Goal: Task Accomplishment & Management: Manage account settings

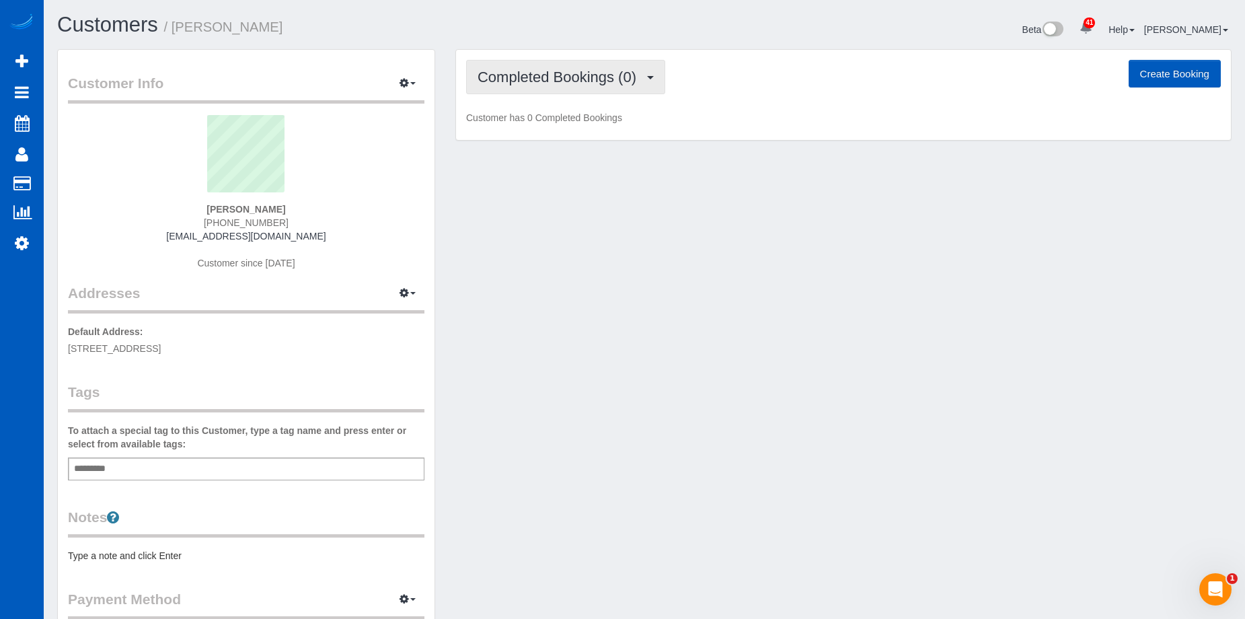
click at [558, 83] on span "Completed Bookings (0)" at bounding box center [561, 77] width 166 height 17
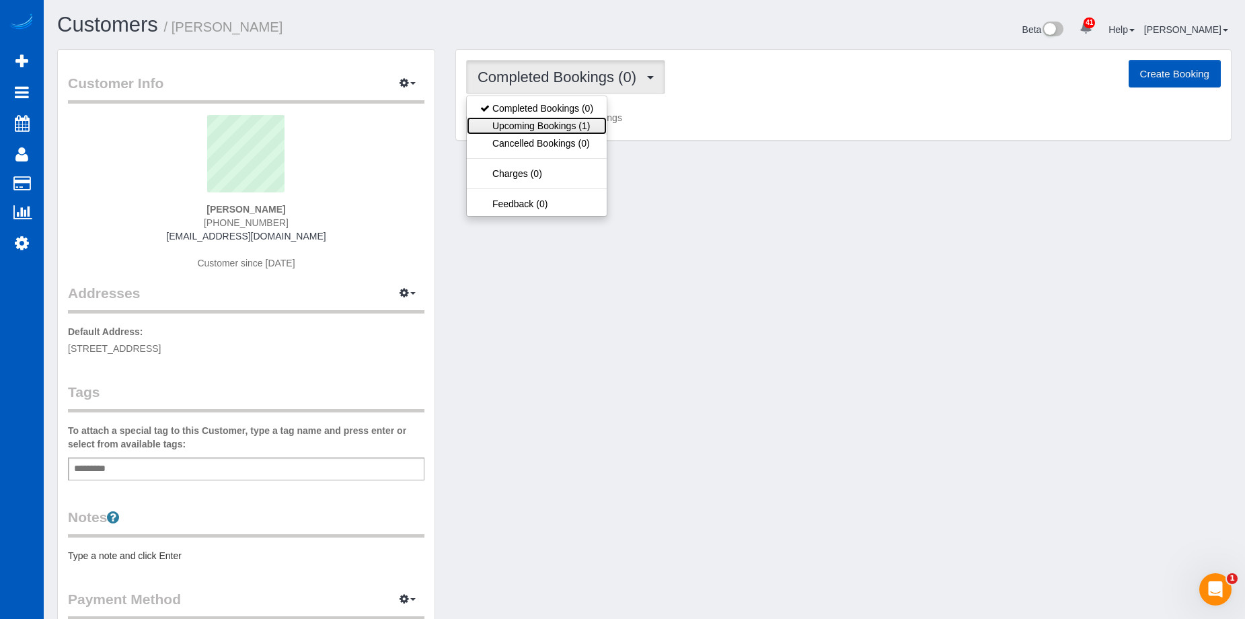
click at [540, 127] on link "Upcoming Bookings (1)" at bounding box center [537, 125] width 140 height 17
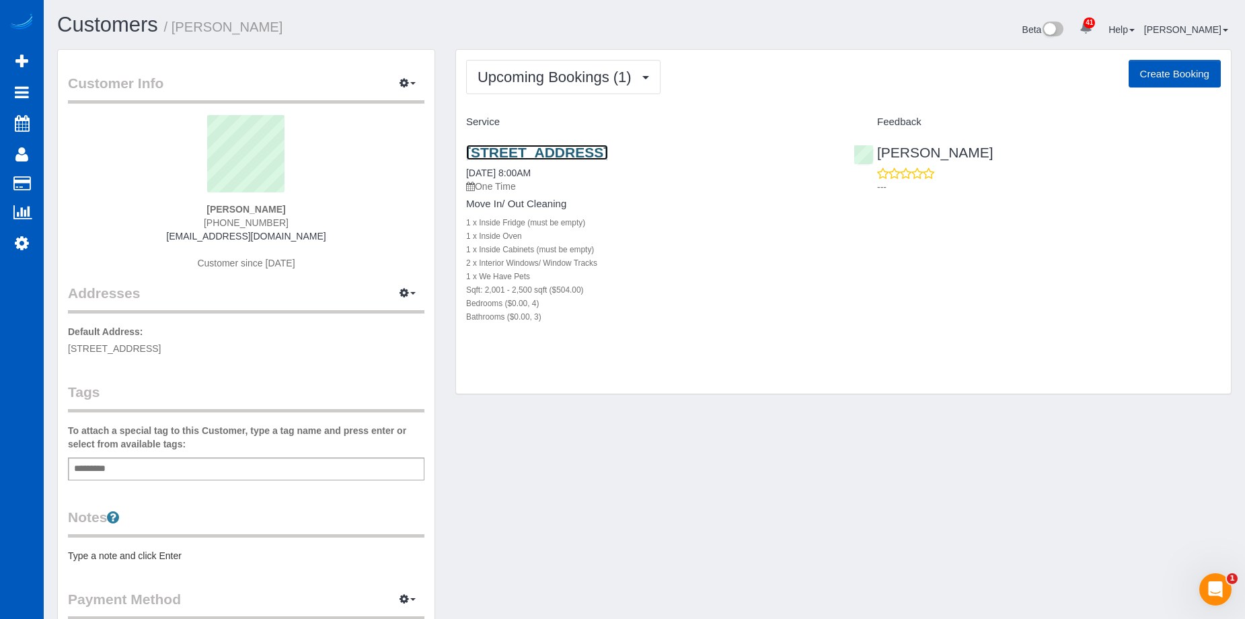
click at [550, 148] on link "3244 Se 25th St, Gresham, OR 97080" at bounding box center [537, 152] width 142 height 15
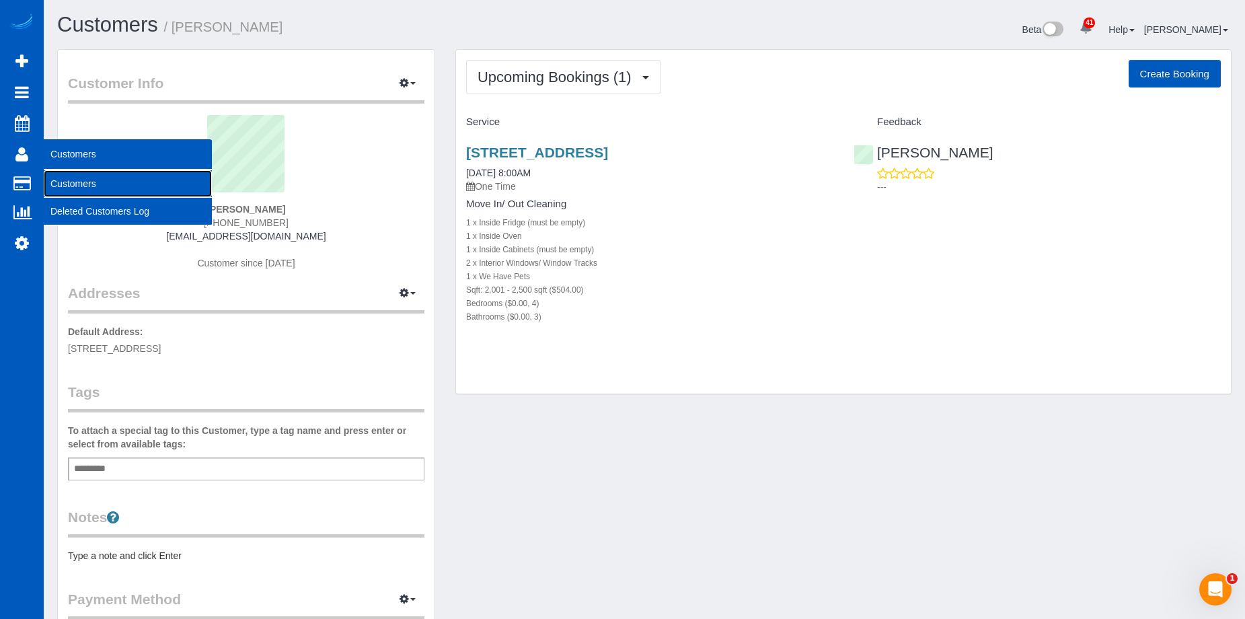
click at [66, 184] on link "Customers" at bounding box center [128, 183] width 168 height 27
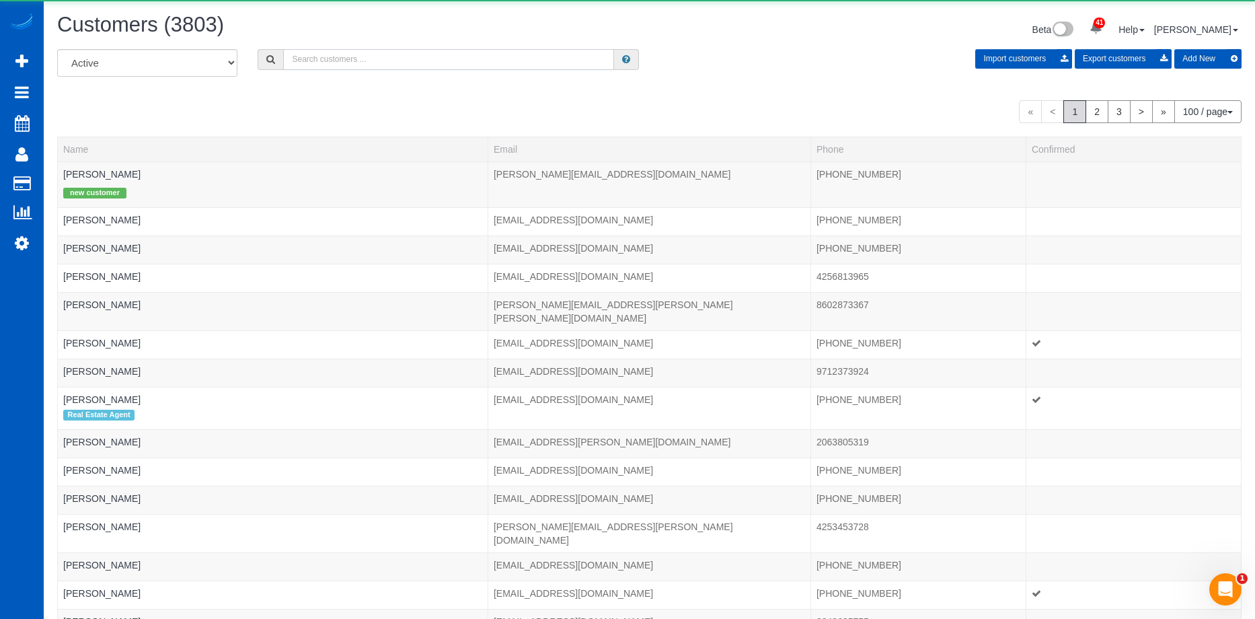
click at [408, 59] on input "text" at bounding box center [448, 59] width 331 height 21
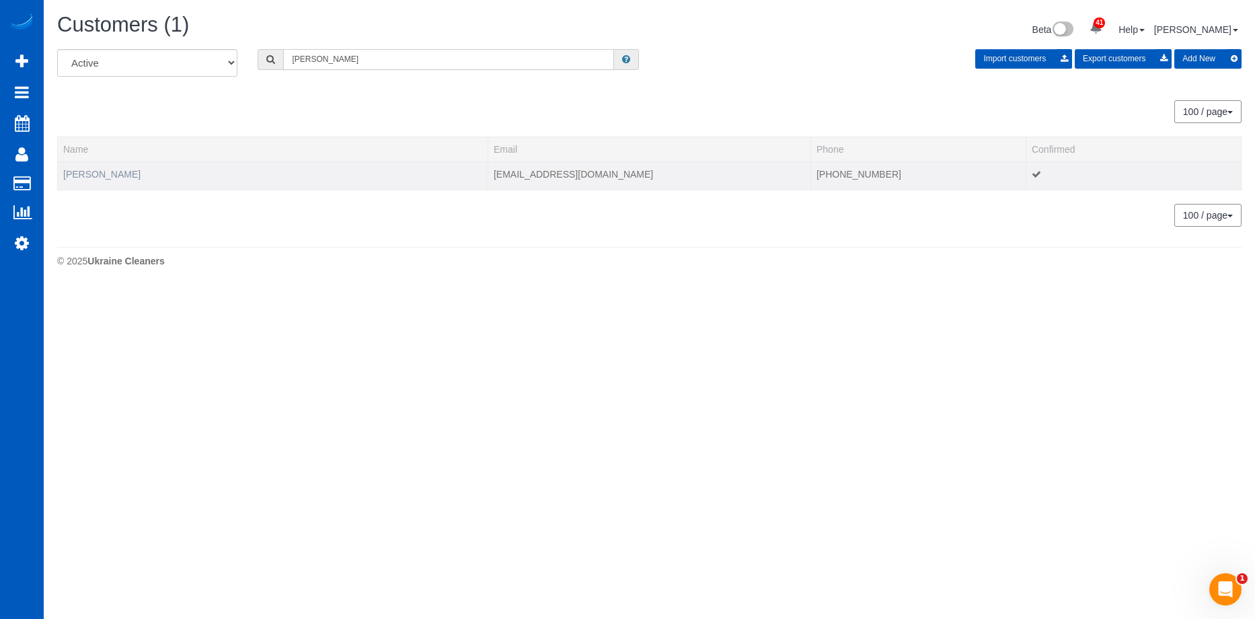
type input "Stephany Silvers"
click at [103, 176] on link "Stephany Silvers" at bounding box center [101, 174] width 77 height 11
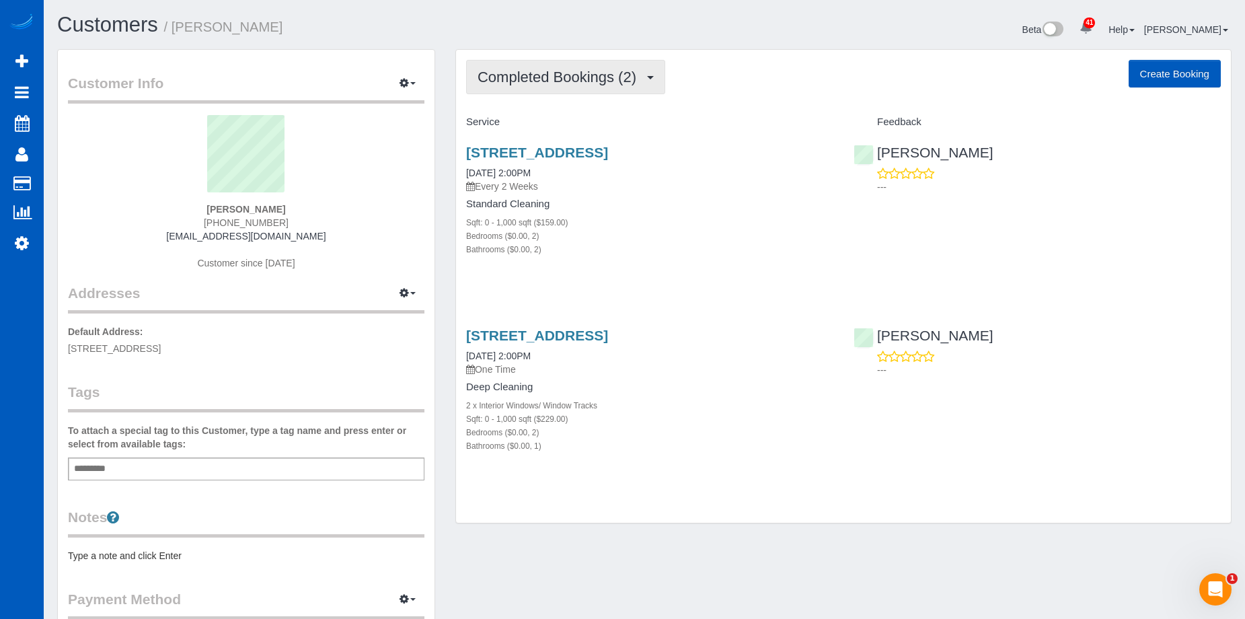
click at [580, 81] on span "Completed Bookings (2)" at bounding box center [561, 77] width 166 height 17
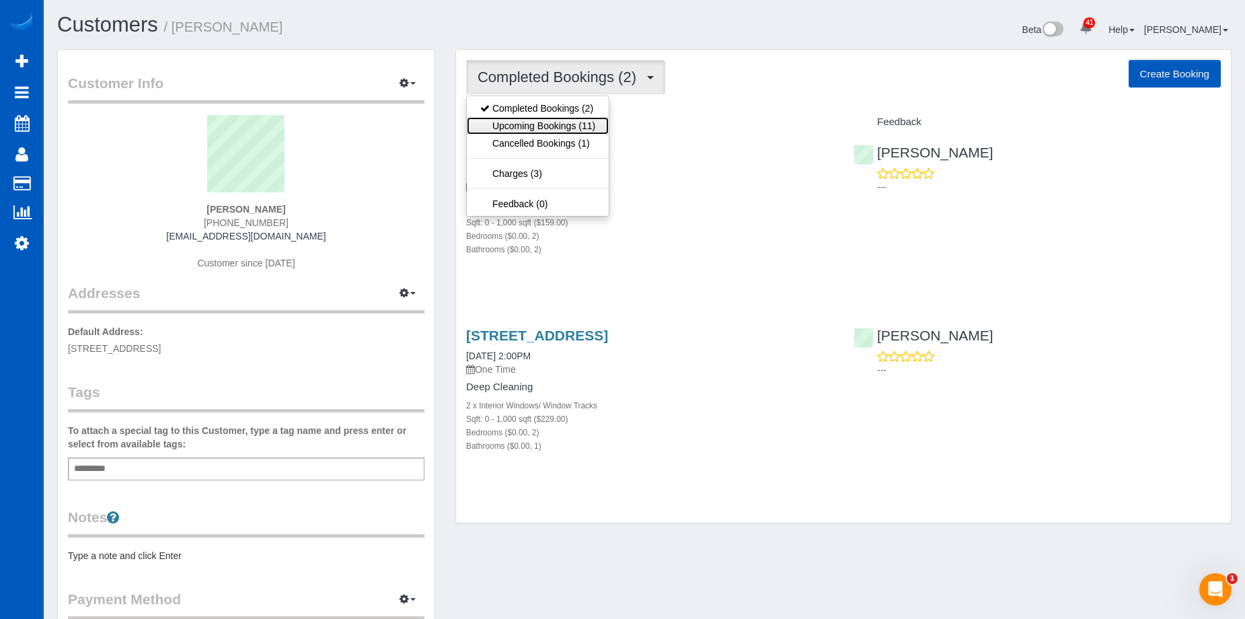
click at [563, 124] on link "Upcoming Bookings (11)" at bounding box center [538, 125] width 142 height 17
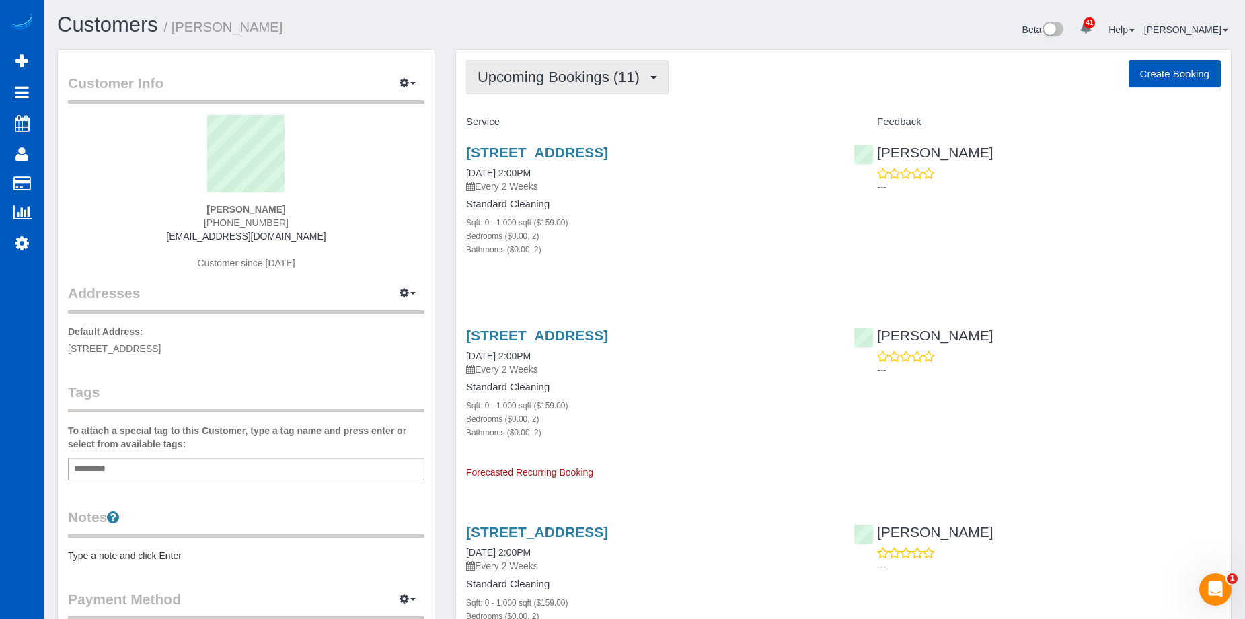
click at [647, 73] on span "Upcoming Bookings (11)" at bounding box center [562, 77] width 169 height 17
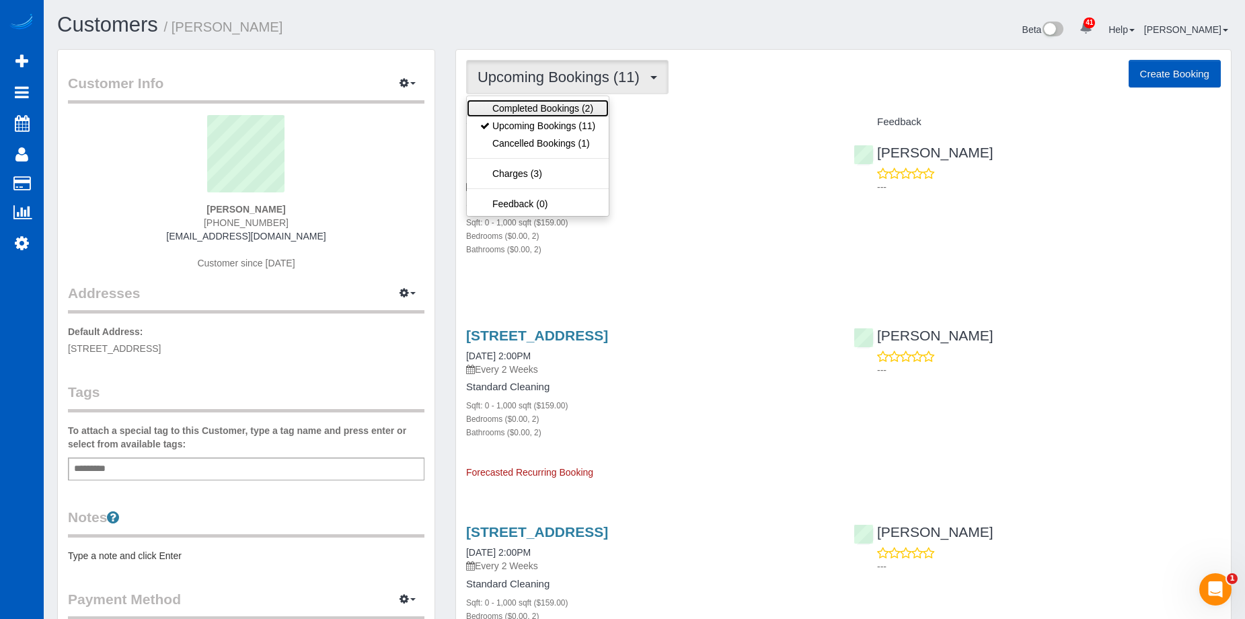
click at [579, 106] on link "Completed Bookings (2)" at bounding box center [538, 108] width 142 height 17
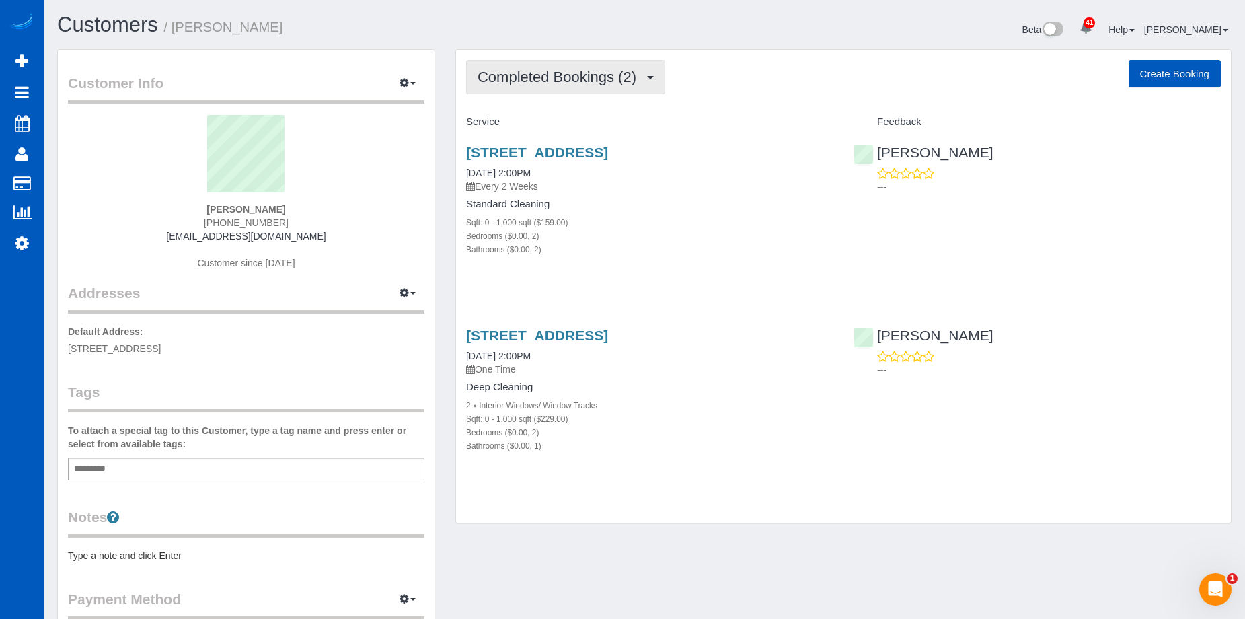
click at [573, 71] on span "Completed Bookings (2)" at bounding box center [561, 77] width 166 height 17
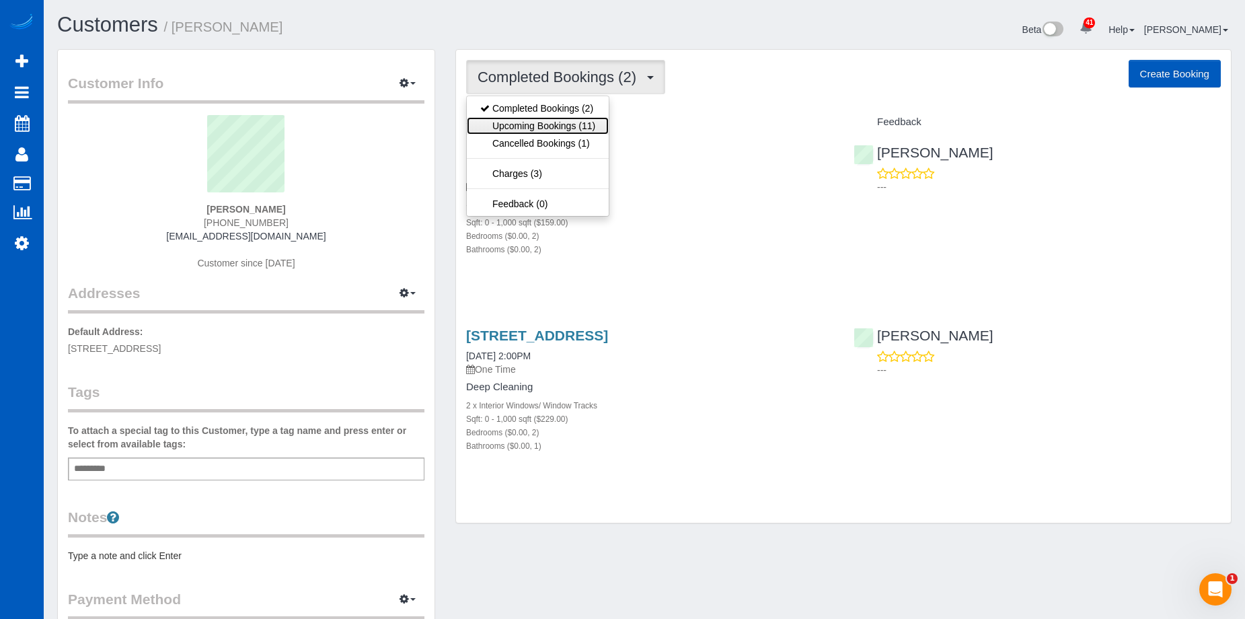
click at [560, 120] on link "Upcoming Bookings (11)" at bounding box center [538, 125] width 142 height 17
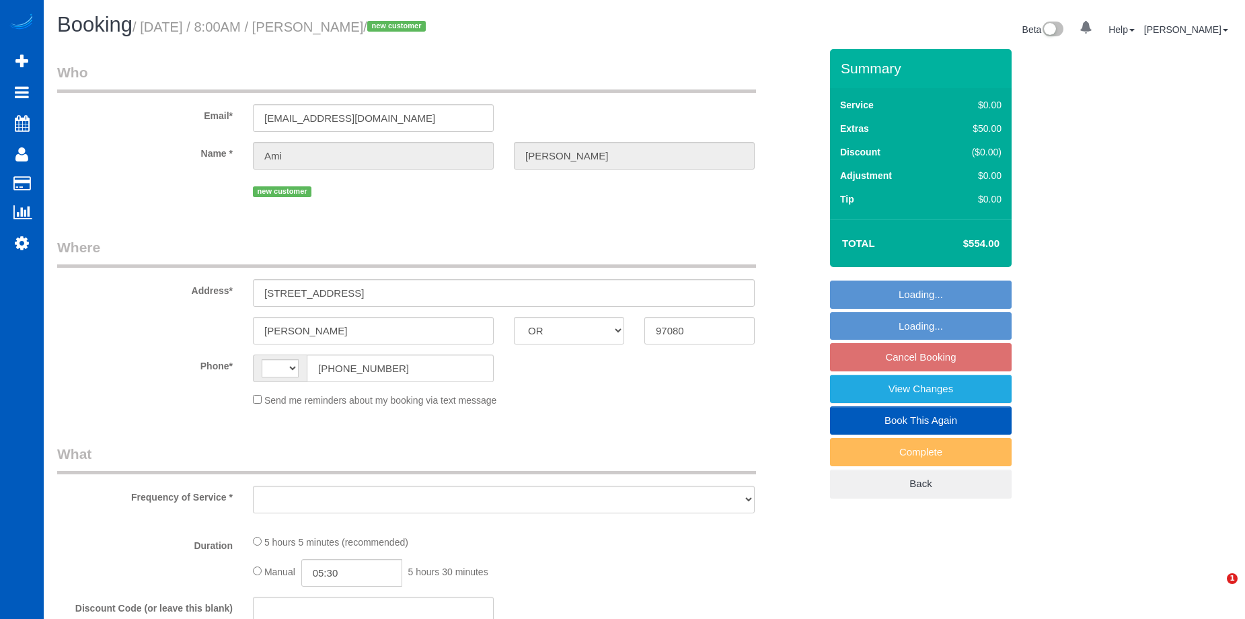
select select "OR"
select select "string:[GEOGRAPHIC_DATA]"
select select "object:916"
select select "string:fspay-c931029e-6197-44cb-af71-fb69ea4b678b"
select select "number:8"
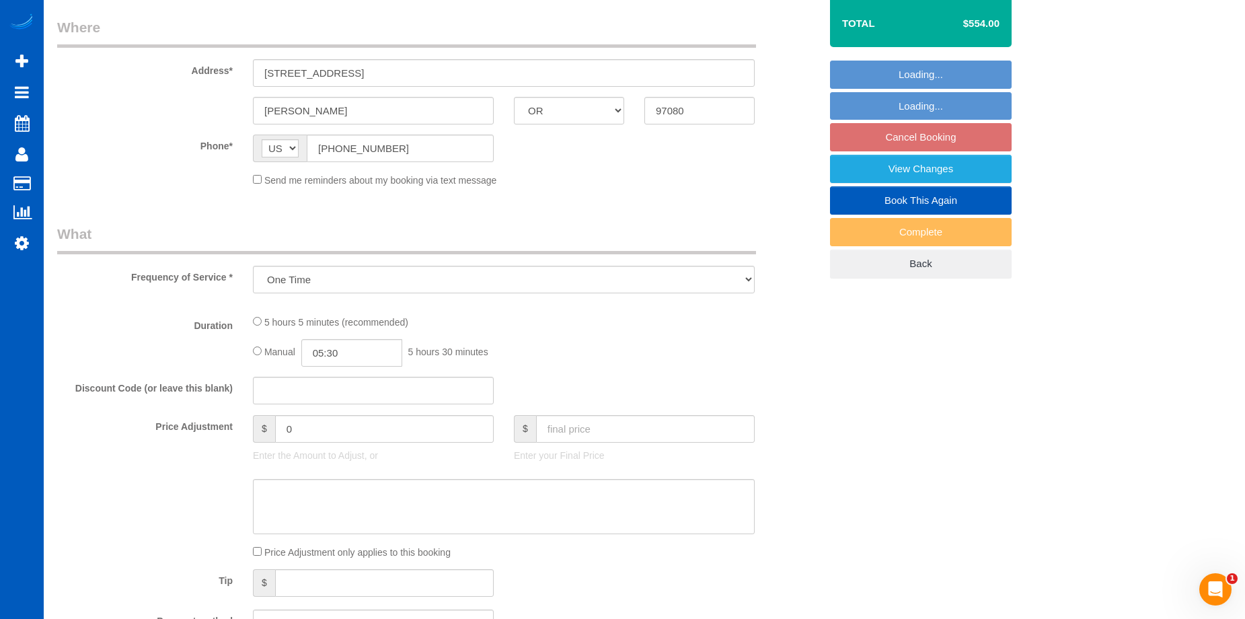
select select "199"
select select "2001"
select select "4"
select select "3"
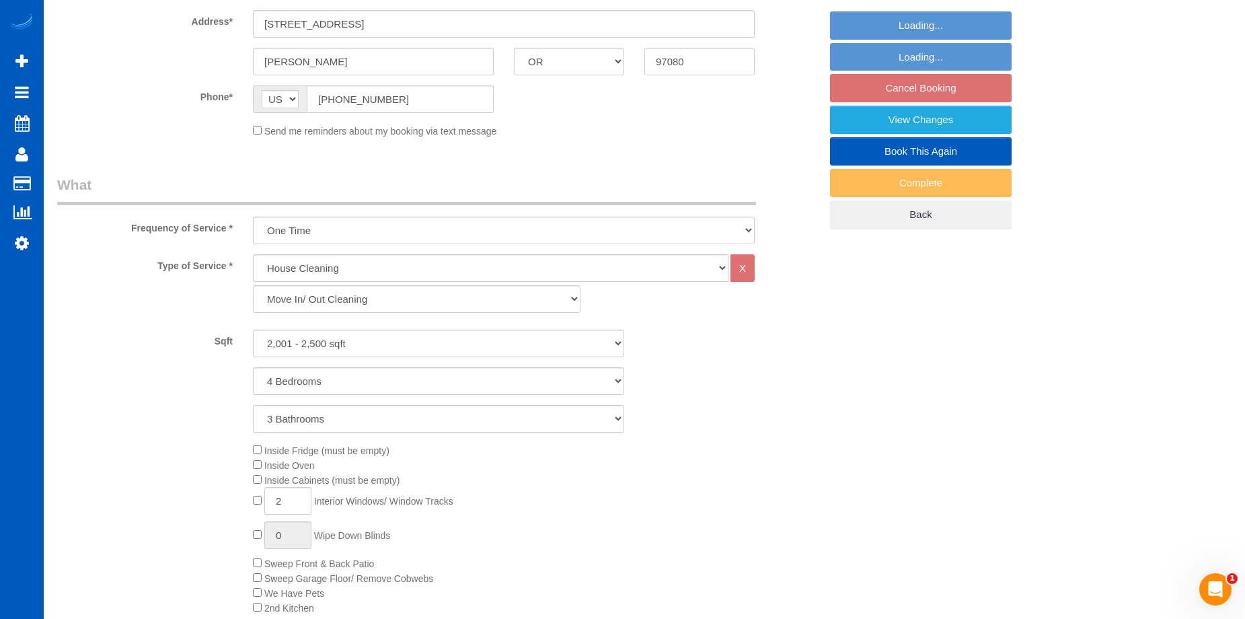
select select "spot1"
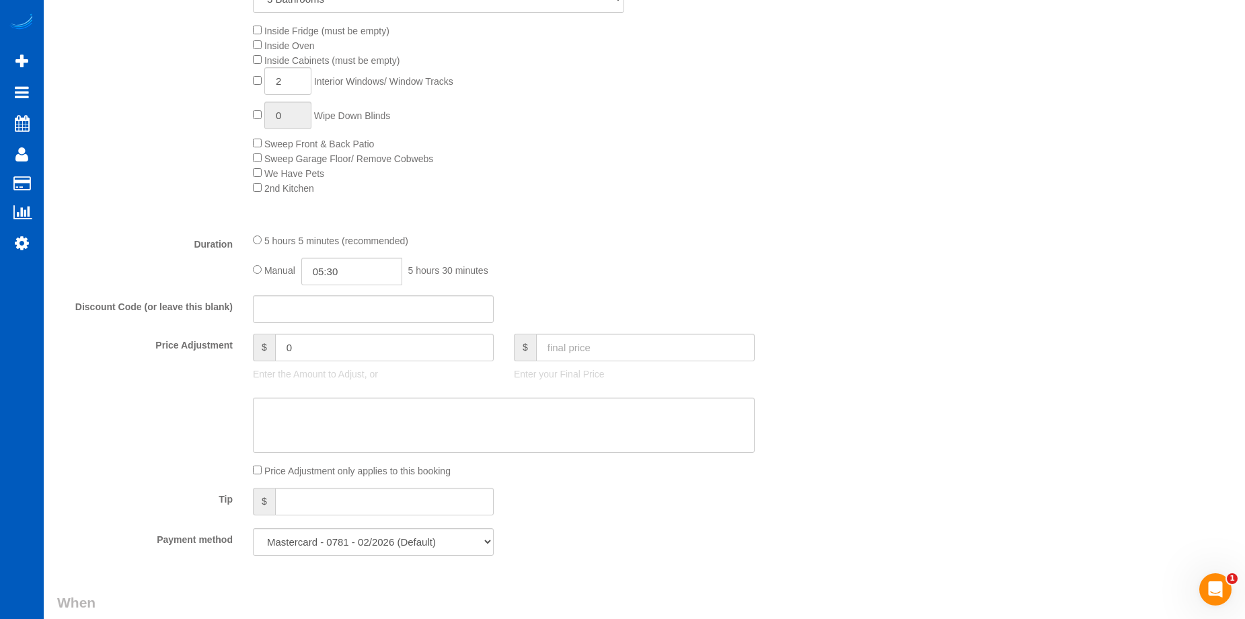
select select "object:1208"
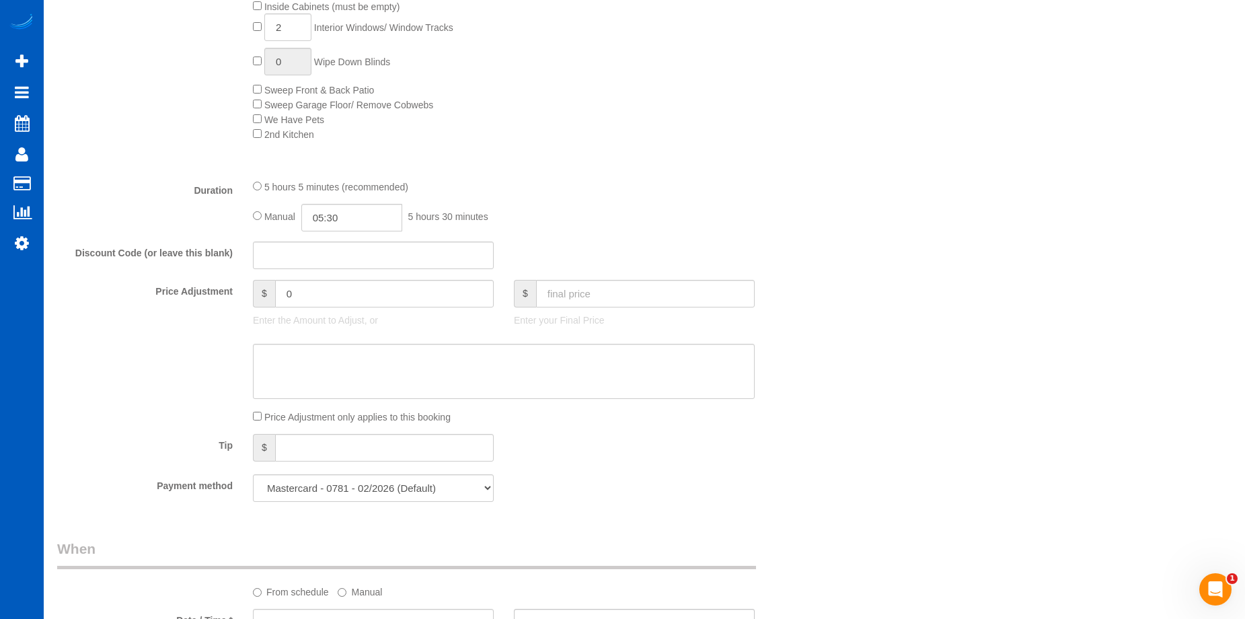
select select "2001"
select select "4"
select select "3"
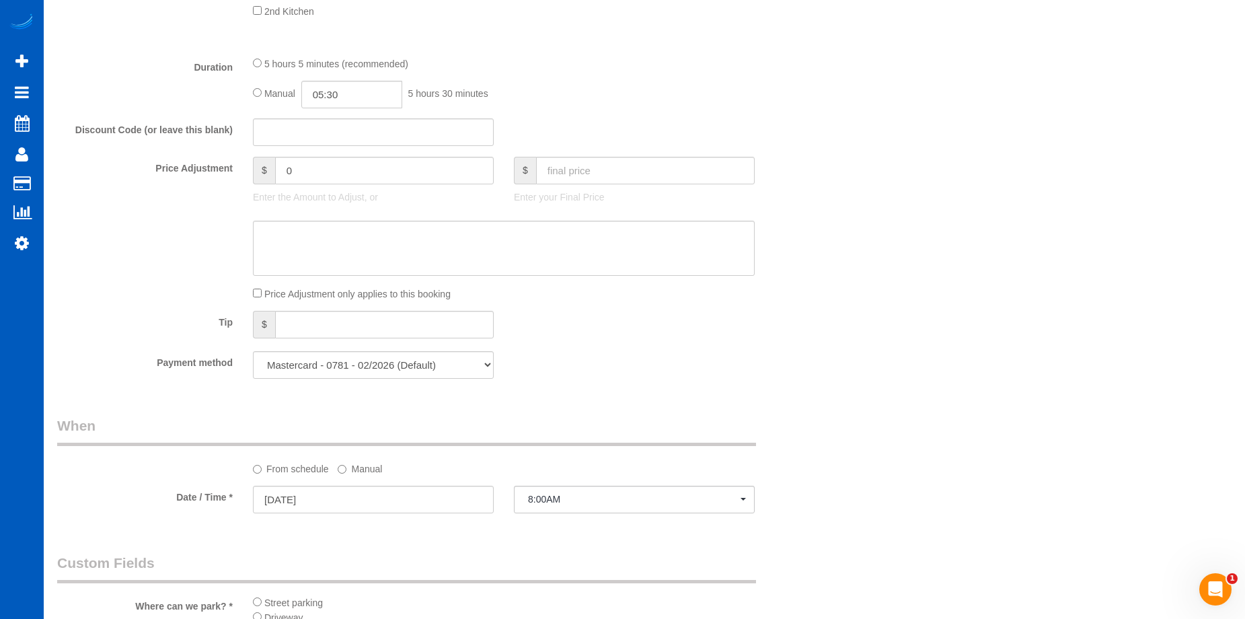
select select "spot17"
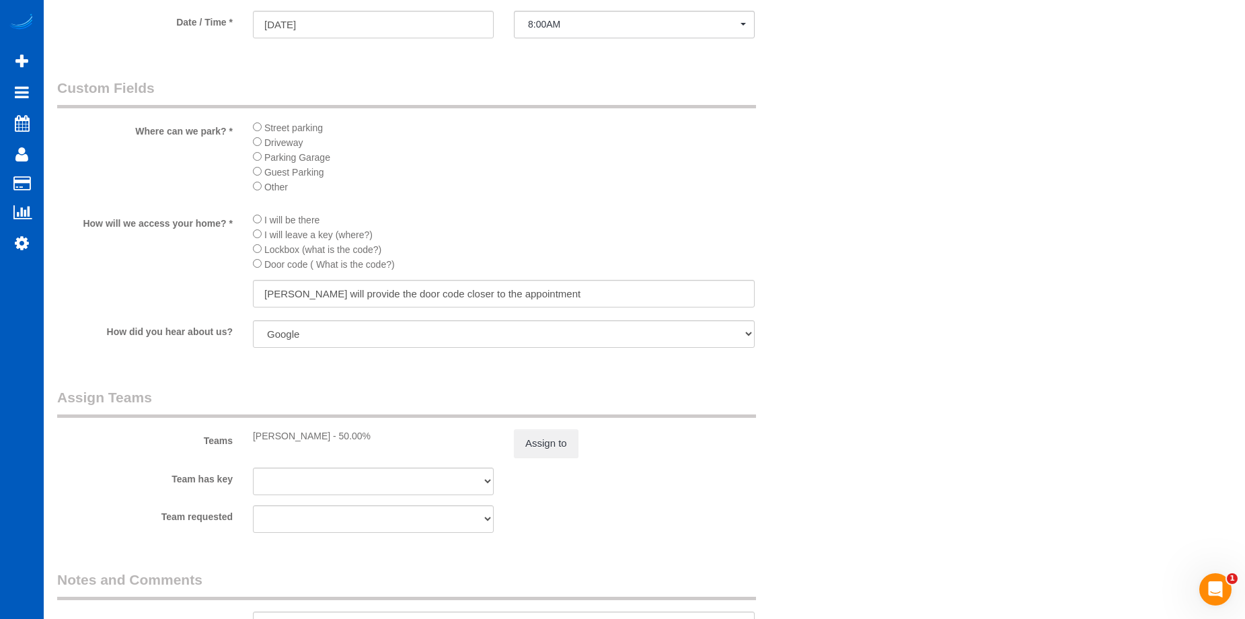
scroll to position [1547, 0]
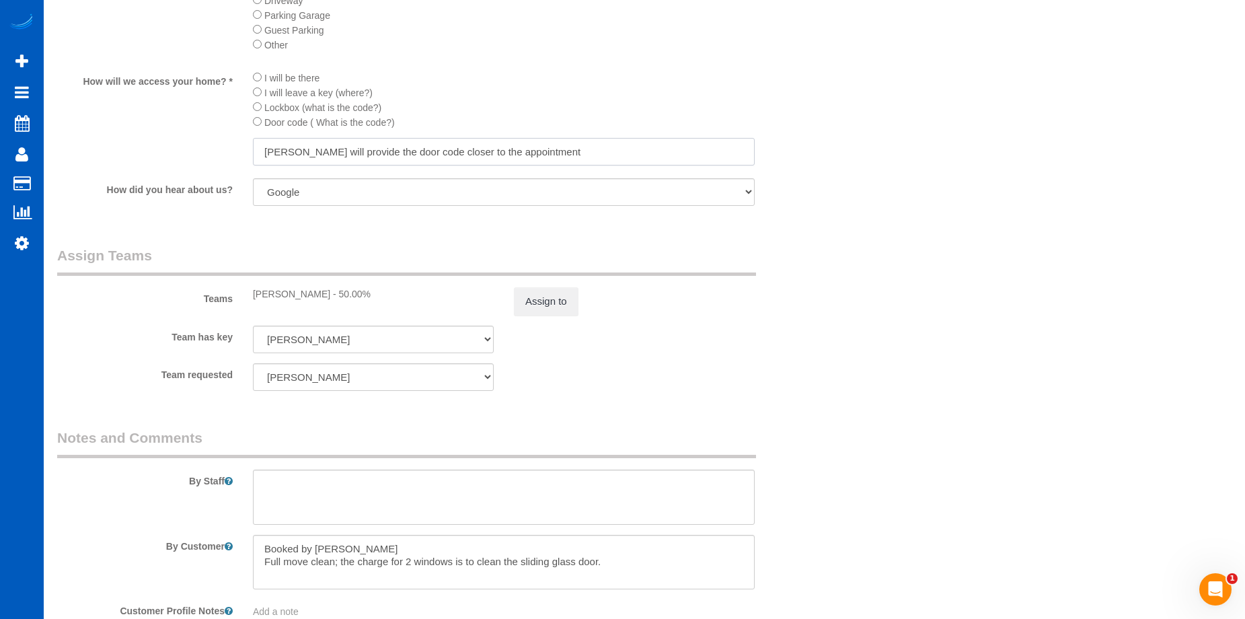
click at [495, 149] on input "Ami will provide the door code closer to the appointment" at bounding box center [504, 152] width 502 height 28
drag, startPoint x: 551, startPoint y: 148, endPoint x: 263, endPoint y: 155, distance: 288.1
click at [263, 155] on input "Ami will provide the door code closer to the appointment" at bounding box center [504, 152] width 502 height 28
type input "6521"
click at [542, 72] on li "I will be there" at bounding box center [504, 77] width 502 height 15
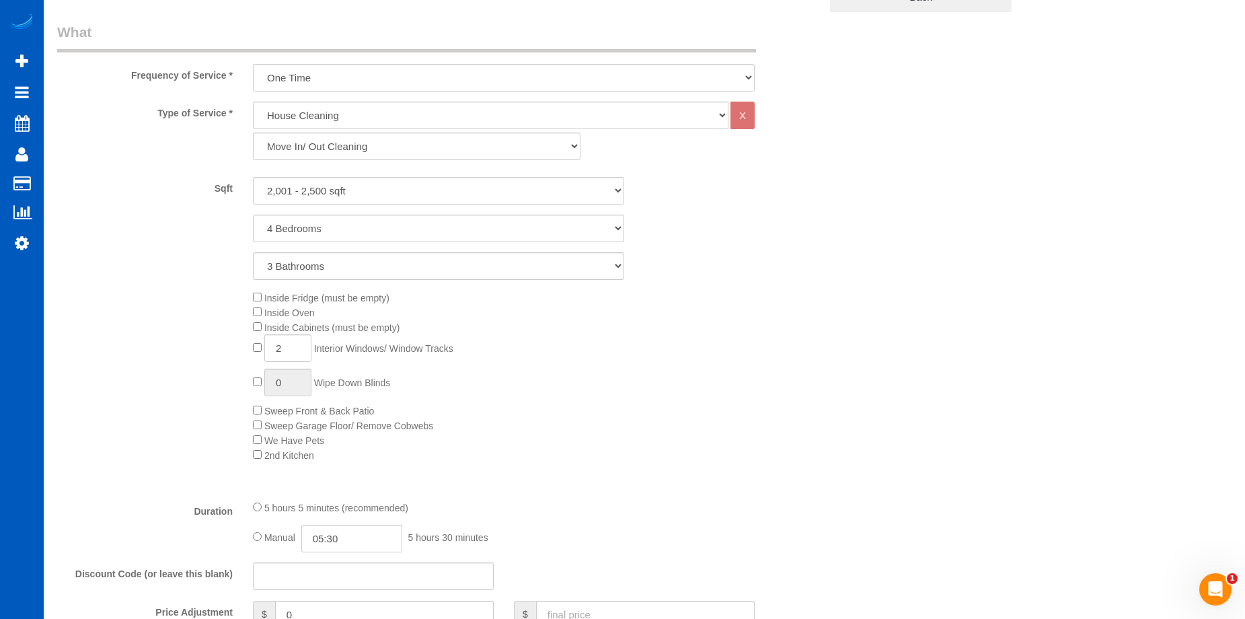
scroll to position [269, 0]
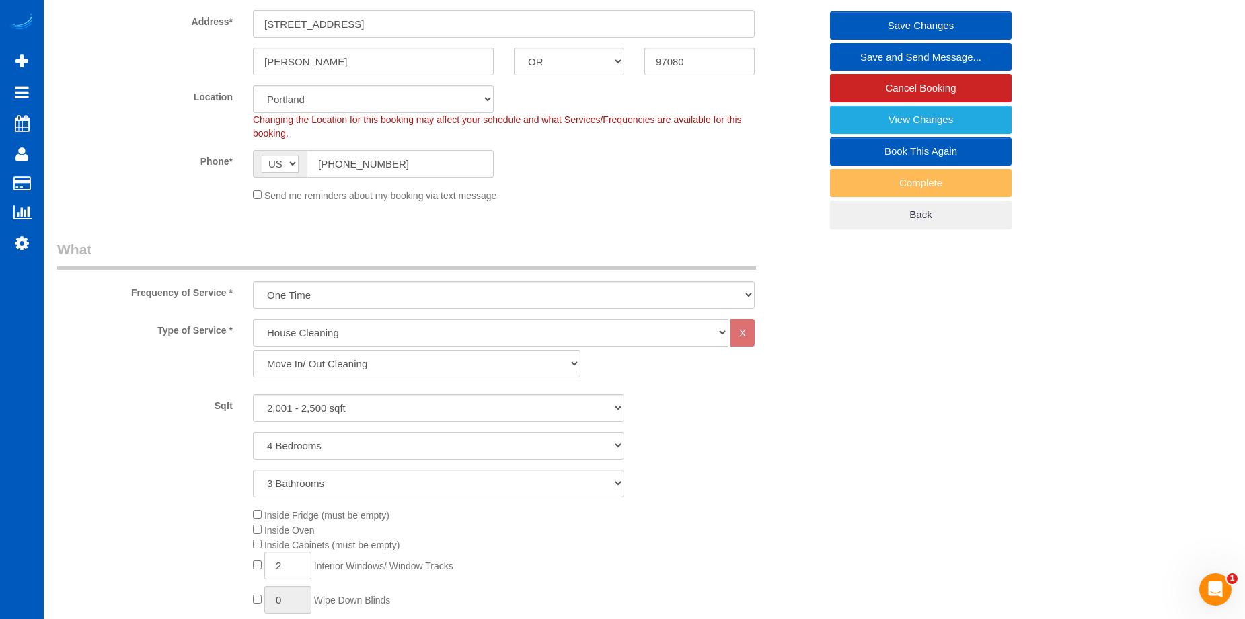
click at [868, 20] on link "Save Changes" at bounding box center [921, 25] width 182 height 28
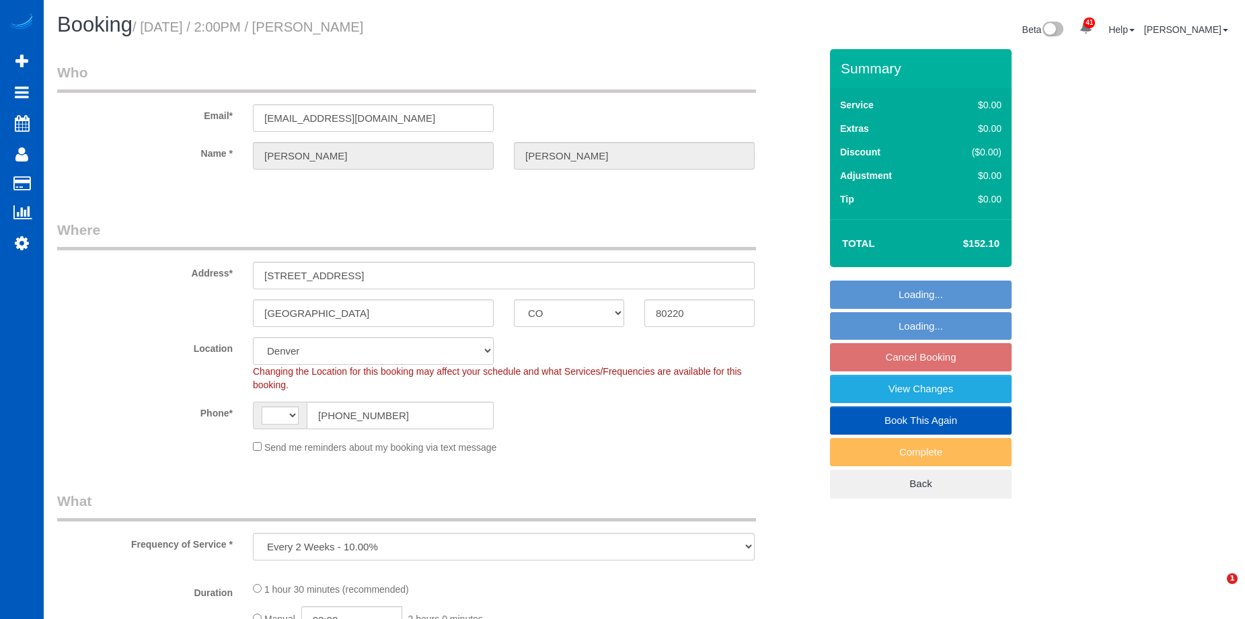
select select "CO"
select select "string:[GEOGRAPHIC_DATA]"
select select "spot2"
select select "199"
select select "2"
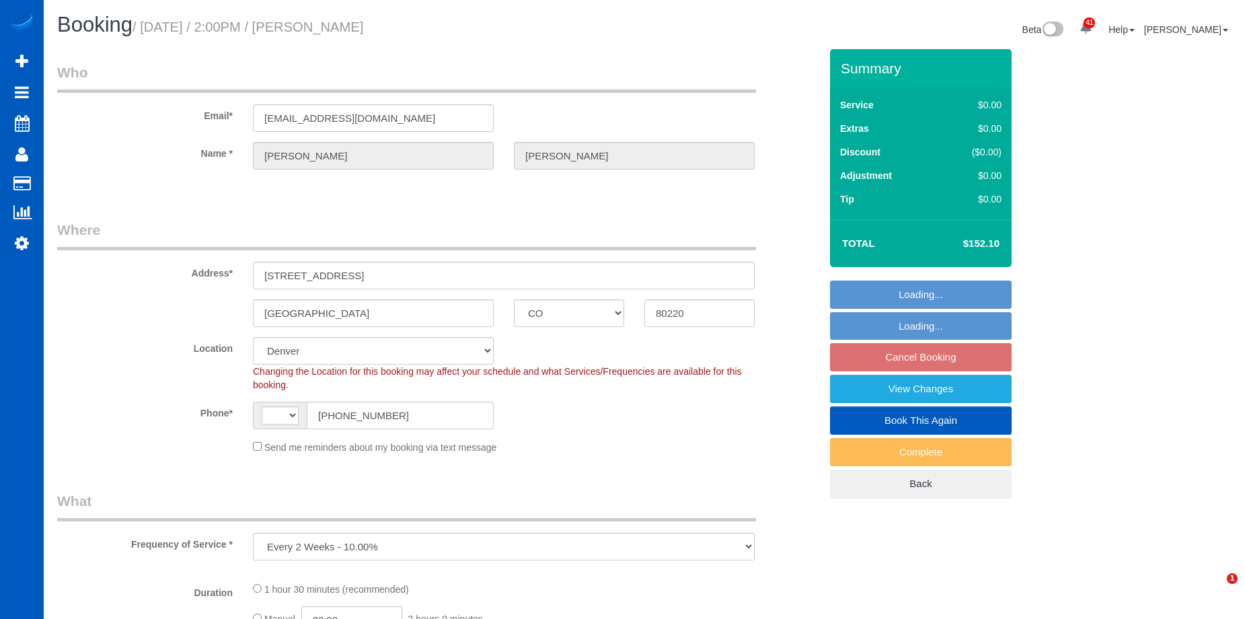
select select "2"
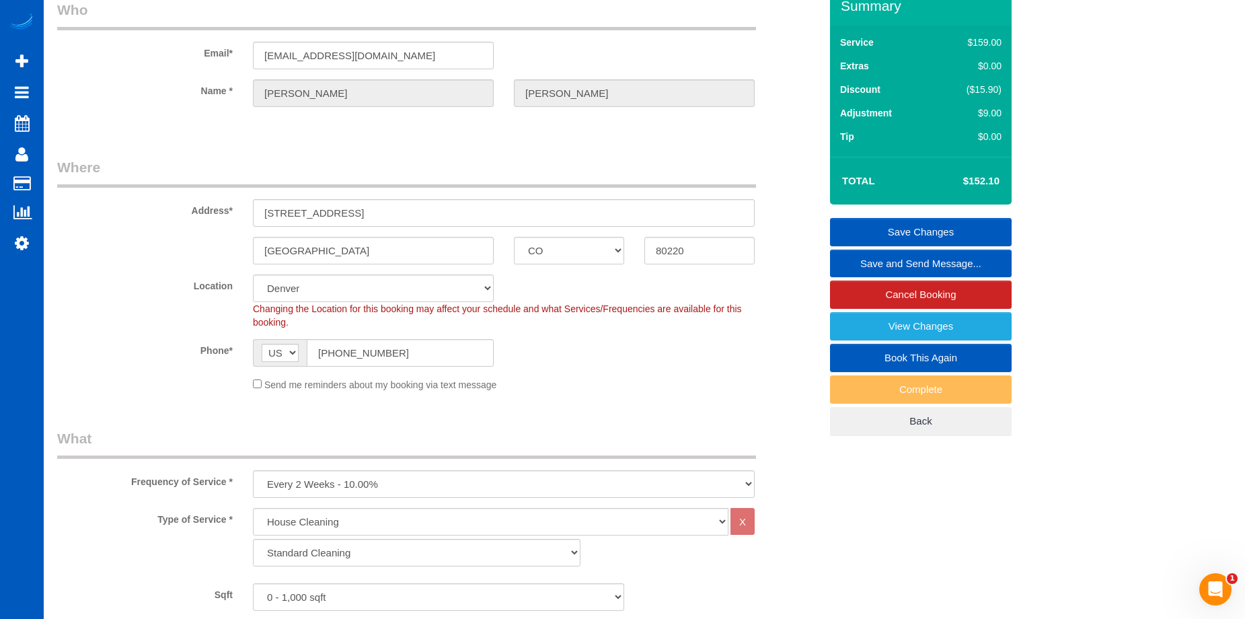
scroll to position [135, 0]
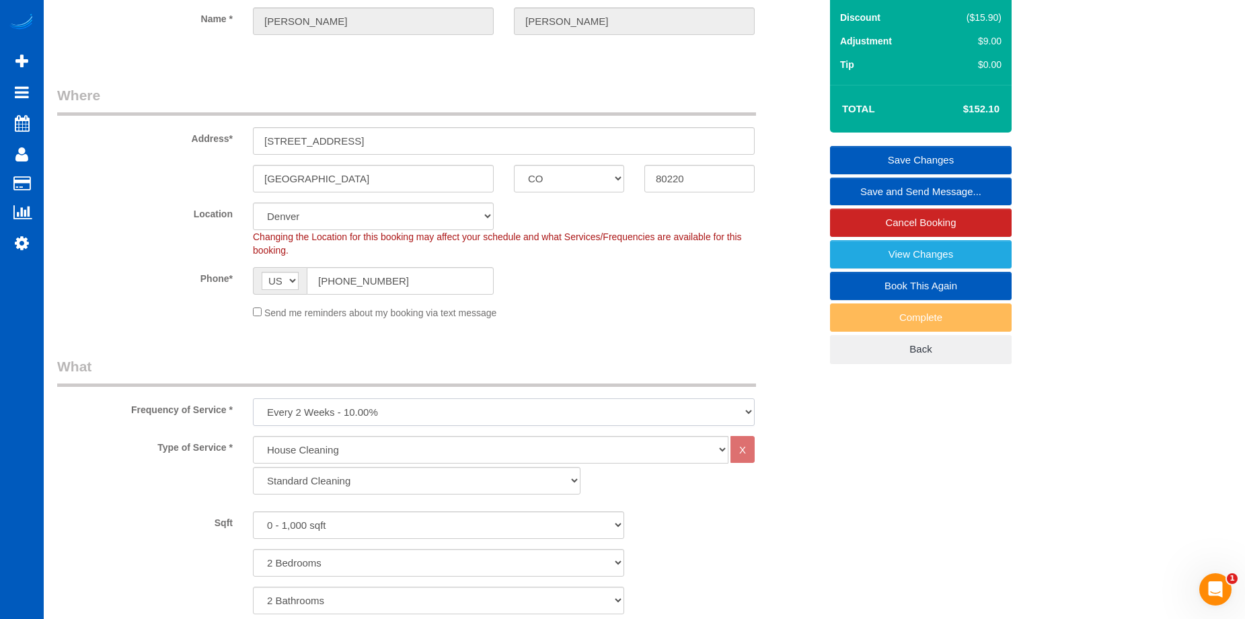
click at [521, 407] on select "One Time Weekly - 15.00% Every 2 Weeks - 10.00% Every 4 Weeks - 5.00% Every 2 M…" at bounding box center [504, 412] width 502 height 28
click at [379, 412] on select "One Time Weekly - 15.00% Every 2 Weeks - 10.00% Every 4 Weeks - 5.00% Every 2 M…" at bounding box center [504, 412] width 502 height 28
select select "object:701"
click at [253, 398] on select "One Time Weekly - 15.00% Every 2 Weeks - 10.00% Every 4 Weeks - 5.00% Every 2 M…" at bounding box center [504, 412] width 502 height 28
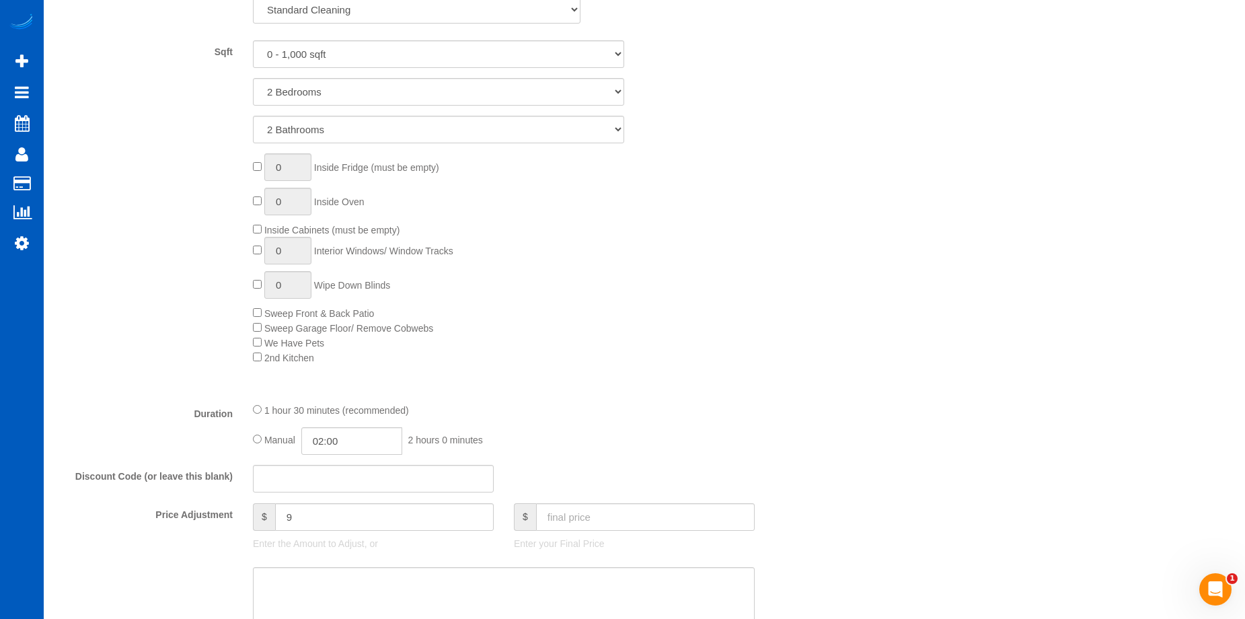
scroll to position [673, 0]
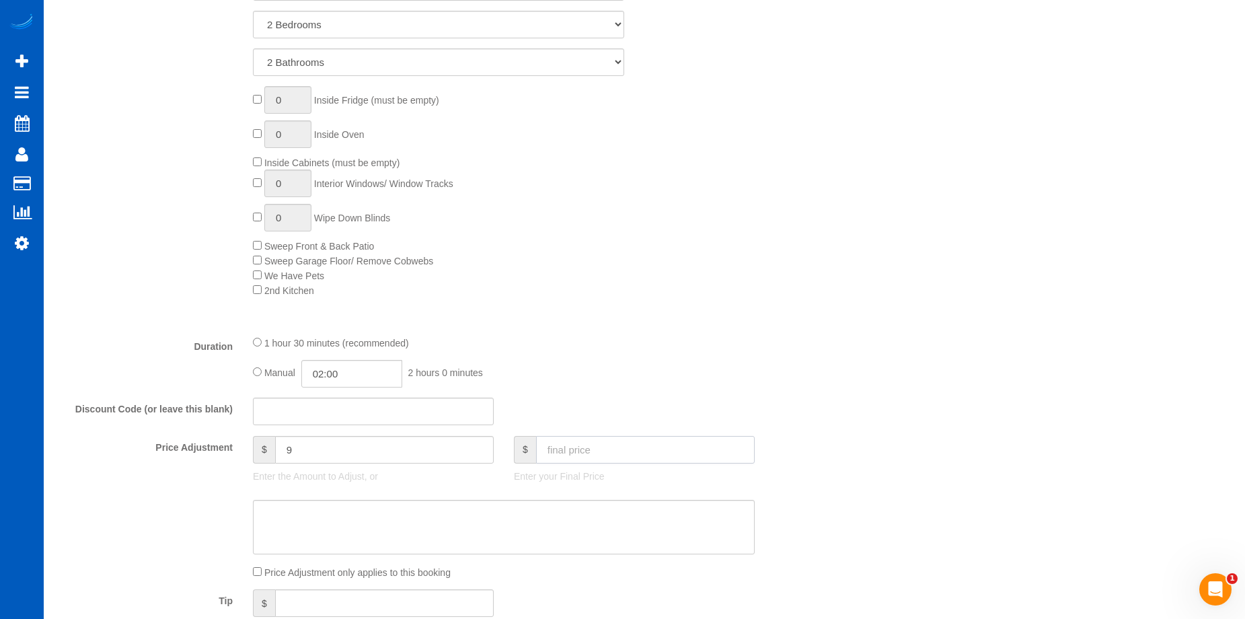
click at [595, 452] on input "text" at bounding box center [645, 450] width 219 height 28
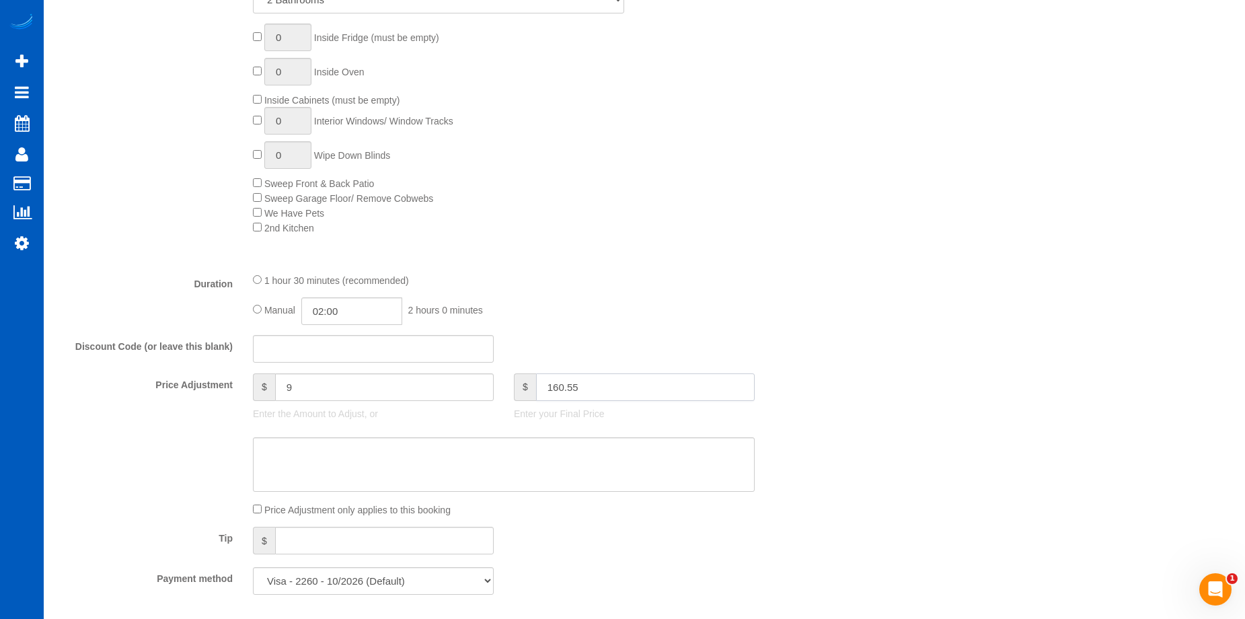
scroll to position [807, 0]
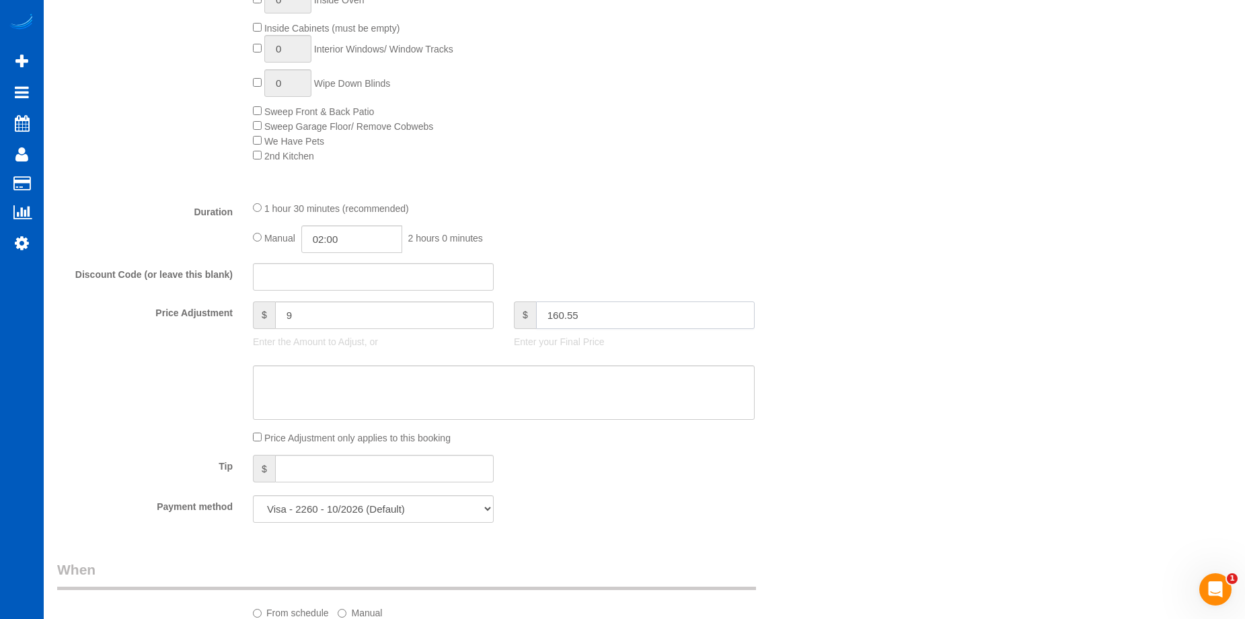
type input "160.55"
type input "9.5"
click at [400, 383] on textarea at bounding box center [504, 392] width 502 height 55
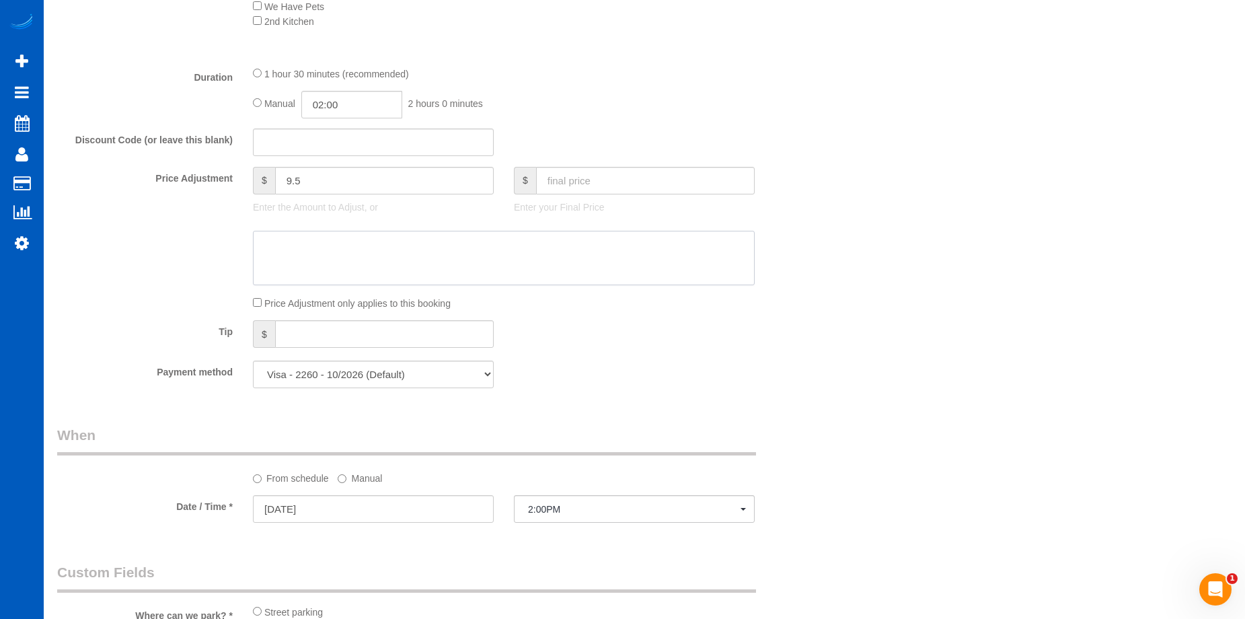
scroll to position [1211, 0]
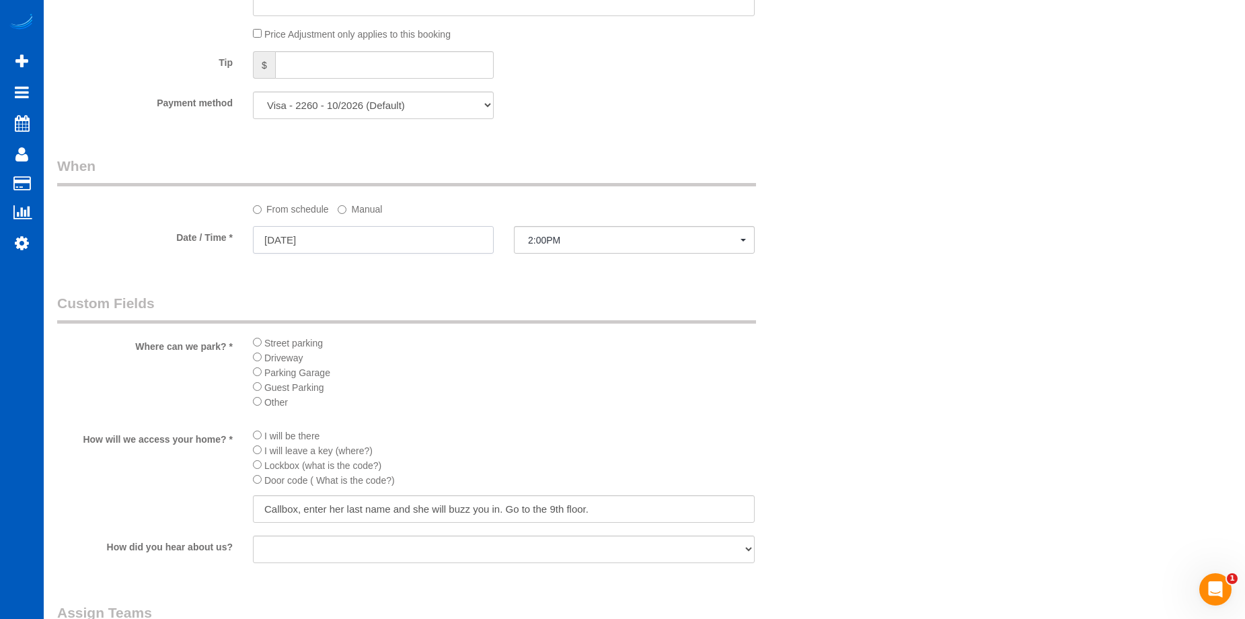
click at [475, 235] on input "09/24/2025" at bounding box center [373, 240] width 241 height 28
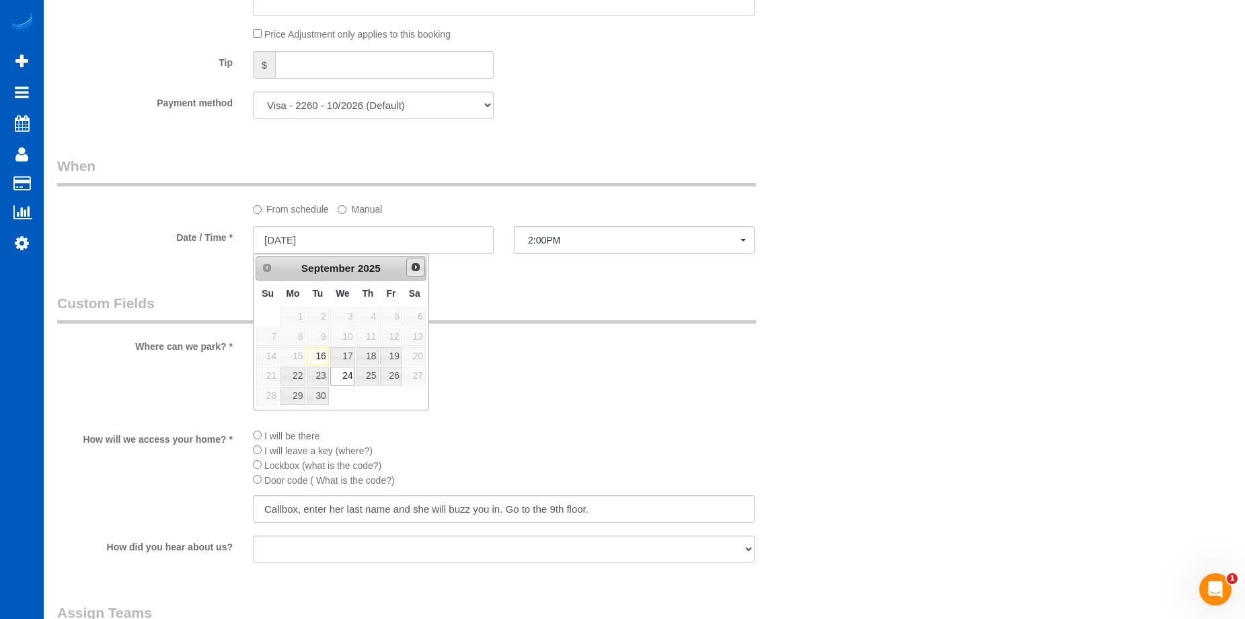
click at [416, 269] on span "Next" at bounding box center [415, 267] width 11 height 11
click at [340, 318] on link "1" at bounding box center [343, 316] width 26 height 18
type input "[DATE]"
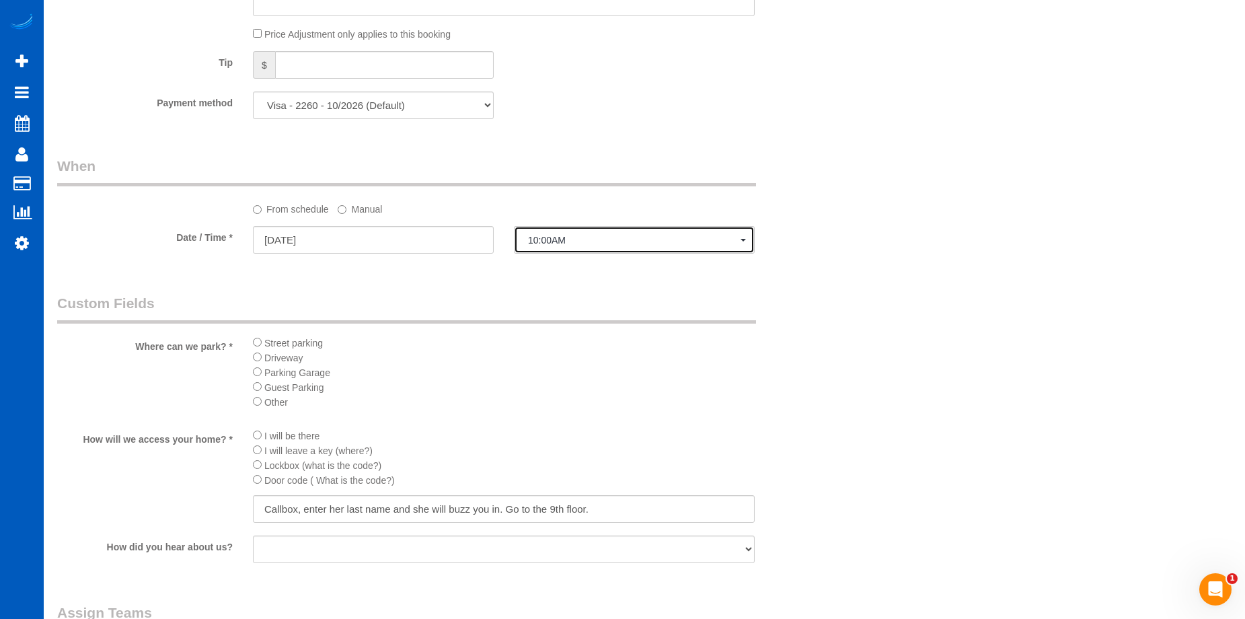
click at [548, 240] on span "10:00AM" at bounding box center [634, 240] width 213 height 11
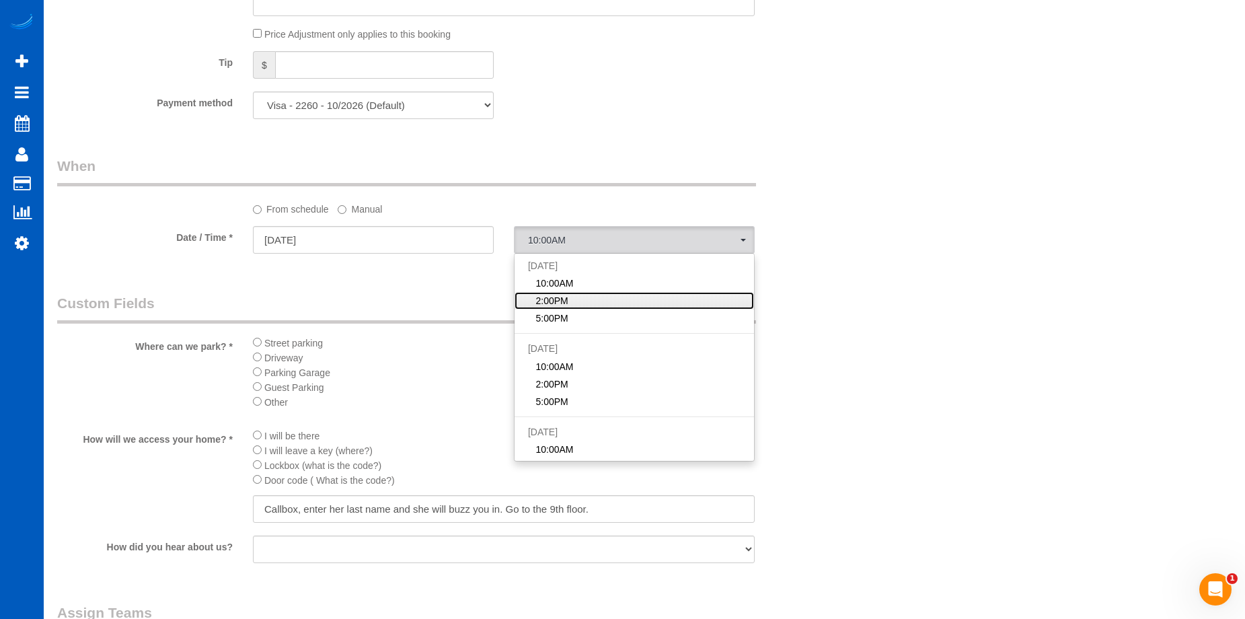
click at [575, 302] on link "2:00PM" at bounding box center [635, 300] width 240 height 17
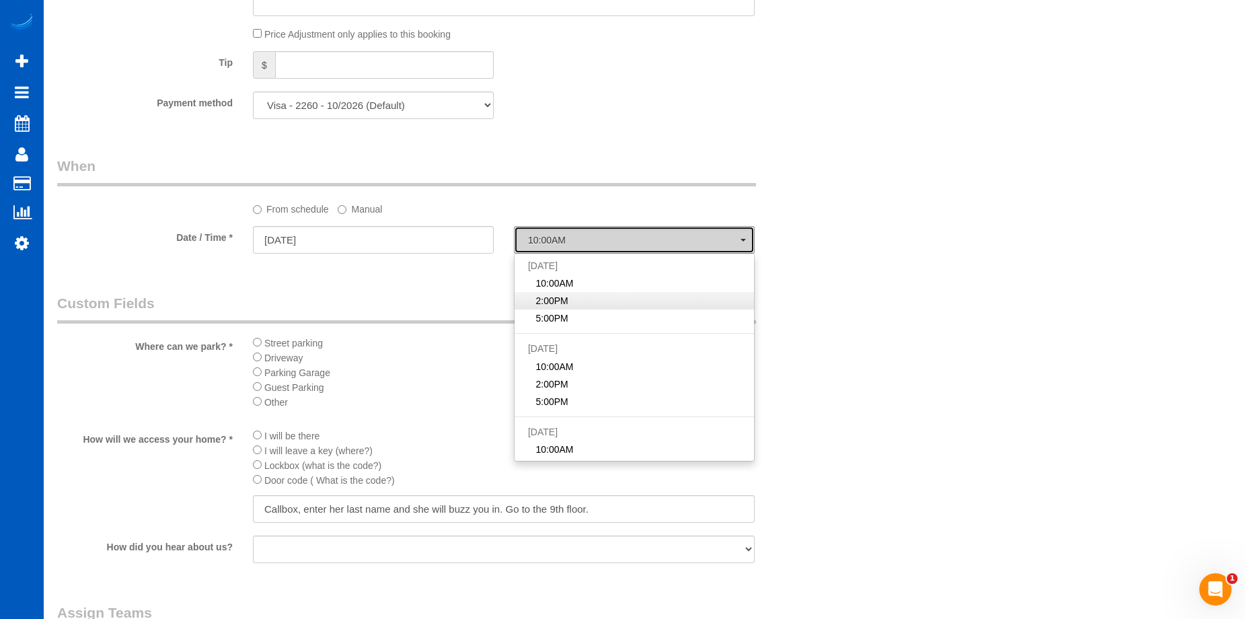
select select "spot13"
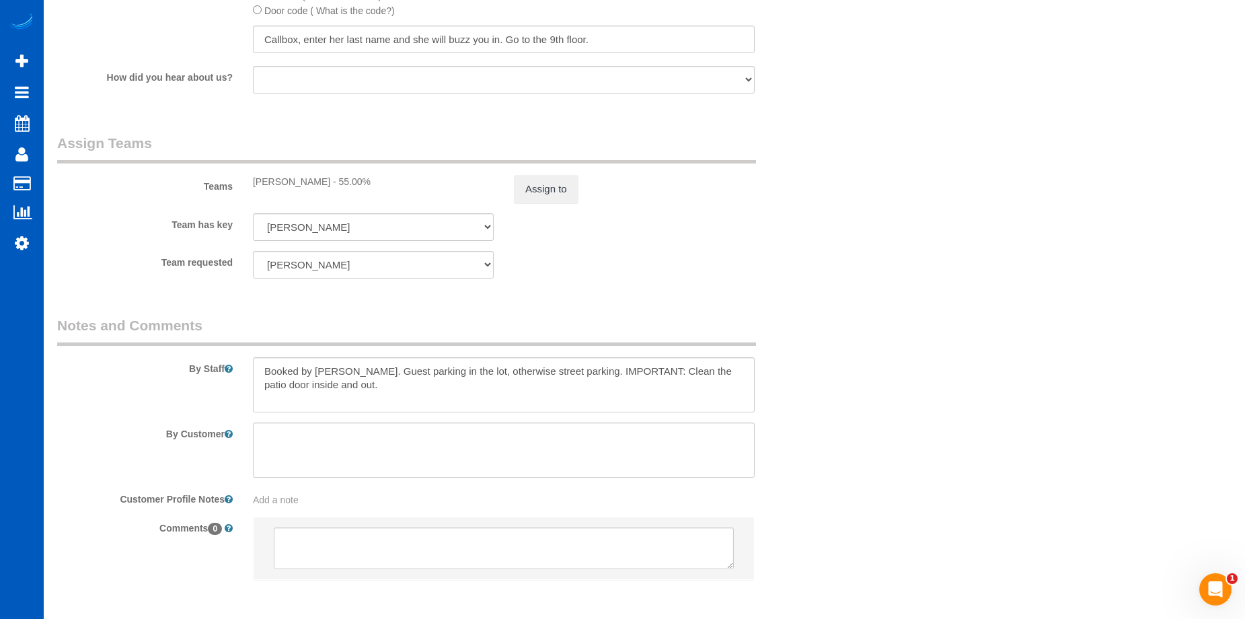
scroll to position [1682, 0]
click at [493, 383] on textarea at bounding box center [504, 383] width 502 height 55
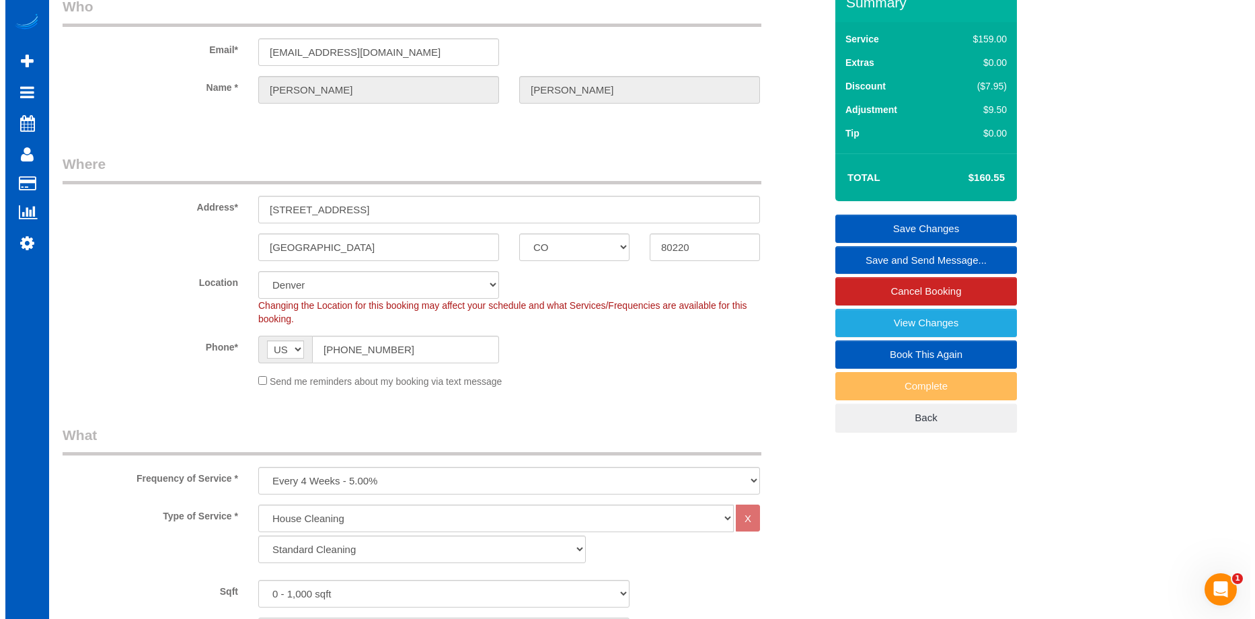
scroll to position [0, 0]
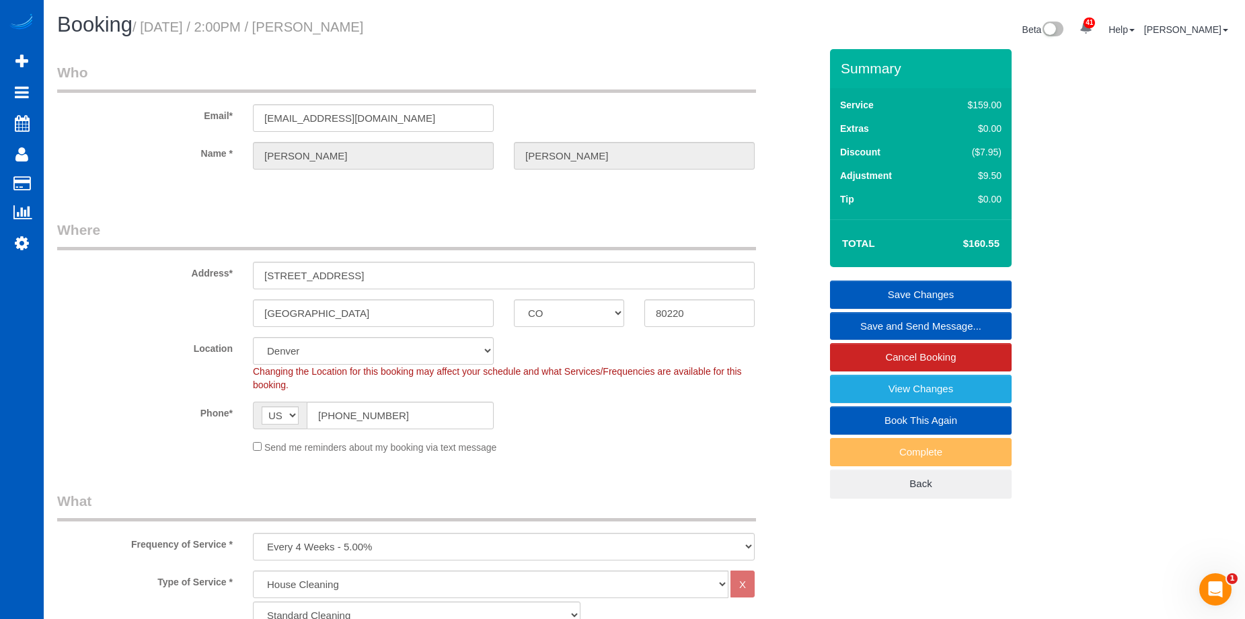
click at [908, 295] on link "Save Changes" at bounding box center [921, 295] width 182 height 28
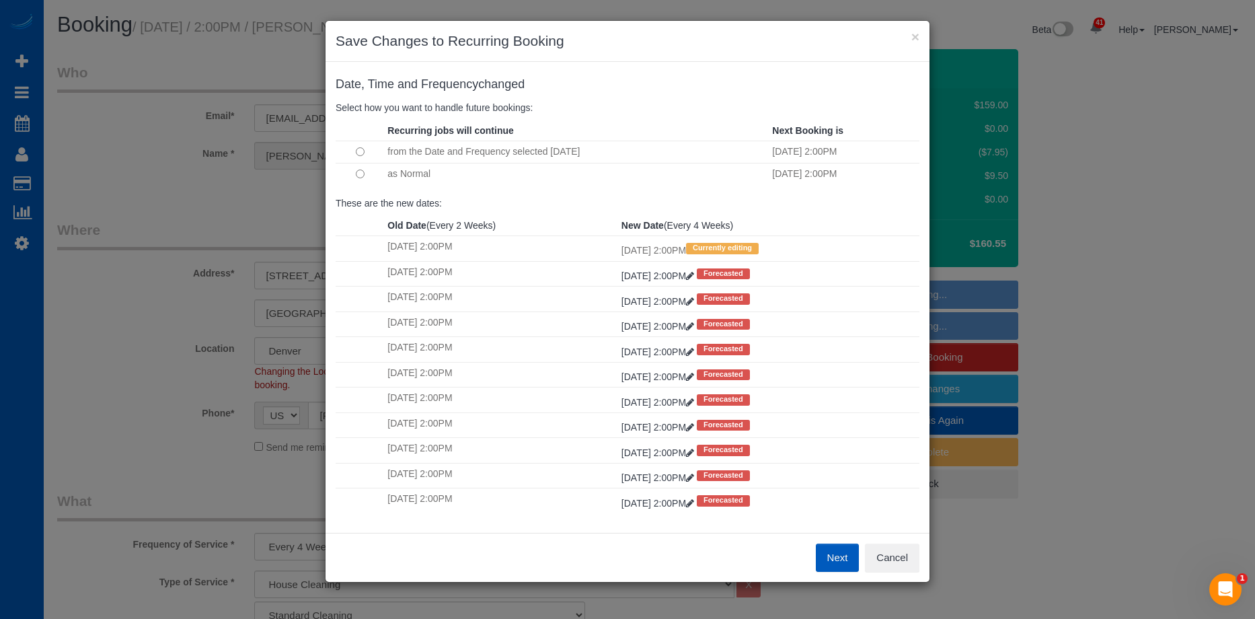
click at [832, 558] on button "Next" at bounding box center [838, 558] width 44 height 28
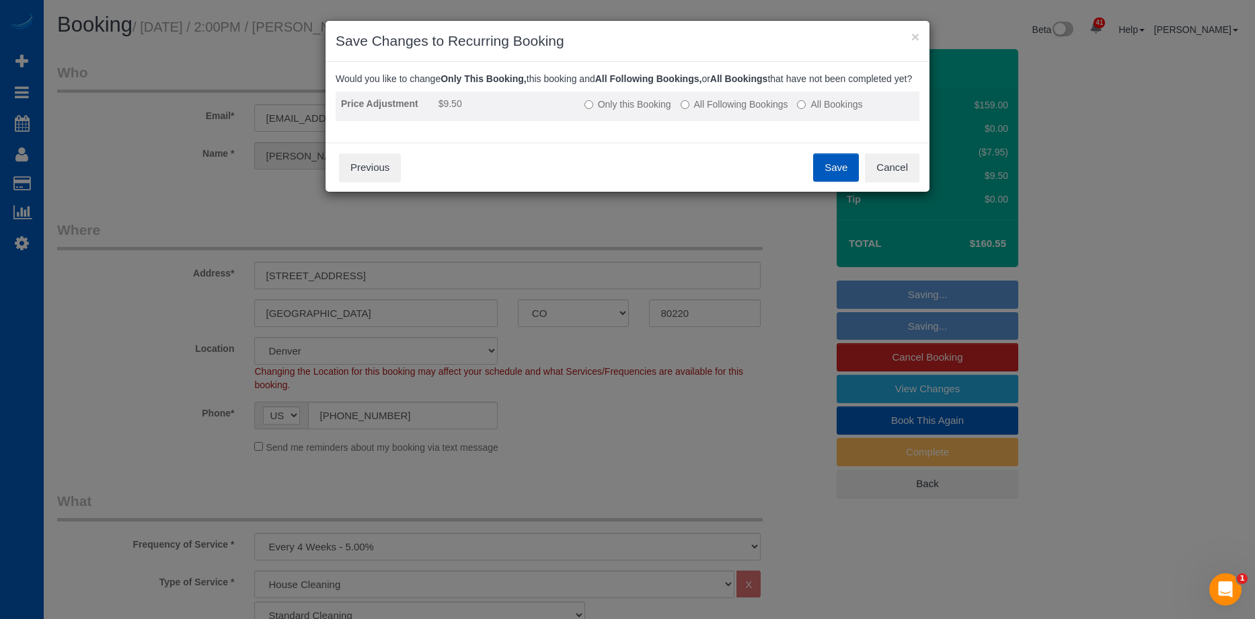
click at [700, 111] on label "All Following Bookings" at bounding box center [735, 104] width 108 height 13
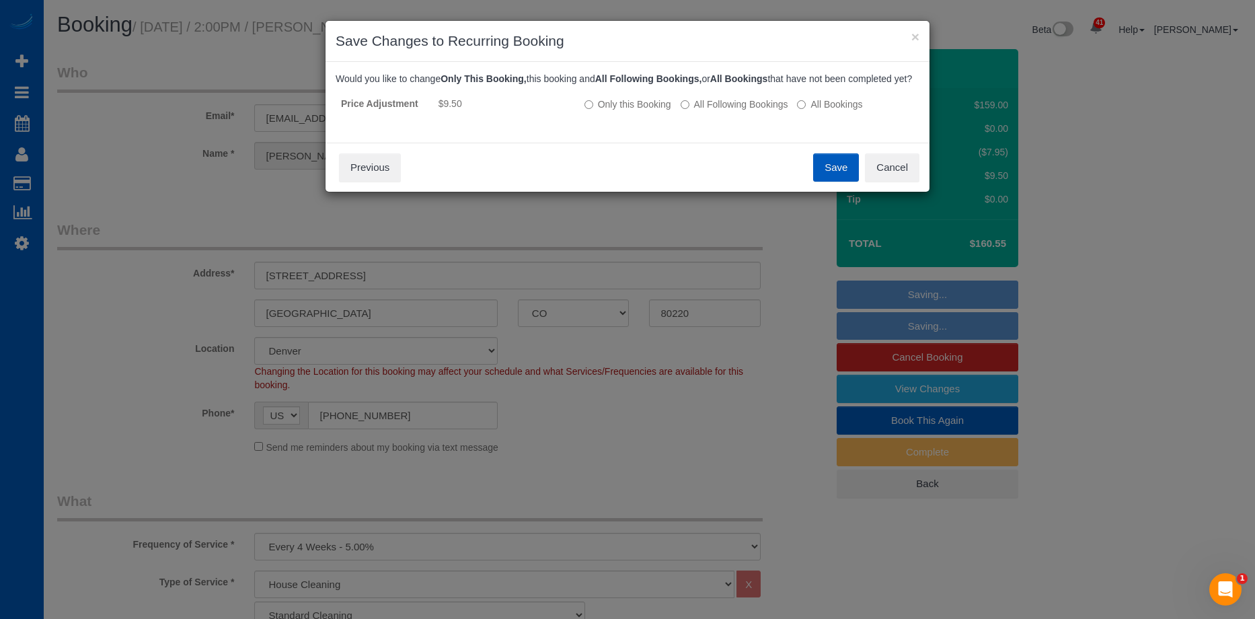
click at [836, 182] on button "Save" at bounding box center [836, 167] width 46 height 28
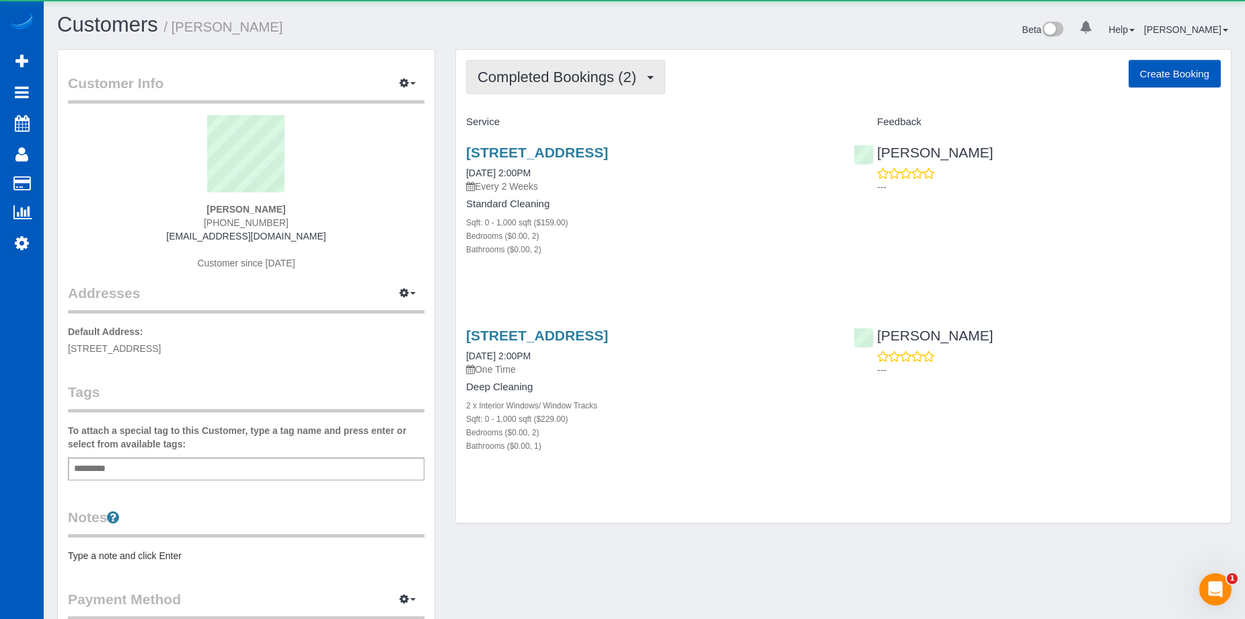
click at [585, 81] on span "Completed Bookings (2)" at bounding box center [561, 77] width 166 height 17
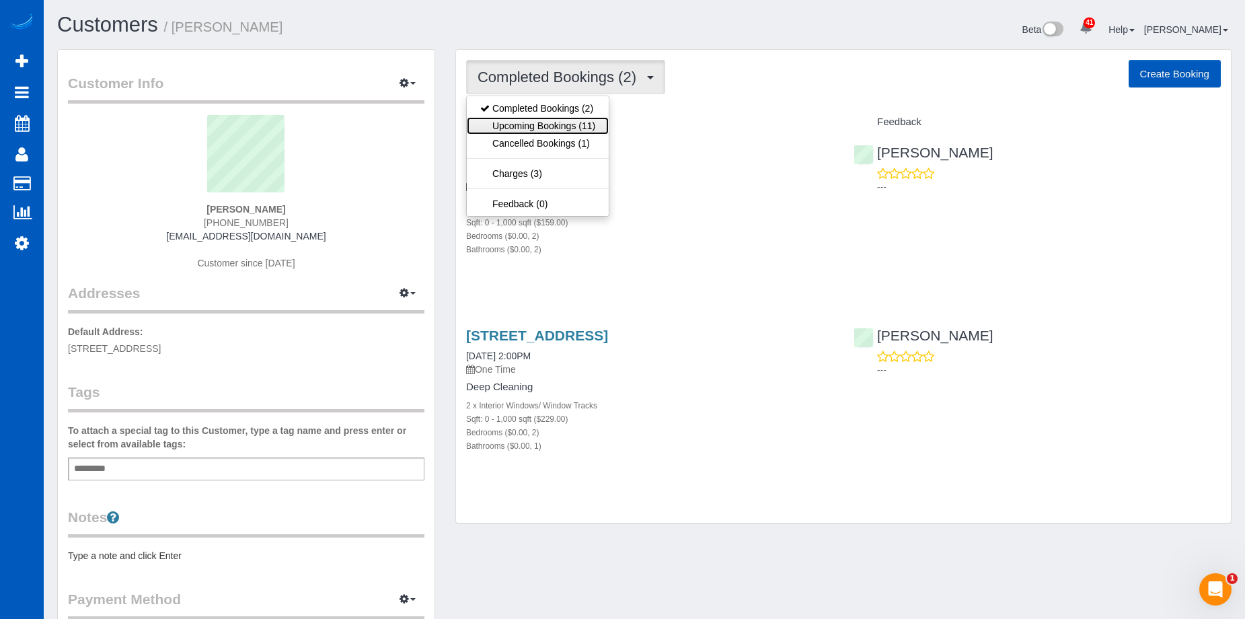
click at [567, 119] on link "Upcoming Bookings (11)" at bounding box center [538, 125] width 142 height 17
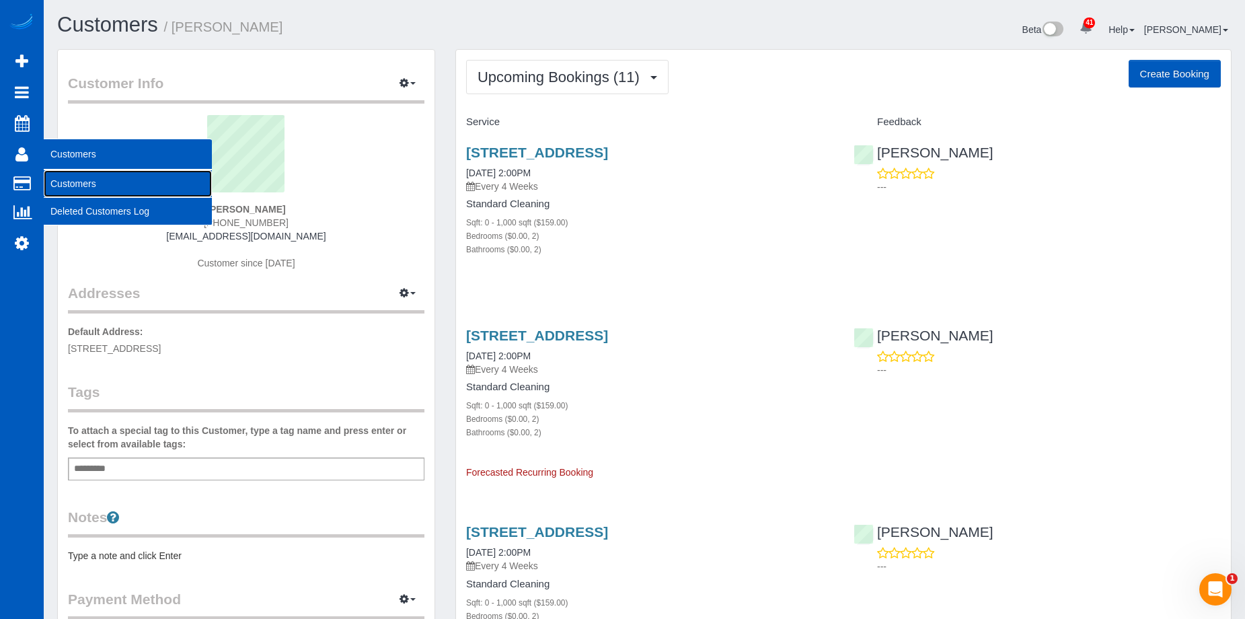
click at [55, 176] on link "Customers" at bounding box center [128, 183] width 168 height 27
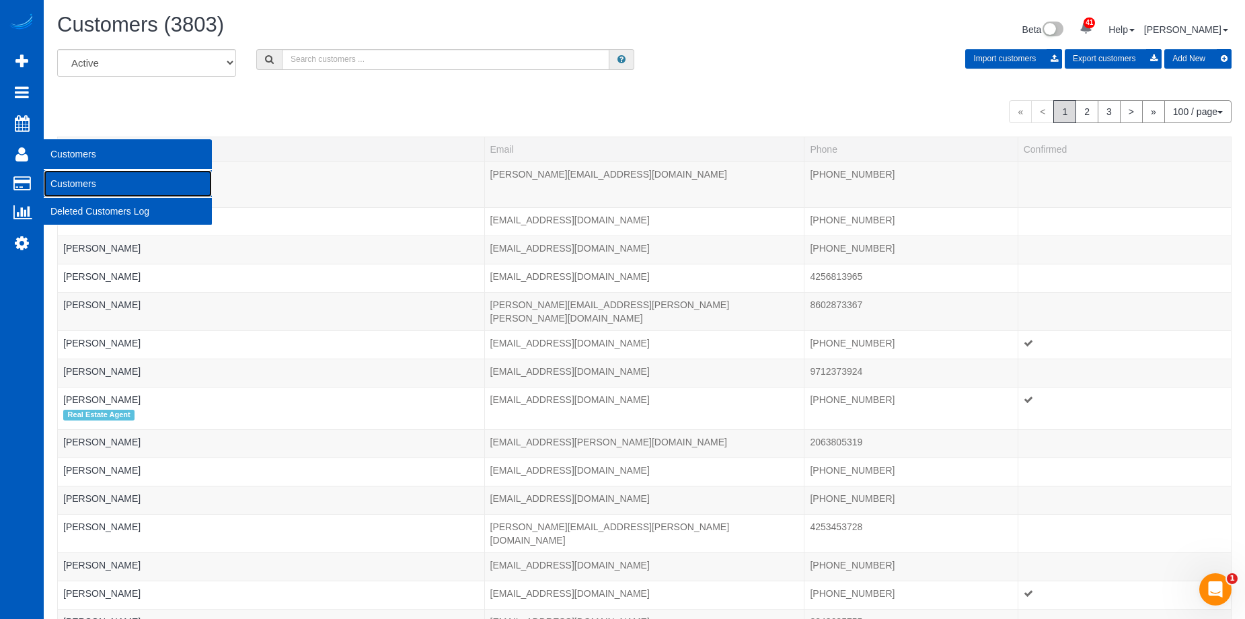
click at [63, 177] on link "Customers" at bounding box center [128, 183] width 168 height 27
click at [66, 184] on link "Customers" at bounding box center [128, 183] width 168 height 27
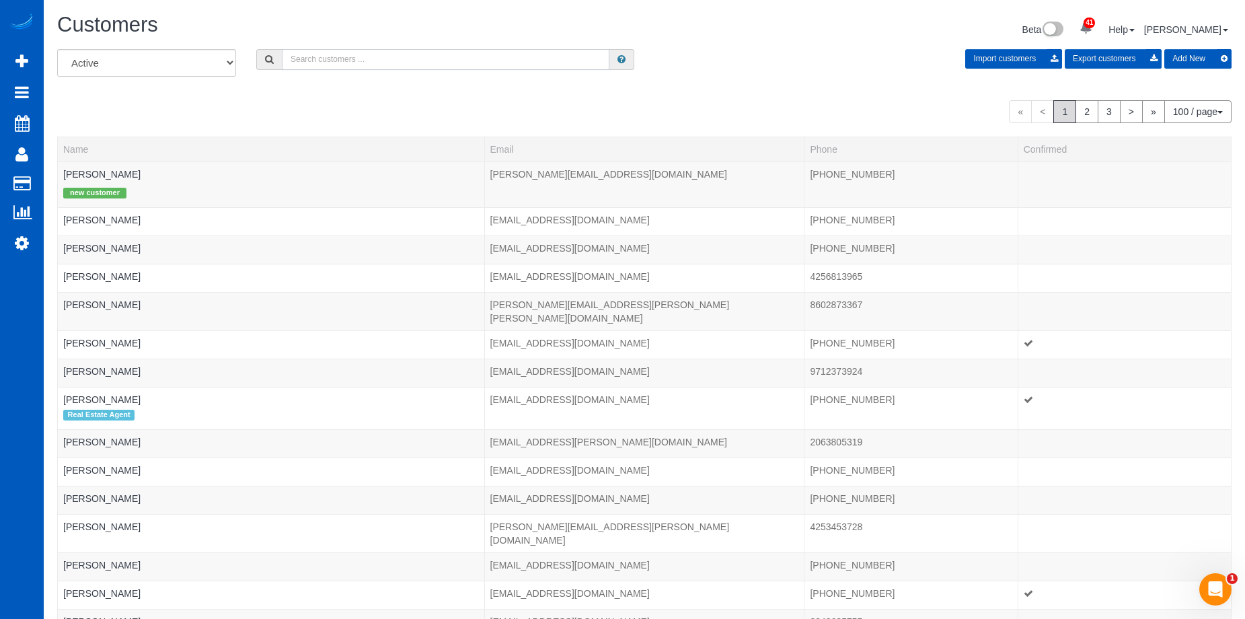
click at [320, 50] on input "text" at bounding box center [446, 59] width 328 height 21
paste input "romanoalicia78@gmail.com"
type input "romanoalicia78@gmail.com"
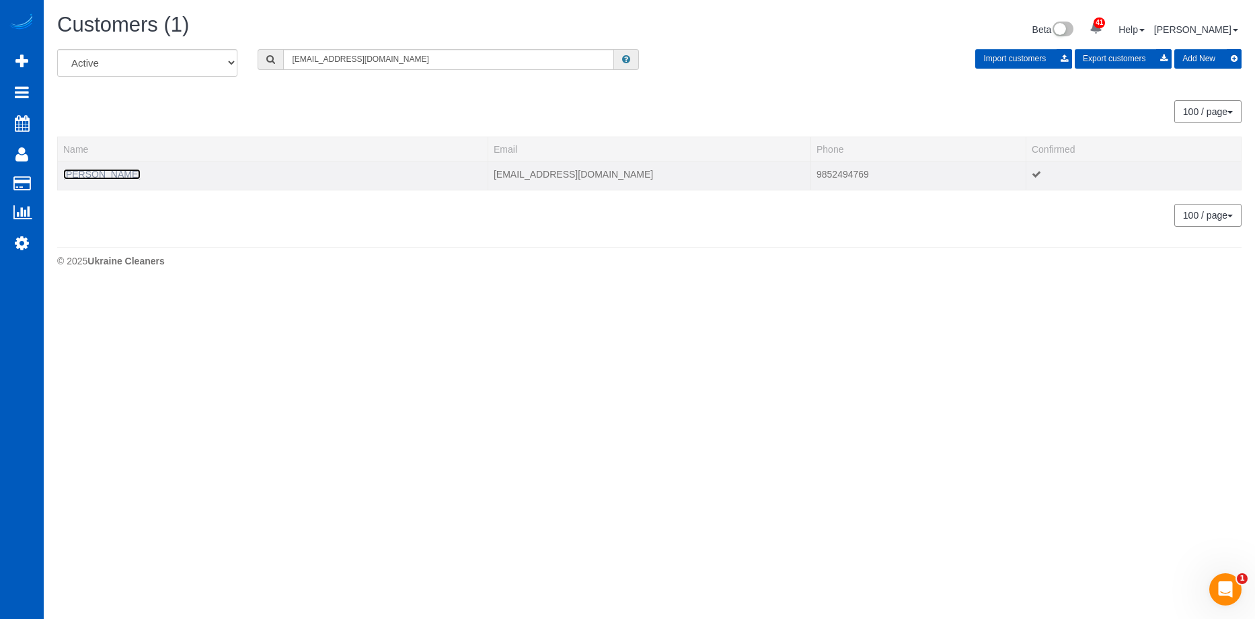
click at [104, 171] on link "Alicia Romano" at bounding box center [101, 174] width 77 height 11
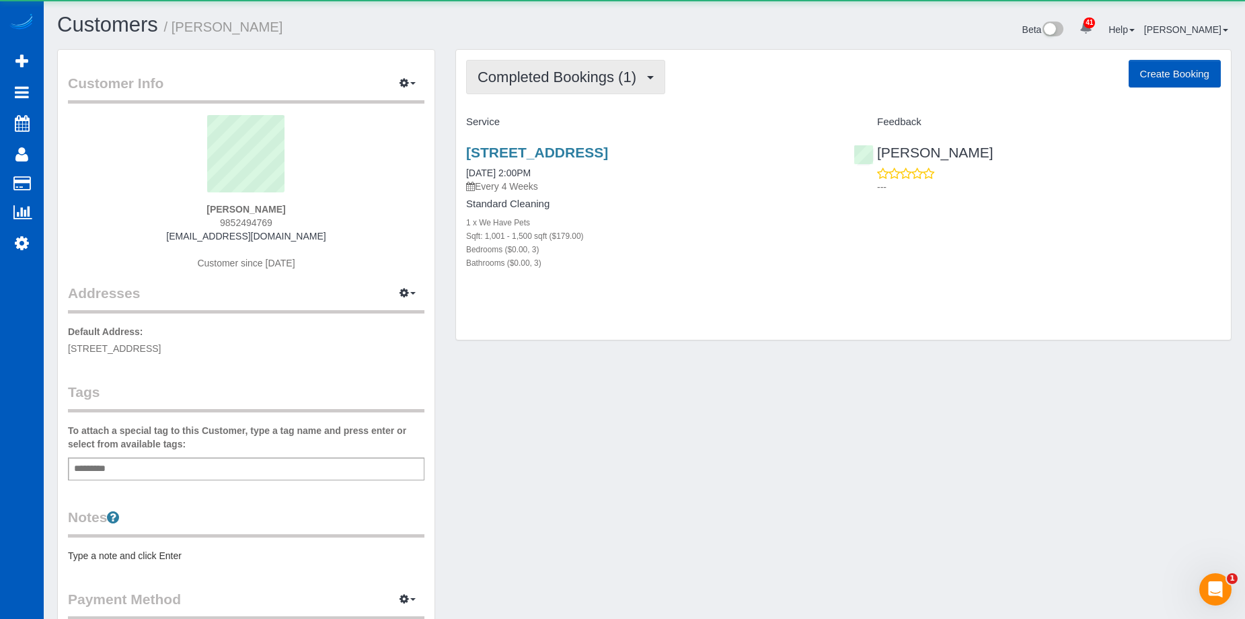
click at [569, 78] on span "Completed Bookings (1)" at bounding box center [561, 77] width 166 height 17
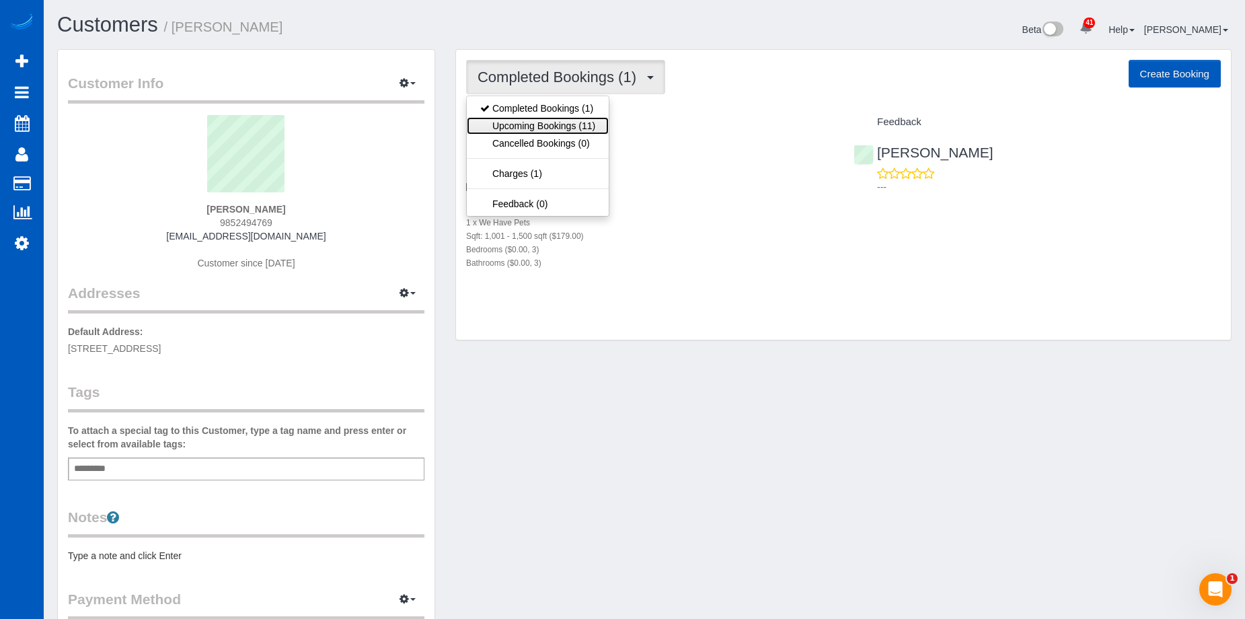
click at [552, 128] on link "Upcoming Bookings (11)" at bounding box center [538, 125] width 142 height 17
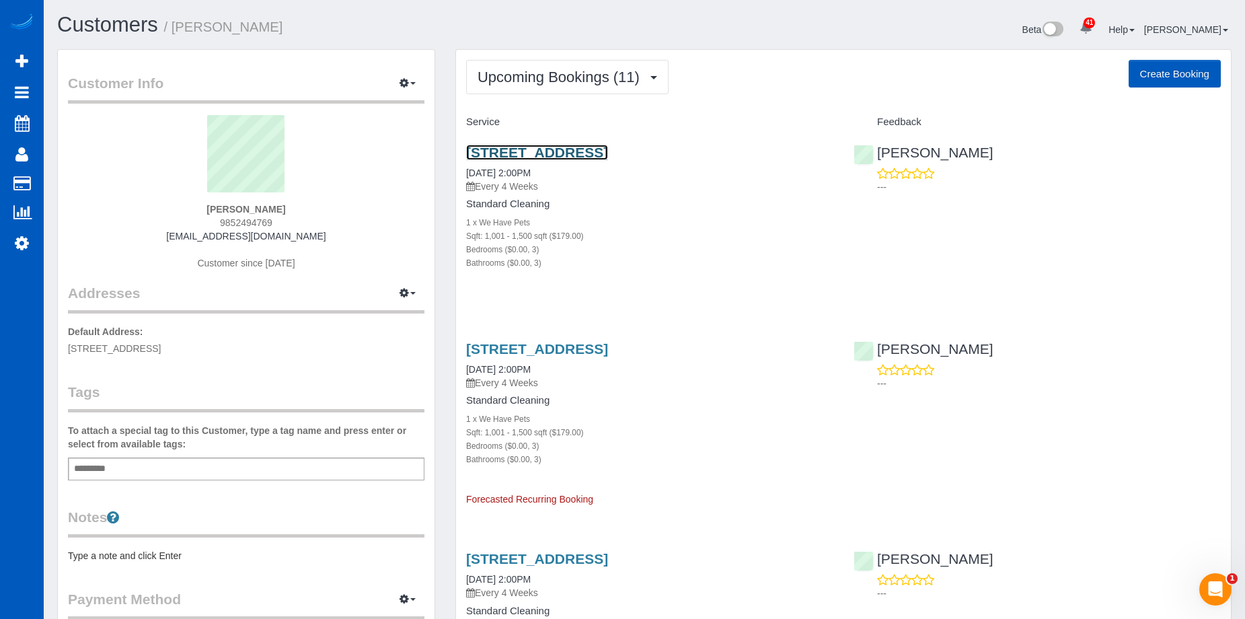
click at [550, 154] on link "[STREET_ADDRESS]" at bounding box center [537, 152] width 142 height 15
click at [582, 71] on span "Upcoming Bookings (11)" at bounding box center [562, 77] width 169 height 17
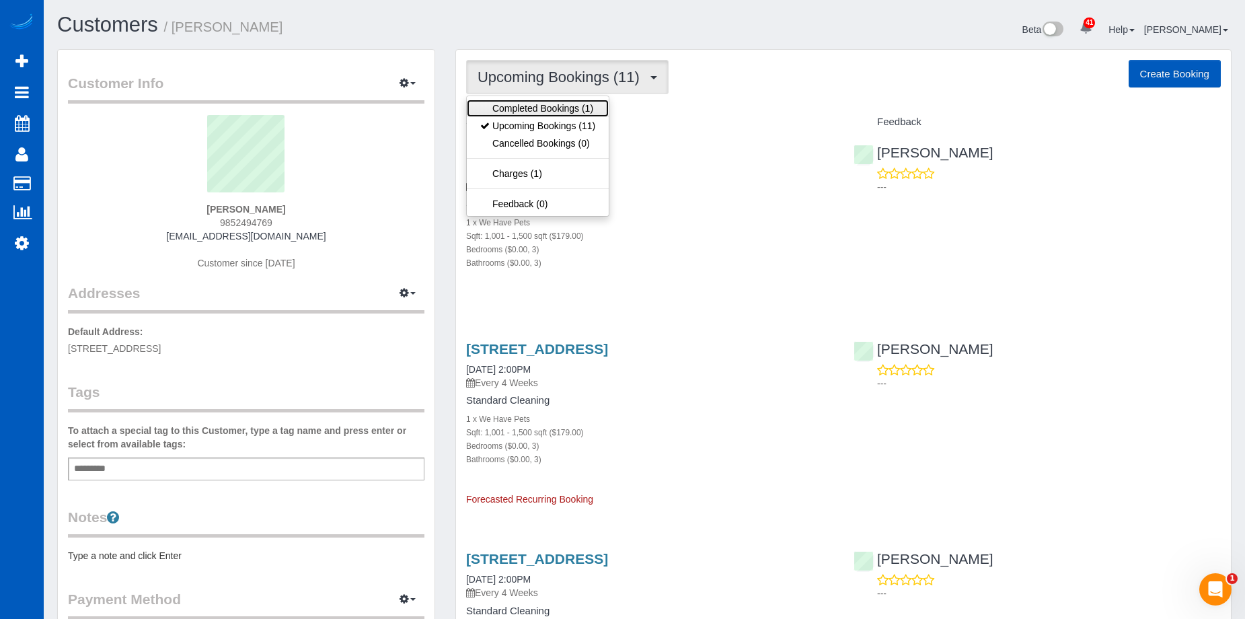
click at [559, 105] on link "Completed Bookings (1)" at bounding box center [538, 108] width 142 height 17
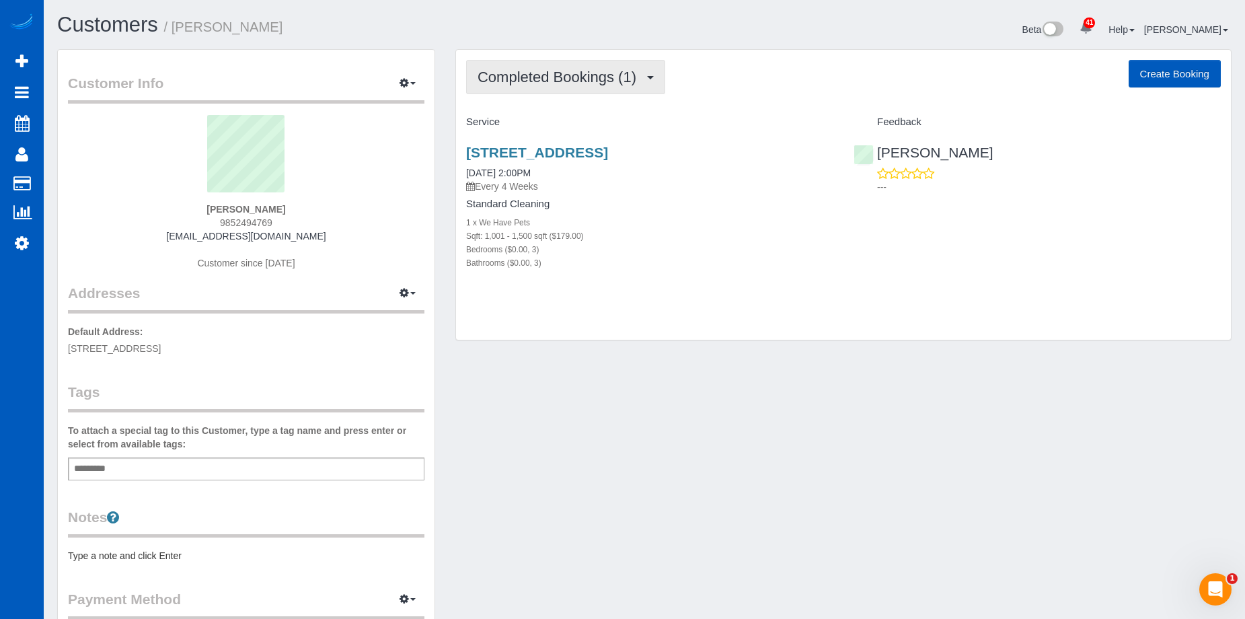
click at [573, 82] on span "Completed Bookings (1)" at bounding box center [561, 77] width 166 height 17
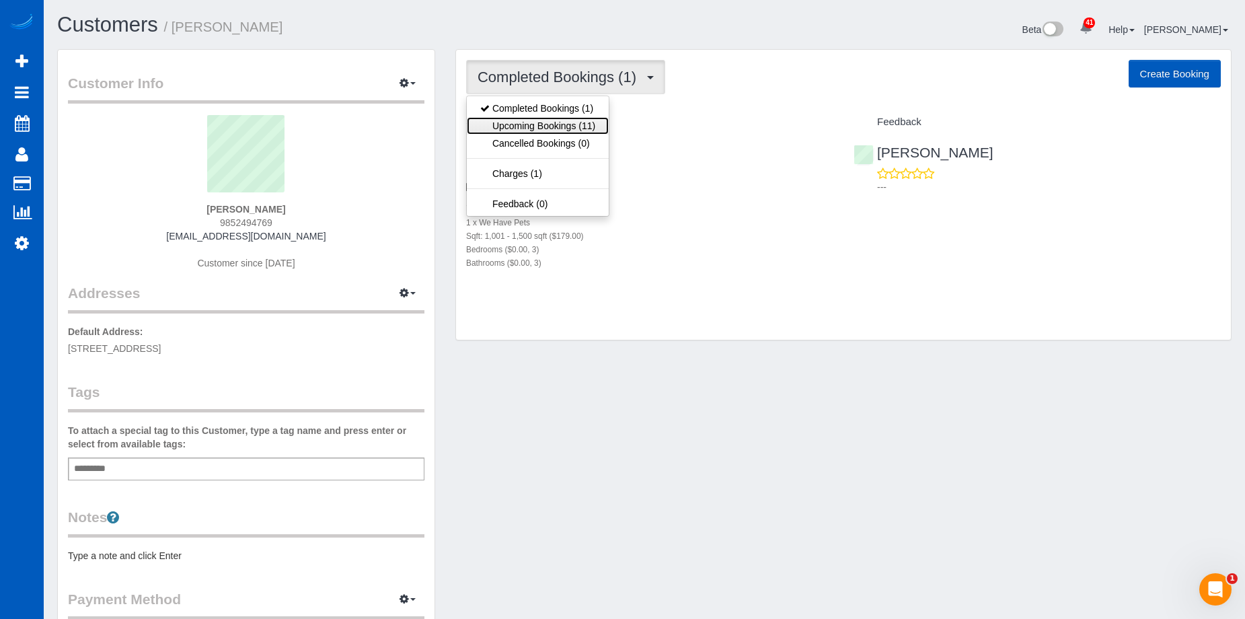
click at [564, 119] on link "Upcoming Bookings (11)" at bounding box center [538, 125] width 142 height 17
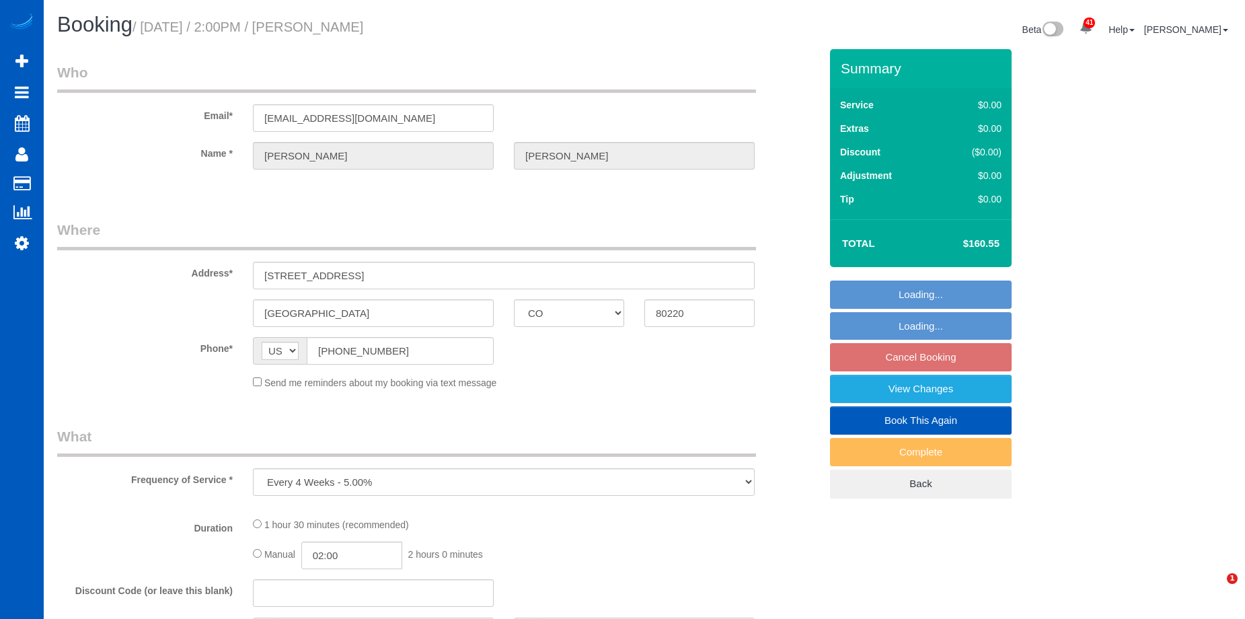
select select "CO"
select select "199"
select select "2"
select select "spot2"
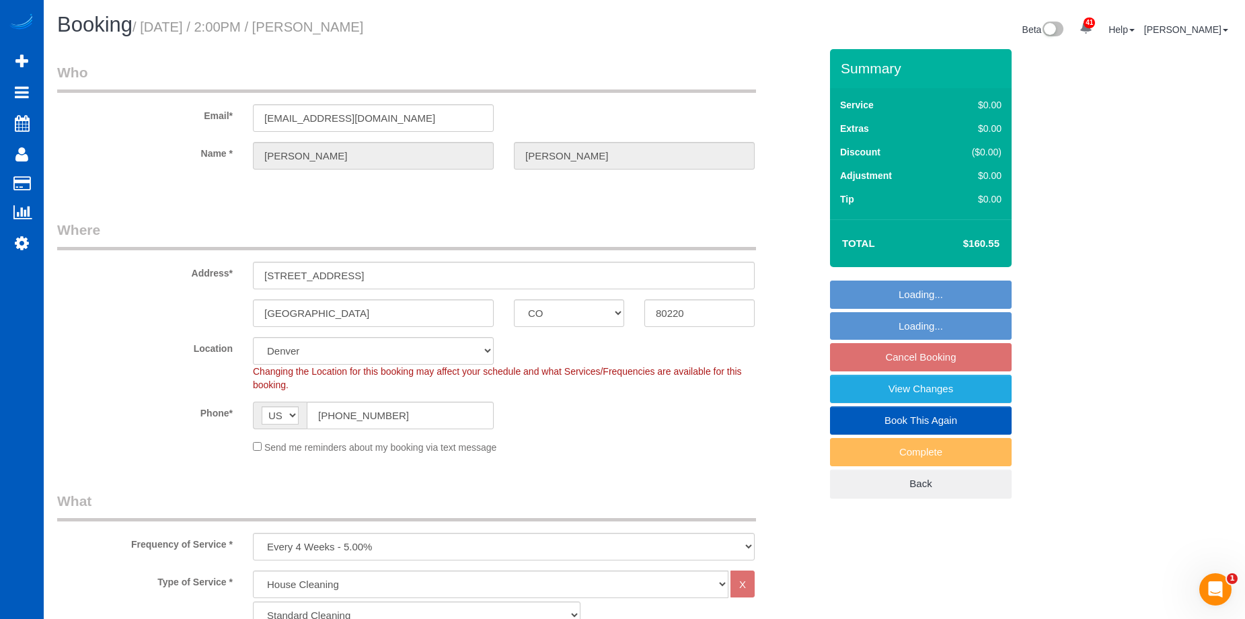
select select "object:1168"
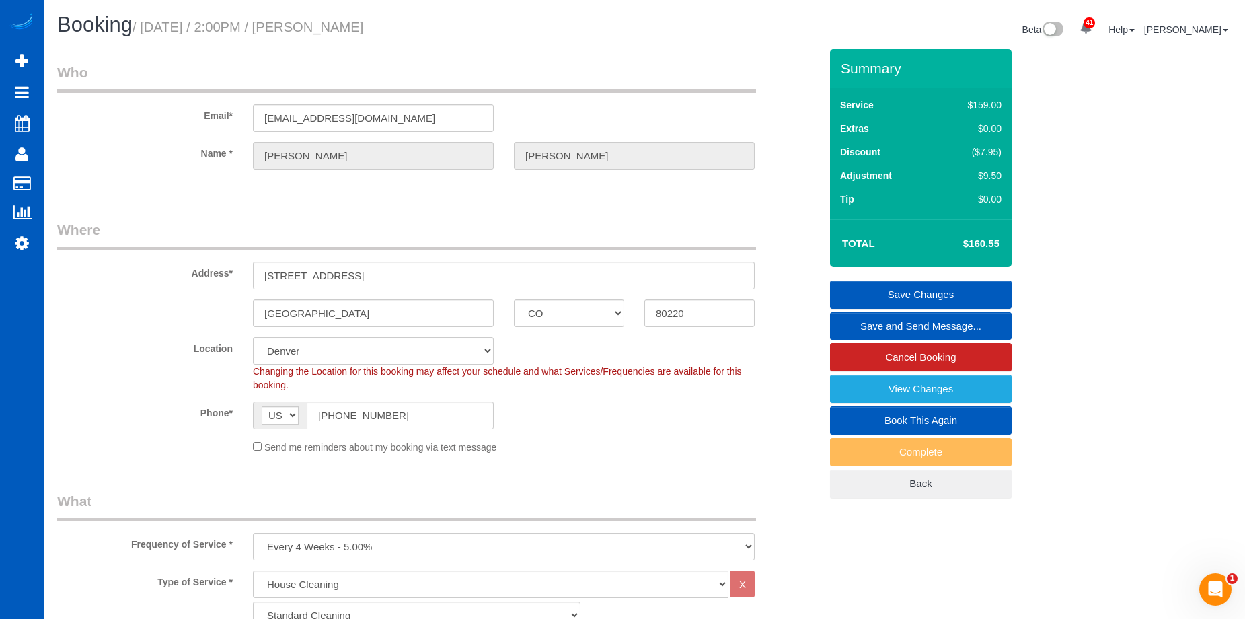
click at [849, 317] on link "Save and Send Message..." at bounding box center [921, 326] width 182 height 28
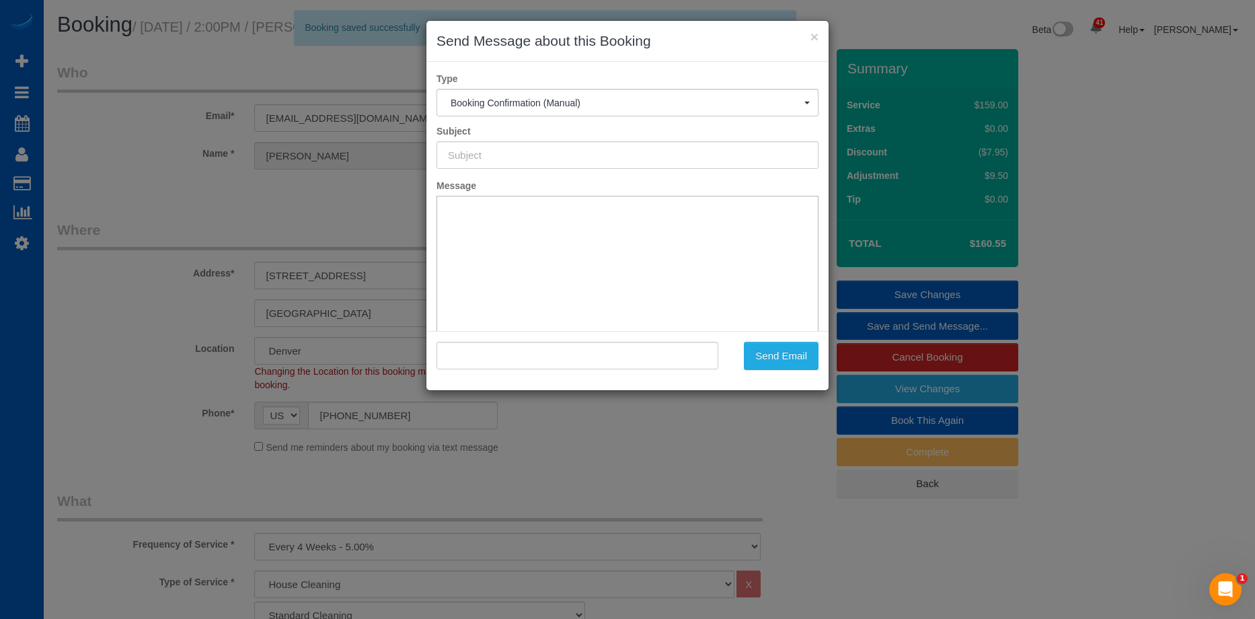
type input "Cleaning Service Confirmed!"
type input ""Stephany Silvers" <sandasilvers@sbcglobal.net>"
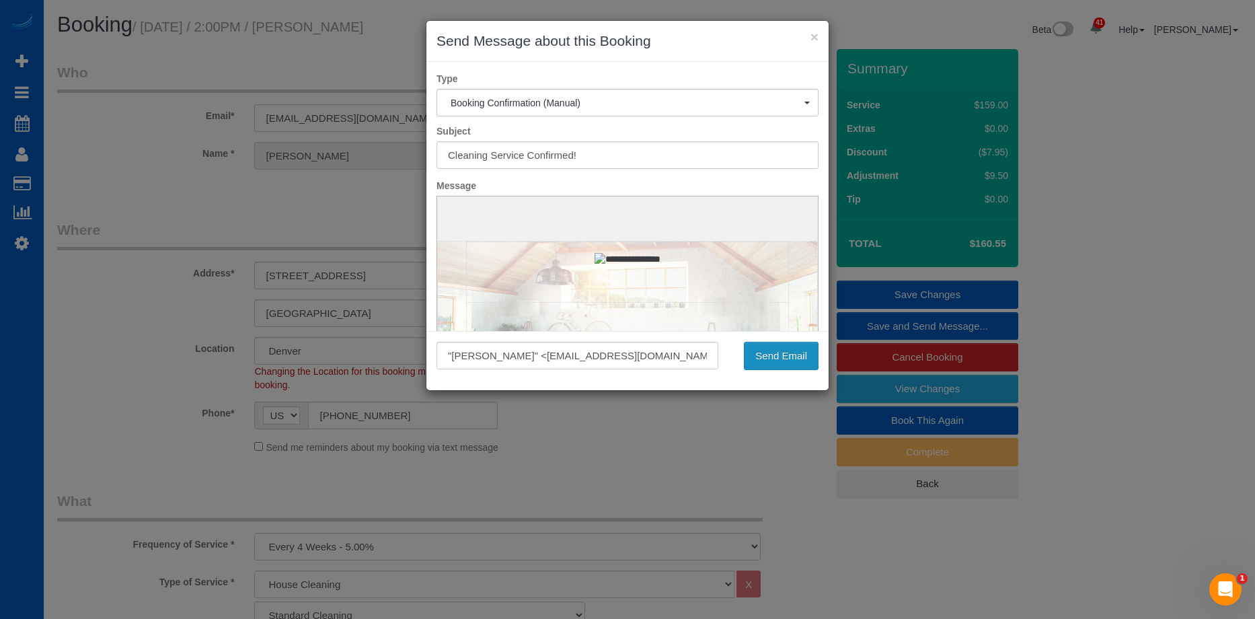
click at [791, 353] on button "Send Email" at bounding box center [781, 356] width 75 height 28
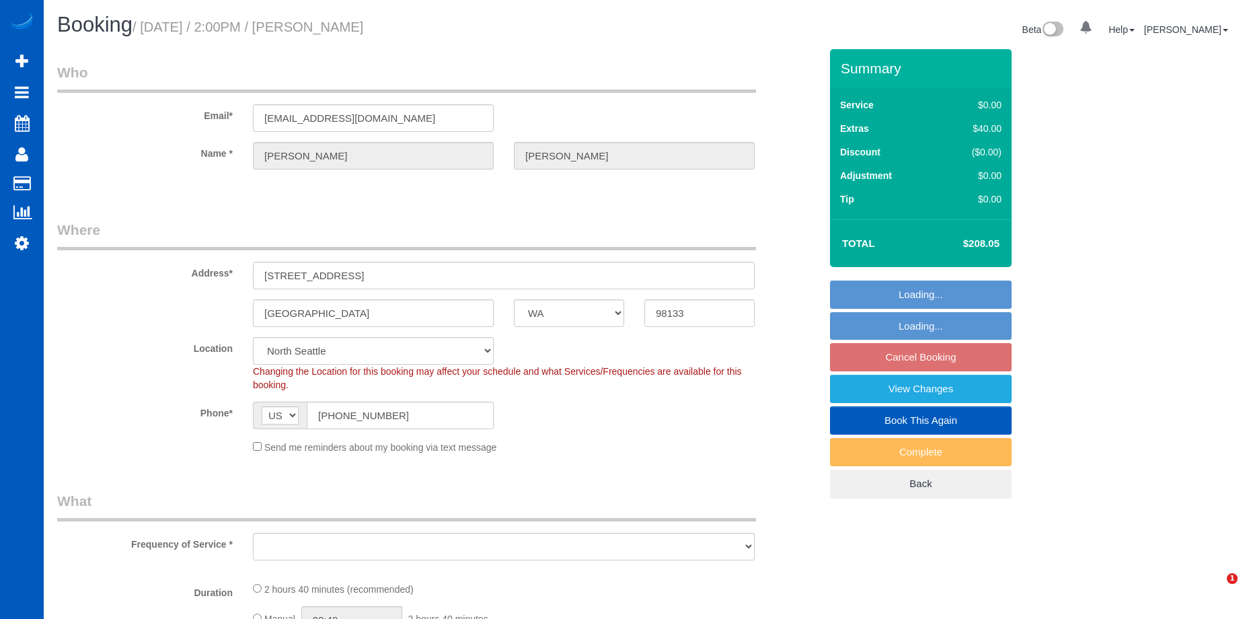
select select "WA"
select select "object:1030"
select select "spot3"
select select "number:8"
select select "object:1035"
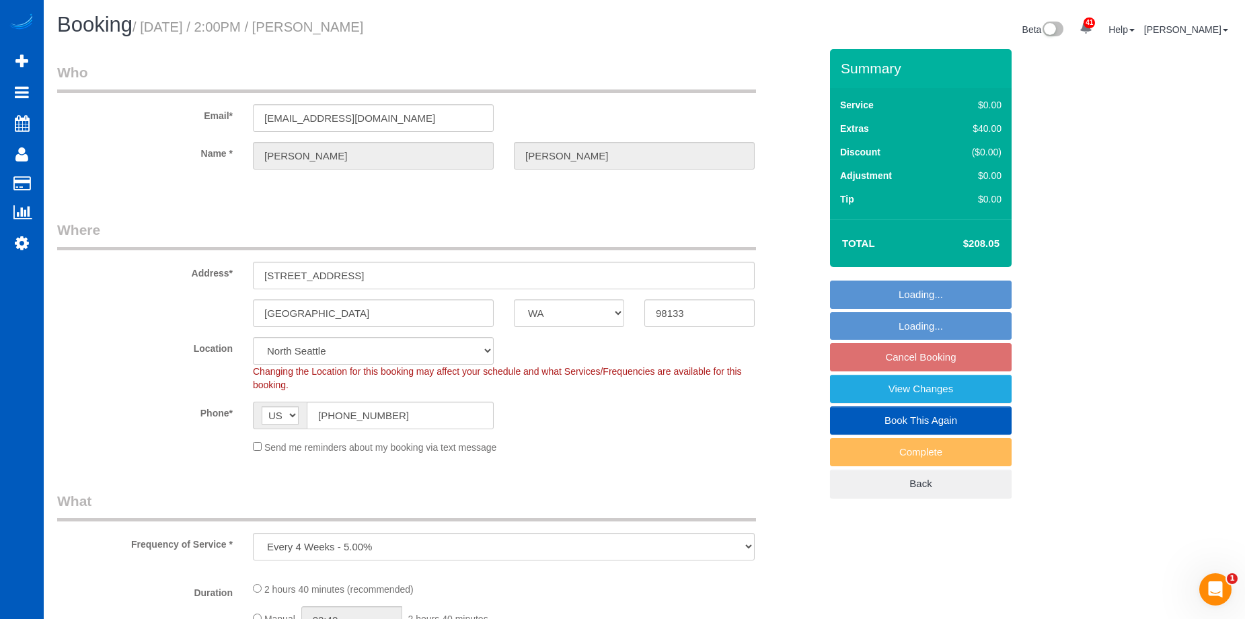
select select "199"
select select "1001"
select select "3"
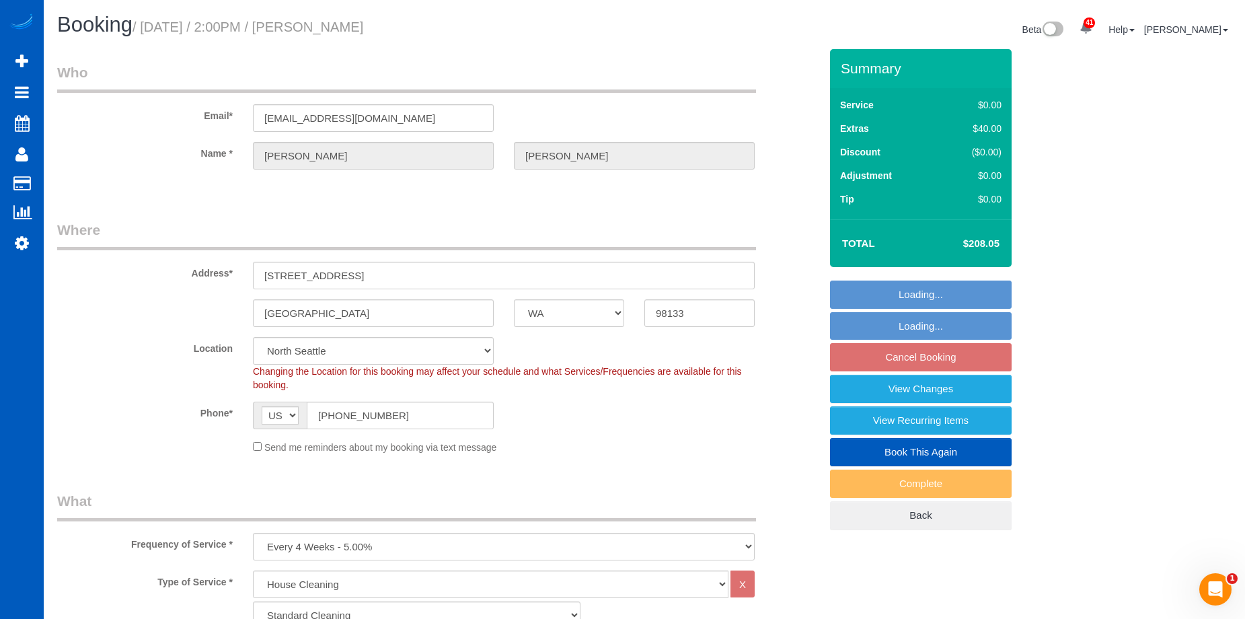
select select "1001"
select select "3"
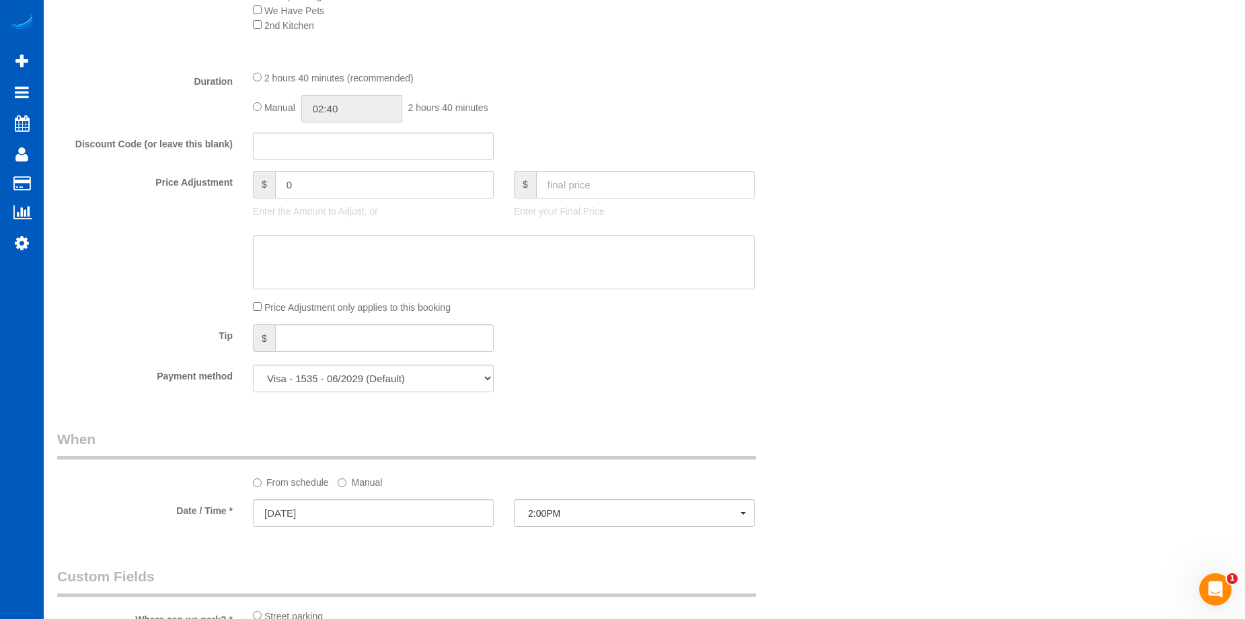
scroll to position [1076, 0]
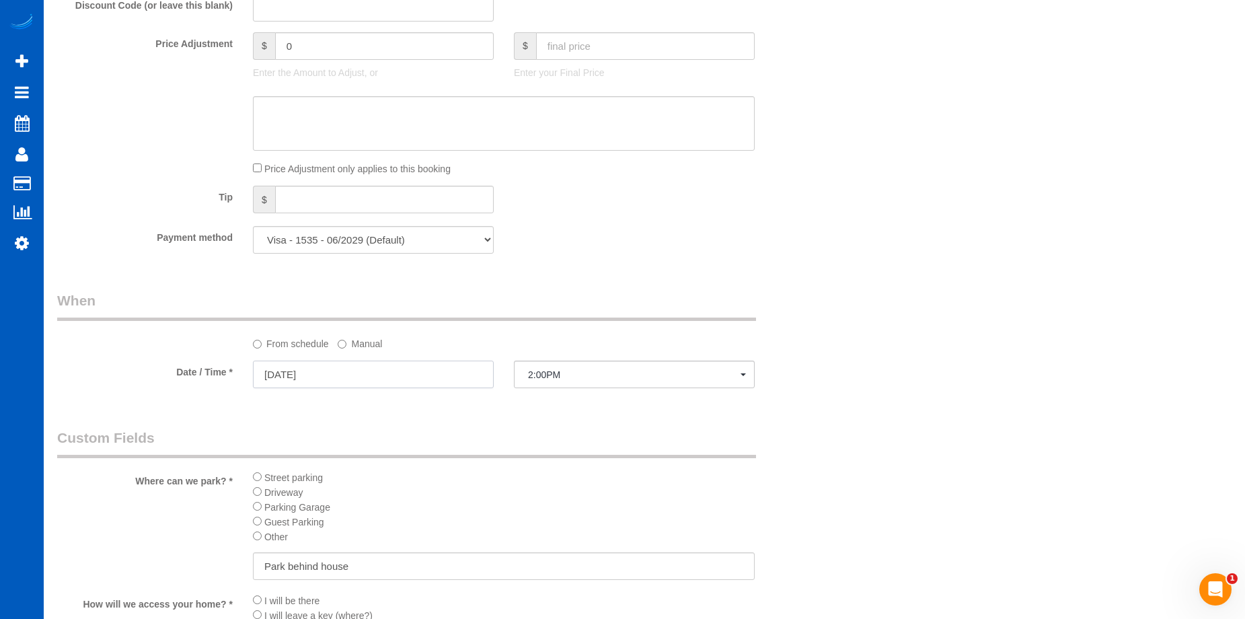
click at [415, 383] on input "10/10/2025" at bounding box center [373, 375] width 241 height 28
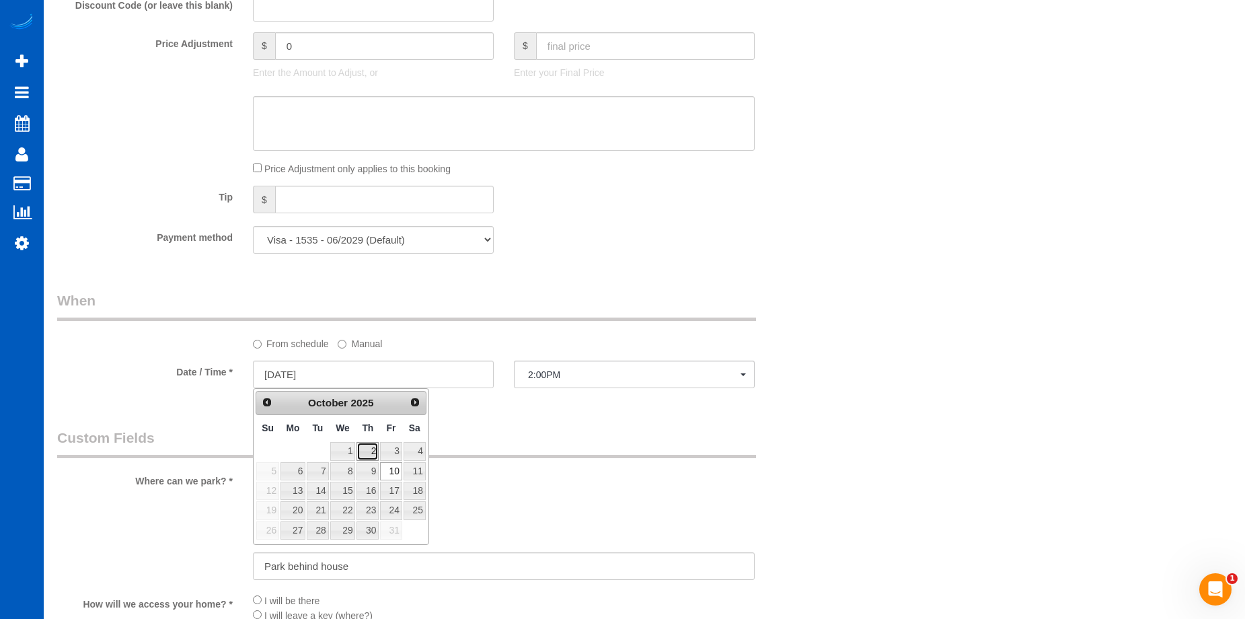
click at [373, 447] on link "2" at bounding box center [368, 451] width 22 height 18
type input "10/02/2025"
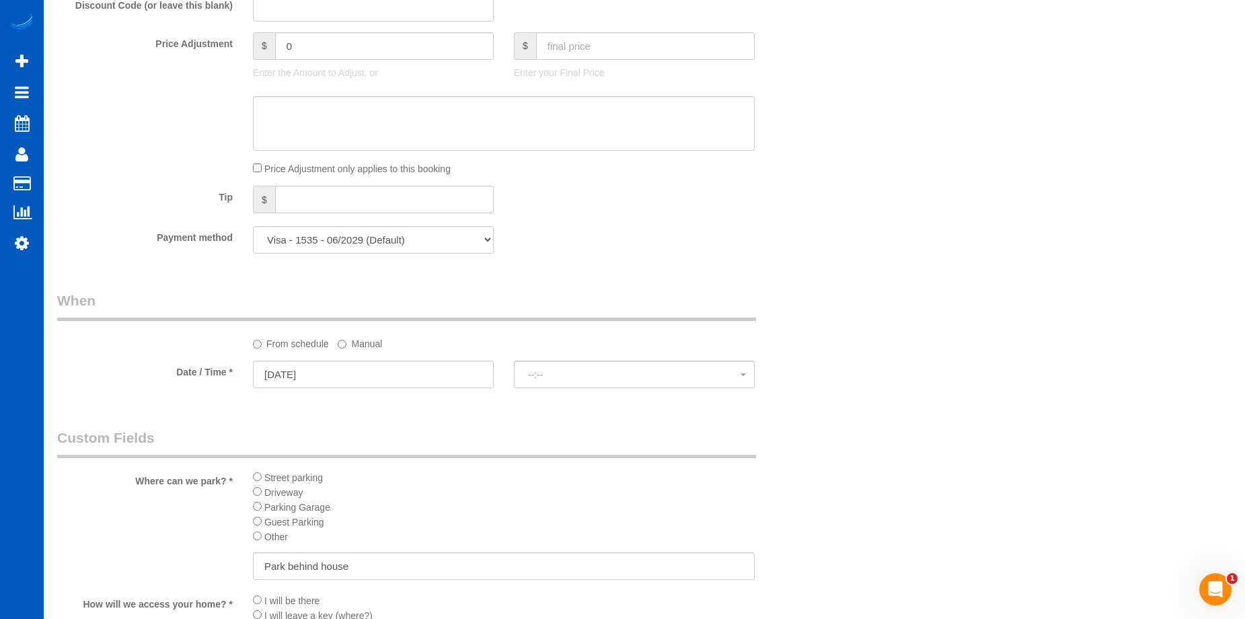
select select "spot18"
click at [538, 379] on span "8:00AM" at bounding box center [634, 374] width 213 height 11
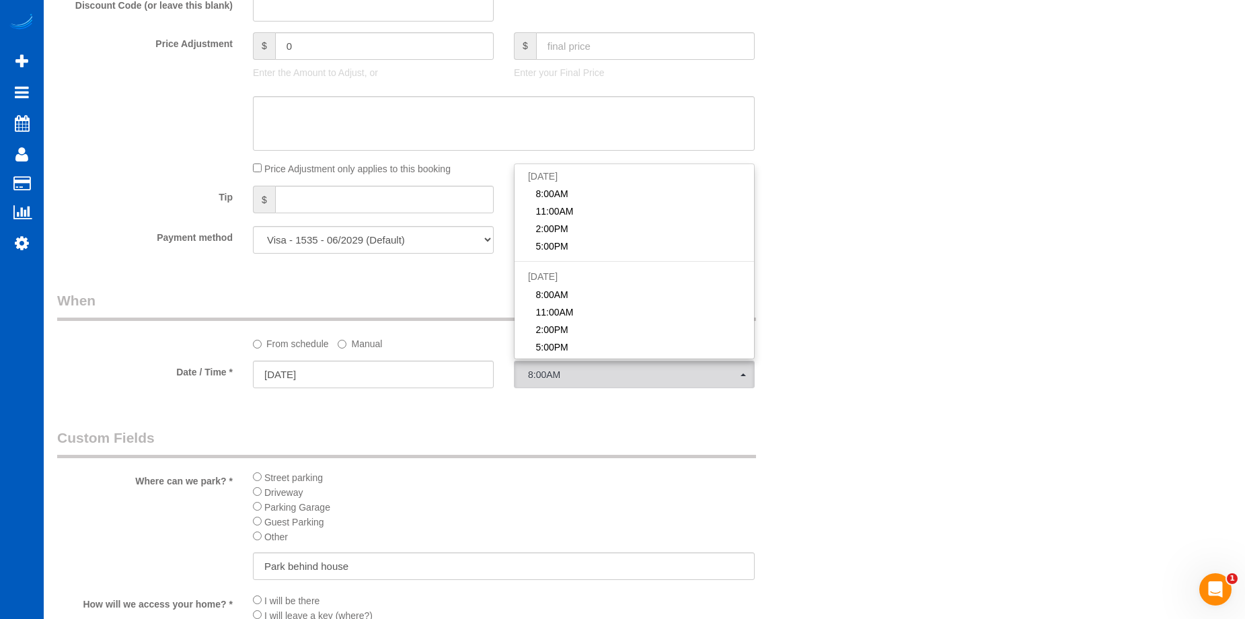
click at [536, 418] on div "Who Email* romanoalicia78@gmail.com Name * Alicia Romano Where Address* 512 N 1…" at bounding box center [438, 104] width 783 height 2262
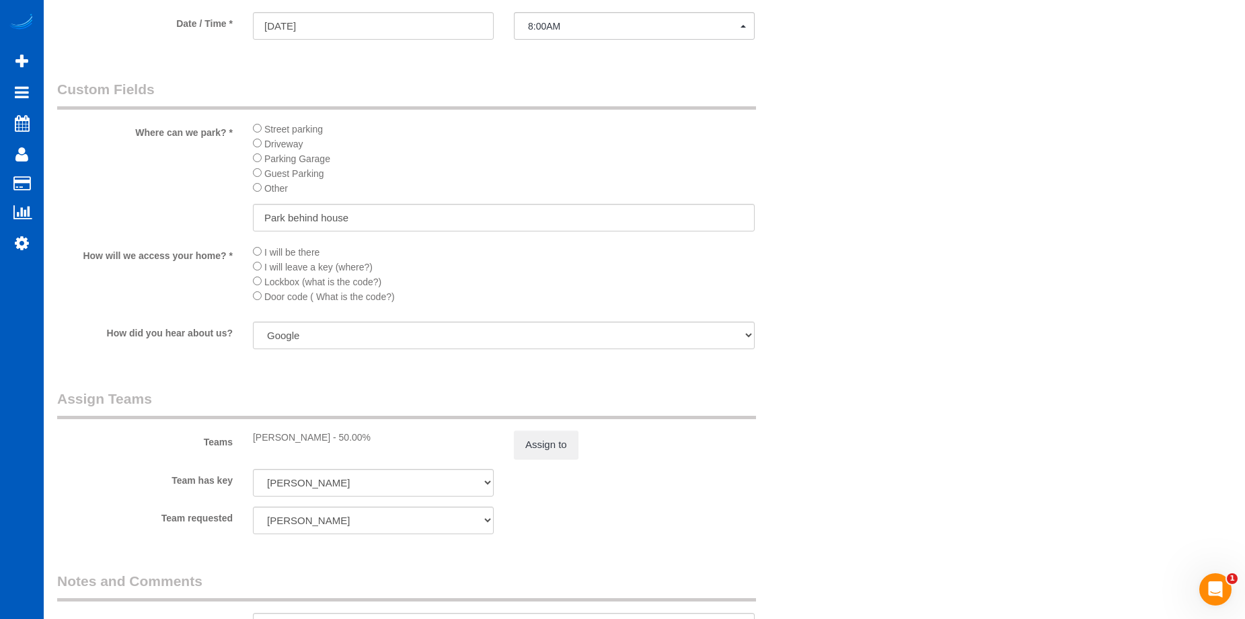
scroll to position [1547, 0]
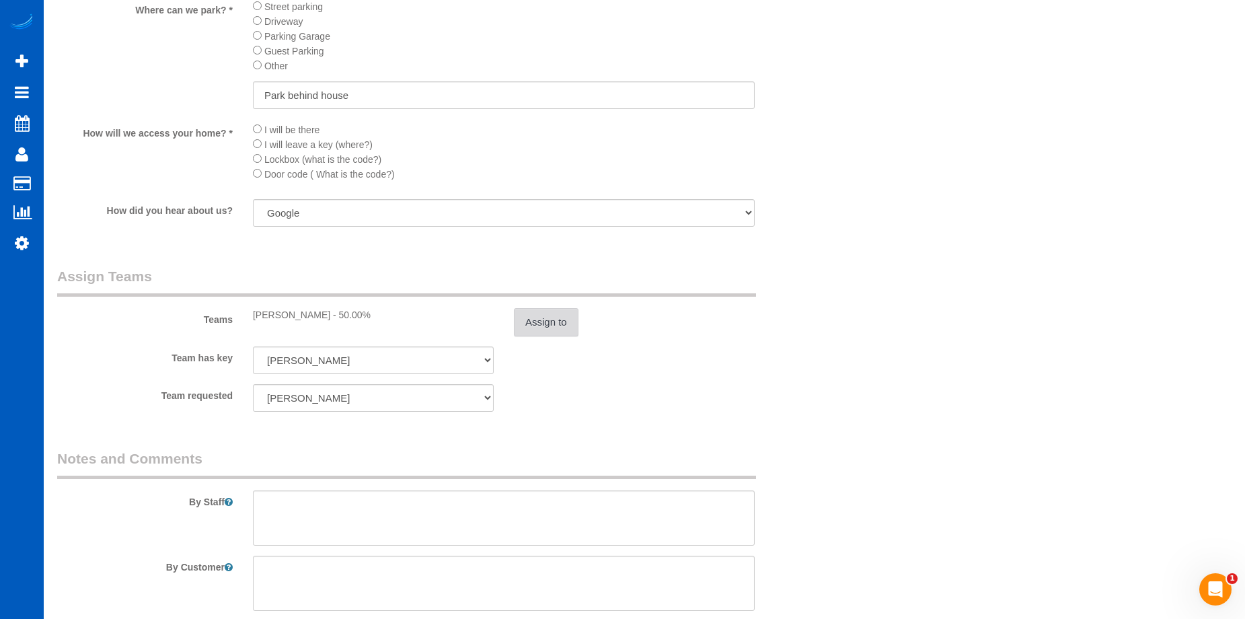
click at [543, 332] on button "Assign to" at bounding box center [546, 322] width 65 height 28
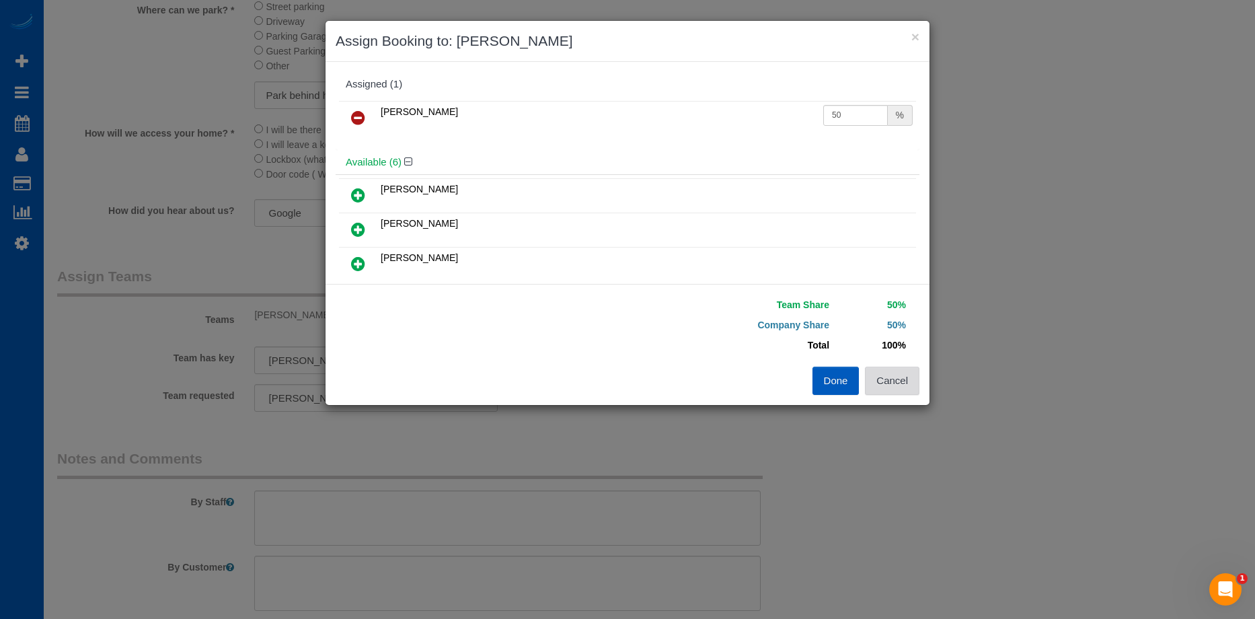
click at [899, 386] on button "Cancel" at bounding box center [892, 381] width 54 height 28
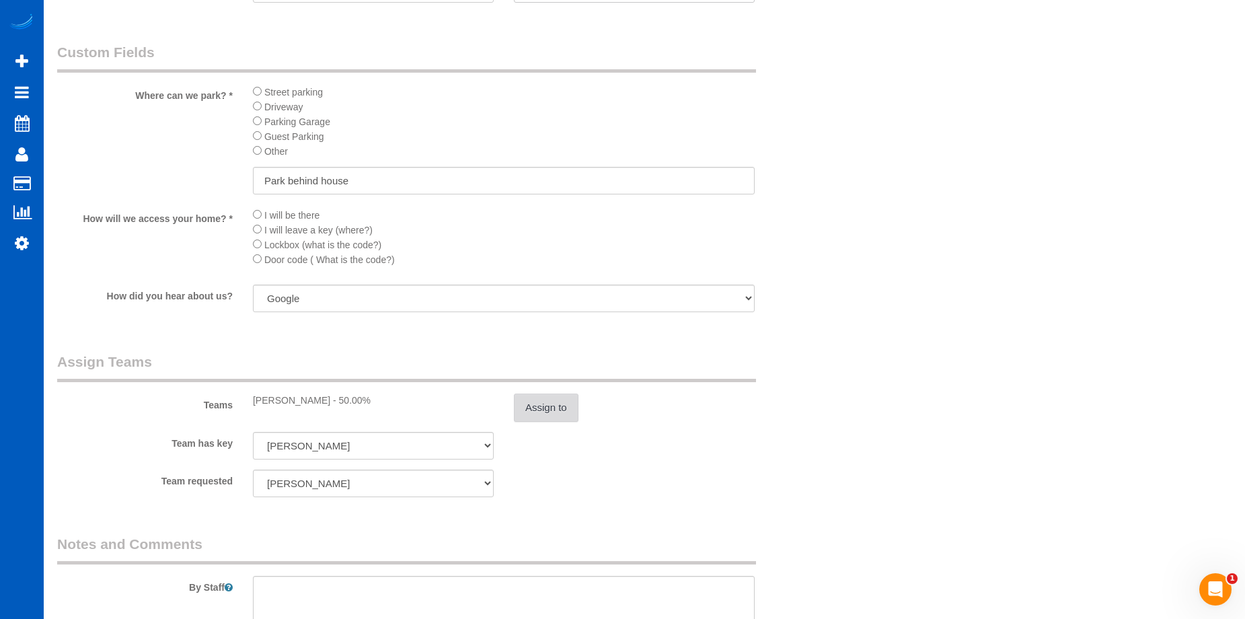
scroll to position [1346, 0]
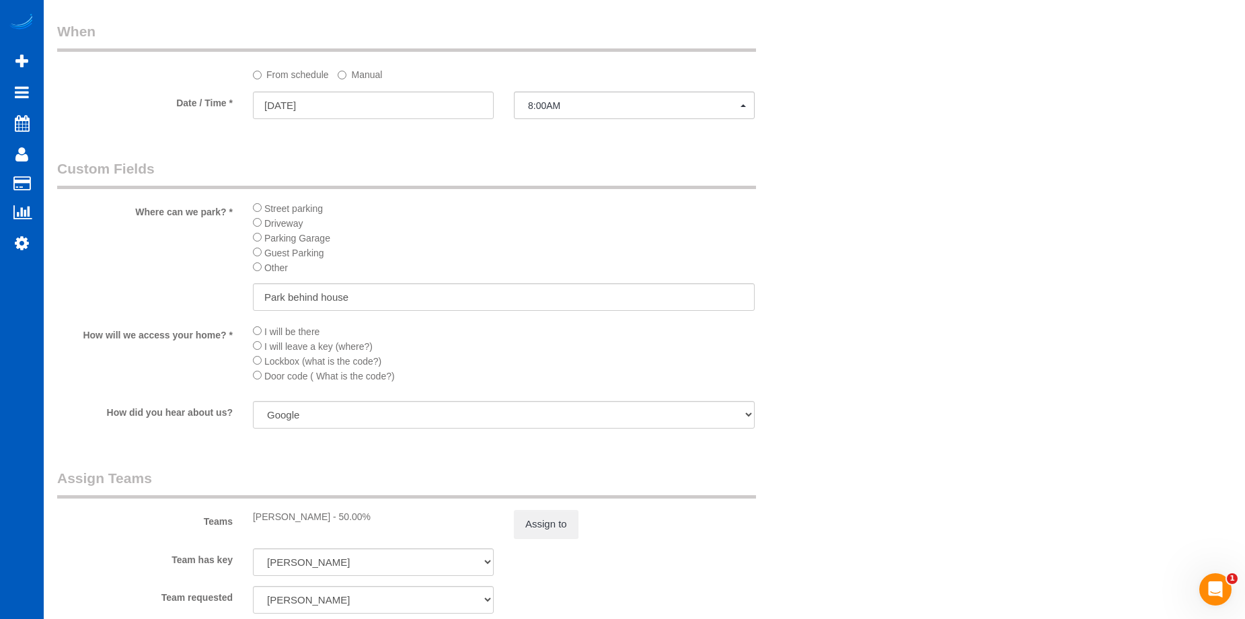
click at [350, 73] on label "Manual" at bounding box center [360, 72] width 44 height 18
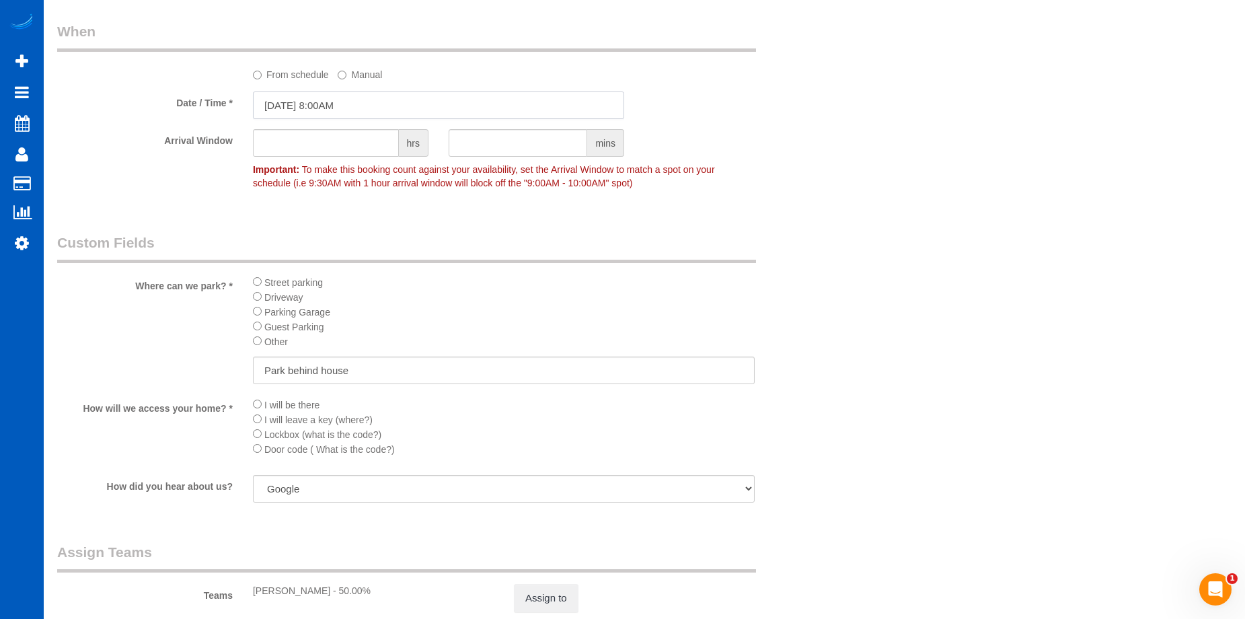
click at [412, 99] on input "10/02/2025 8:00AM" at bounding box center [438, 106] width 371 height 28
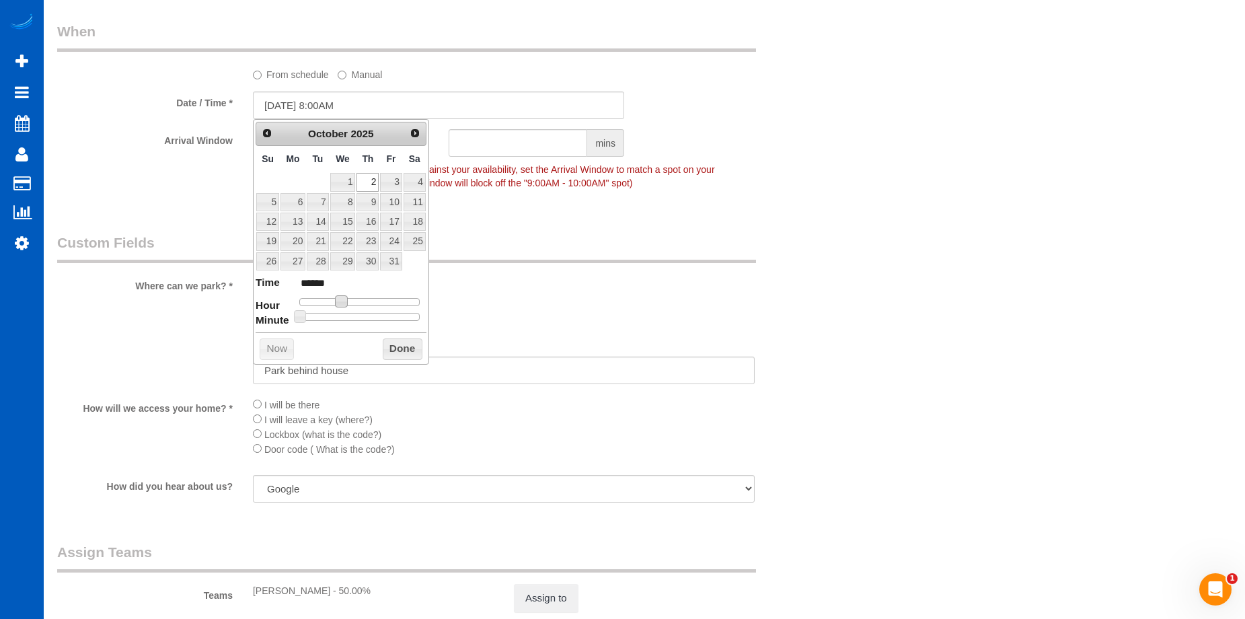
type input "10/02/2025 9:00AM"
type input "******"
type input "10/02/2025 10:00AM"
type input "*******"
drag, startPoint x: 343, startPoint y: 302, endPoint x: 355, endPoint y: 303, distance: 11.5
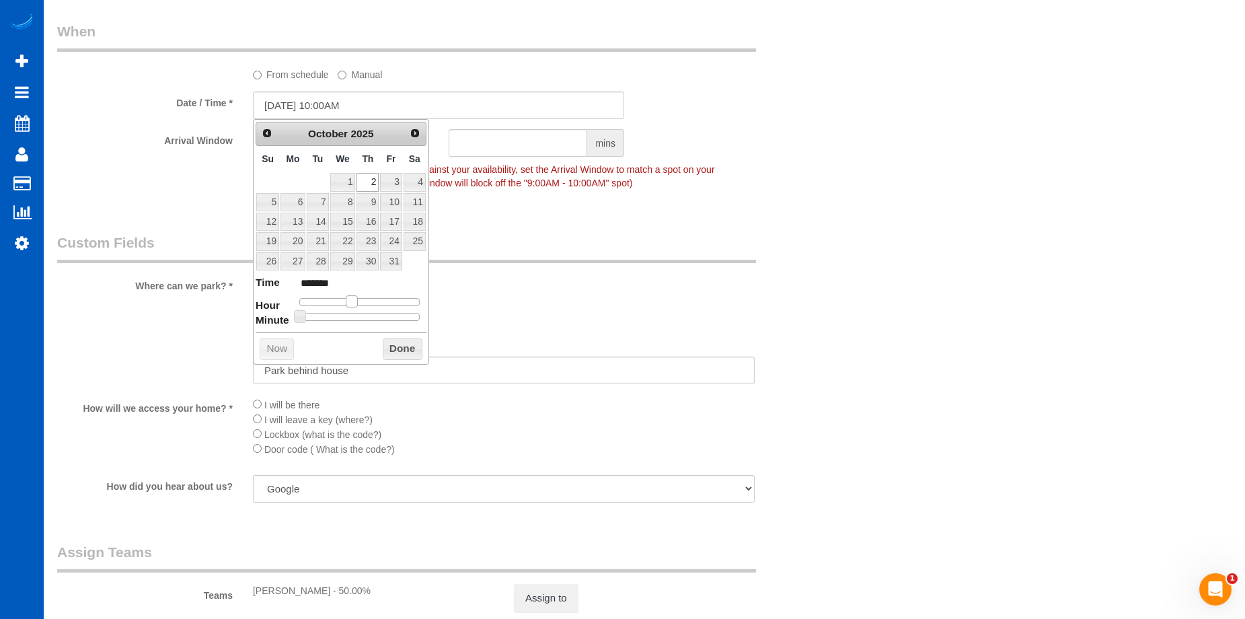
click at [355, 303] on span at bounding box center [352, 301] width 12 height 12
click at [392, 351] on button "Done" at bounding box center [403, 349] width 40 height 22
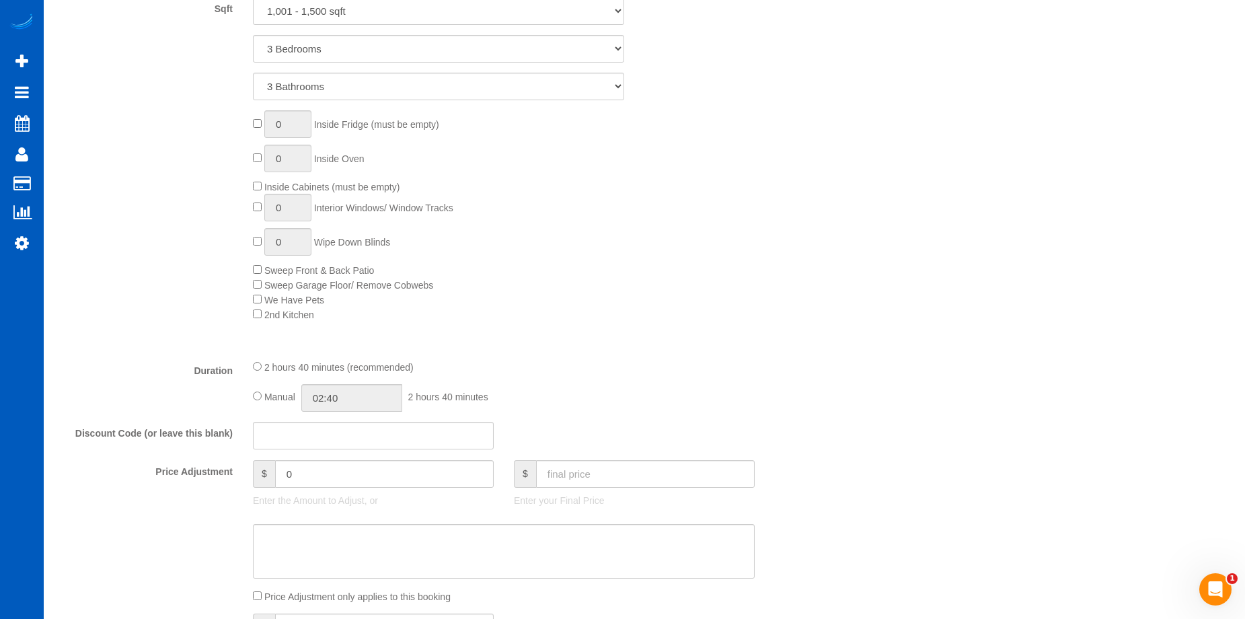
scroll to position [673, 0]
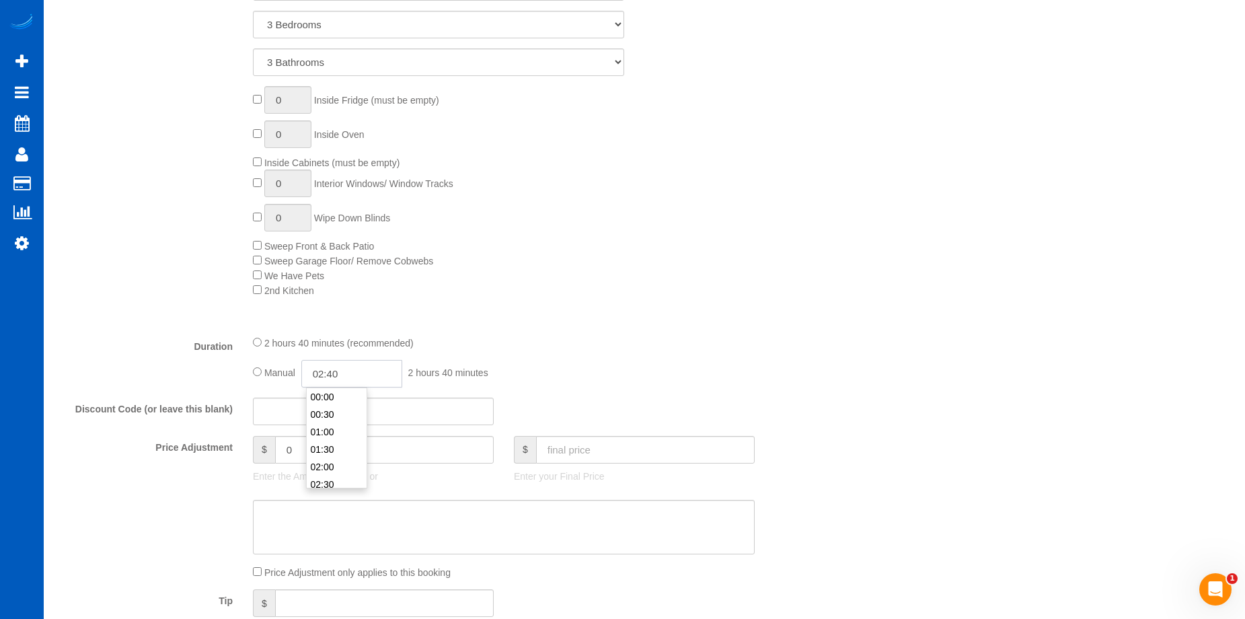
click at [337, 370] on input "02:40" at bounding box center [351, 374] width 101 height 28
click at [332, 435] on li "03:00" at bounding box center [337, 434] width 60 height 17
click at [351, 377] on input "03:00" at bounding box center [351, 374] width 101 height 28
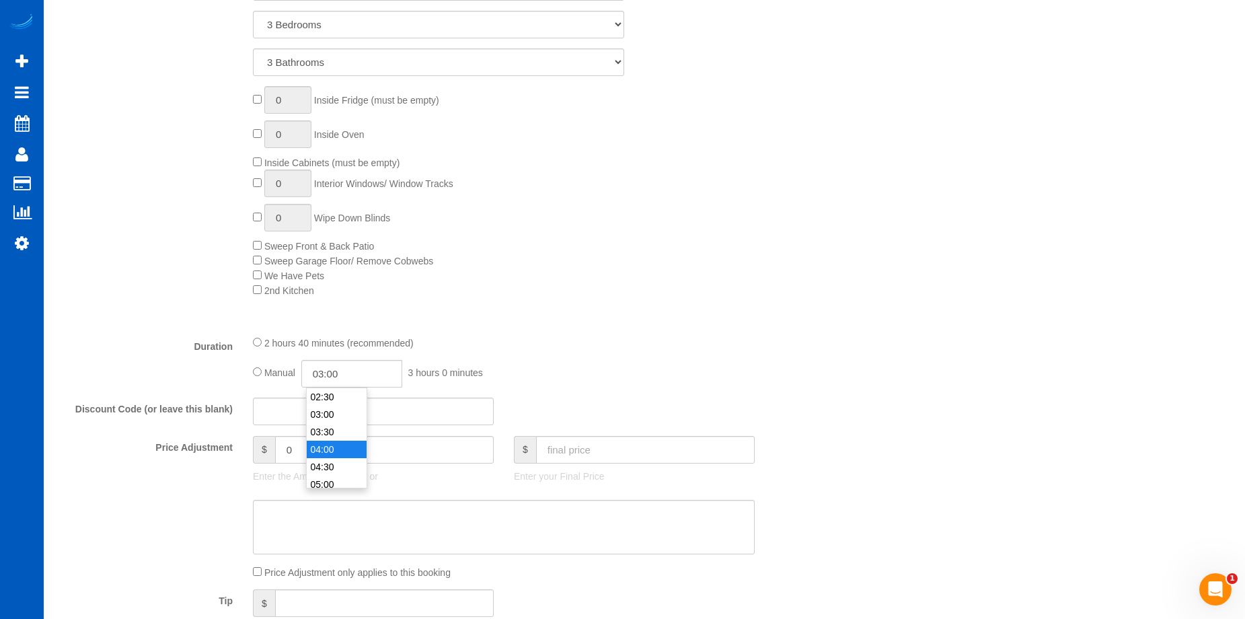
type input "04:00"
click at [332, 453] on li "04:00" at bounding box center [337, 449] width 60 height 17
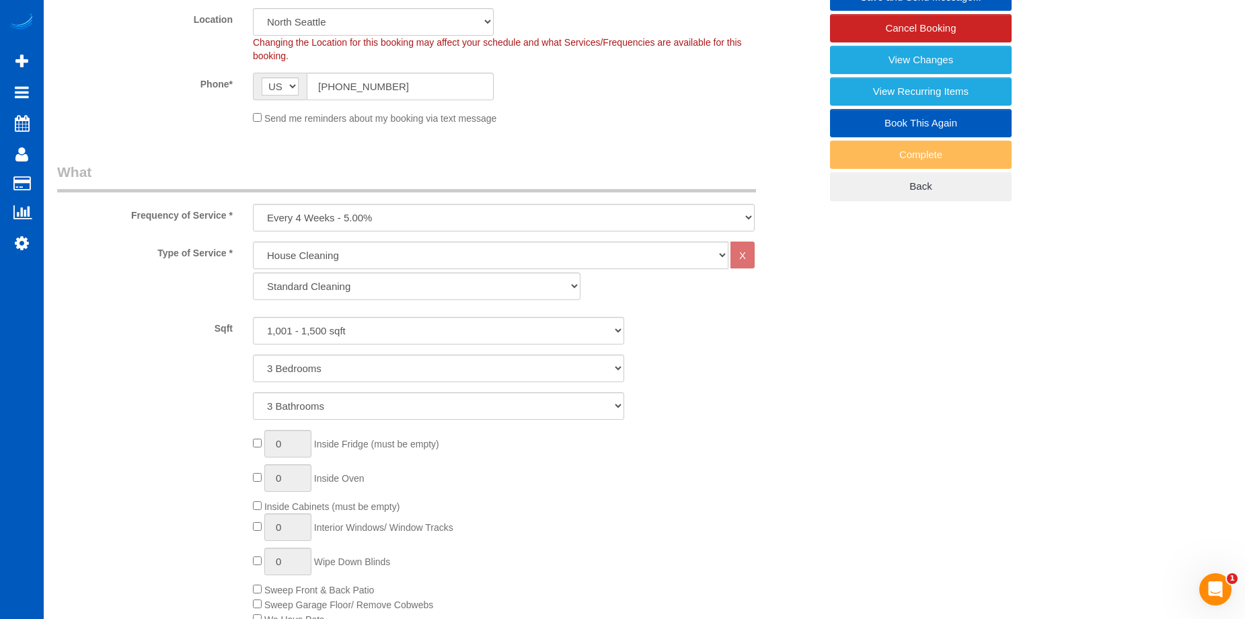
scroll to position [202, 0]
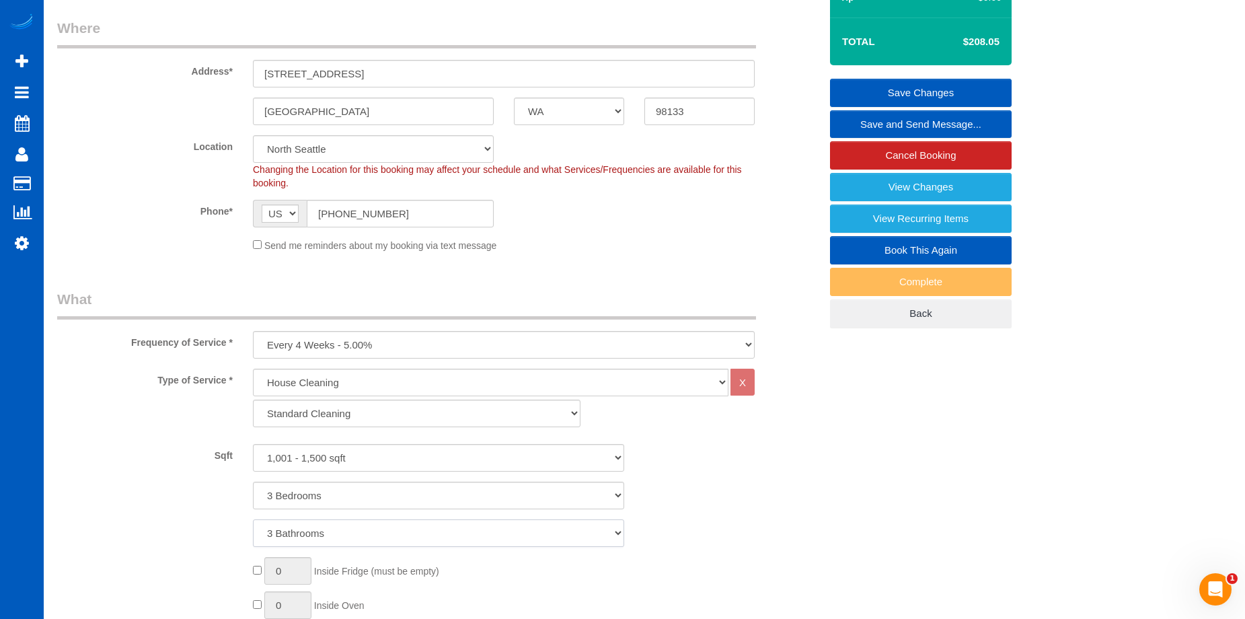
click at [302, 528] on select "1 Bathroom 2 Bathrooms 3 Bathrooms 4 Bathrooms 5 Bathrooms 6 Bathrooms 7 Bathro…" at bounding box center [438, 533] width 371 height 28
select select "2"
click at [253, 519] on select "1 Bathroom 2 Bathrooms 3 Bathrooms 4 Bathrooms 5 Bathrooms 6 Bathrooms 7 Bathro…" at bounding box center [438, 533] width 371 height 28
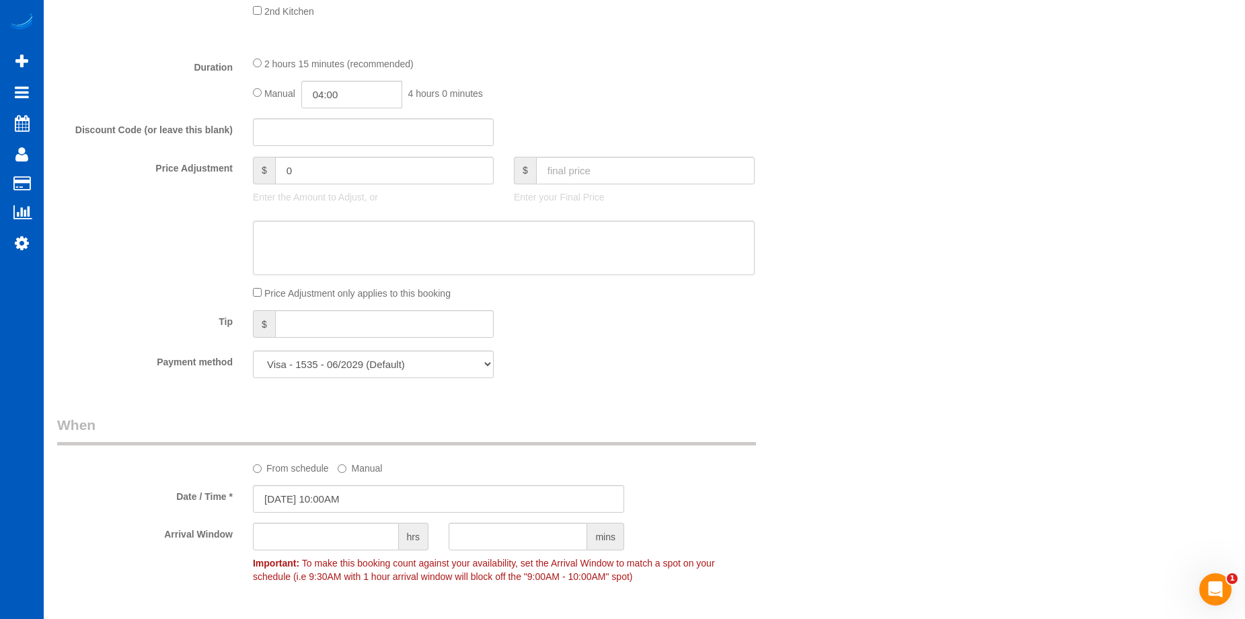
scroll to position [942, 0]
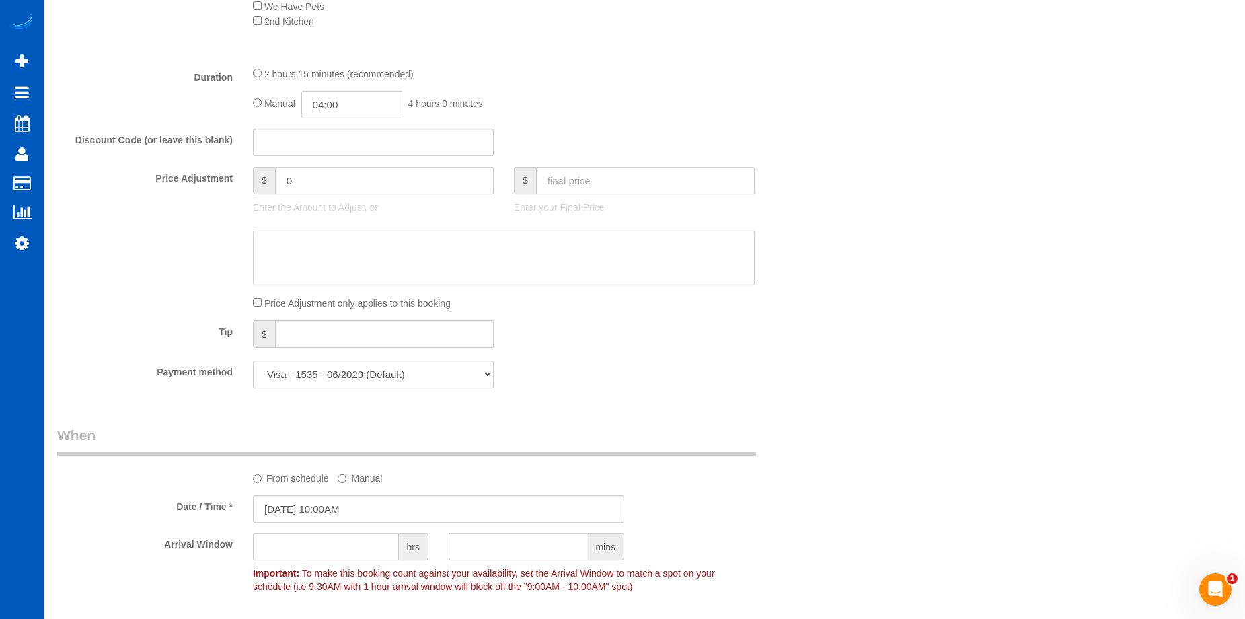
click at [470, 250] on textarea at bounding box center [504, 258] width 502 height 55
paste textarea "First recurring booking, then 170 USD monthly"
type textarea "First recurring booking, then 170 USD monthly"
click at [589, 179] on input "text" at bounding box center [645, 181] width 219 height 28
type input "150"
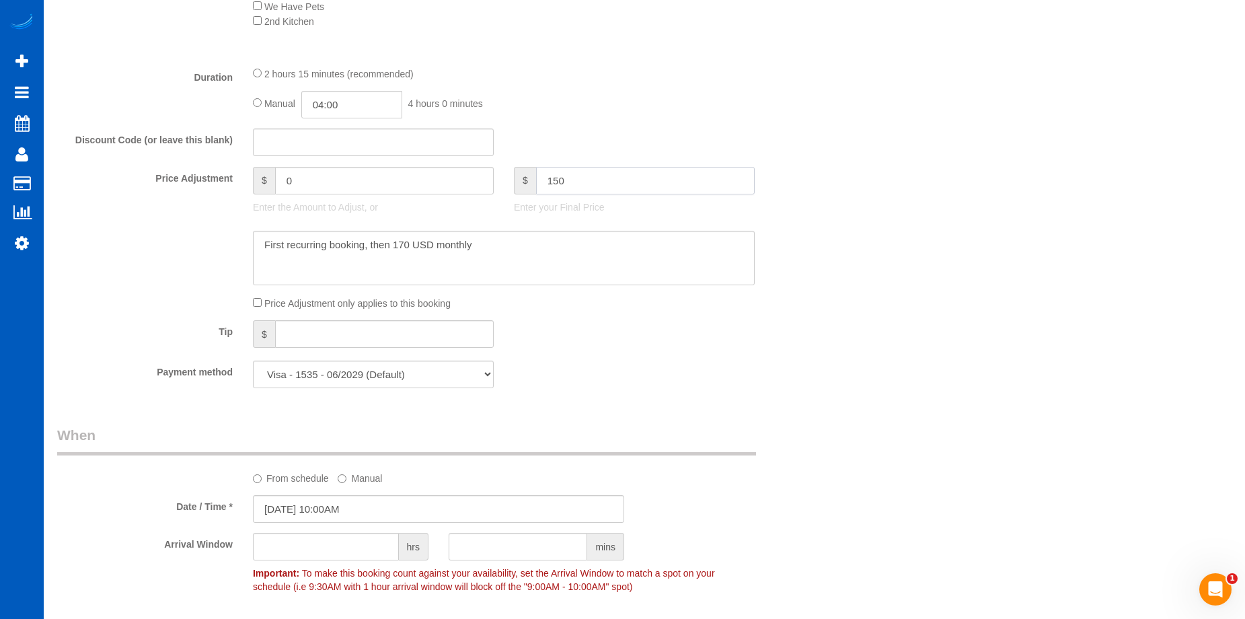
type input "-58.05"
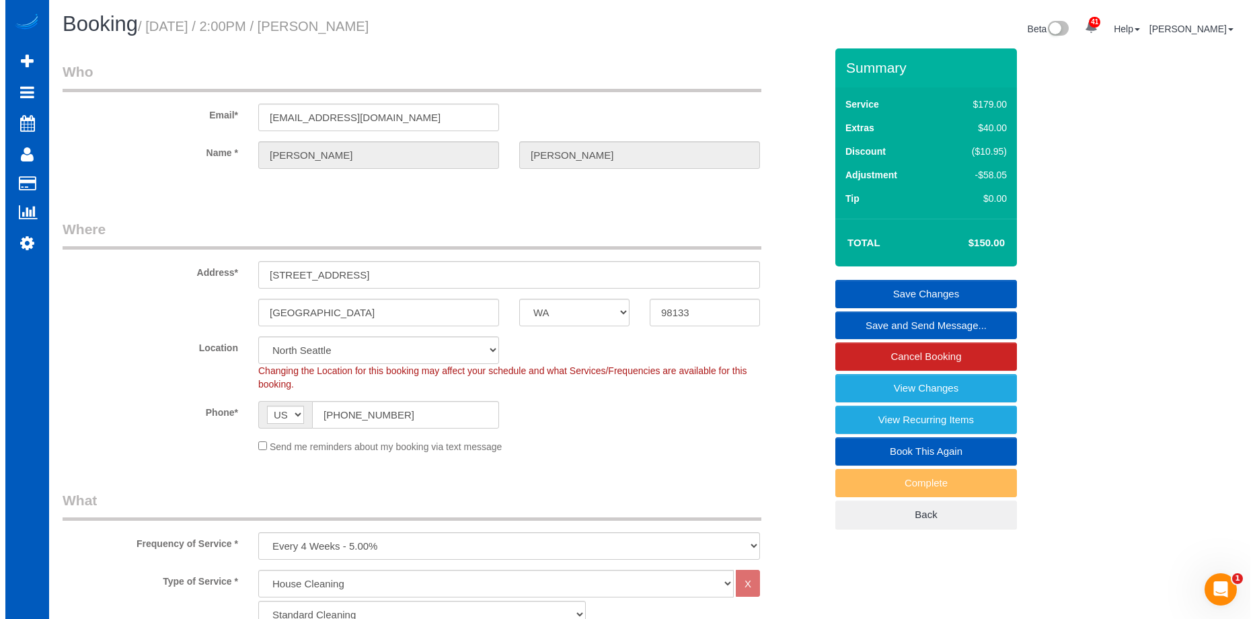
scroll to position [0, 0]
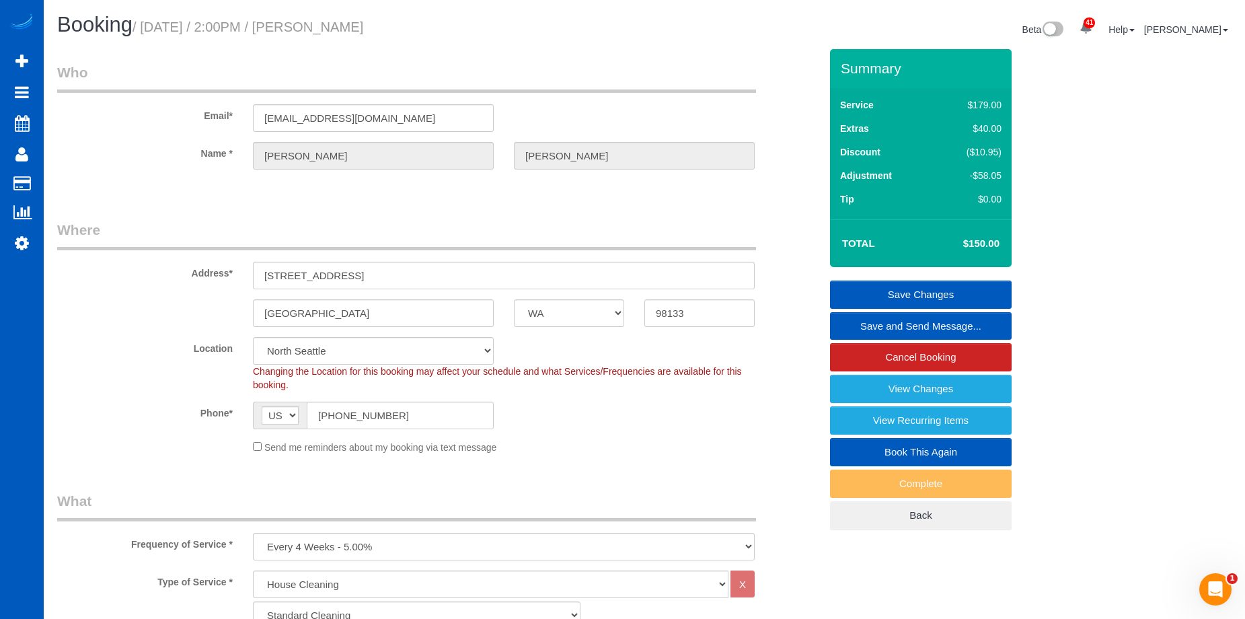
click at [875, 287] on link "Save Changes" at bounding box center [921, 295] width 182 height 28
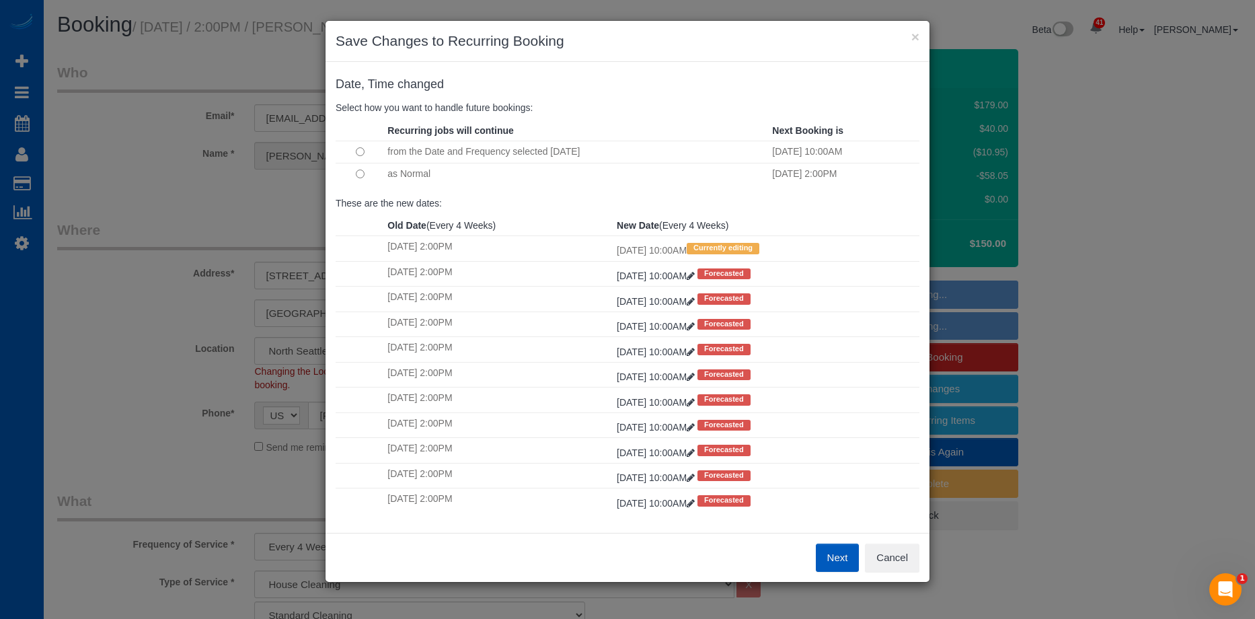
click at [831, 558] on button "Next" at bounding box center [838, 558] width 44 height 28
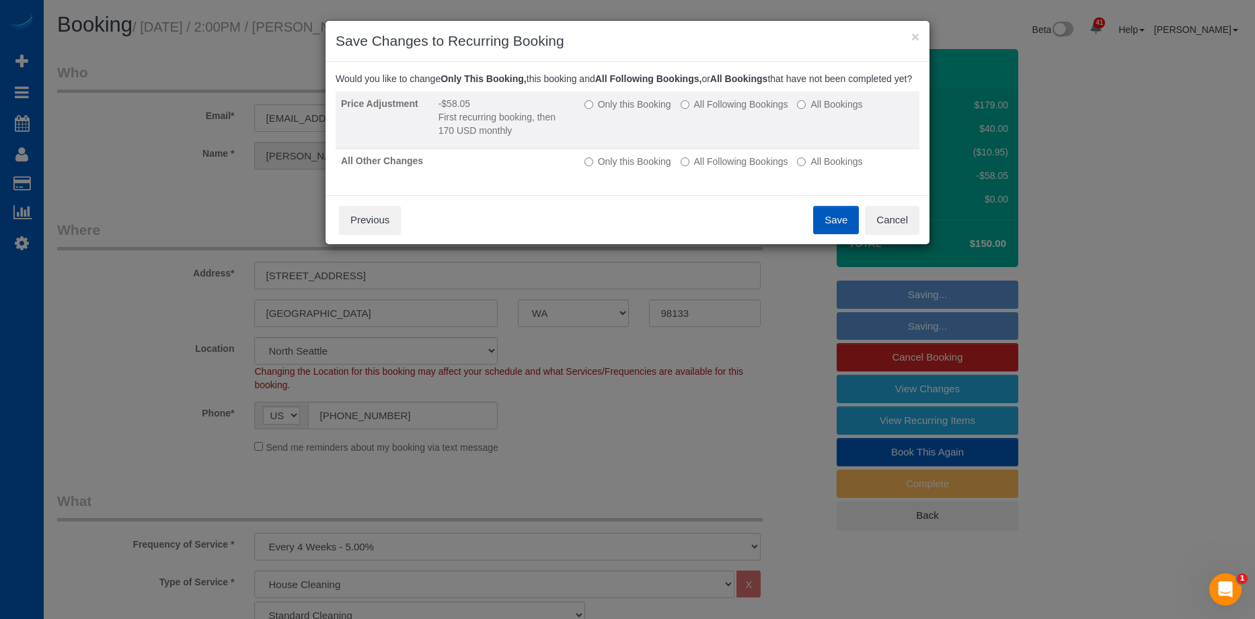
click at [727, 111] on label "All Following Bookings" at bounding box center [735, 104] width 108 height 13
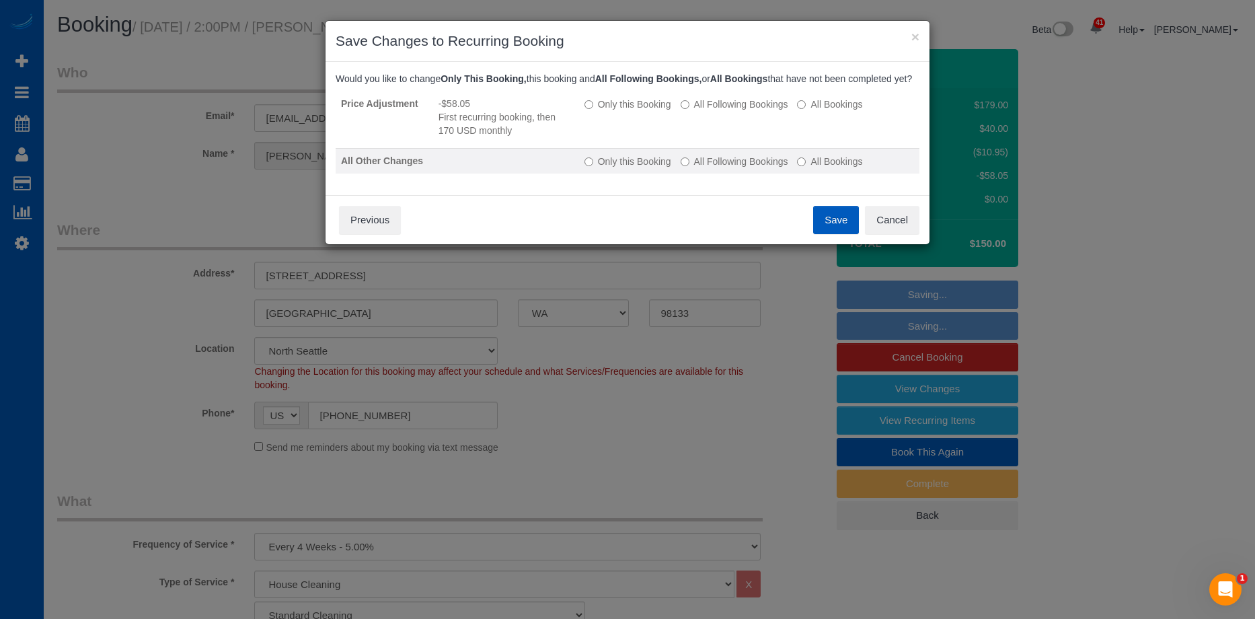
click at [713, 168] on label "All Following Bookings" at bounding box center [735, 161] width 108 height 13
click at [847, 233] on button "Save" at bounding box center [836, 220] width 46 height 28
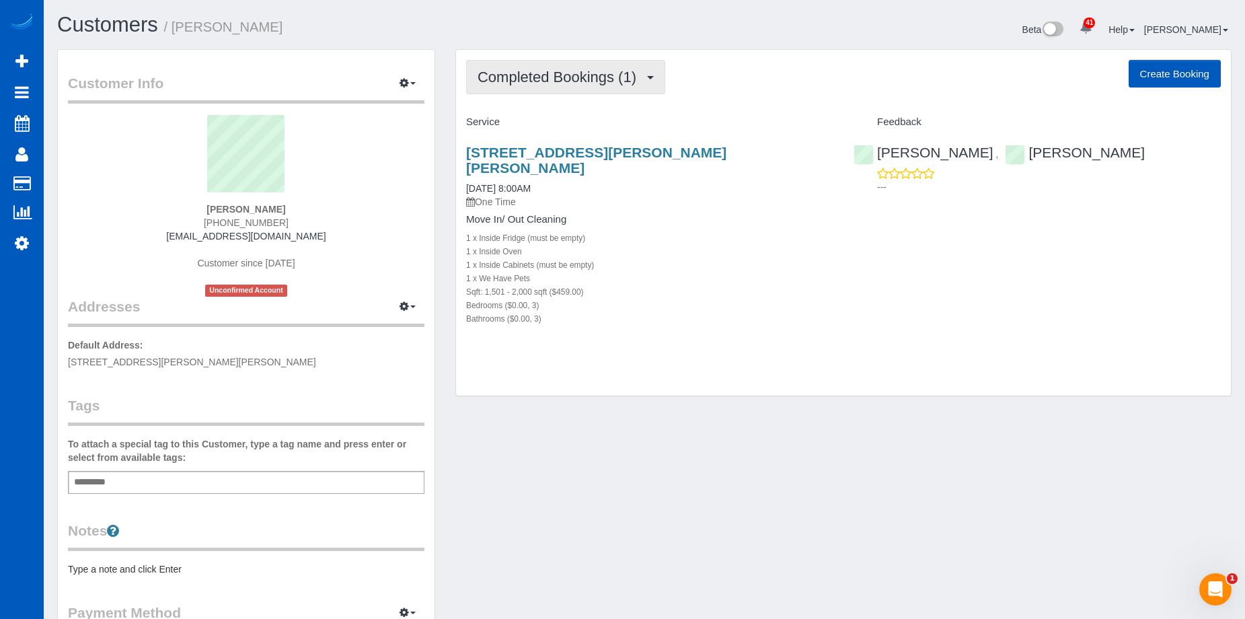
click at [628, 70] on span "Completed Bookings (1)" at bounding box center [561, 77] width 166 height 17
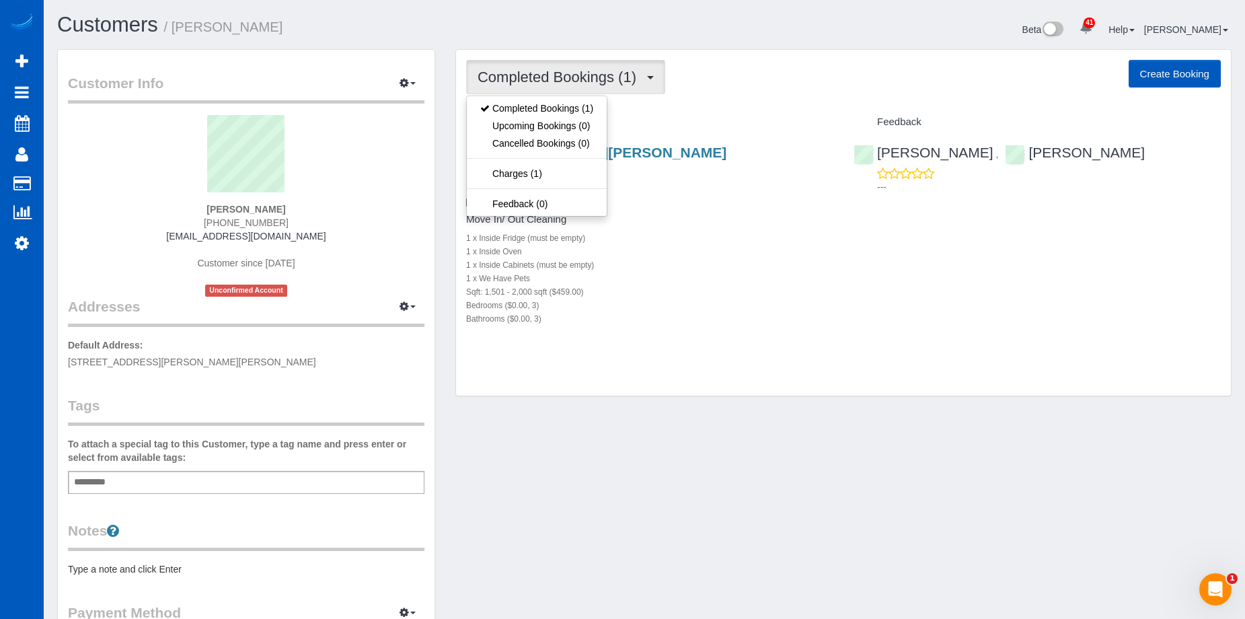
click at [628, 70] on span "Completed Bookings (1)" at bounding box center [561, 77] width 166 height 17
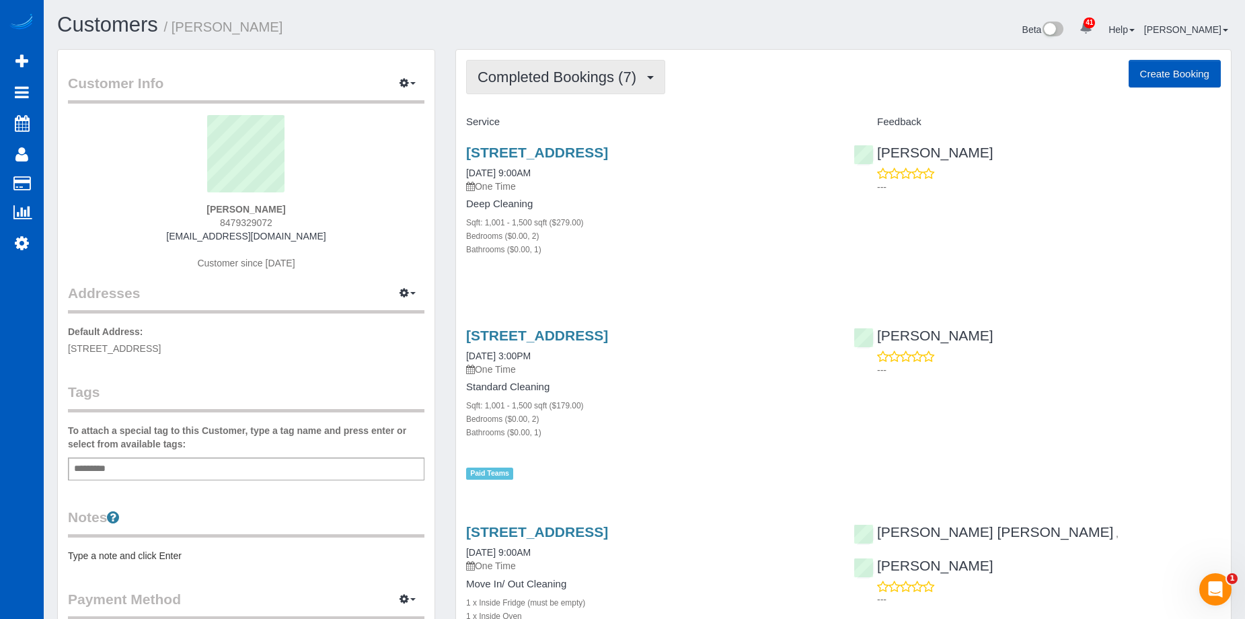
click at [618, 79] on span "Completed Bookings (7)" at bounding box center [561, 77] width 166 height 17
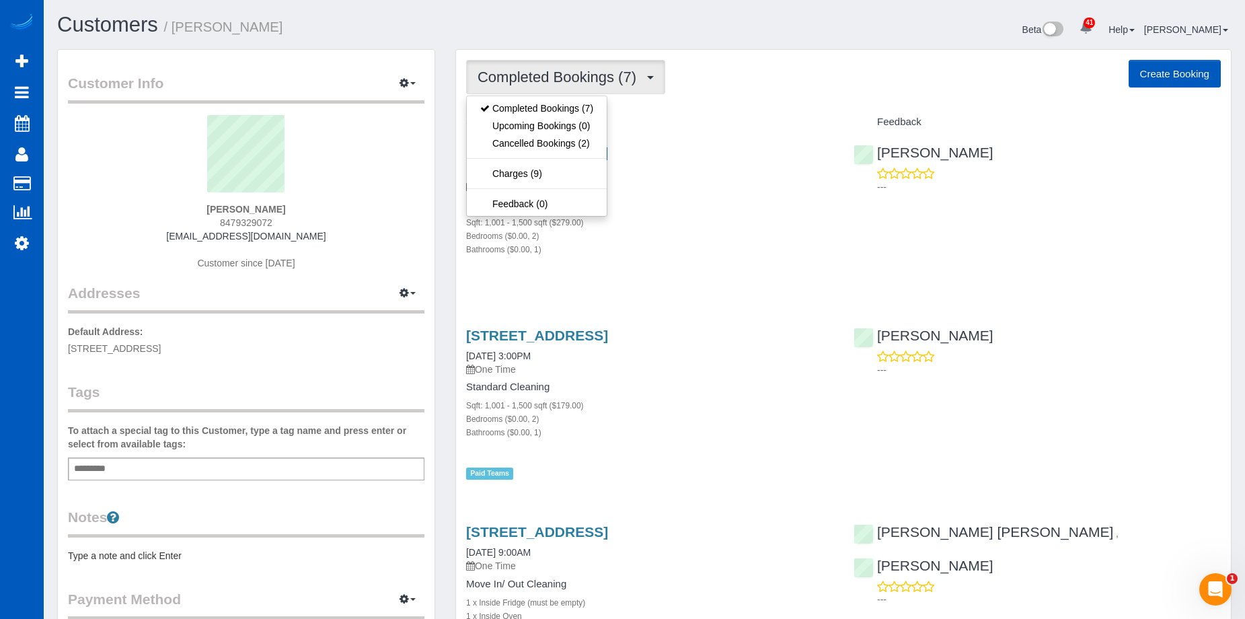
click at [618, 79] on span "Completed Bookings (7)" at bounding box center [561, 77] width 166 height 17
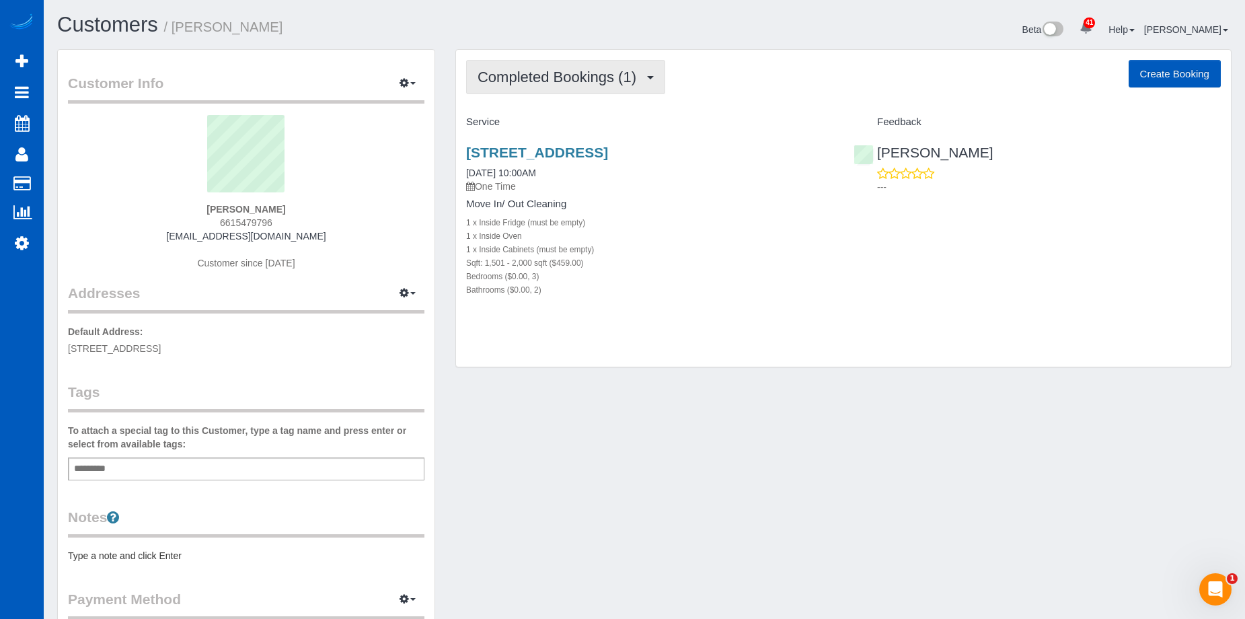
click at [625, 80] on span "Completed Bookings (1)" at bounding box center [561, 77] width 166 height 17
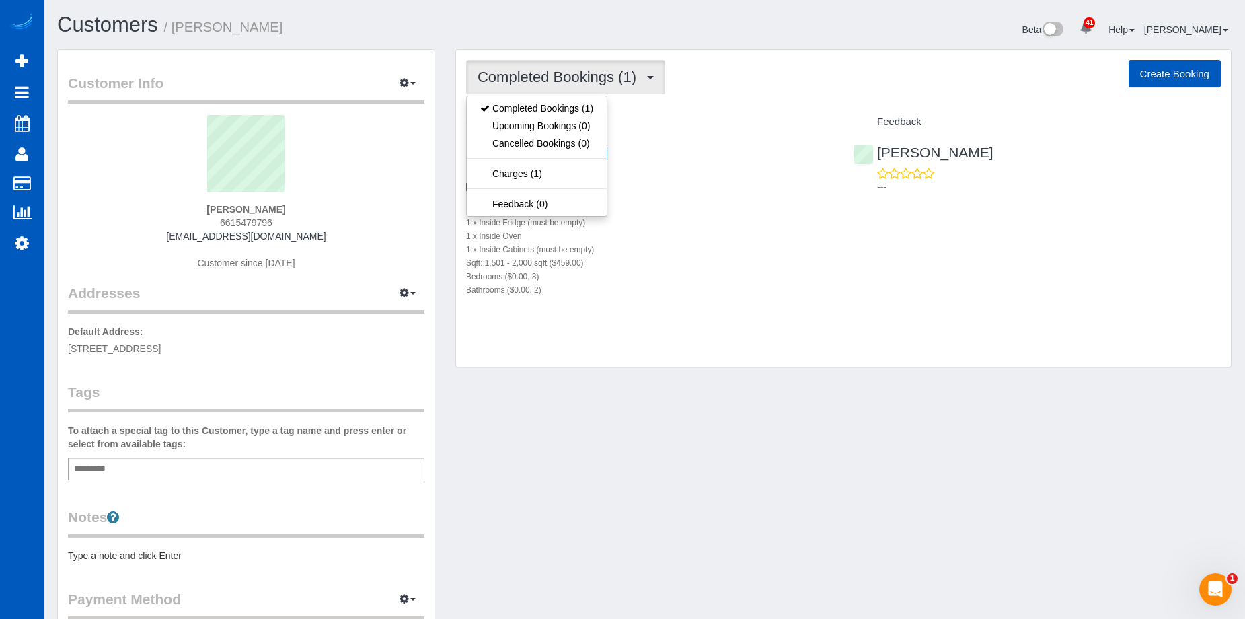
click at [625, 79] on span "Completed Bookings (1)" at bounding box center [561, 77] width 166 height 17
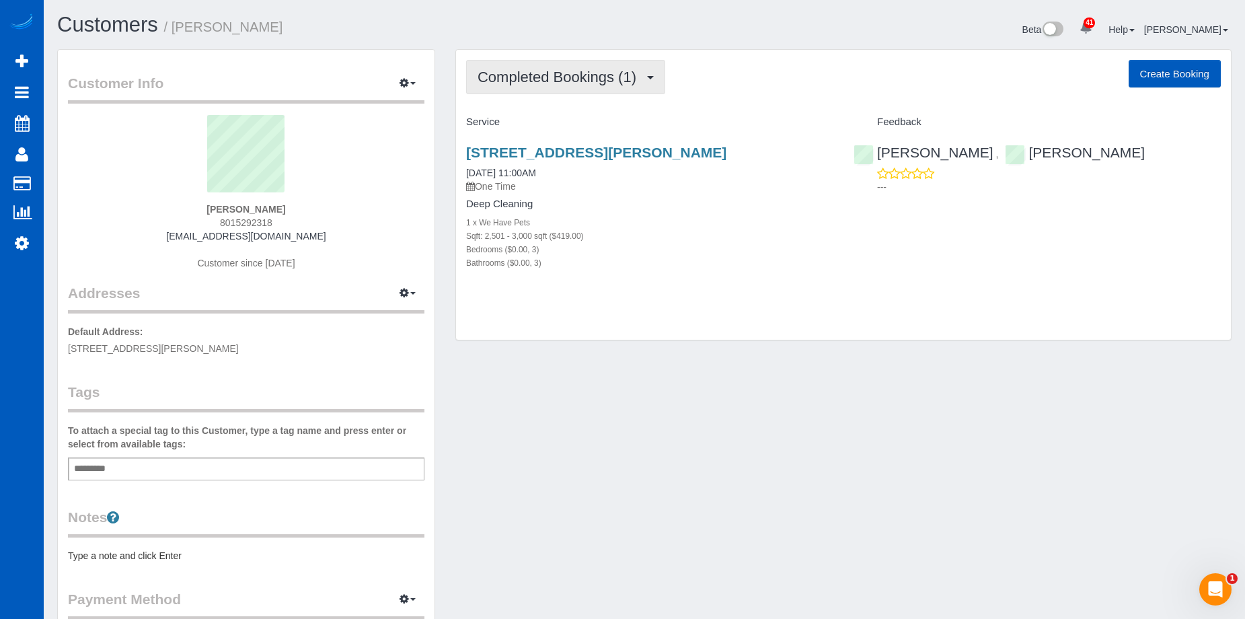
click at [649, 85] on button "Completed Bookings (1)" at bounding box center [565, 77] width 199 height 34
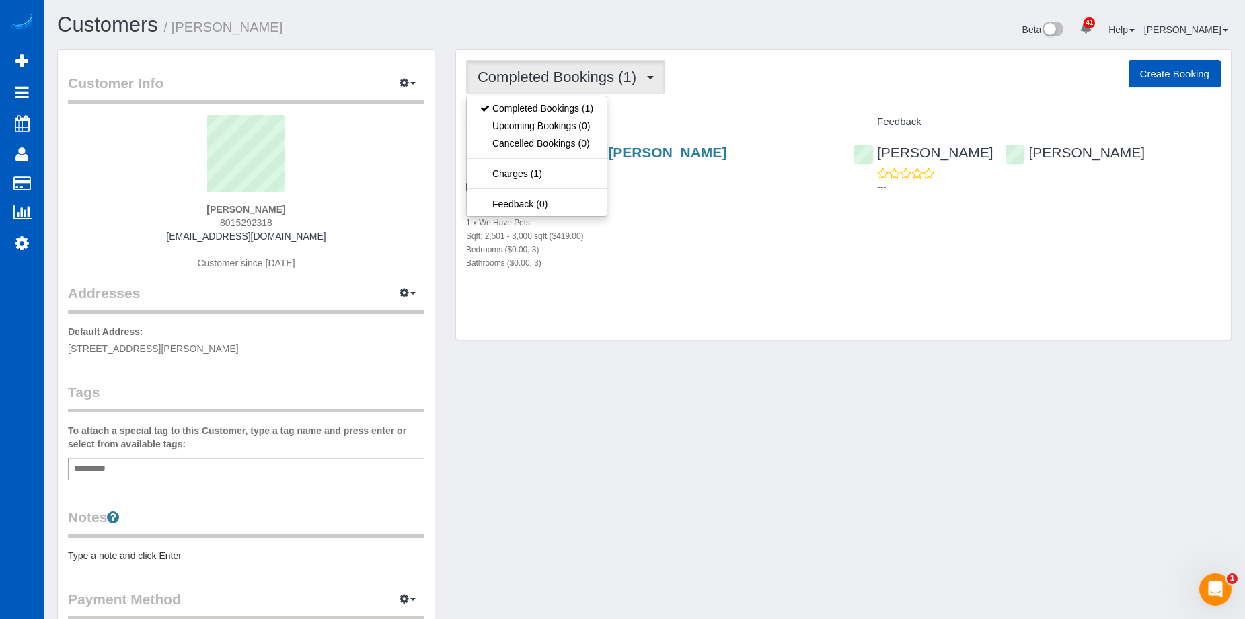
click at [649, 85] on button "Completed Bookings (1)" at bounding box center [565, 77] width 199 height 34
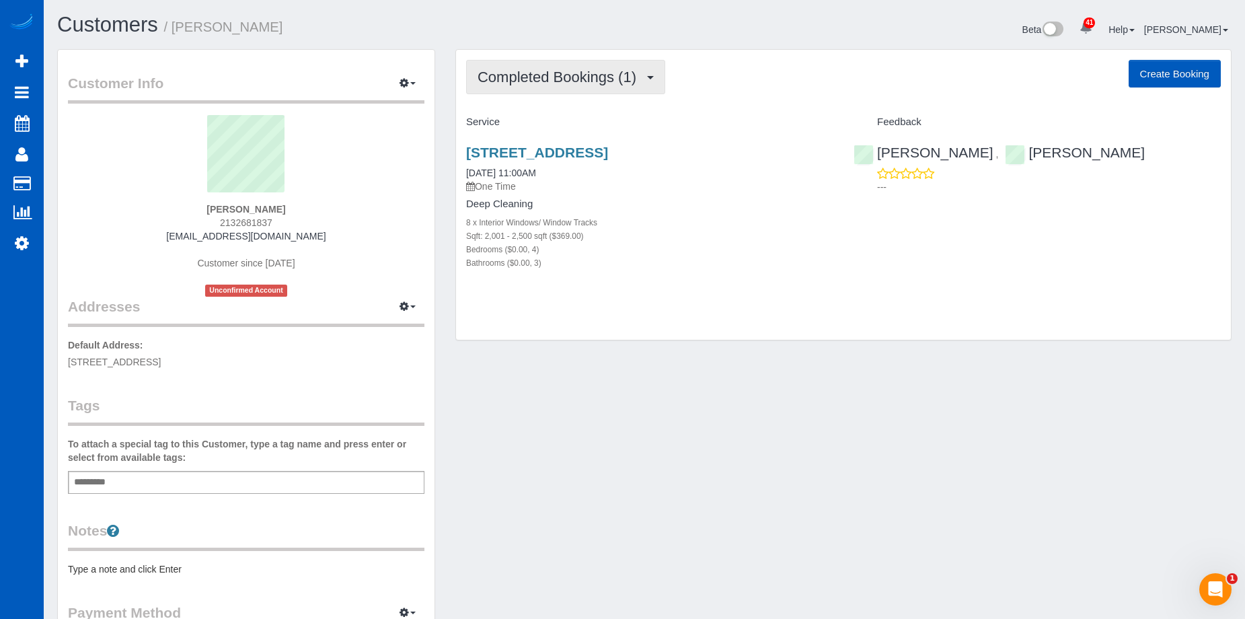
click at [624, 75] on span "Completed Bookings (1)" at bounding box center [561, 77] width 166 height 17
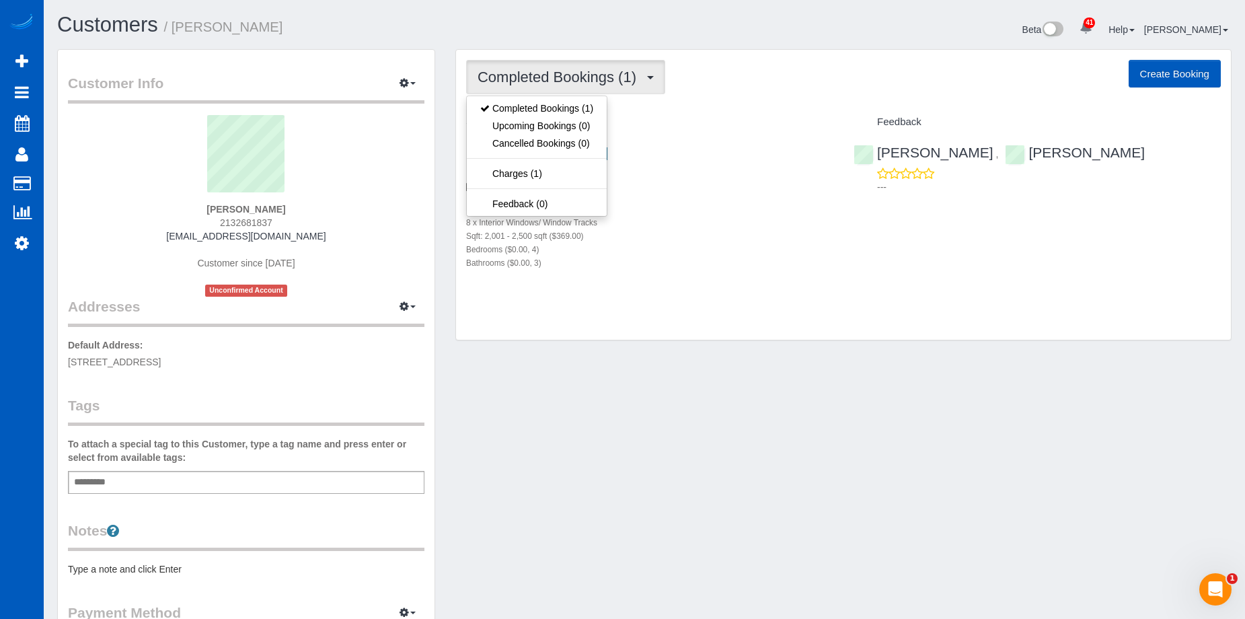
click at [624, 75] on span "Completed Bookings (1)" at bounding box center [561, 77] width 166 height 17
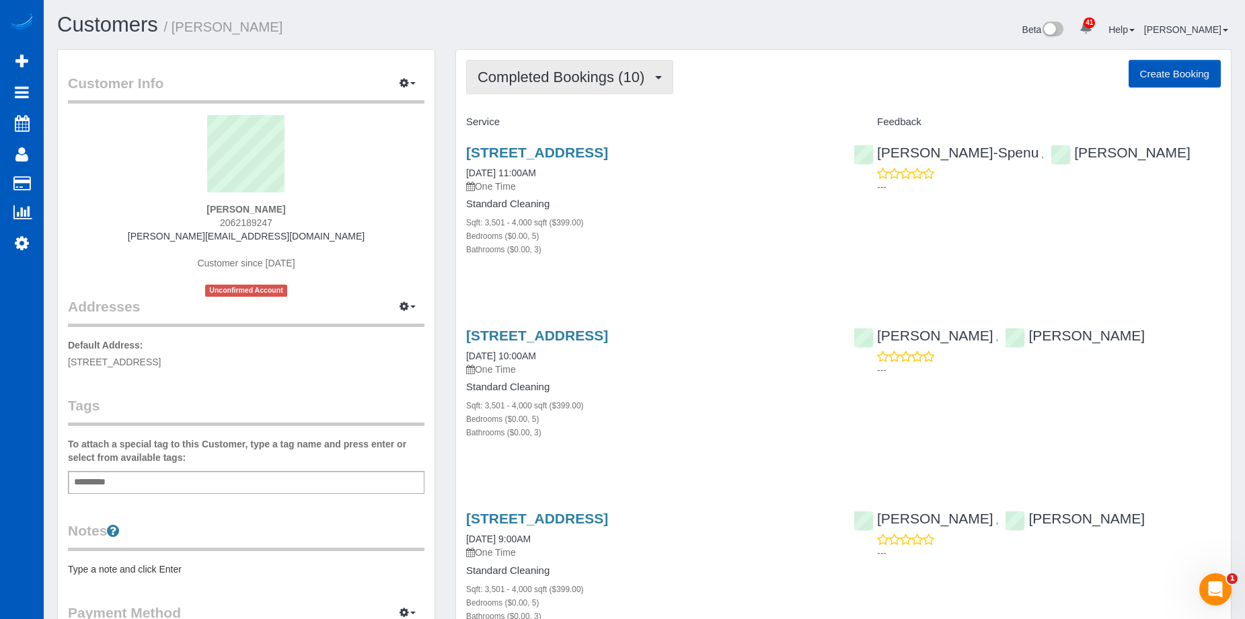
click at [630, 75] on span "Completed Bookings (10)" at bounding box center [565, 77] width 174 height 17
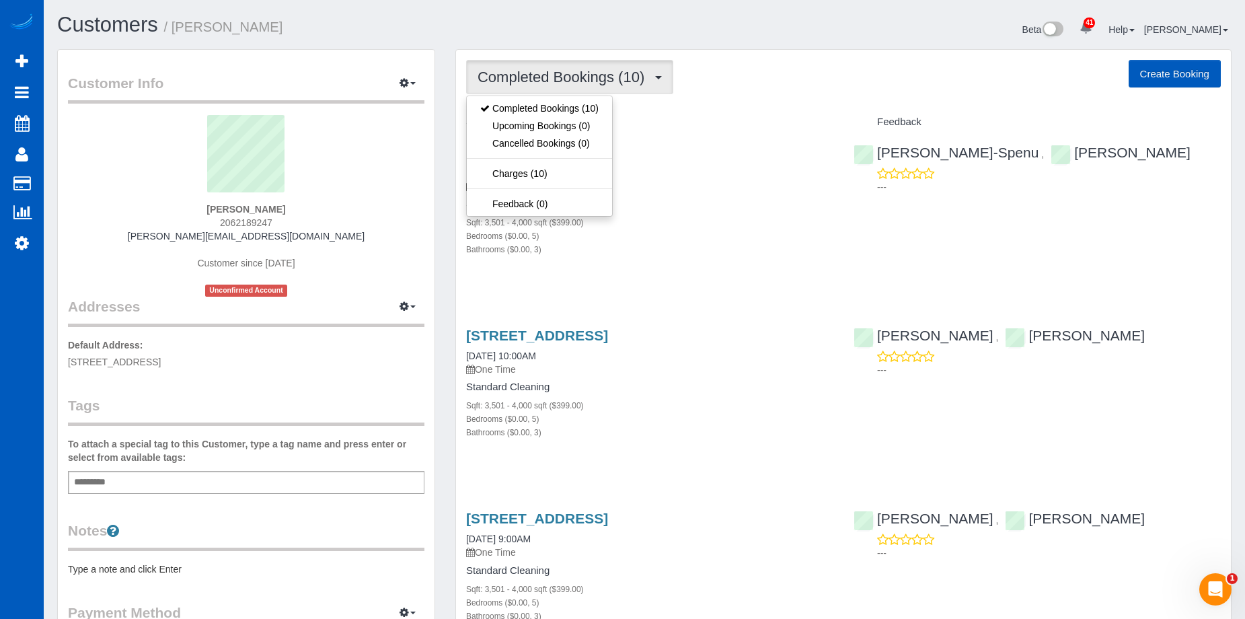
click at [630, 75] on span "Completed Bookings (10)" at bounding box center [565, 77] width 174 height 17
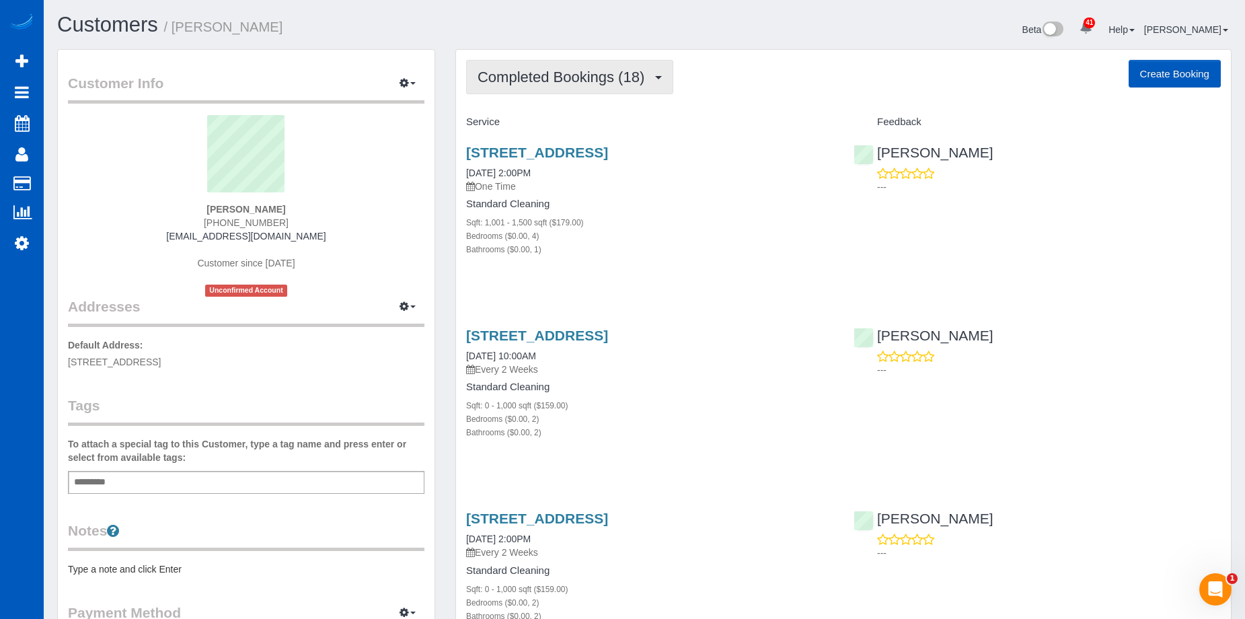
click at [615, 76] on span "Completed Bookings (18)" at bounding box center [565, 77] width 174 height 17
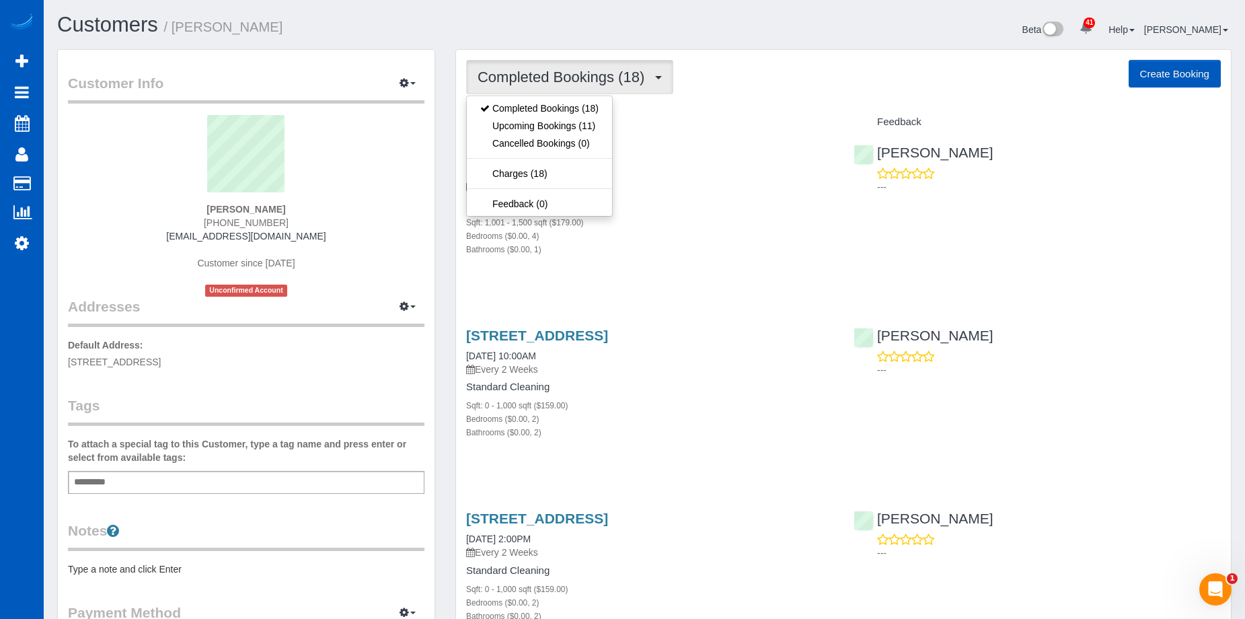
click at [618, 74] on span "Completed Bookings (18)" at bounding box center [565, 77] width 174 height 17
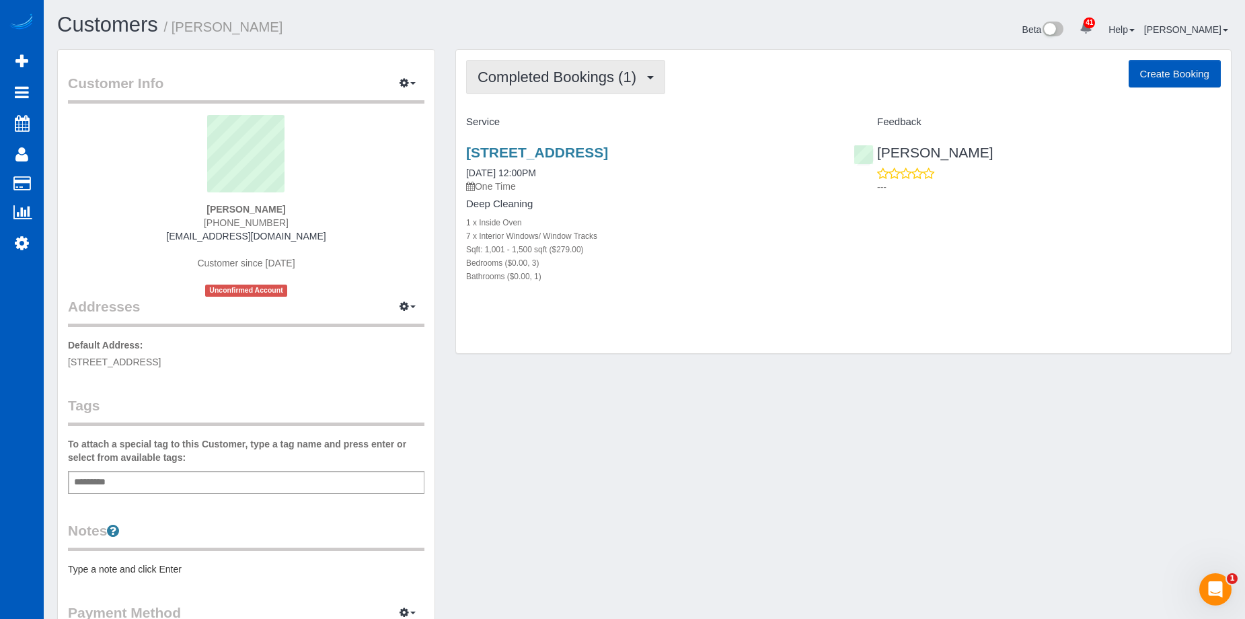
click at [613, 71] on span "Completed Bookings (1)" at bounding box center [561, 77] width 166 height 17
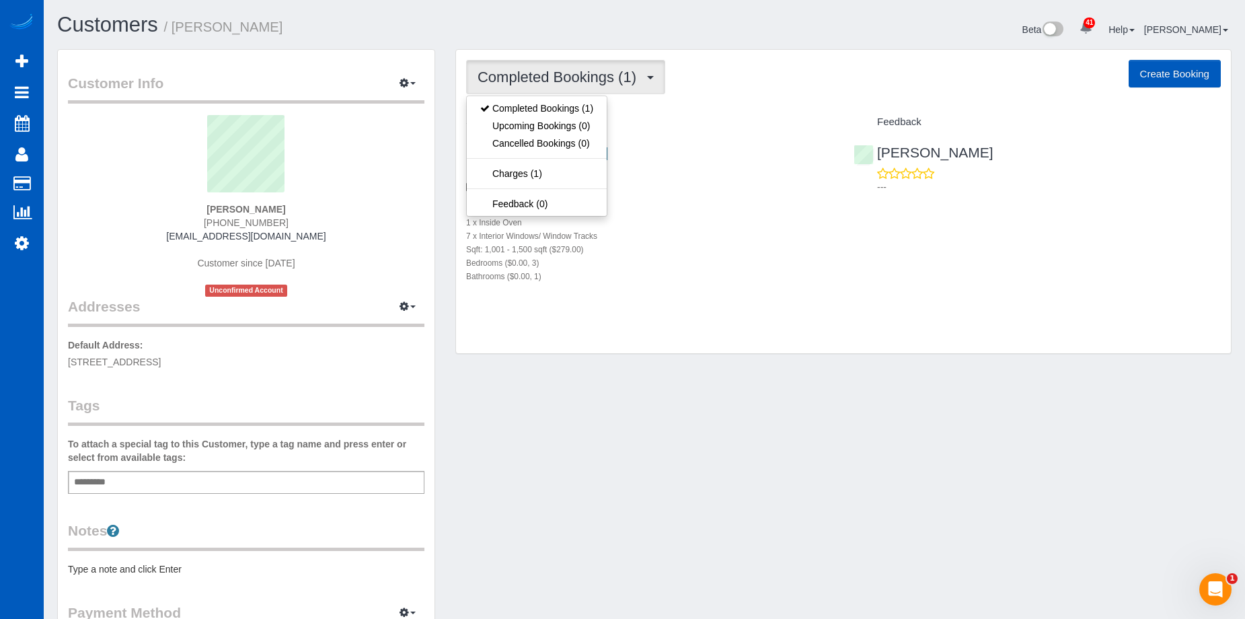
click at [614, 69] on span "Completed Bookings (1)" at bounding box center [561, 77] width 166 height 17
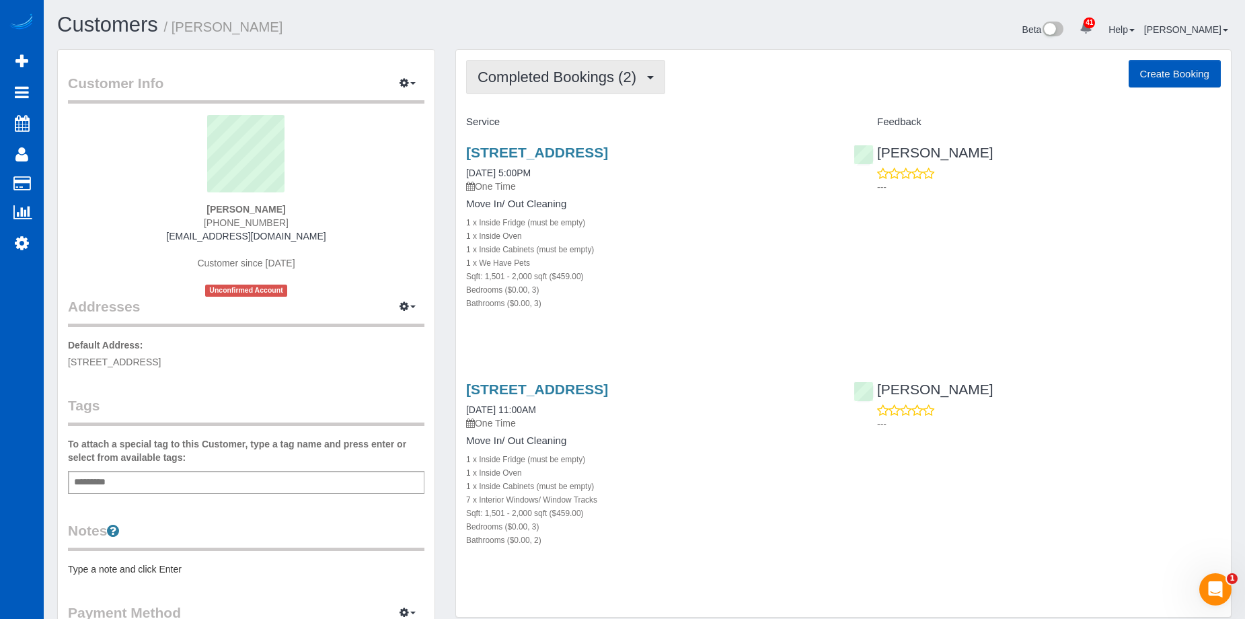
click at [622, 81] on span "Completed Bookings (2)" at bounding box center [561, 77] width 166 height 17
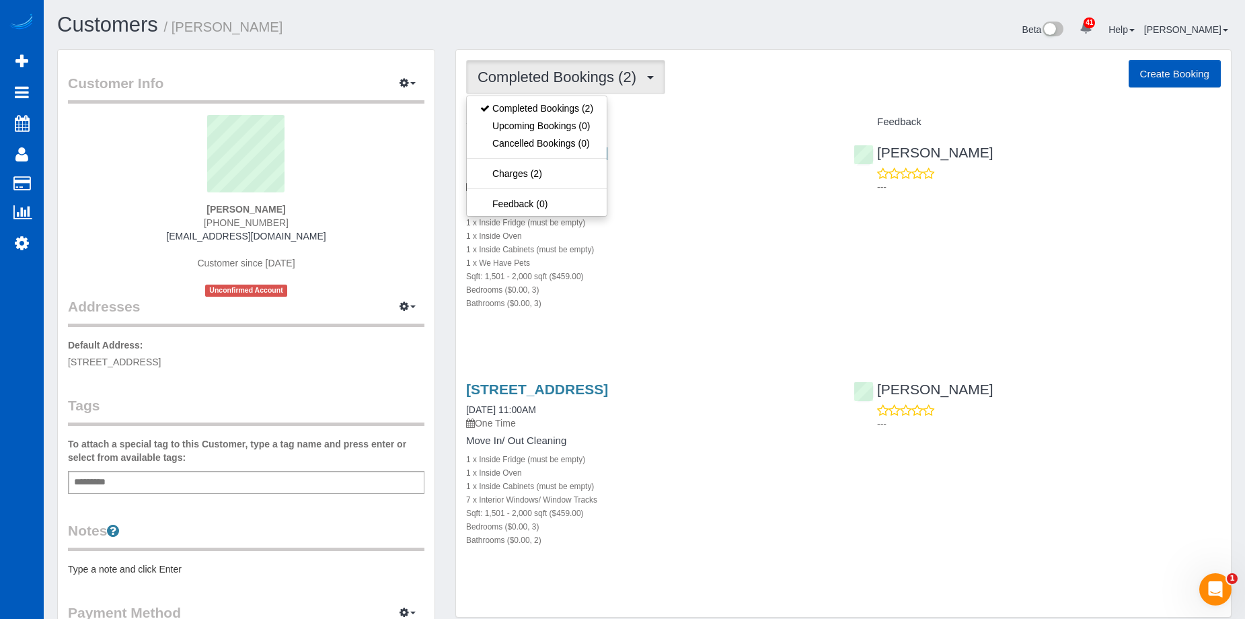
click at [629, 74] on span "Completed Bookings (2)" at bounding box center [561, 77] width 166 height 17
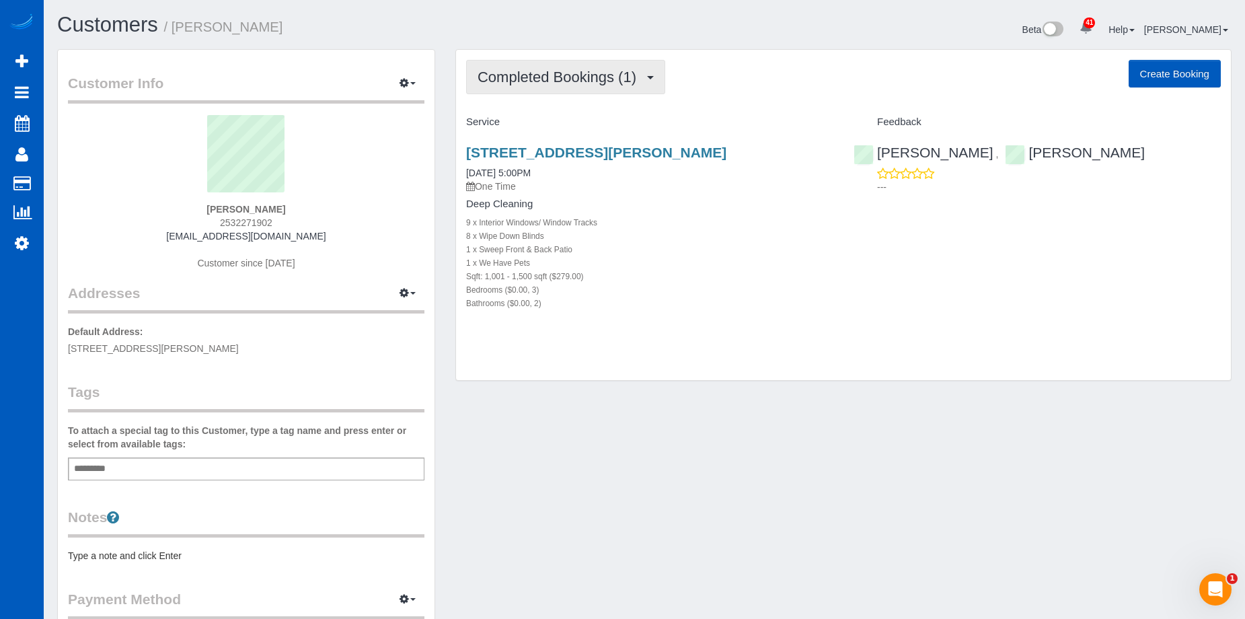
click at [618, 72] on span "Completed Bookings (1)" at bounding box center [561, 77] width 166 height 17
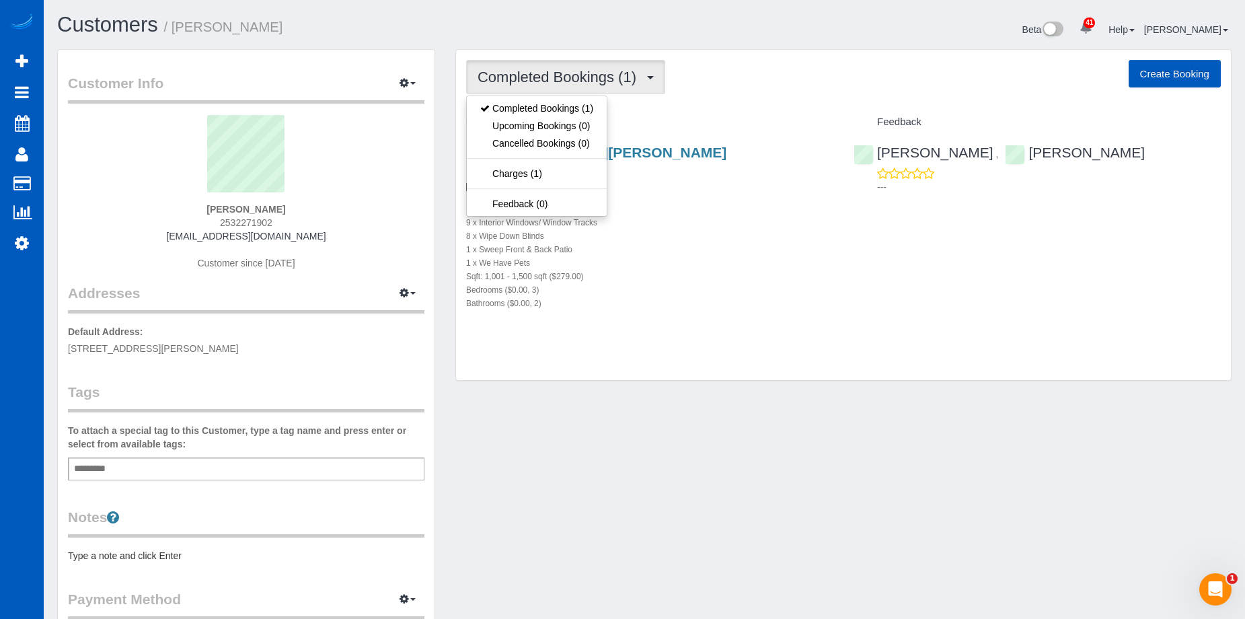
click at [620, 71] on span "Completed Bookings (1)" at bounding box center [561, 77] width 166 height 17
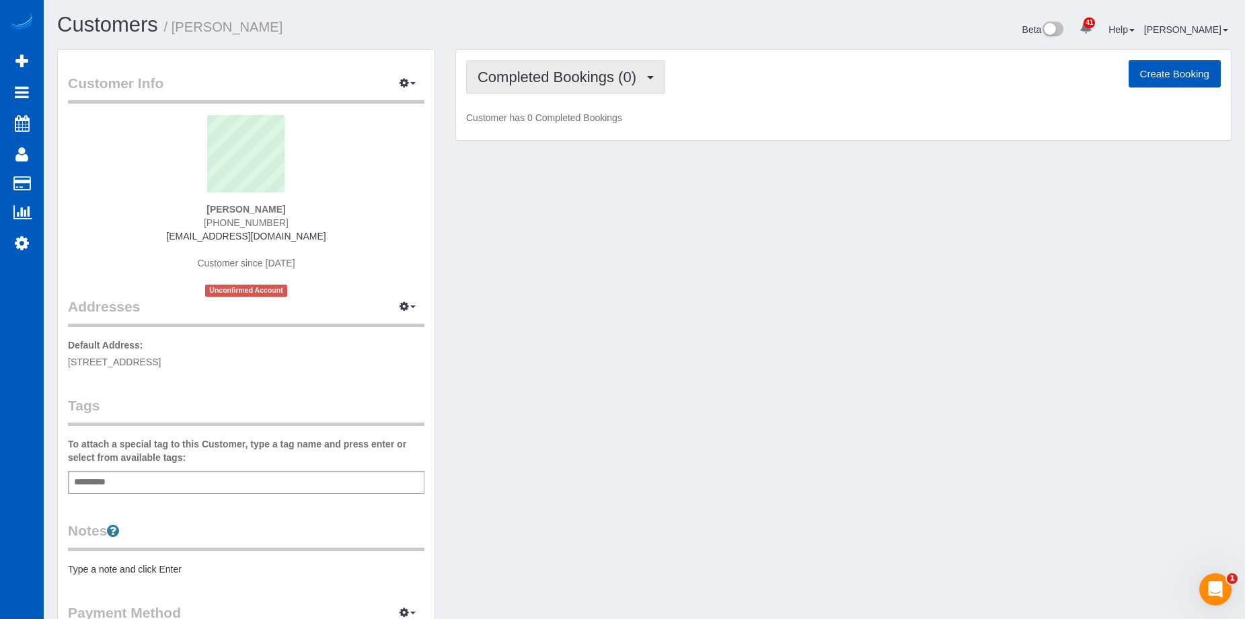
click at [556, 66] on button "Completed Bookings (0)" at bounding box center [565, 77] width 199 height 34
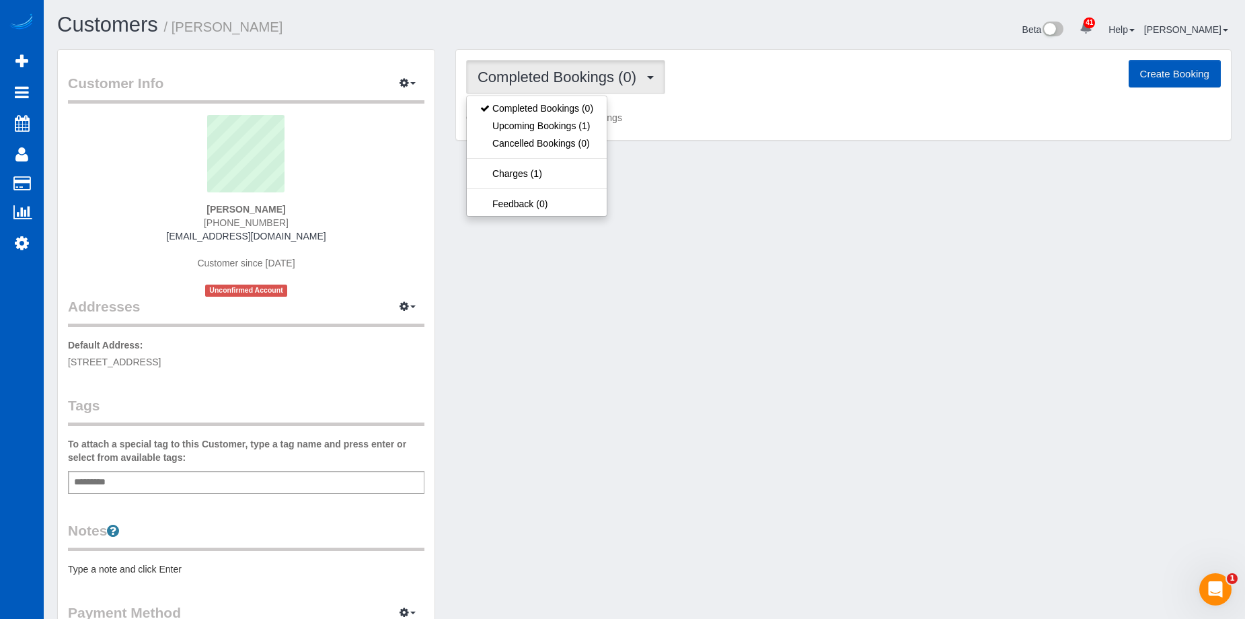
click at [601, 82] on span "Completed Bookings (0)" at bounding box center [561, 77] width 166 height 17
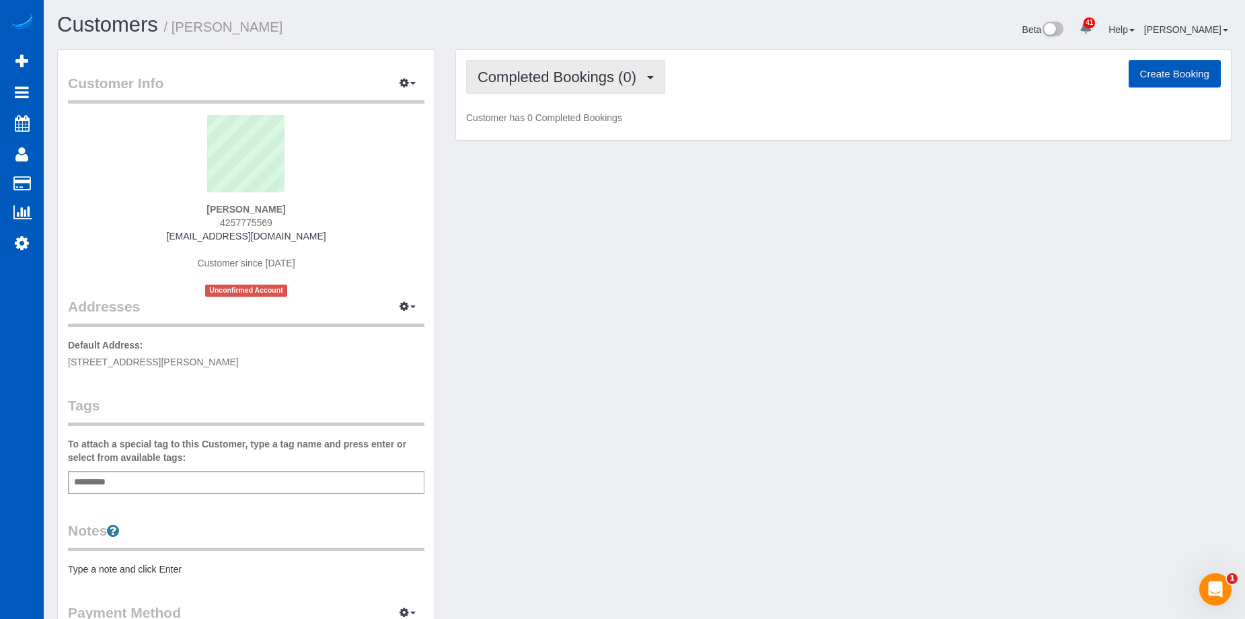
click at [595, 87] on button "Completed Bookings (0)" at bounding box center [565, 77] width 199 height 34
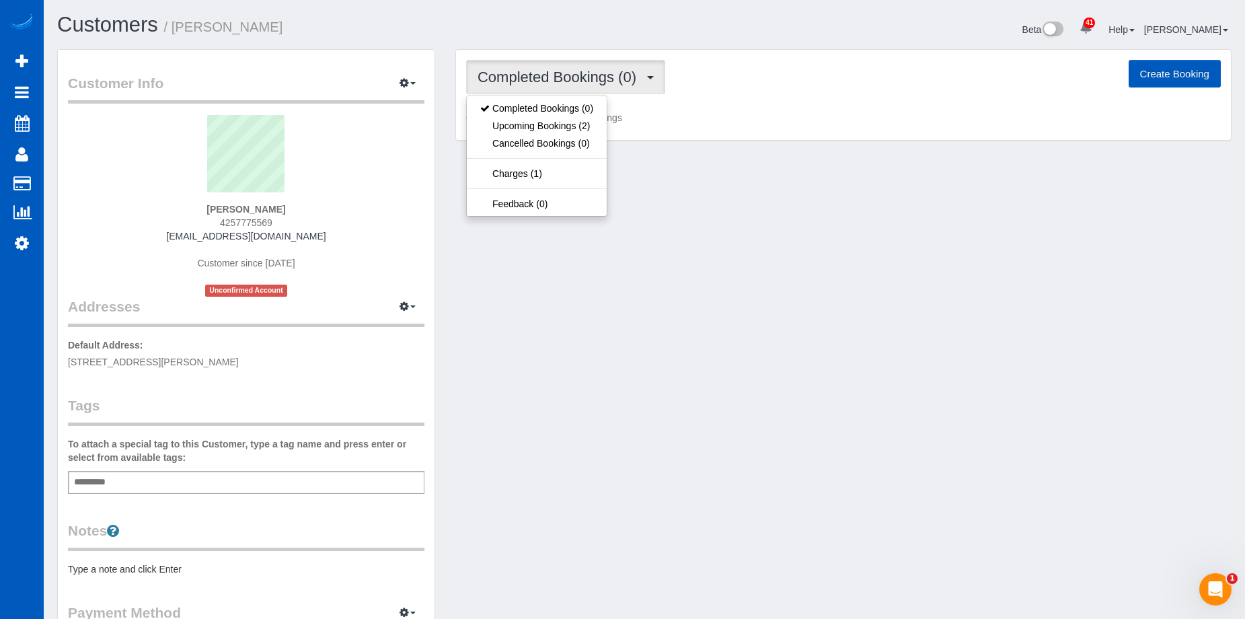
click at [606, 78] on span "Completed Bookings (0)" at bounding box center [561, 77] width 166 height 17
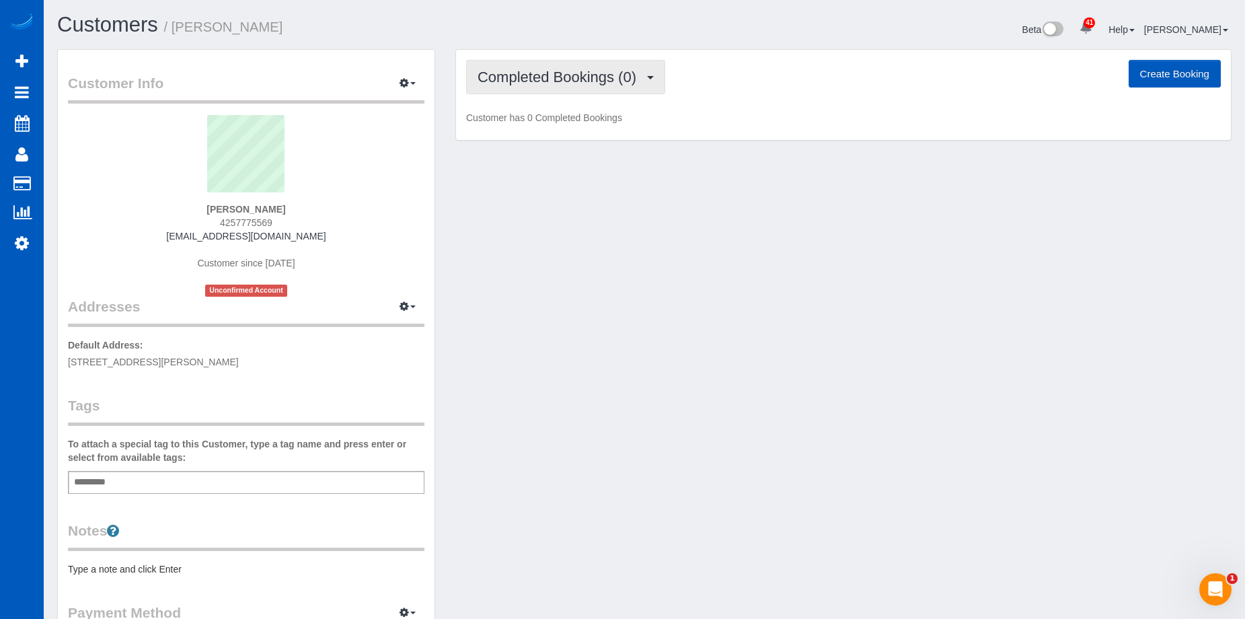
click at [597, 75] on span "Completed Bookings (0)" at bounding box center [561, 77] width 166 height 17
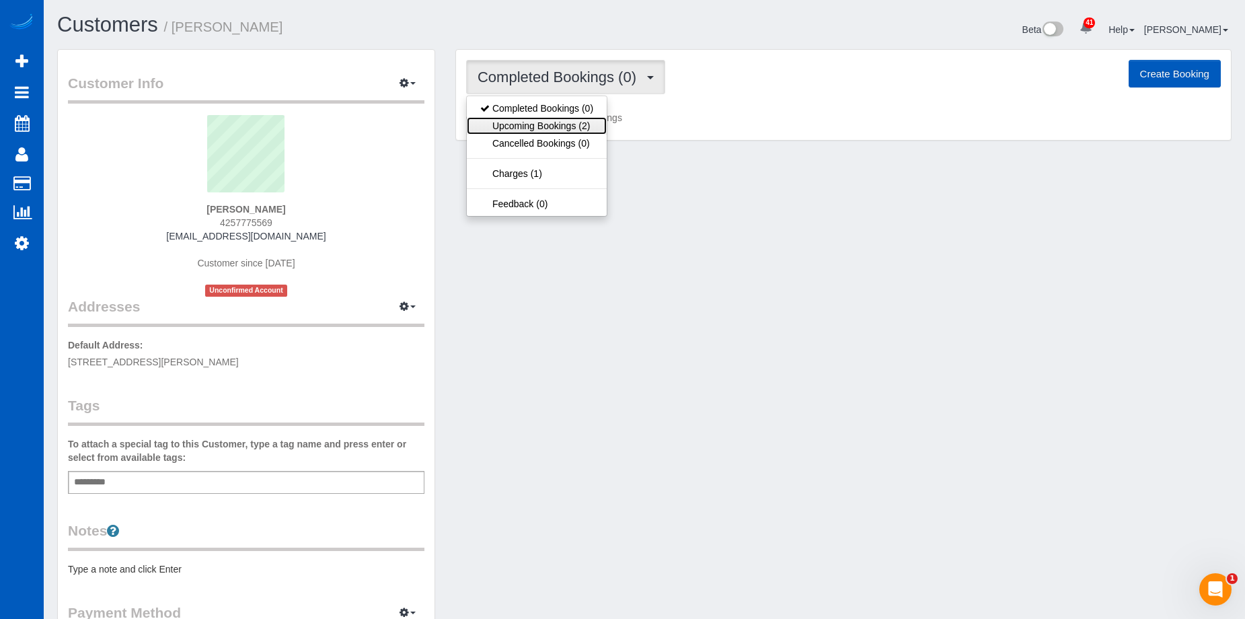
click at [567, 122] on link "Upcoming Bookings (2)" at bounding box center [537, 125] width 140 height 17
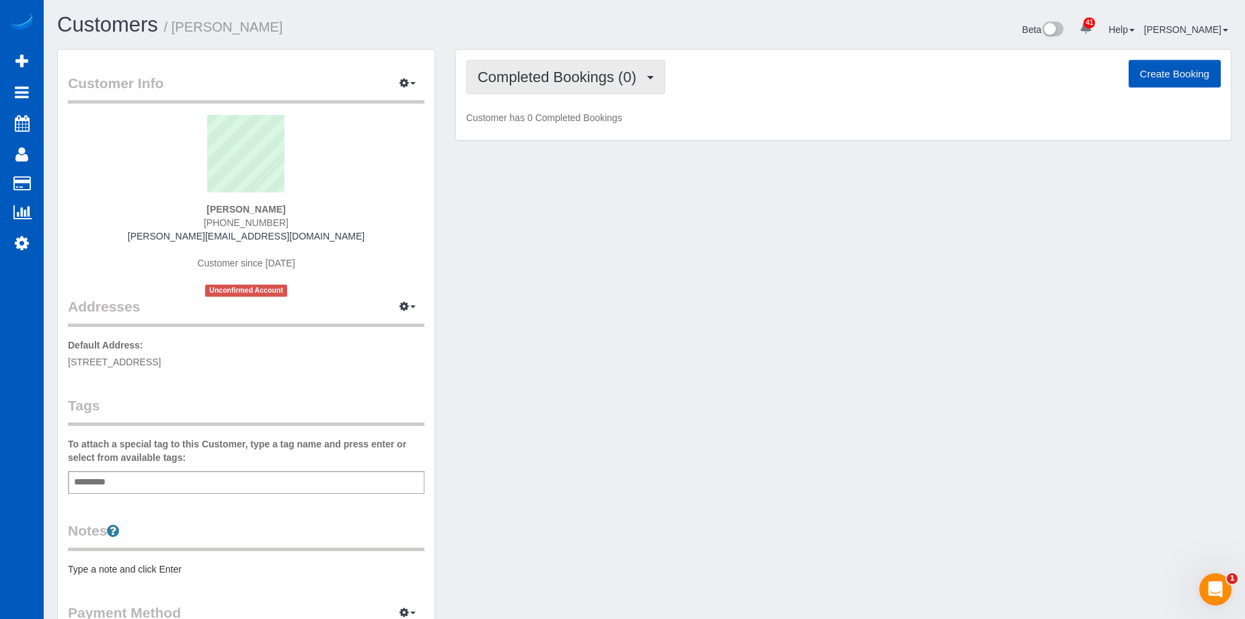
click at [511, 86] on button "Completed Bookings (0)" at bounding box center [565, 77] width 199 height 34
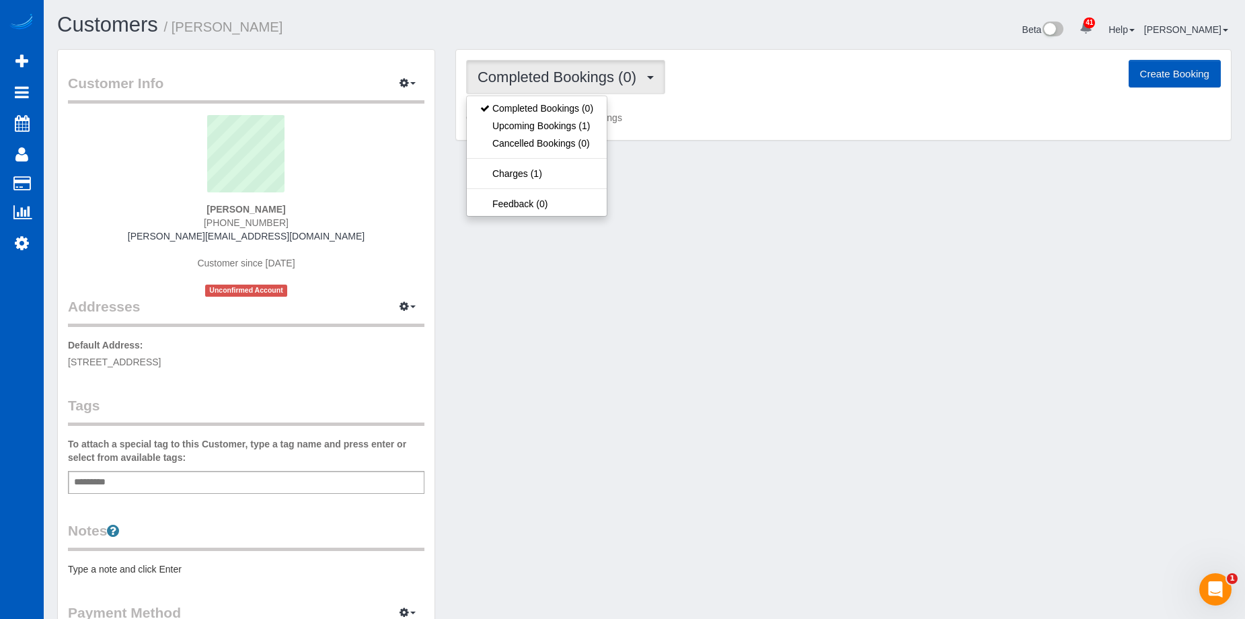
click at [578, 82] on span "Completed Bookings (0)" at bounding box center [561, 77] width 166 height 17
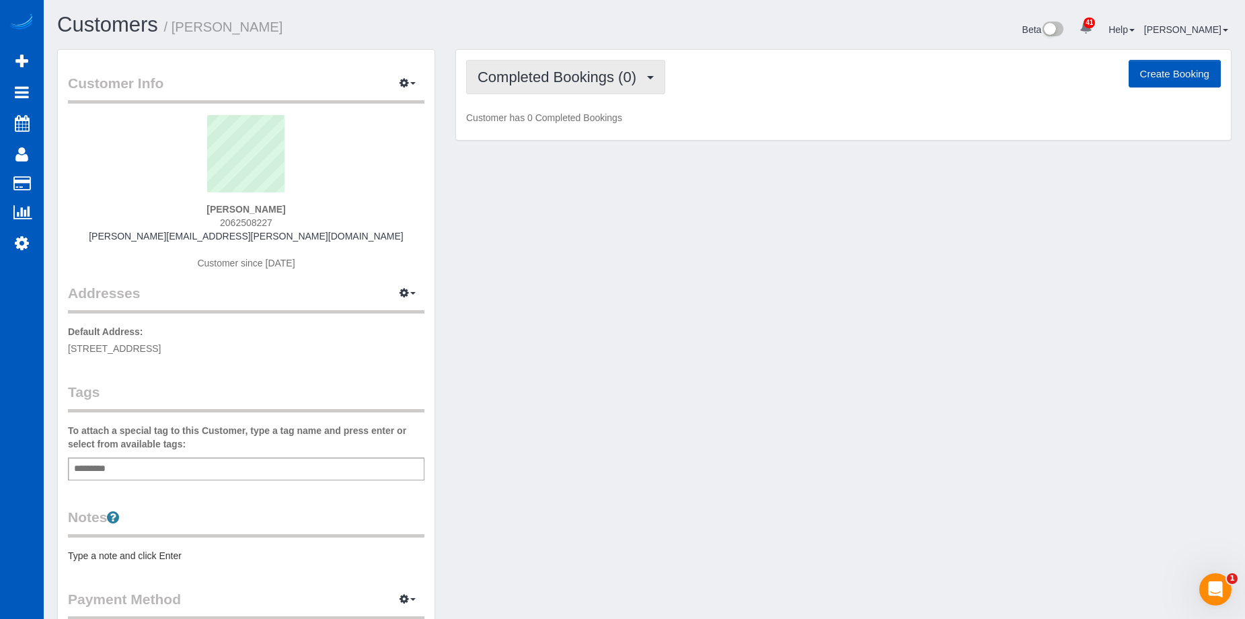
click at [595, 75] on span "Completed Bookings (0)" at bounding box center [561, 77] width 166 height 17
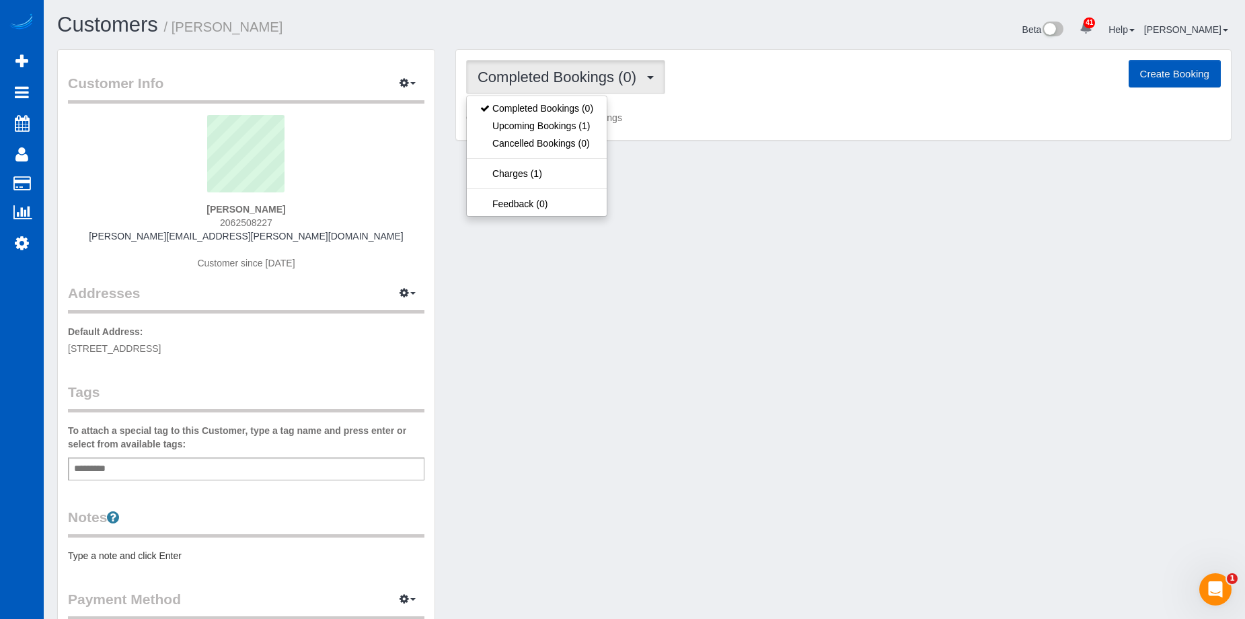
click at [595, 75] on span "Completed Bookings (0)" at bounding box center [561, 77] width 166 height 17
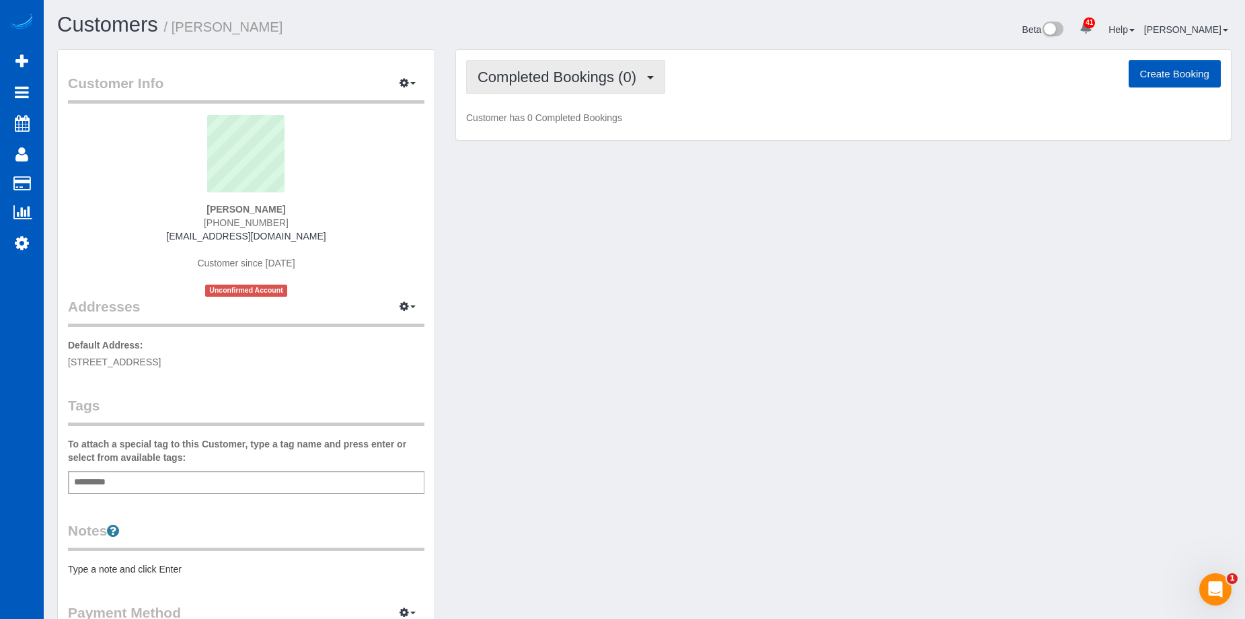
click at [614, 82] on span "Completed Bookings (0)" at bounding box center [561, 77] width 166 height 17
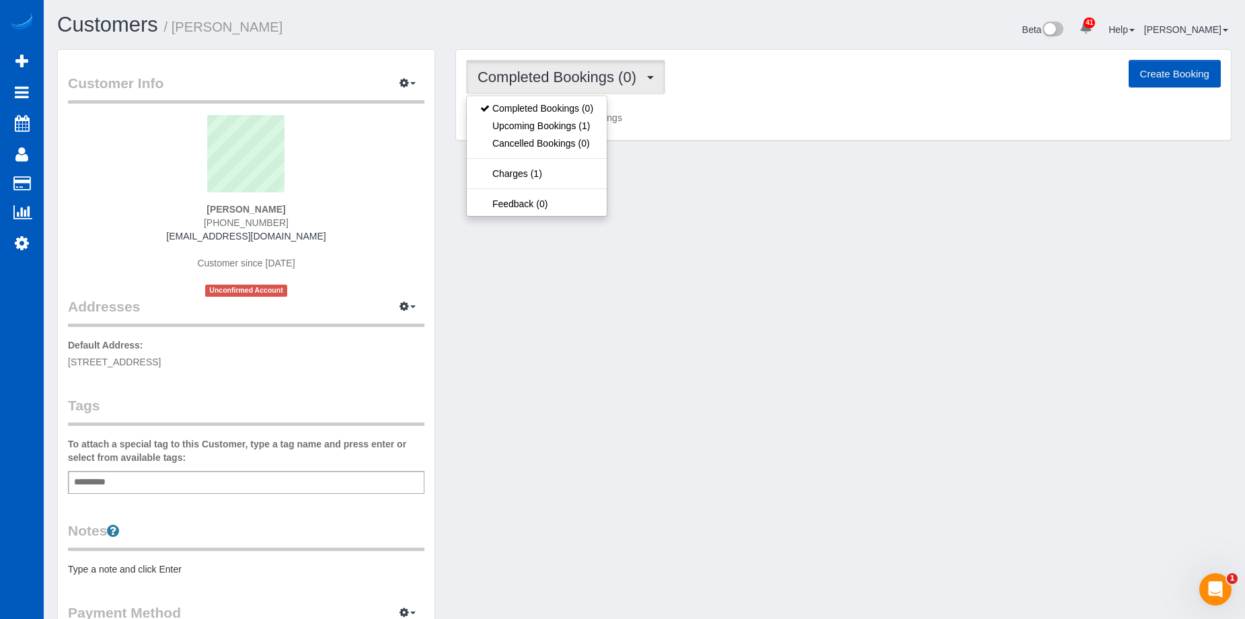
click at [617, 77] on span "Completed Bookings (0)" at bounding box center [561, 77] width 166 height 17
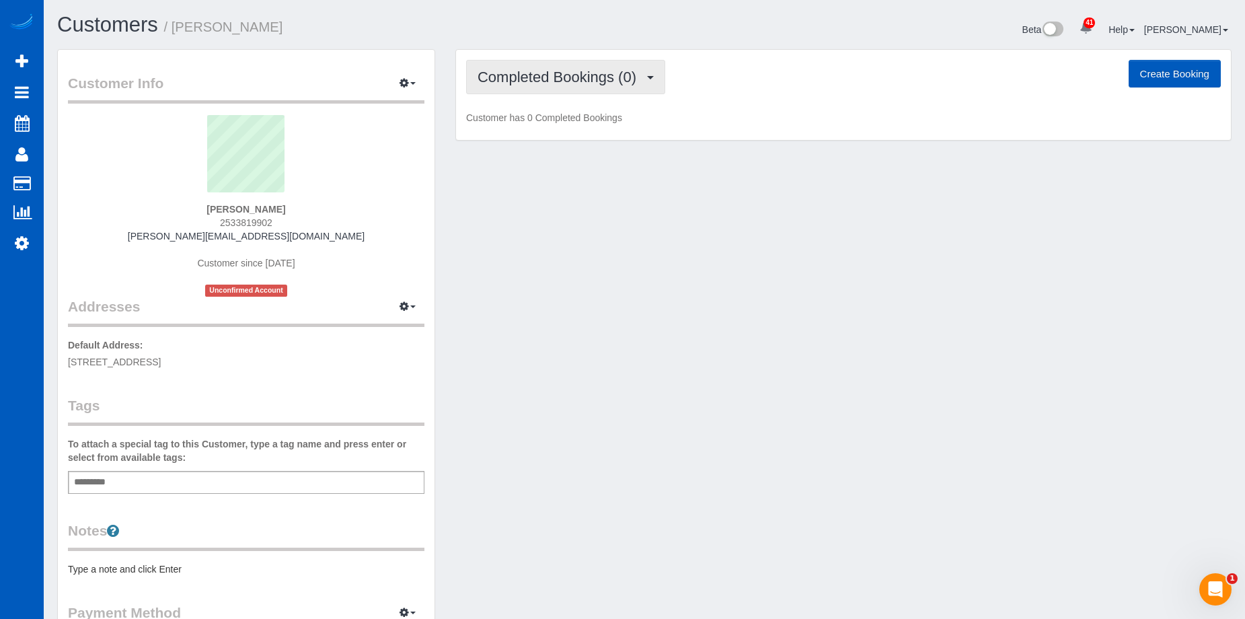
click at [617, 75] on span "Completed Bookings (0)" at bounding box center [561, 77] width 166 height 17
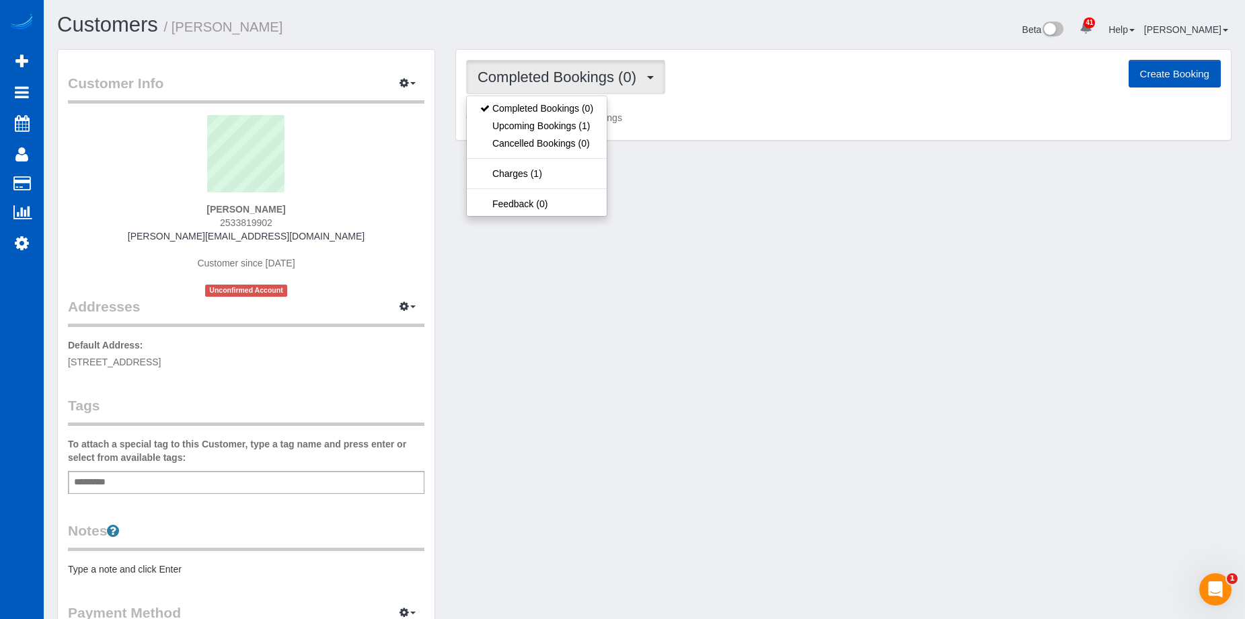
click at [617, 75] on span "Completed Bookings (0)" at bounding box center [561, 77] width 166 height 17
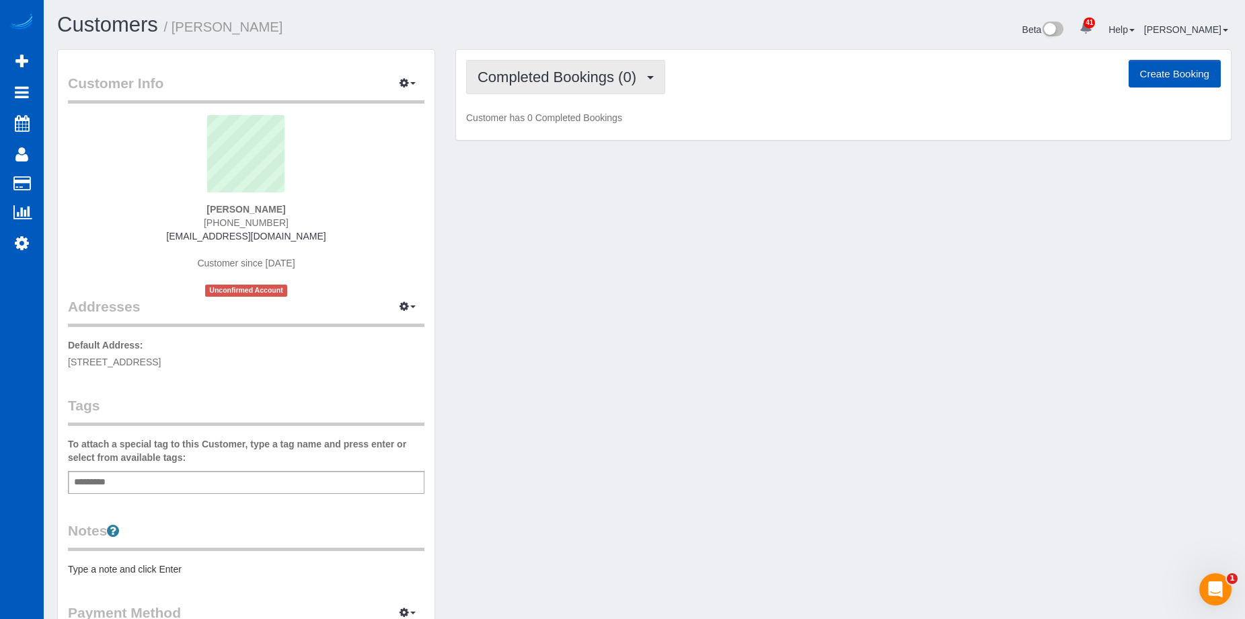
click at [620, 75] on span "Completed Bookings (0)" at bounding box center [561, 77] width 166 height 17
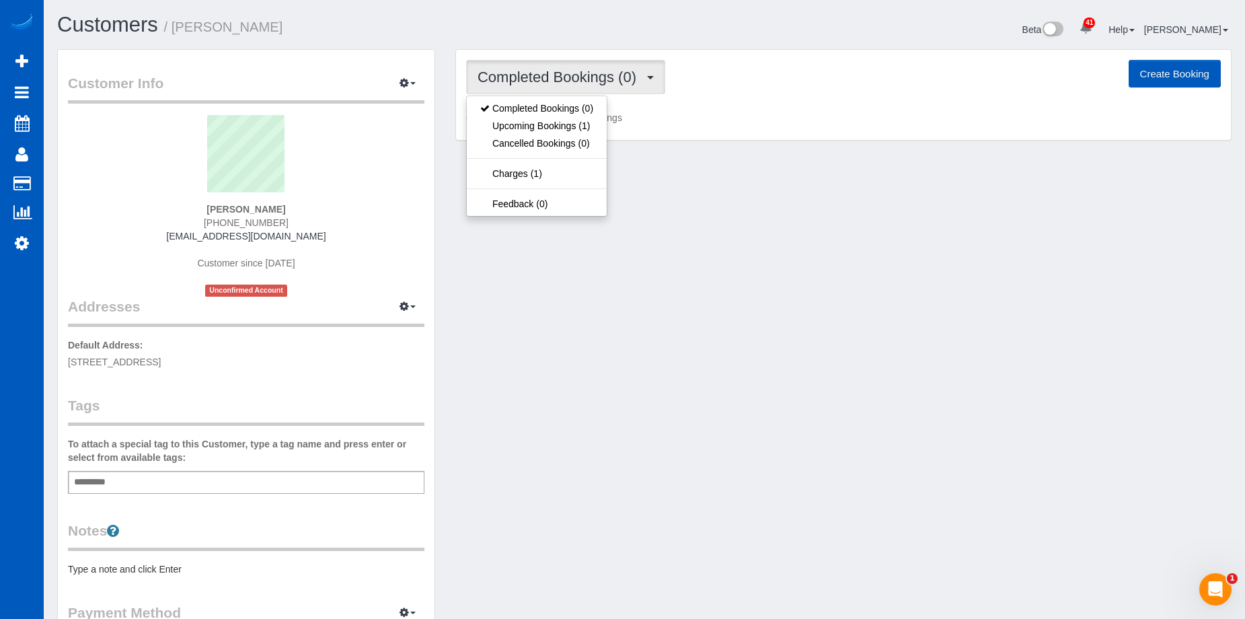
click at [620, 75] on span "Completed Bookings (0)" at bounding box center [561, 77] width 166 height 17
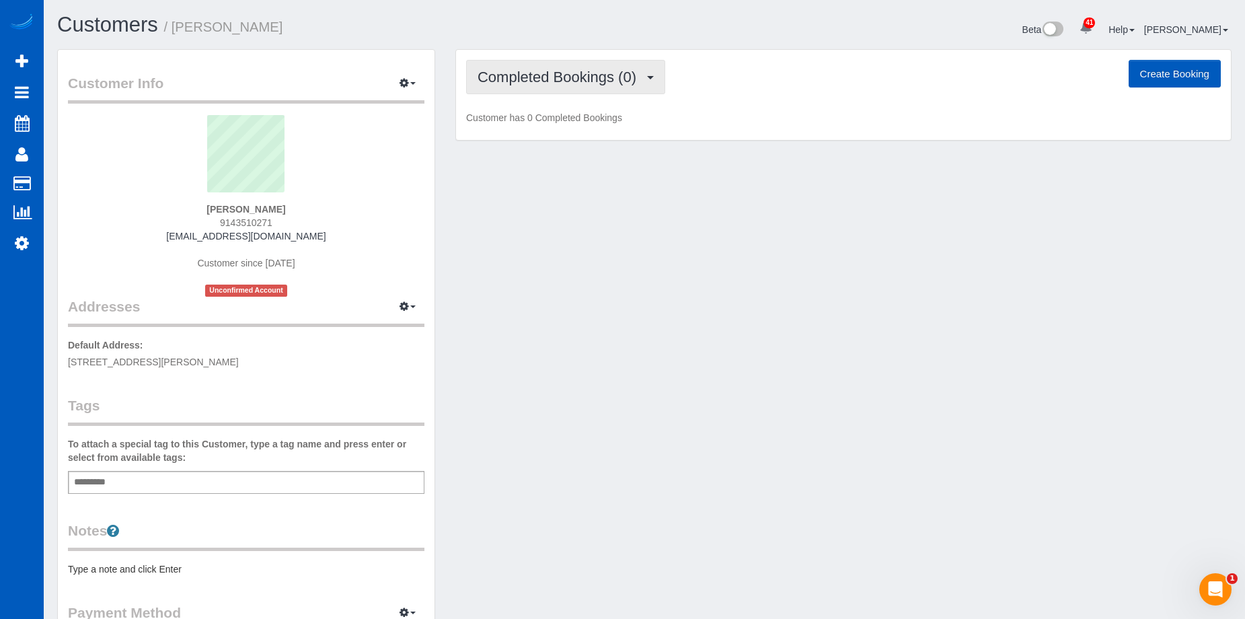
click at [618, 72] on span "Completed Bookings (0)" at bounding box center [561, 77] width 166 height 17
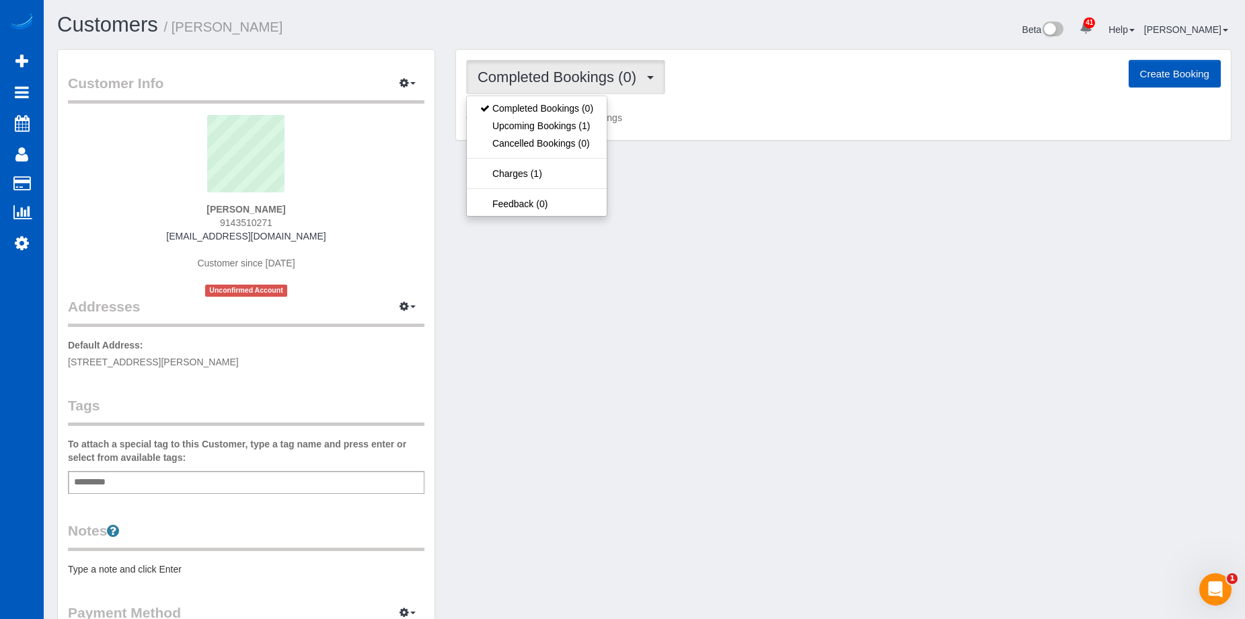
click at [618, 72] on span "Completed Bookings (0)" at bounding box center [561, 77] width 166 height 17
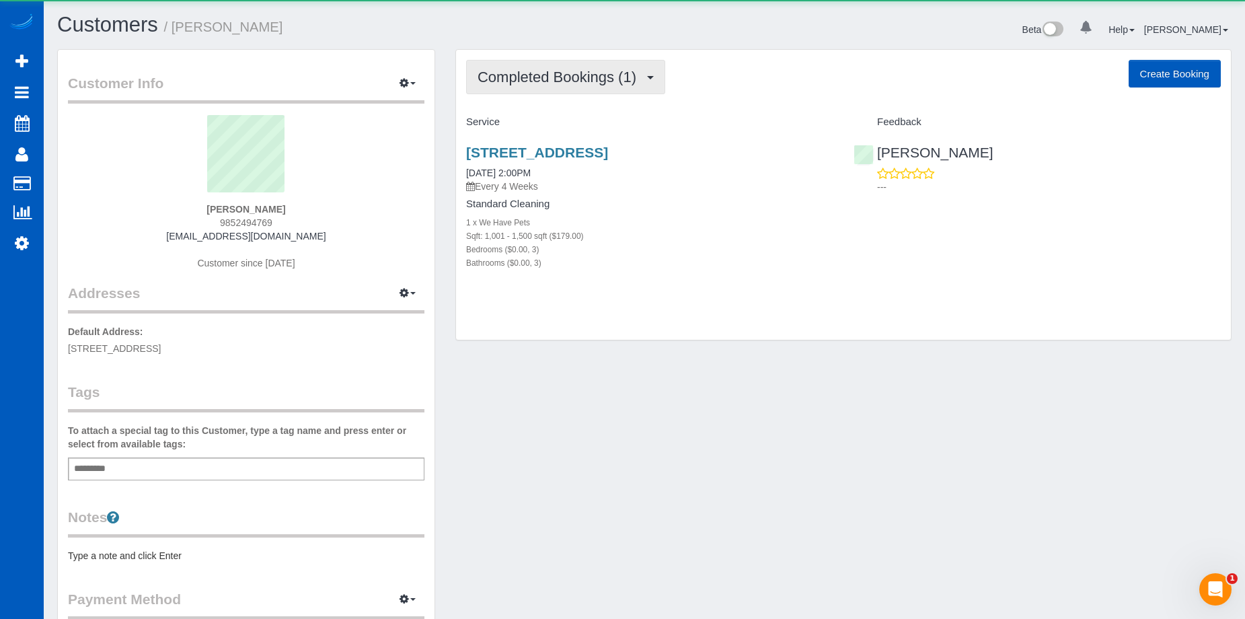
click at [585, 62] on button "Completed Bookings (1)" at bounding box center [565, 77] width 199 height 34
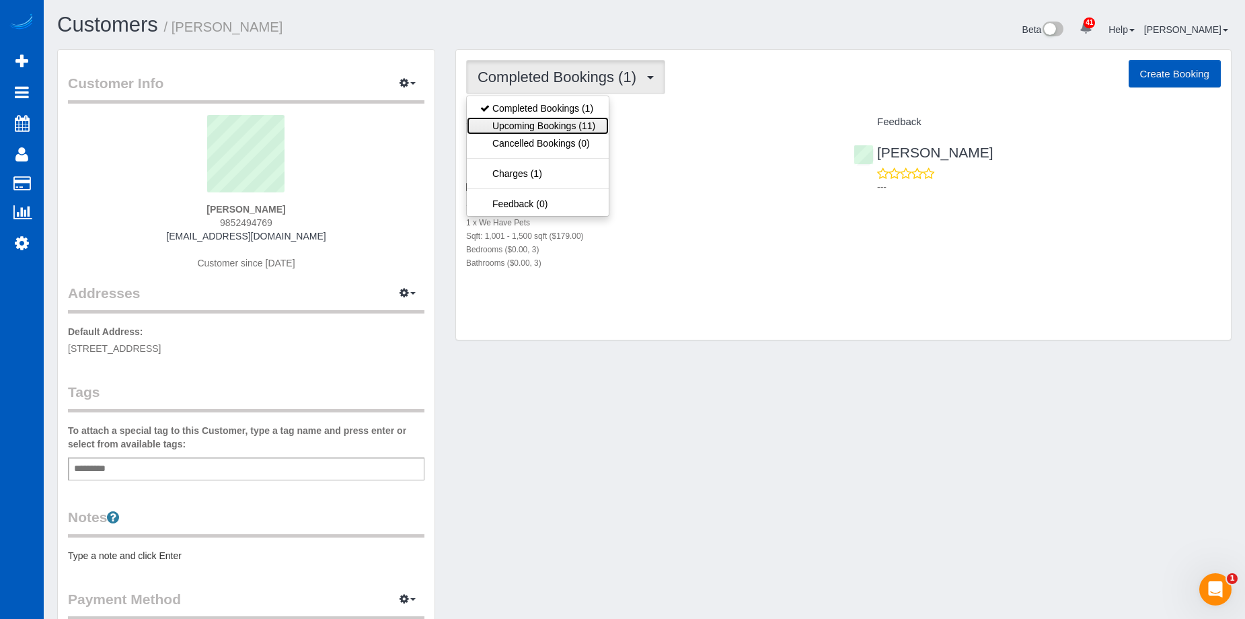
click at [573, 125] on link "Upcoming Bookings (11)" at bounding box center [538, 125] width 142 height 17
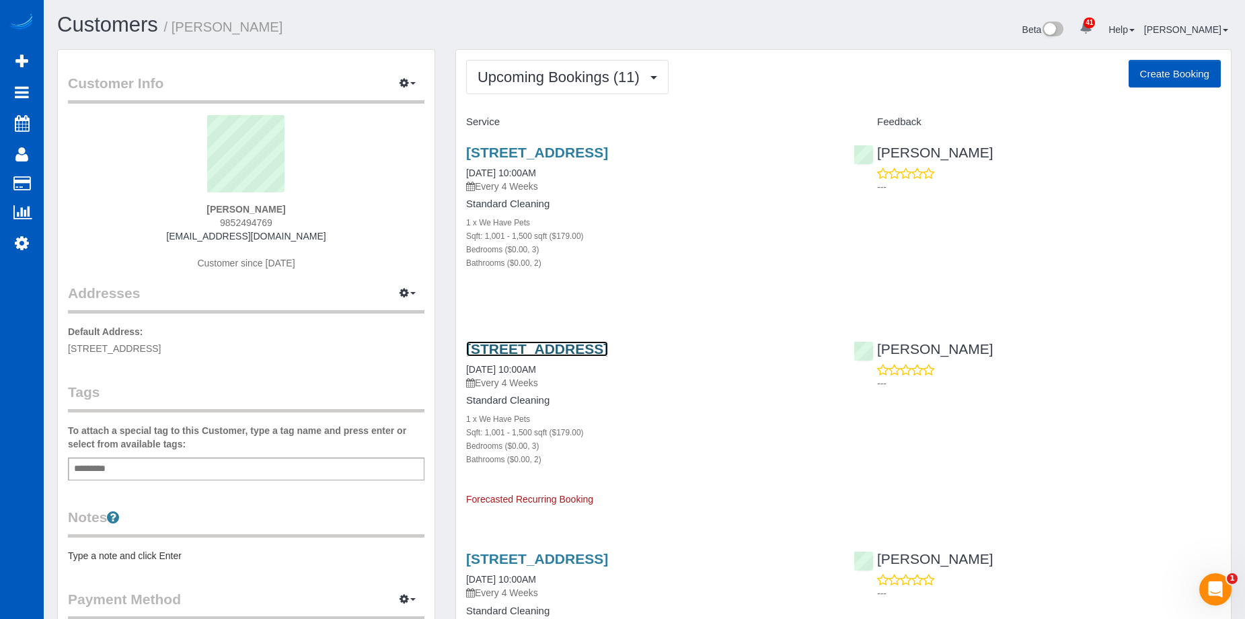
click at [599, 346] on link "512 N 105th St, Seattle, WA 98133" at bounding box center [537, 348] width 142 height 15
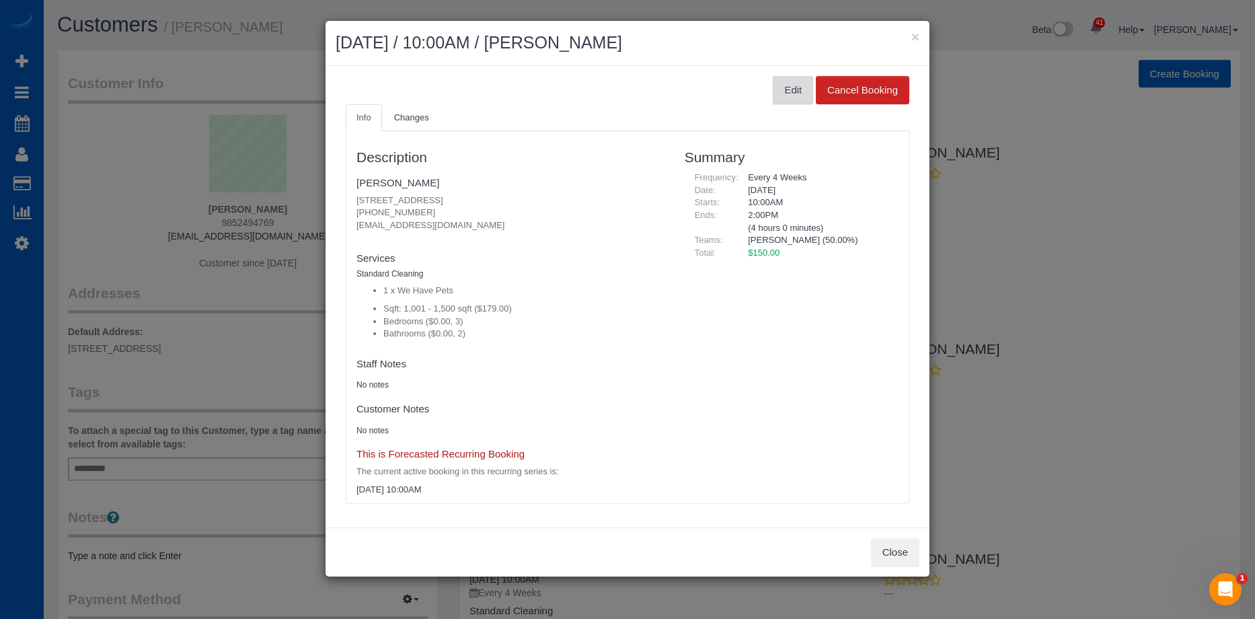
click at [793, 86] on button "Edit" at bounding box center [793, 90] width 40 height 28
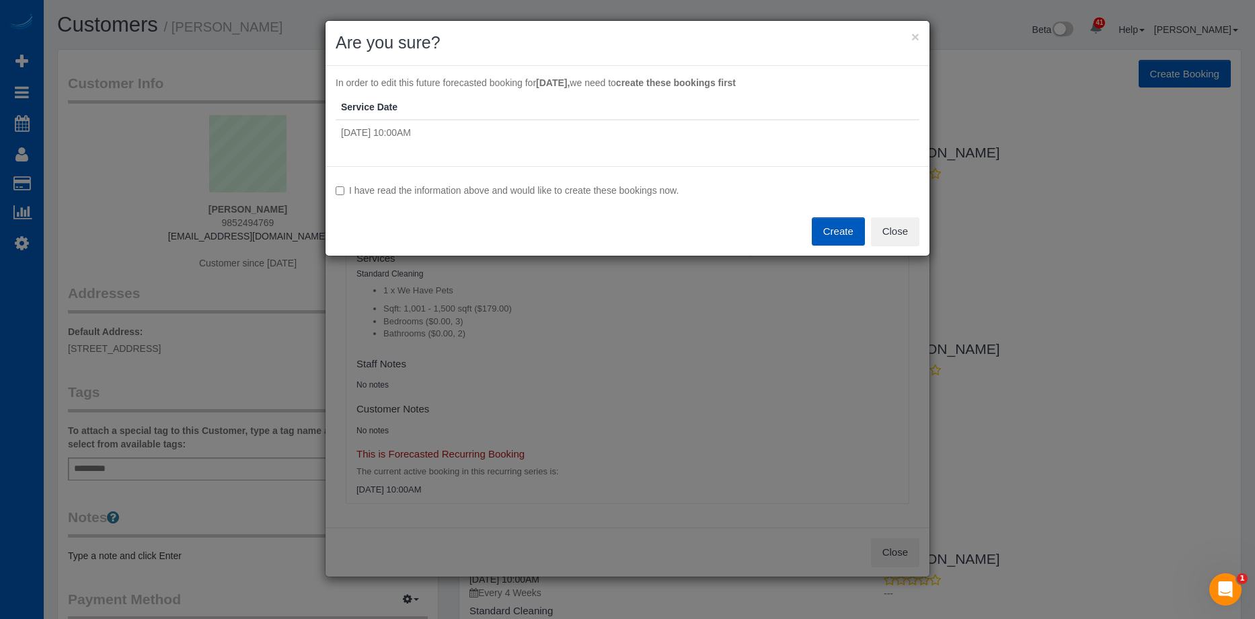
click at [356, 188] on label "I have read the information above and would like to create these bookings now." at bounding box center [628, 190] width 584 height 13
click at [826, 229] on button "Create" at bounding box center [838, 231] width 53 height 28
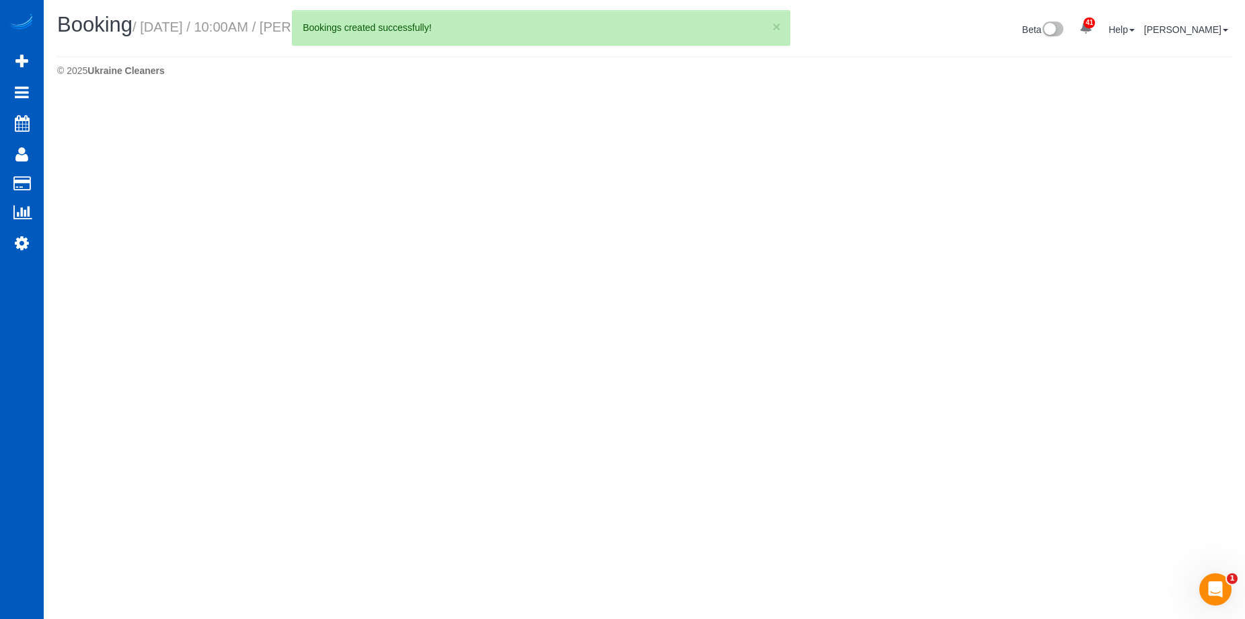
select select "WA"
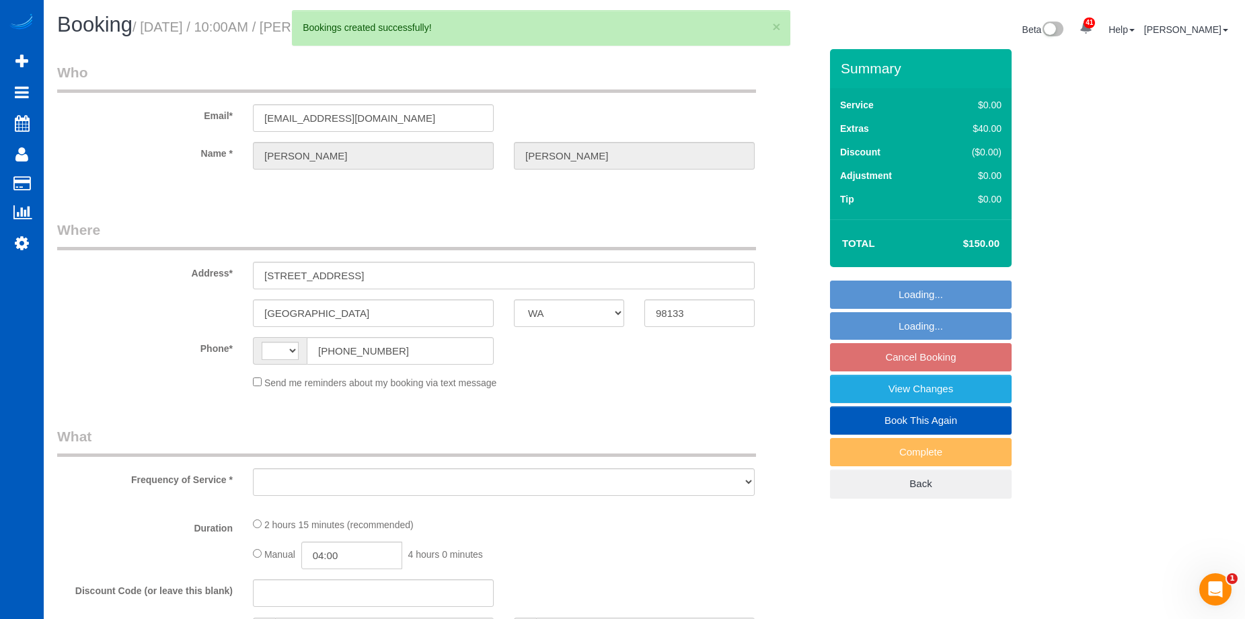
select select "199"
select select "1001"
select select "3"
select select "2"
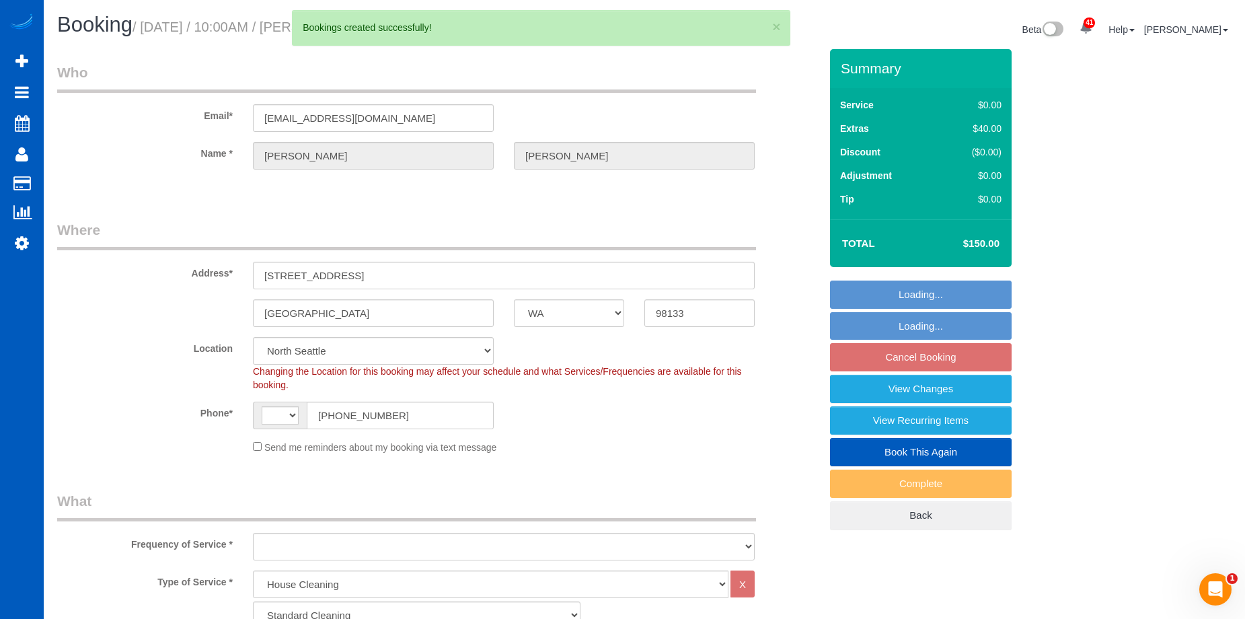
select select "string:US"
select select "1001"
select select "3"
select select "2"
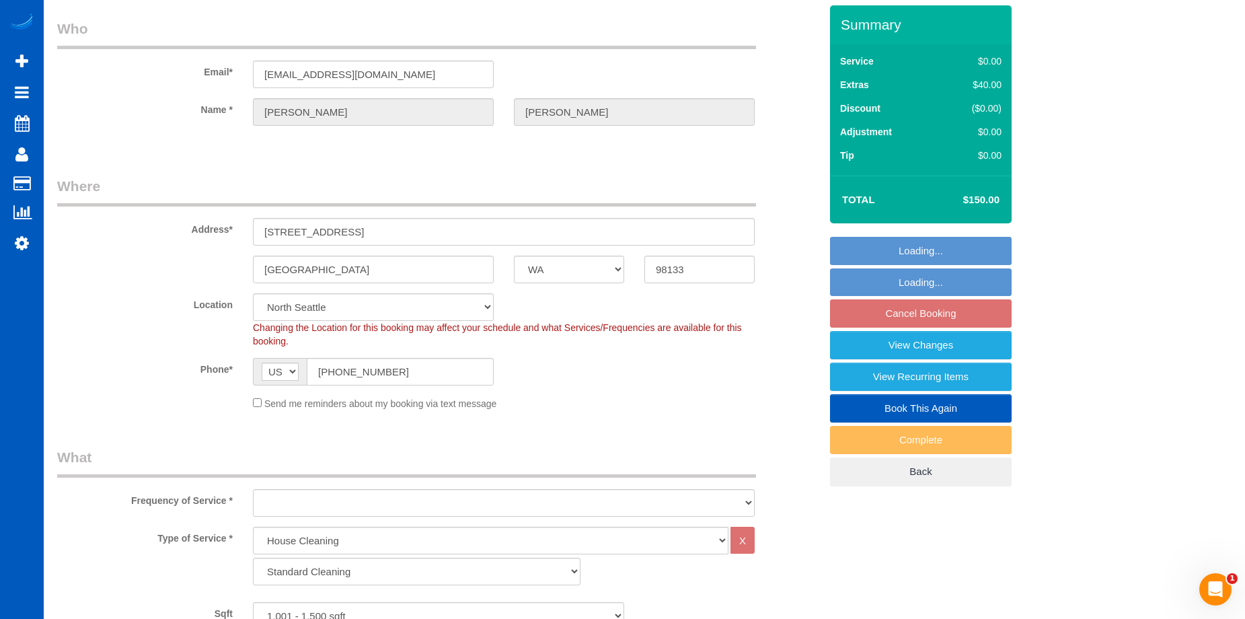
select select "object:1789"
select select "string:fspay-24176193-f057-43b5-a25a-0a1f1e2b8b1c"
select select "number:8"
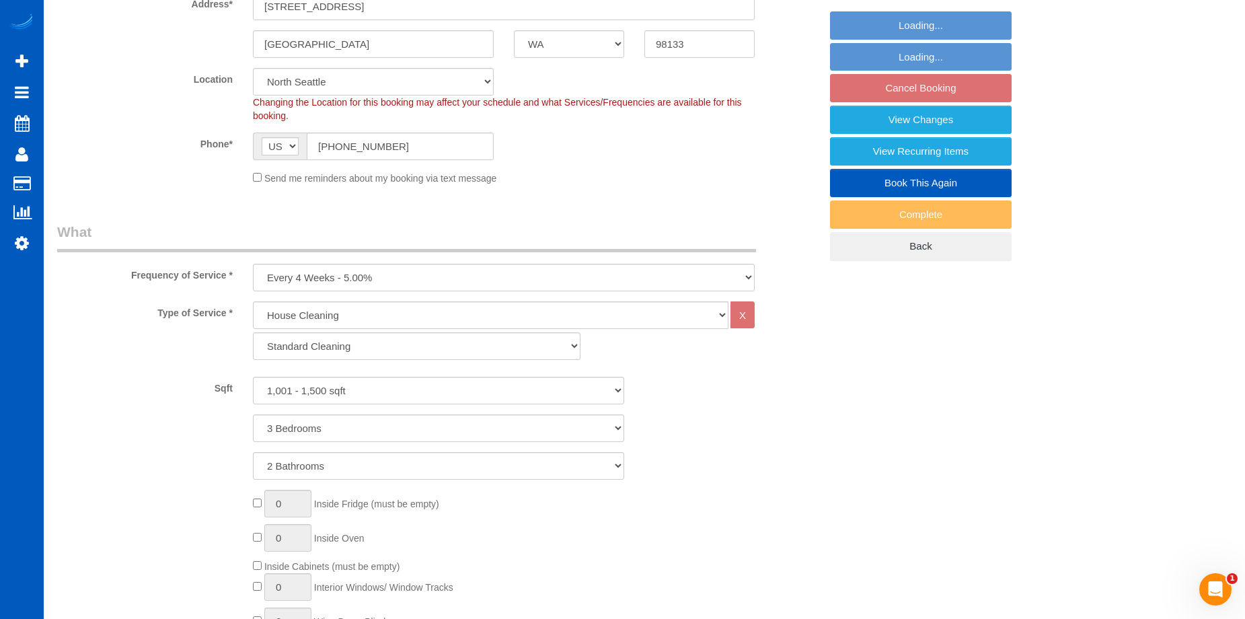
select select "object:2026"
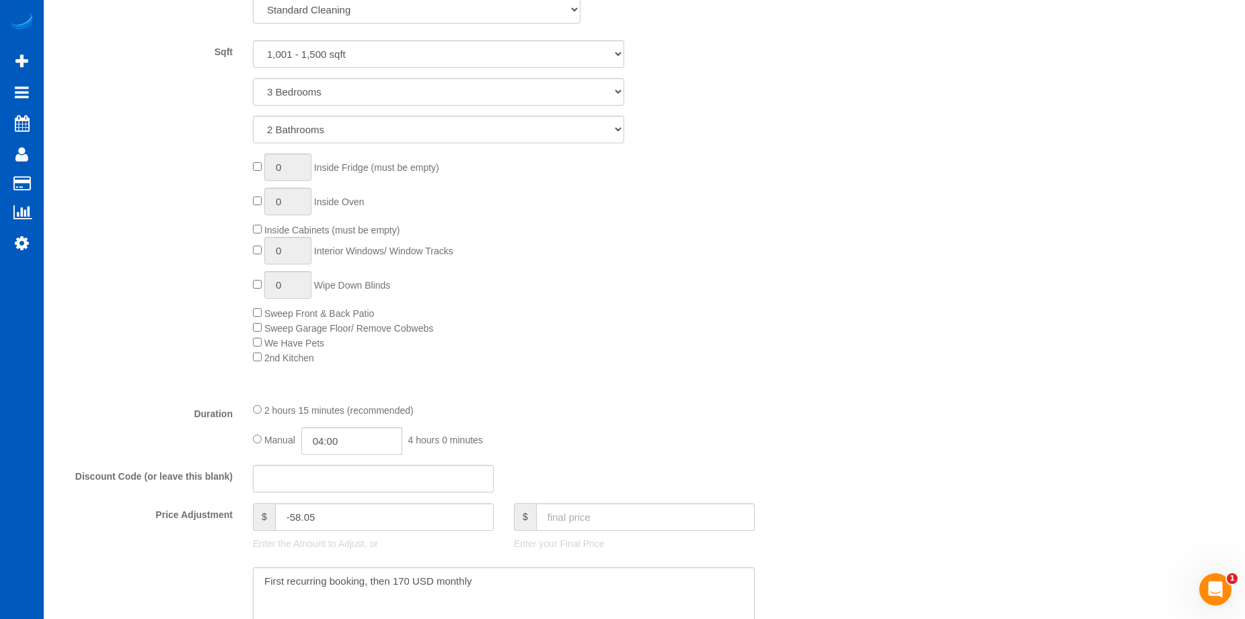
scroll to position [942, 0]
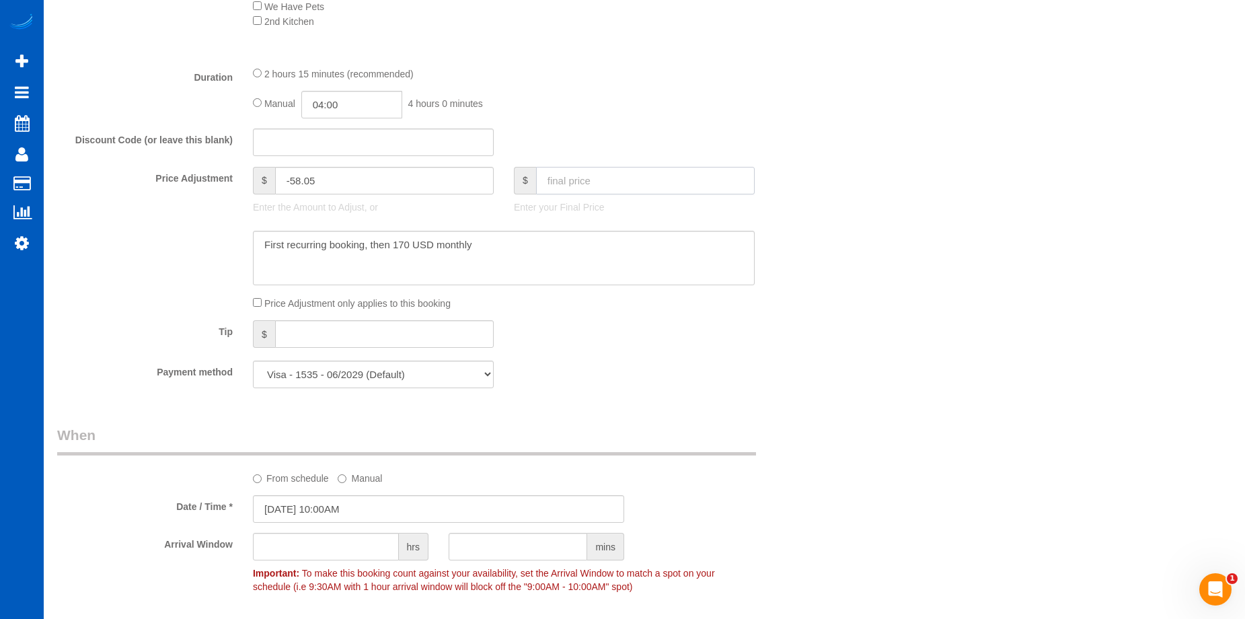
click at [591, 181] on input "text" at bounding box center [645, 181] width 219 height 28
type input "170"
click at [629, 258] on textarea at bounding box center [504, 258] width 502 height 55
type input "-38.05"
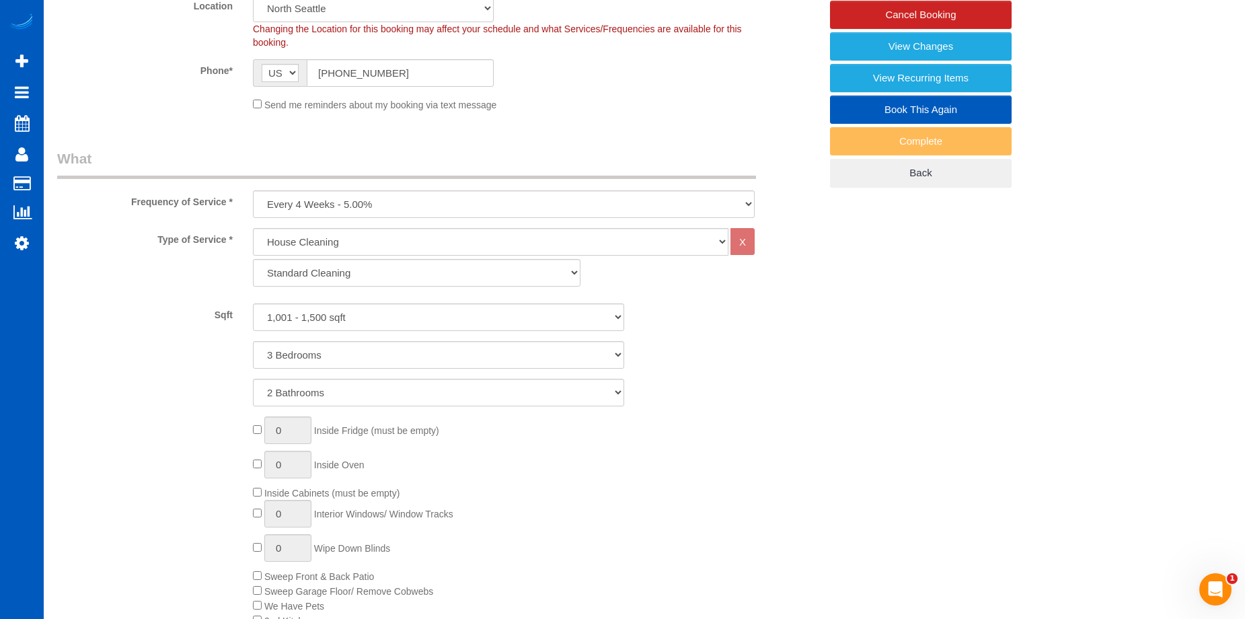
scroll to position [135, 0]
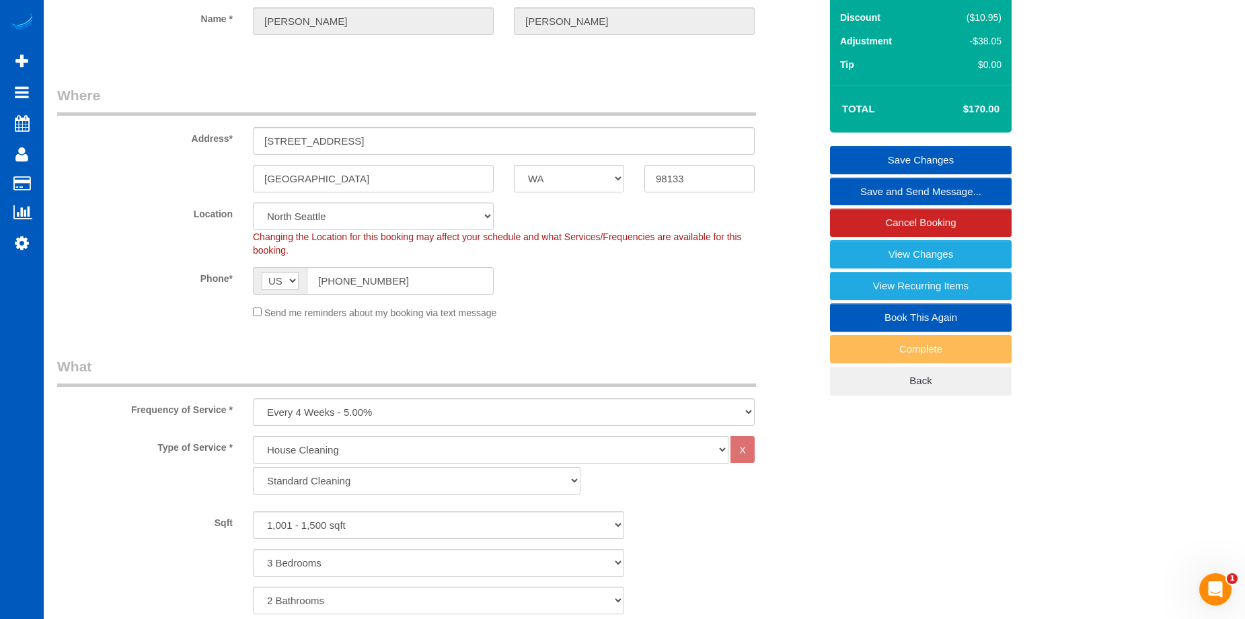
click at [864, 149] on link "Save Changes" at bounding box center [921, 160] width 182 height 28
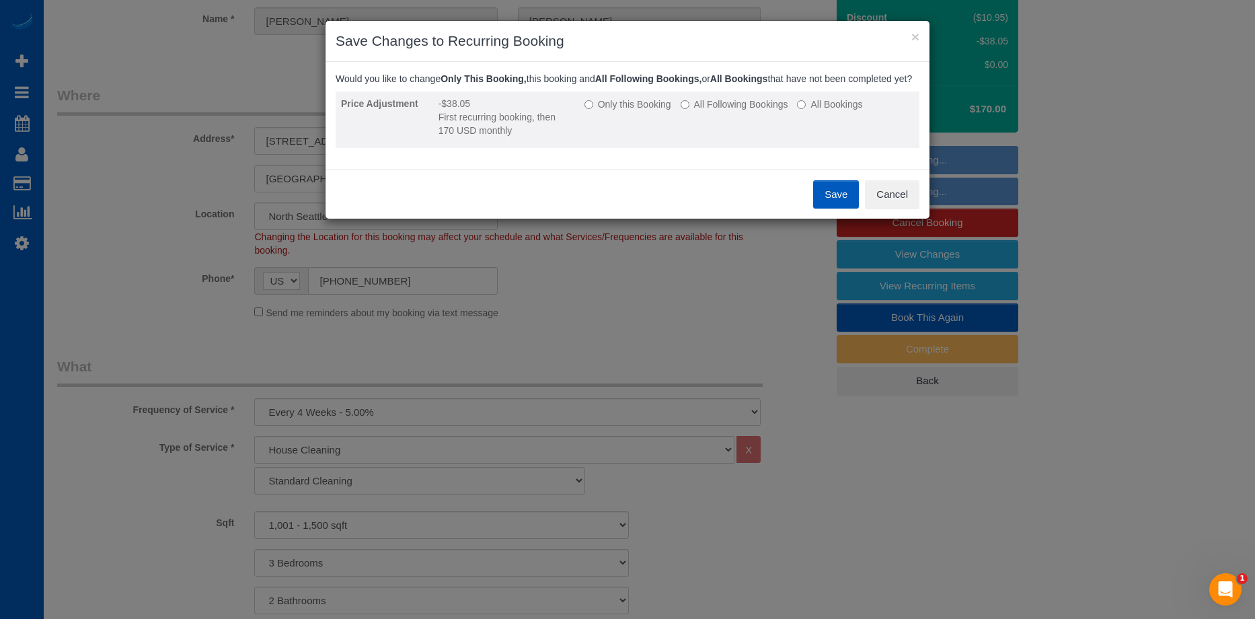
click at [750, 126] on td "Only this Booking All Following Bookings All Bookings" at bounding box center [749, 120] width 340 height 57
click at [751, 111] on label "All Following Bookings" at bounding box center [735, 104] width 108 height 13
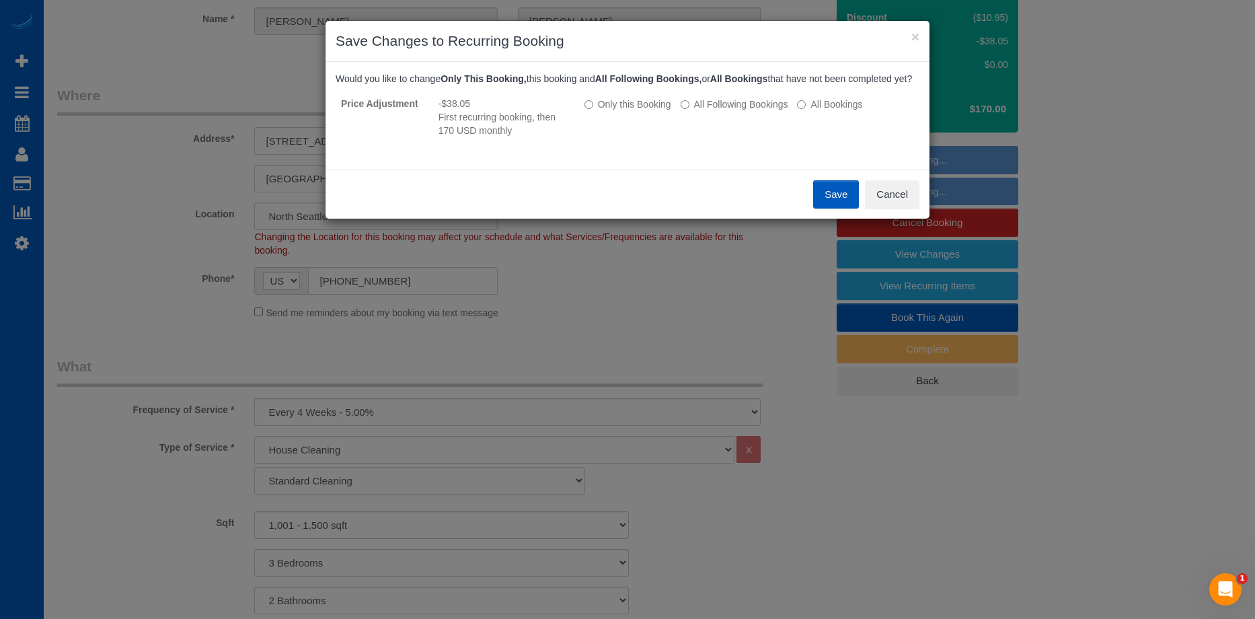
click at [829, 205] on button "Save" at bounding box center [836, 194] width 46 height 28
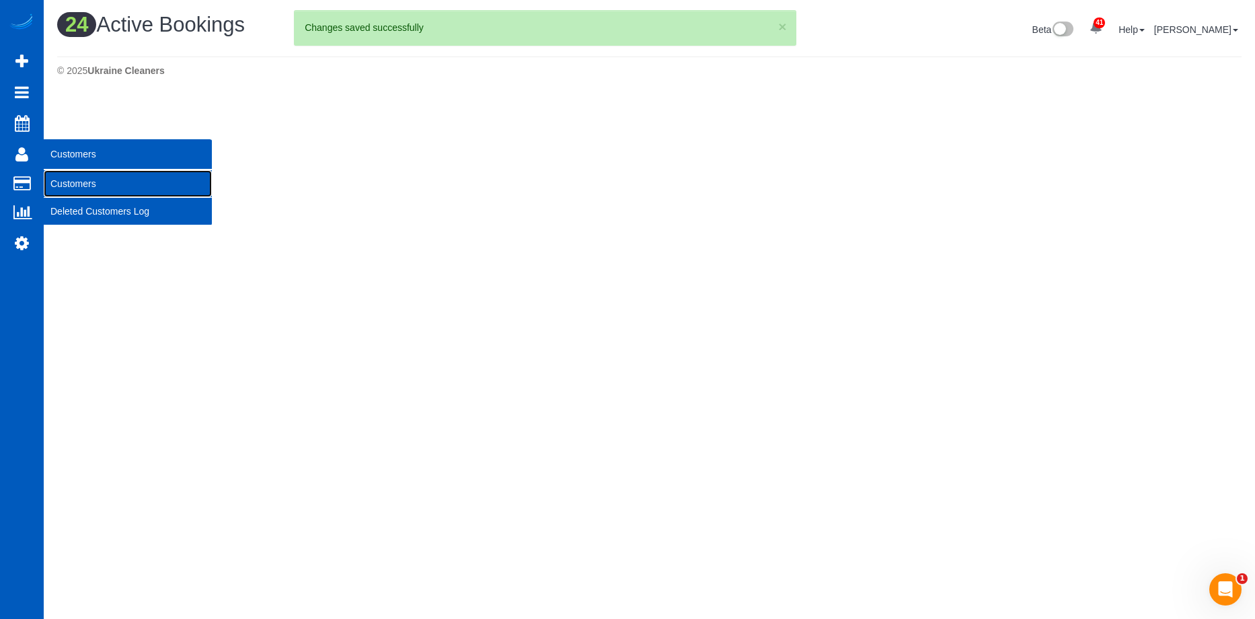
click at [67, 176] on link "Customers" at bounding box center [128, 183] width 168 height 27
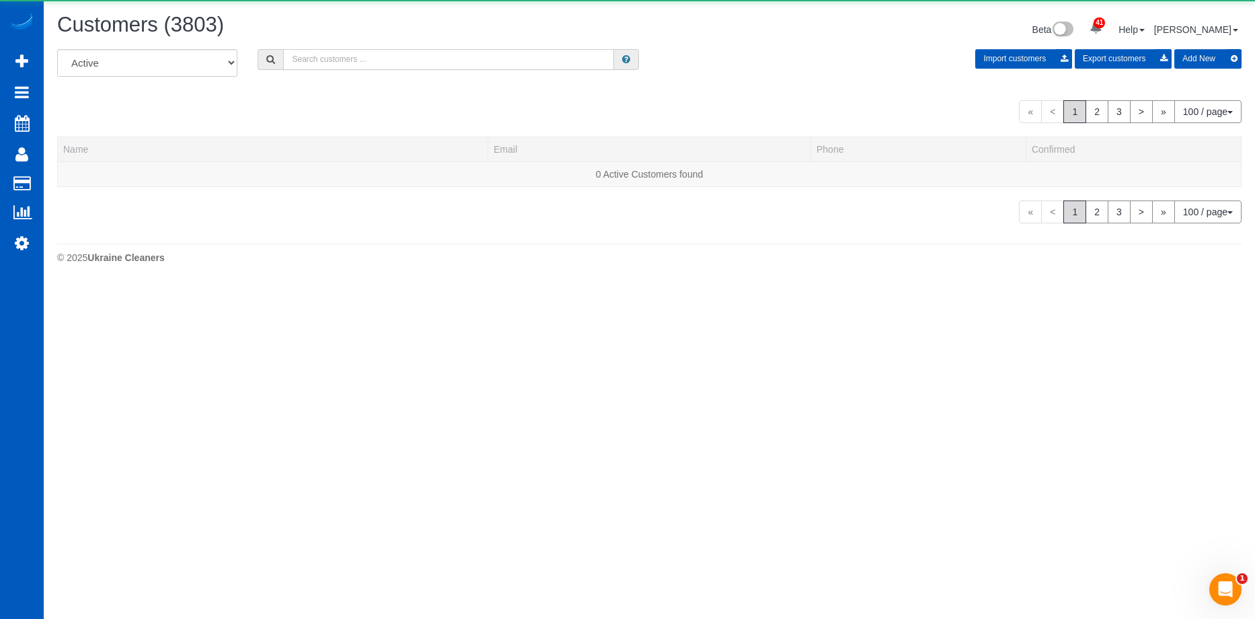
click at [402, 61] on input "text" at bounding box center [448, 59] width 331 height 21
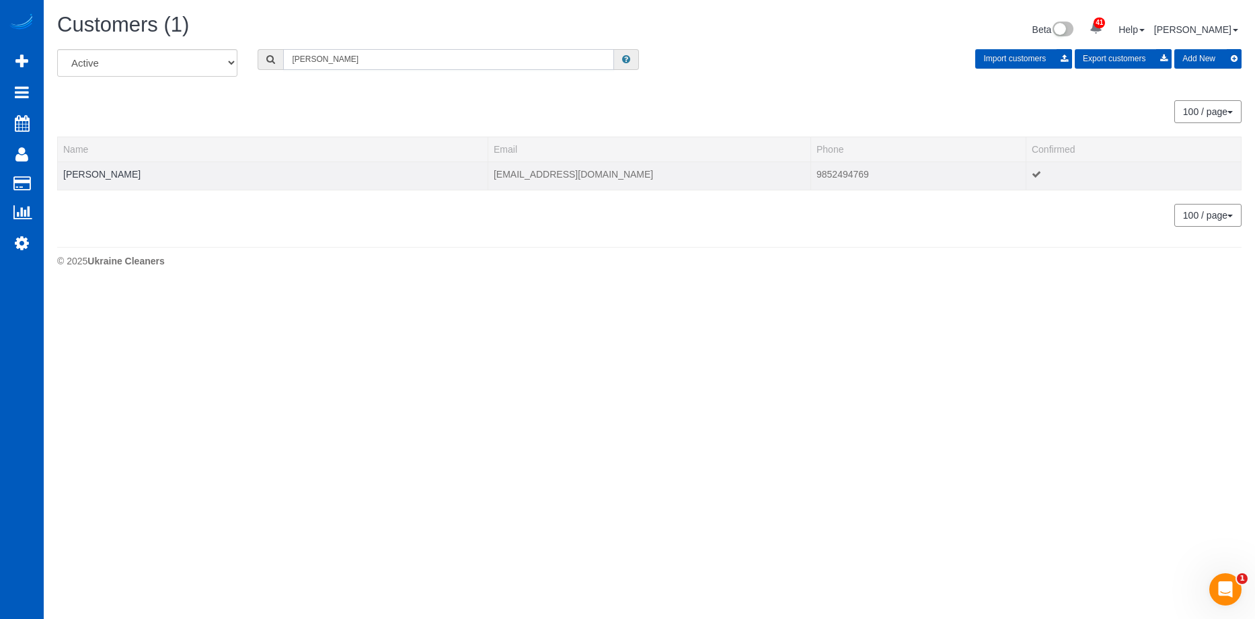
type input "Alicia Romano"
click at [98, 166] on td "Alicia Romano" at bounding box center [273, 175] width 431 height 28
click at [96, 174] on link "Alicia Romano" at bounding box center [101, 174] width 77 height 11
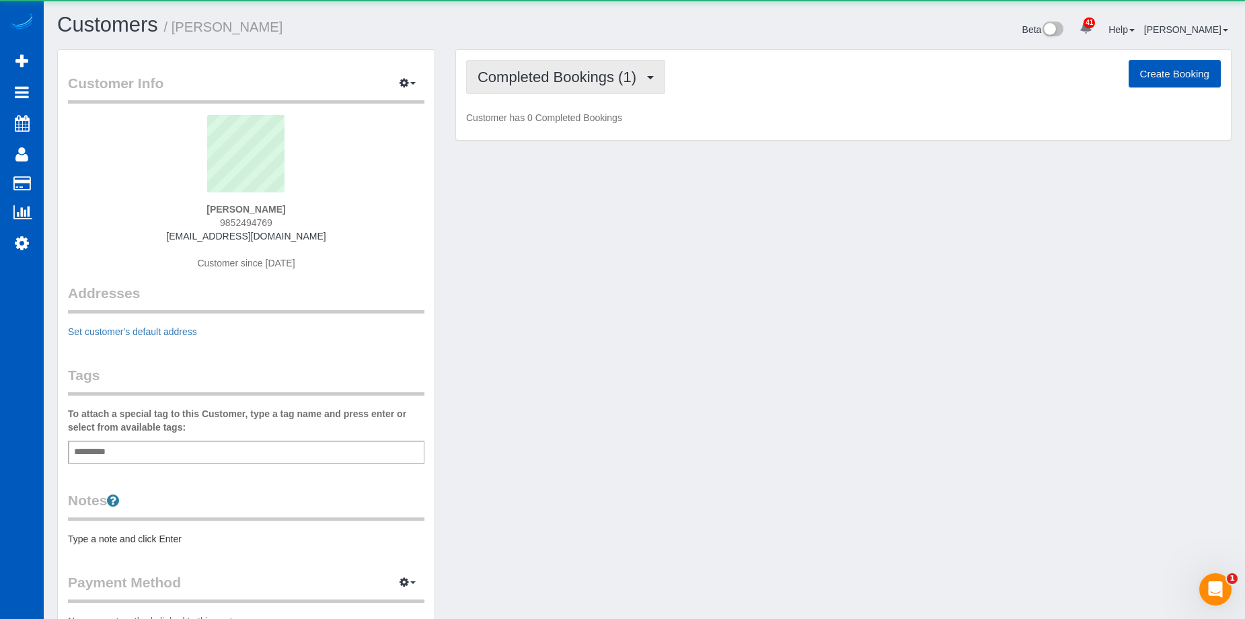
click at [563, 84] on span "Completed Bookings (1)" at bounding box center [561, 77] width 166 height 17
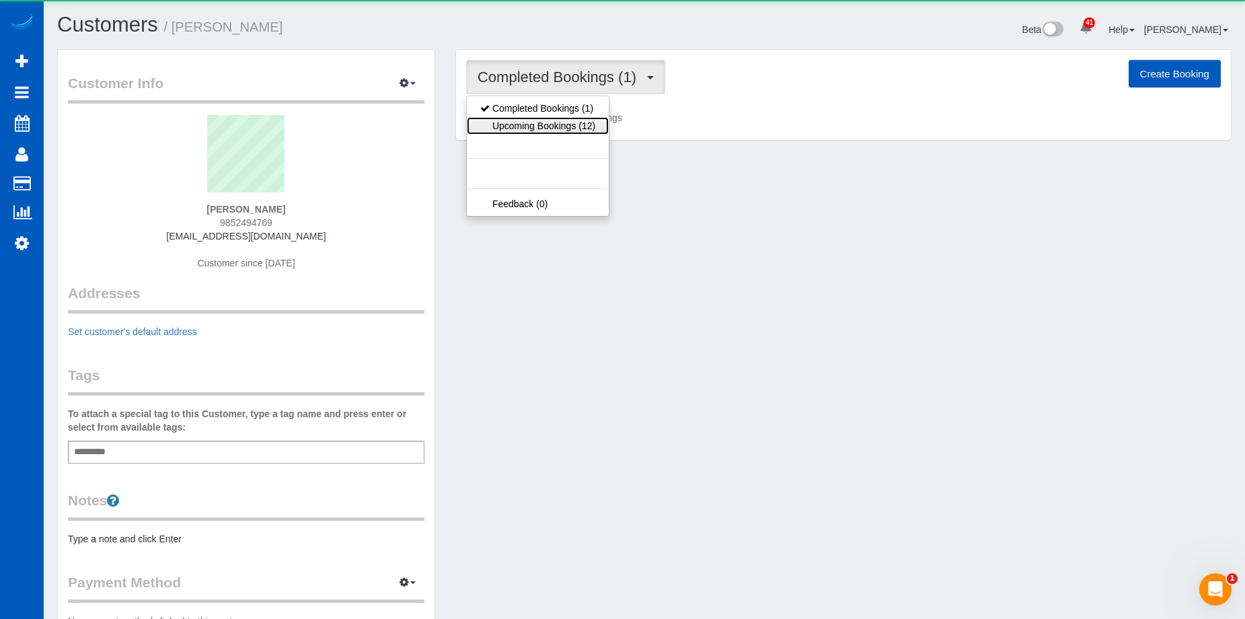
click at [562, 132] on link "Upcoming Bookings (12)" at bounding box center [538, 125] width 142 height 17
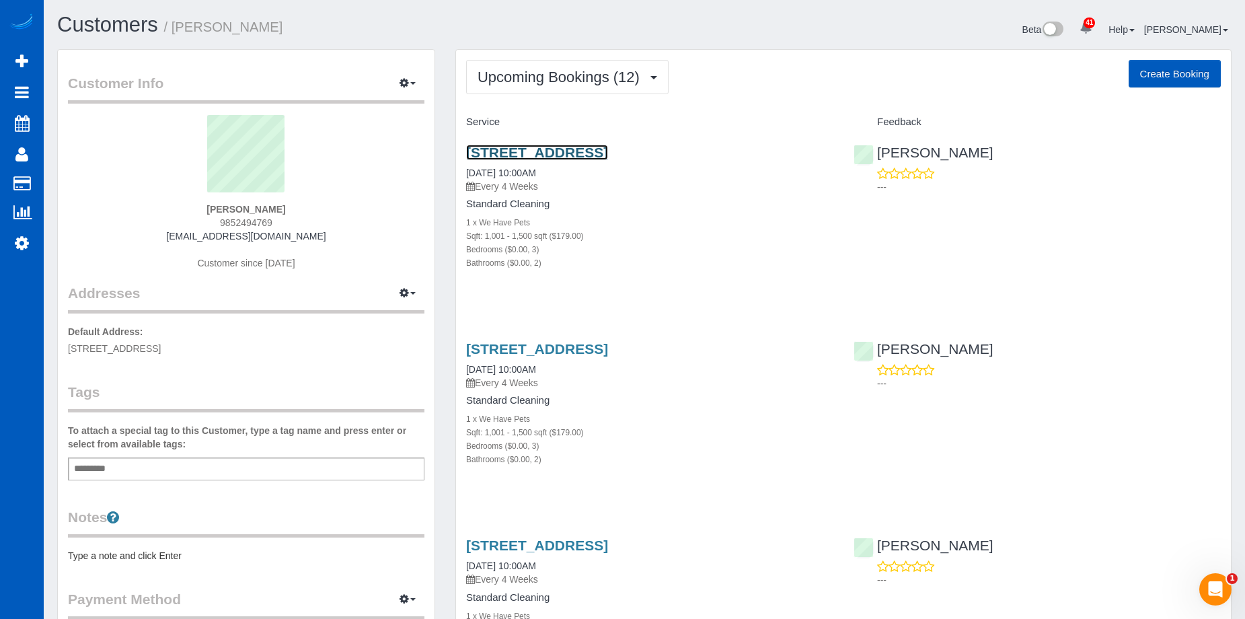
click at [599, 149] on link "512 N 105th St, Seattle, WA 98133" at bounding box center [537, 152] width 142 height 15
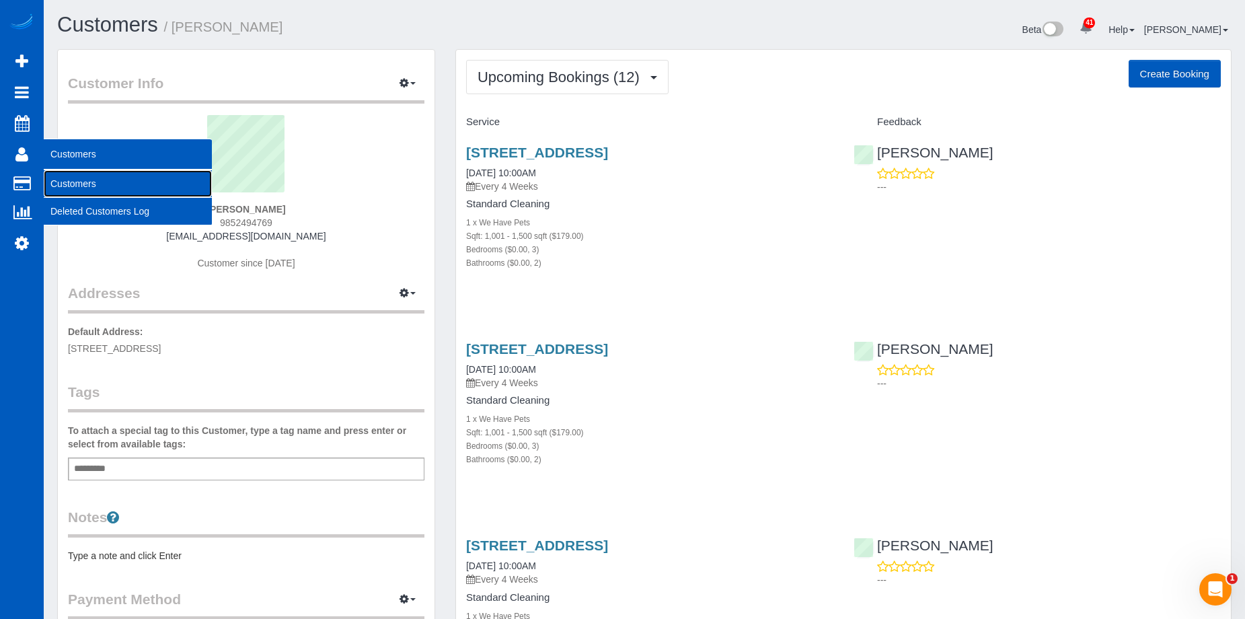
click at [76, 174] on link "Customers" at bounding box center [128, 183] width 168 height 27
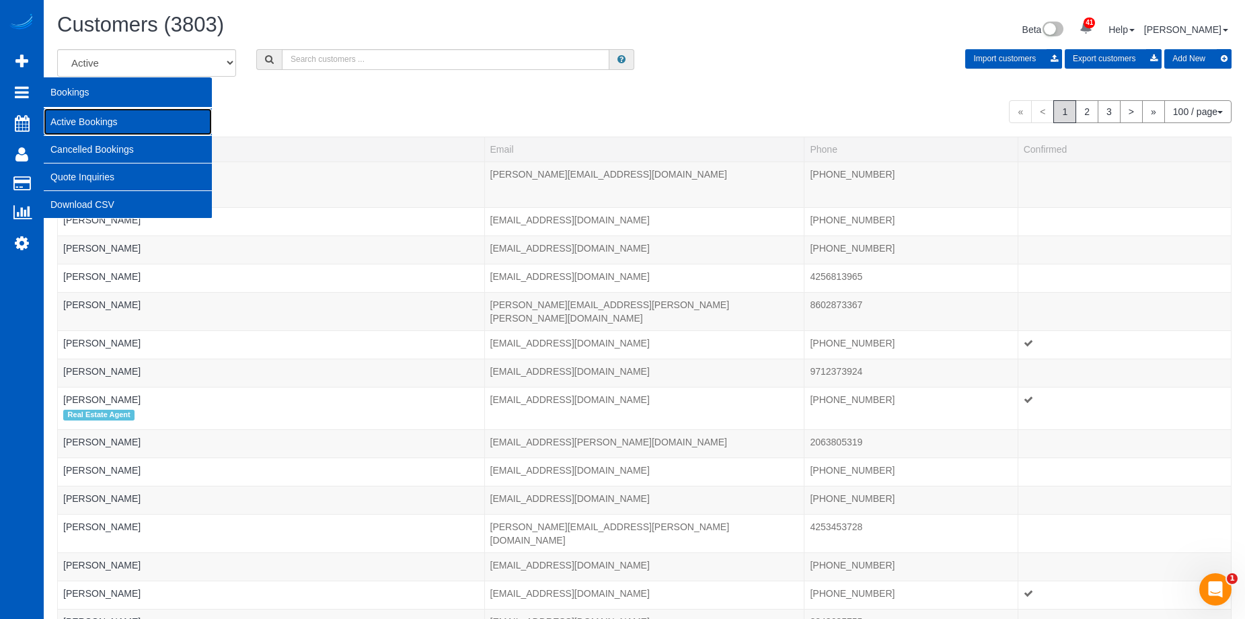
click at [75, 111] on link "Active Bookings" at bounding box center [128, 121] width 168 height 27
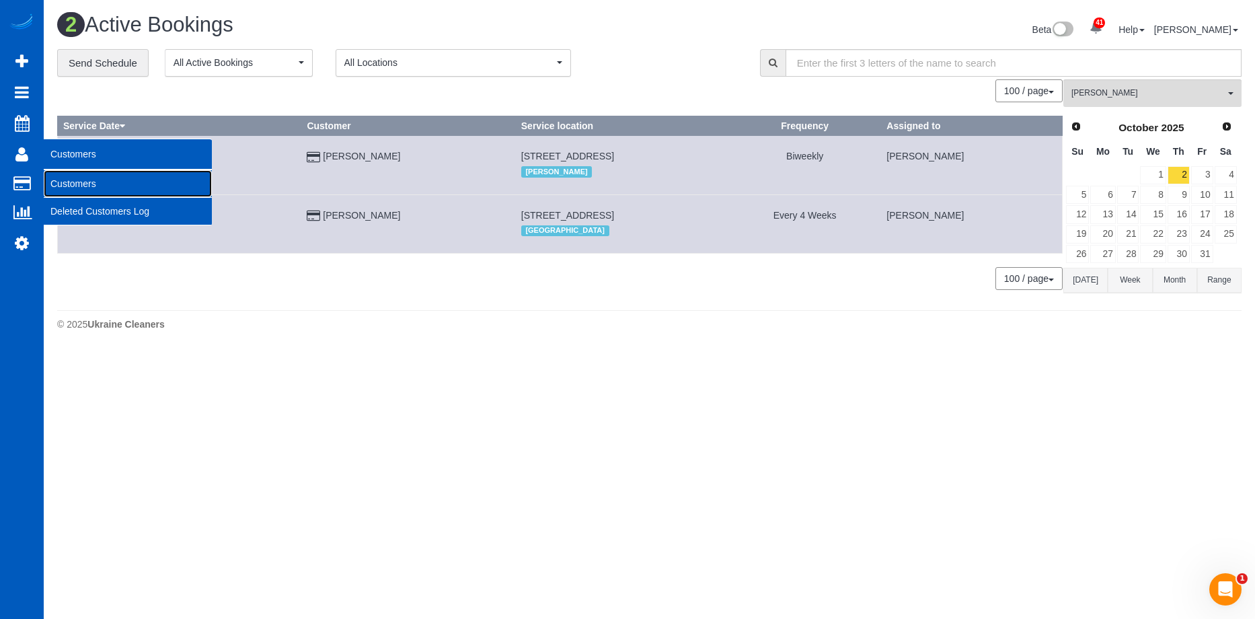
click at [58, 180] on link "Customers" at bounding box center [128, 183] width 168 height 27
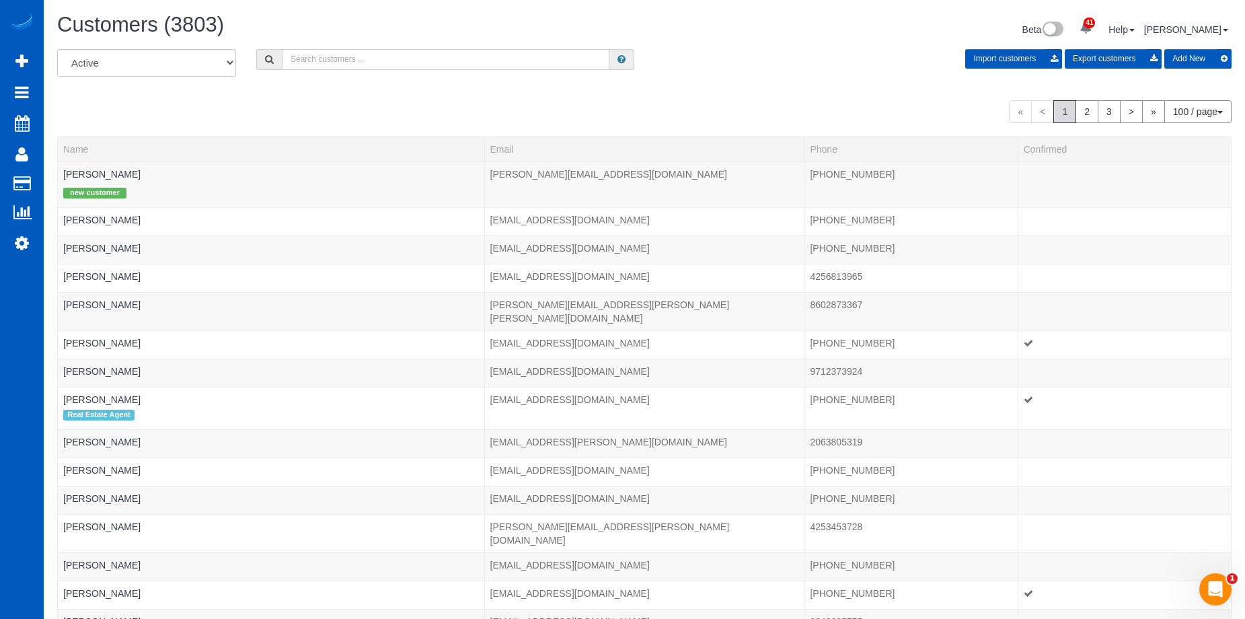
click at [455, 61] on input "text" at bounding box center [446, 59] width 328 height 21
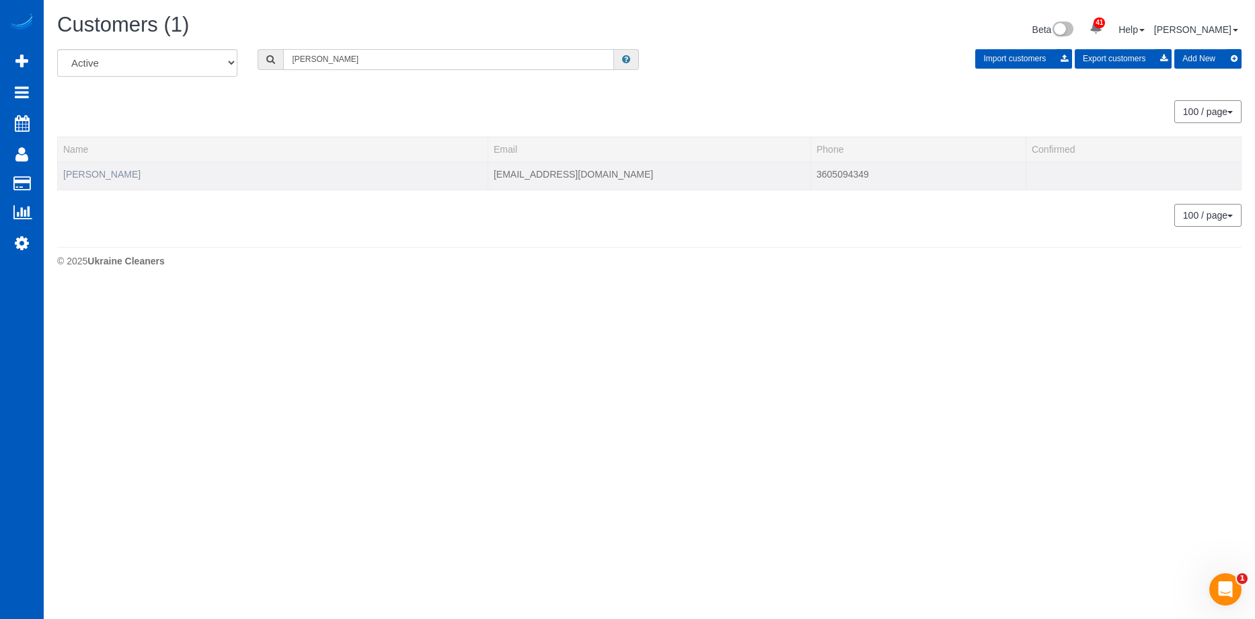
type input "Cathy Murphy"
click at [103, 173] on link "Cathy Murphy" at bounding box center [101, 174] width 77 height 11
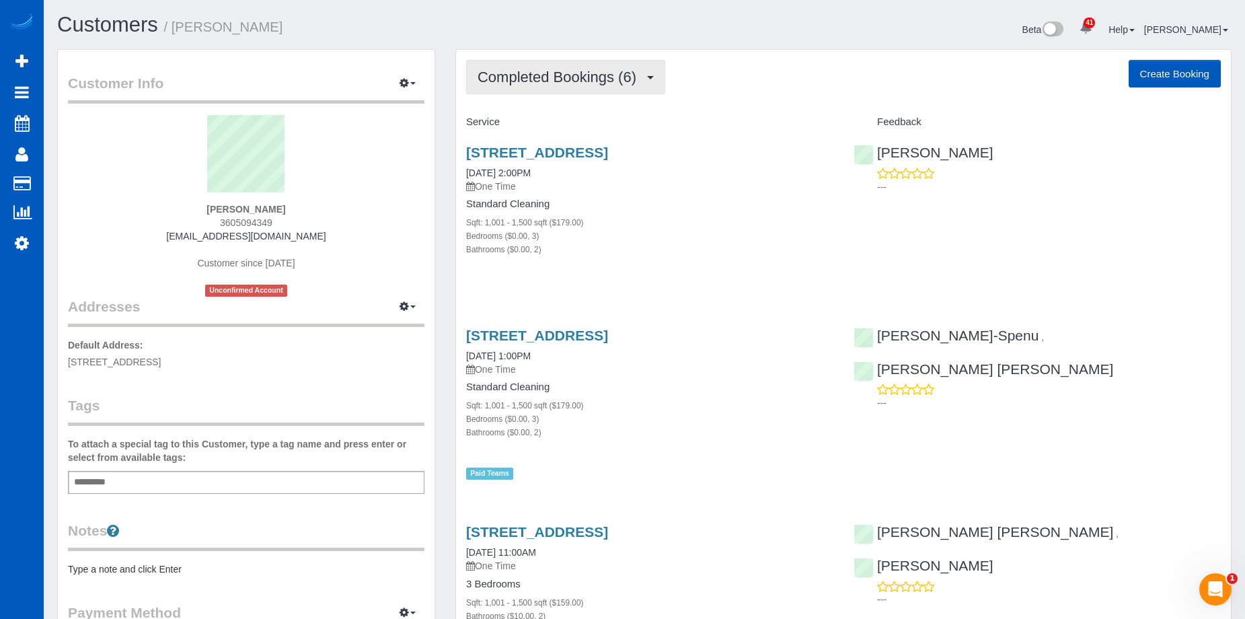
click at [625, 75] on span "Completed Bookings (6)" at bounding box center [561, 77] width 166 height 17
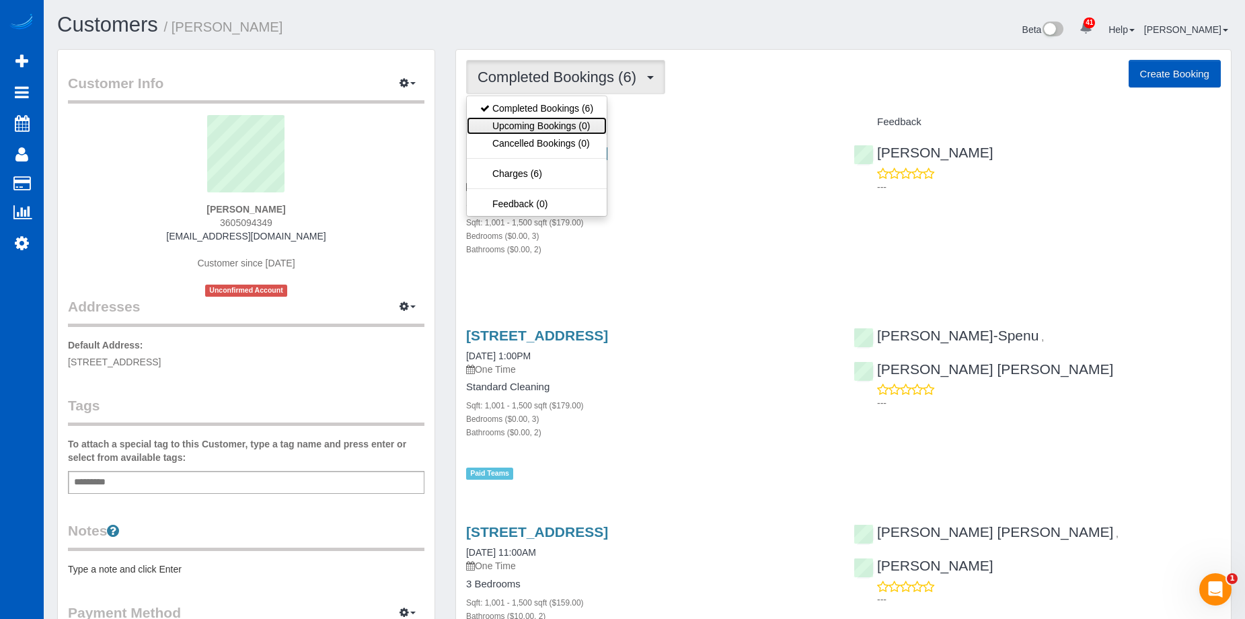
click at [561, 124] on link "Upcoming Bookings (0)" at bounding box center [537, 125] width 140 height 17
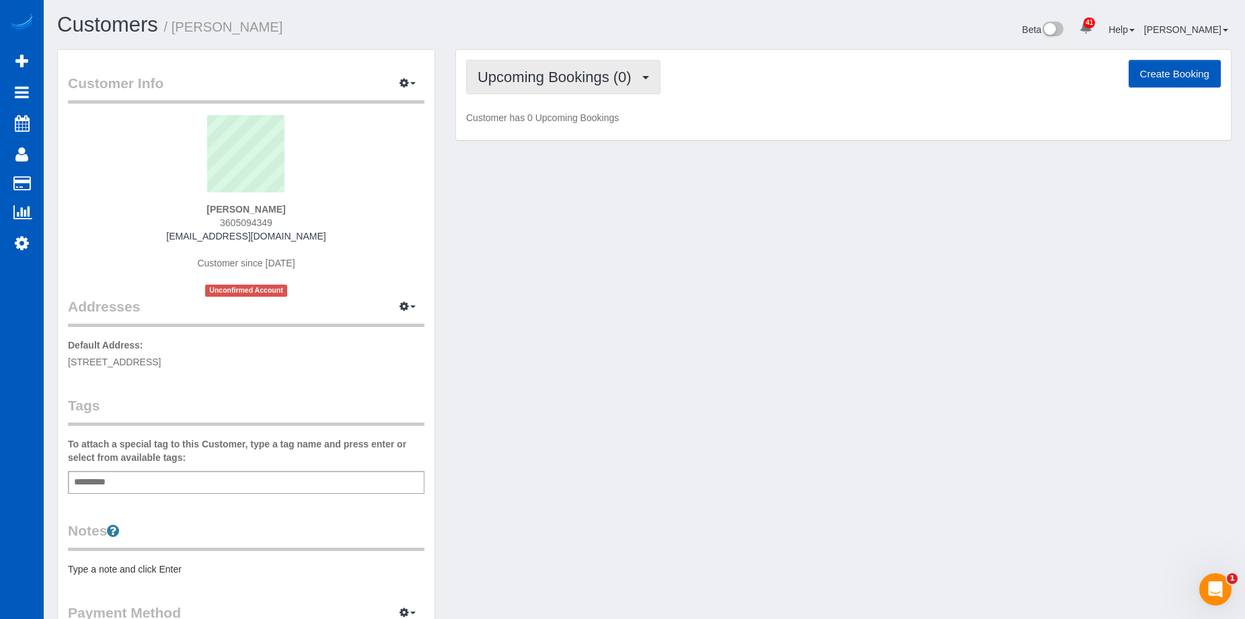
click at [589, 67] on button "Upcoming Bookings (0)" at bounding box center [563, 77] width 194 height 34
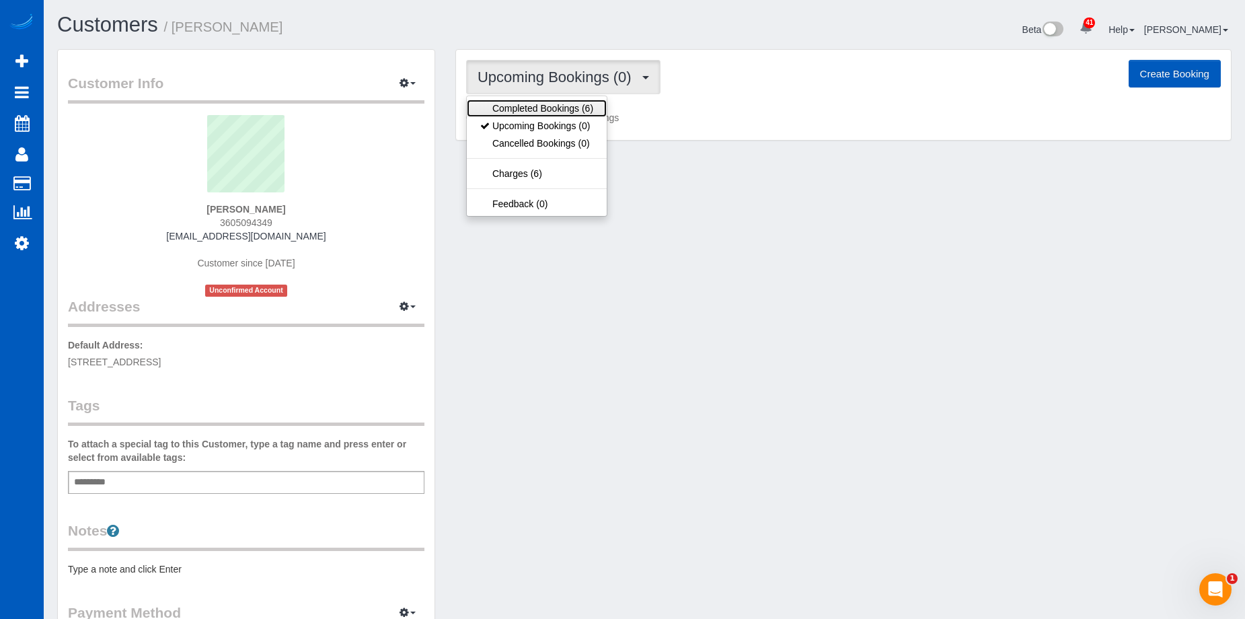
click at [558, 114] on link "Completed Bookings (6)" at bounding box center [537, 108] width 140 height 17
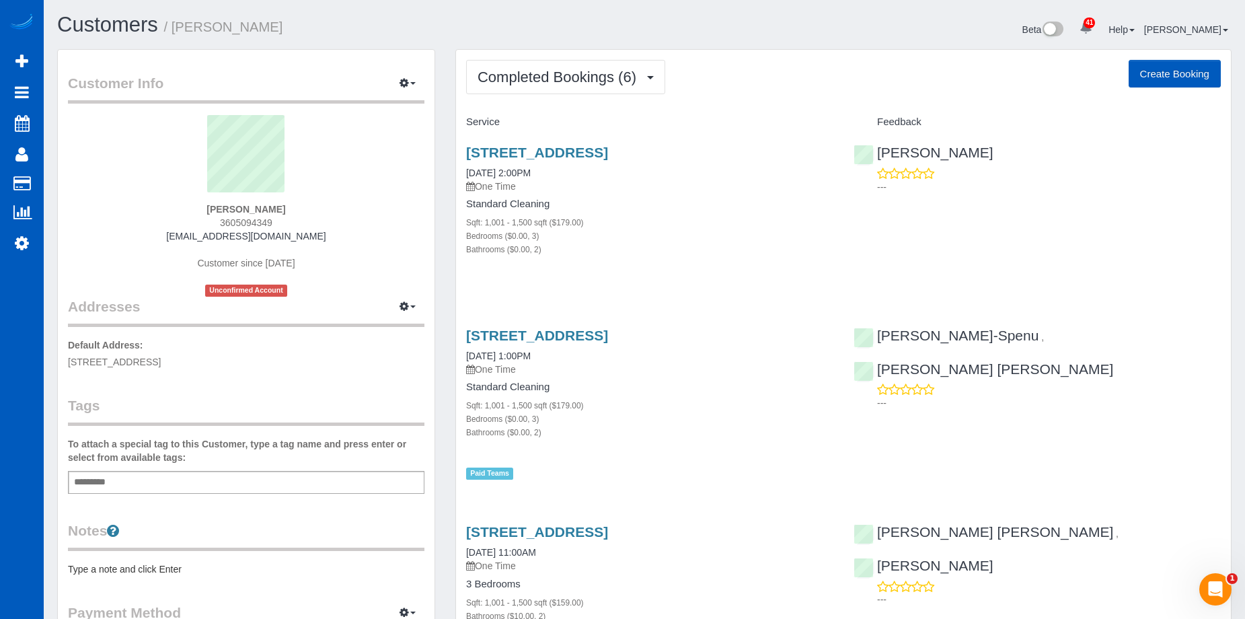
drag, startPoint x: 464, startPoint y: 152, endPoint x: 708, endPoint y: 158, distance: 243.6
click at [708, 158] on div "7711 46th Ave S, Seattle, WA 98118 06/24/2025 2:00PM One Time Standard Cleaning…" at bounding box center [650, 207] width 388 height 149
copy link "7711 46th Ave S, Seattle, WA 98118"
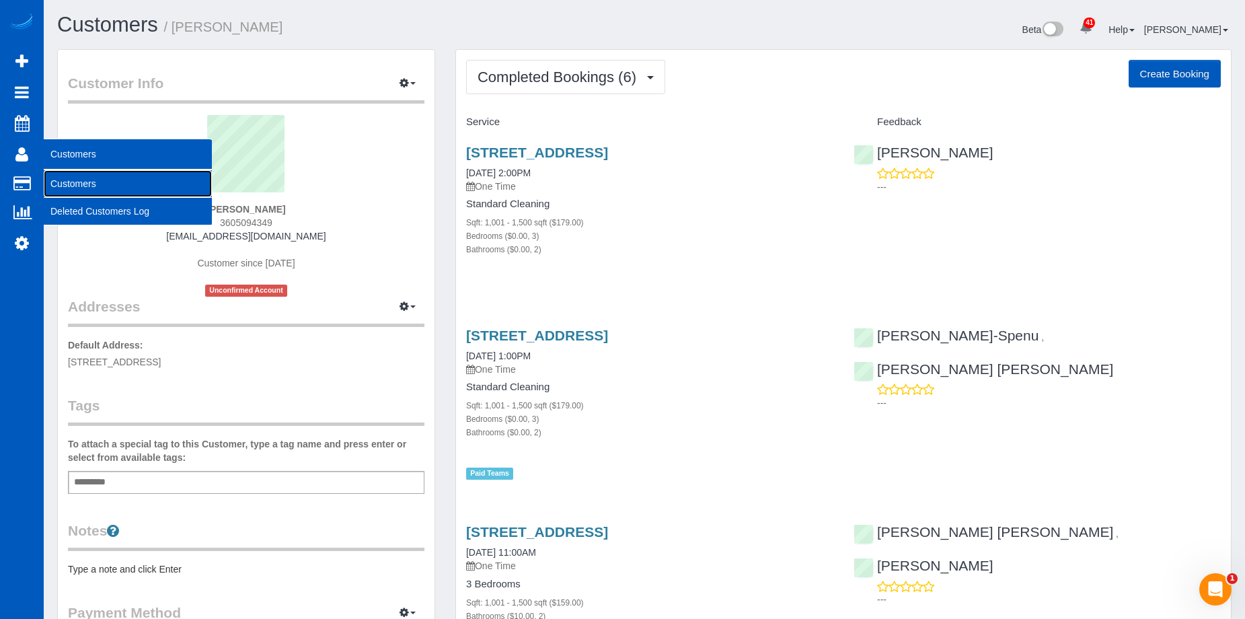
click at [56, 182] on link "Customers" at bounding box center [128, 183] width 168 height 27
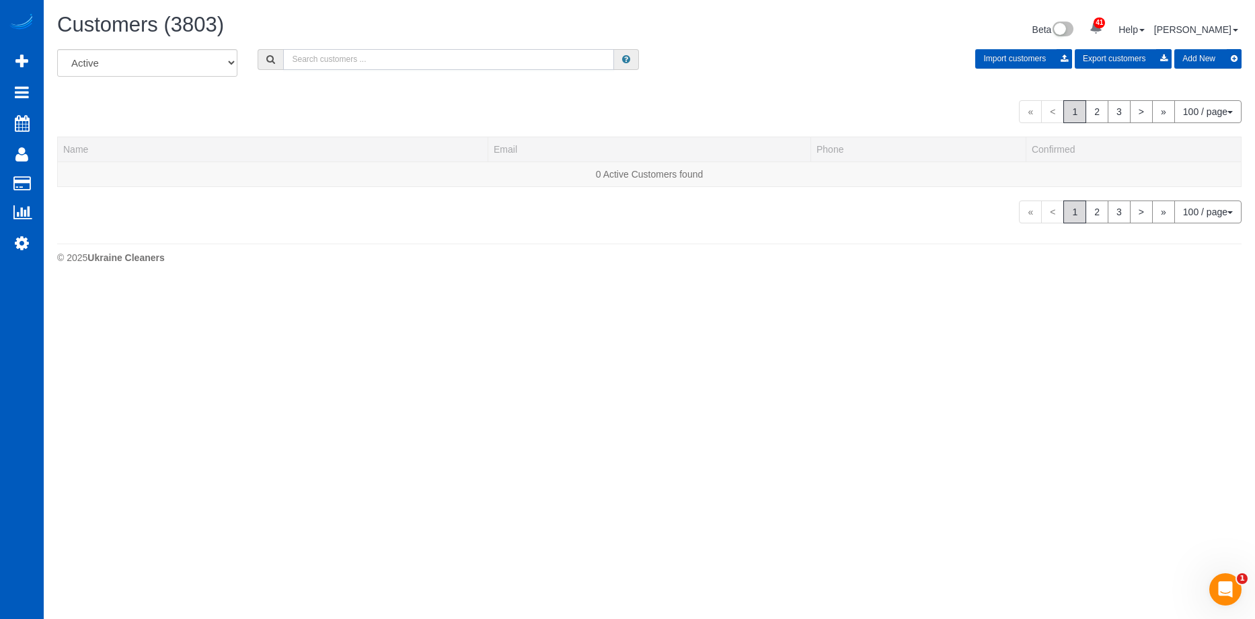
click at [327, 59] on input "text" at bounding box center [448, 59] width 331 height 21
paste input "mrborli@gmail.com"
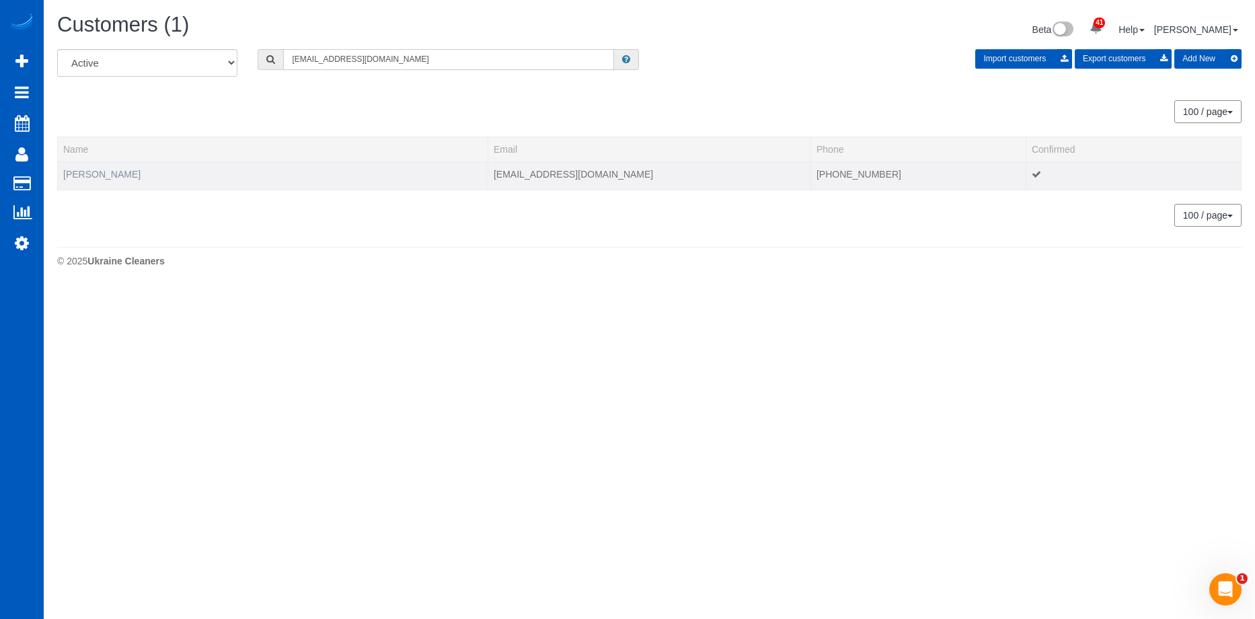
type input "mrborli@gmail.com"
click at [102, 176] on link "Arthur Bartolozzi" at bounding box center [101, 174] width 77 height 11
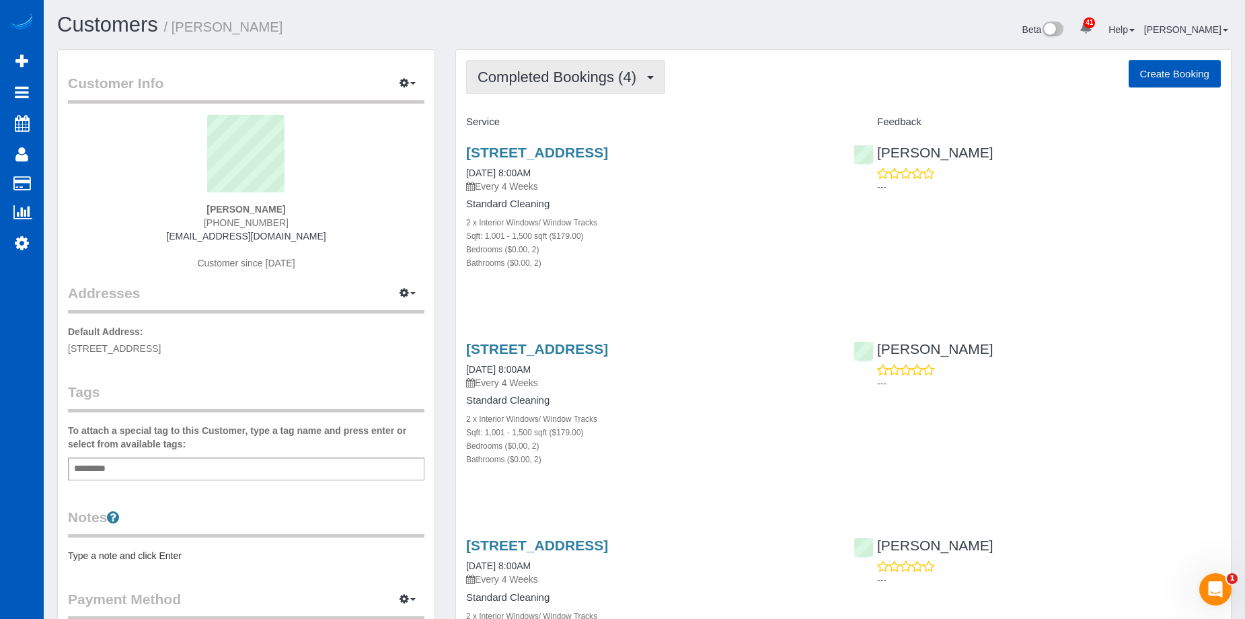
click at [578, 76] on span "Completed Bookings (4)" at bounding box center [561, 77] width 166 height 17
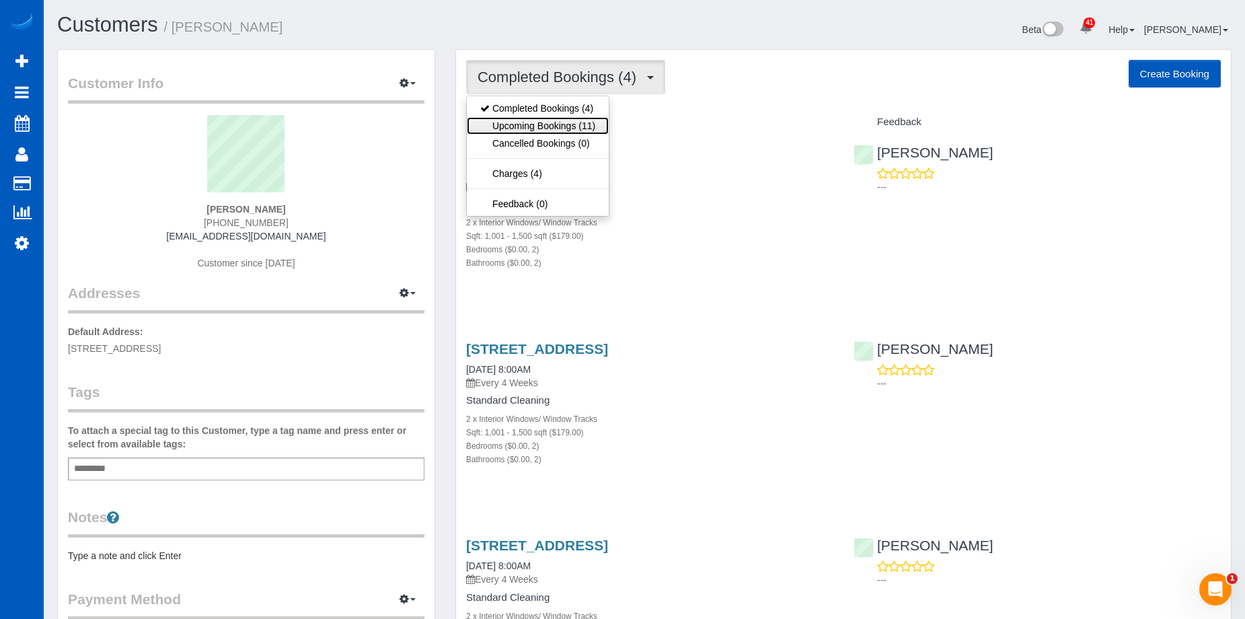
click at [569, 122] on link "Upcoming Bookings (11)" at bounding box center [538, 125] width 142 height 17
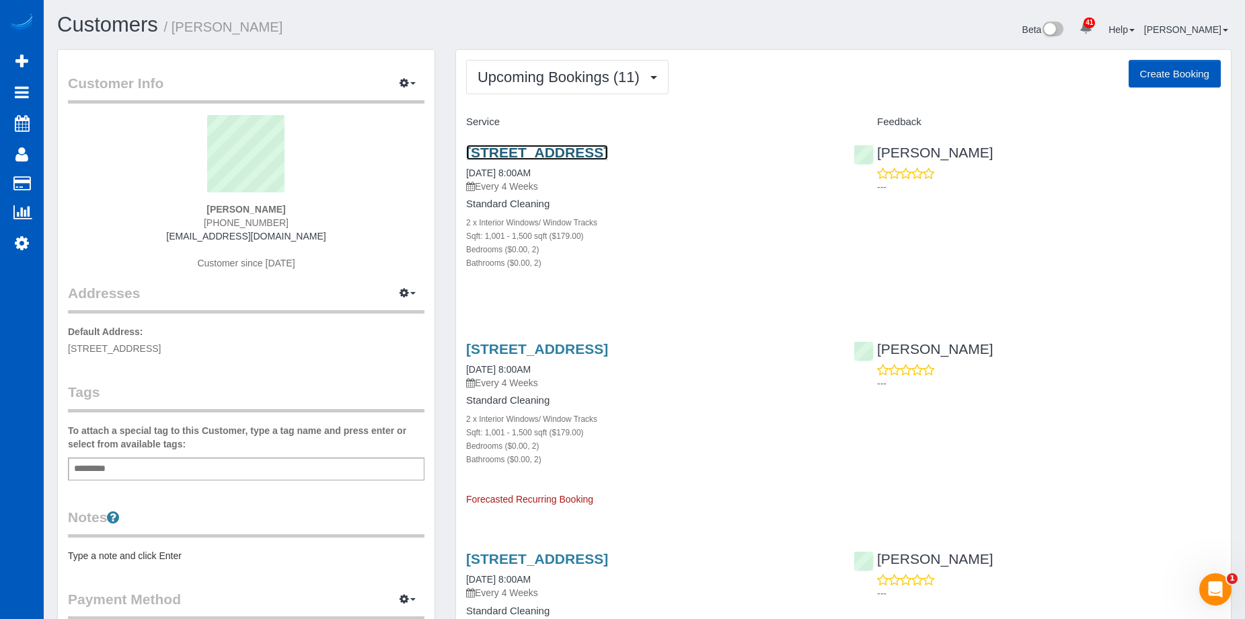
click at [587, 149] on link "1250 Alki Ave Sw, Unit 3g, Seattle, WA 98116" at bounding box center [537, 152] width 142 height 15
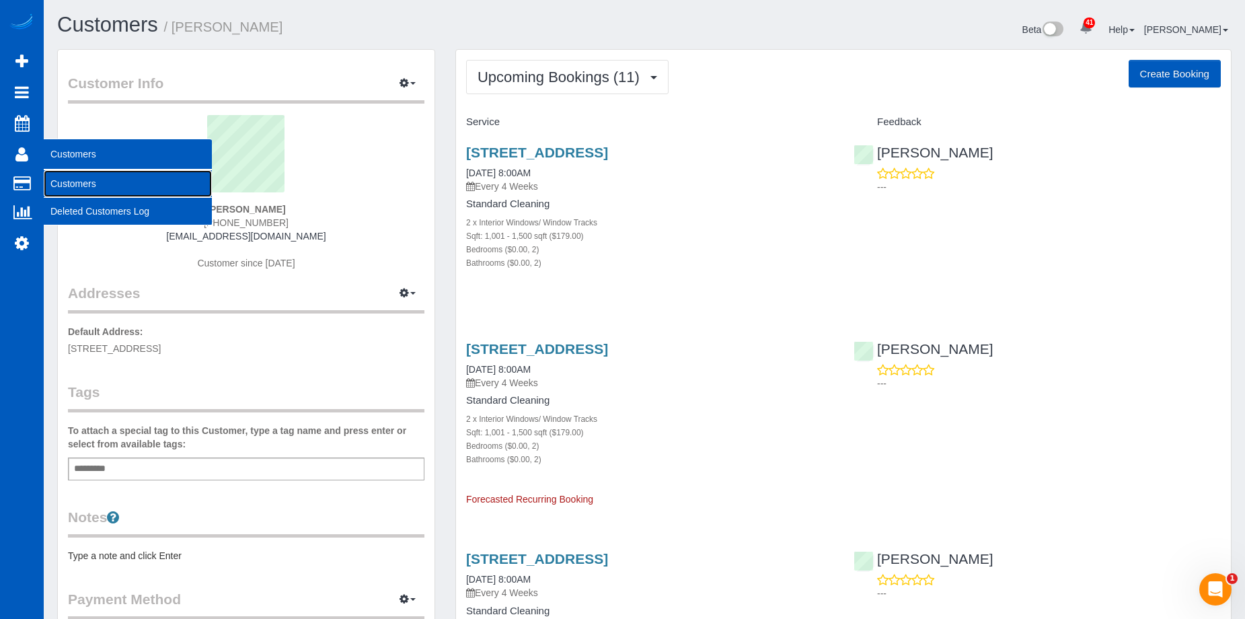
click at [67, 176] on link "Customers" at bounding box center [128, 183] width 168 height 27
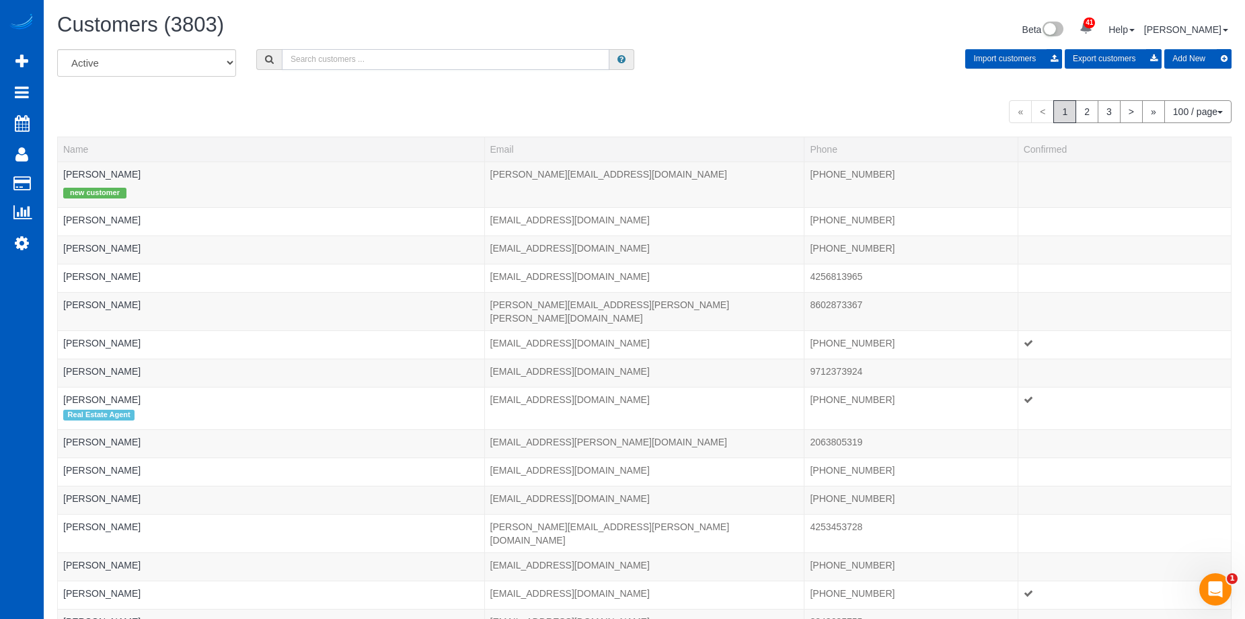
click at [307, 60] on input "text" at bounding box center [446, 59] width 328 height 21
paste input "[EMAIL_ADDRESS][DOMAIN_NAME]"
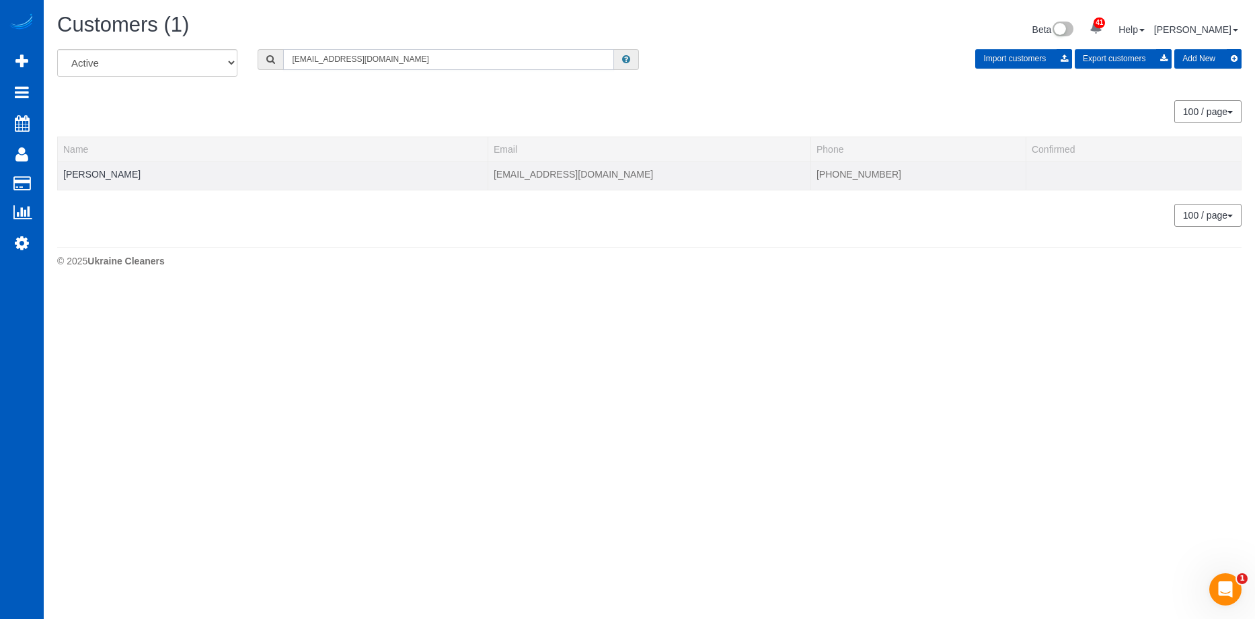
type input "[EMAIL_ADDRESS][DOMAIN_NAME]"
click at [88, 184] on div at bounding box center [272, 182] width 419 height 3
click at [94, 177] on link "Sean Hutchinson" at bounding box center [101, 174] width 77 height 11
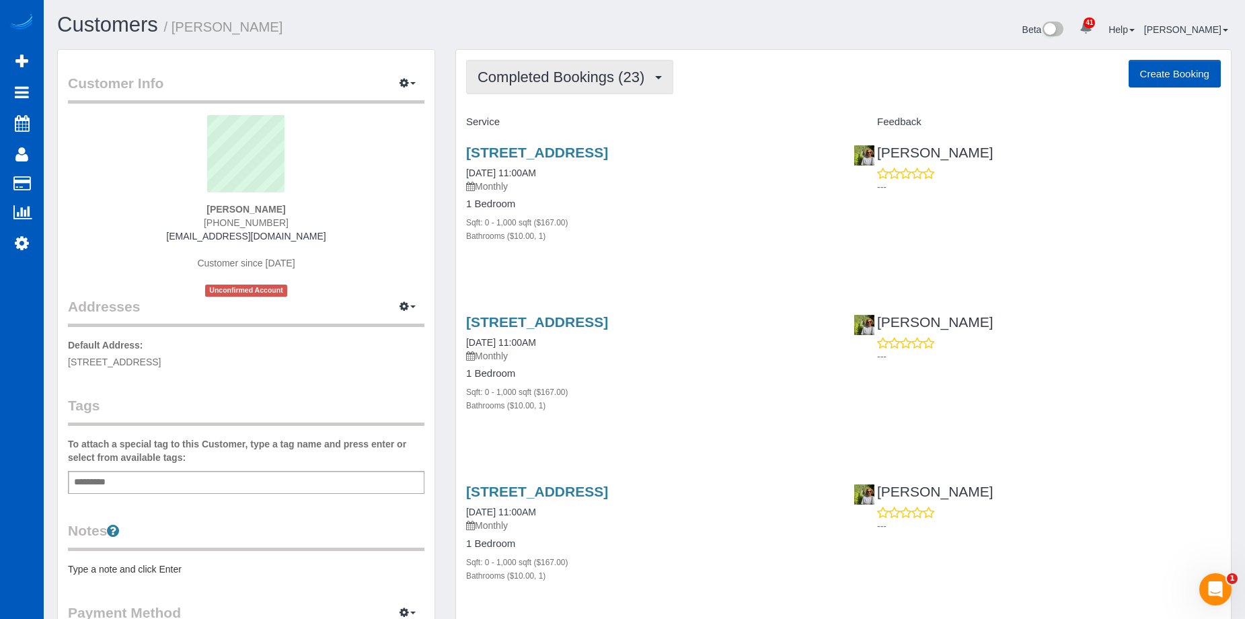
click at [607, 77] on span "Completed Bookings (23)" at bounding box center [565, 77] width 174 height 17
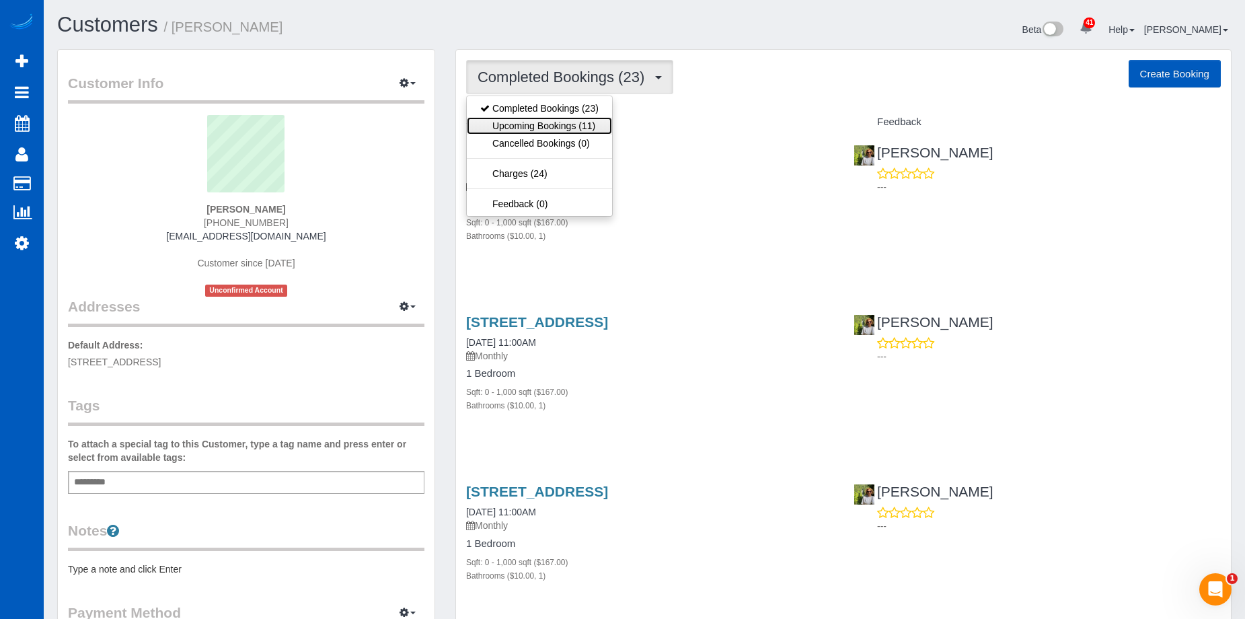
click at [585, 132] on link "Upcoming Bookings (11)" at bounding box center [539, 125] width 145 height 17
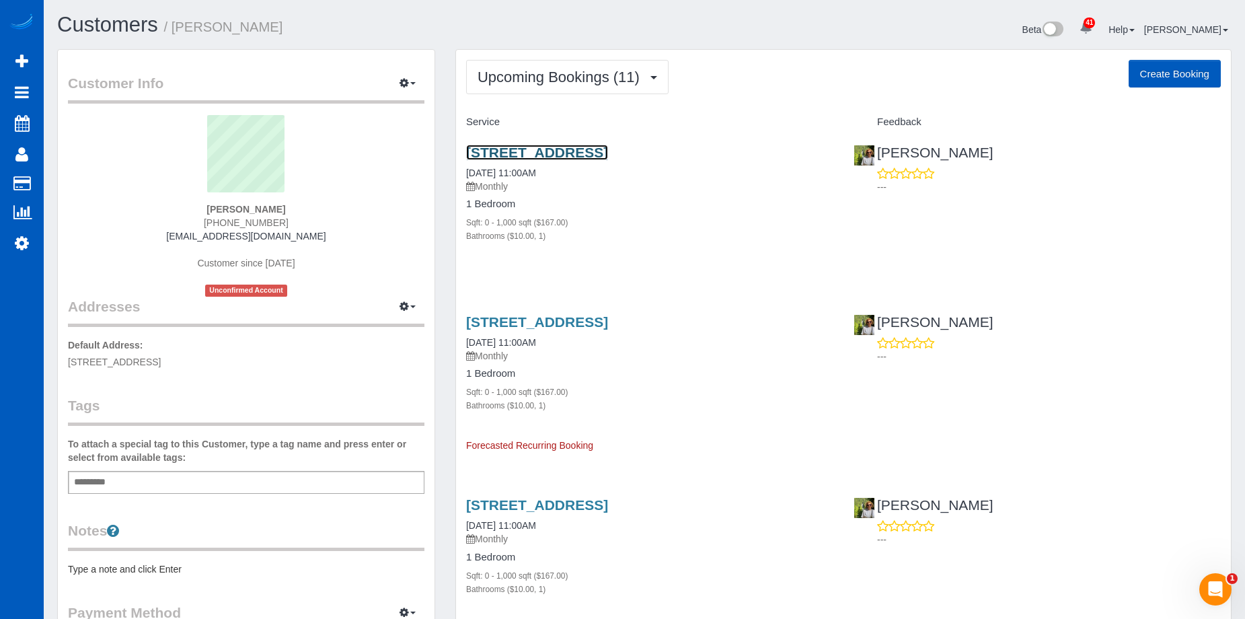
click at [608, 152] on link "3401 W Government Way #203, Seattle, WA 98199" at bounding box center [537, 152] width 142 height 15
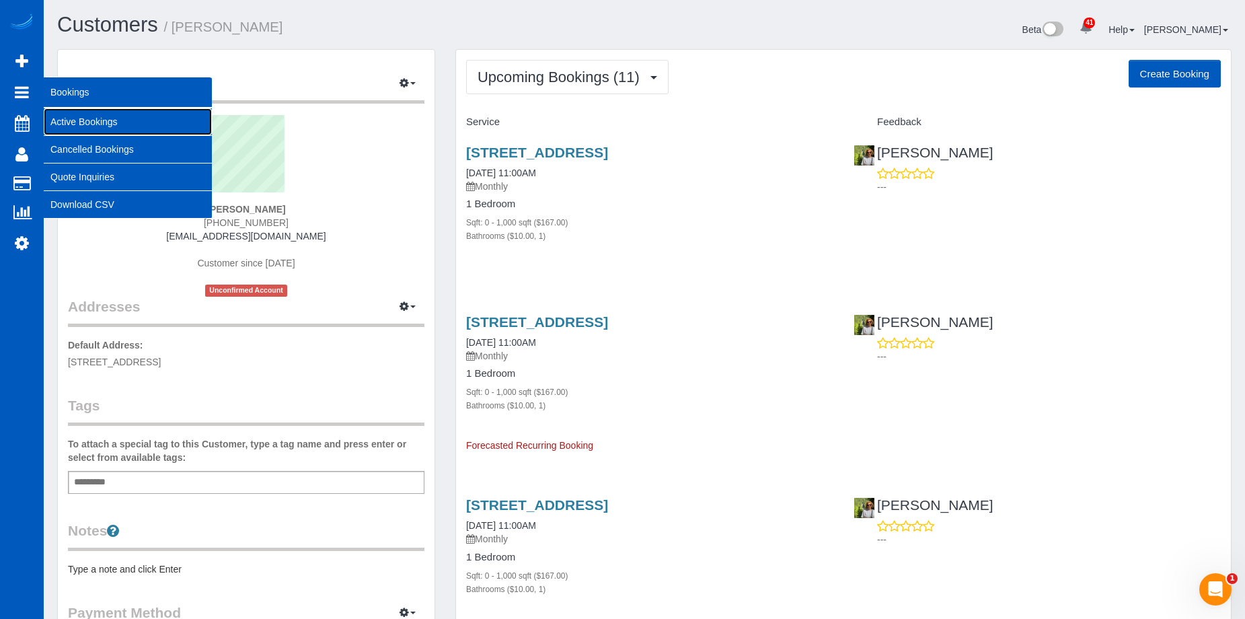
drag, startPoint x: 61, startPoint y: 116, endPoint x: 74, endPoint y: 110, distance: 15.0
click at [61, 116] on link "Active Bookings" at bounding box center [128, 121] width 168 height 27
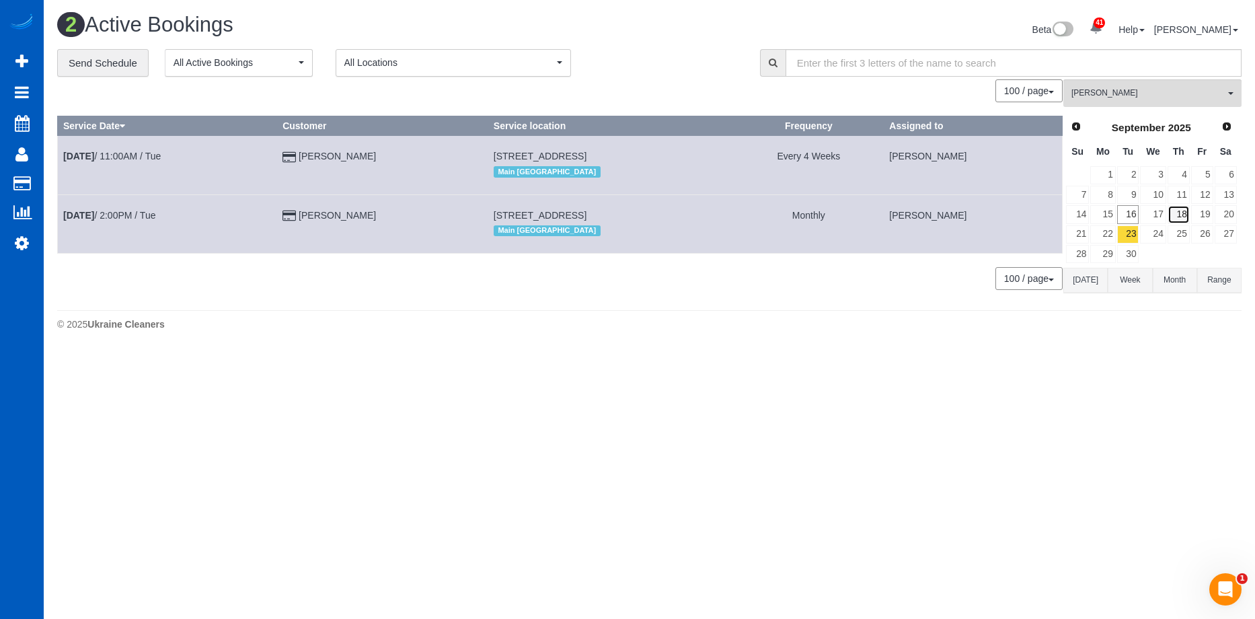
click at [1178, 211] on link "18" at bounding box center [1179, 214] width 22 height 18
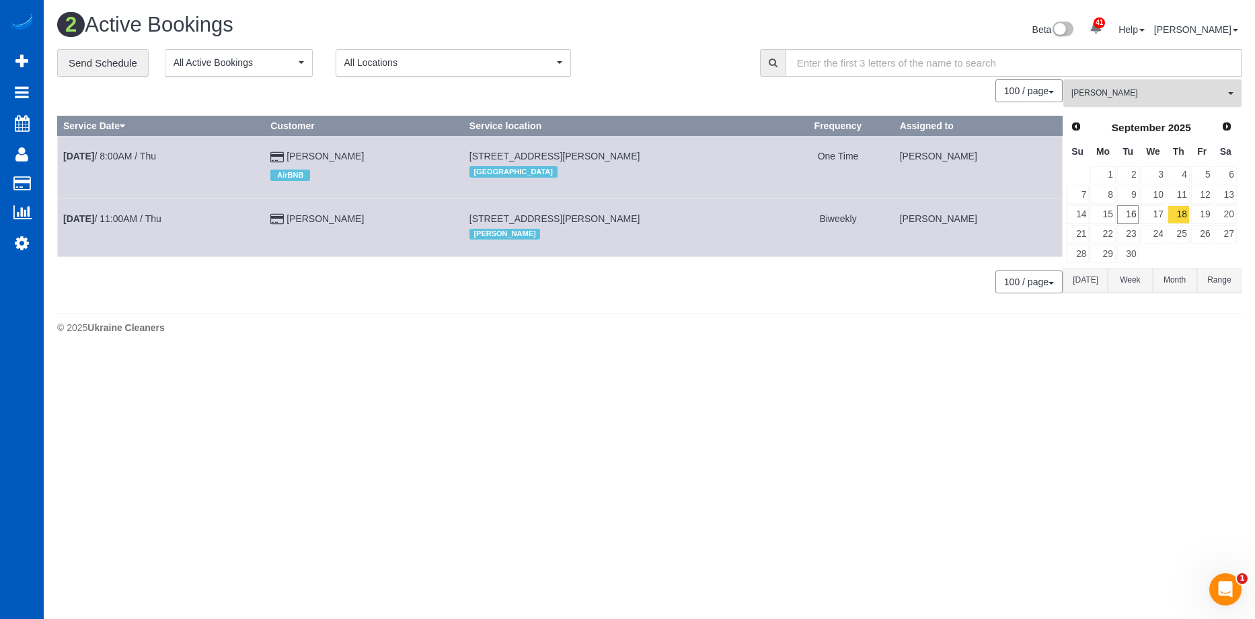
click at [1206, 94] on span "[PERSON_NAME]" at bounding box center [1148, 92] width 153 height 11
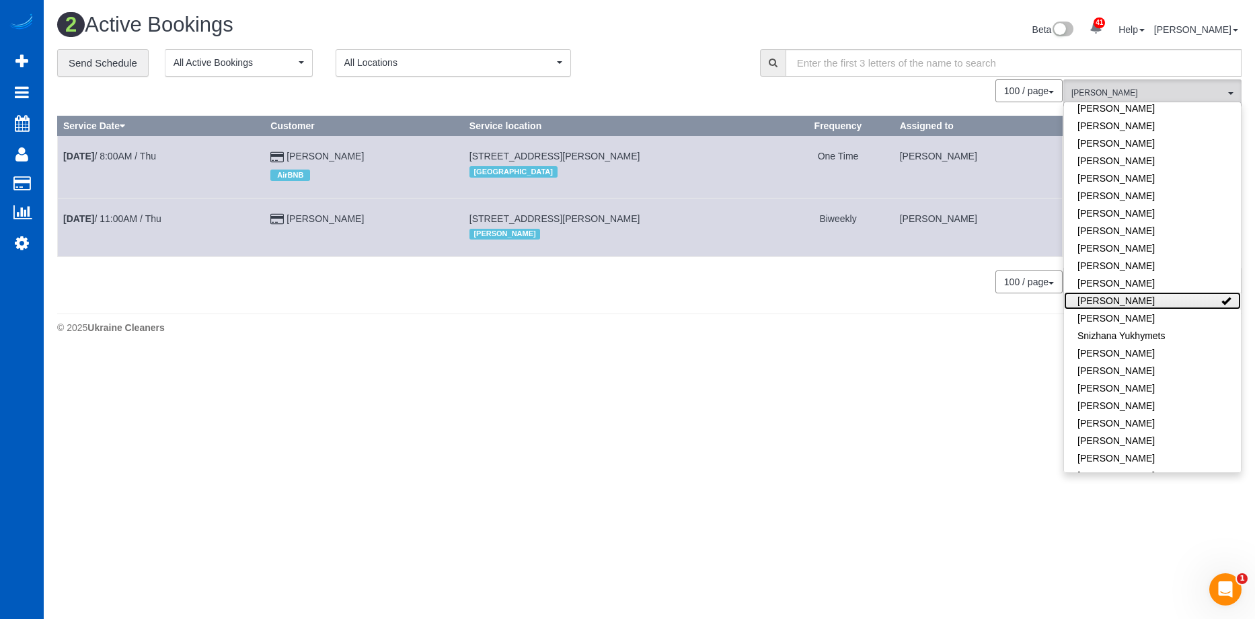
click at [1159, 292] on link "[PERSON_NAME]" at bounding box center [1152, 300] width 177 height 17
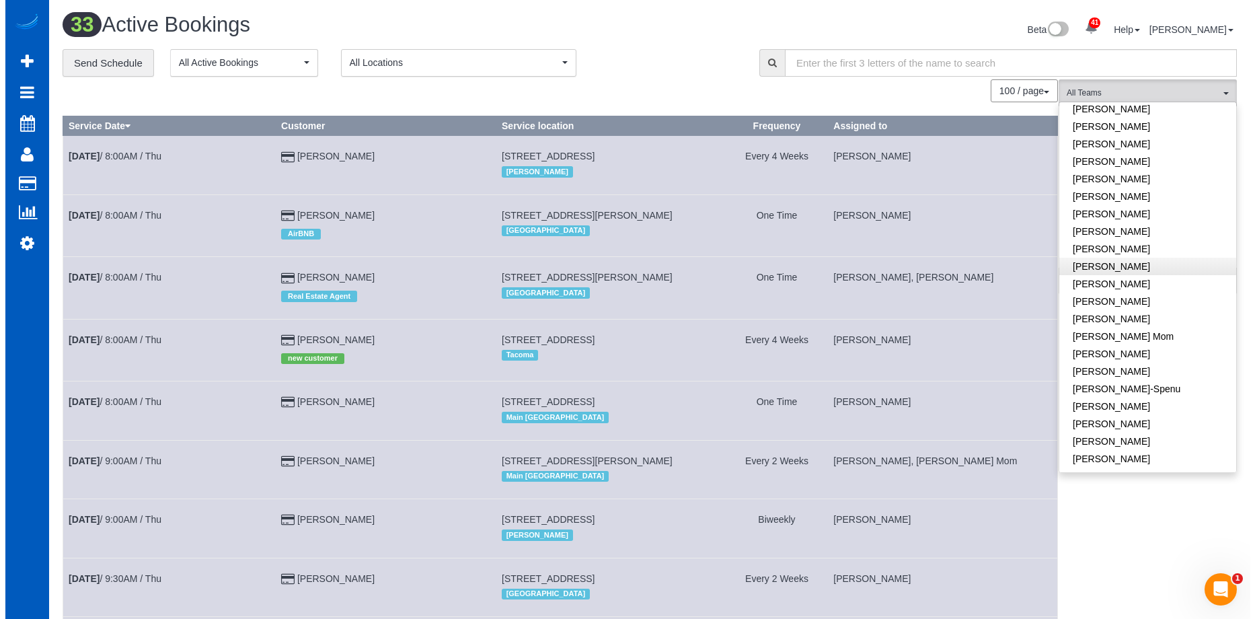
scroll to position [79, 0]
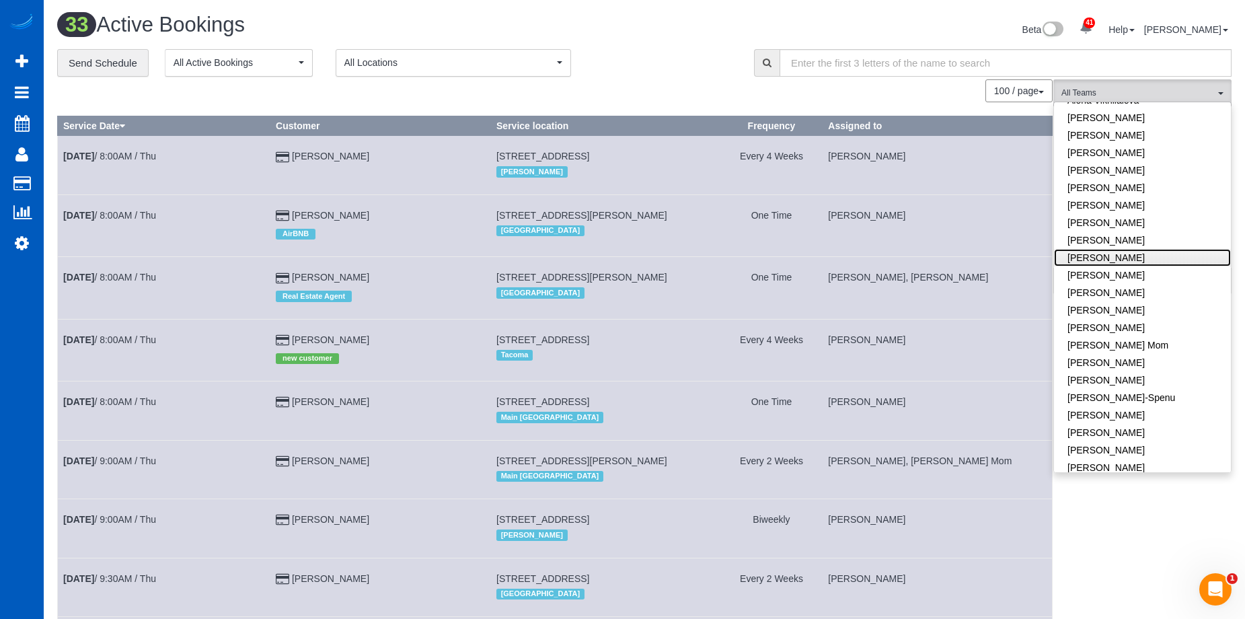
click at [1149, 256] on link "[PERSON_NAME]" at bounding box center [1142, 257] width 177 height 17
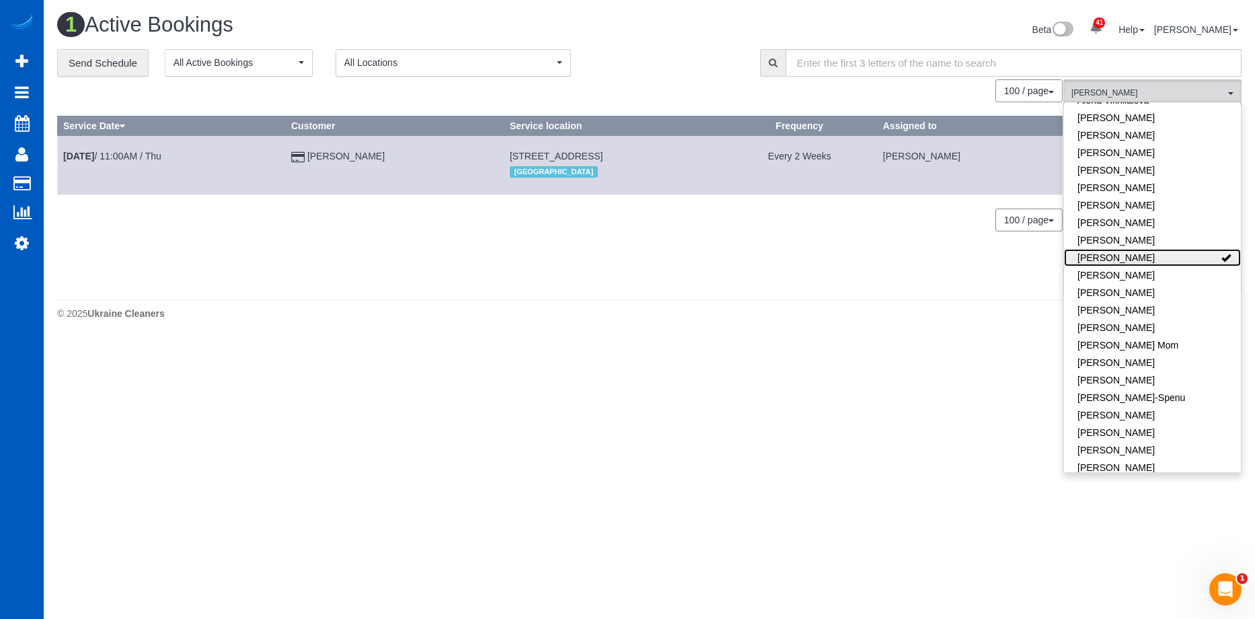
click at [1169, 259] on link "Elena Kim" at bounding box center [1152, 257] width 177 height 17
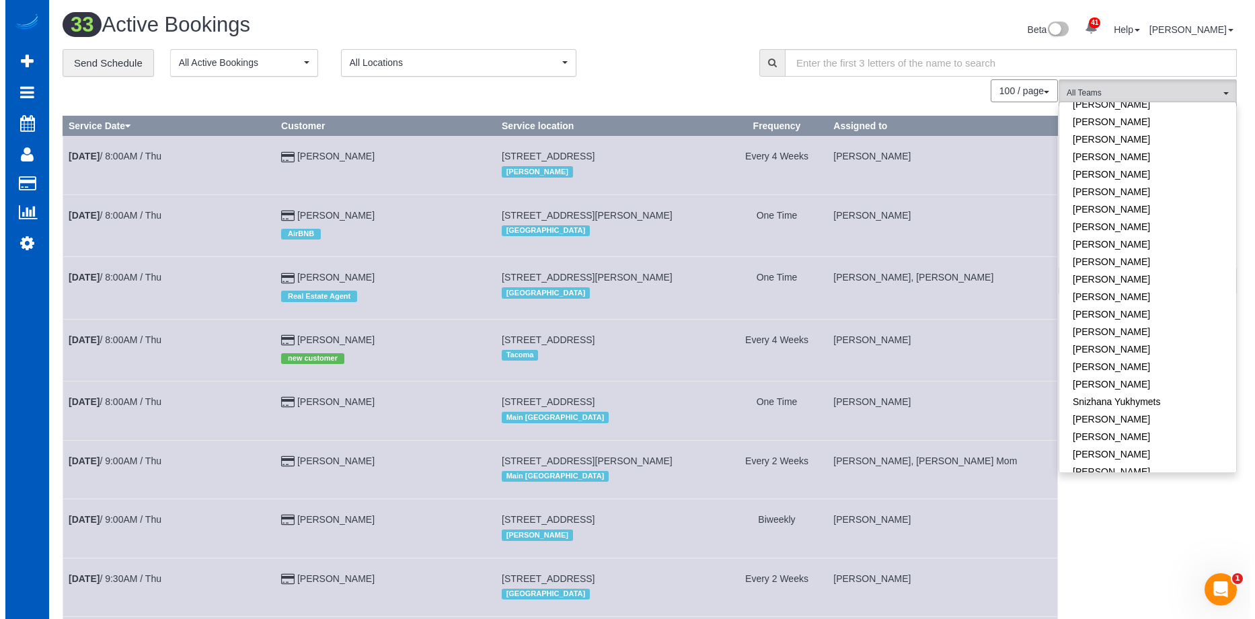
scroll to position [819, 0]
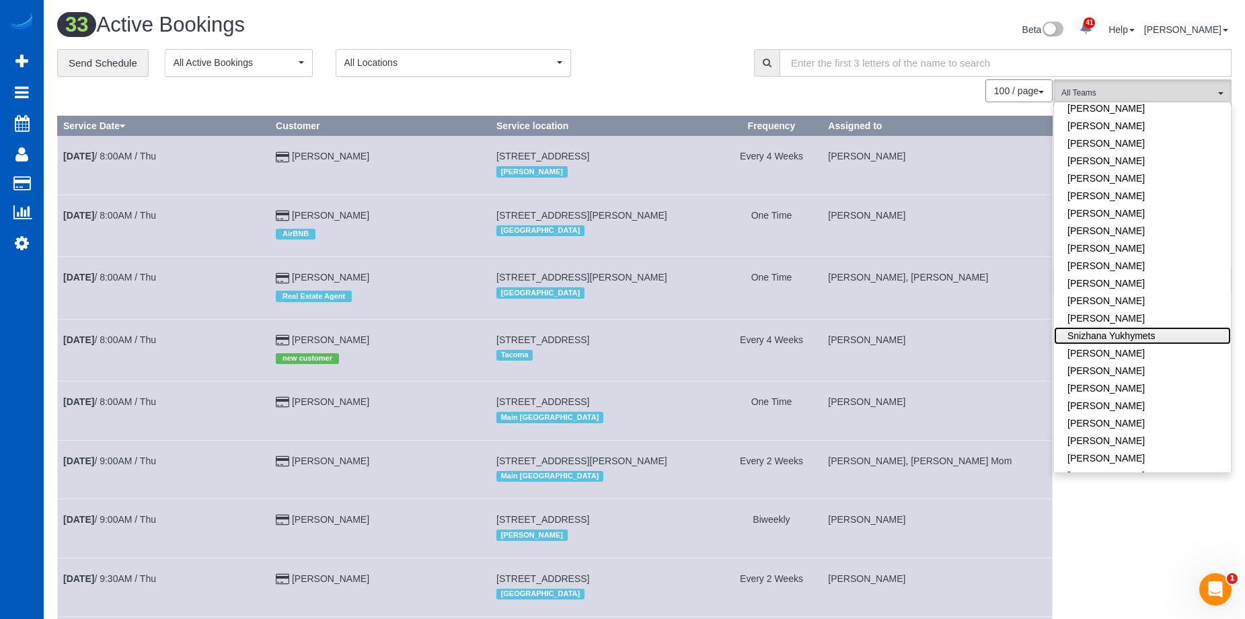
click at [1153, 327] on link "Snizhana Yukhymets" at bounding box center [1142, 335] width 177 height 17
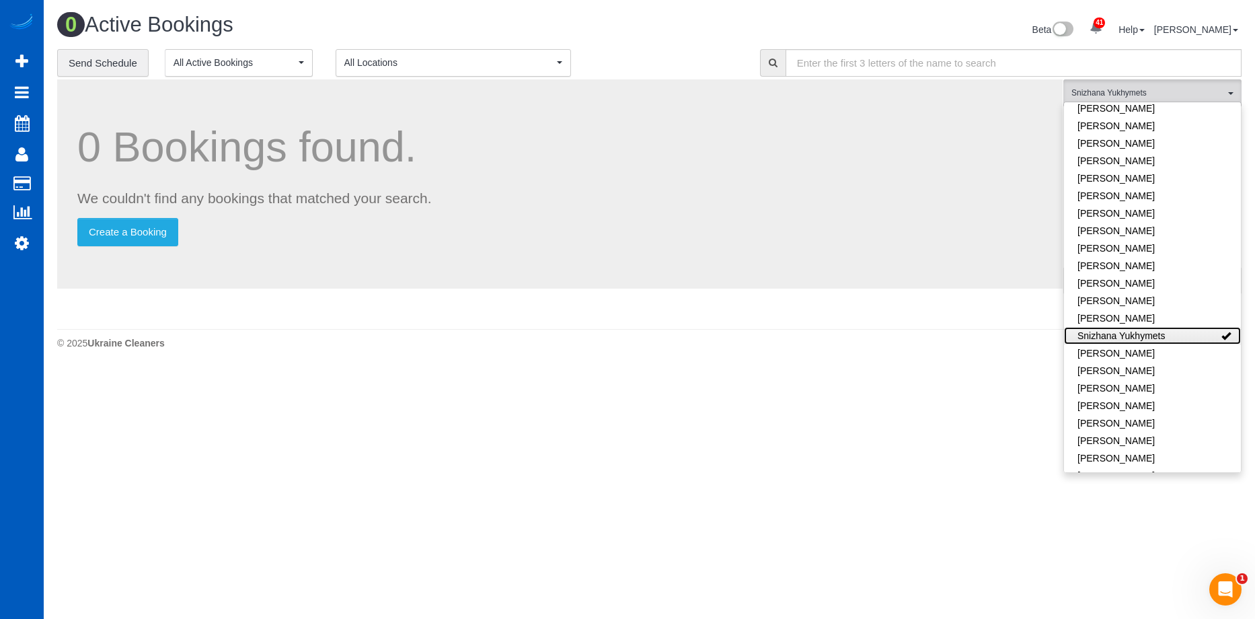
click at [1153, 327] on link "Snizhana Yukhymets" at bounding box center [1152, 335] width 177 height 17
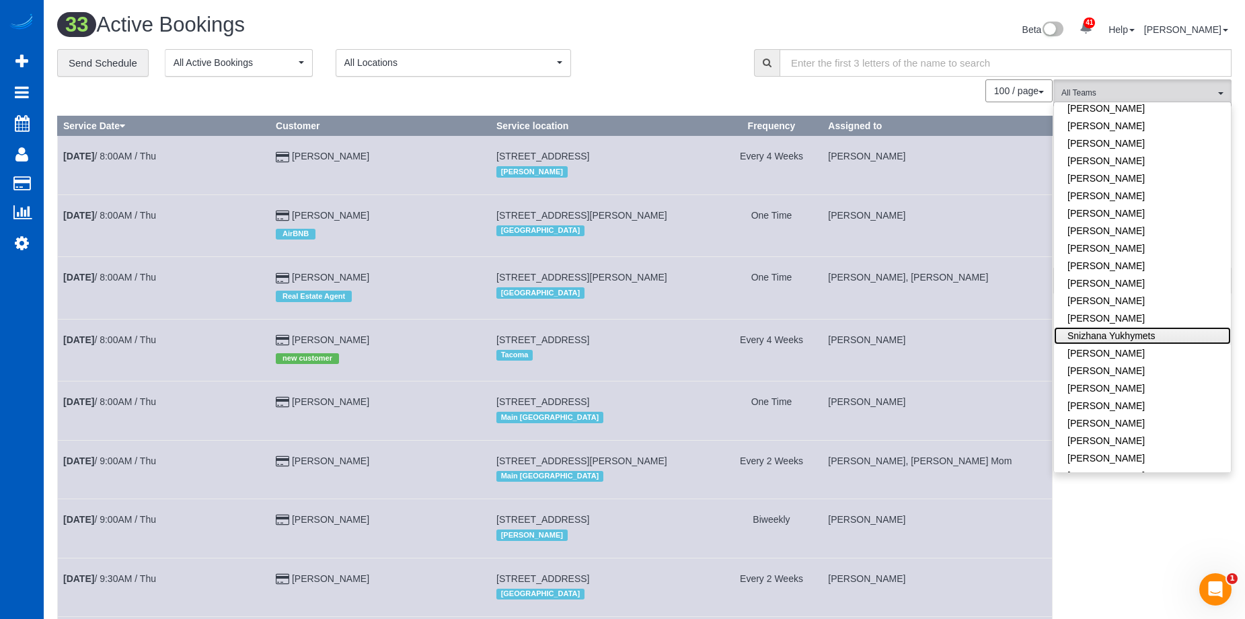
click at [1130, 327] on link "Snizhana Yukhymets" at bounding box center [1142, 335] width 177 height 17
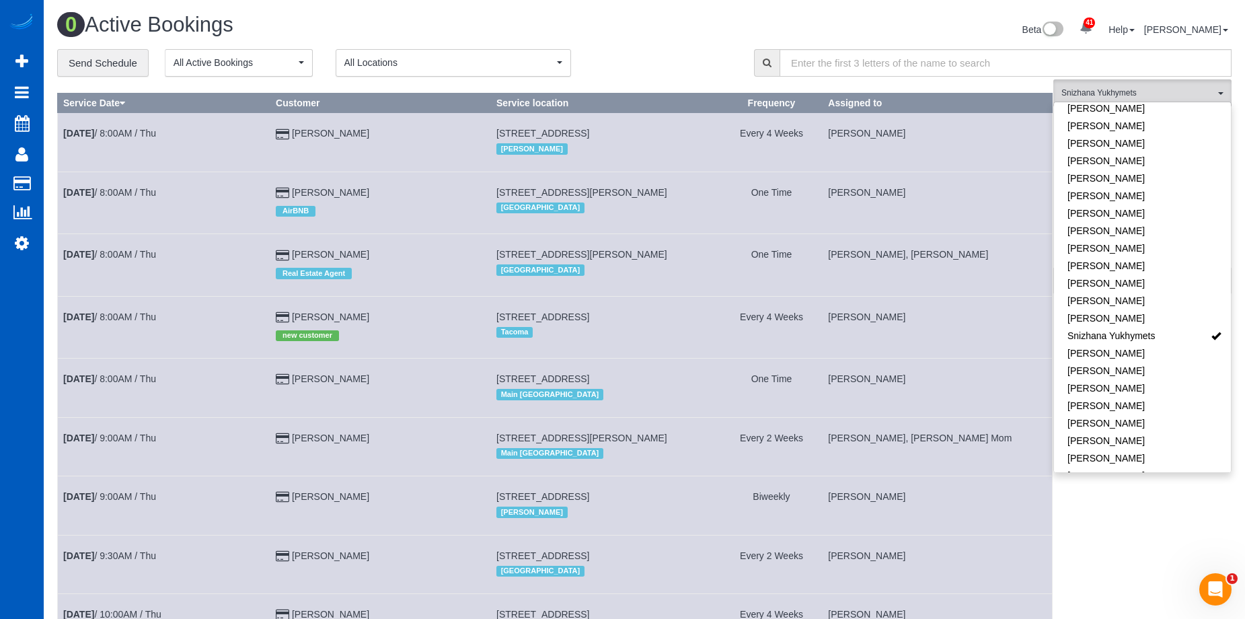
click at [715, 44] on div "Beta 41 Your Notifications You have 0 alerts × You have 1 to charge for 09/13/2…" at bounding box center [943, 31] width 597 height 36
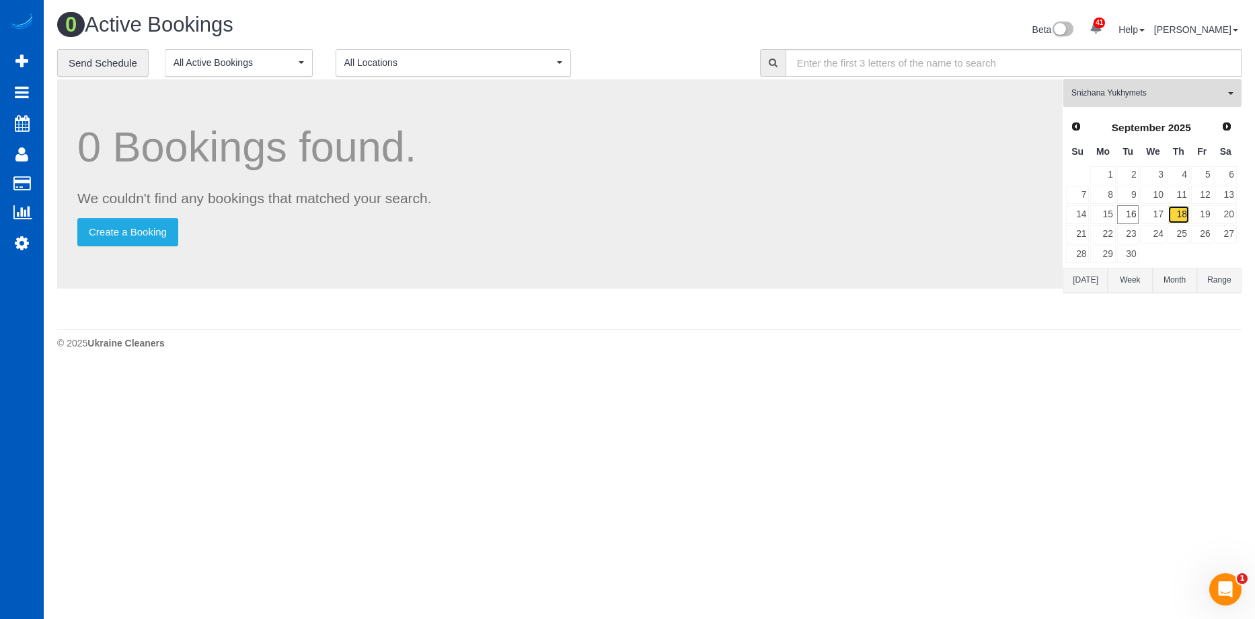
click at [1188, 217] on link "18" at bounding box center [1179, 214] width 22 height 18
click at [1167, 93] on span "Snizhana Yukhymets" at bounding box center [1148, 92] width 153 height 11
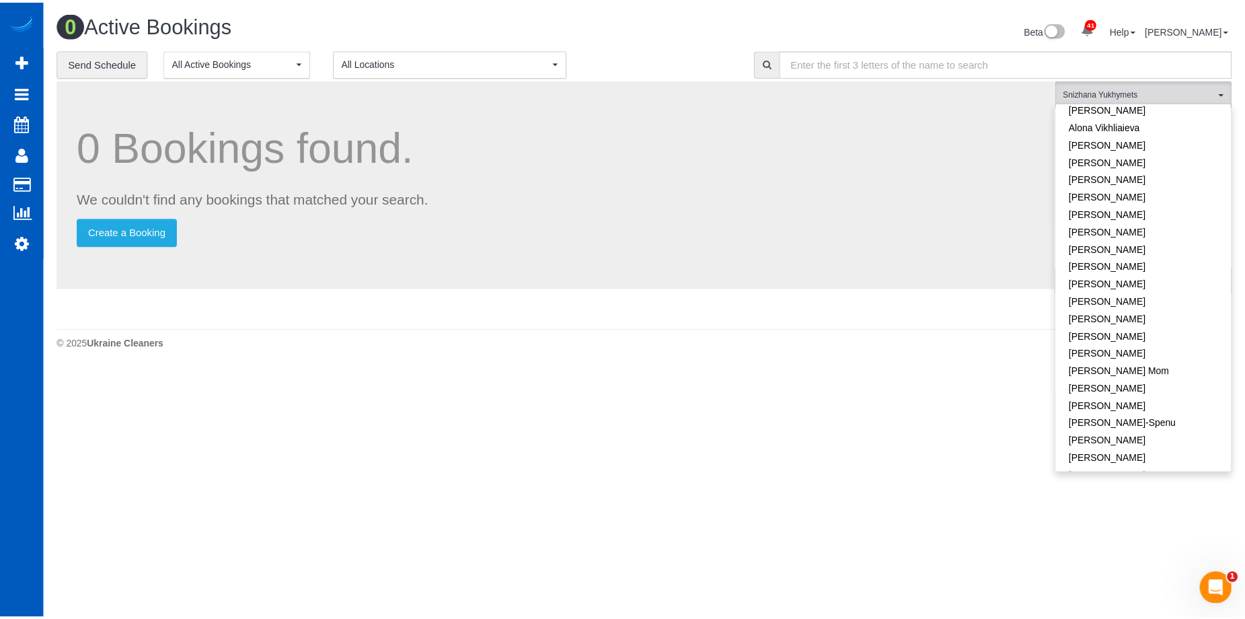
scroll to position [0, 0]
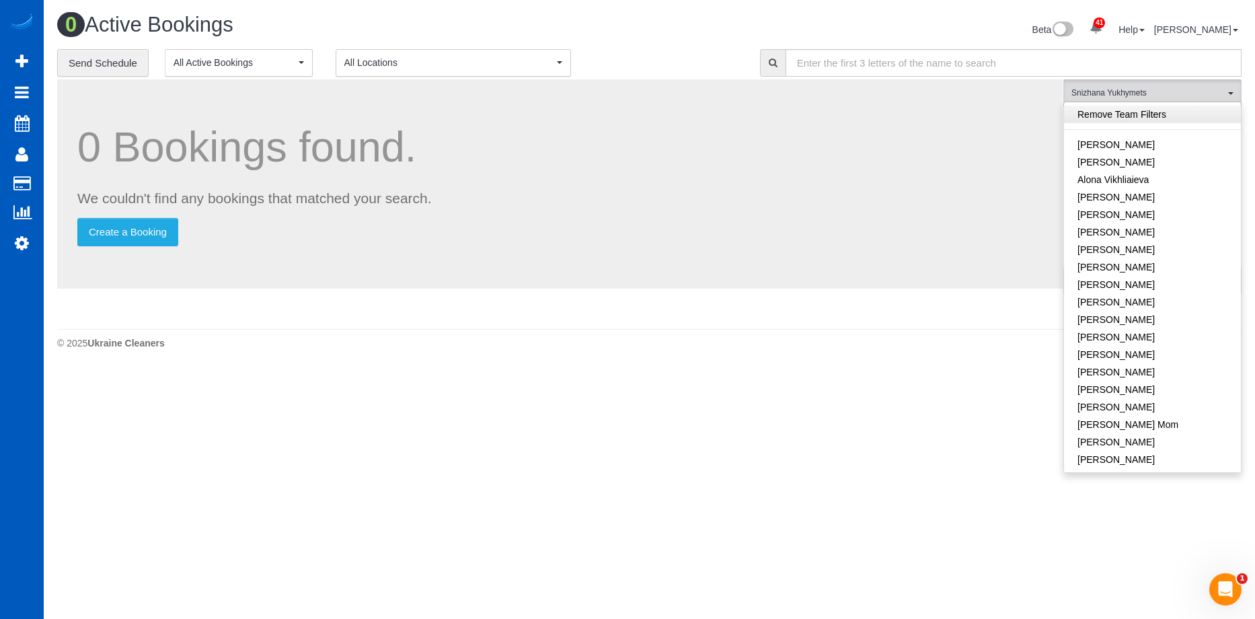
click at [1168, 115] on link "Remove Team Filters" at bounding box center [1152, 114] width 177 height 17
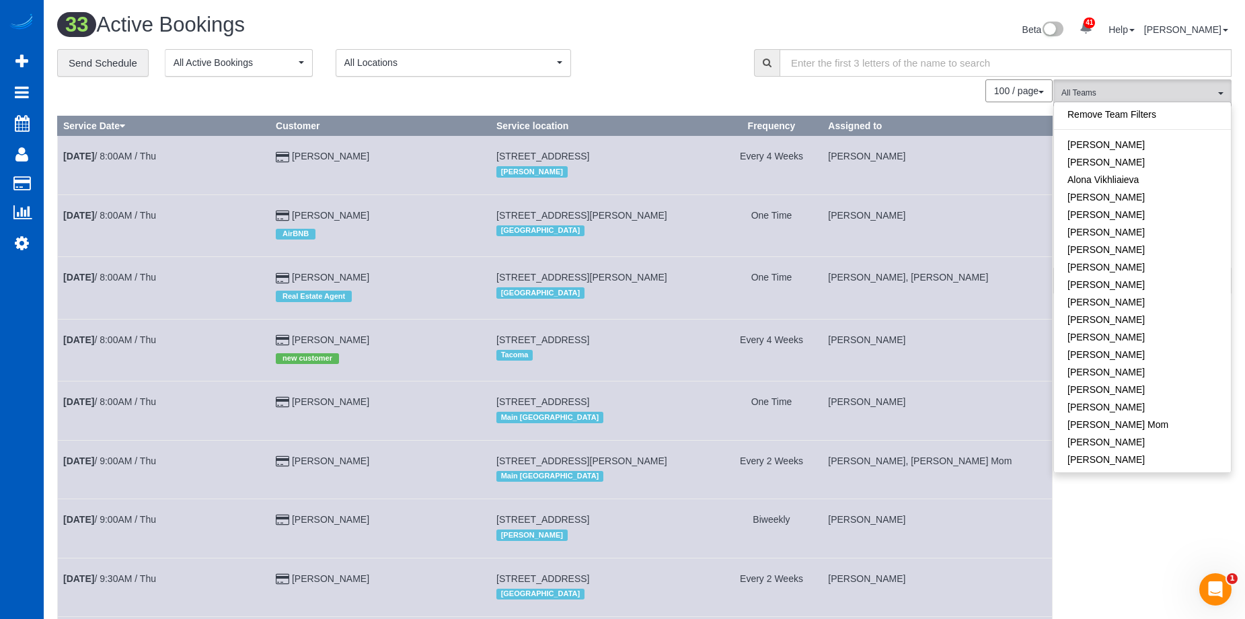
click at [623, 16] on h1 "33 Active Bookings" at bounding box center [345, 24] width 577 height 23
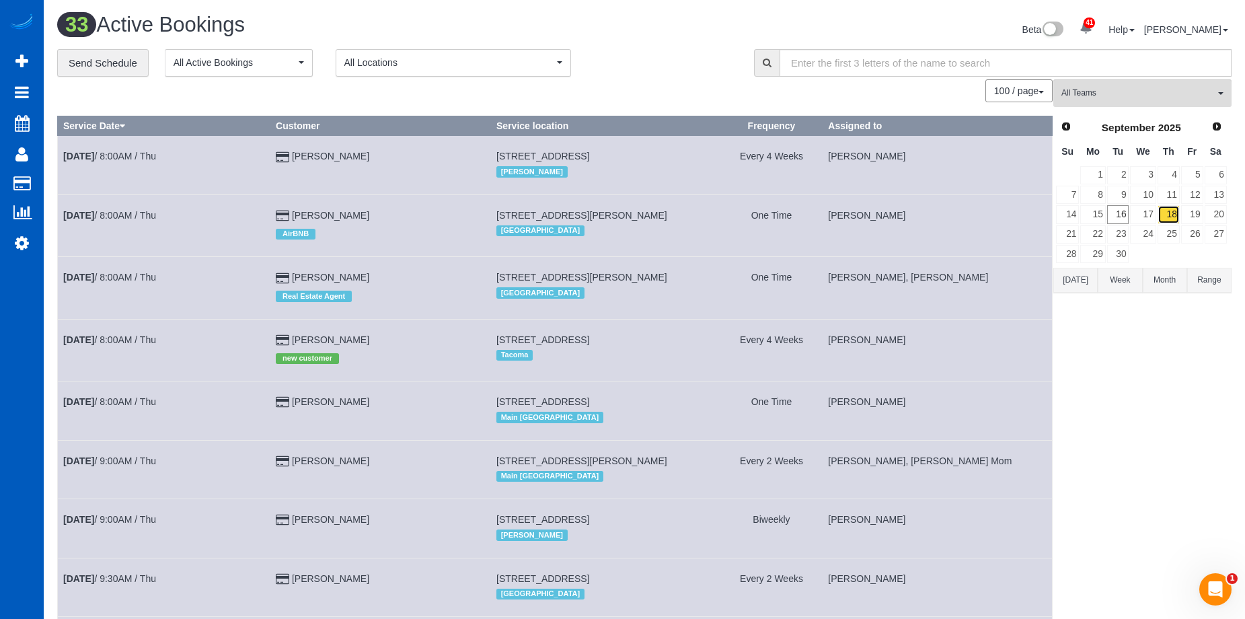
click at [1169, 207] on link "18" at bounding box center [1169, 214] width 22 height 18
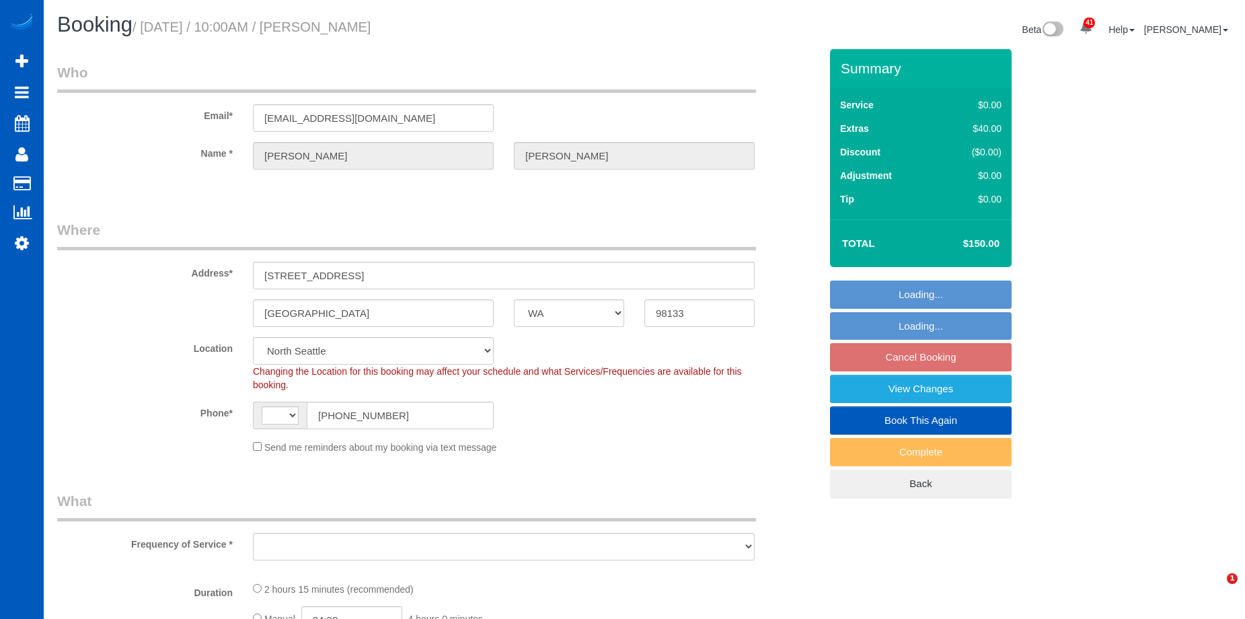
select select "WA"
select select "number:8"
select select "string:fspay-24176193-f057-43b5-a25a-0a1f1e2b8b1c"
select select "string:US"
select select "object:1042"
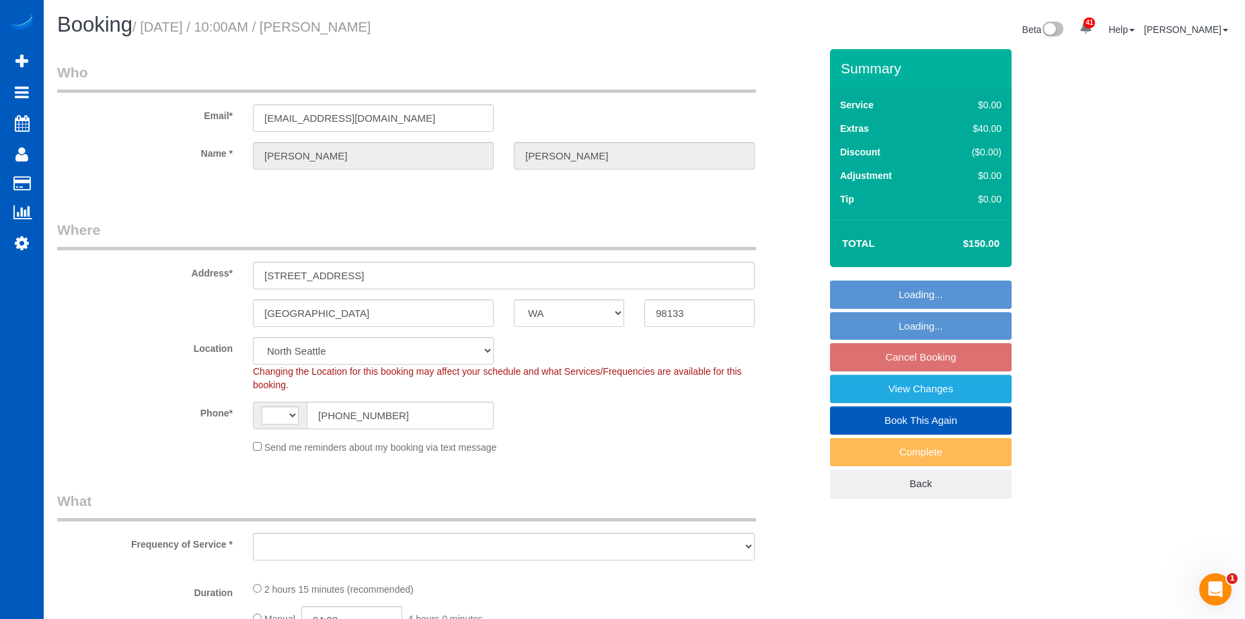
select select "199"
select select "1001"
select select "3"
select select "2"
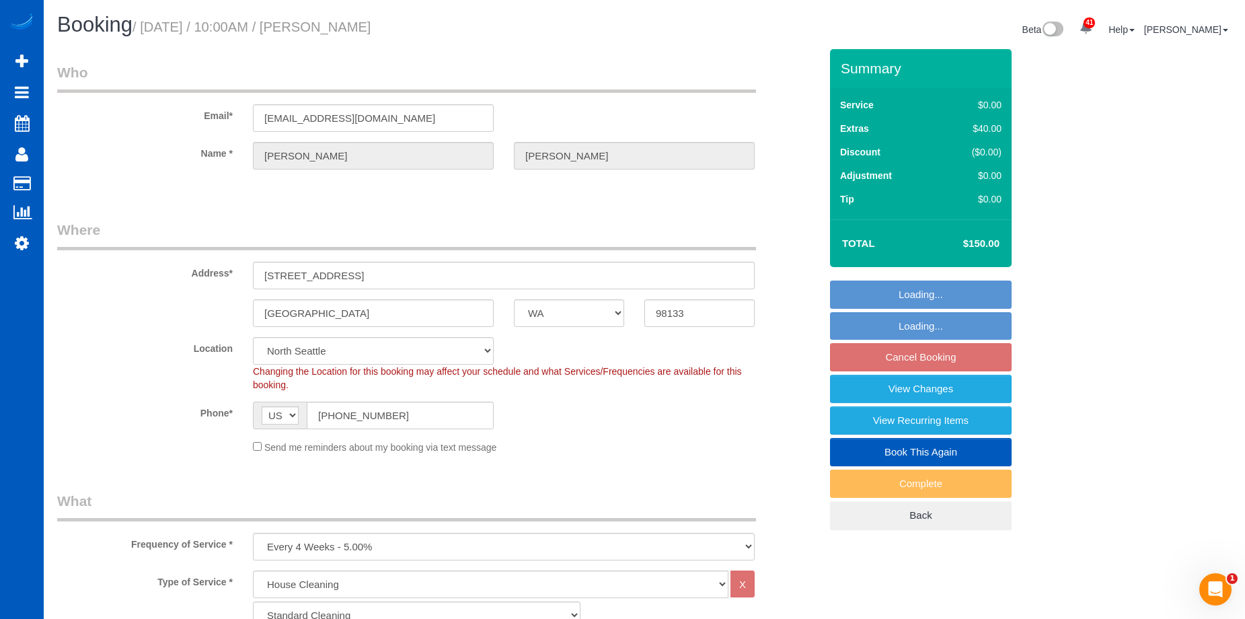
select select "object:1188"
select select "1001"
select select "3"
select select "2"
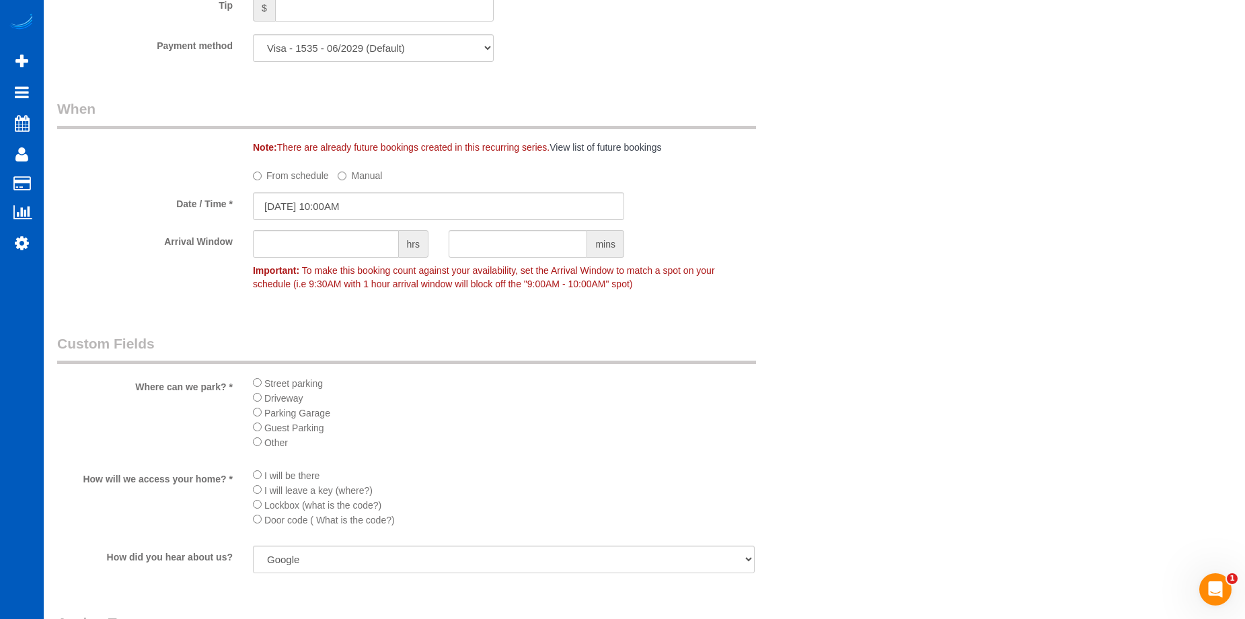
scroll to position [1413, 0]
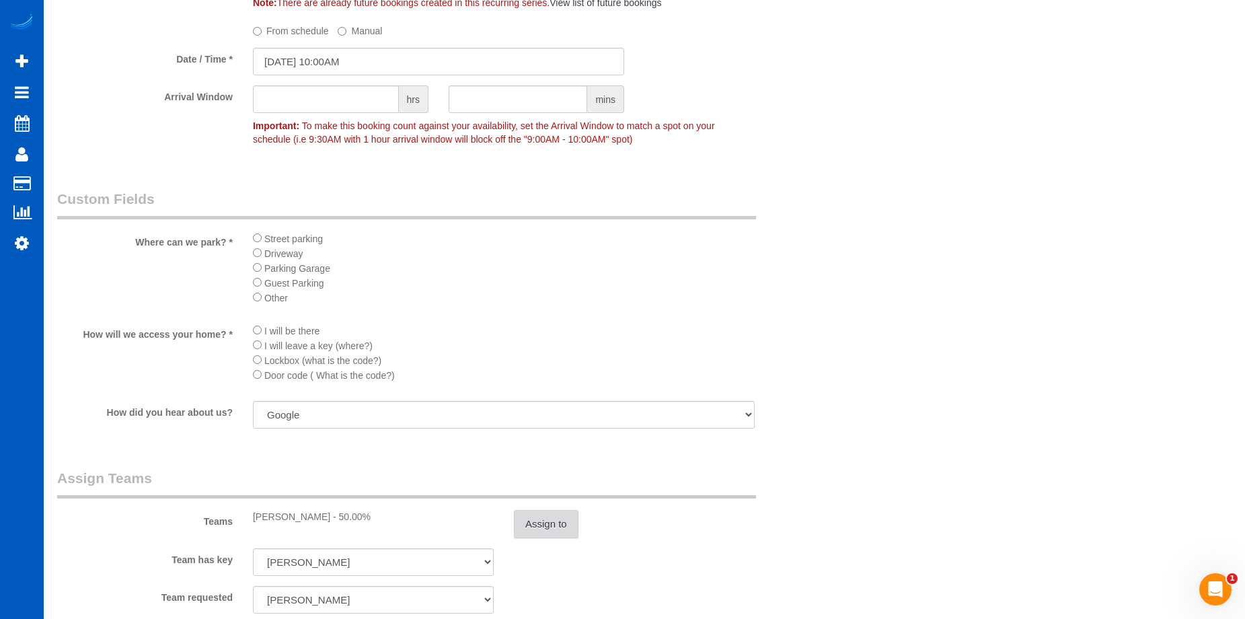
click at [545, 521] on button "Assign to" at bounding box center [546, 524] width 65 height 28
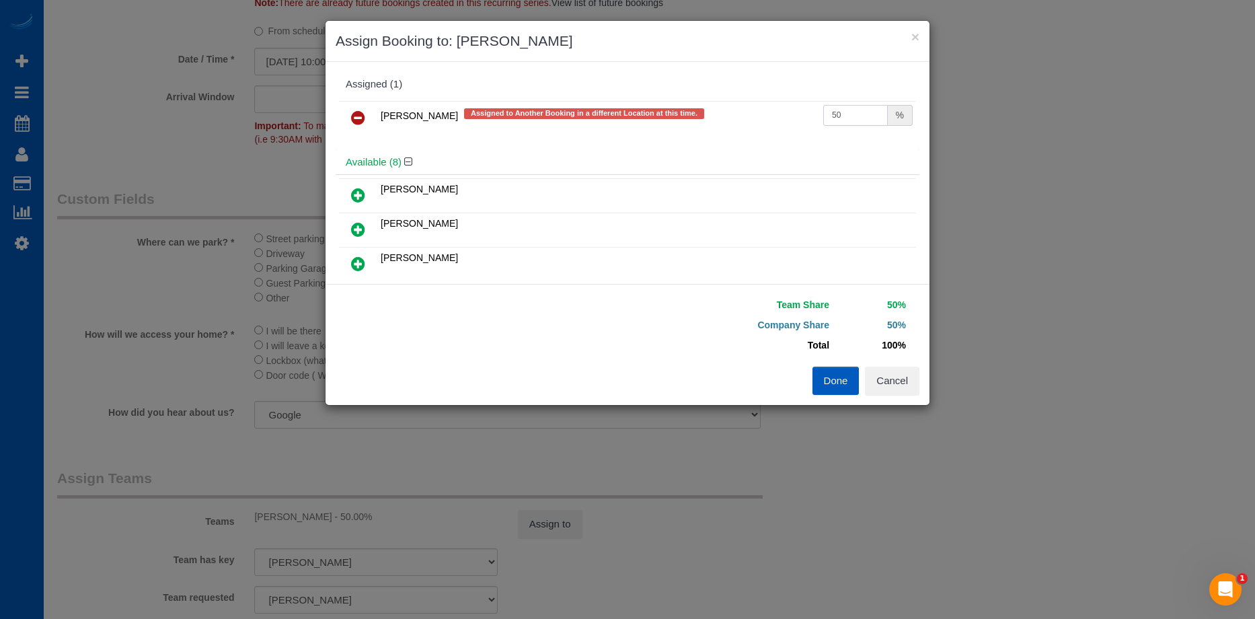
click at [845, 114] on input "50" at bounding box center [856, 115] width 65 height 21
drag, startPoint x: 808, startPoint y: 112, endPoint x: 777, endPoint y: 109, distance: 31.1
click at [777, 109] on tr "Nataliia Moskalenko Assigned to Another Booking in a different Location at this…" at bounding box center [627, 118] width 577 height 34
type input "57"
click at [826, 384] on button "Done" at bounding box center [836, 381] width 47 height 28
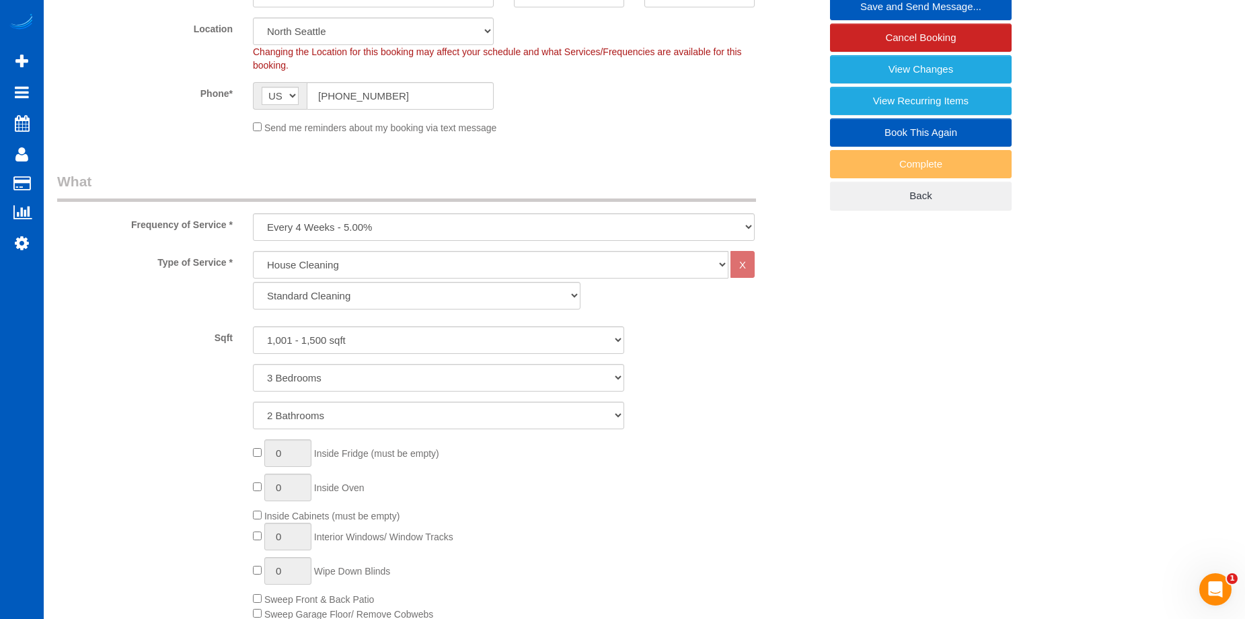
scroll to position [135, 0]
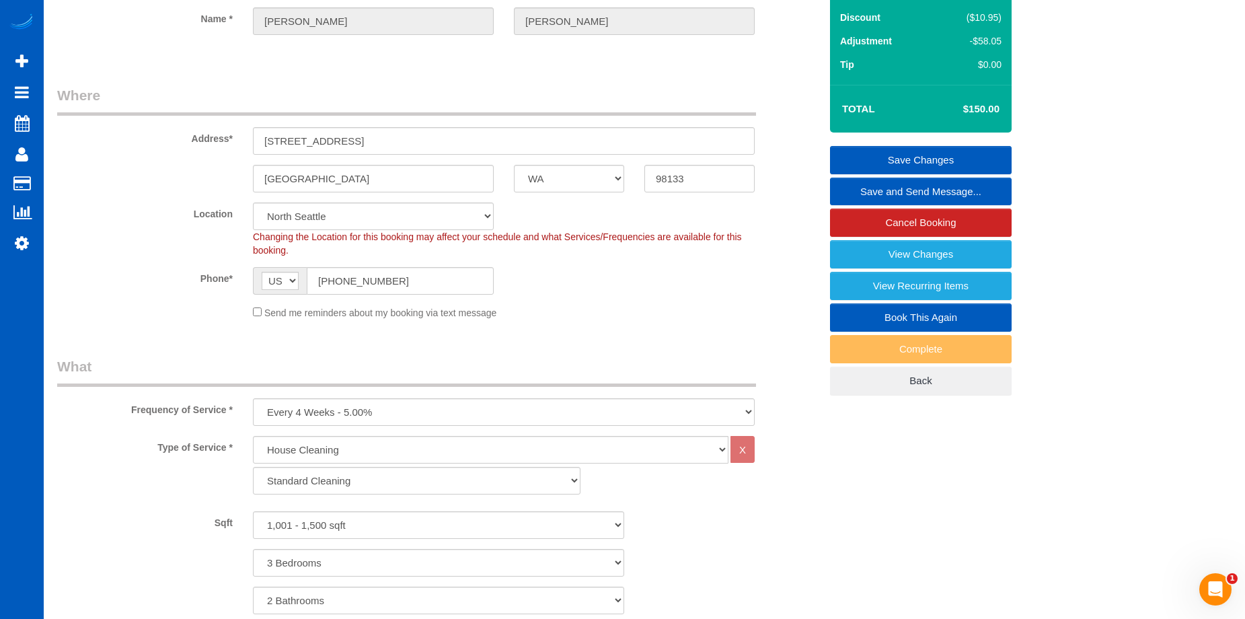
click at [890, 151] on link "Save Changes" at bounding box center [921, 160] width 182 height 28
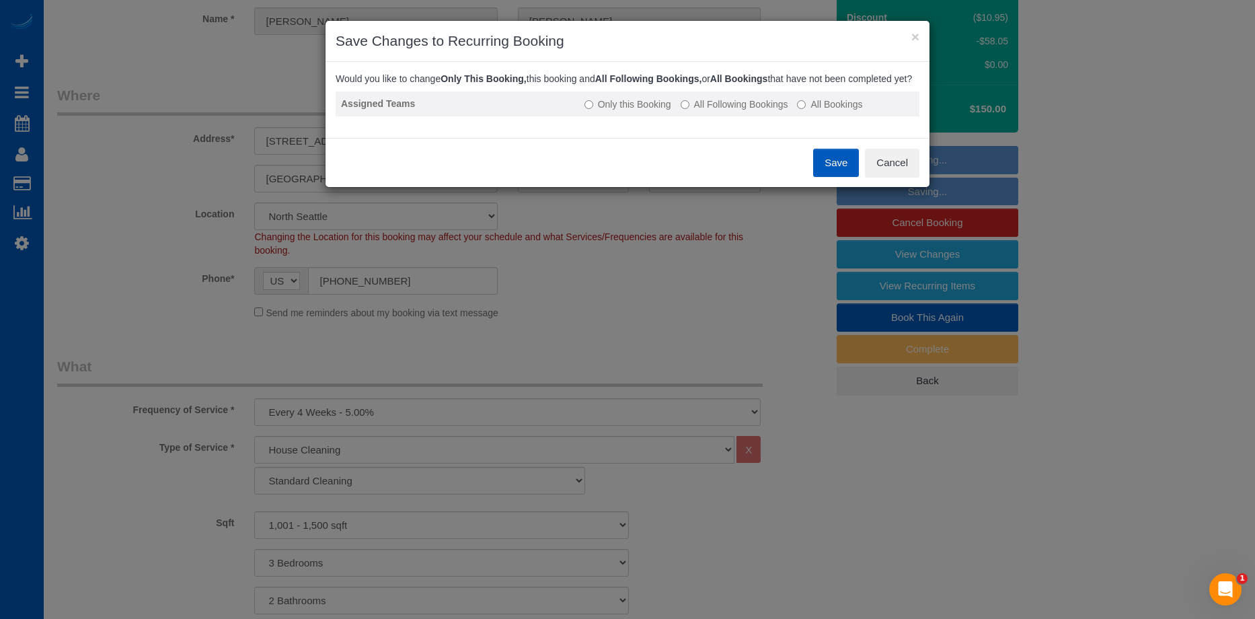
click at [734, 111] on label "All Following Bookings" at bounding box center [735, 104] width 108 height 13
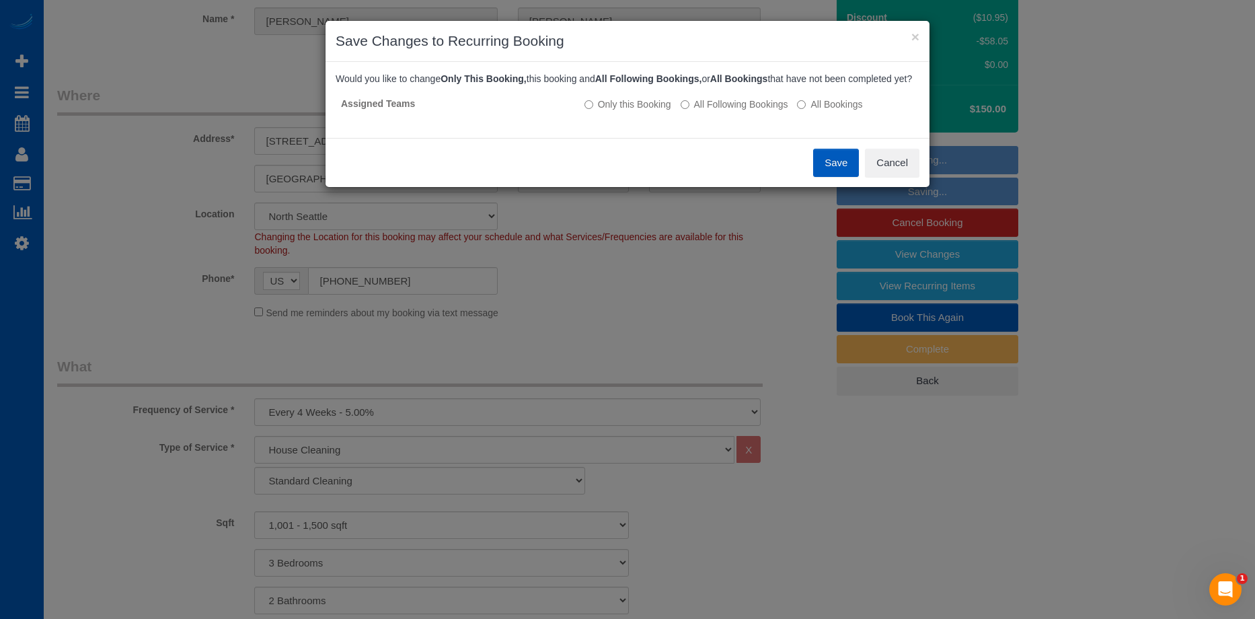
click at [833, 169] on button "Save" at bounding box center [836, 163] width 46 height 28
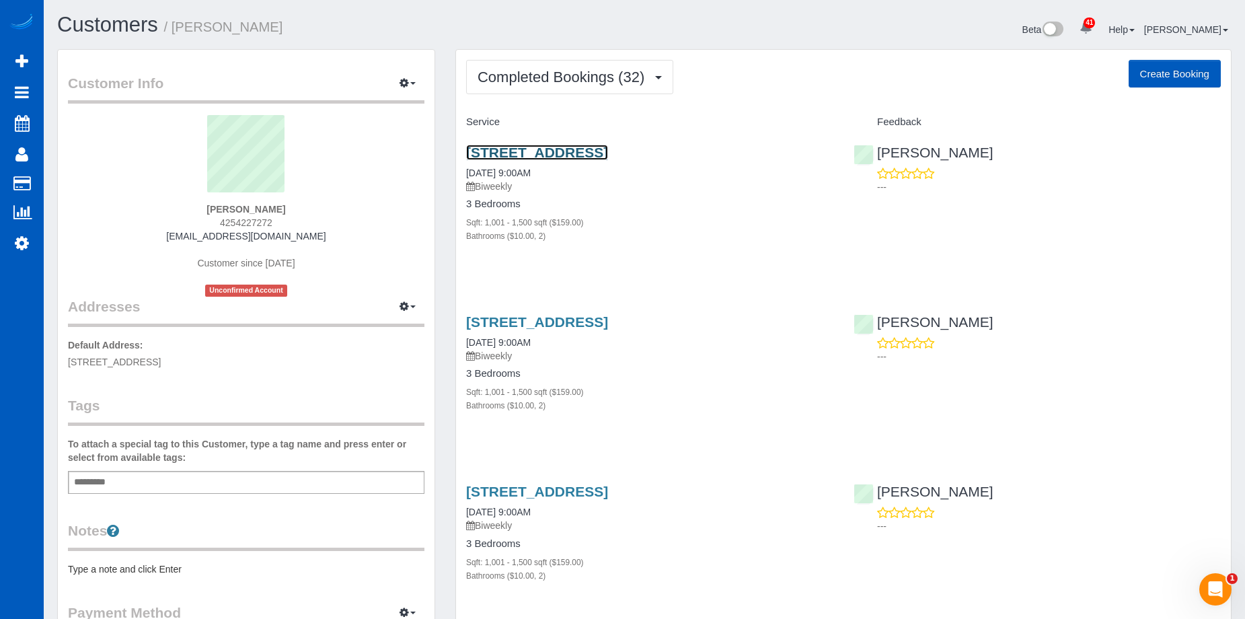
click at [608, 150] on link "[STREET_ADDRESS]" at bounding box center [537, 152] width 142 height 15
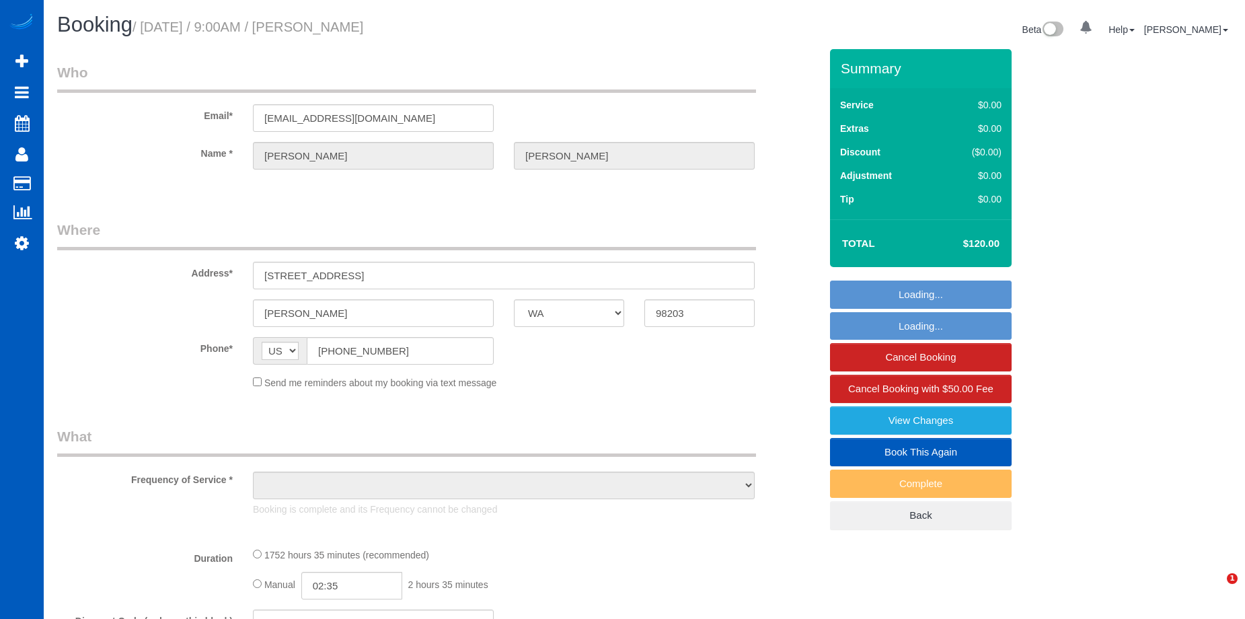
select select "WA"
select select "1001"
select select "2"
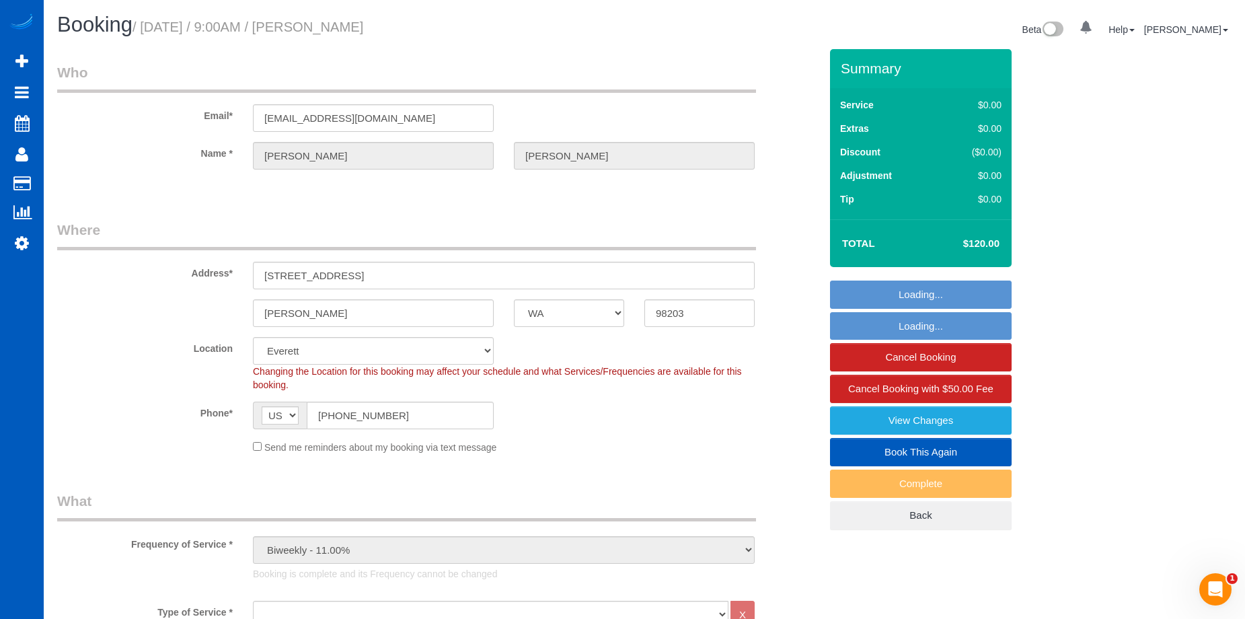
select select "object:1137"
select select "1001"
select select "2"
select select "WA"
select select "199"
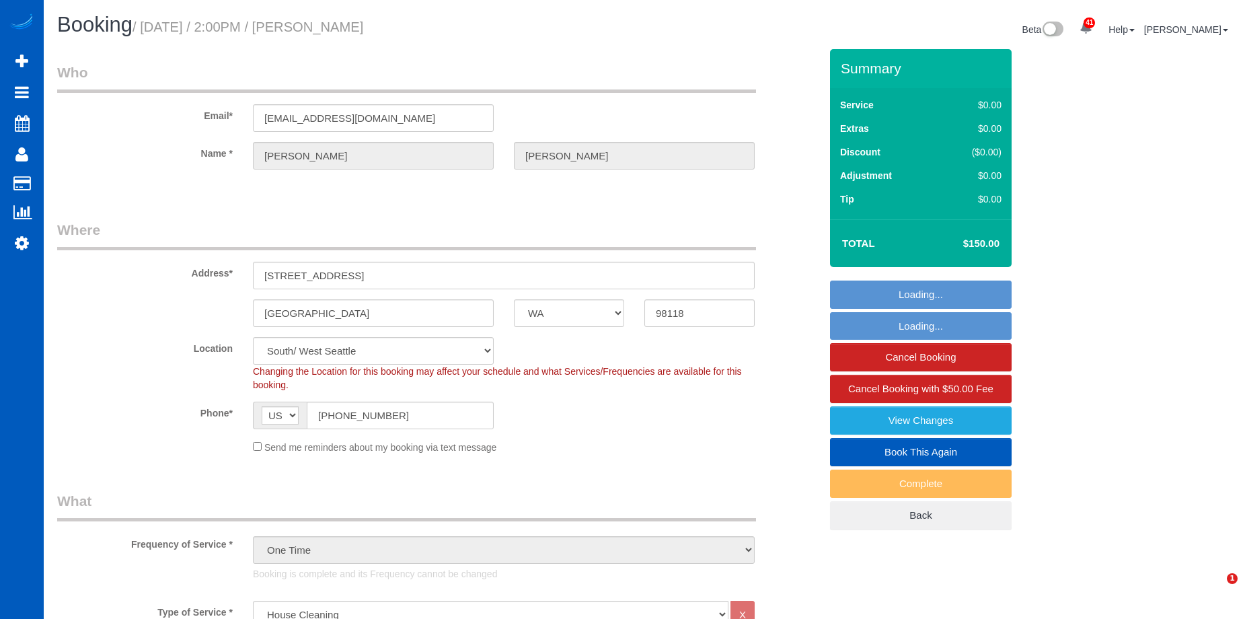
select select "spot1"
select select "1001"
select select "3"
select select "2"
select select "WA"
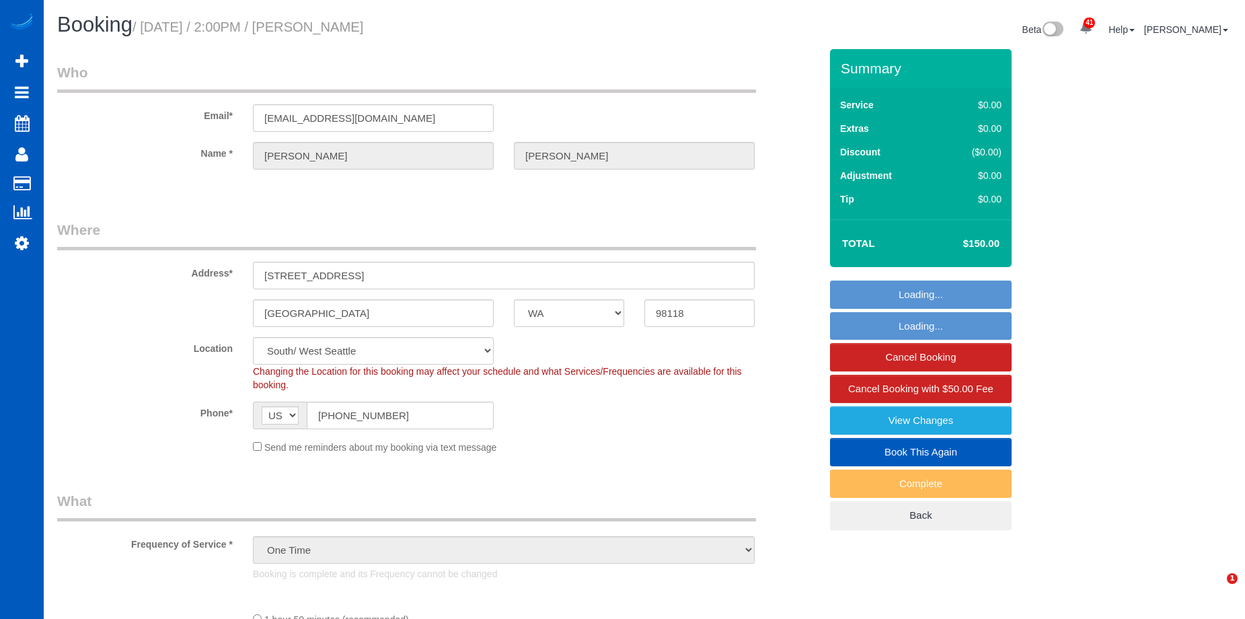
select select "object:925"
select select "spot1"
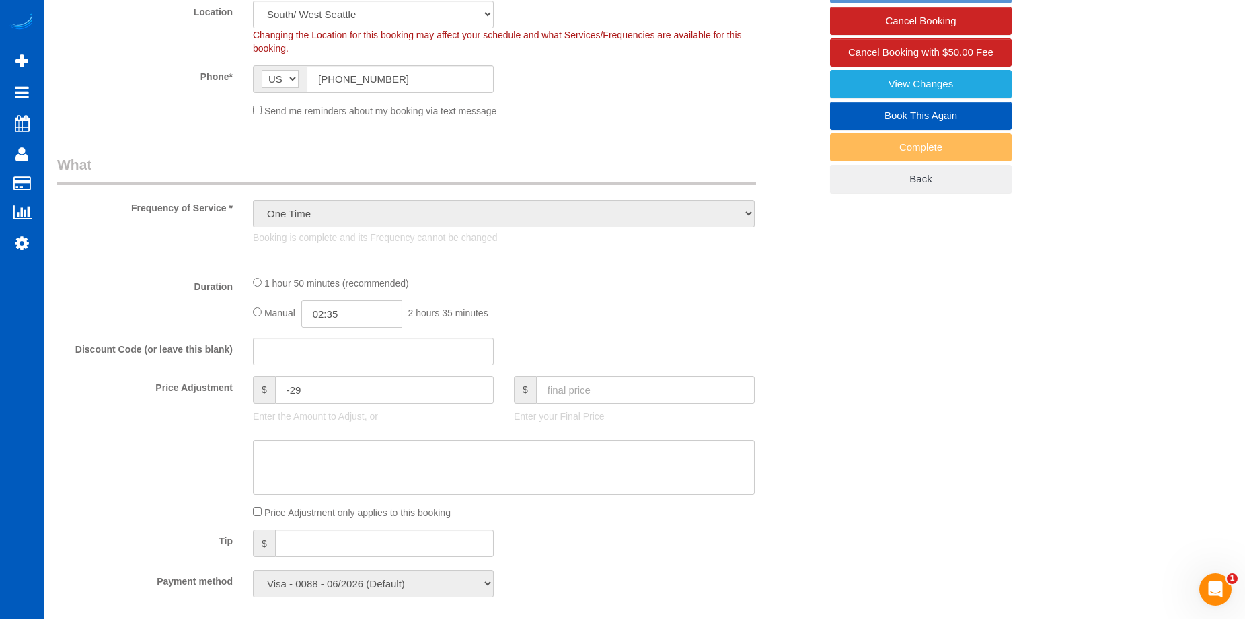
select select "199"
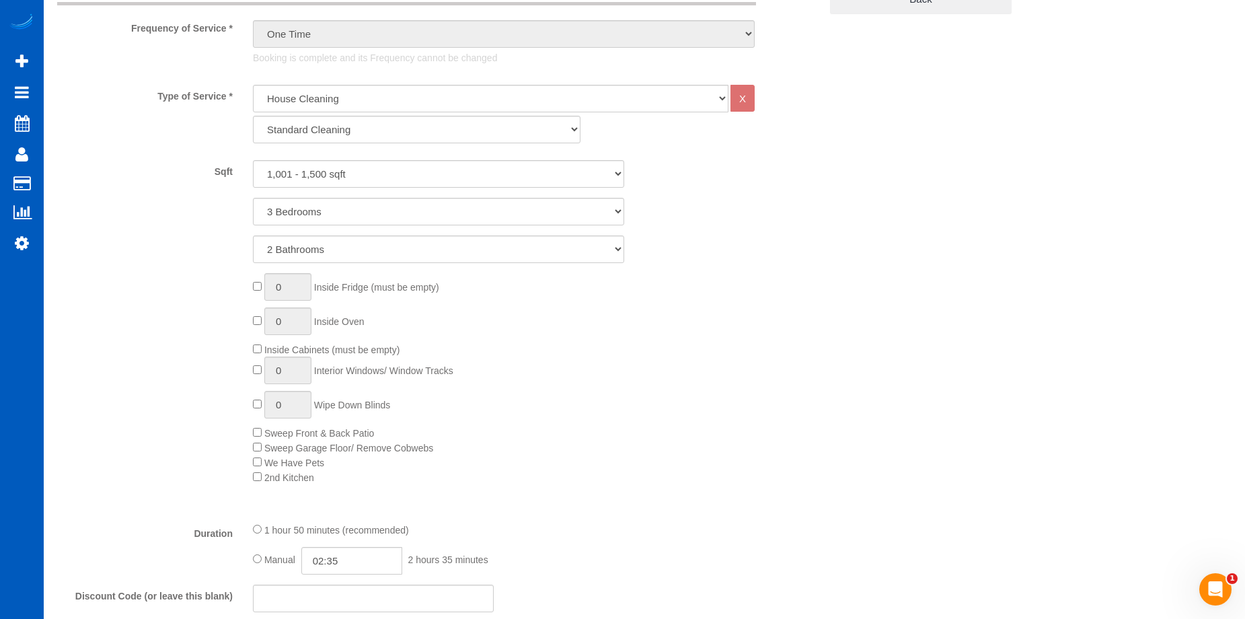
select select "1001"
select select "3"
select select "2"
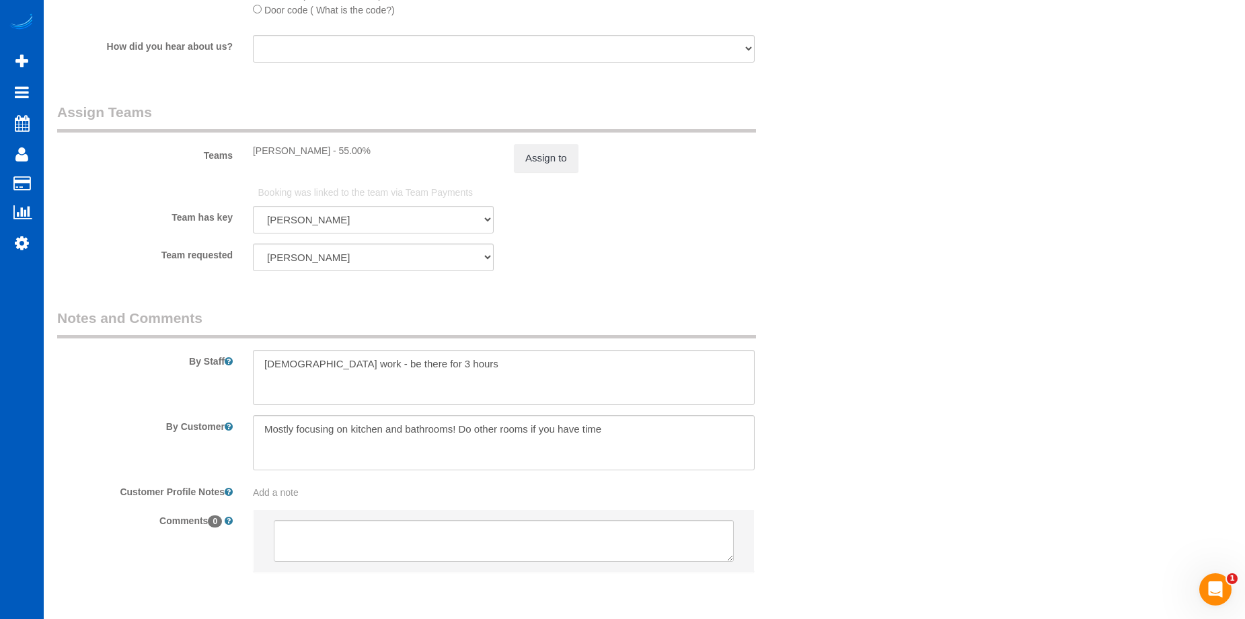
scroll to position [1749, 0]
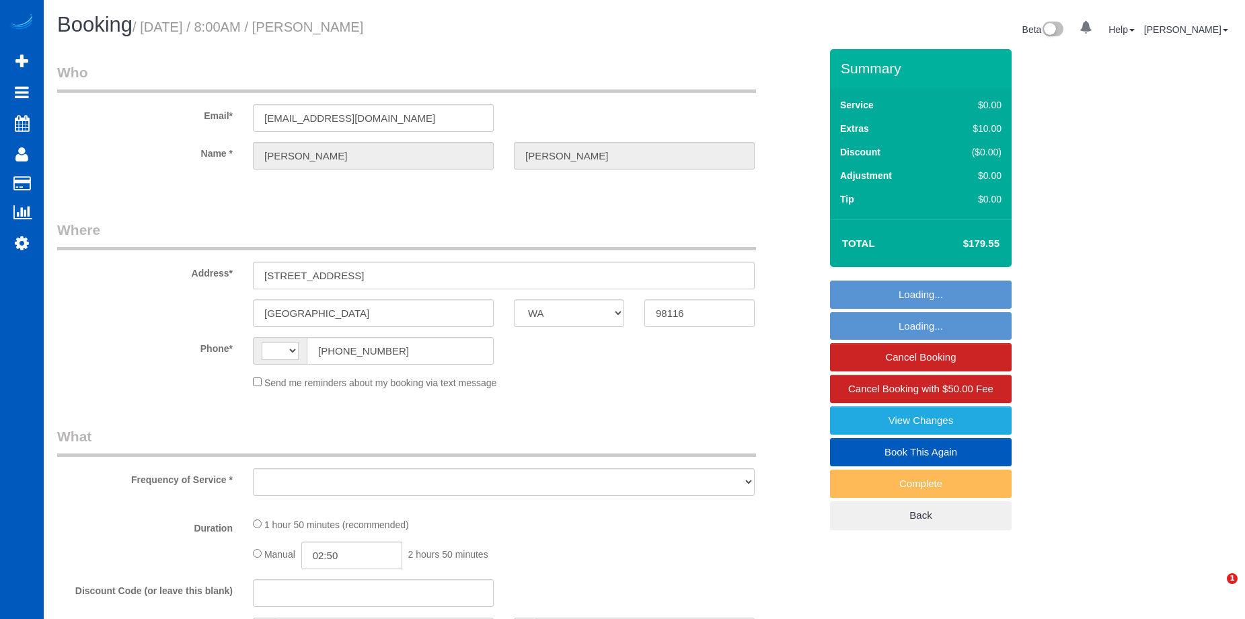
select select "WA"
select select "string:fspay-b67c3504-97ad-4b2f-9e81-e25d3f34fdcc"
select select "199"
select select "1001"
select select "2"
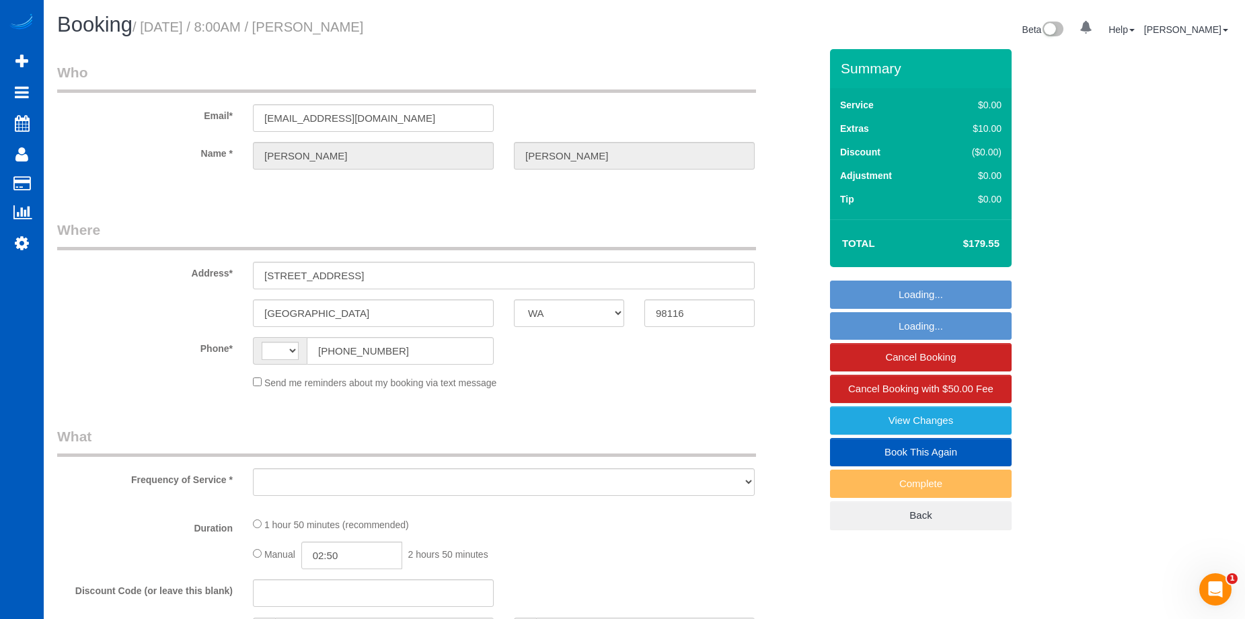
select select "2"
select select "spot1"
select select "number:10"
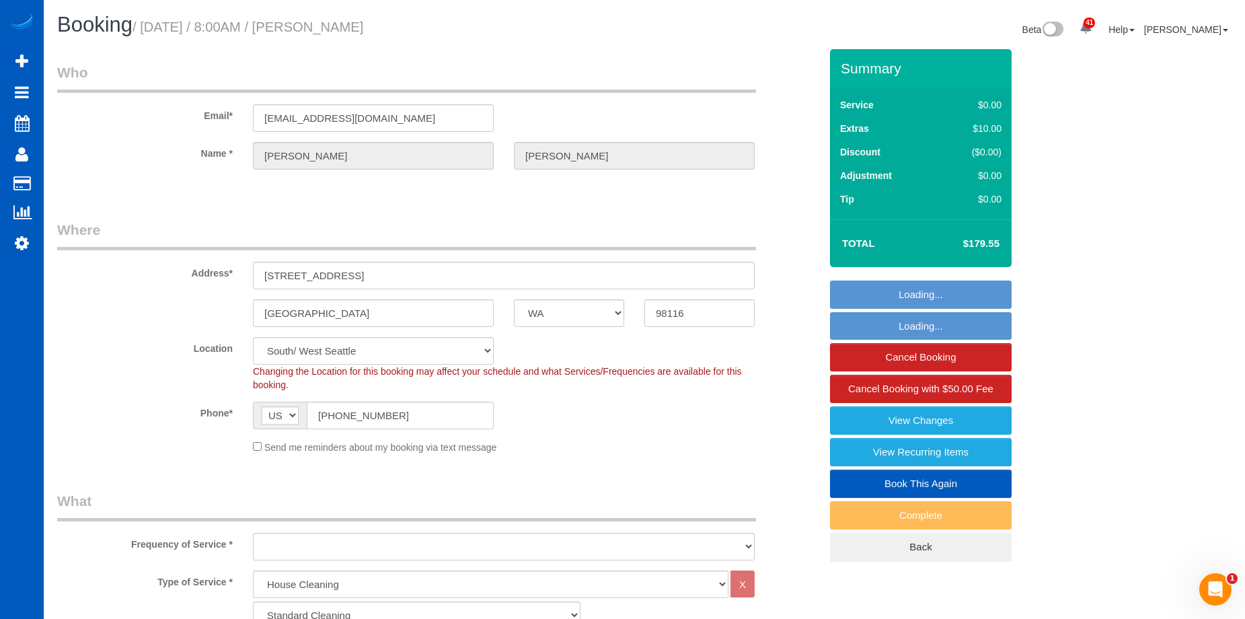
select select "string:[GEOGRAPHIC_DATA]"
select select "object:1110"
select select "1001"
select select "2"
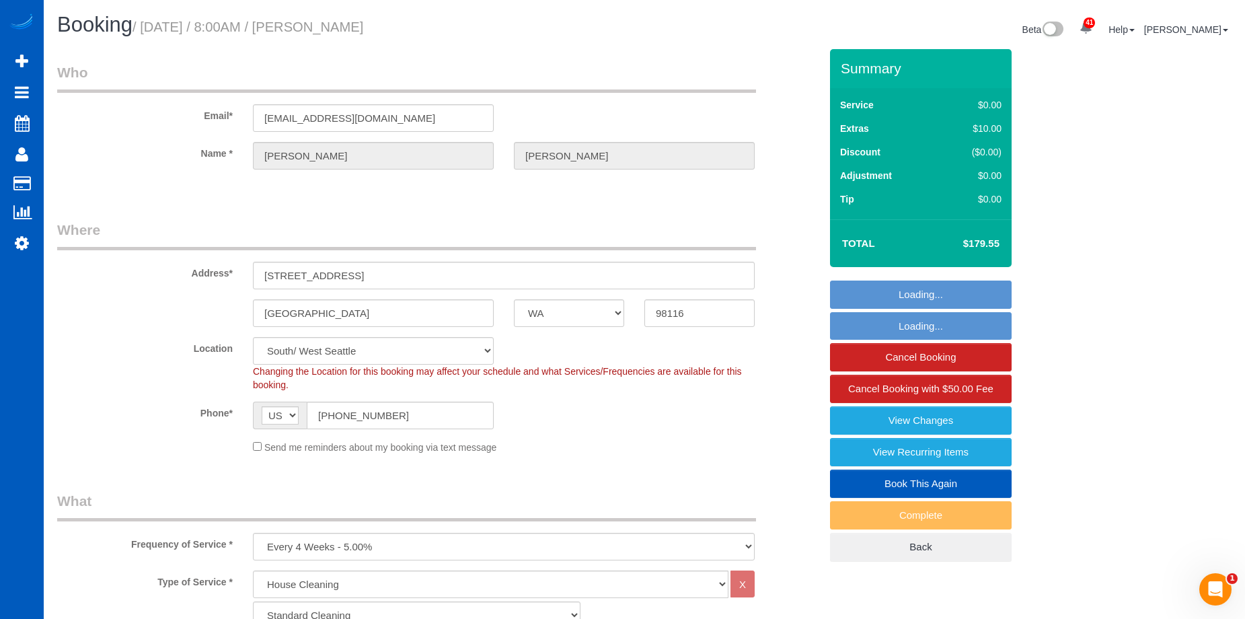
select select "object:1199"
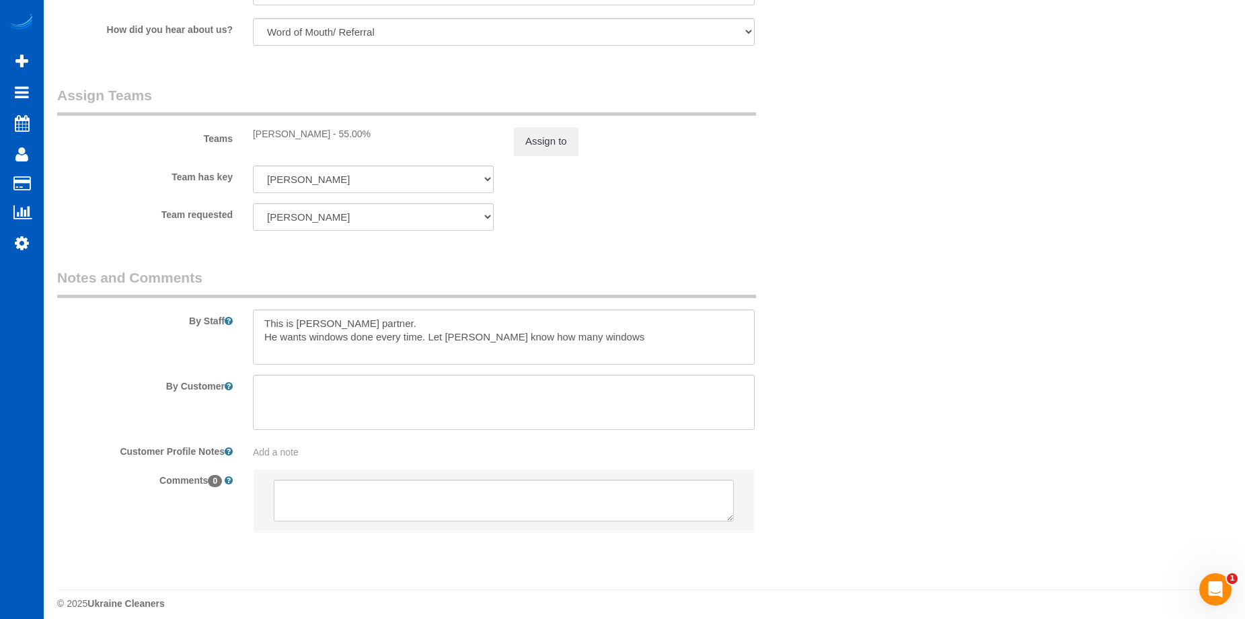
scroll to position [1739, 0]
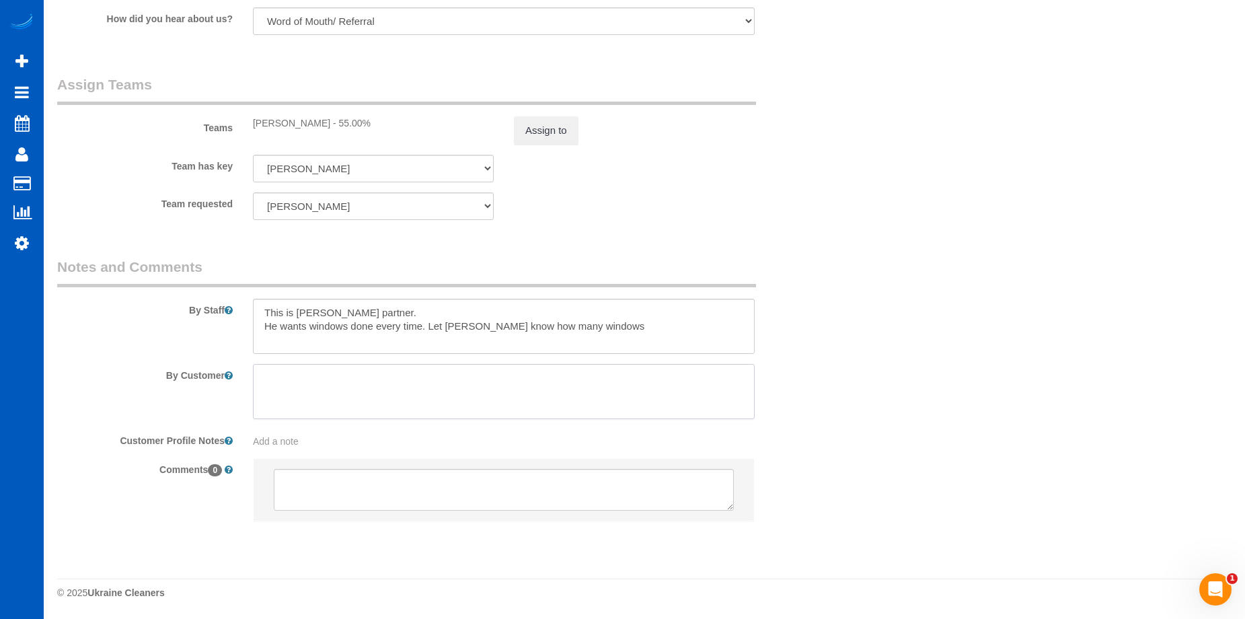
click at [364, 384] on textarea at bounding box center [504, 391] width 502 height 55
paste textarea "I will leave a key for [PERSON_NAME] [DATE] AM inside the lobby for her to acce…"
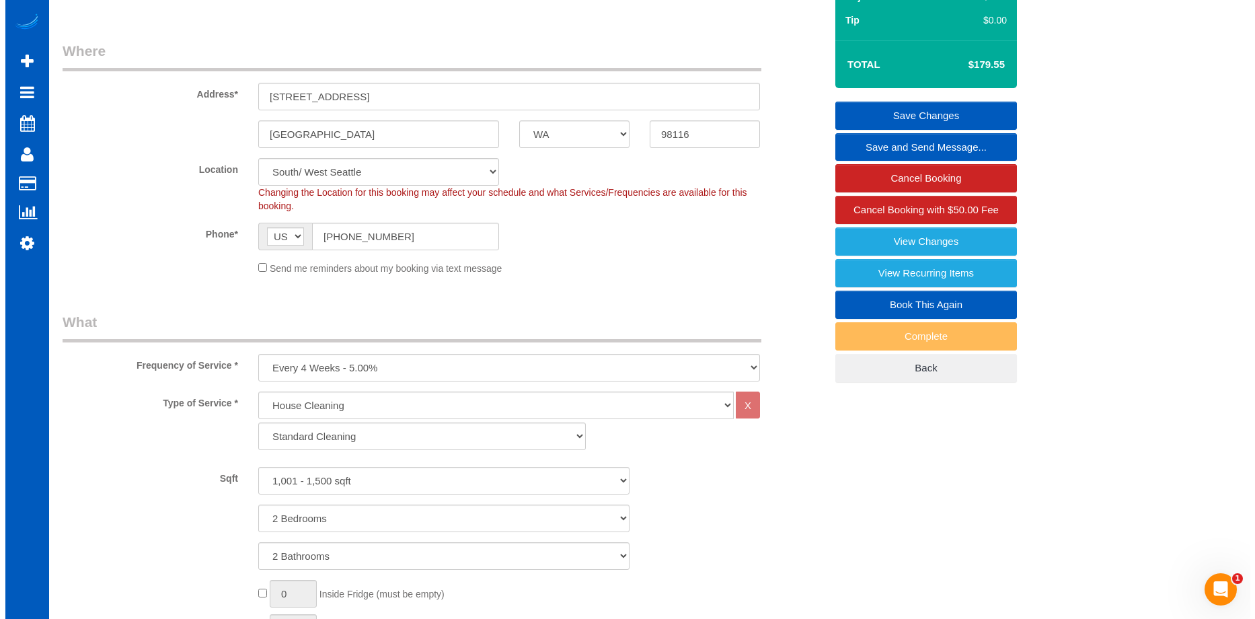
scroll to position [0, 0]
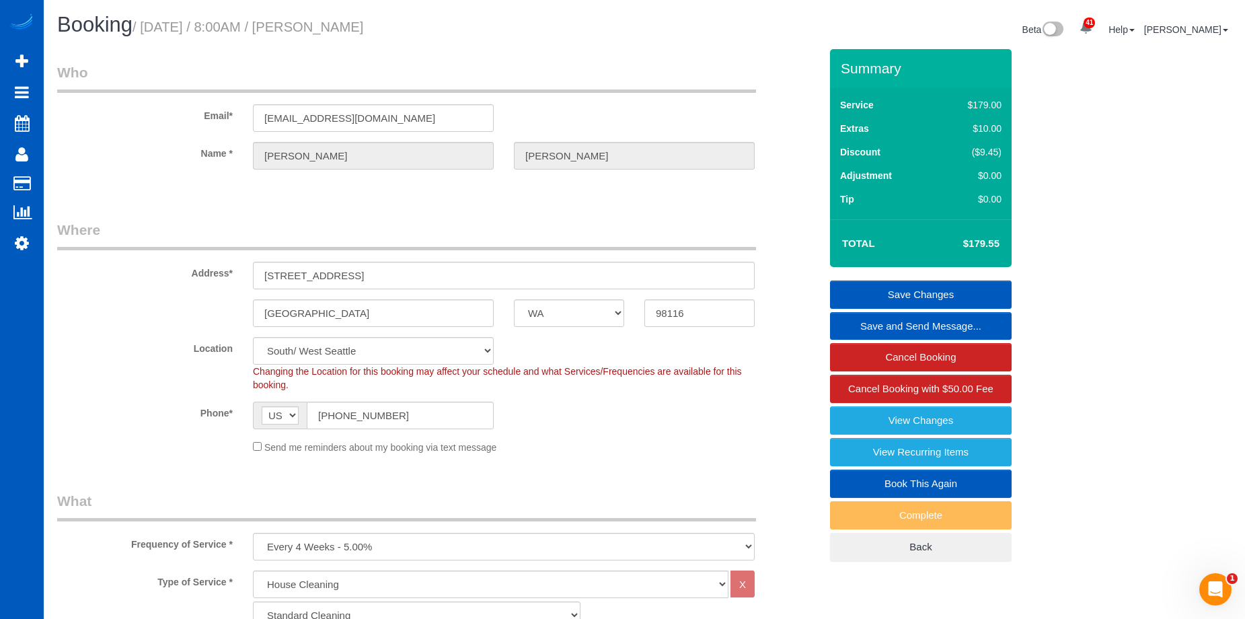
type textarea "I will leave a key for [PERSON_NAME] [DATE] AM inside the lobby for her to acce…"
click at [871, 287] on link "Save Changes" at bounding box center [921, 295] width 182 height 28
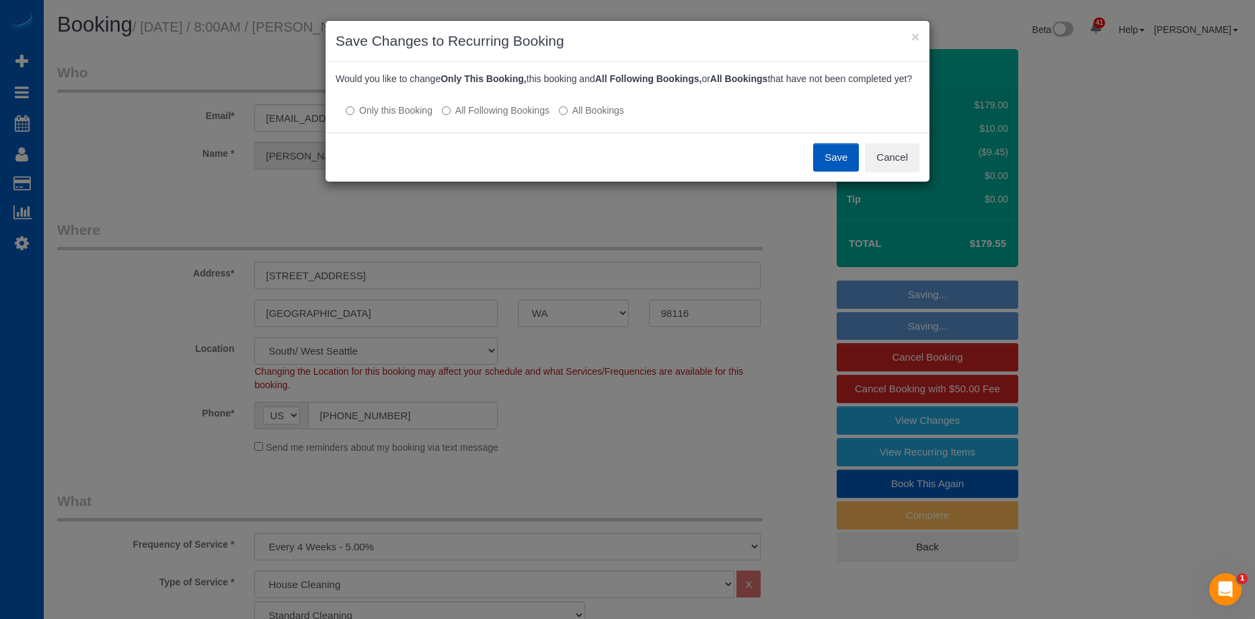
click at [829, 169] on button "Save" at bounding box center [836, 157] width 46 height 28
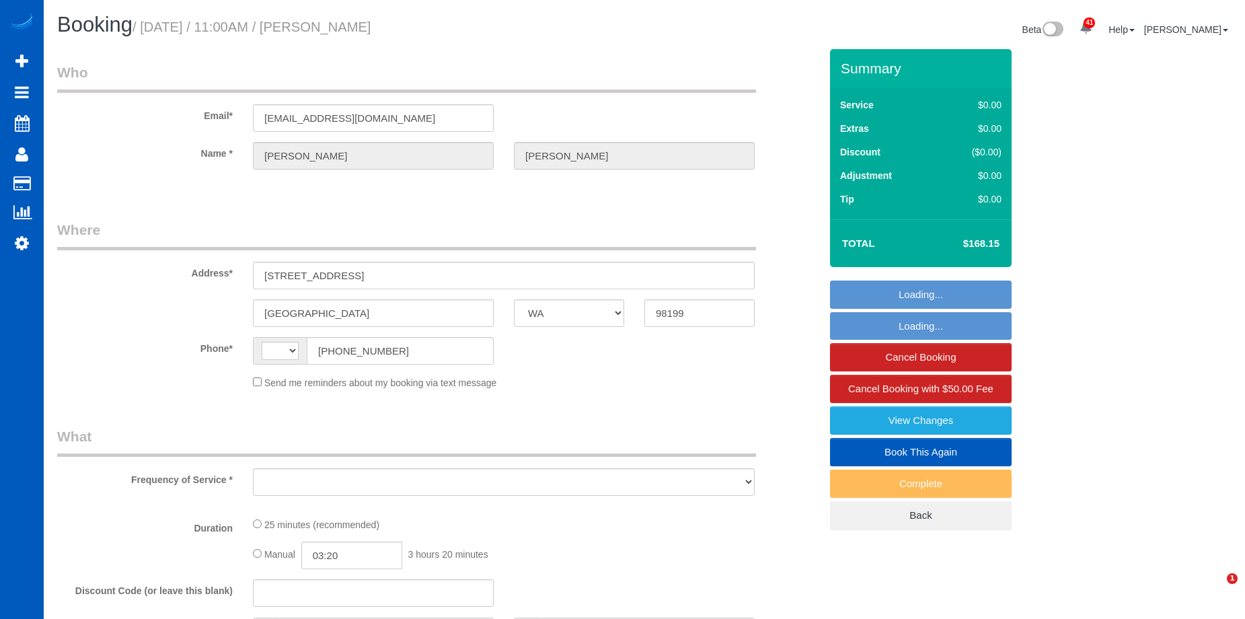
select select "WA"
select select "string:[GEOGRAPHIC_DATA]"
select select "object:809"
select select "string:fspay-adacac4f-53b4-4a66-a57f-69669bd1568b"
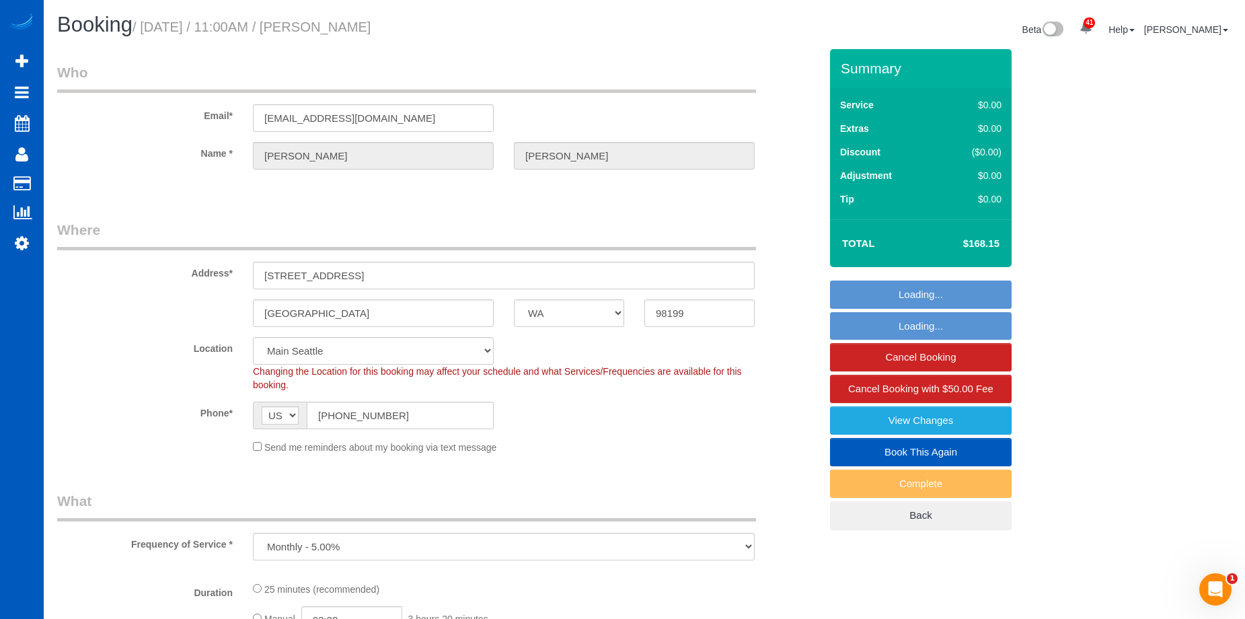
select select "object:1015"
select select "spot1"
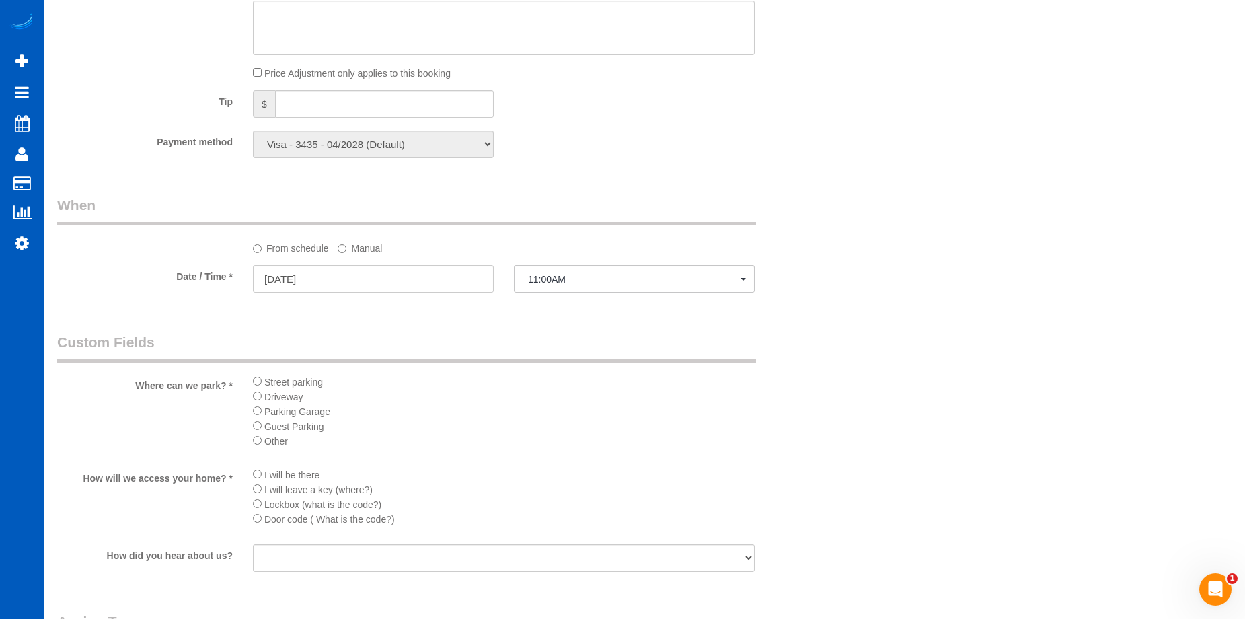
scroll to position [942, 0]
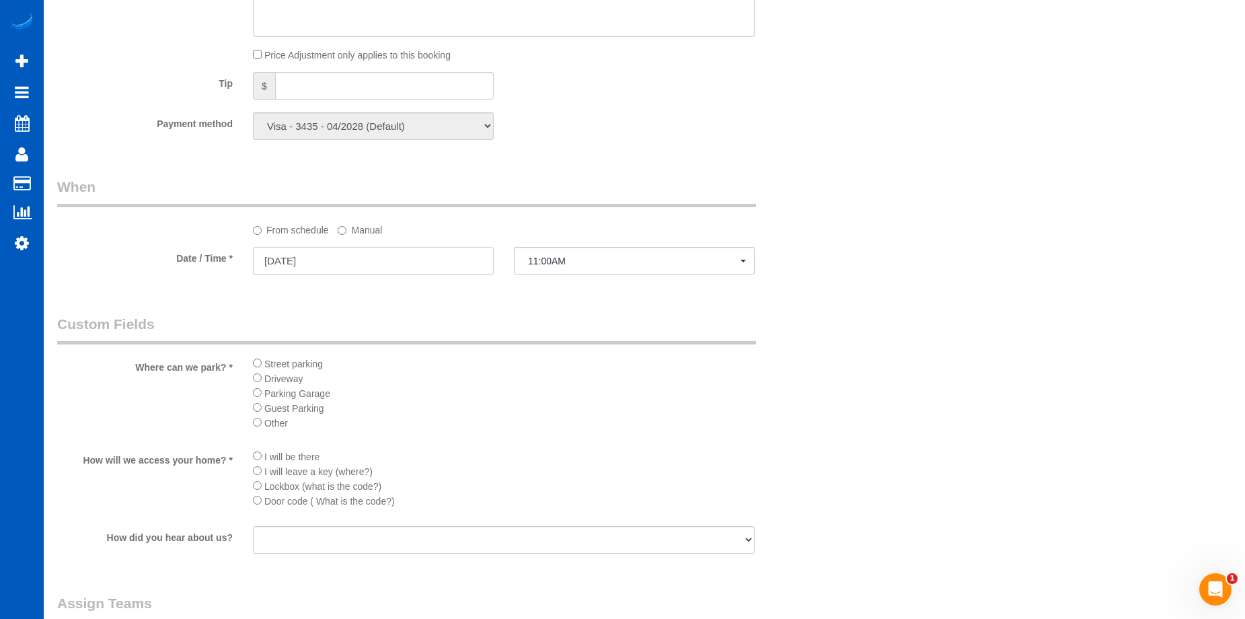
click at [473, 258] on input "[DATE]" at bounding box center [373, 261] width 241 height 28
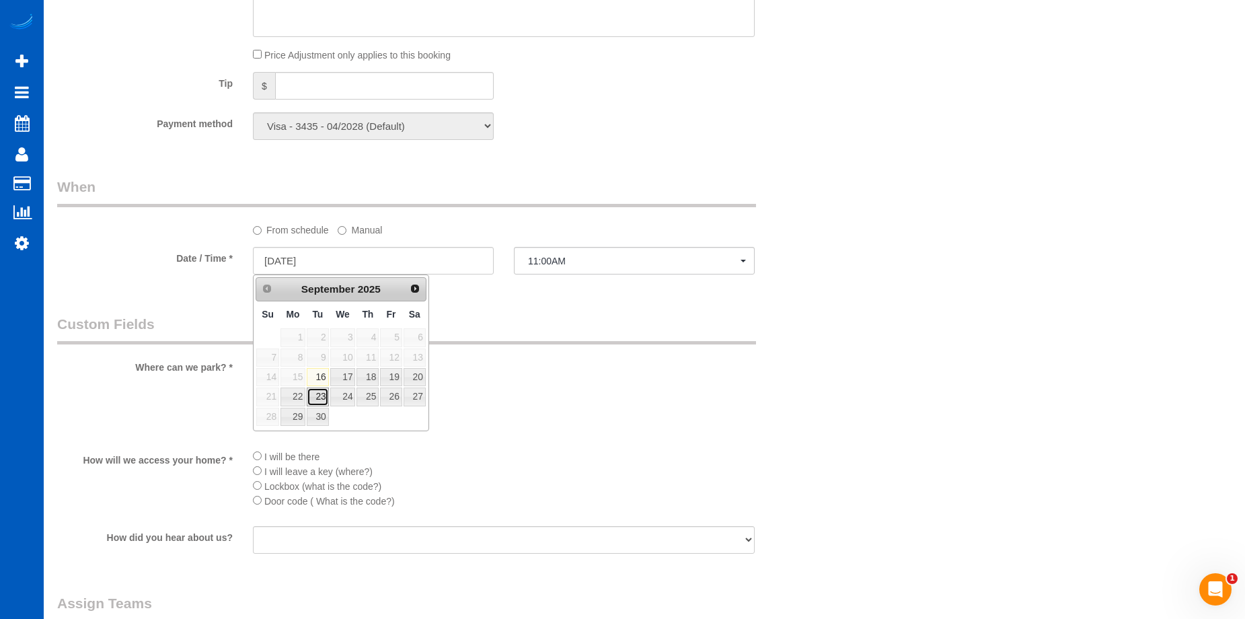
click at [320, 389] on link "23" at bounding box center [318, 397] width 22 height 18
type input "[DATE]"
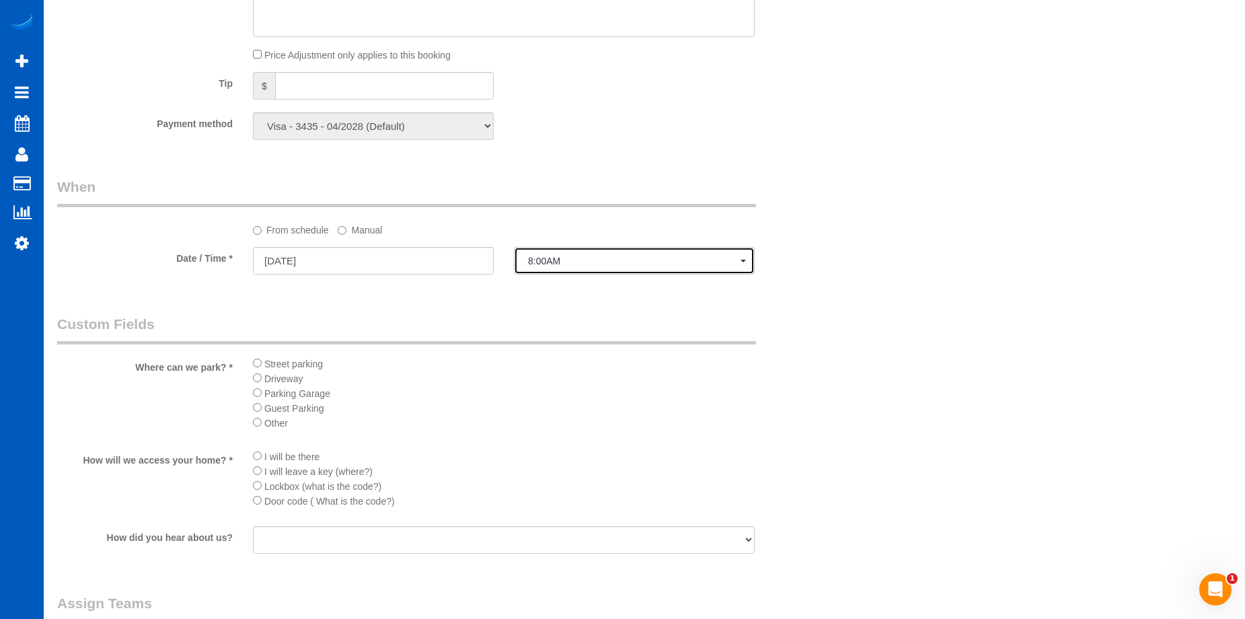
click at [585, 252] on button "8:00AM" at bounding box center [634, 261] width 241 height 28
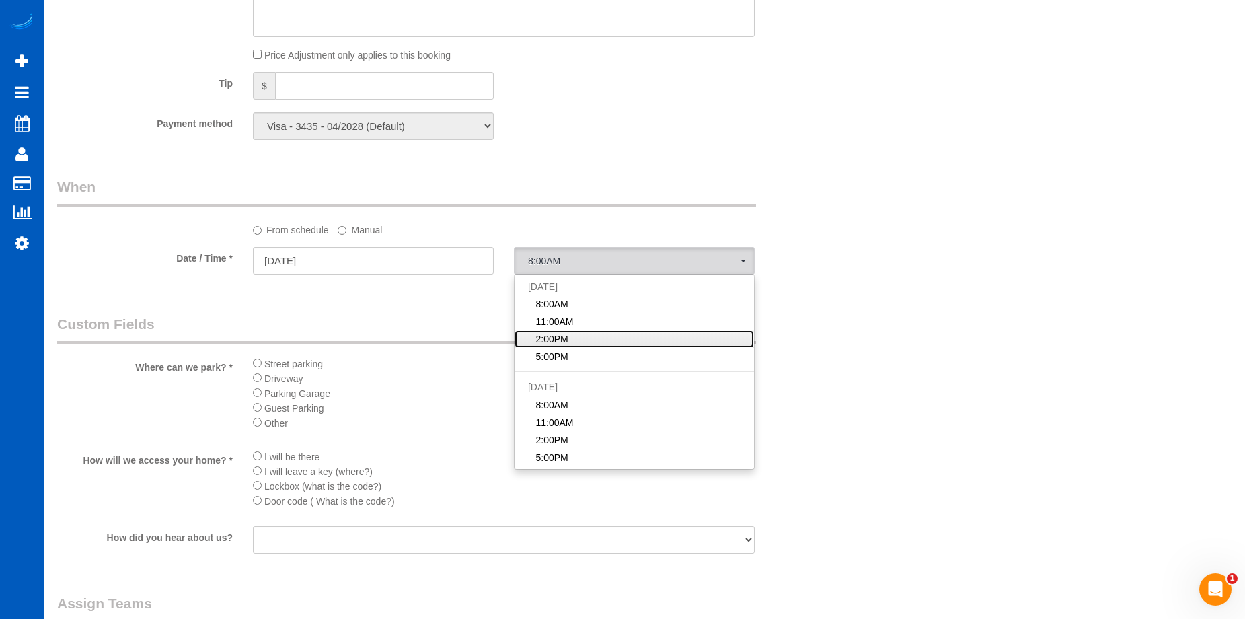
click at [570, 335] on link "2:00PM" at bounding box center [635, 338] width 240 height 17
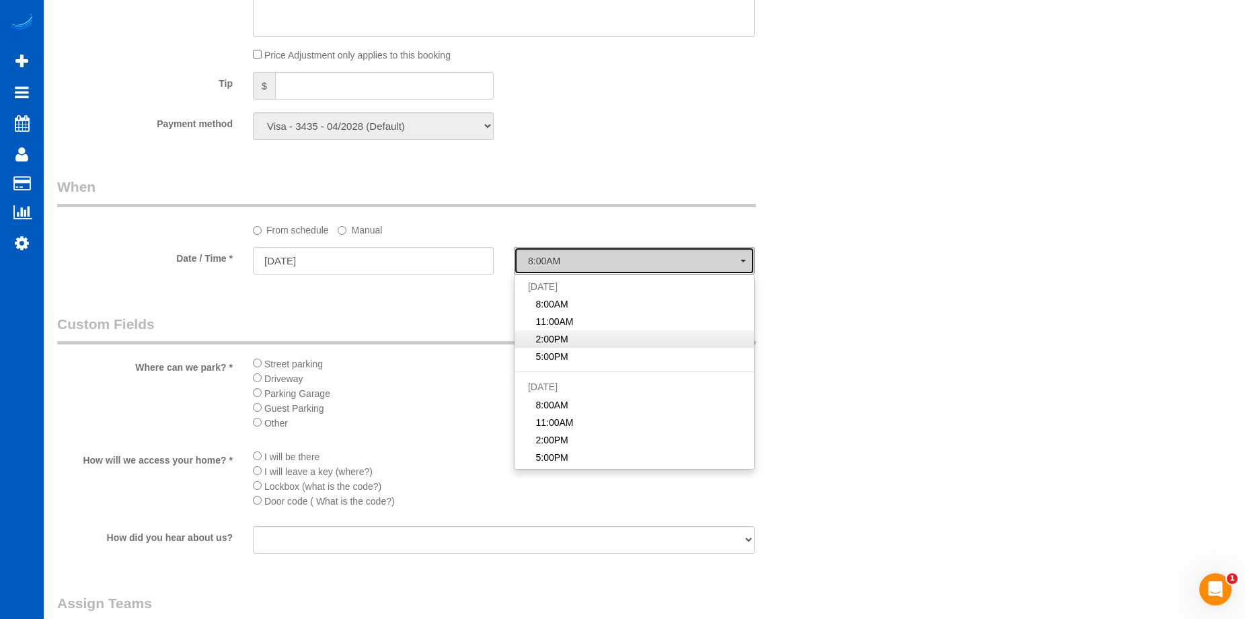
select select "spot20"
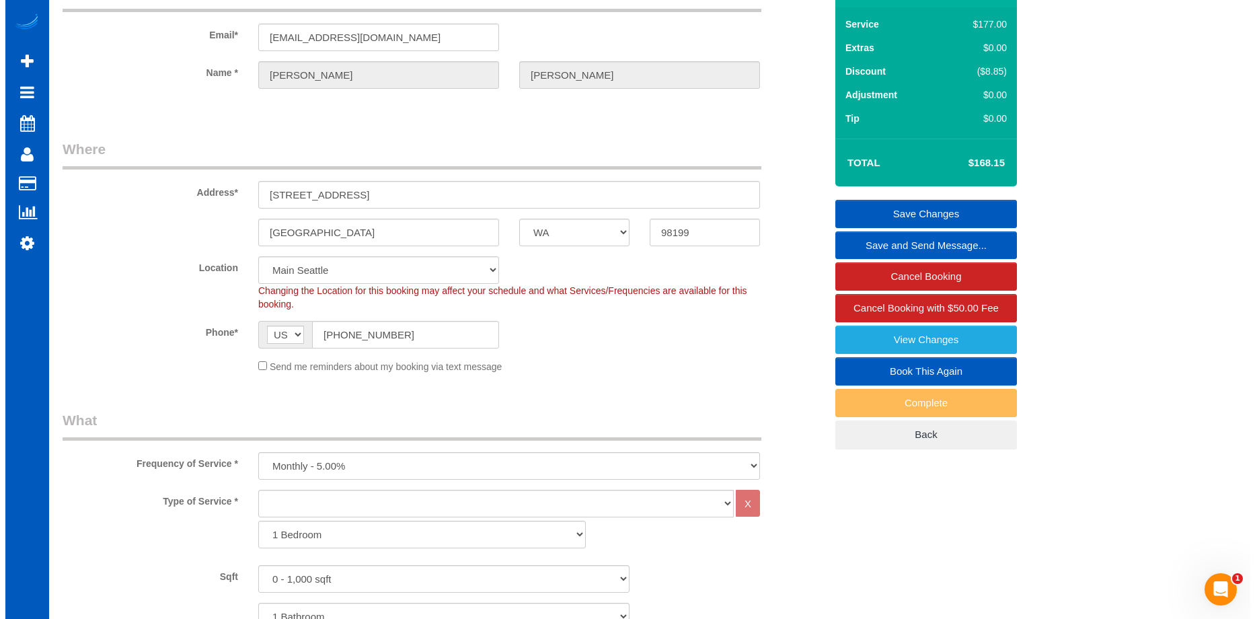
scroll to position [0, 0]
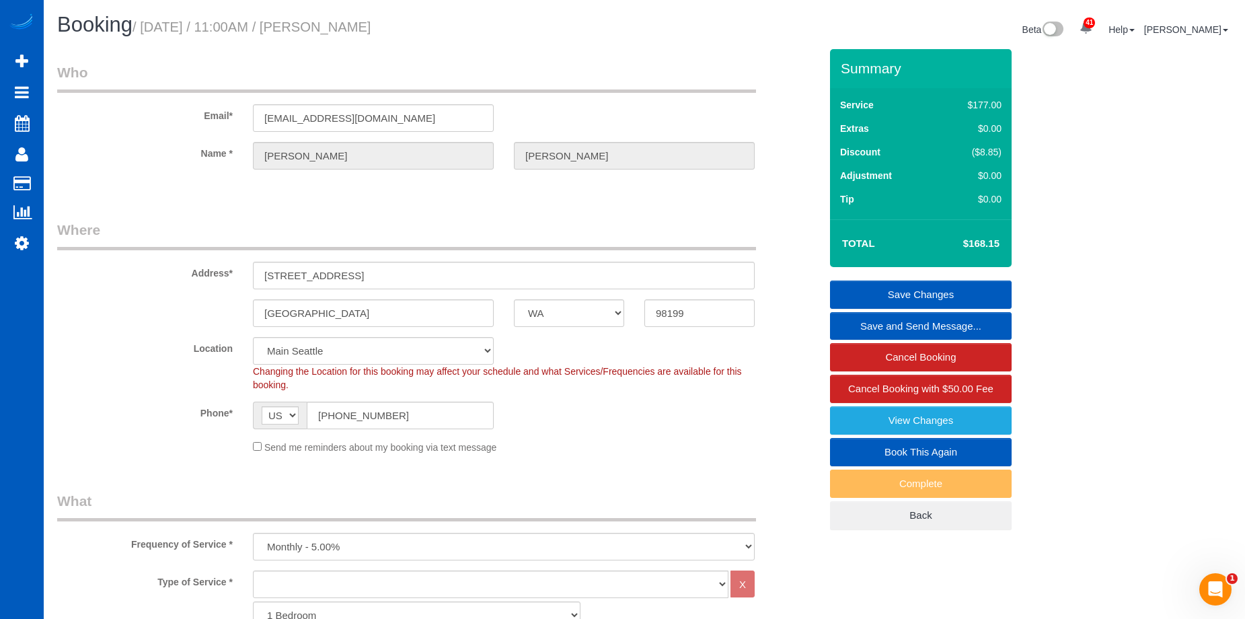
click at [902, 286] on link "Save Changes" at bounding box center [921, 295] width 182 height 28
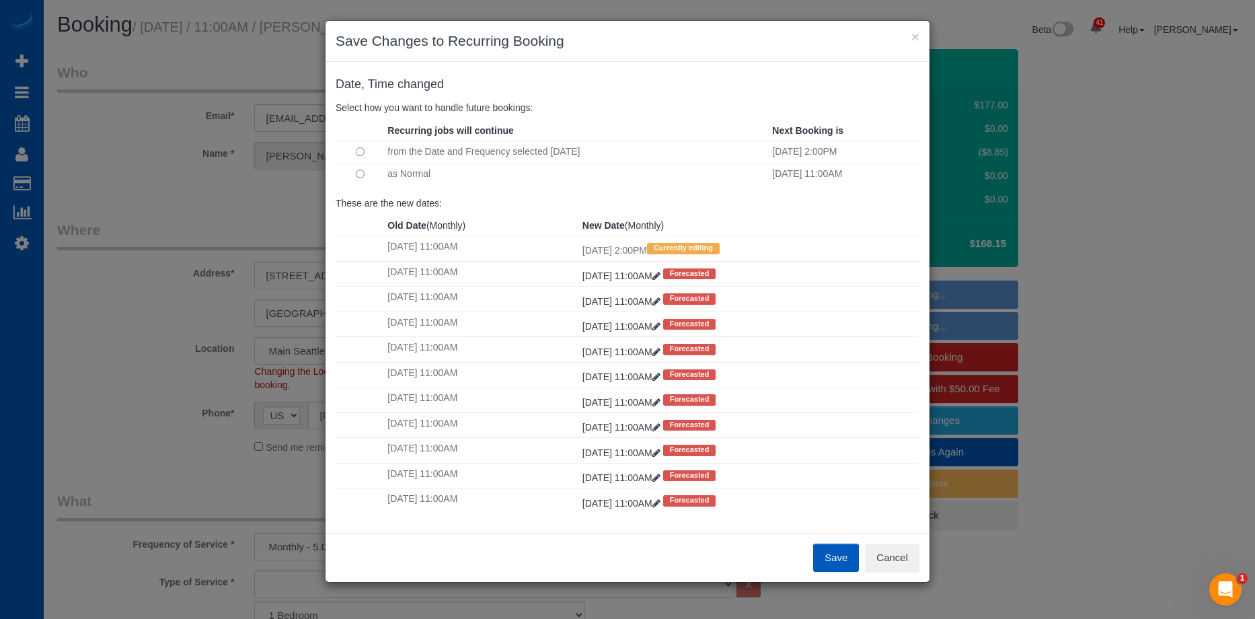
click at [844, 558] on button "Save" at bounding box center [836, 558] width 46 height 28
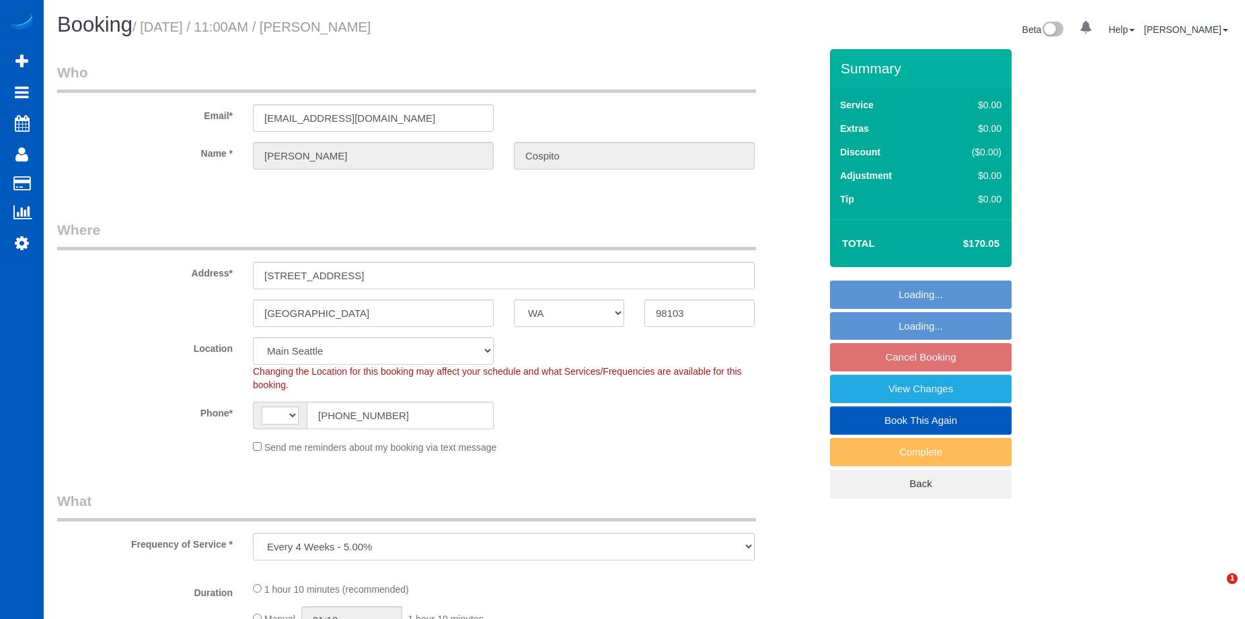
select select "WA"
select select "object:565"
select select "string:[GEOGRAPHIC_DATA]"
select select "199"
select select "1001"
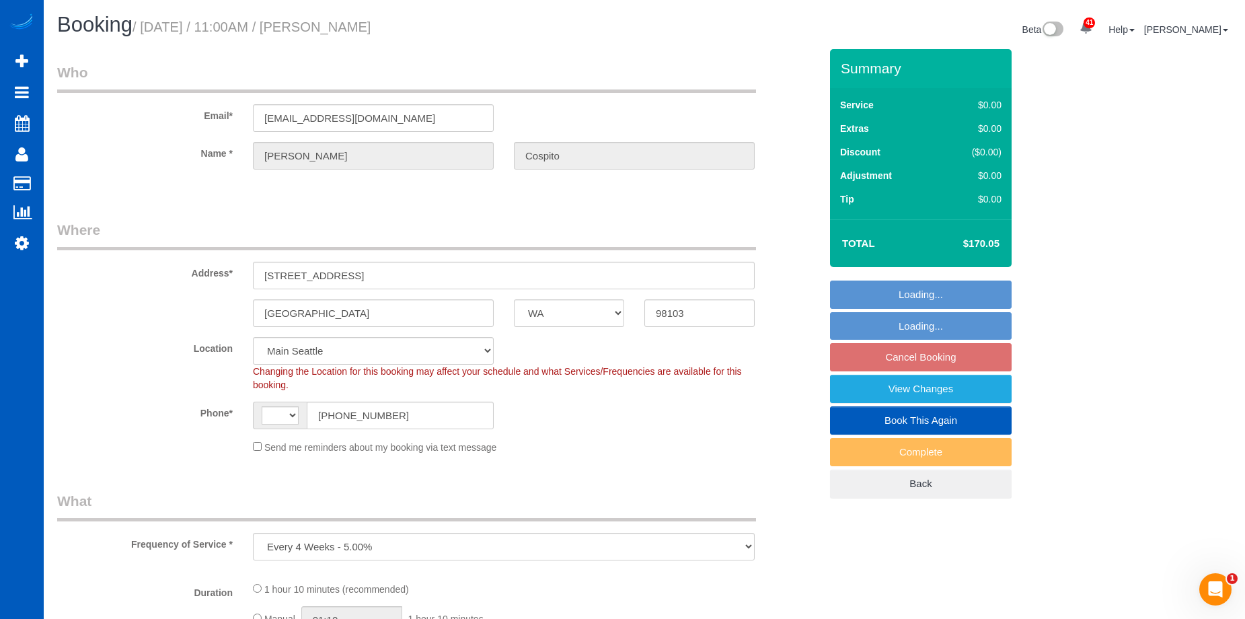
select select "2"
select select "spot2"
select select "number:10"
select select "1001"
select select "2"
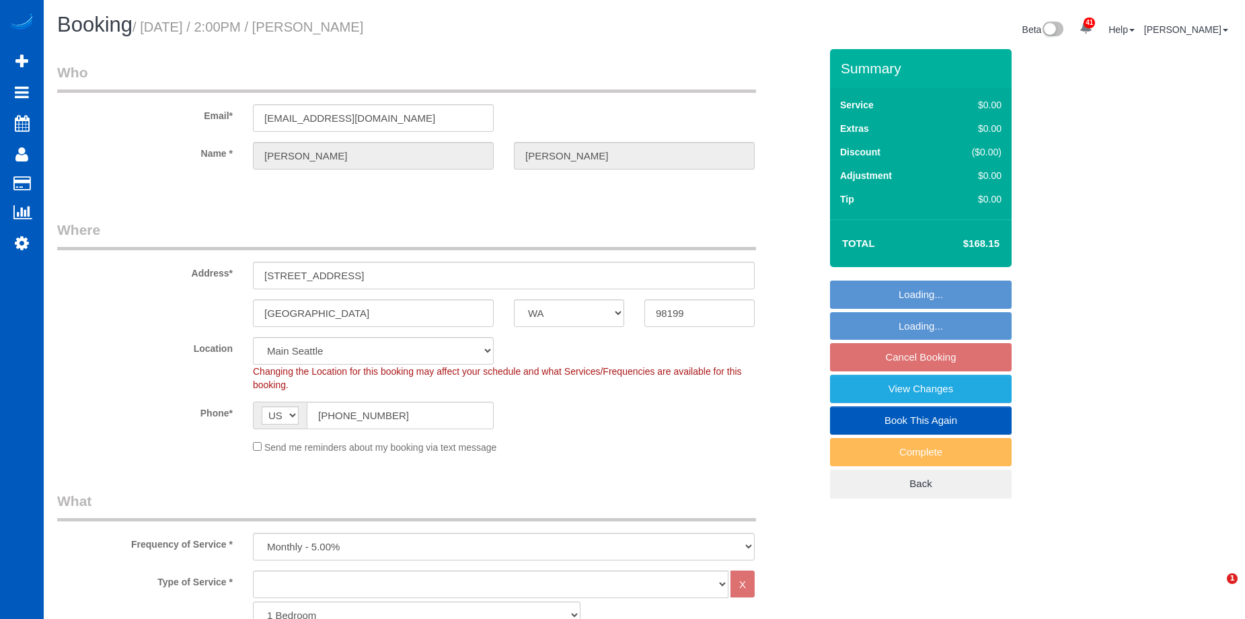
select select "WA"
select select "spot3"
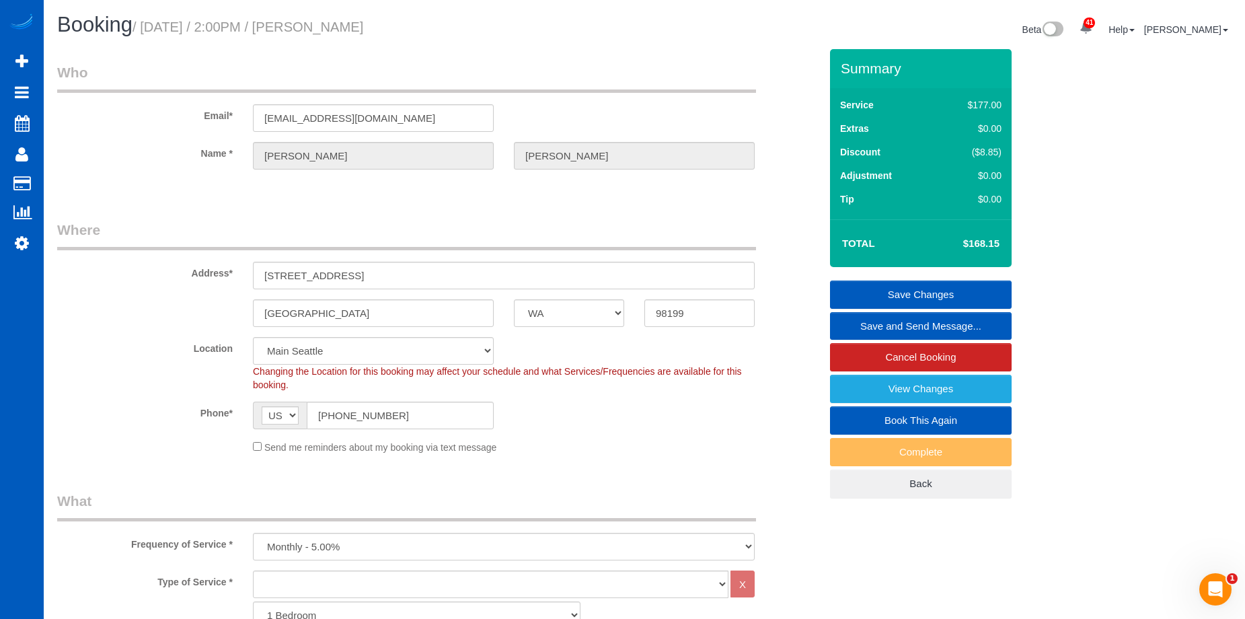
click at [897, 323] on link "Save and Send Message..." at bounding box center [921, 326] width 182 height 28
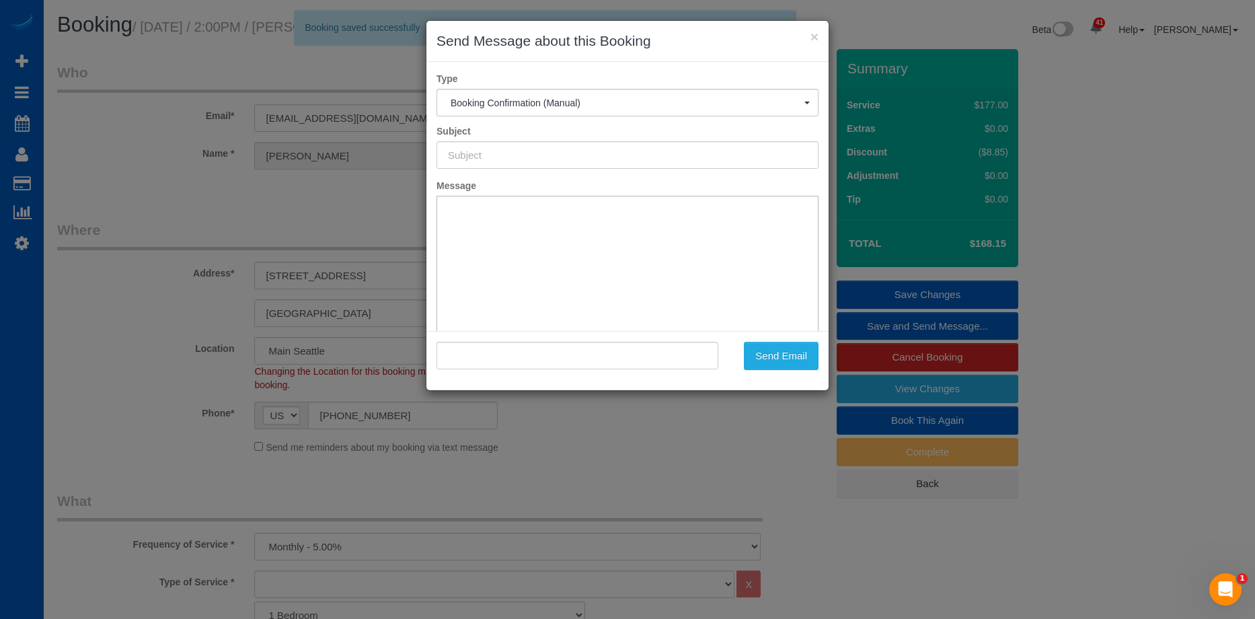
type input "Cleaning Service Confirmed!"
type input ""Sean Hutchinson" <hutchdrums@gmail.com>"
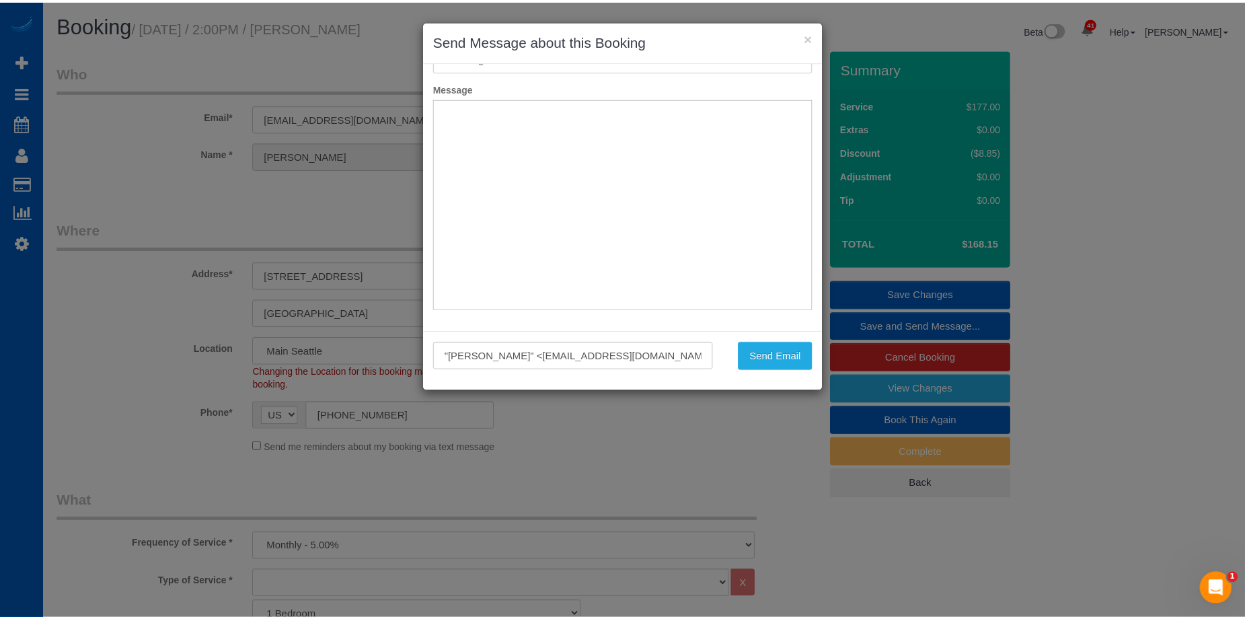
scroll to position [99, 0]
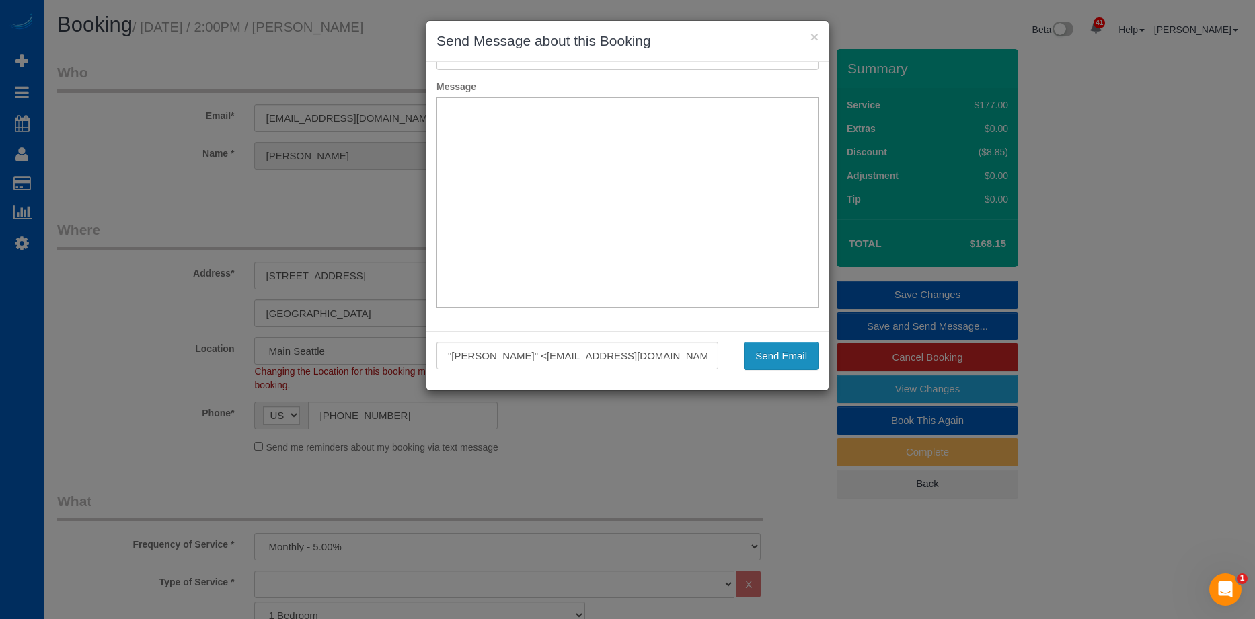
click at [762, 356] on button "Send Email" at bounding box center [781, 356] width 75 height 28
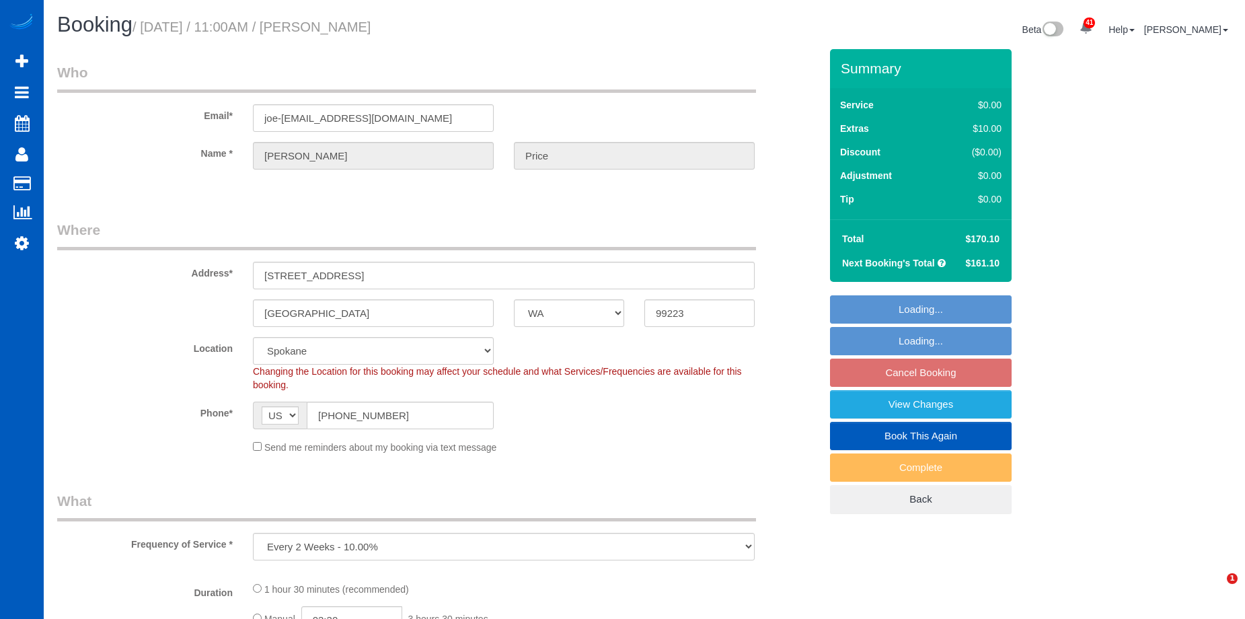
select select "WA"
select select "spot1"
select select "199"
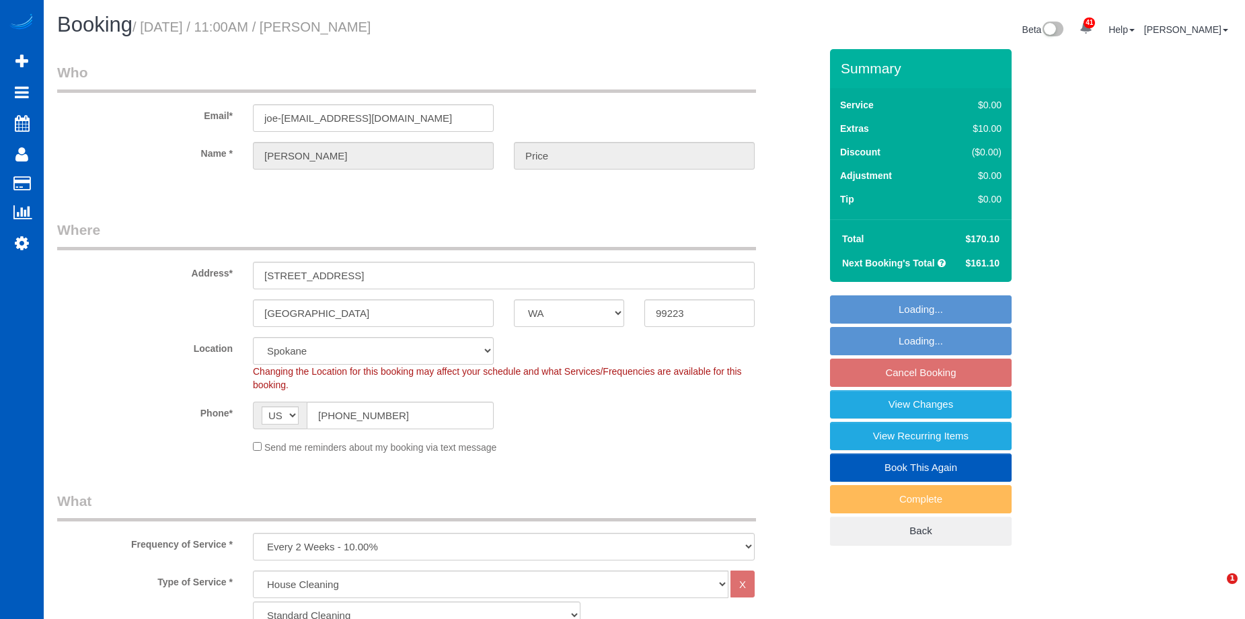
select select
select select "object:1181"
select select "spot16"
select select "1001"
select select "2"
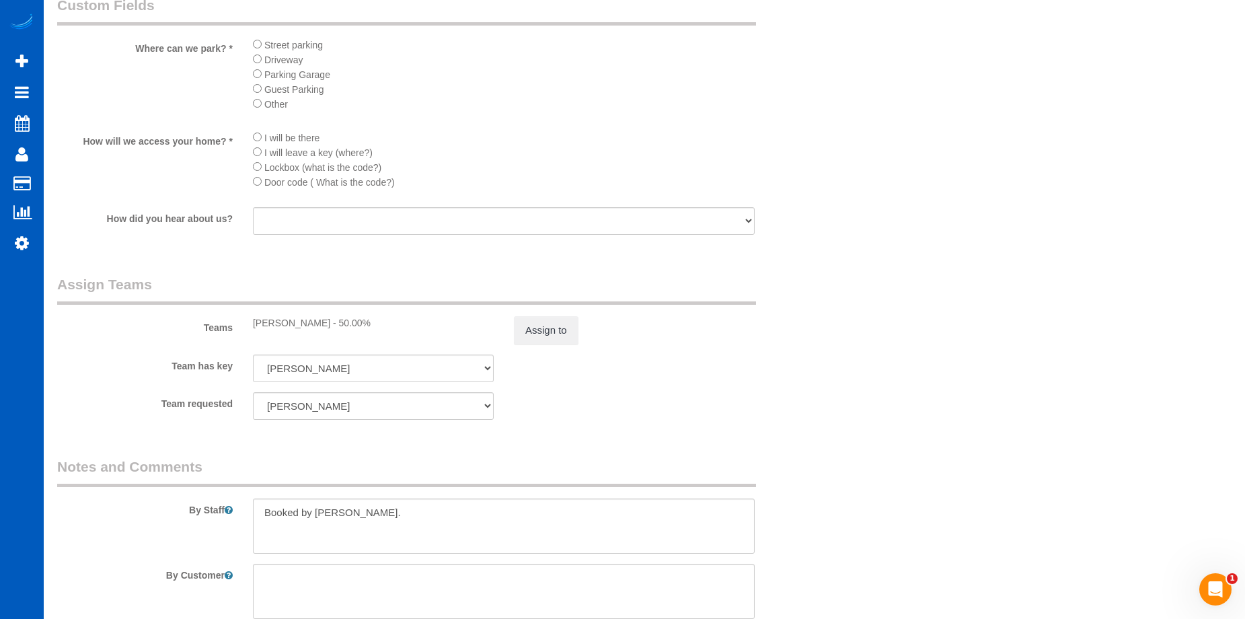
scroll to position [1547, 0]
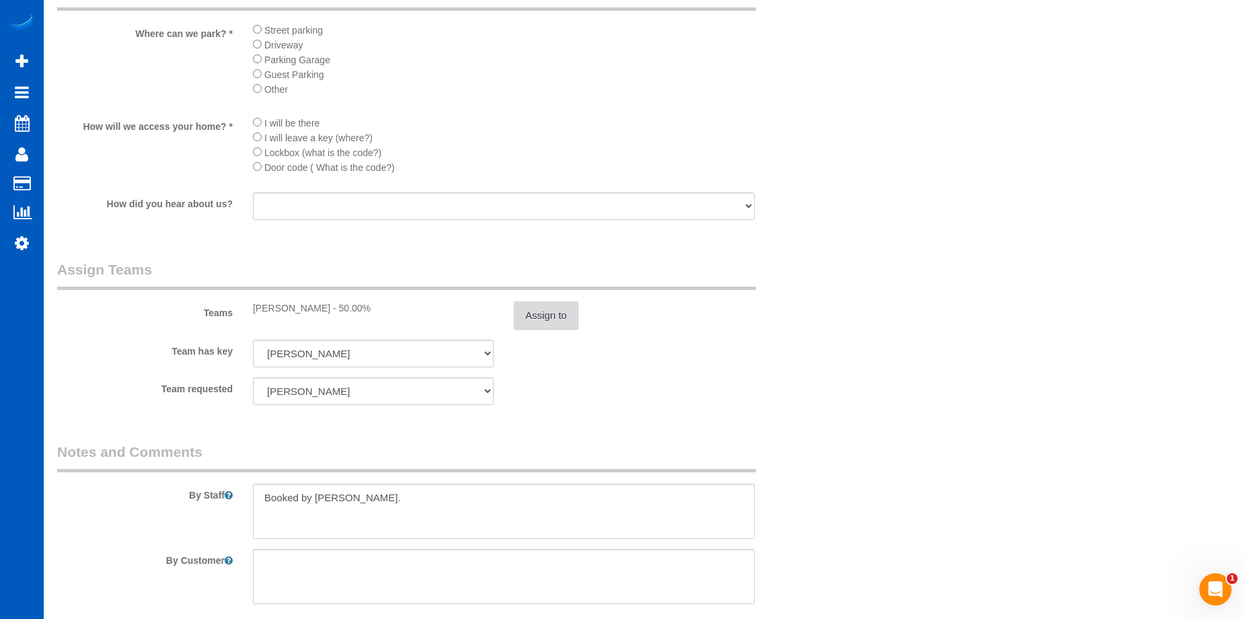
click at [552, 320] on button "Assign to" at bounding box center [546, 315] width 65 height 28
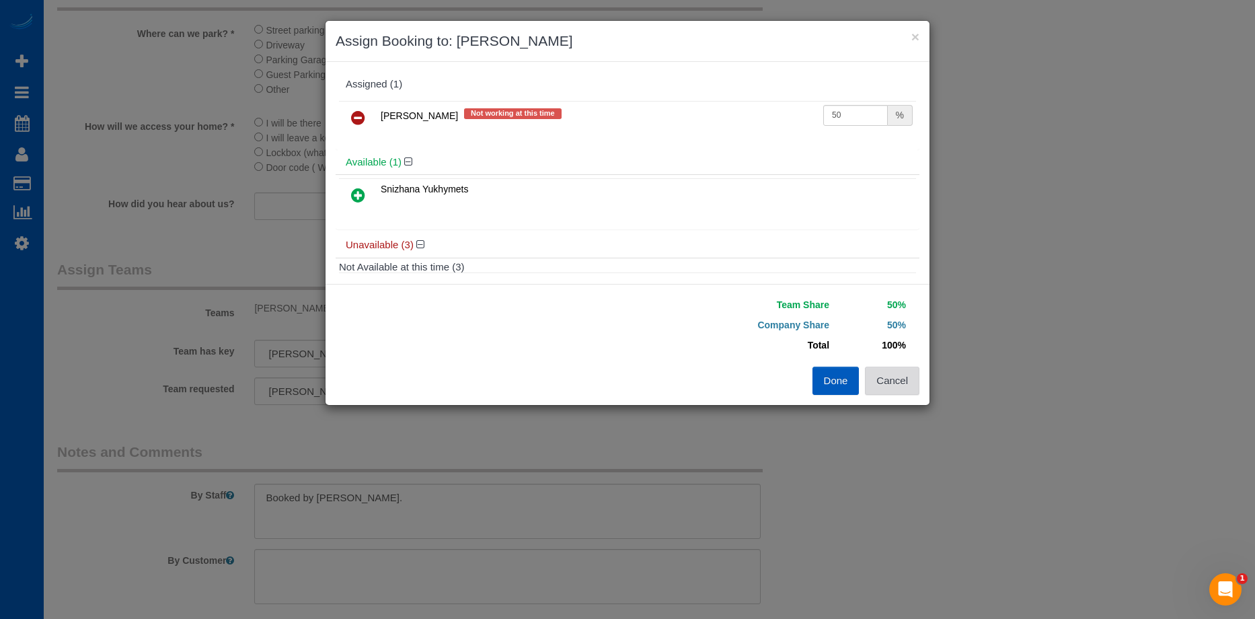
click at [901, 386] on button "Cancel" at bounding box center [892, 381] width 54 height 28
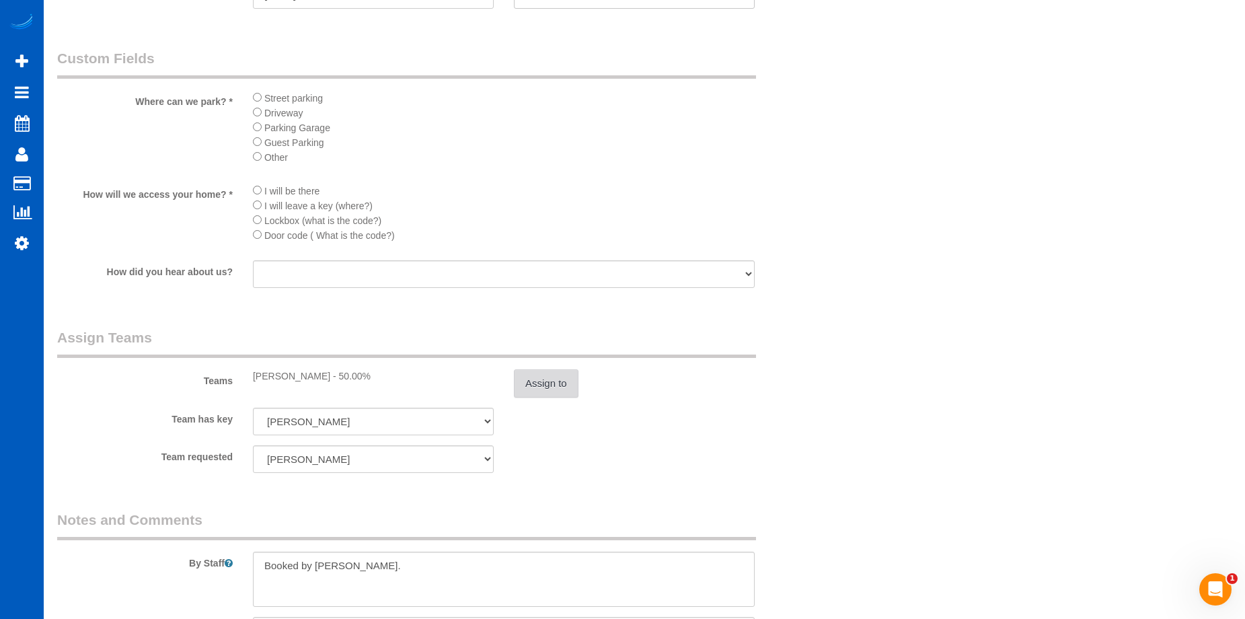
scroll to position [1480, 0]
click at [564, 391] on button "Assign to" at bounding box center [546, 383] width 65 height 28
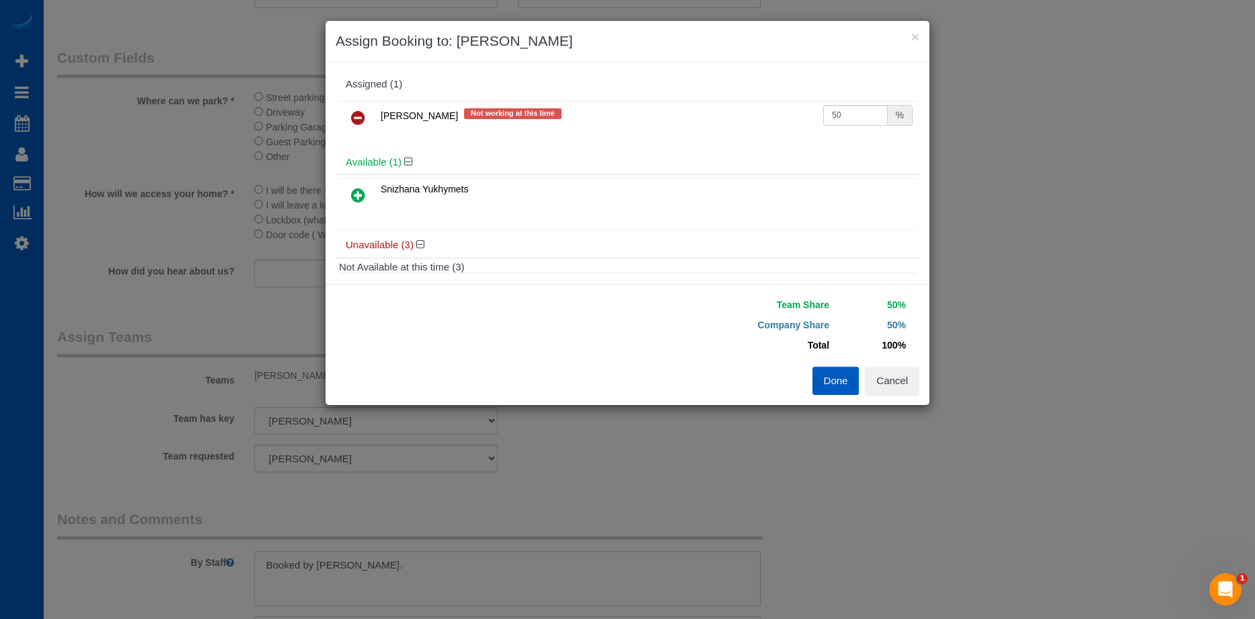
click at [363, 111] on icon at bounding box center [358, 118] width 14 height 16
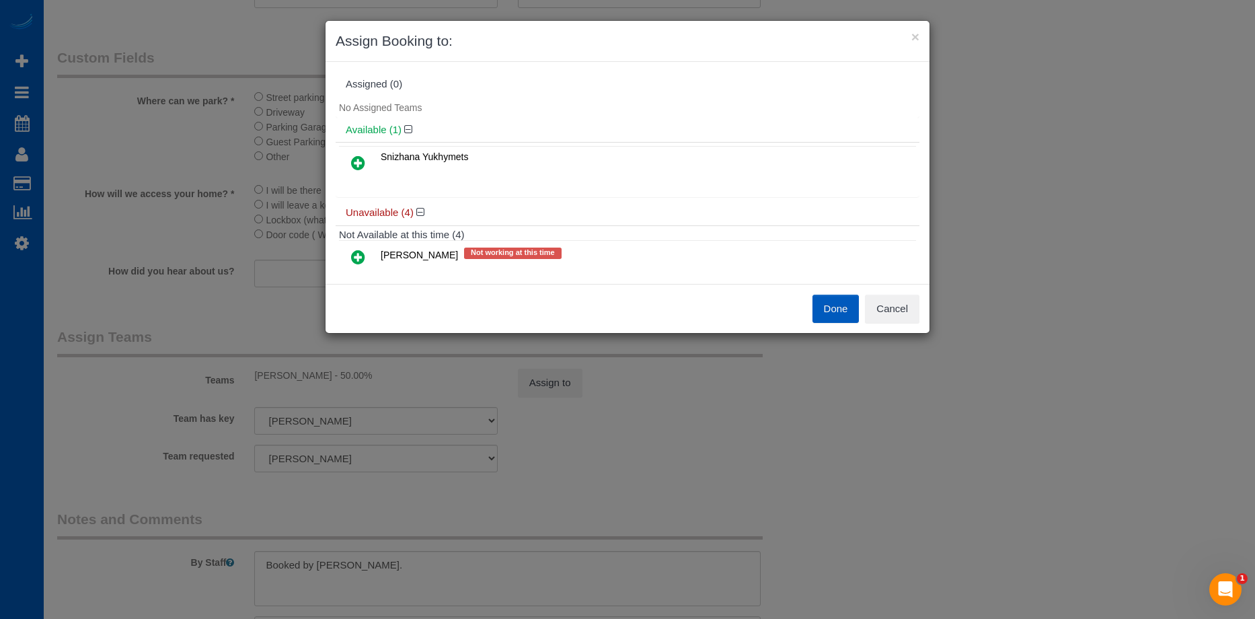
click at [351, 155] on icon at bounding box center [358, 163] width 14 height 16
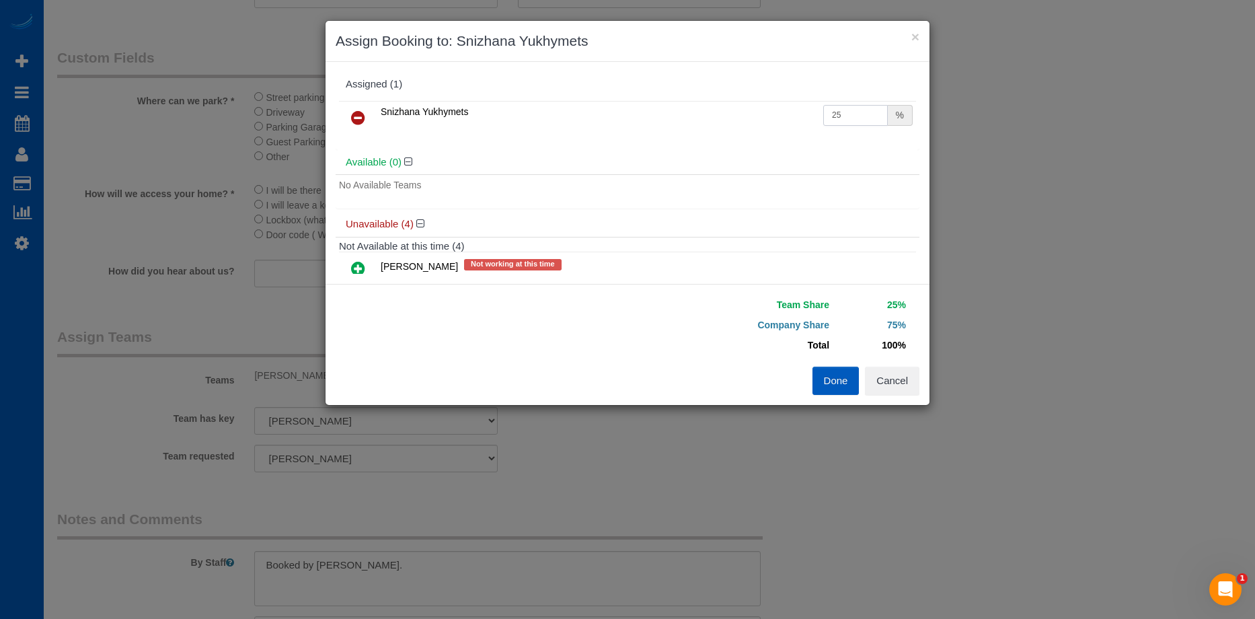
click at [848, 116] on input "25" at bounding box center [856, 115] width 65 height 21
drag, startPoint x: 836, startPoint y: 109, endPoint x: 784, endPoint y: 115, distance: 52.2
click at [784, 115] on tr "Snizhana Yukhymets 25 %" at bounding box center [627, 118] width 577 height 34
type input "50"
click at [839, 372] on button "Done" at bounding box center [836, 381] width 47 height 28
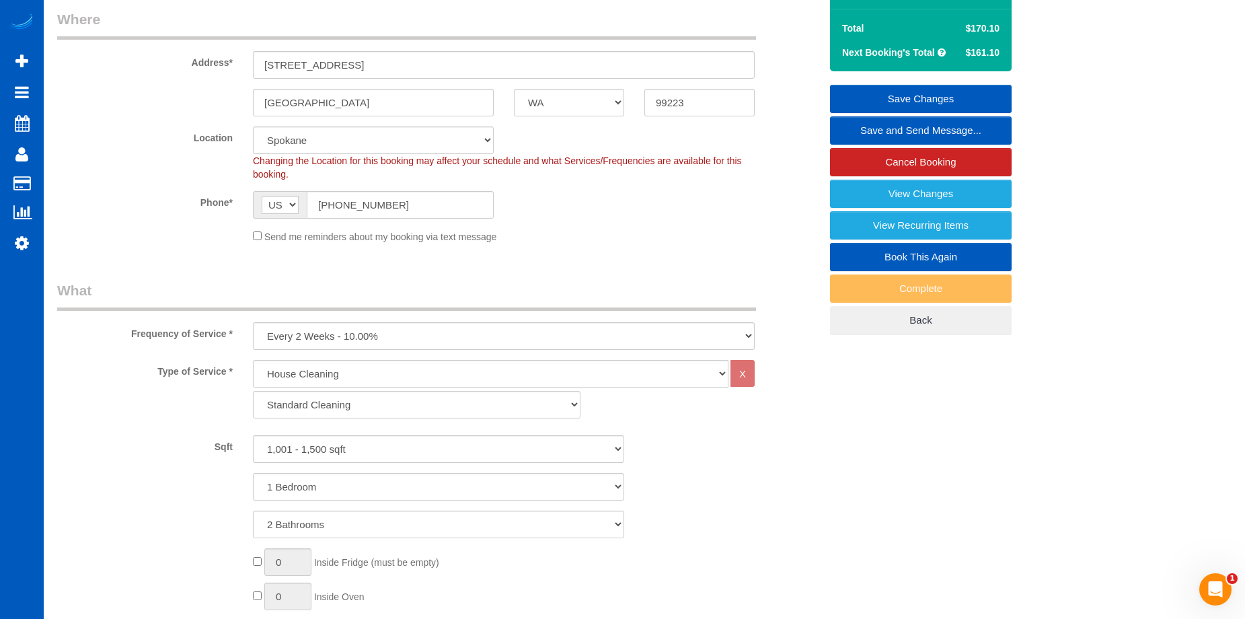
scroll to position [0, 0]
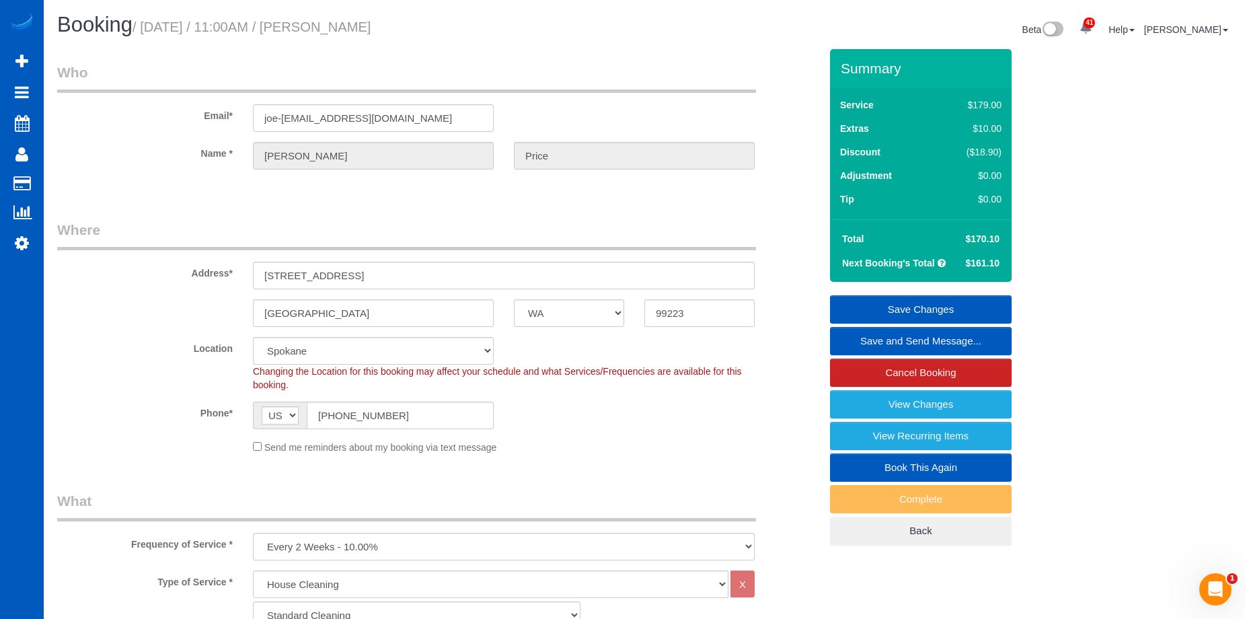
click at [922, 299] on link "Save Changes" at bounding box center [921, 309] width 182 height 28
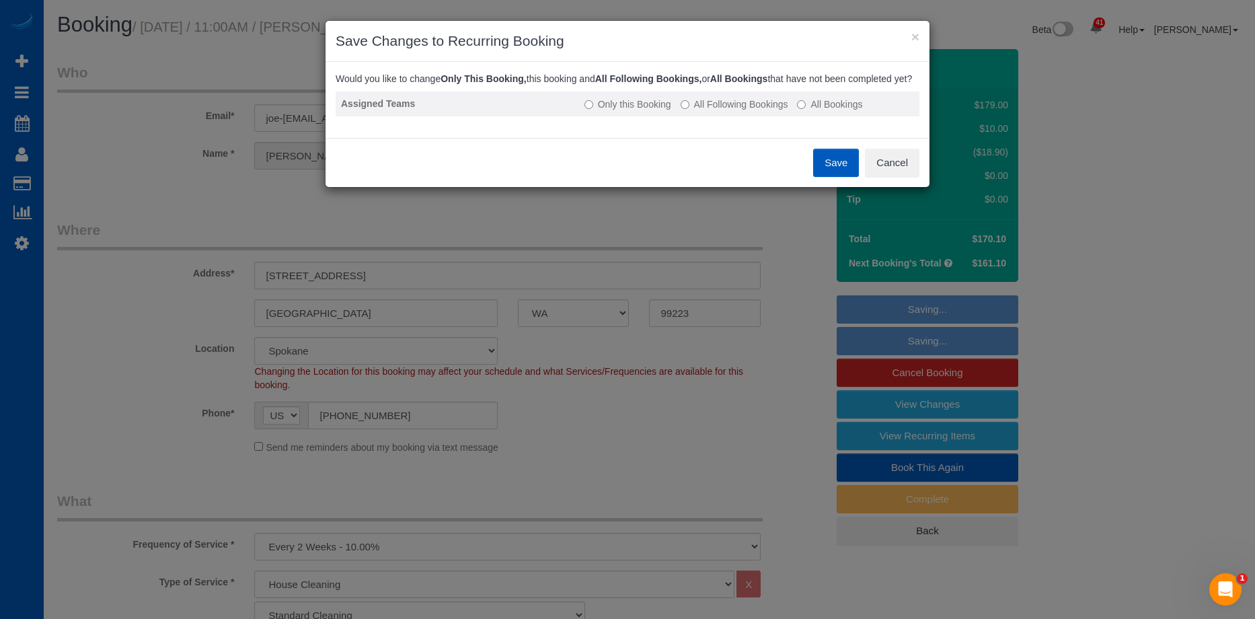
click at [740, 111] on label "All Following Bookings" at bounding box center [735, 104] width 108 height 13
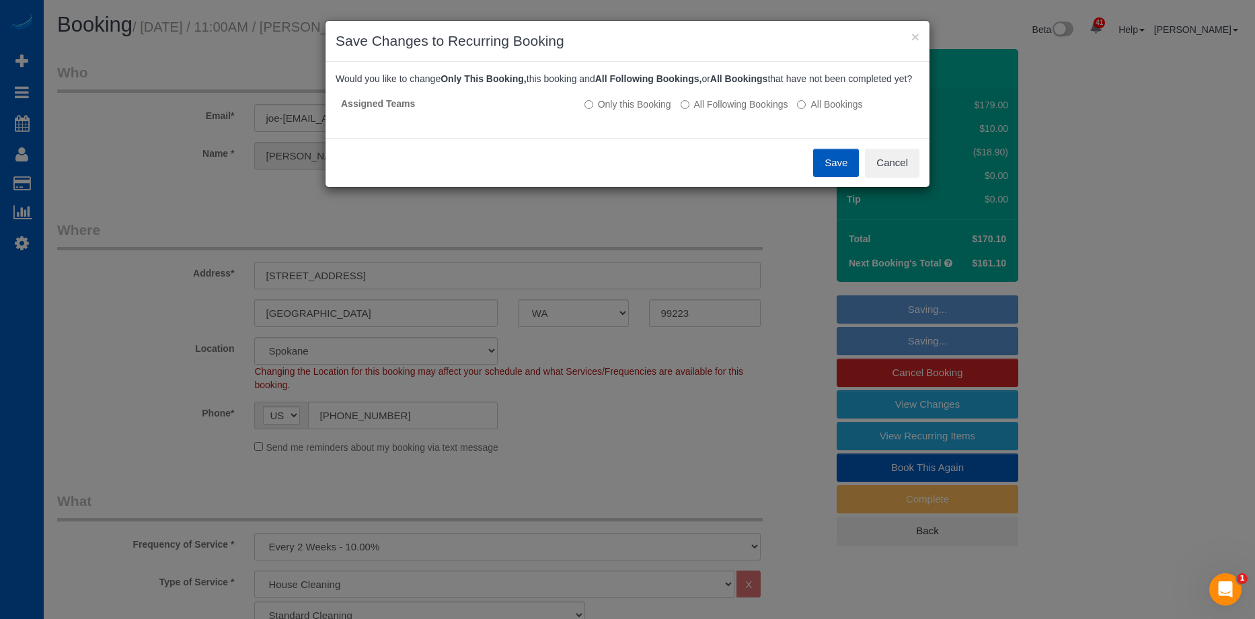
click at [825, 176] on button "Save" at bounding box center [836, 163] width 46 height 28
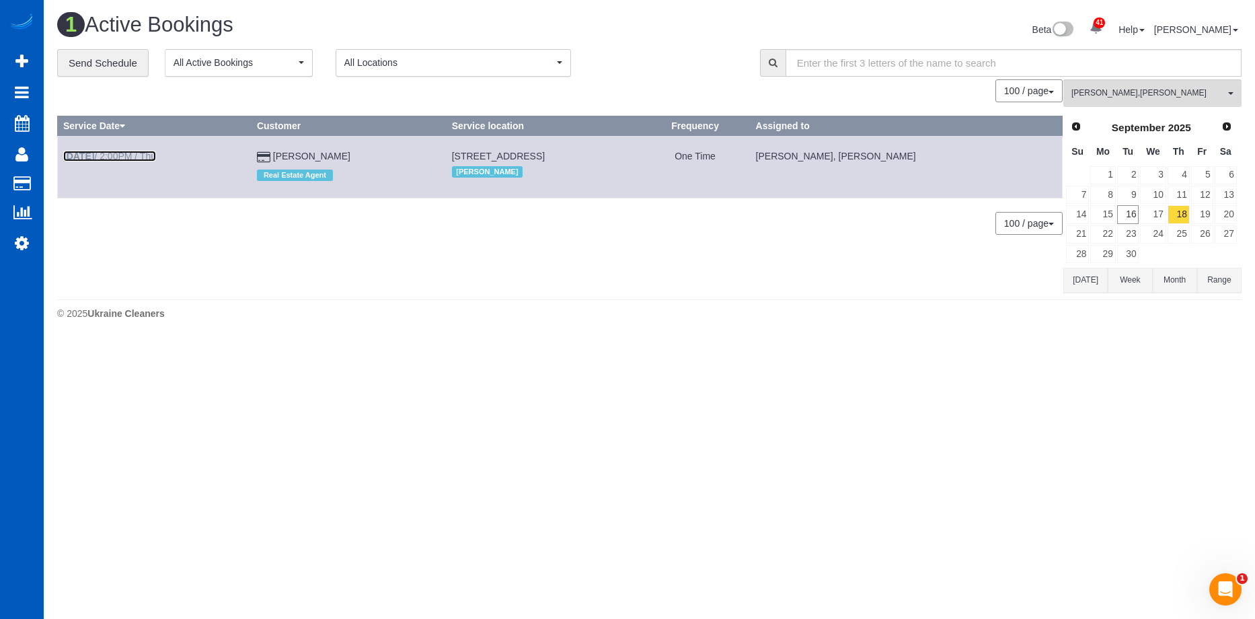
click at [131, 153] on link "Sep 18th / 2:00PM / Thu" at bounding box center [109, 156] width 93 height 11
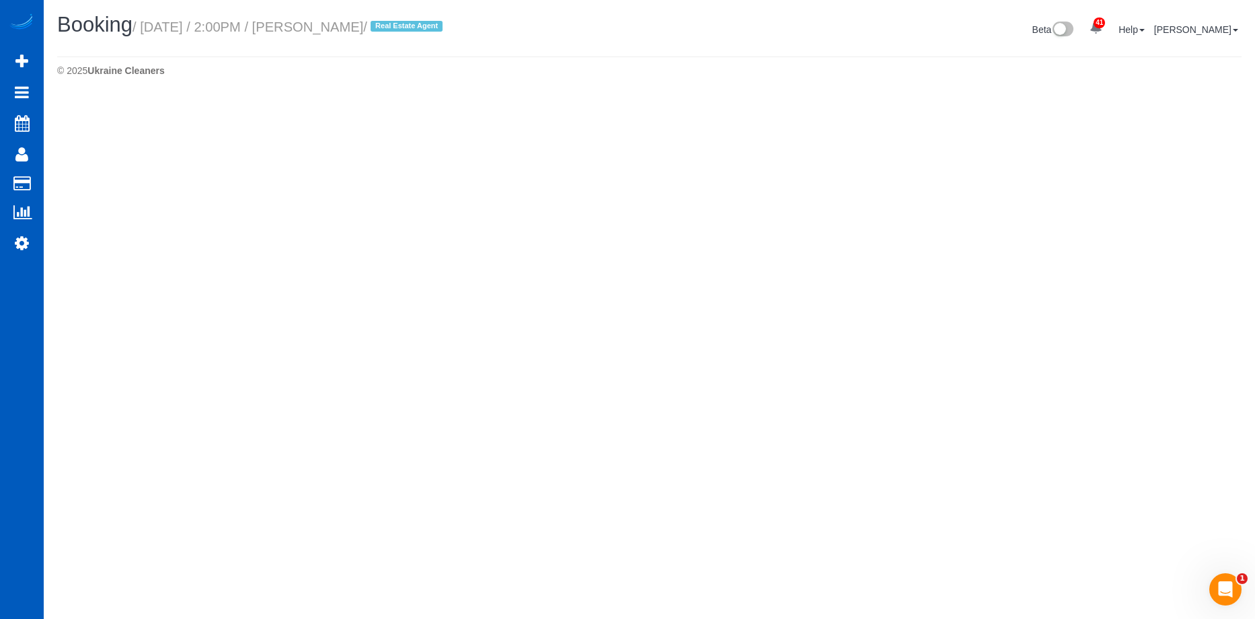
select select "WA"
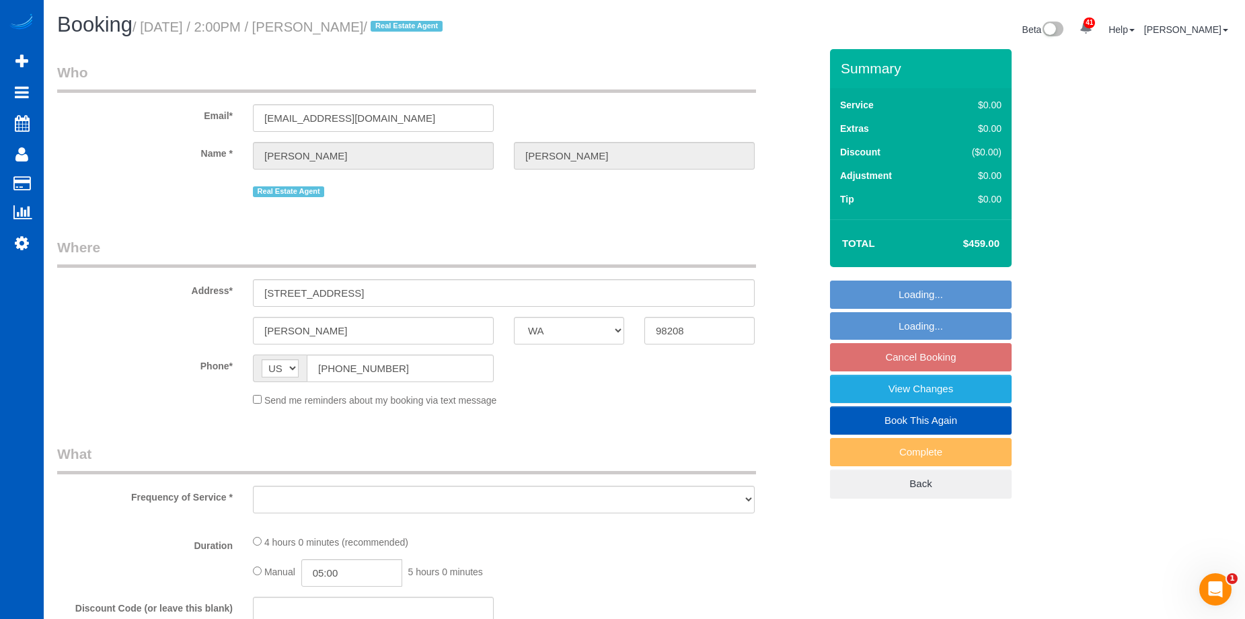
select select "string:fspay-7bca4e92-7077-4ed8-9db1-bb3fde504788"
select select "object:2100"
select select "199"
select select "number:10"
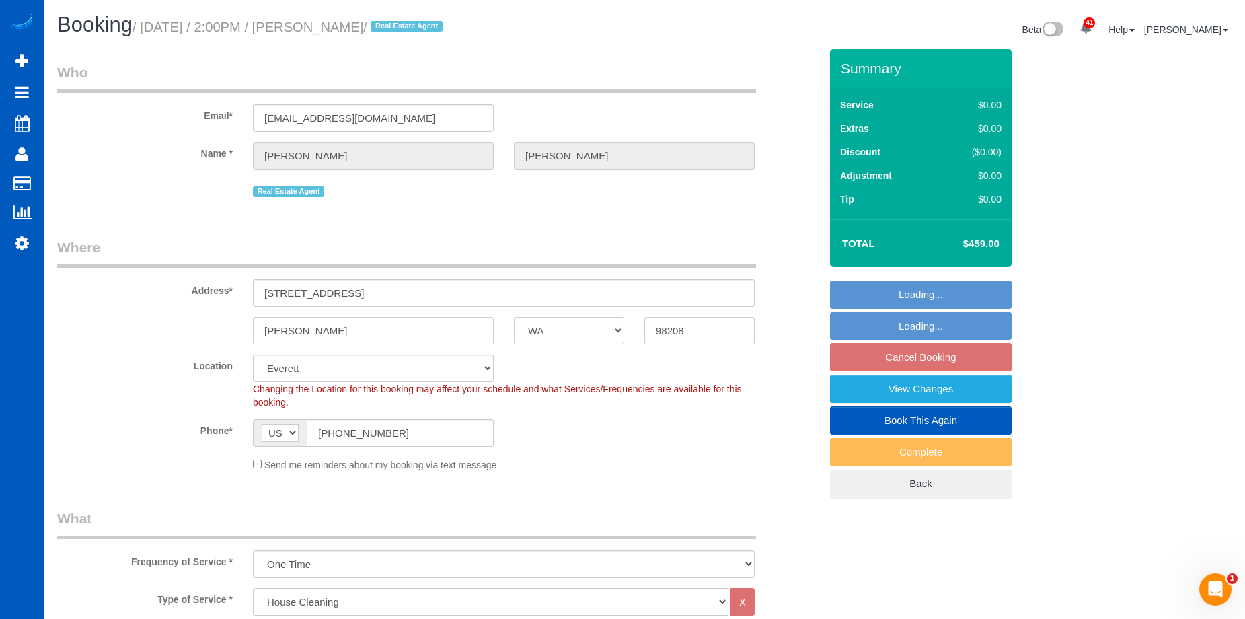
select select "object:2455"
select select "spot32"
select select "1501"
select select "3"
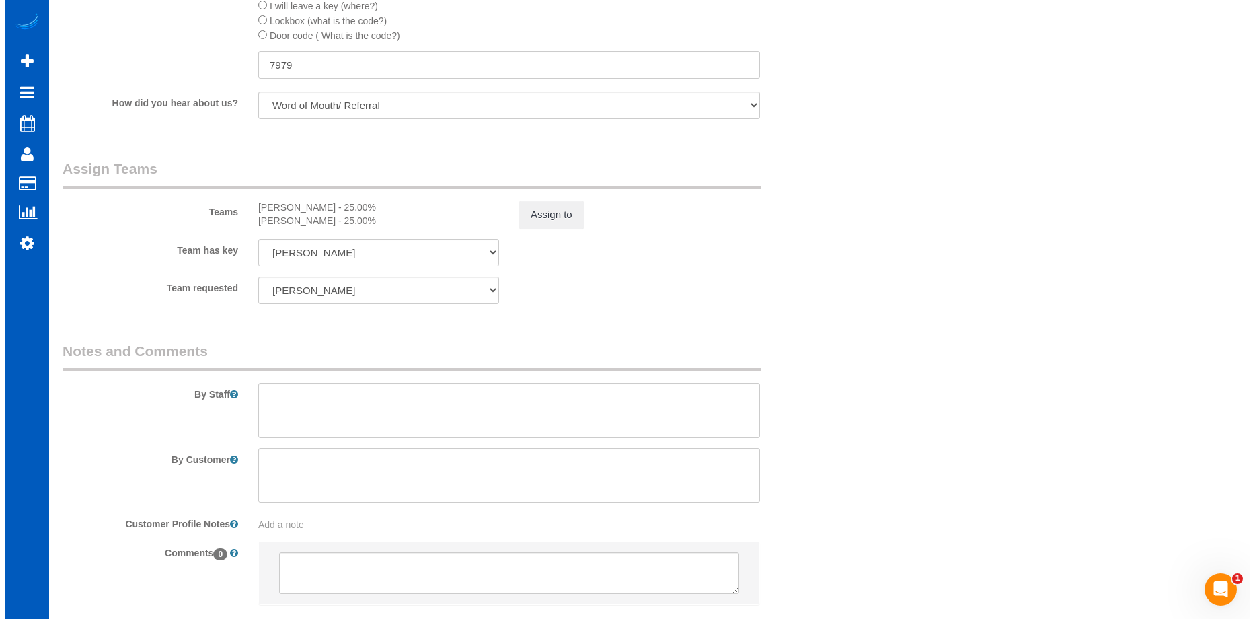
scroll to position [1516, 0]
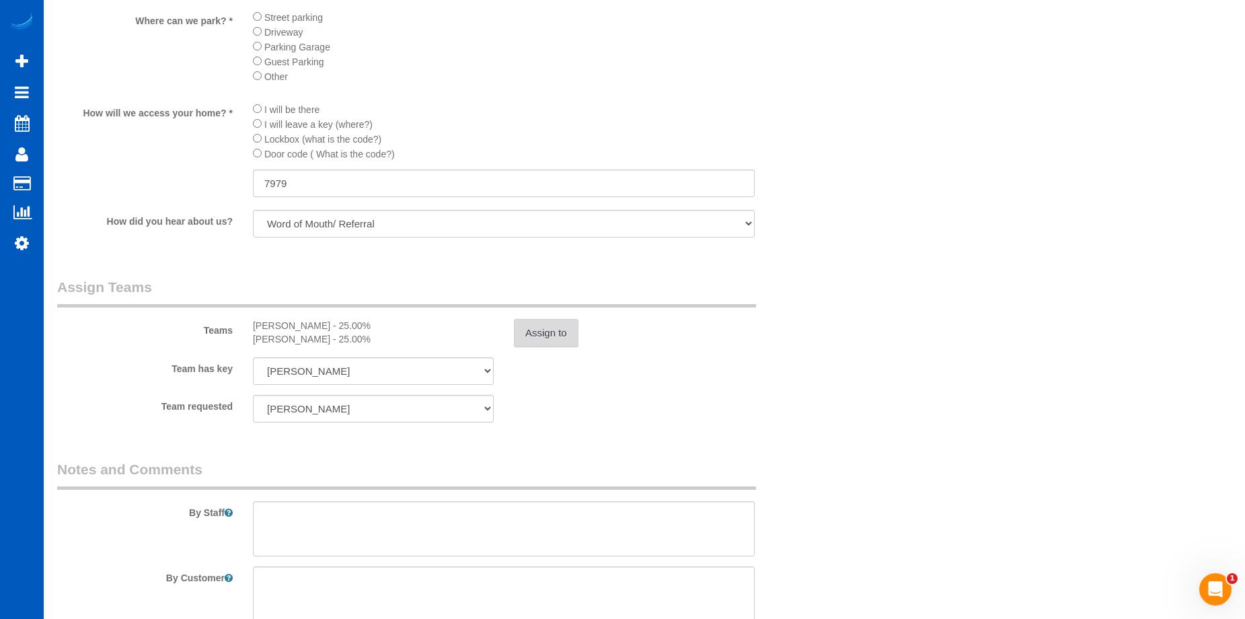
click at [541, 344] on button "Assign to" at bounding box center [546, 333] width 65 height 28
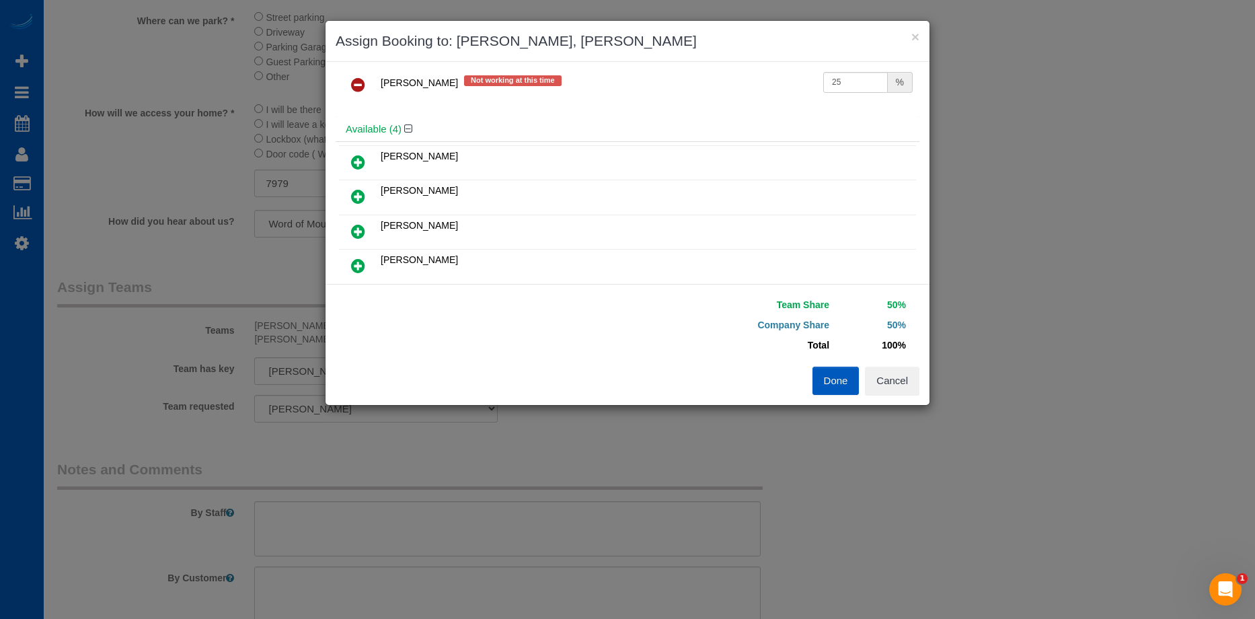
scroll to position [0, 0]
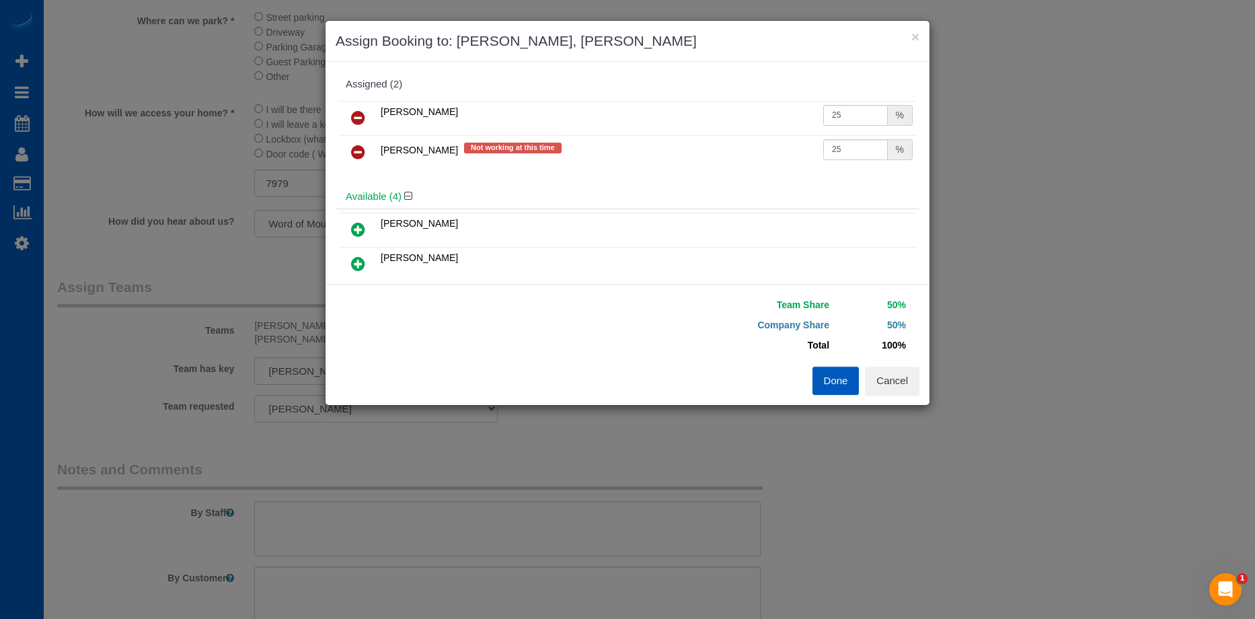
click at [360, 114] on icon at bounding box center [358, 118] width 14 height 16
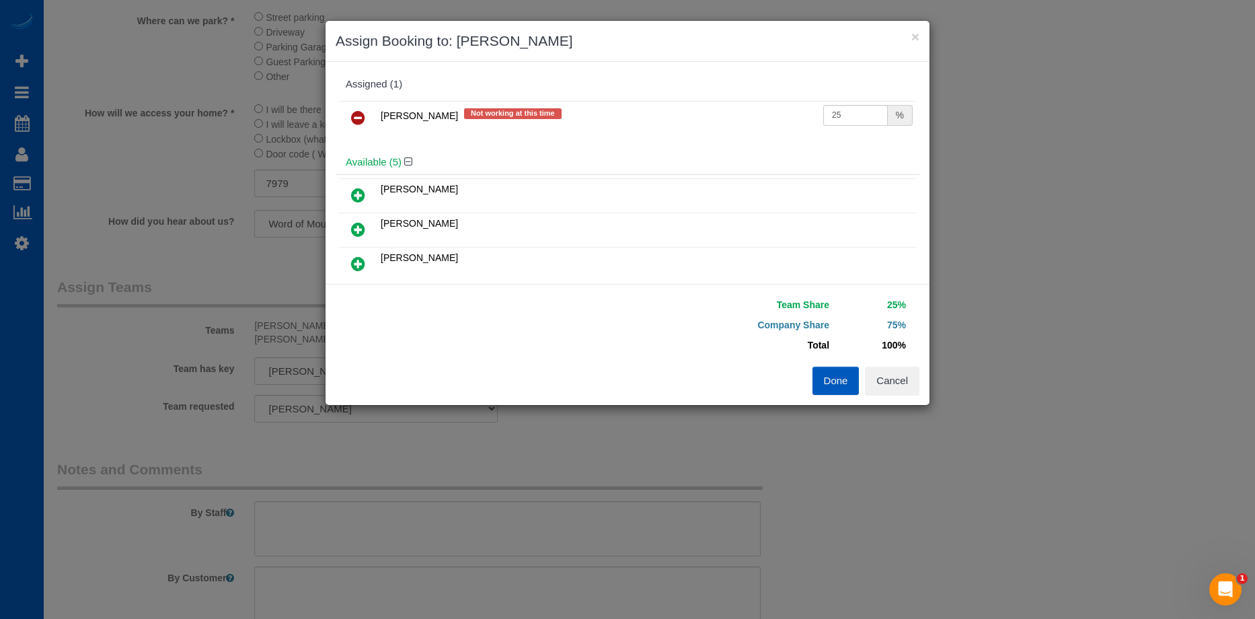
click at [359, 115] on icon at bounding box center [358, 118] width 14 height 16
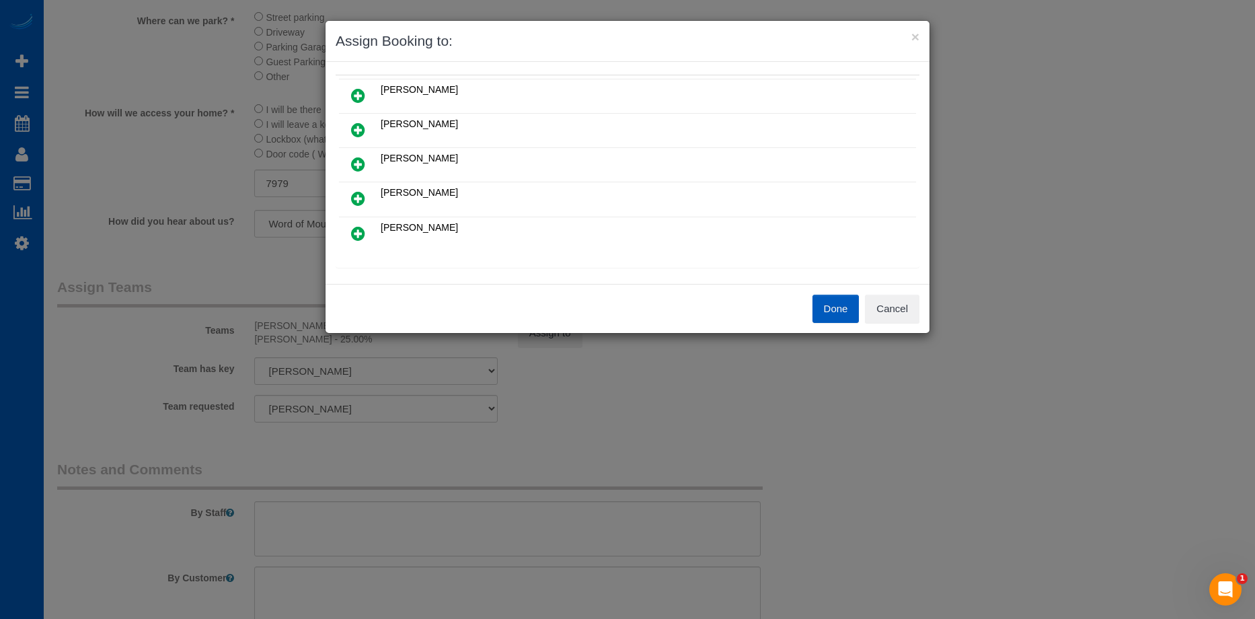
click at [360, 188] on link at bounding box center [358, 199] width 32 height 27
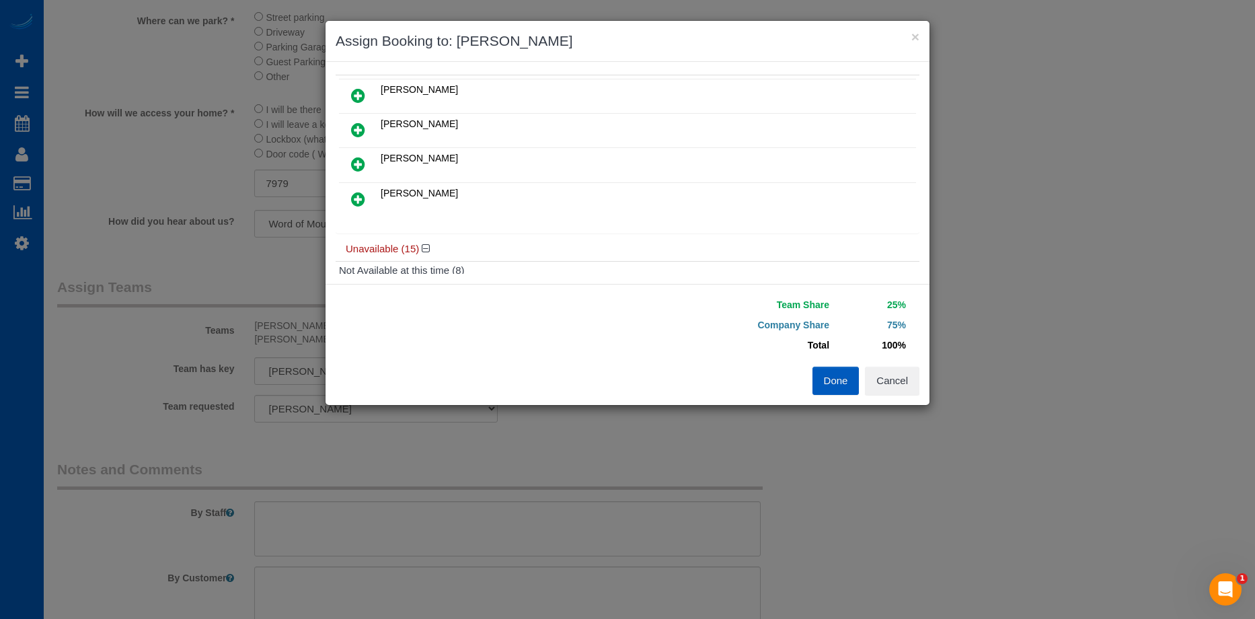
click at [366, 198] on link at bounding box center [358, 199] width 32 height 27
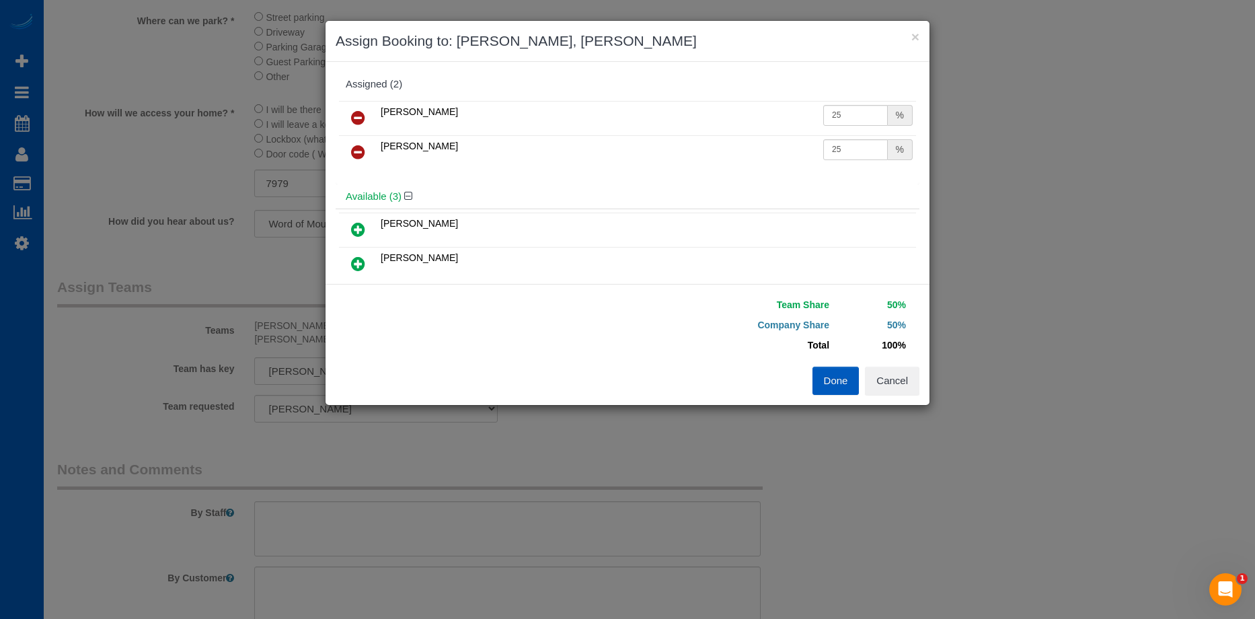
click at [839, 381] on button "Done" at bounding box center [836, 381] width 47 height 28
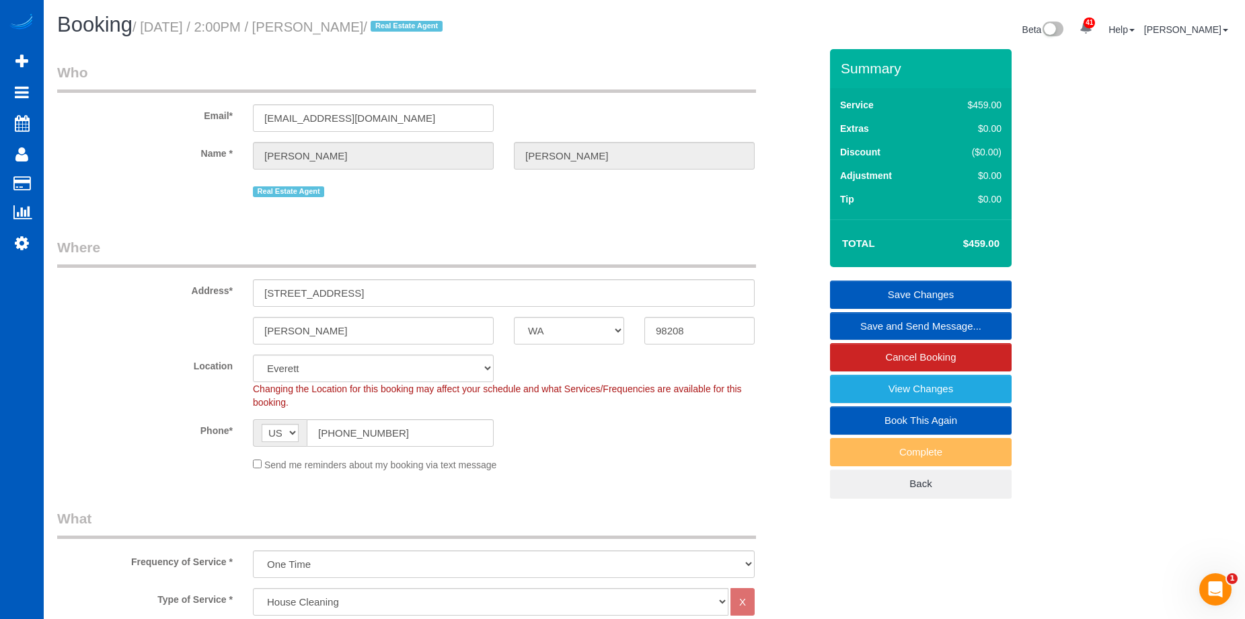
click at [884, 283] on link "Save Changes" at bounding box center [921, 295] width 182 height 28
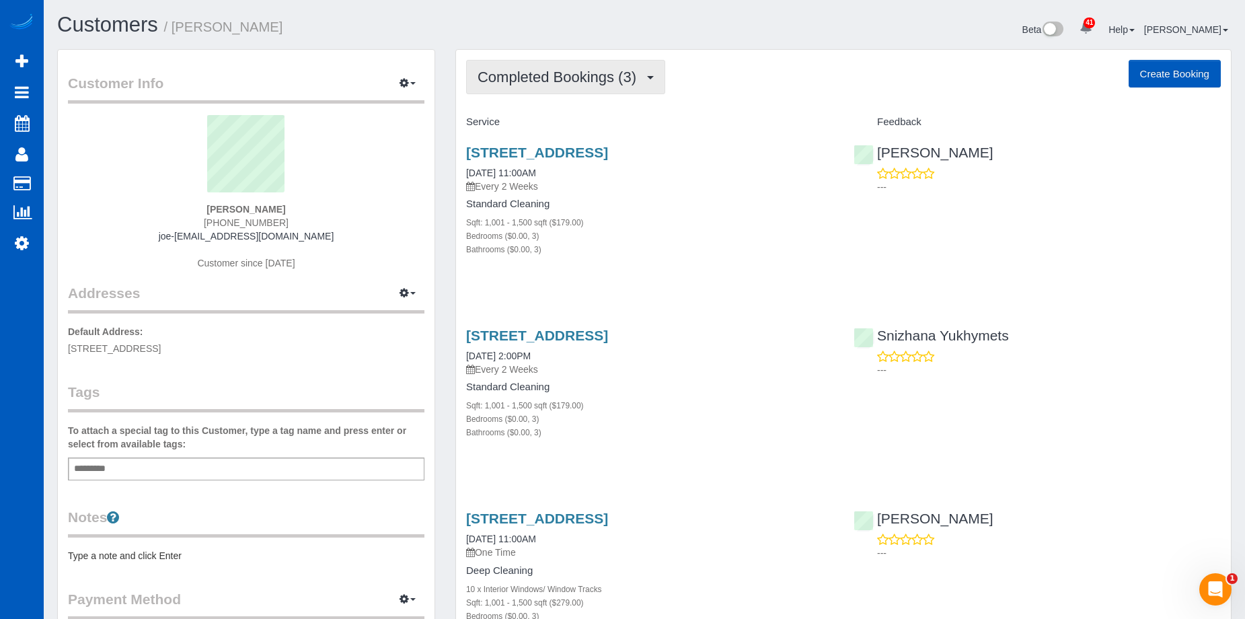
click at [634, 79] on span "Completed Bookings (3)" at bounding box center [561, 77] width 166 height 17
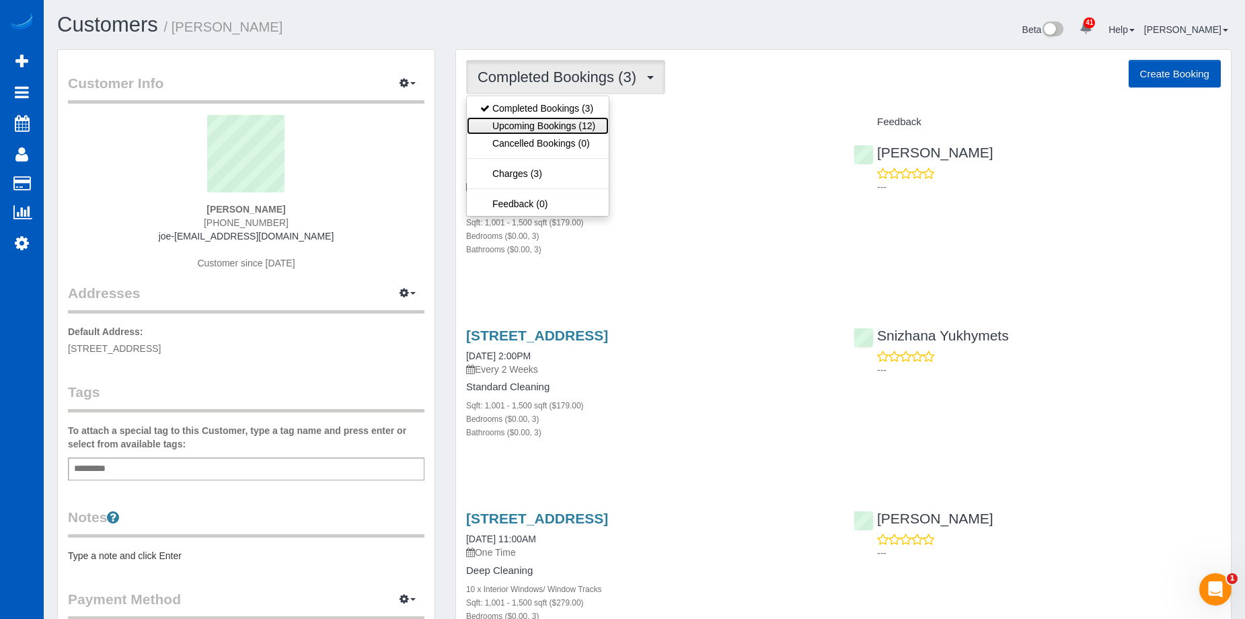
click at [595, 120] on link "Upcoming Bookings (12)" at bounding box center [538, 125] width 142 height 17
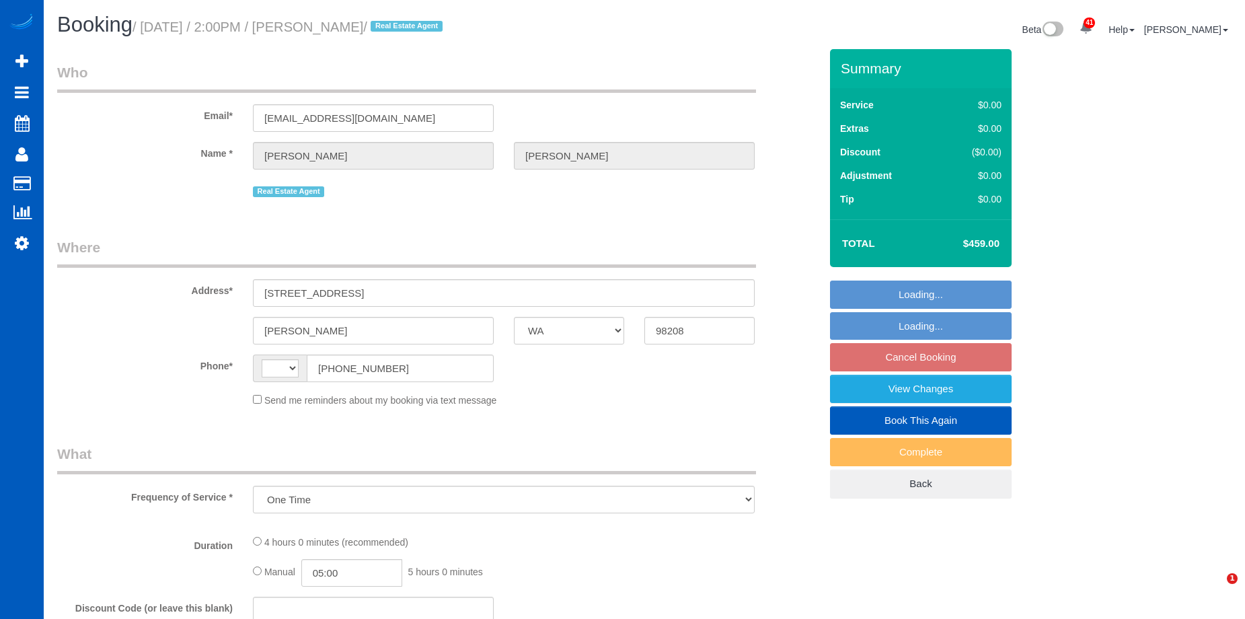
select select "WA"
select select "spot2"
select select "string:[GEOGRAPHIC_DATA]"
select select "string:fspay-7bca4e92-7077-4ed8-9db1-bb3fde504788"
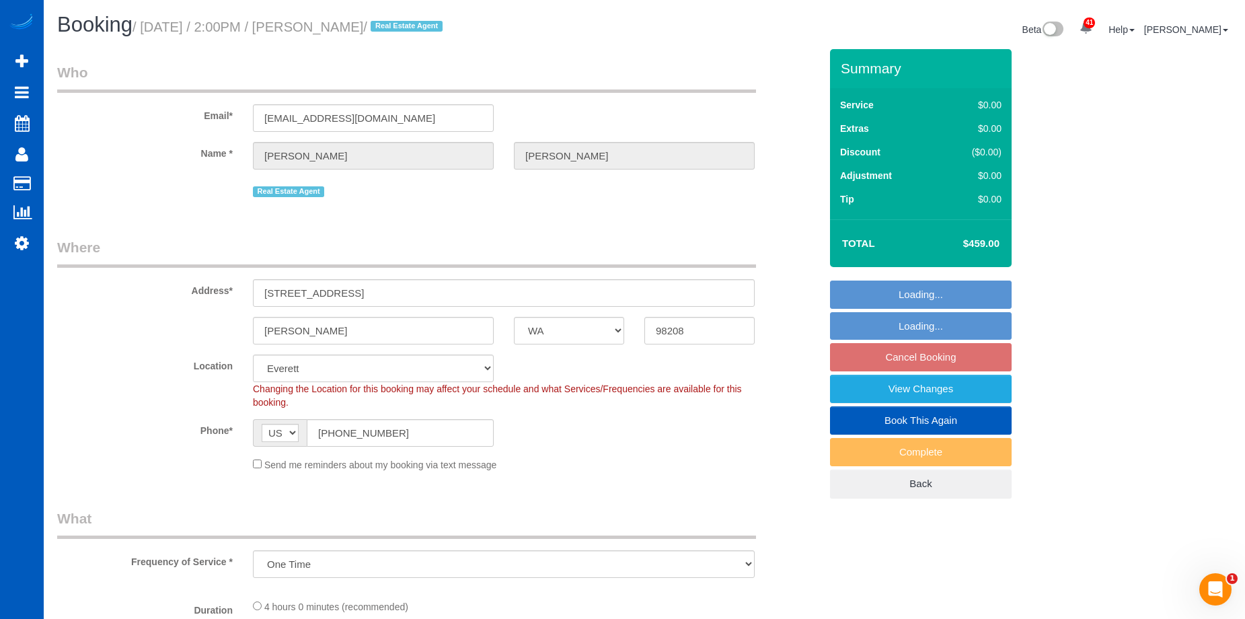
select select "number:10"
select select "object:1743"
select select
select select "199"
select select "1501"
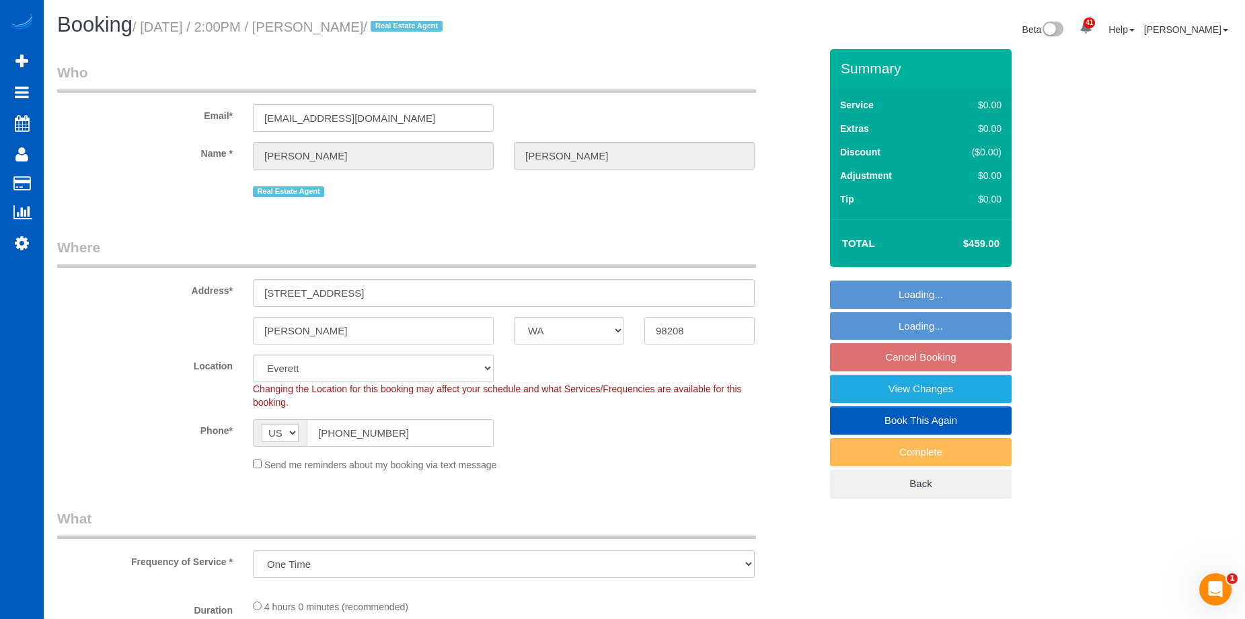
select select "3"
select select "spot17"
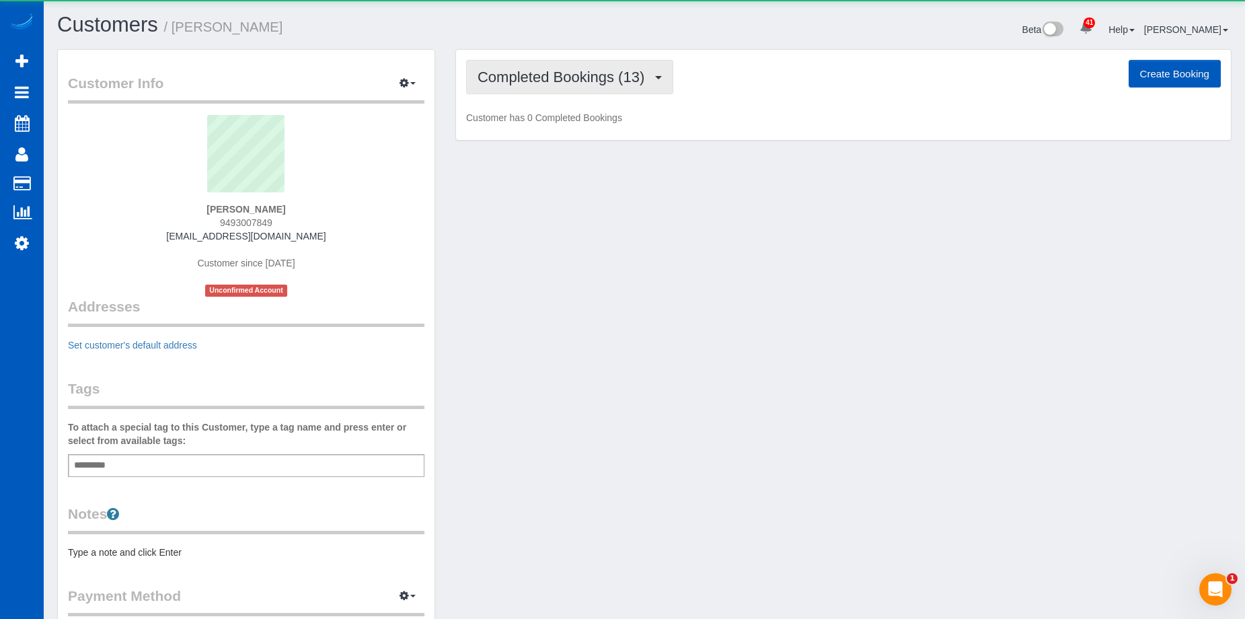
click at [541, 66] on button "Completed Bookings (13)" at bounding box center [569, 77] width 207 height 34
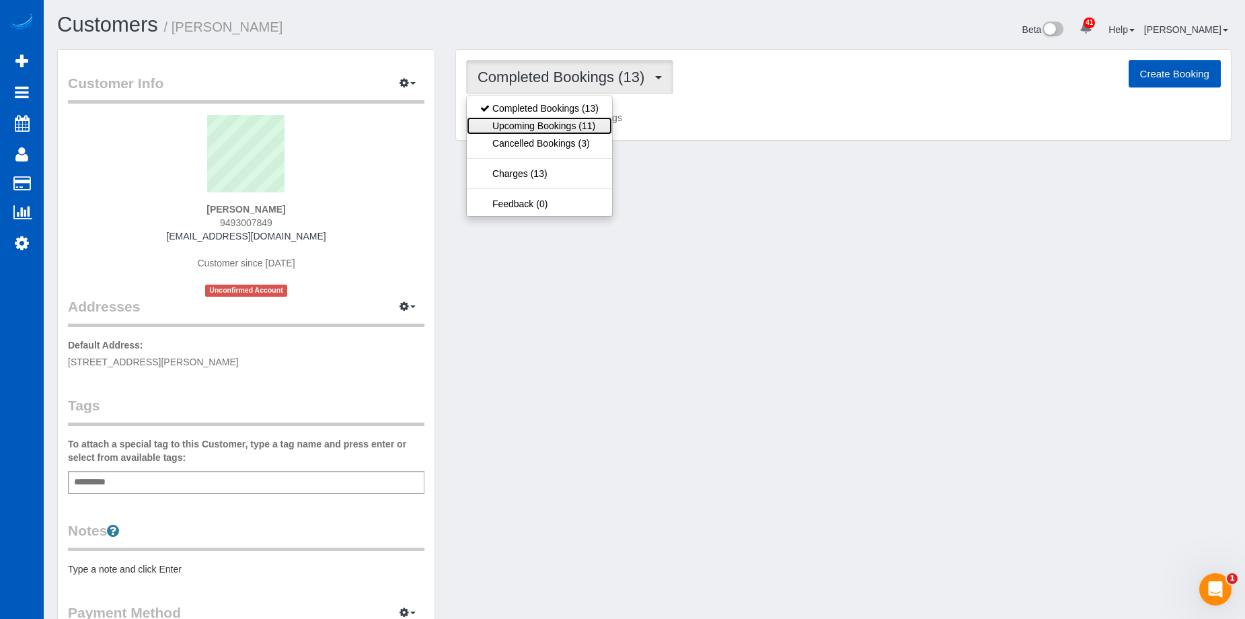
click at [548, 125] on link "Upcoming Bookings (11)" at bounding box center [539, 125] width 145 height 17
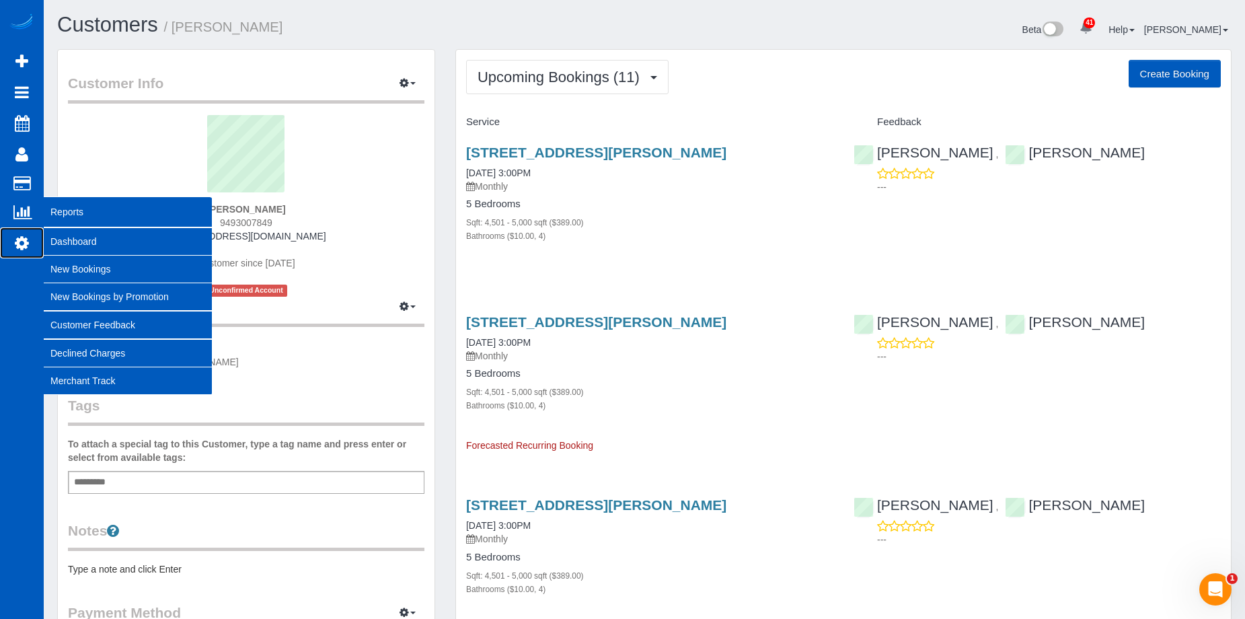
drag, startPoint x: 15, startPoint y: 246, endPoint x: 67, endPoint y: 204, distance: 66.0
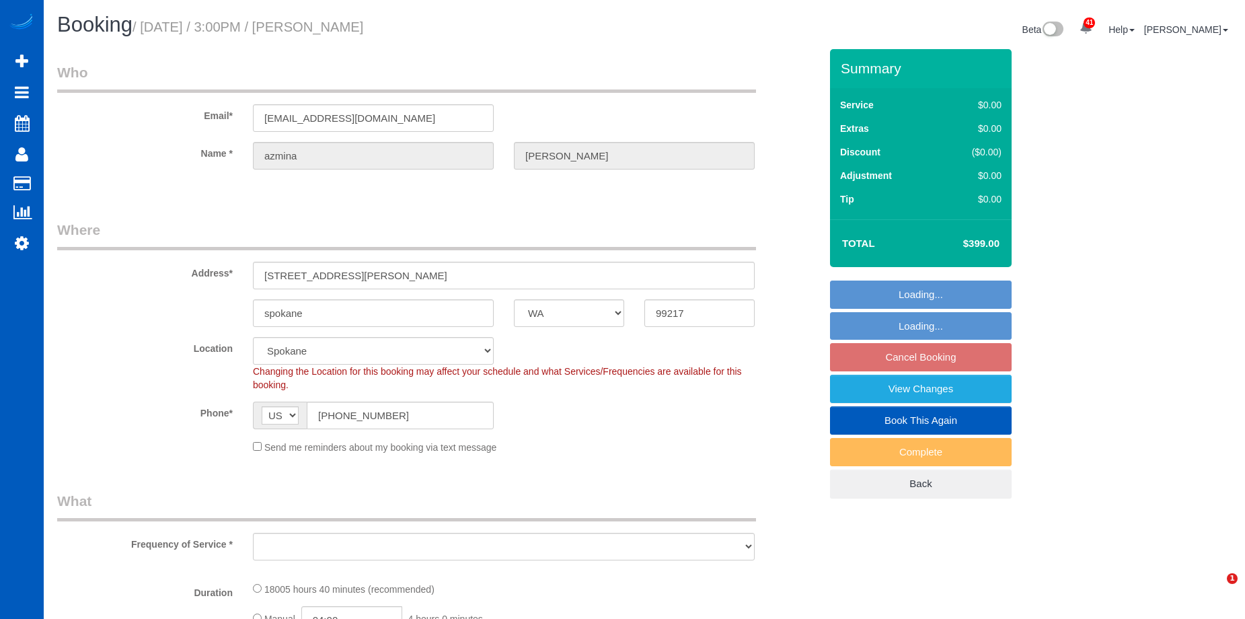
select select "WA"
select select "object:1102"
select select "4501"
select select "4"
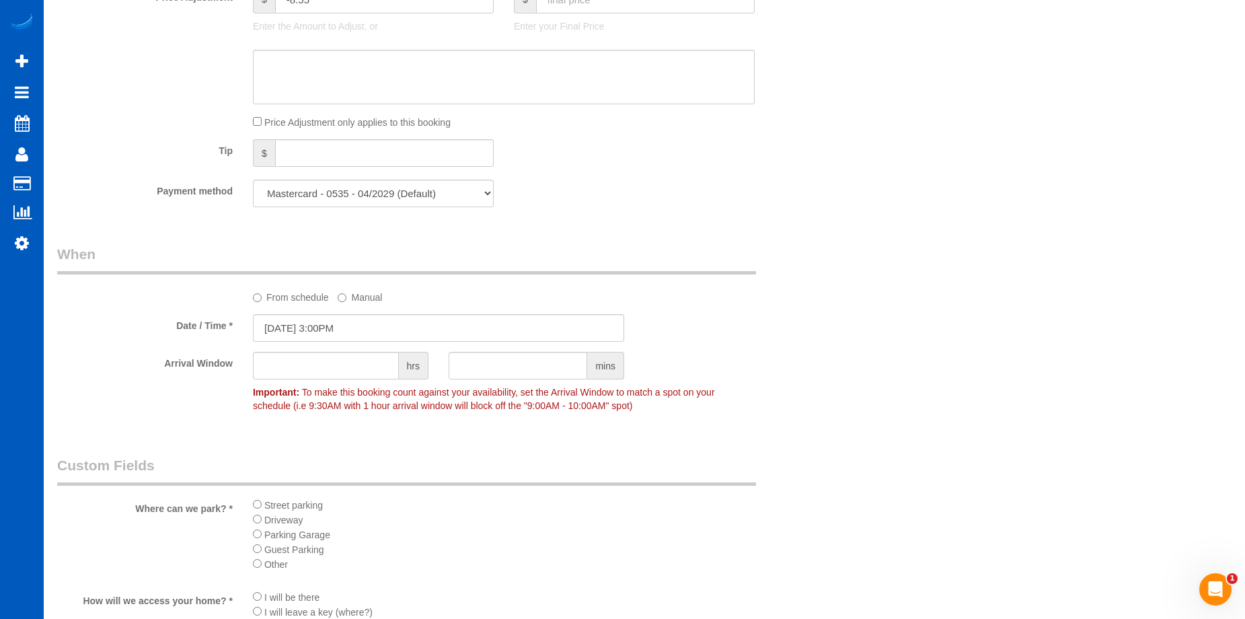
scroll to position [1076, 0]
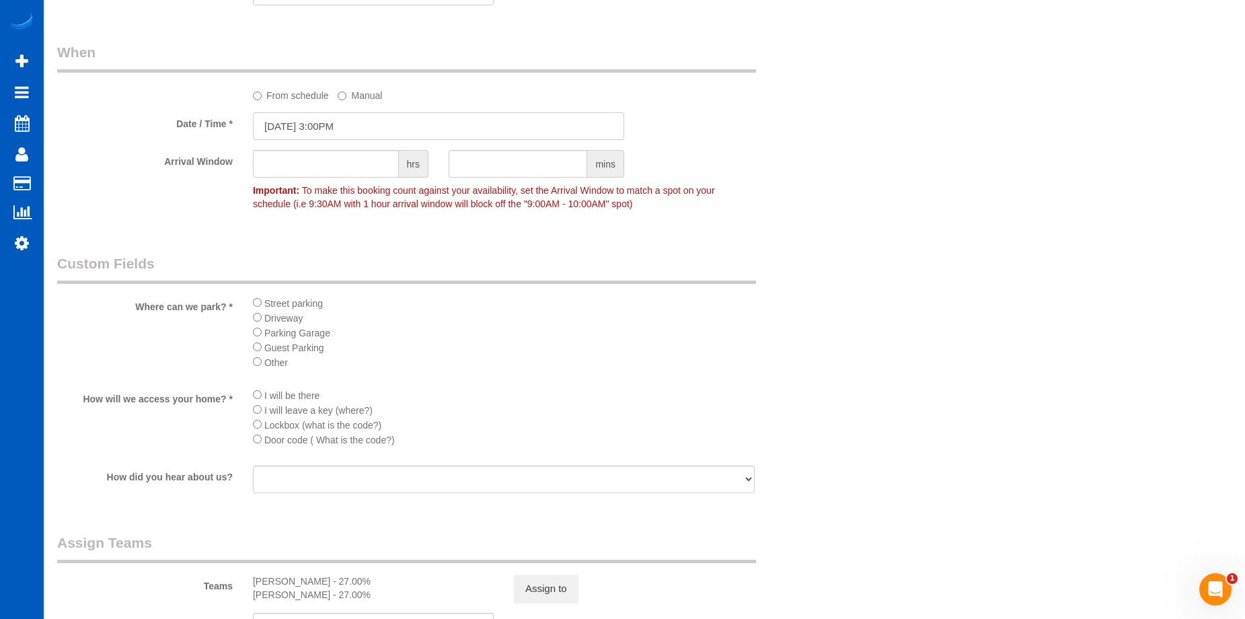
click at [386, 116] on input "[DATE] 3:00PM" at bounding box center [438, 126] width 371 height 28
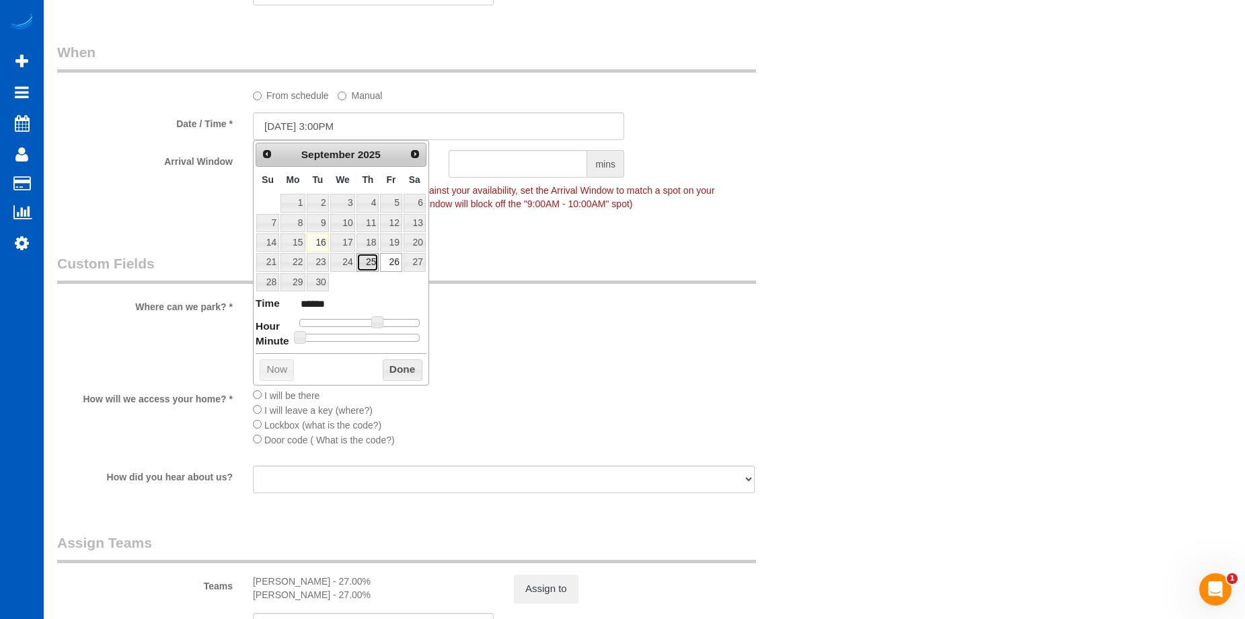
click at [377, 263] on link "25" at bounding box center [368, 262] width 22 height 18
type input "[DATE] 3:00PM"
click at [405, 369] on button "Done" at bounding box center [403, 370] width 40 height 22
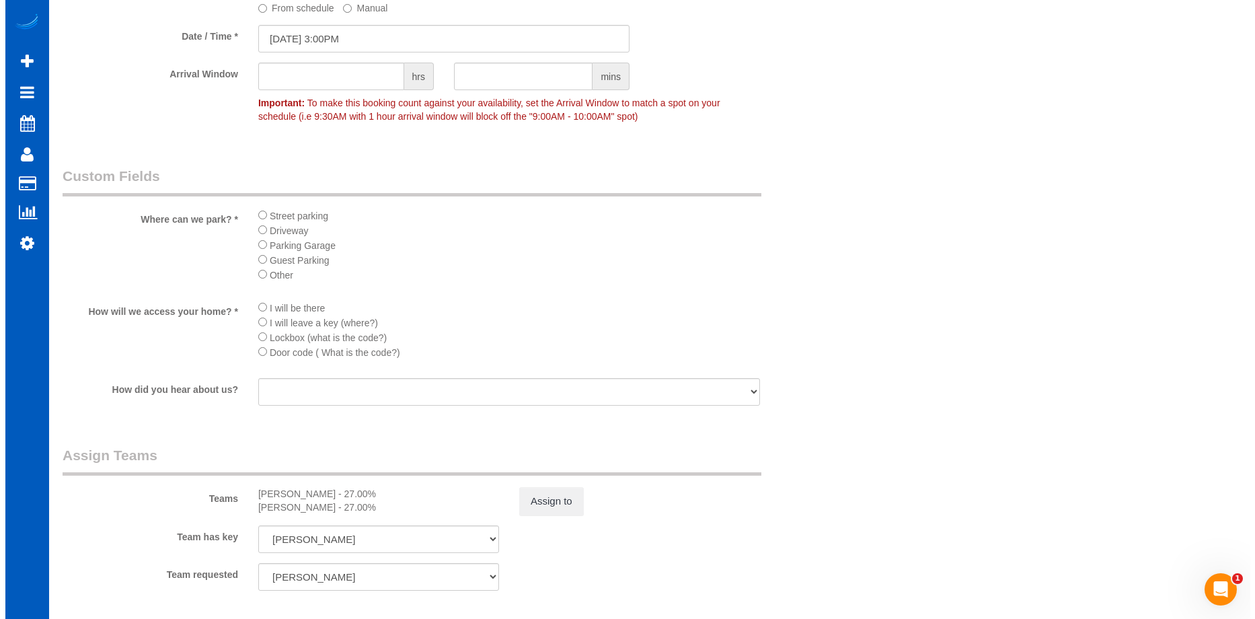
scroll to position [1346, 0]
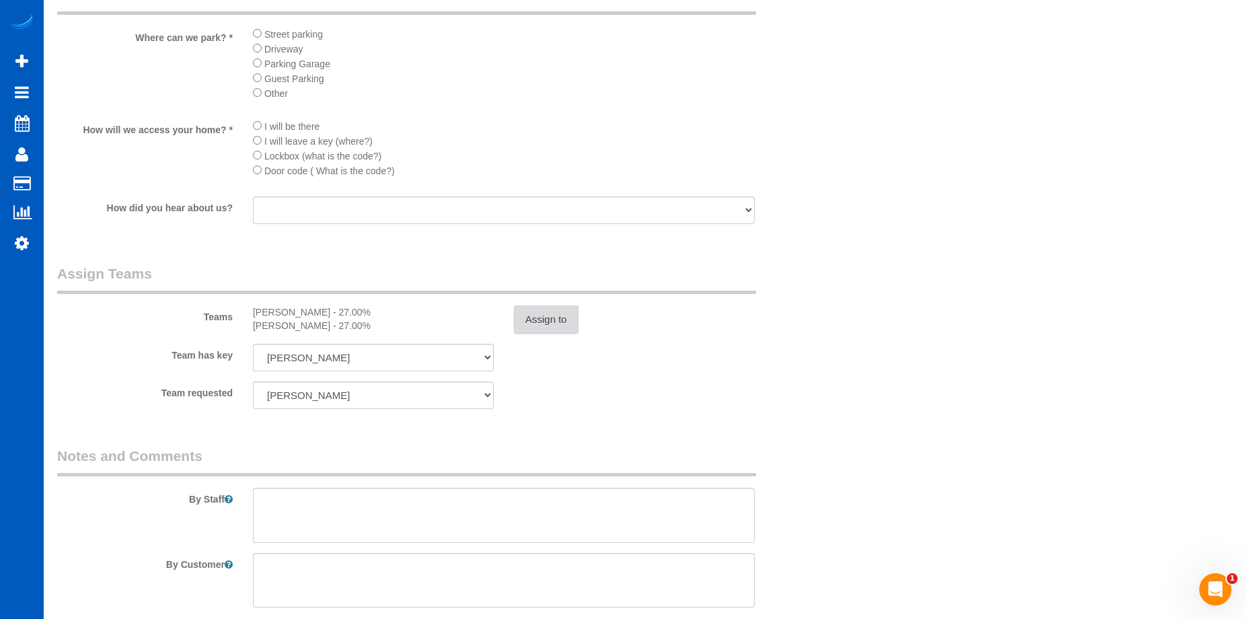
click at [546, 322] on button "Assign to" at bounding box center [546, 319] width 65 height 28
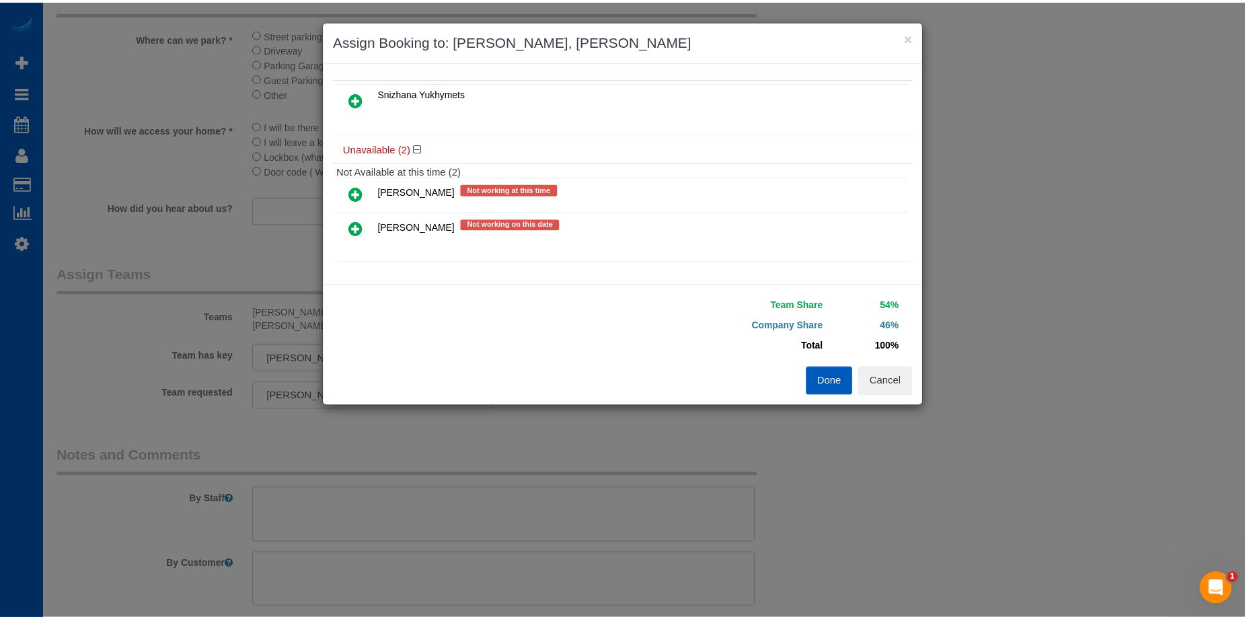
scroll to position [0, 0]
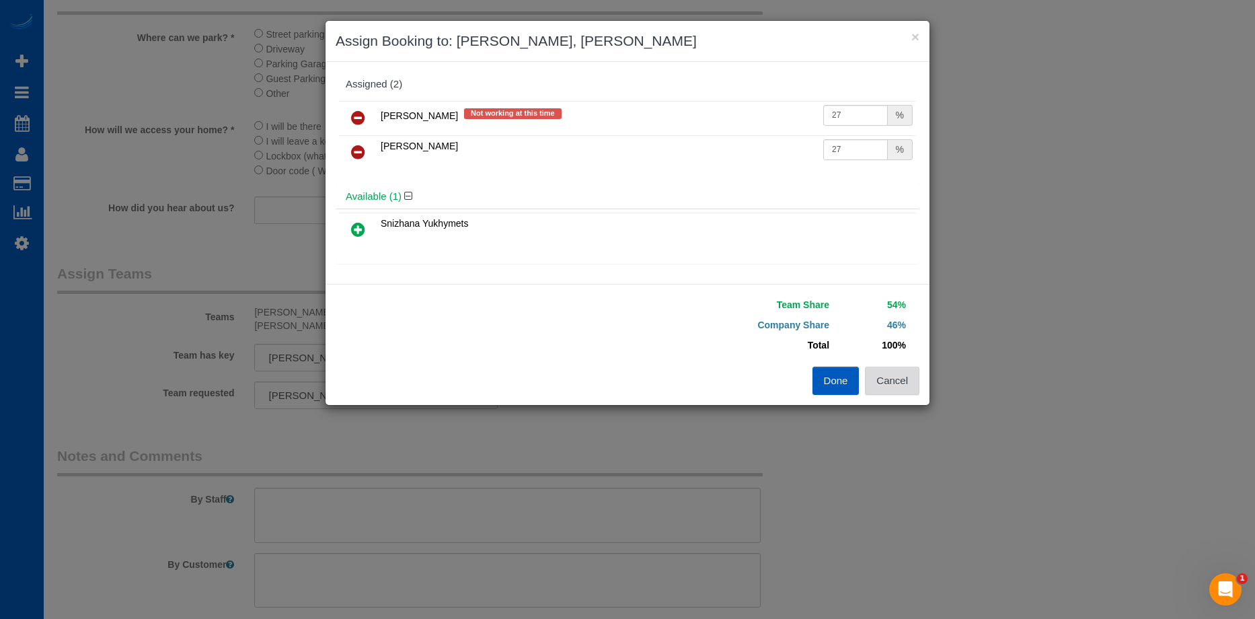
click at [896, 375] on button "Cancel" at bounding box center [892, 381] width 54 height 28
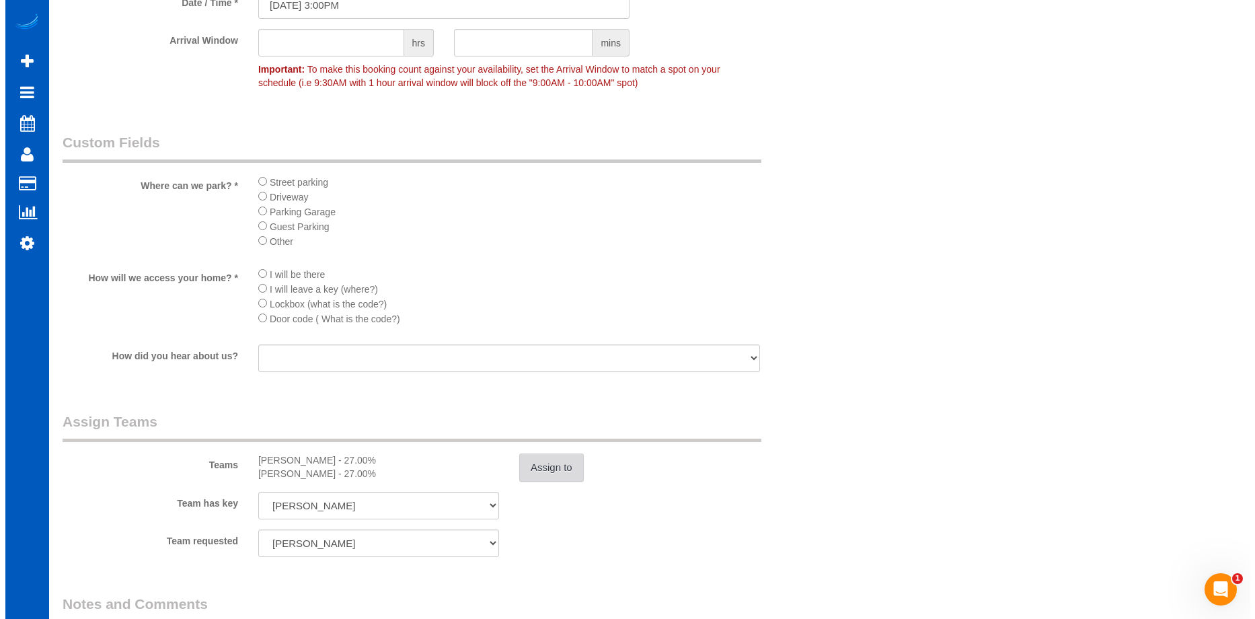
scroll to position [1346, 0]
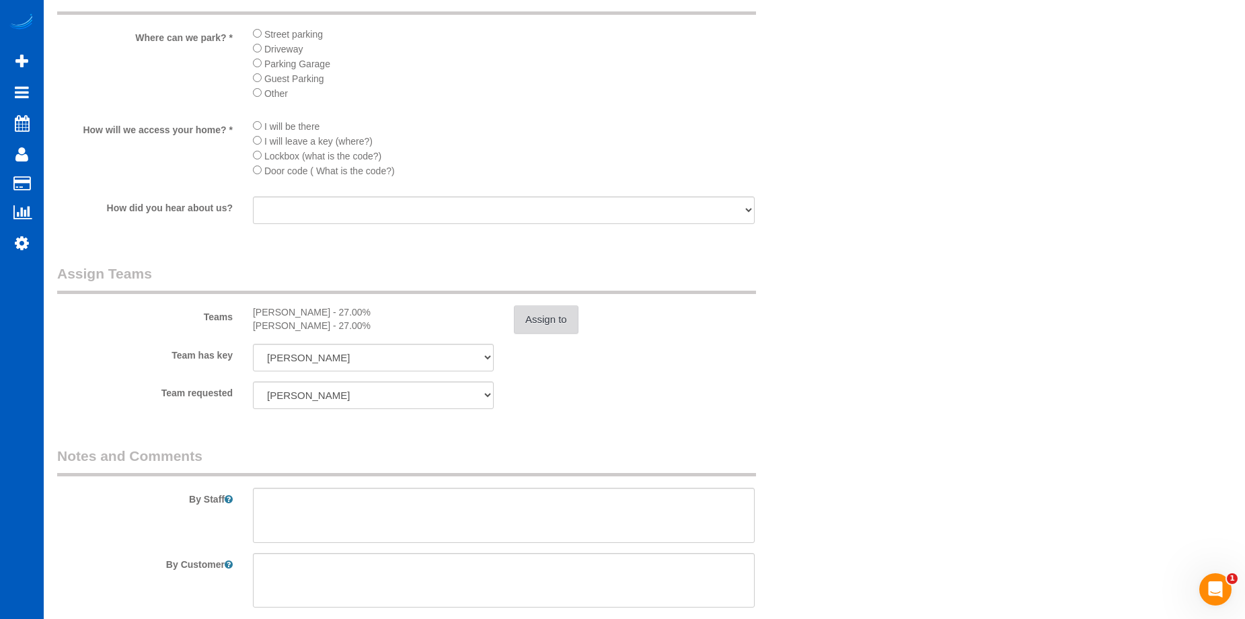
click at [536, 314] on button "Assign to" at bounding box center [546, 319] width 65 height 28
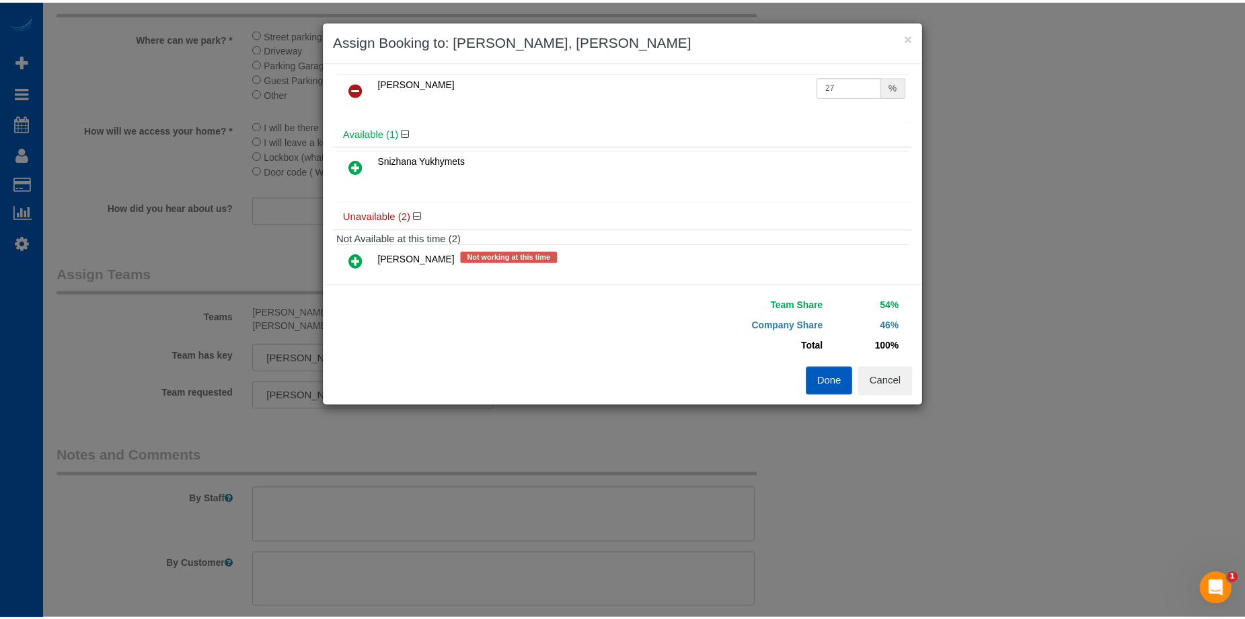
scroll to position [0, 0]
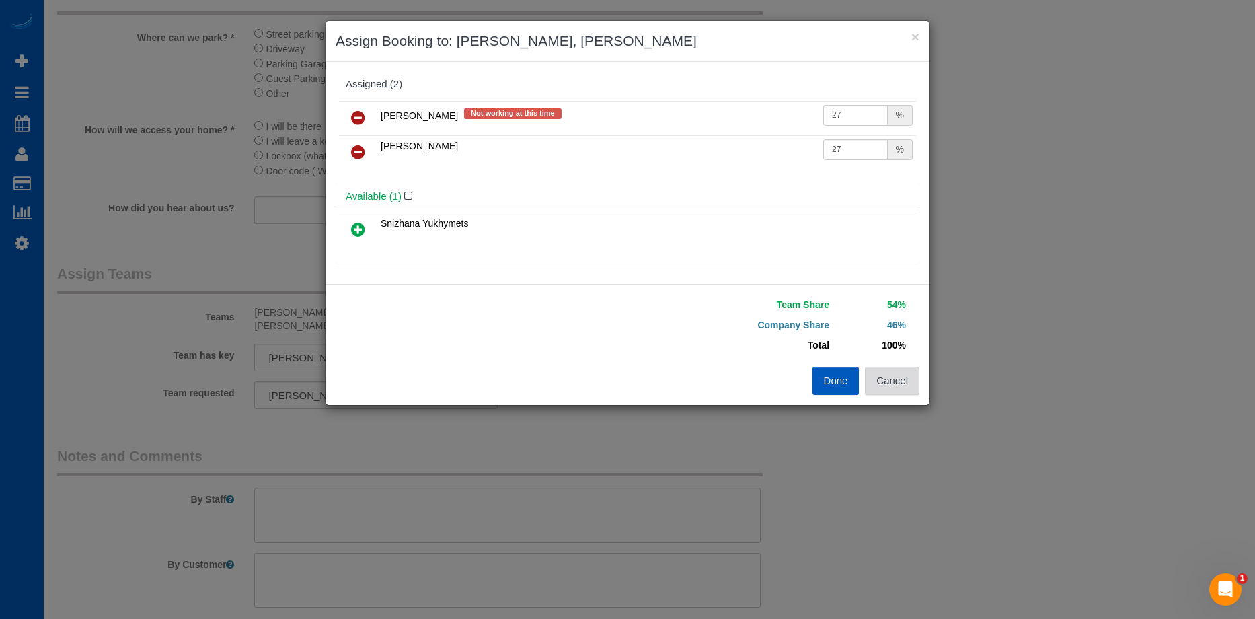
click at [909, 385] on button "Cancel" at bounding box center [892, 381] width 54 height 28
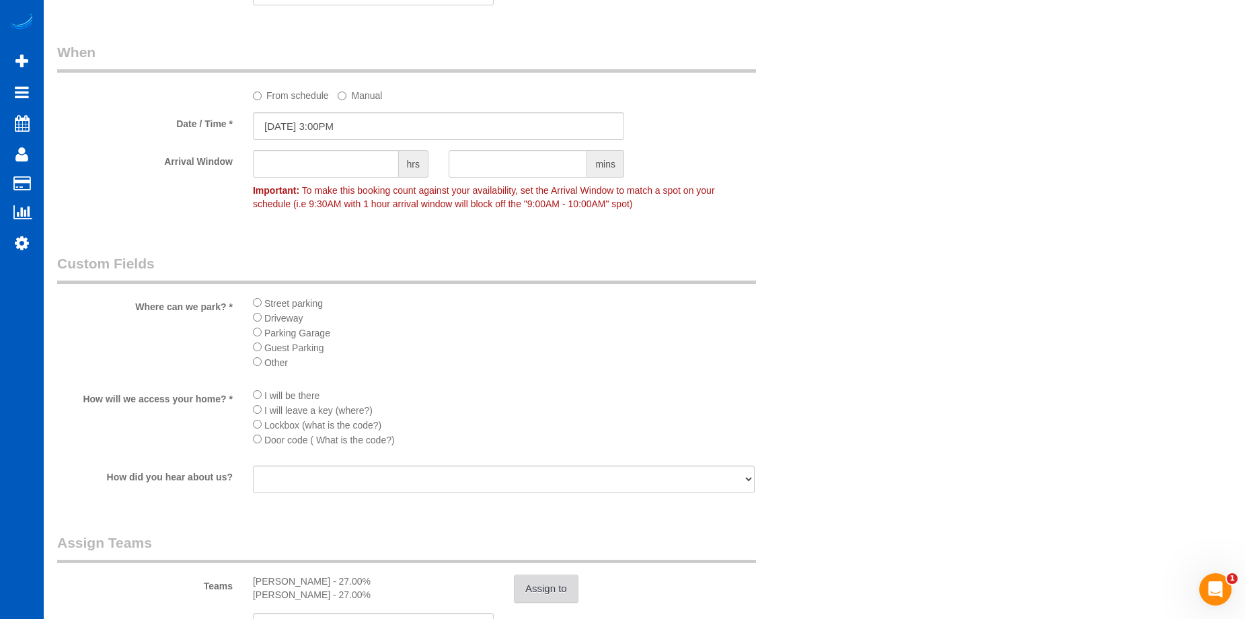
scroll to position [1211, 0]
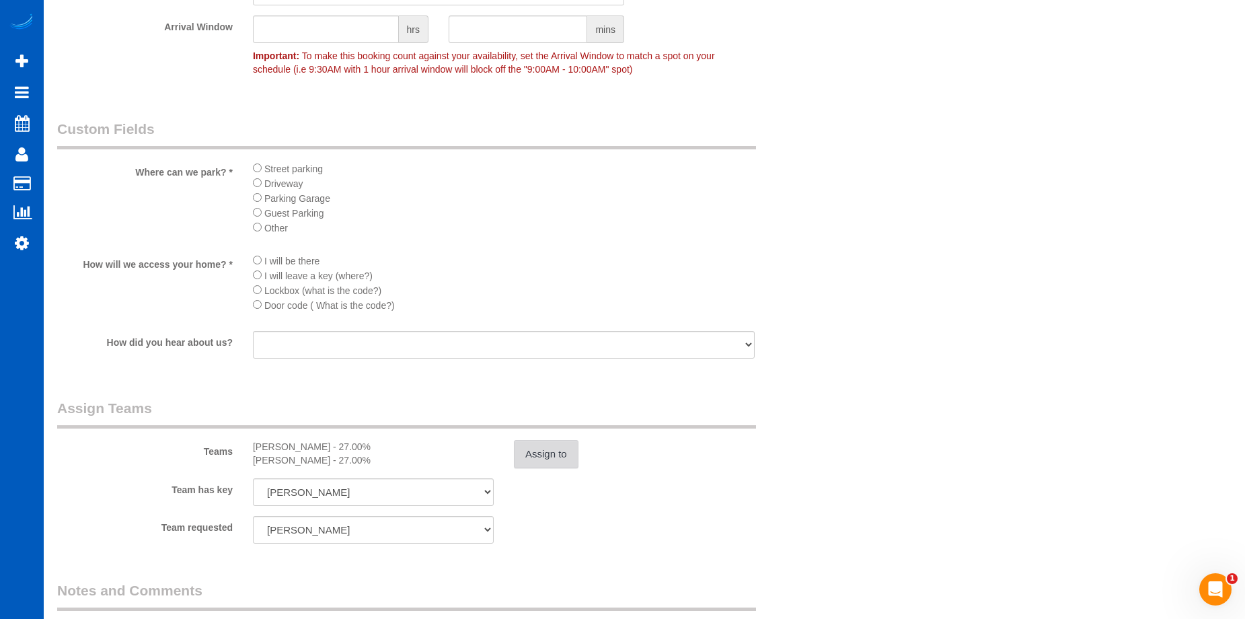
click at [550, 453] on button "Assign to" at bounding box center [546, 454] width 65 height 28
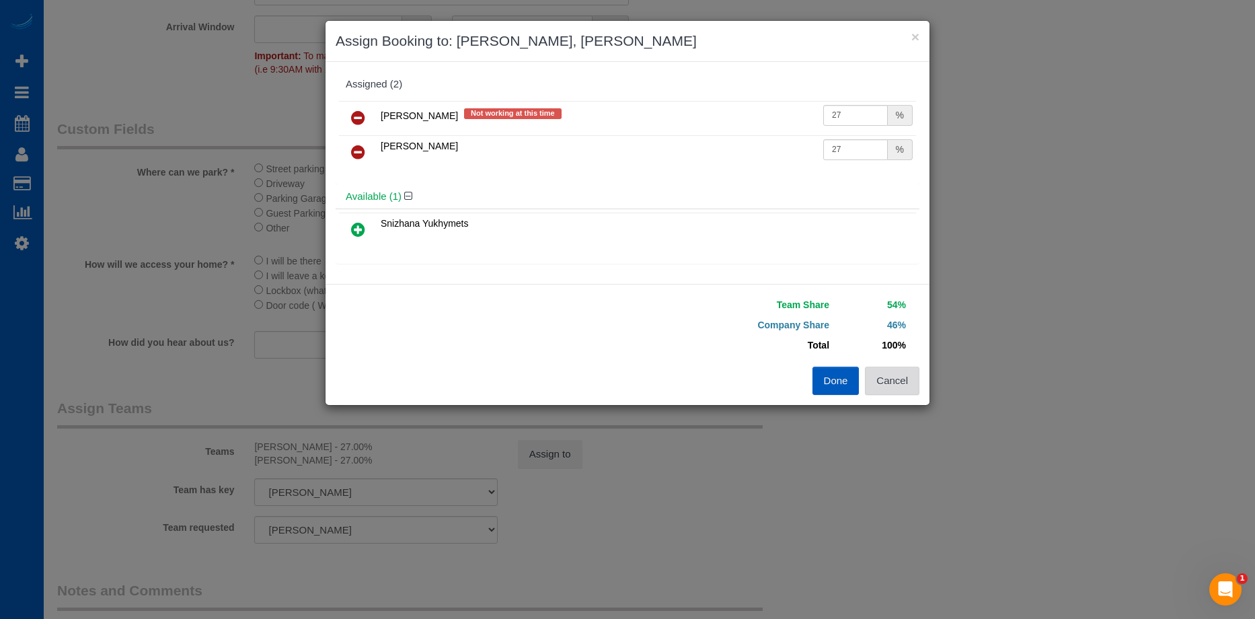
click at [907, 386] on button "Cancel" at bounding box center [892, 381] width 54 height 28
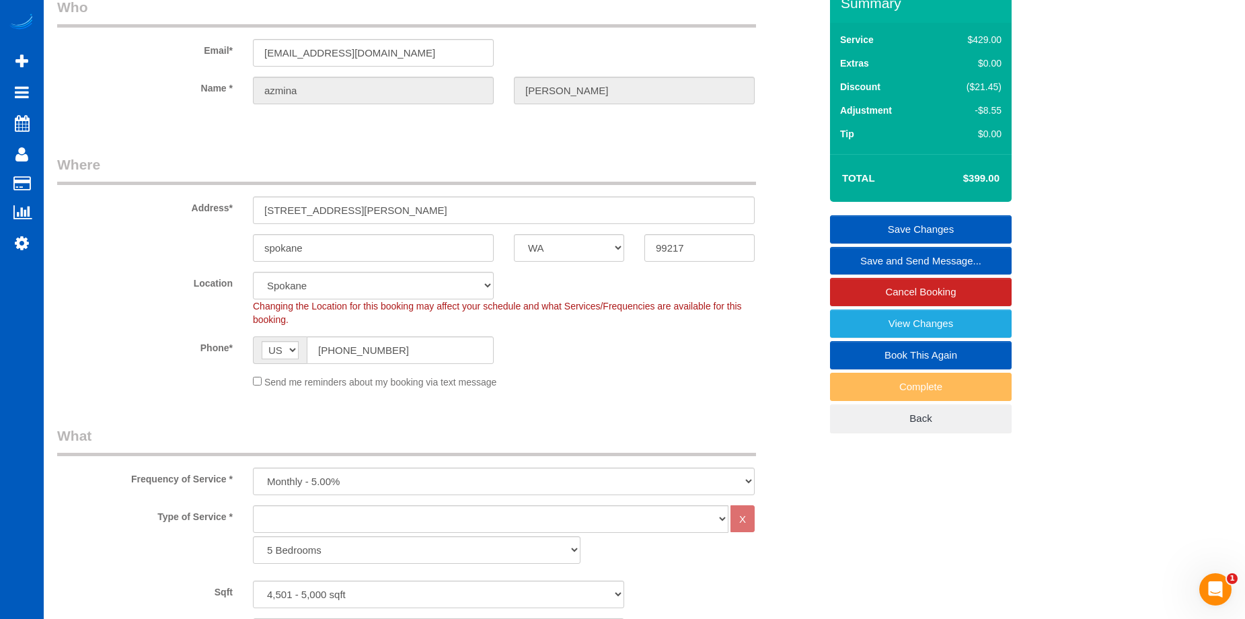
scroll to position [0, 0]
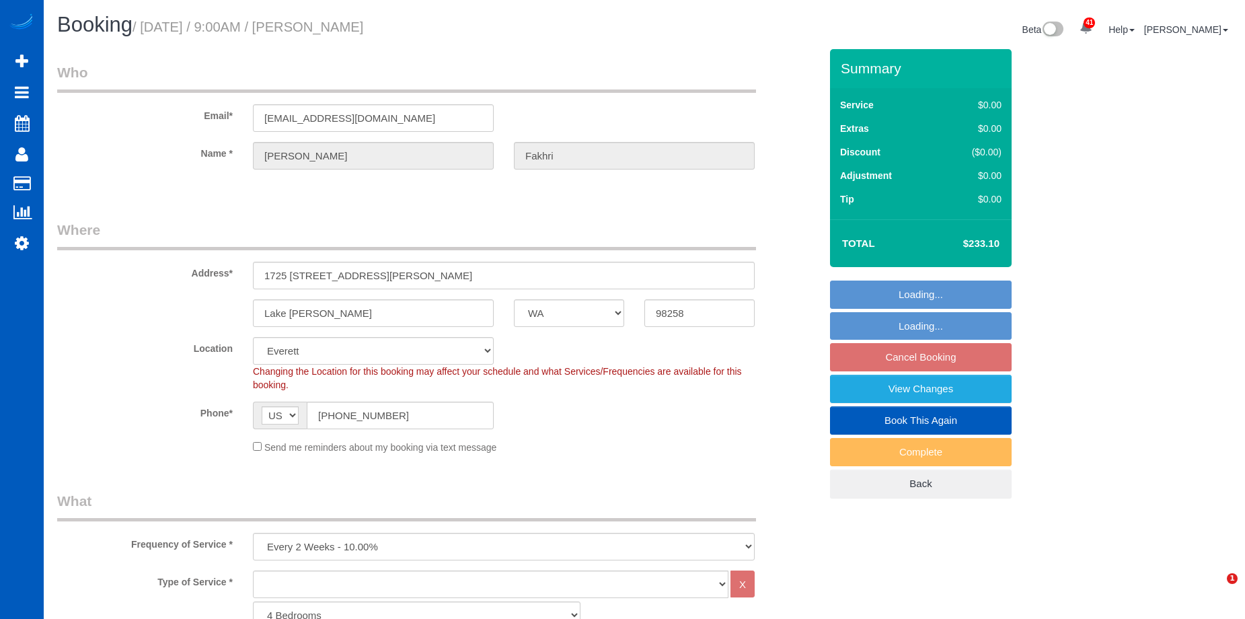
select select "WA"
select select "number:8"
select select "object:1114"
select select "2501"
select select "3"
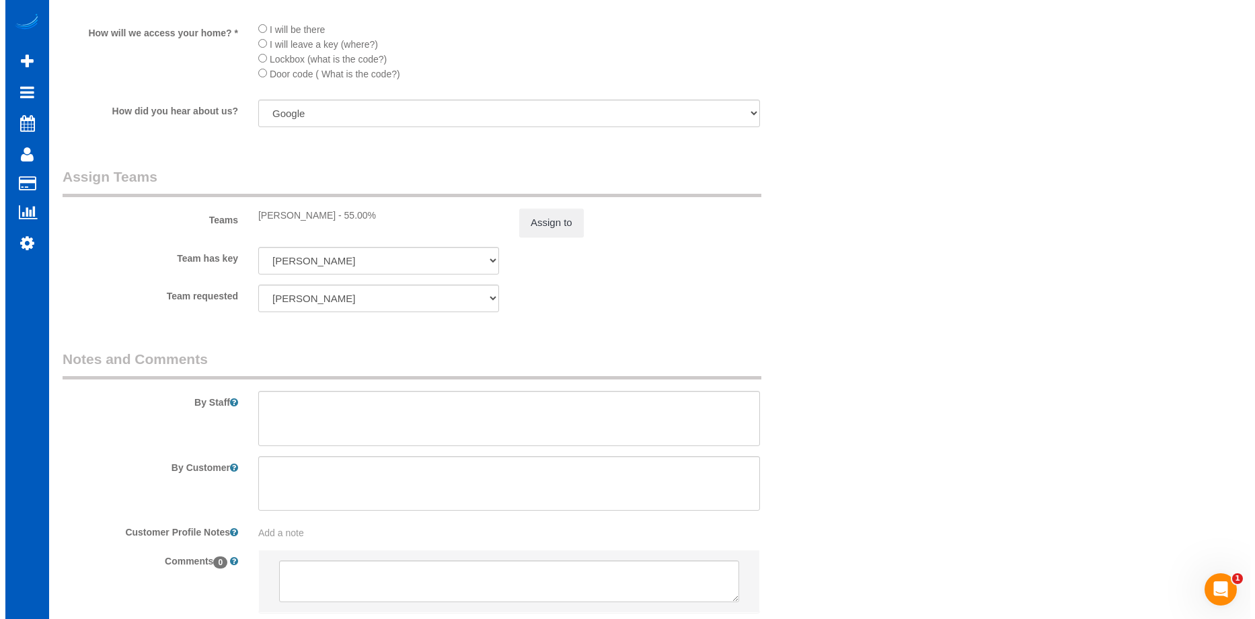
scroll to position [1480, 0]
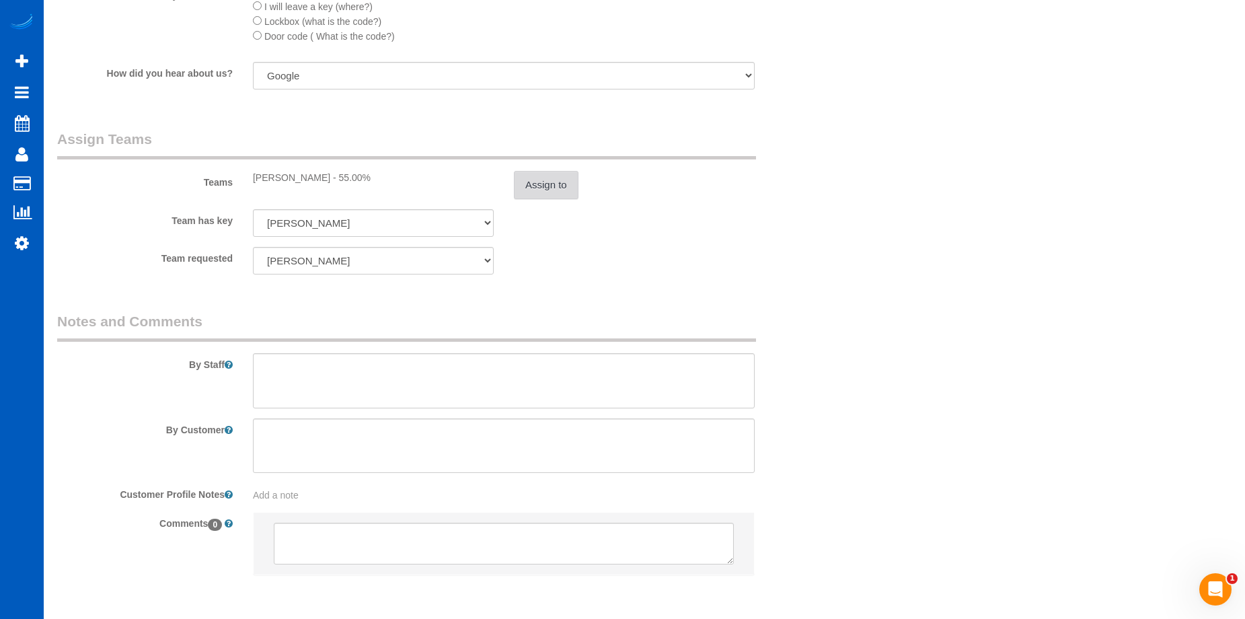
click at [544, 192] on button "Assign to" at bounding box center [546, 185] width 65 height 28
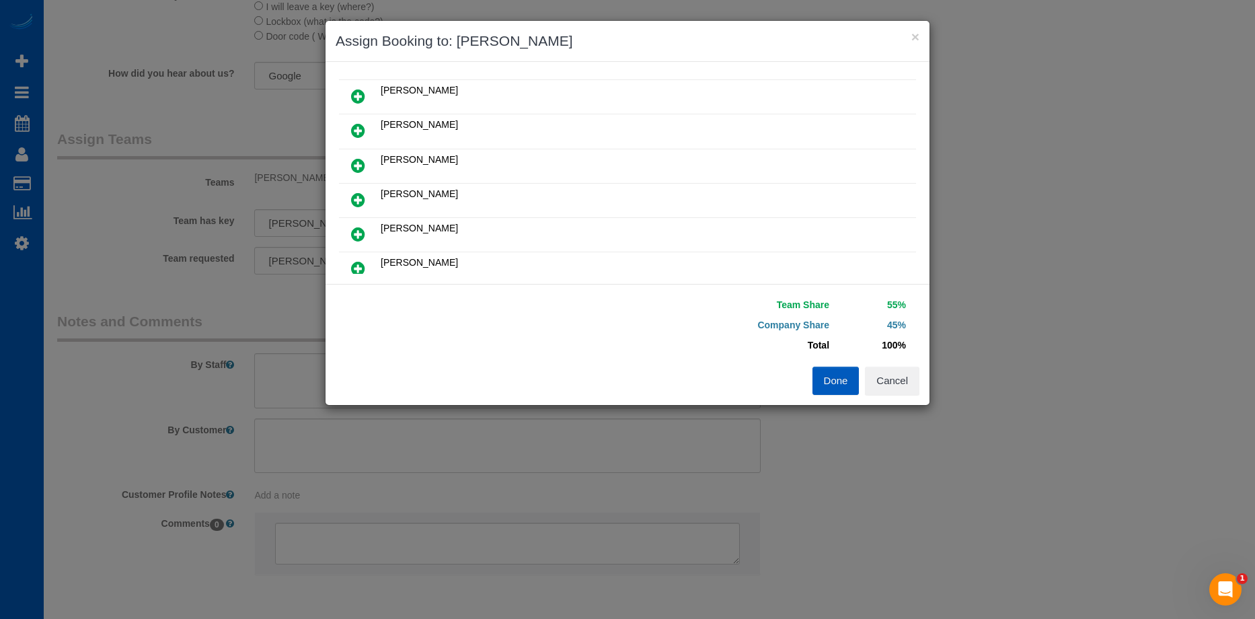
scroll to position [135, 0]
click at [893, 378] on button "Cancel" at bounding box center [892, 381] width 54 height 28
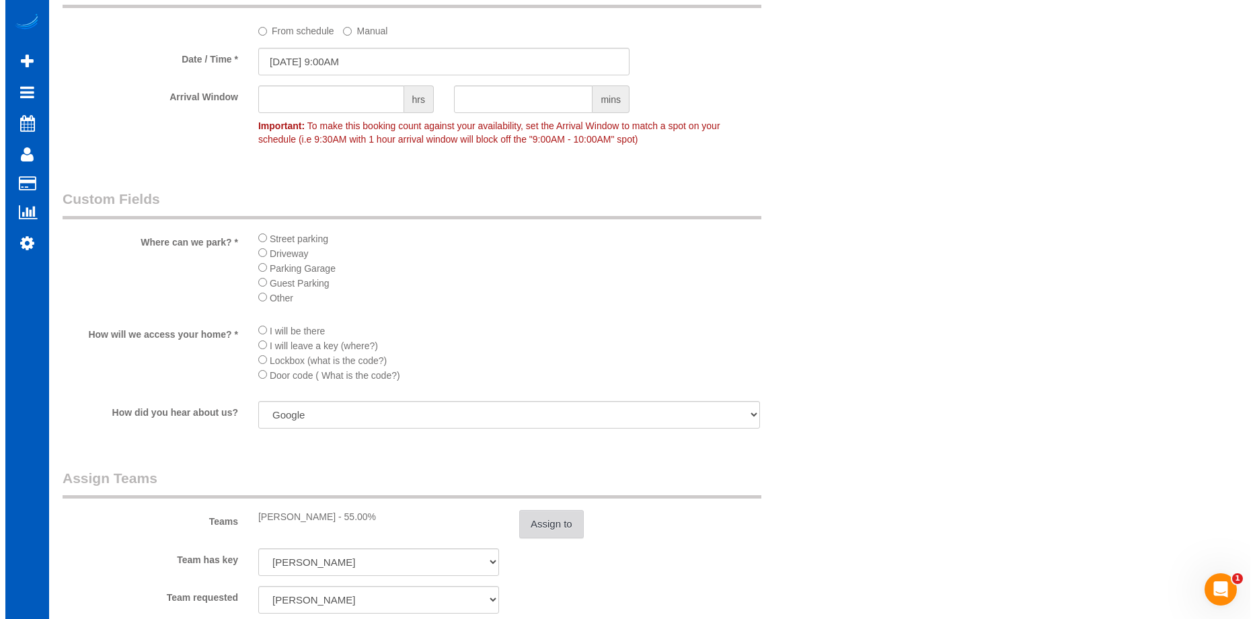
scroll to position [1278, 0]
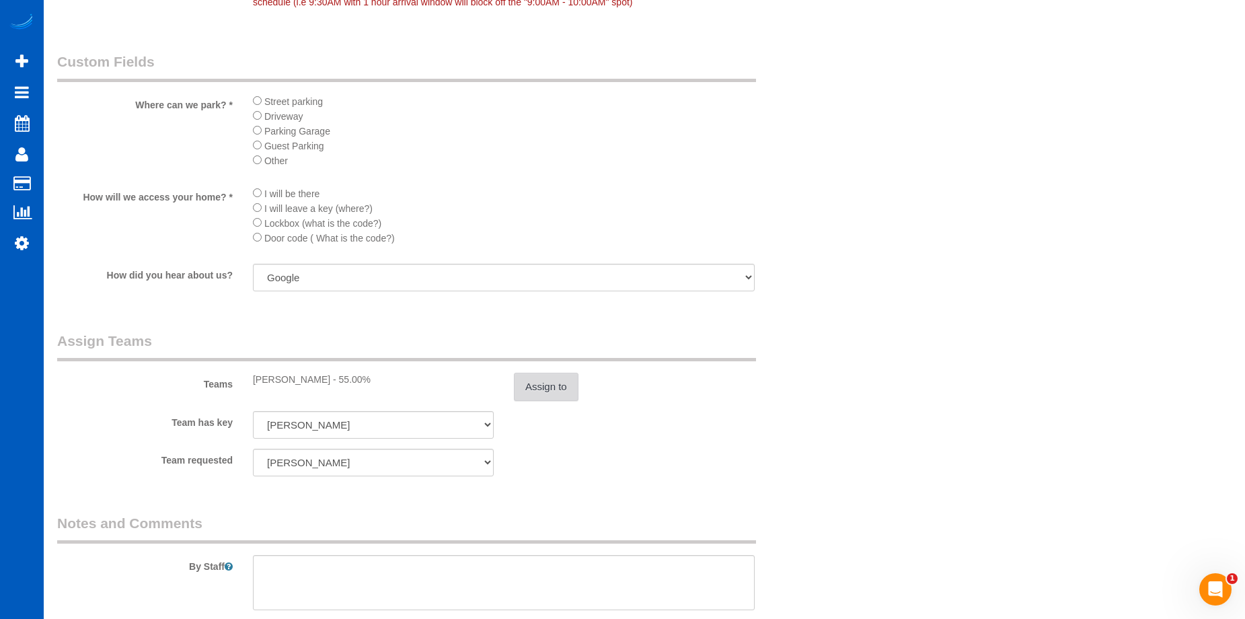
click at [554, 389] on button "Assign to" at bounding box center [546, 387] width 65 height 28
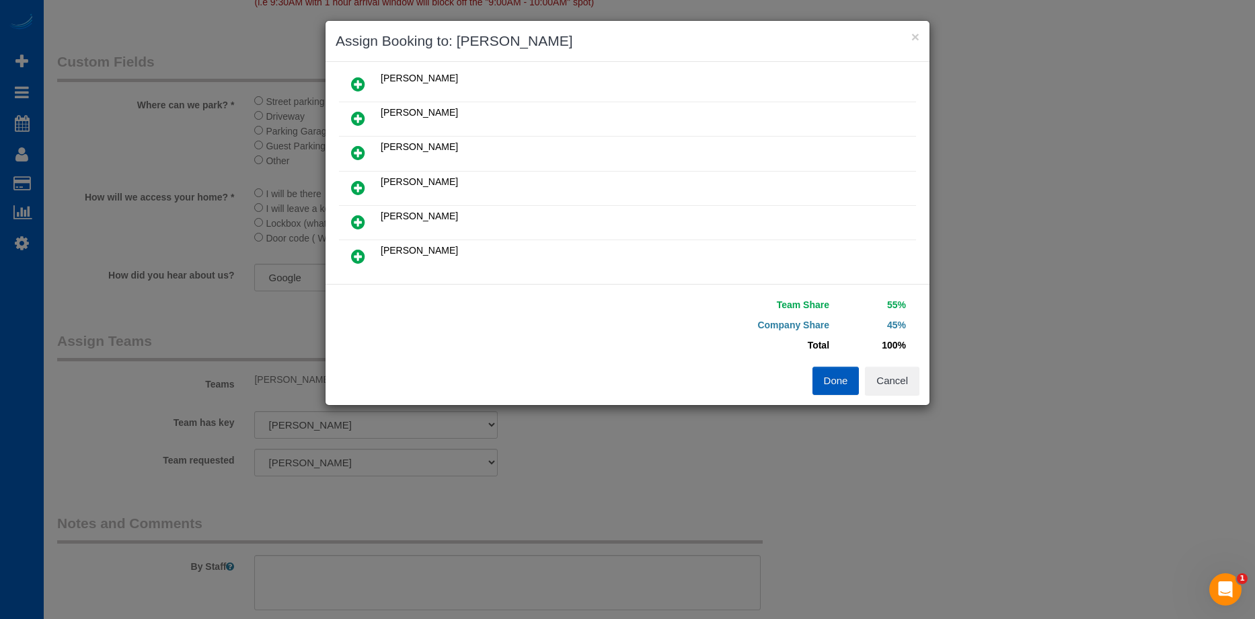
scroll to position [135, 0]
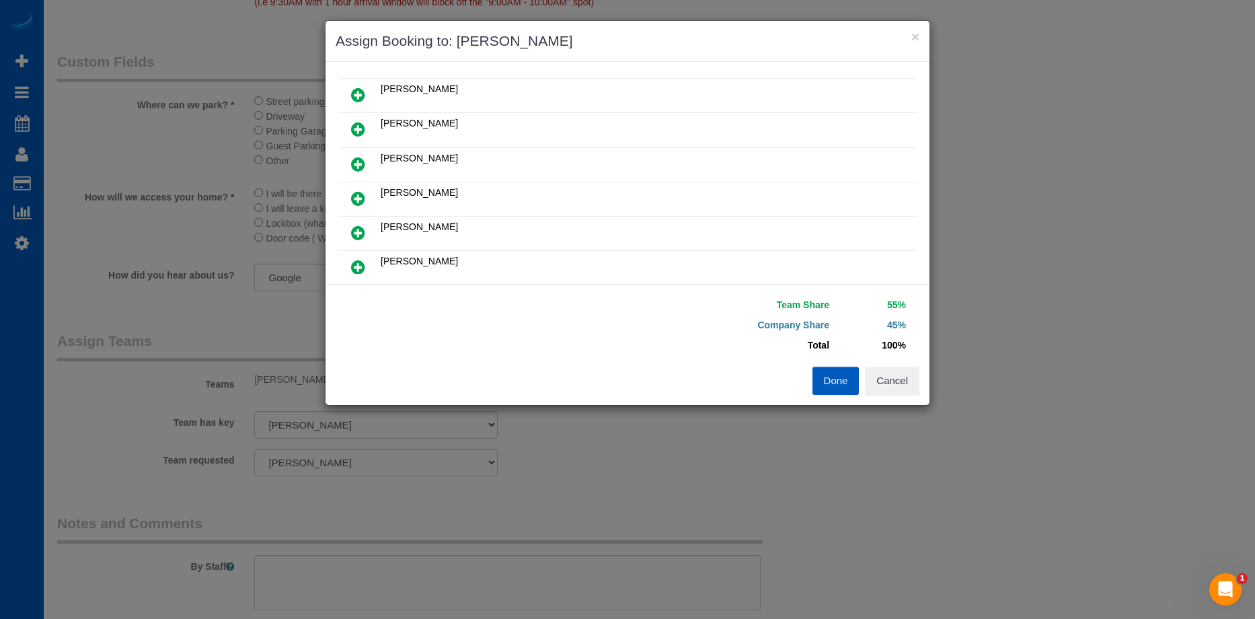
click at [365, 121] on icon at bounding box center [358, 129] width 14 height 16
click at [353, 129] on icon at bounding box center [358, 131] width 14 height 16
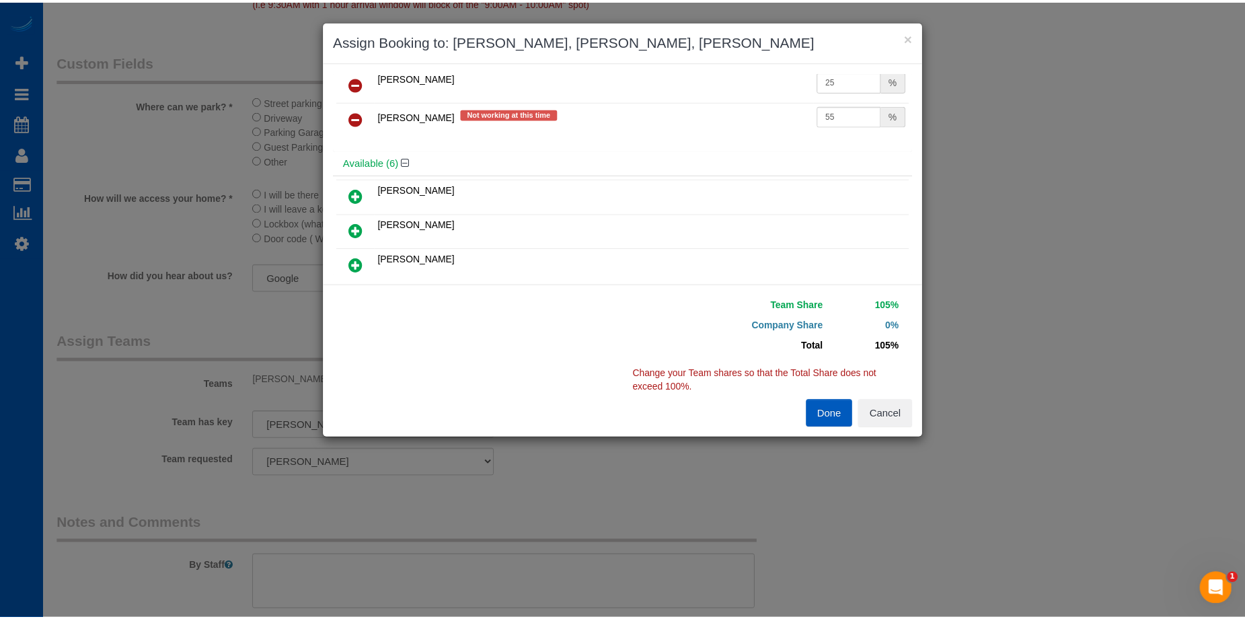
scroll to position [0, 0]
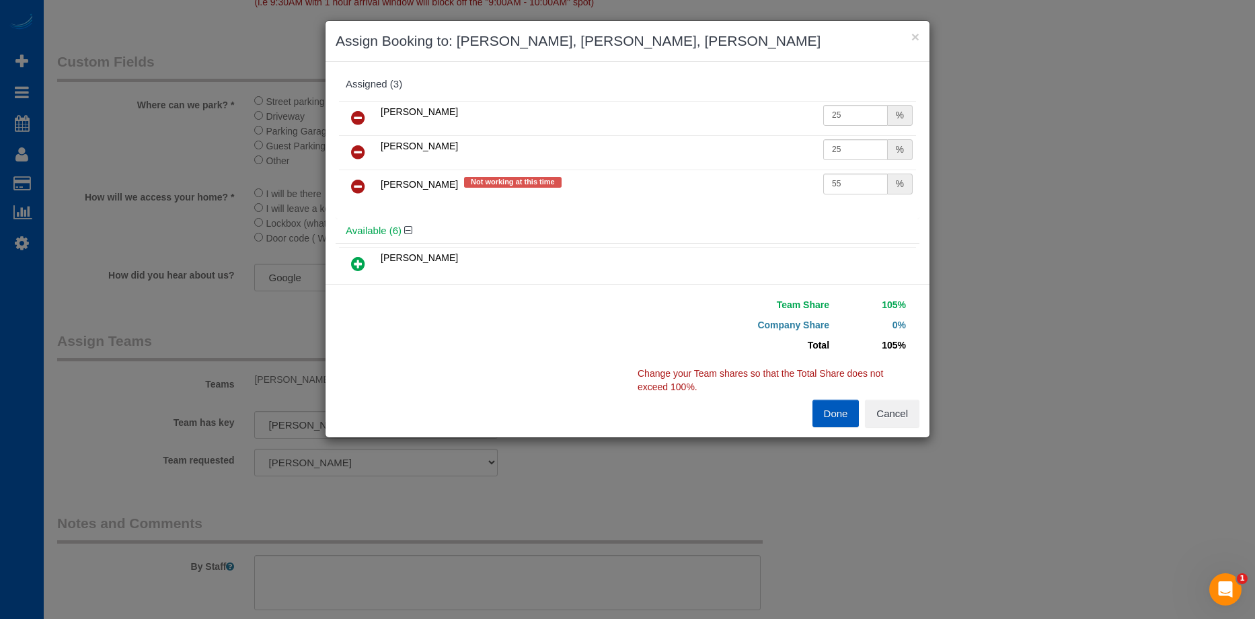
click at [365, 180] on icon at bounding box center [358, 186] width 14 height 16
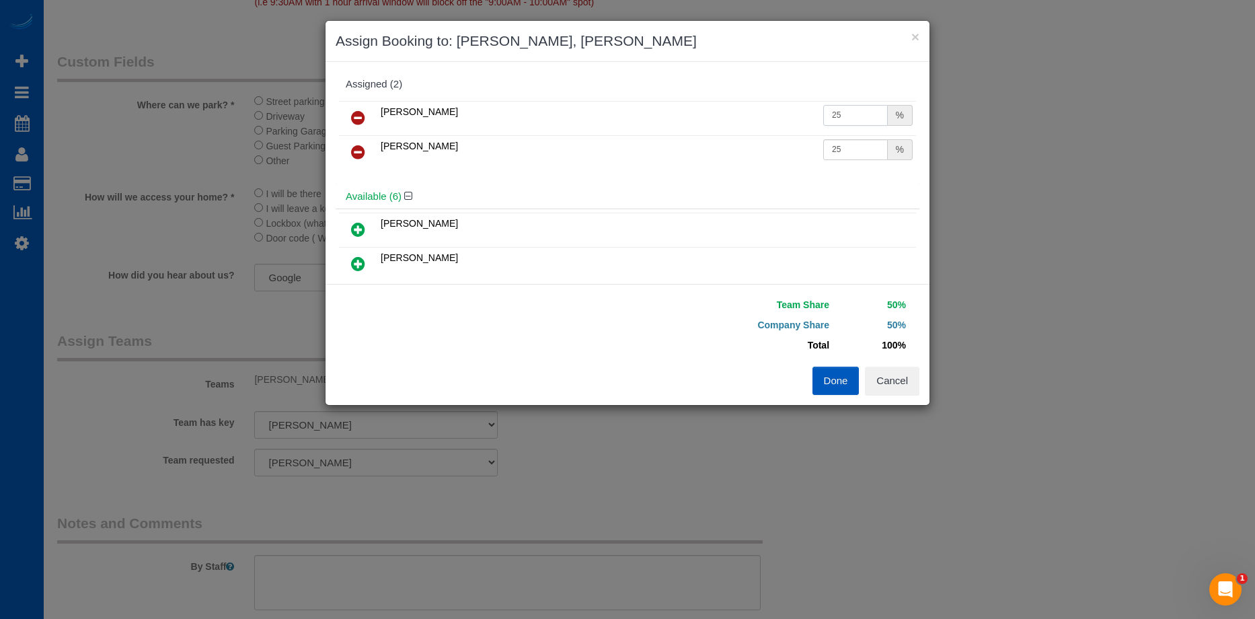
click at [840, 110] on input "25" at bounding box center [856, 115] width 65 height 21
drag, startPoint x: 849, startPoint y: 111, endPoint x: 708, endPoint y: 100, distance: 141.1
click at [708, 100] on div "Liudmyla Krevska 25 % Olena Stratonova 25 %" at bounding box center [628, 141] width 584 height 87
type input "27.5"
click at [848, 151] on input "25" at bounding box center [856, 149] width 65 height 21
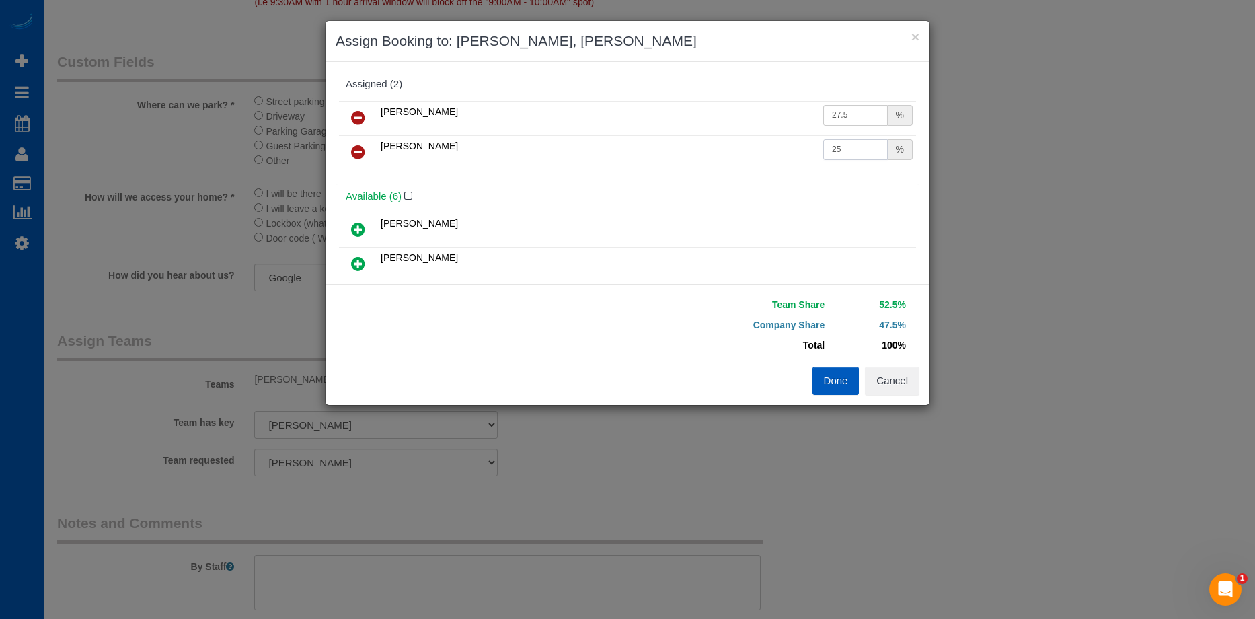
drag, startPoint x: 848, startPoint y: 151, endPoint x: 731, endPoint y: 134, distance: 118.3
click at [731, 134] on tbody "Liudmyla Krevska 27.5 % Olena Stratonova 25 %" at bounding box center [627, 135] width 577 height 69
type input "27.5"
click at [721, 126] on td "[PERSON_NAME]" at bounding box center [598, 118] width 443 height 34
click at [840, 373] on button "Done" at bounding box center [836, 381] width 47 height 28
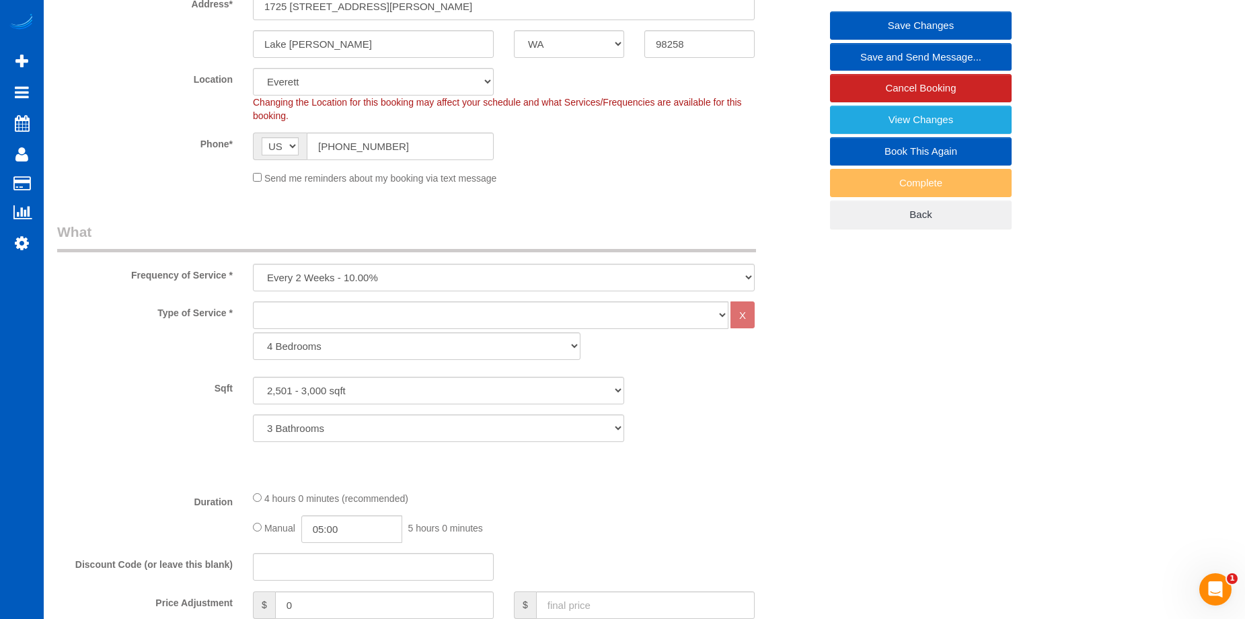
scroll to position [538, 0]
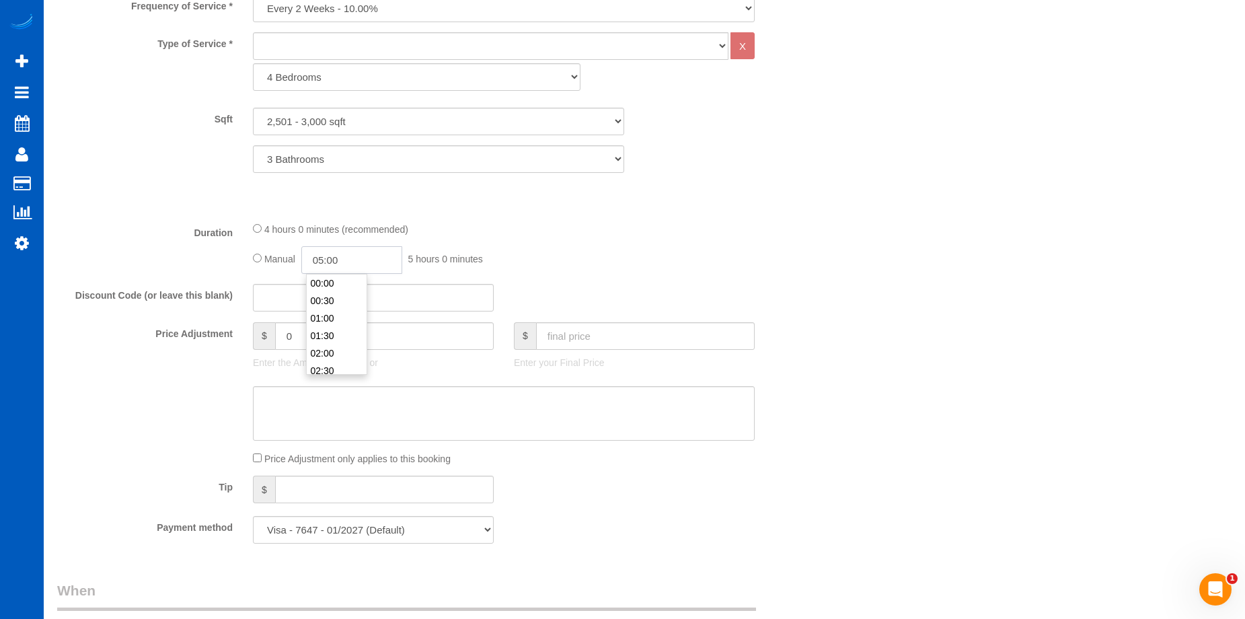
drag, startPoint x: 349, startPoint y: 252, endPoint x: 346, endPoint y: 259, distance: 7.7
click at [349, 252] on input "05:00" at bounding box center [351, 260] width 101 height 28
type input "03:00"
click at [342, 301] on li "03:00" at bounding box center [337, 297] width 60 height 17
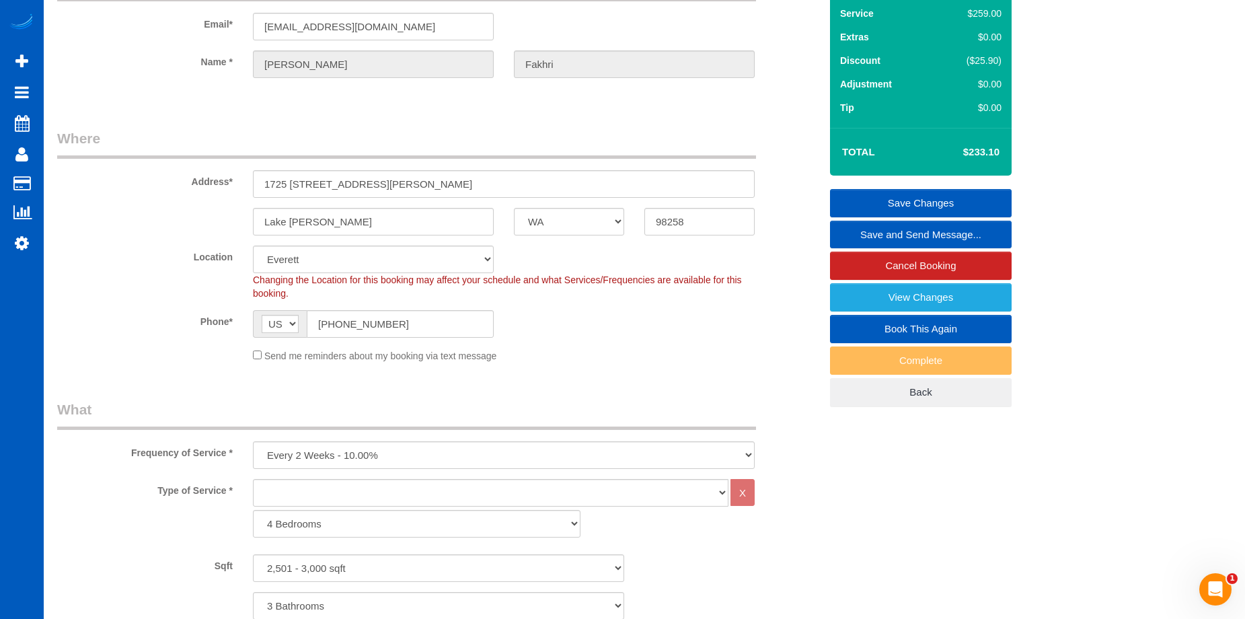
scroll to position [67, 0]
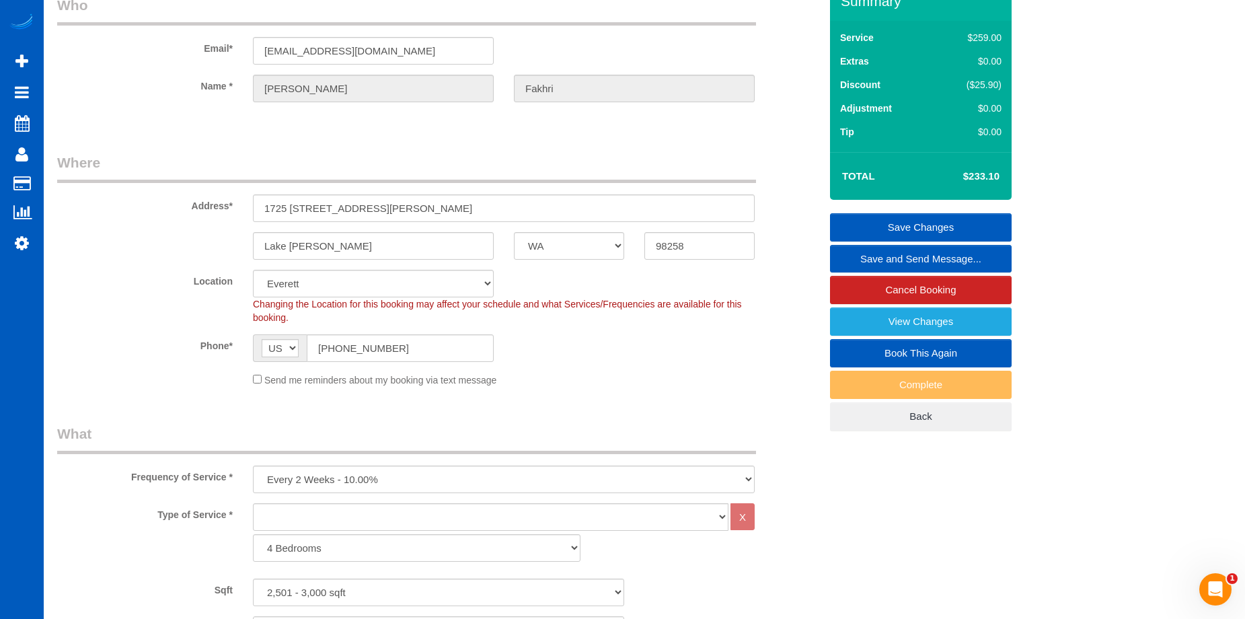
click at [887, 220] on link "Save Changes" at bounding box center [921, 227] width 182 height 28
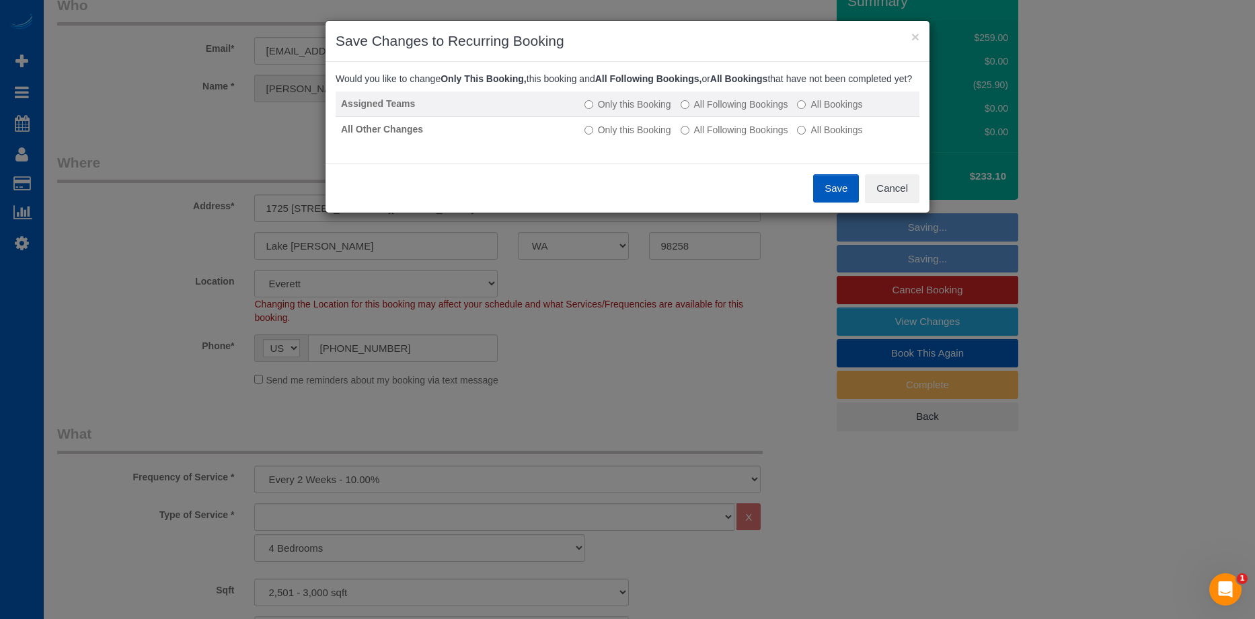
click at [705, 111] on label "All Following Bookings" at bounding box center [735, 104] width 108 height 13
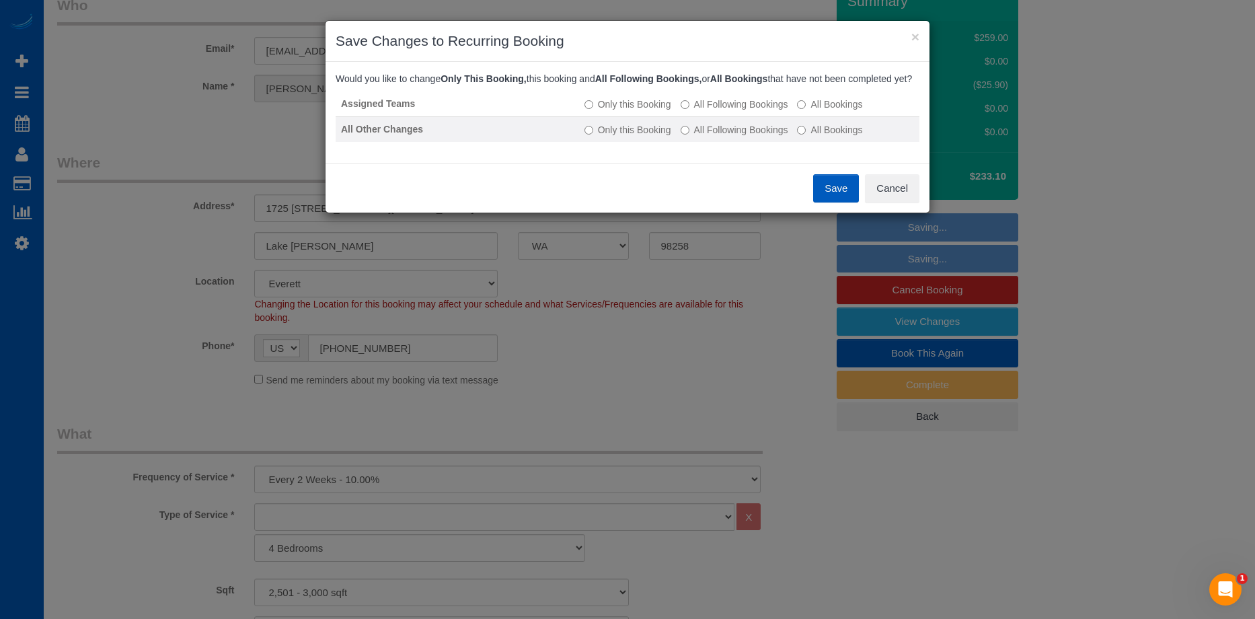
click at [713, 137] on label "All Following Bookings" at bounding box center [735, 129] width 108 height 13
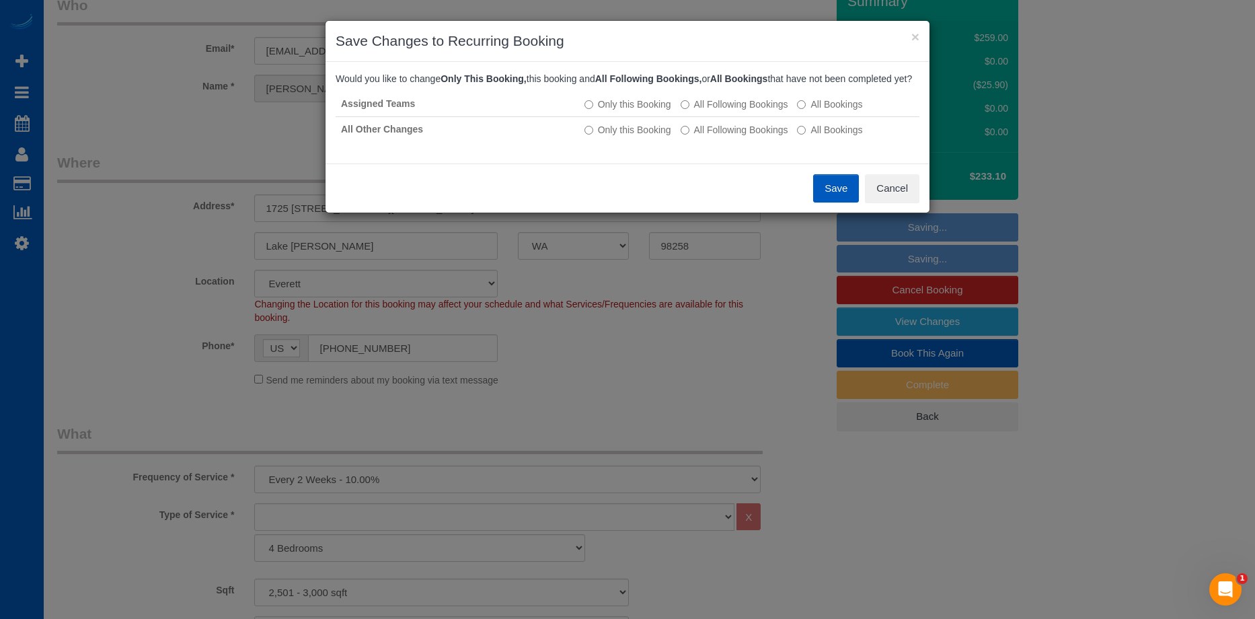
click at [836, 198] on button "Save" at bounding box center [836, 188] width 46 height 28
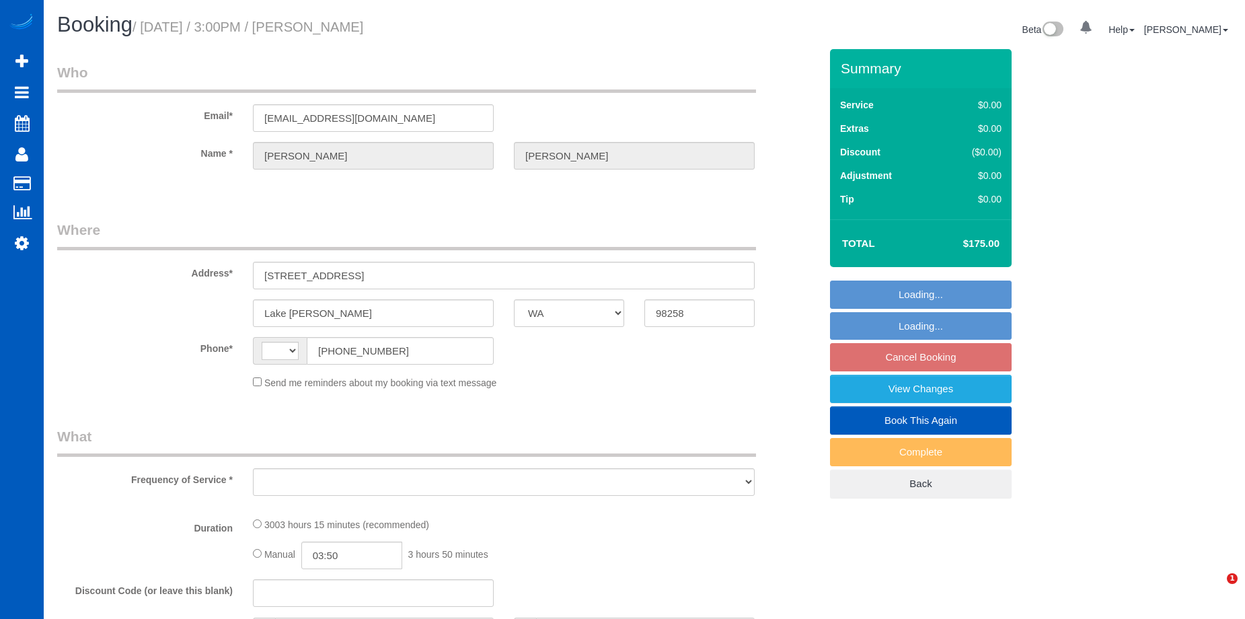
select select "WA"
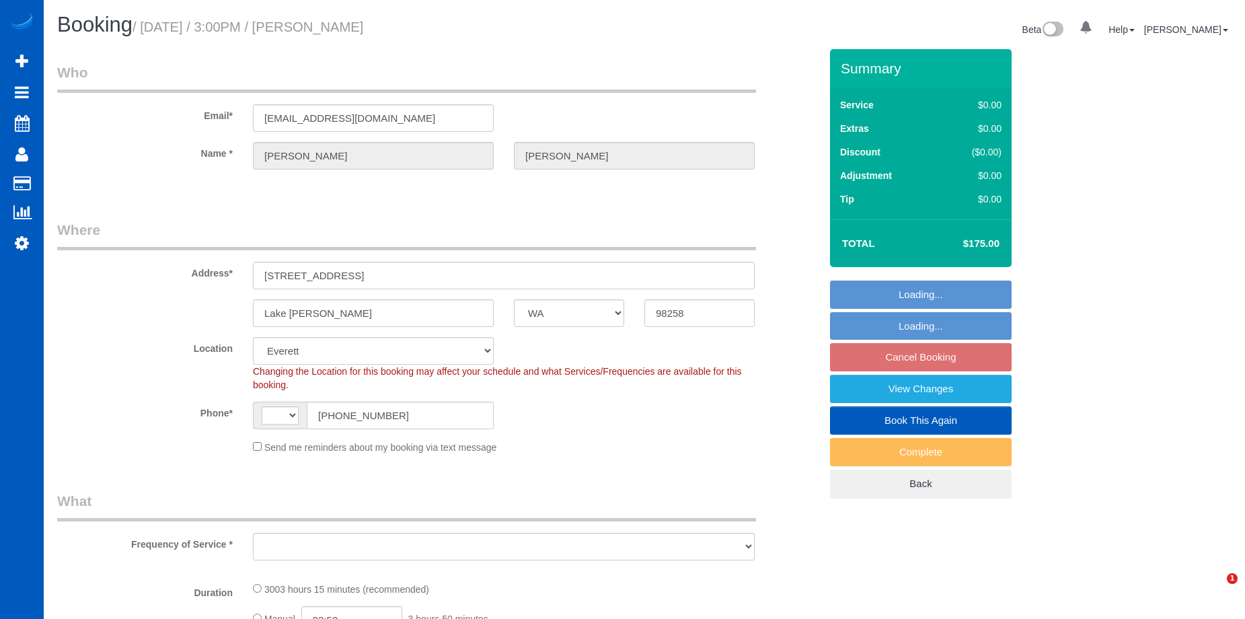
select select "string:[GEOGRAPHIC_DATA]"
select select "object:1015"
select select "string:fspay-70583aee-74ed-45eb-9a94-6f186f73f061"
select select "1501"
select select "3"
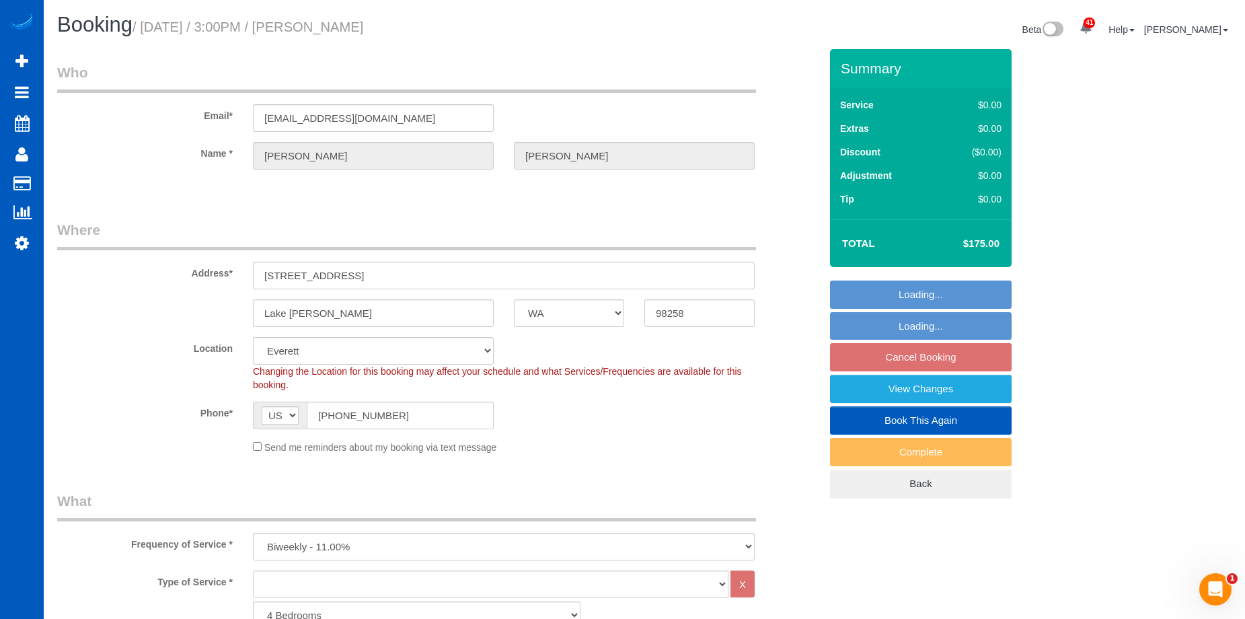
select select "object:1173"
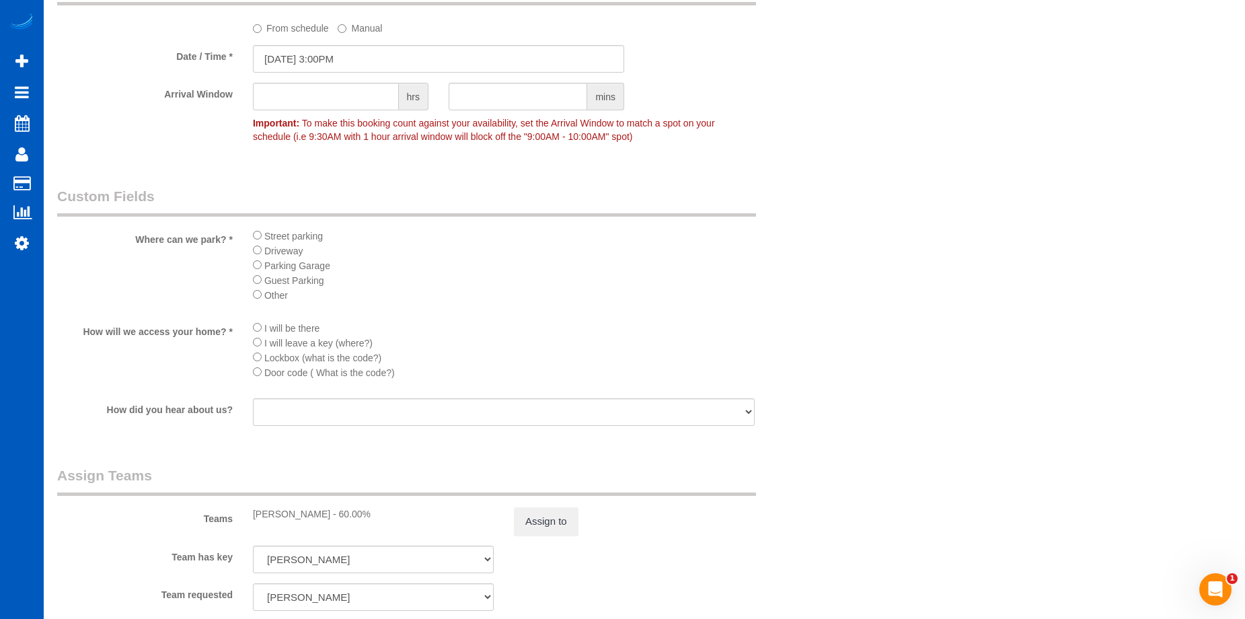
scroll to position [1346, 0]
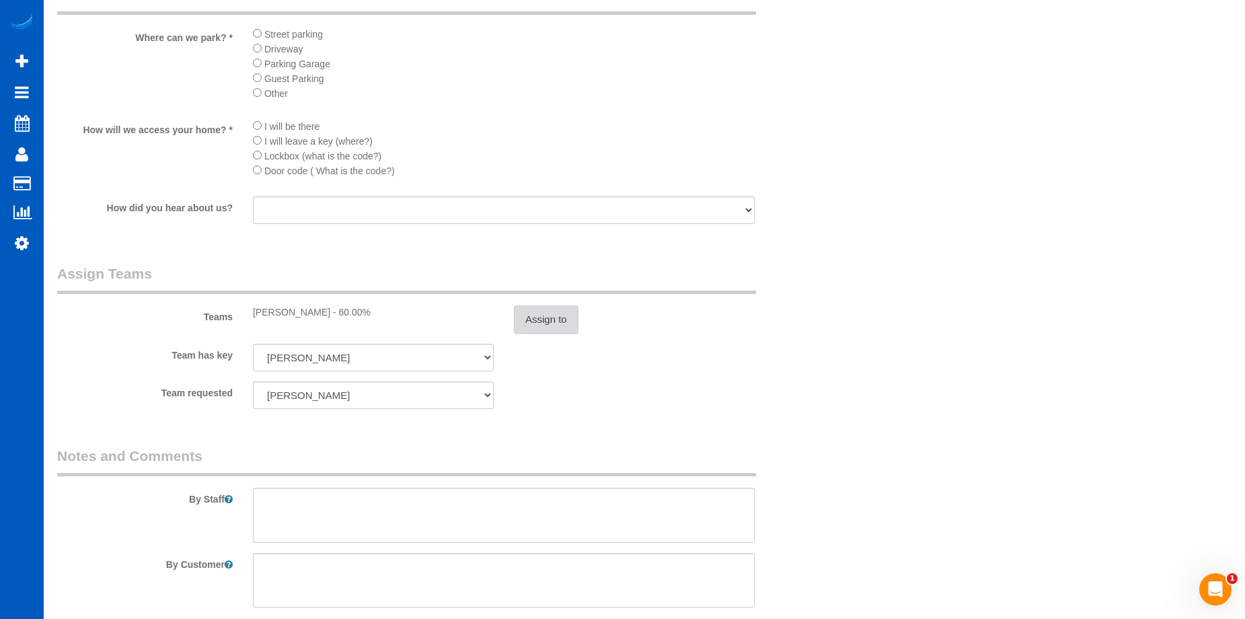
click at [541, 325] on button "Assign to" at bounding box center [546, 319] width 65 height 28
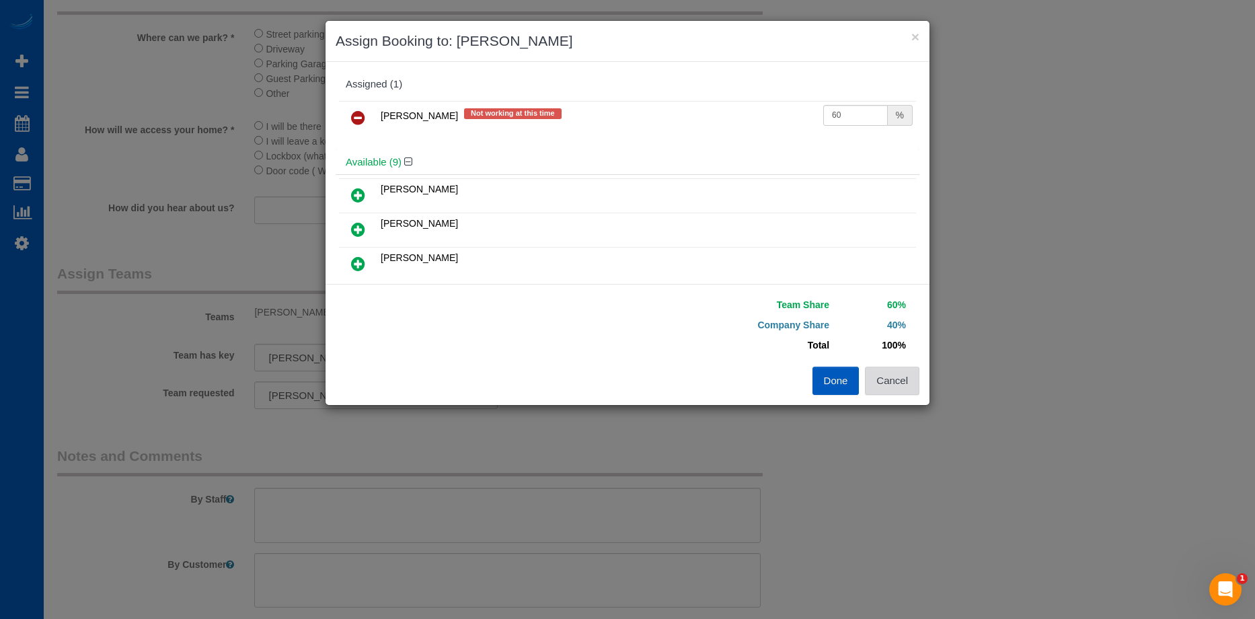
click at [901, 389] on button "Cancel" at bounding box center [892, 381] width 54 height 28
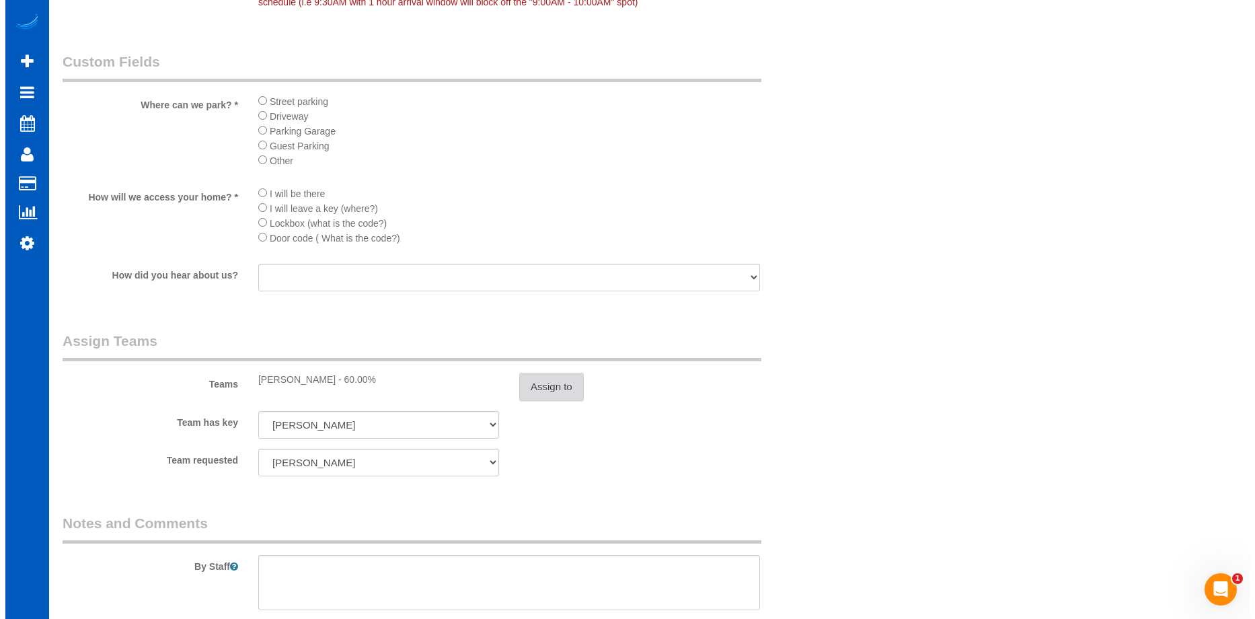
scroll to position [1413, 0]
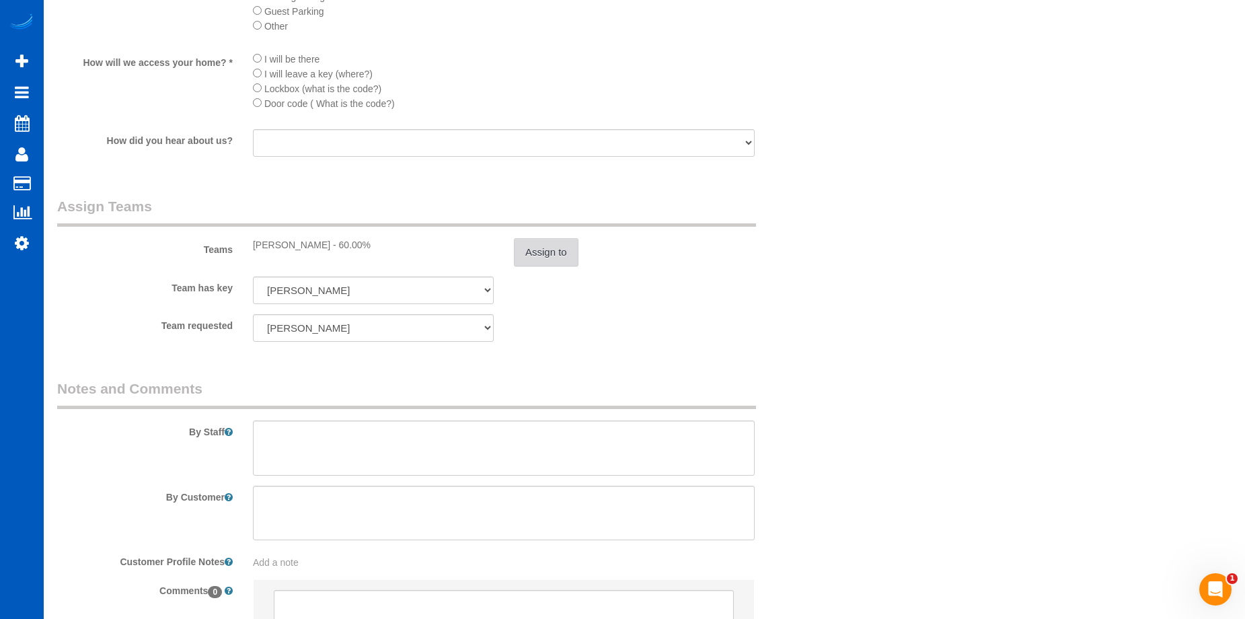
click at [549, 257] on button "Assign to" at bounding box center [546, 252] width 65 height 28
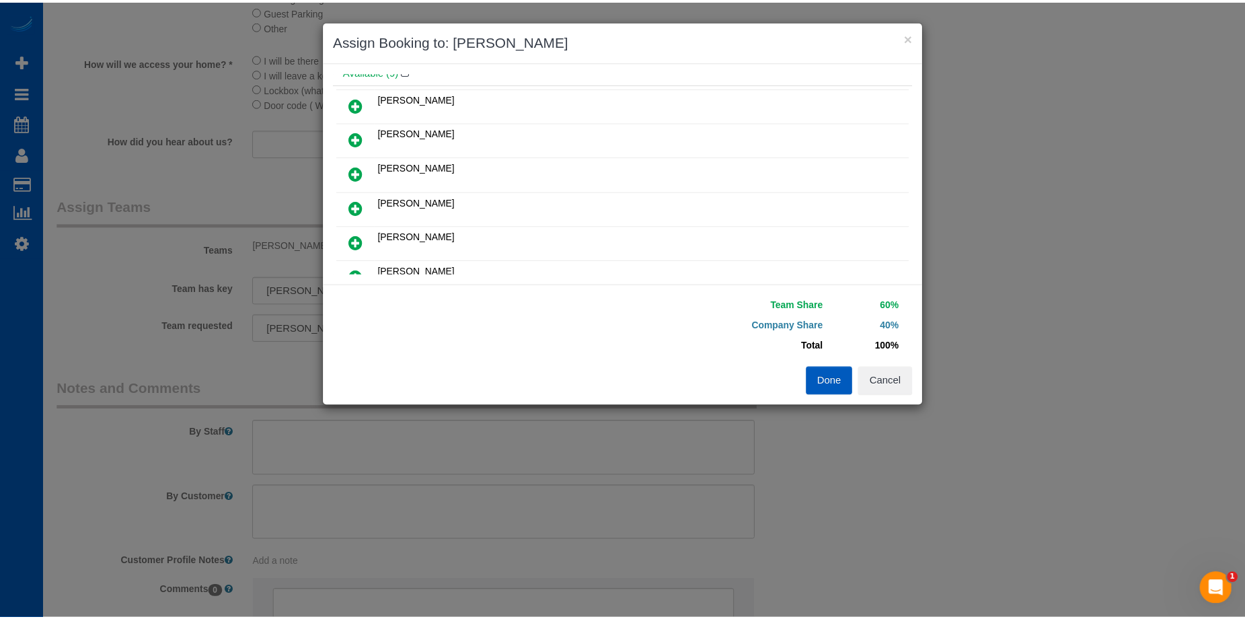
scroll to position [67, 0]
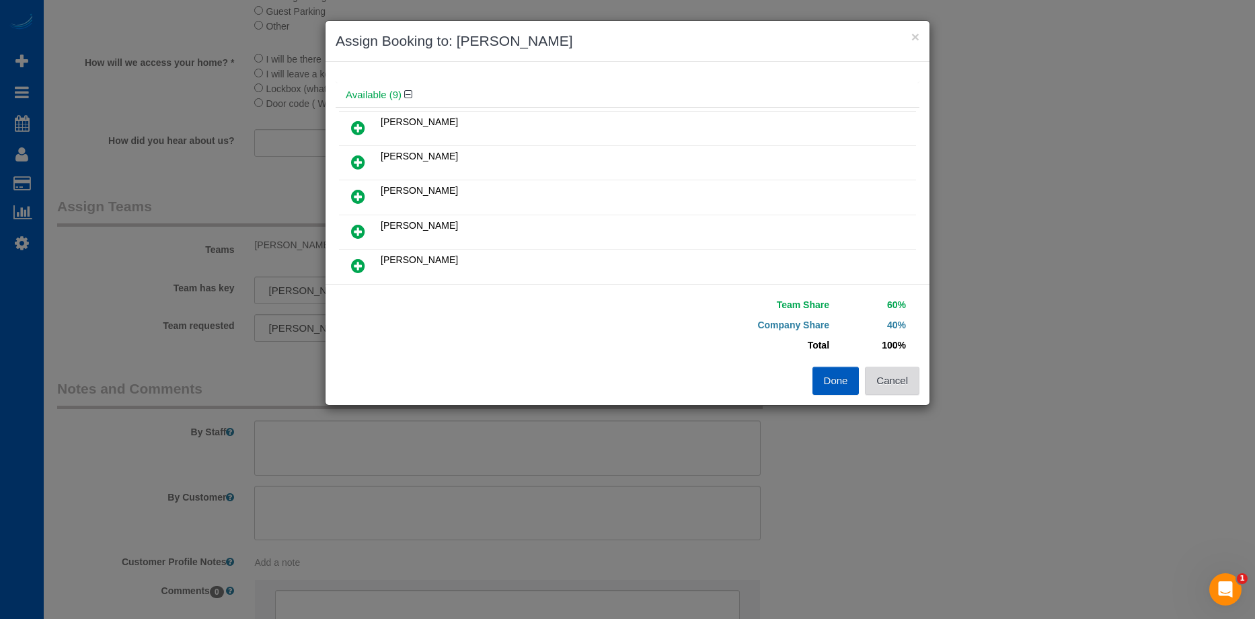
click at [896, 390] on button "Cancel" at bounding box center [892, 381] width 54 height 28
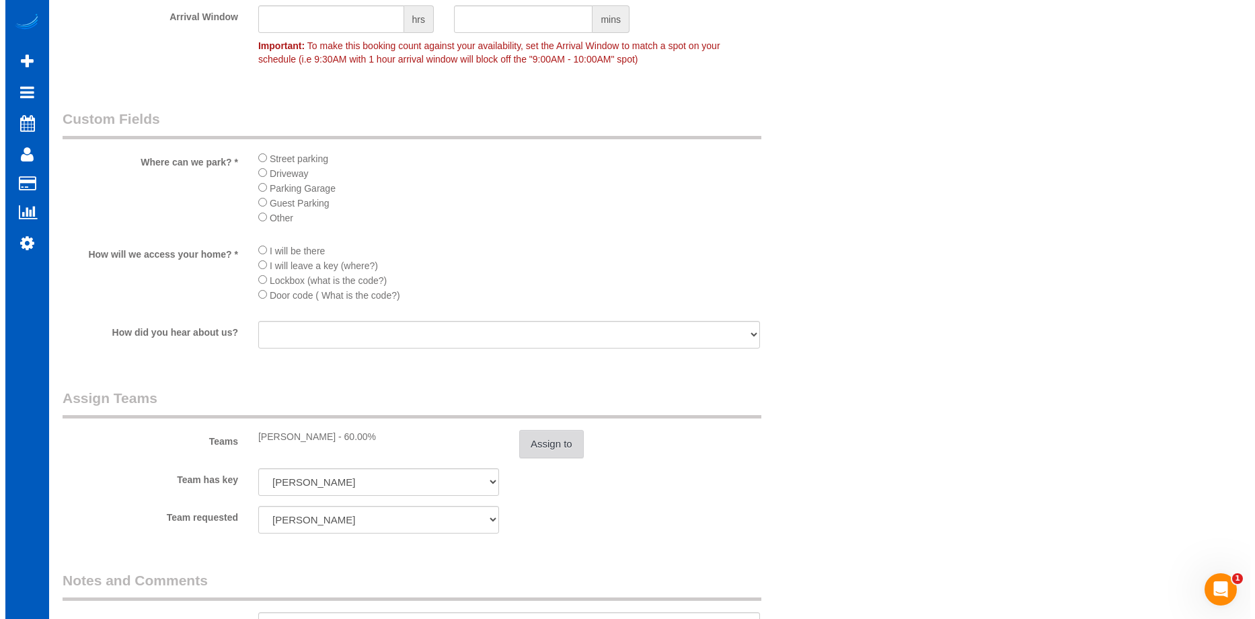
scroll to position [1413, 0]
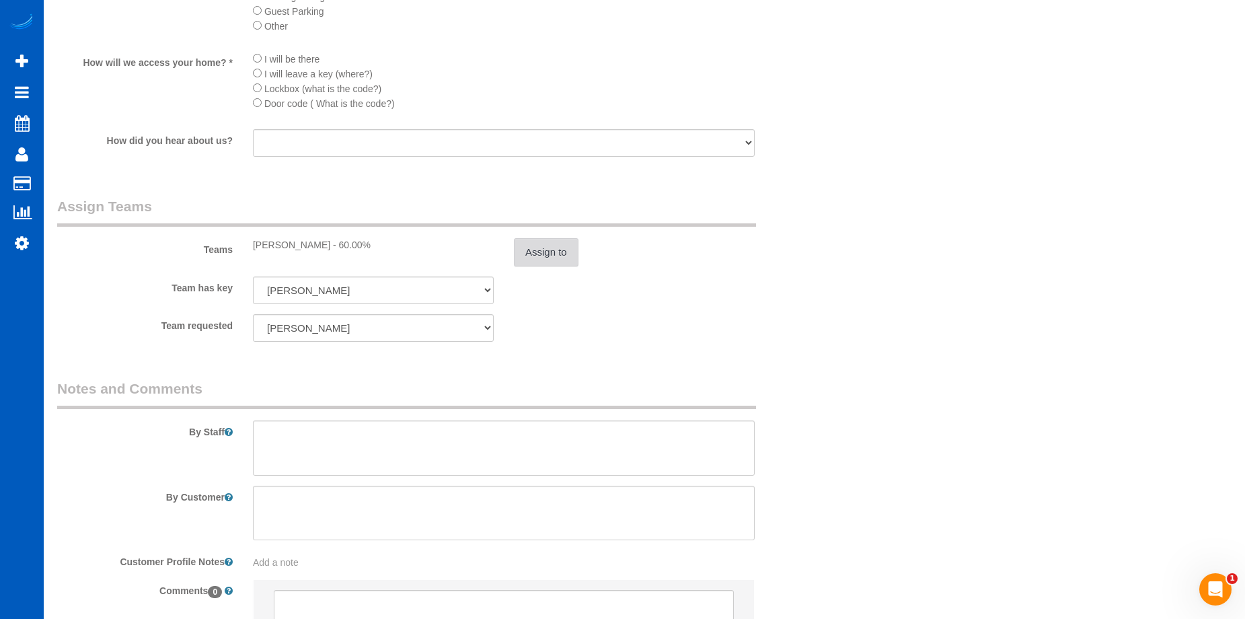
click at [547, 261] on button "Assign to" at bounding box center [546, 252] width 65 height 28
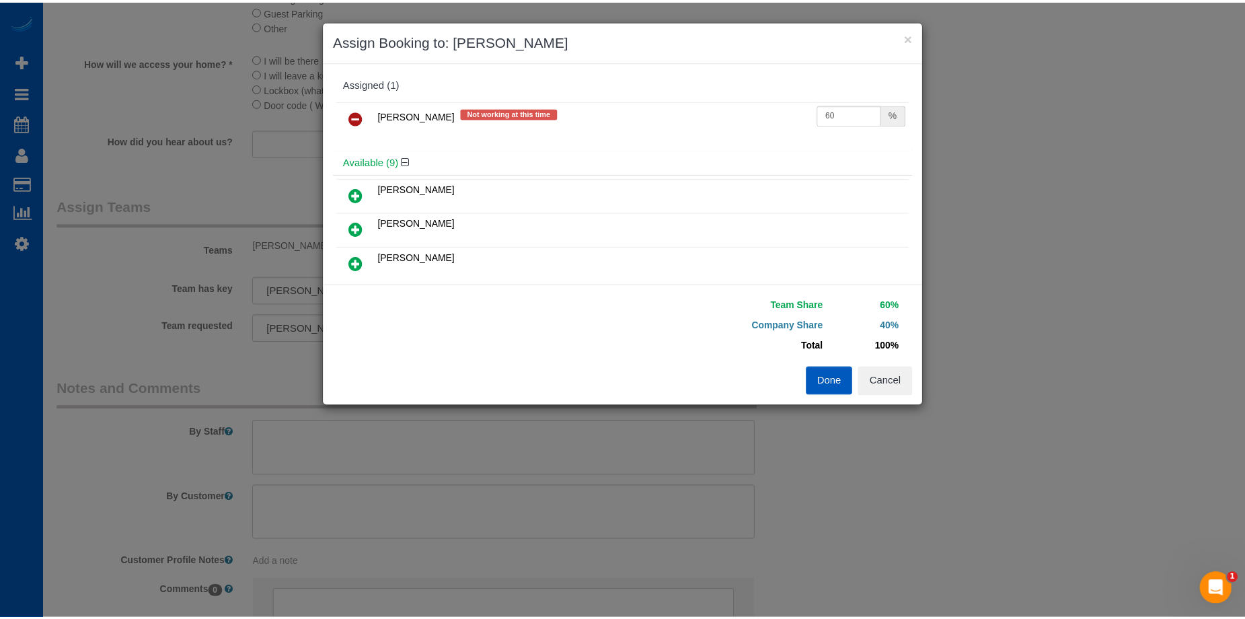
scroll to position [0, 0]
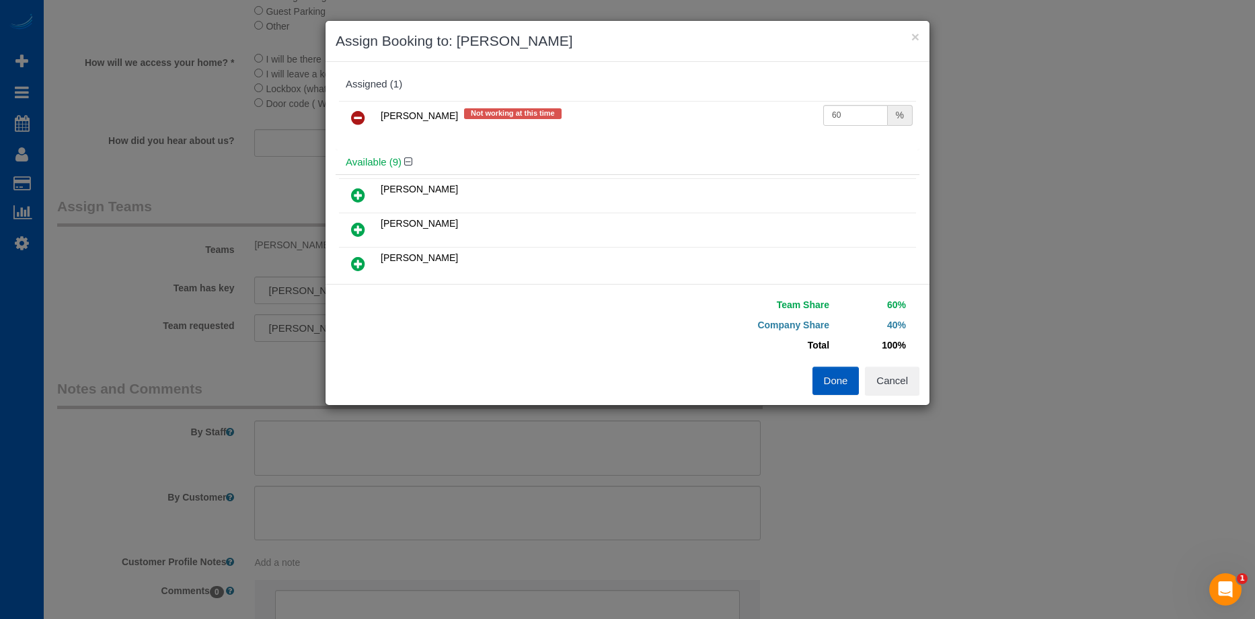
click at [363, 191] on icon at bounding box center [358, 195] width 14 height 16
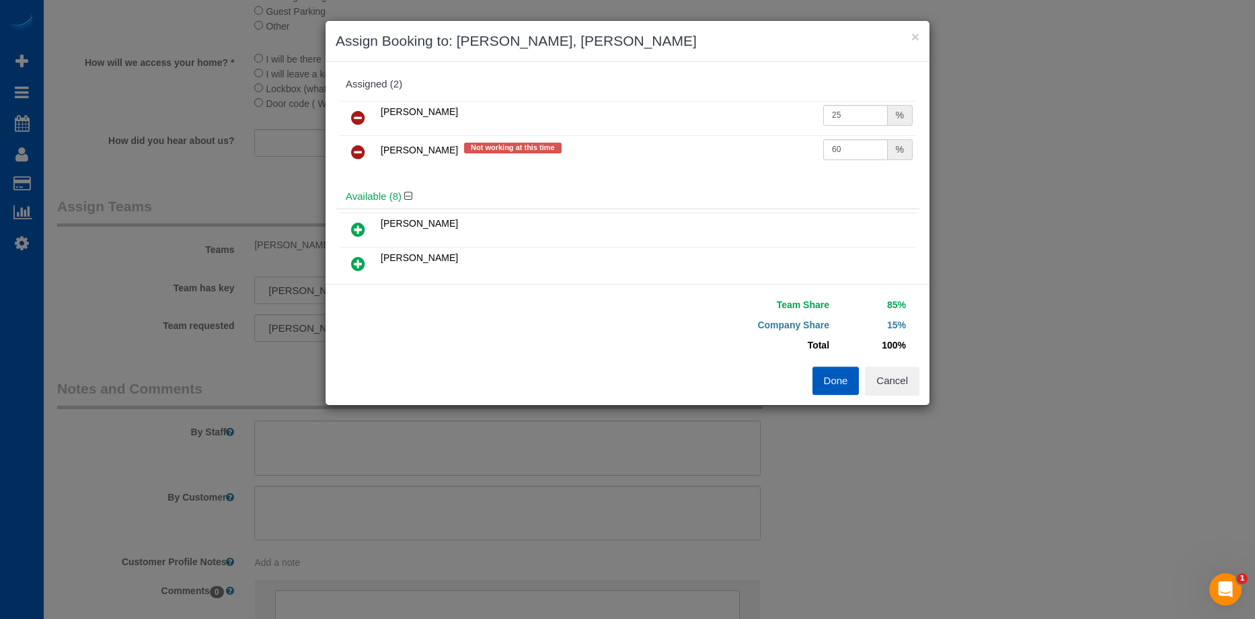
click at [359, 147] on icon at bounding box center [358, 152] width 14 height 16
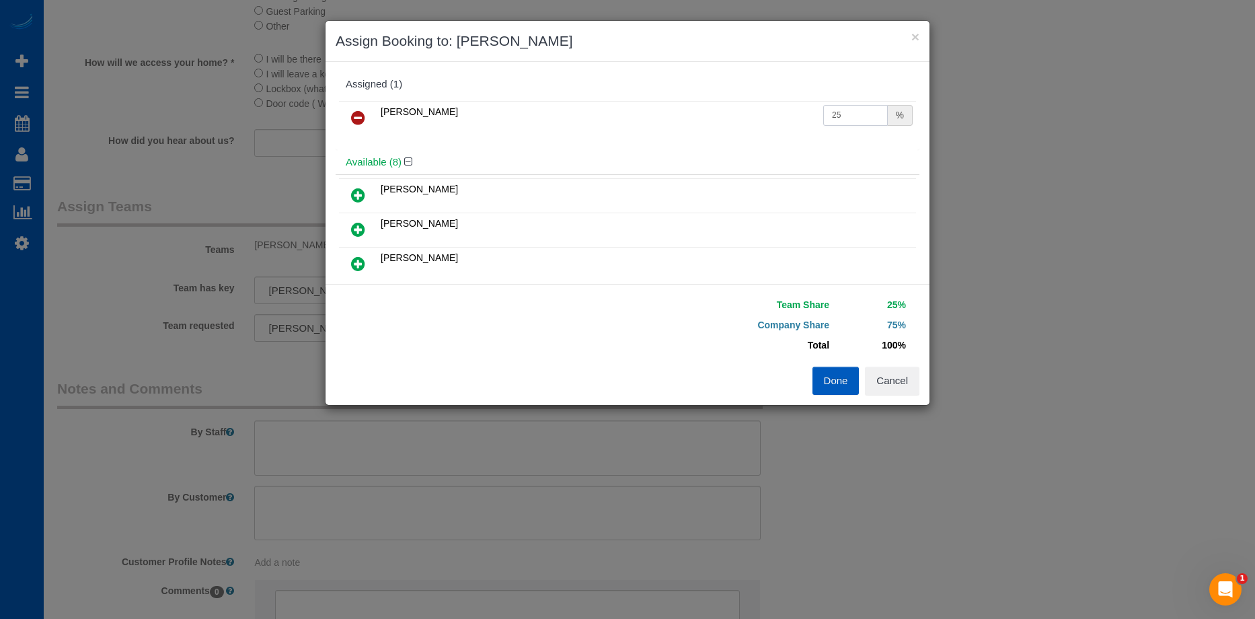
click at [861, 122] on input "25" at bounding box center [856, 115] width 65 height 21
drag, startPoint x: 863, startPoint y: 105, endPoint x: 640, endPoint y: 102, distance: 222.7
click at [637, 104] on tr "[PERSON_NAME] 25 %" at bounding box center [627, 118] width 577 height 34
type input "60"
click at [837, 375] on button "Done" at bounding box center [836, 381] width 47 height 28
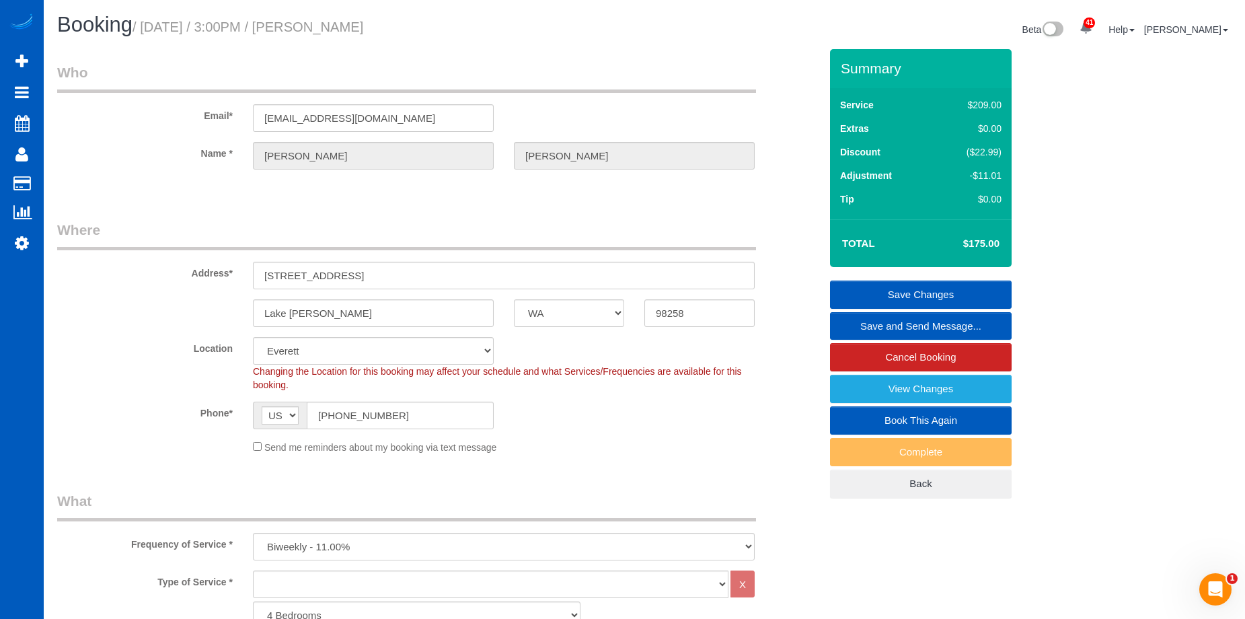
click at [854, 291] on link "Save Changes" at bounding box center [921, 295] width 182 height 28
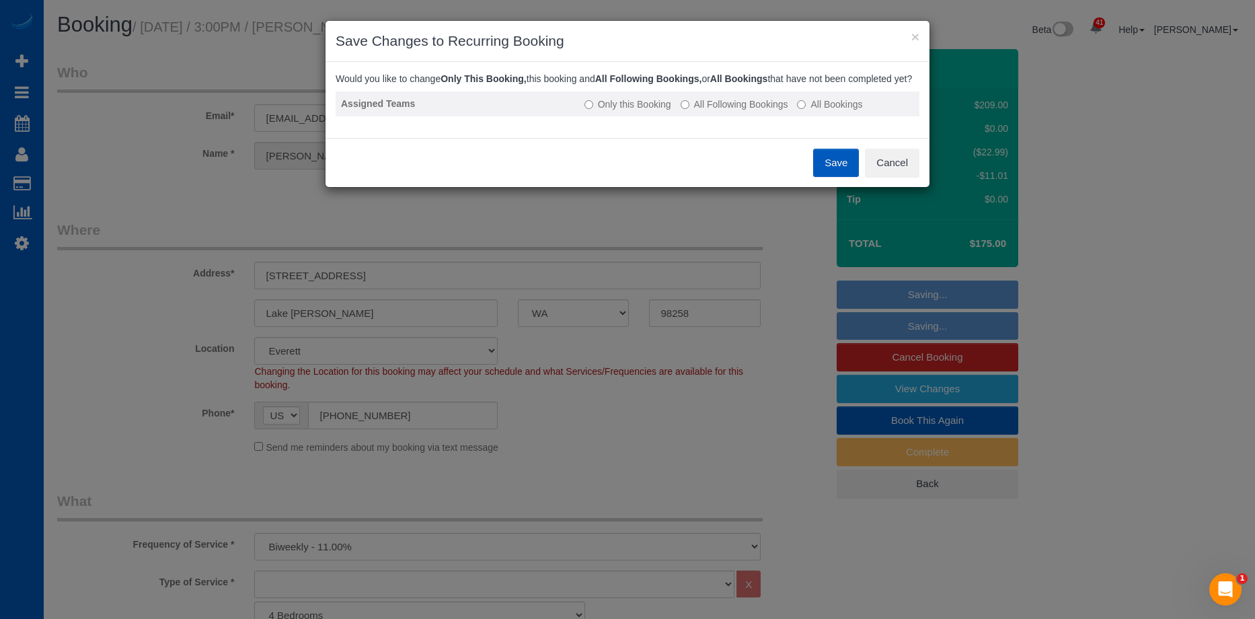
click at [703, 111] on label "All Following Bookings" at bounding box center [735, 104] width 108 height 13
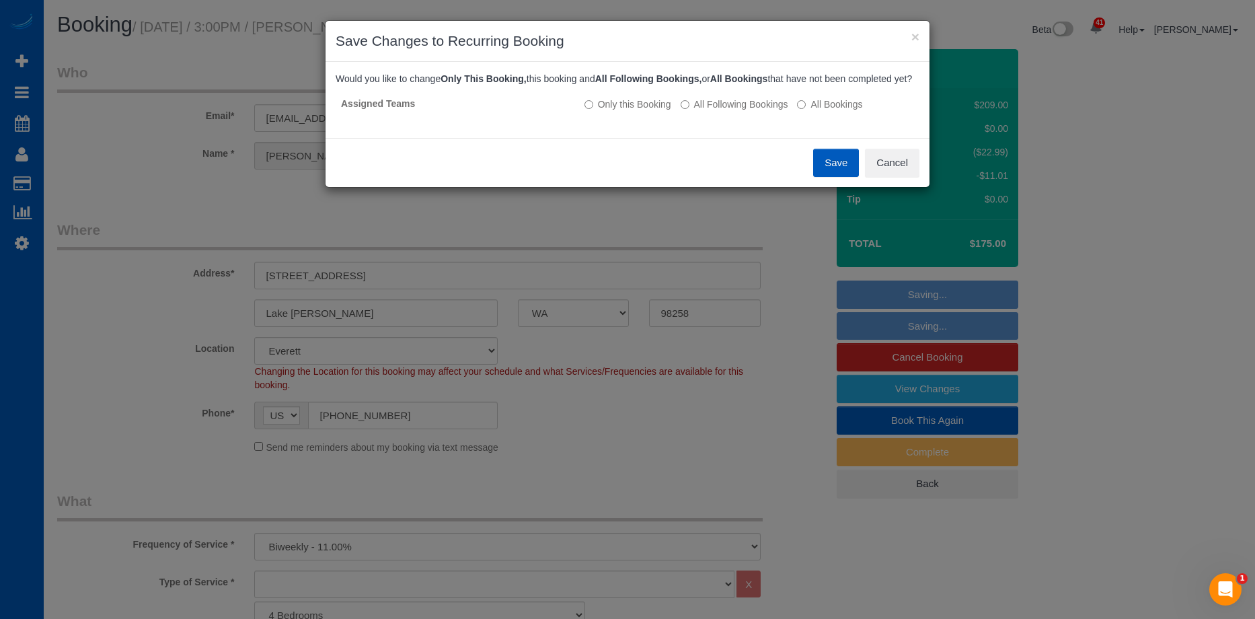
click at [823, 172] on button "Save" at bounding box center [836, 163] width 46 height 28
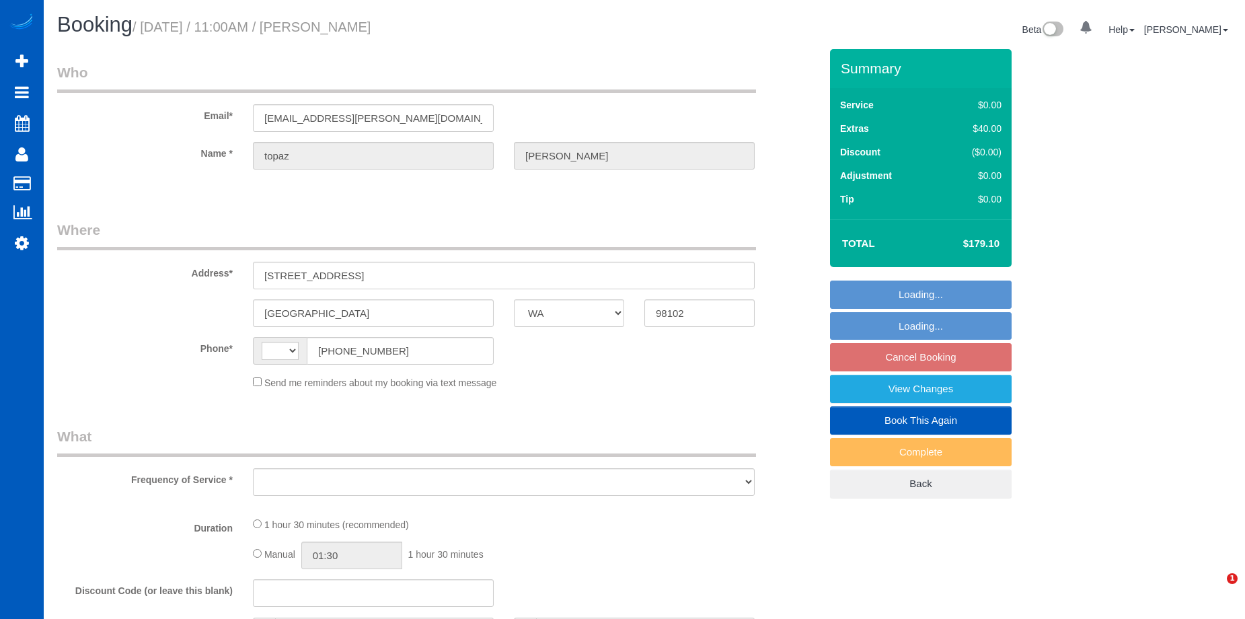
select select "WA"
select select "string:[GEOGRAPHIC_DATA]"
select select "object:805"
select select "string:fspay-c9cd2bab-f958-4b9e-8d14-7e1d94cdc6cc"
select select "199"
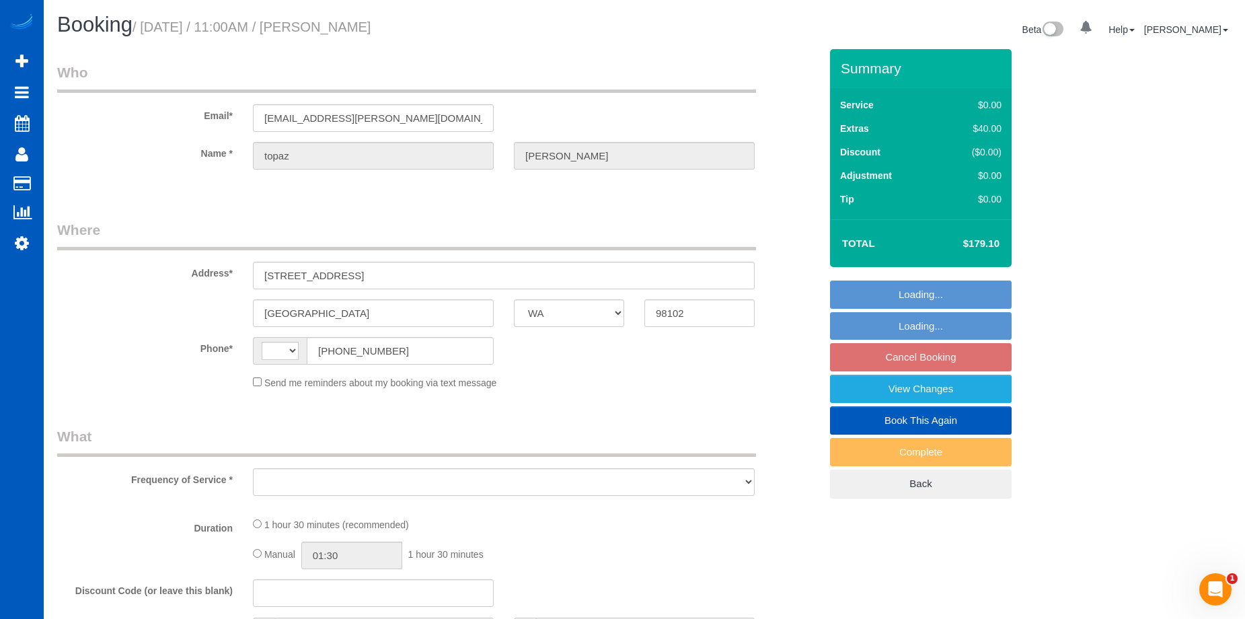
select select "2"
select select "number:8"
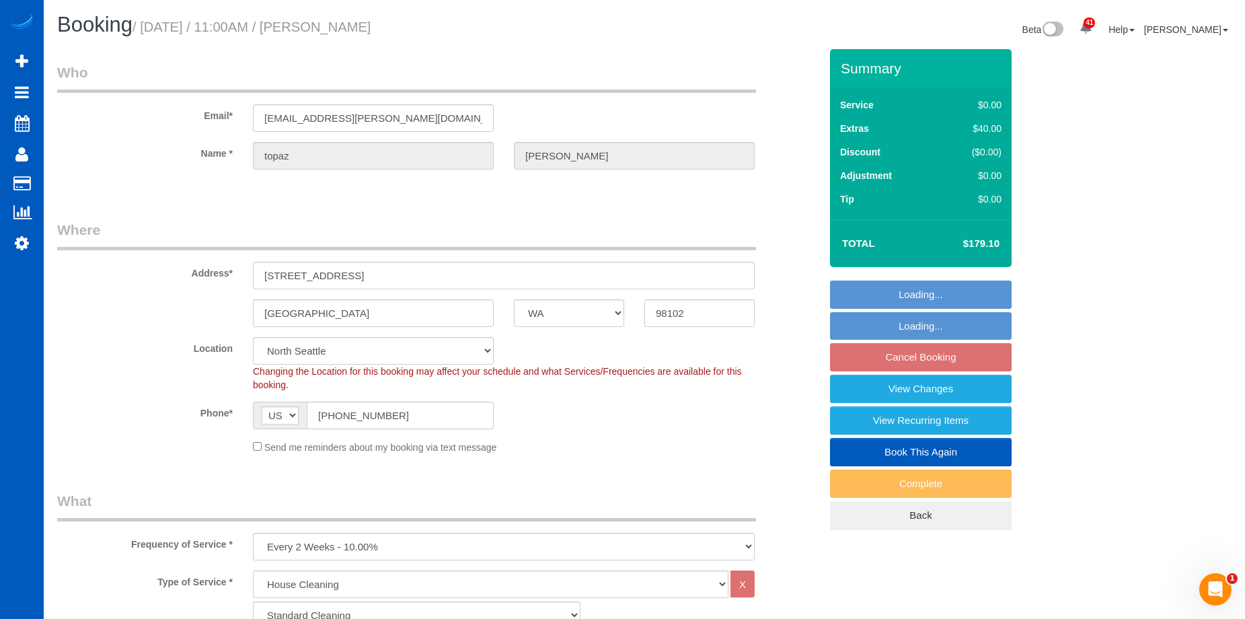
select select "spot2"
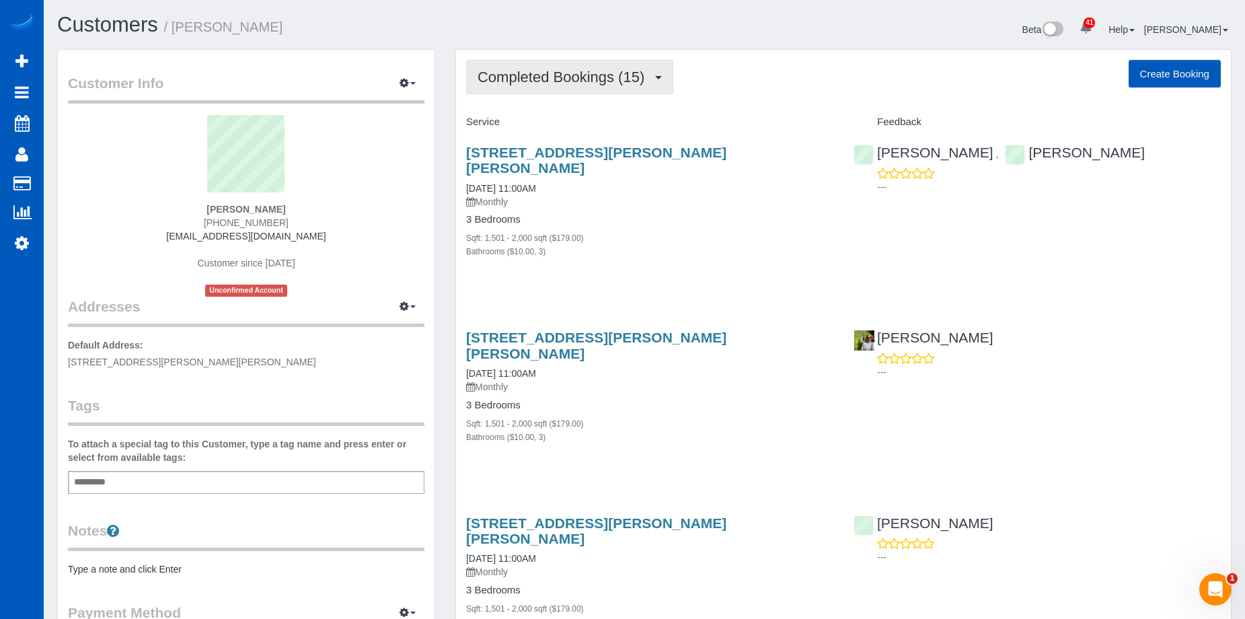
click at [590, 77] on span "Completed Bookings (15)" at bounding box center [565, 77] width 174 height 17
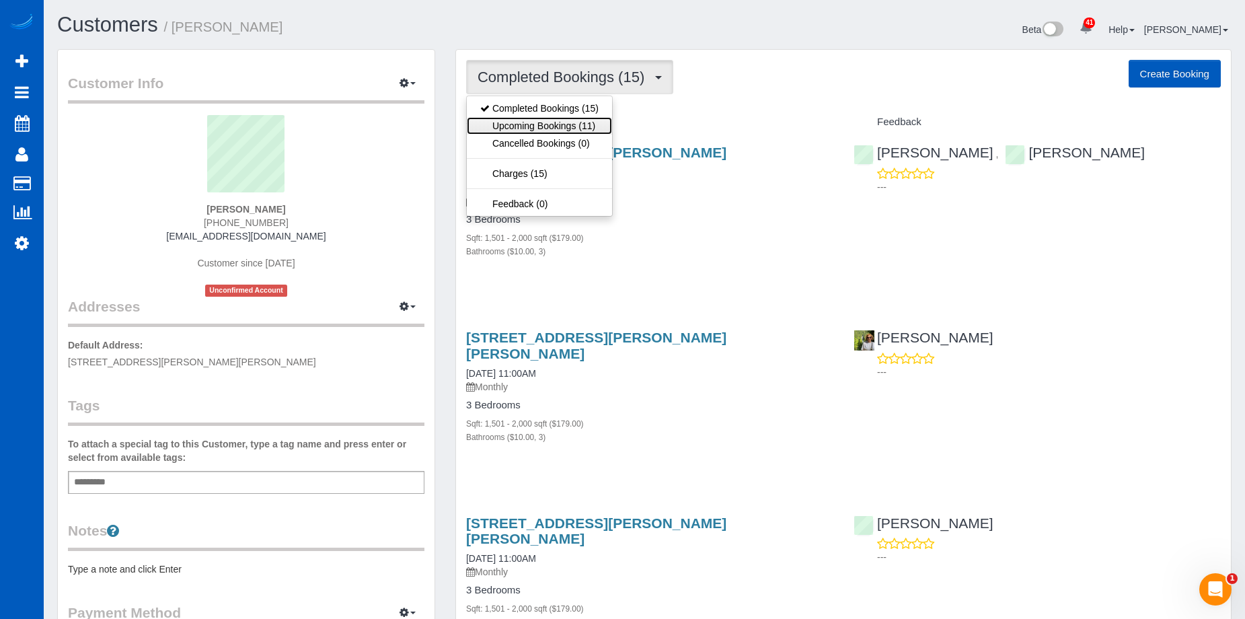
click at [567, 122] on link "Upcoming Bookings (11)" at bounding box center [539, 125] width 145 height 17
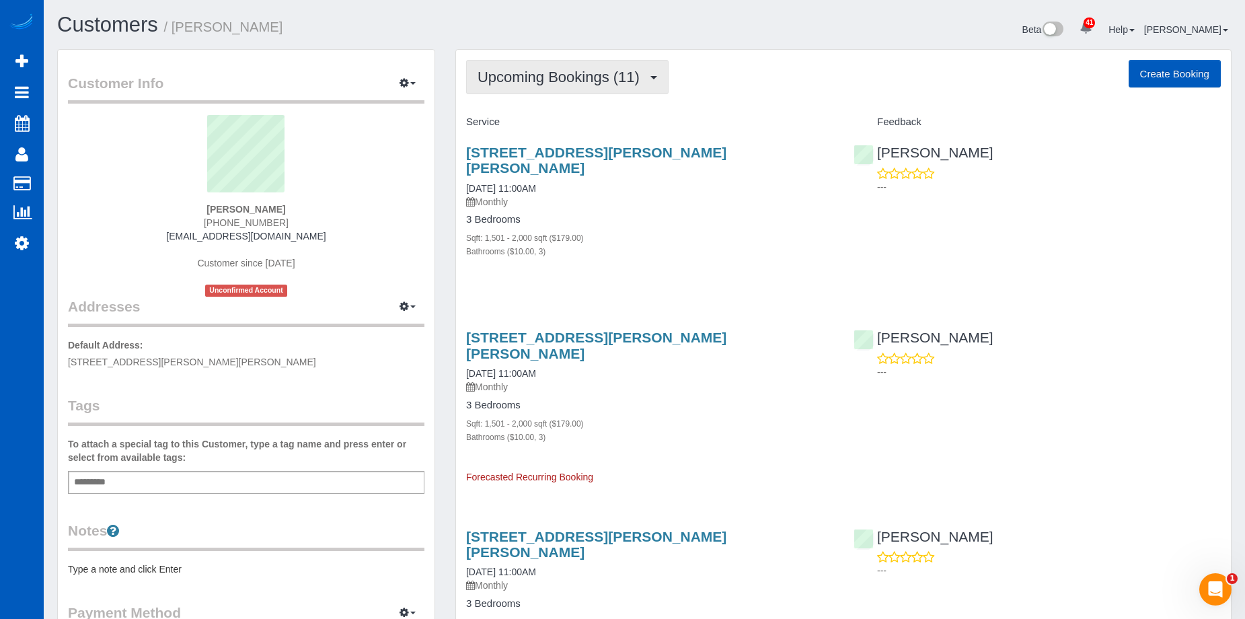
click at [614, 68] on button "Upcoming Bookings (11)" at bounding box center [567, 77] width 203 height 34
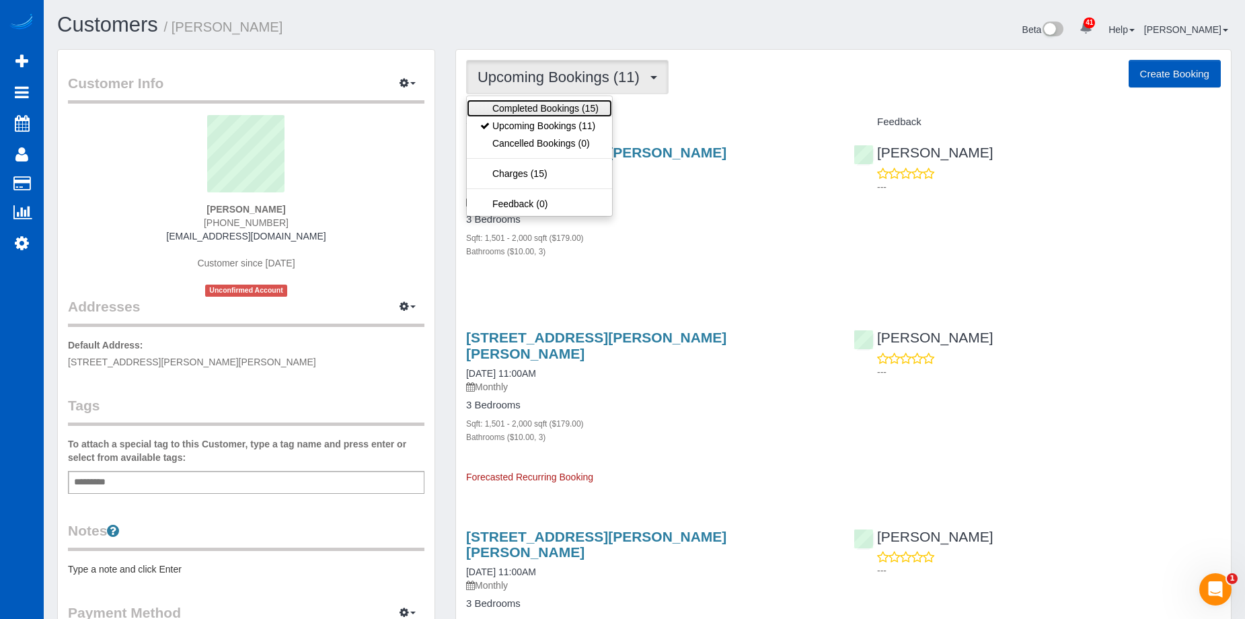
click at [575, 106] on link "Completed Bookings (15)" at bounding box center [539, 108] width 145 height 17
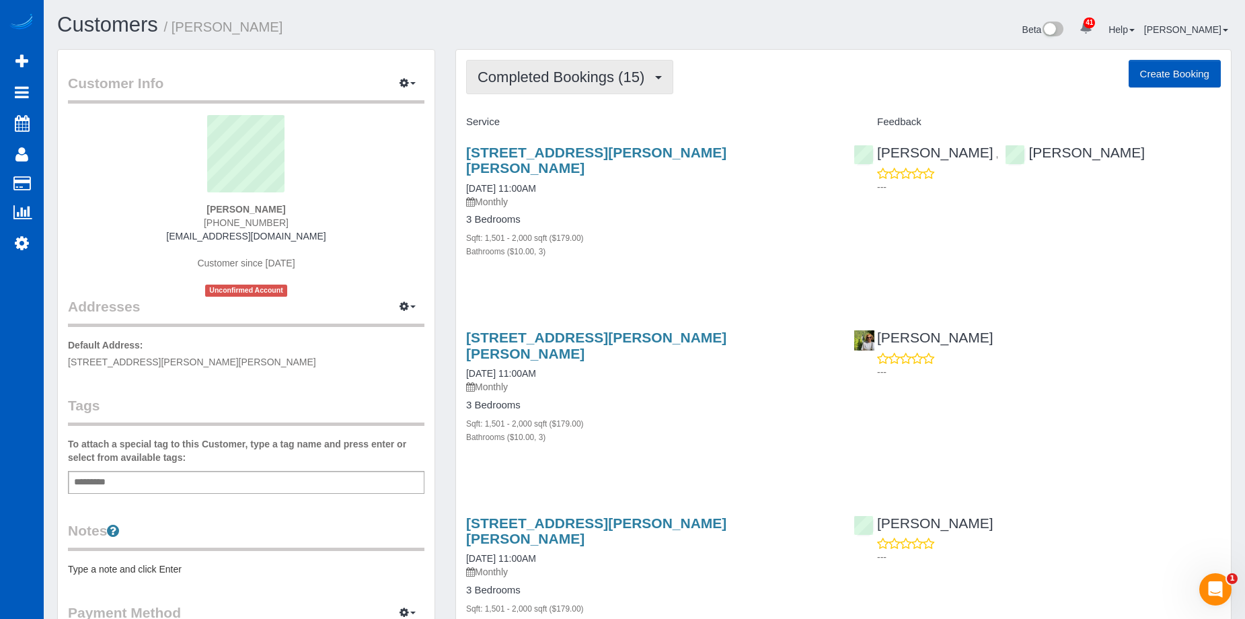
click at [602, 67] on button "Completed Bookings (15)" at bounding box center [569, 77] width 207 height 34
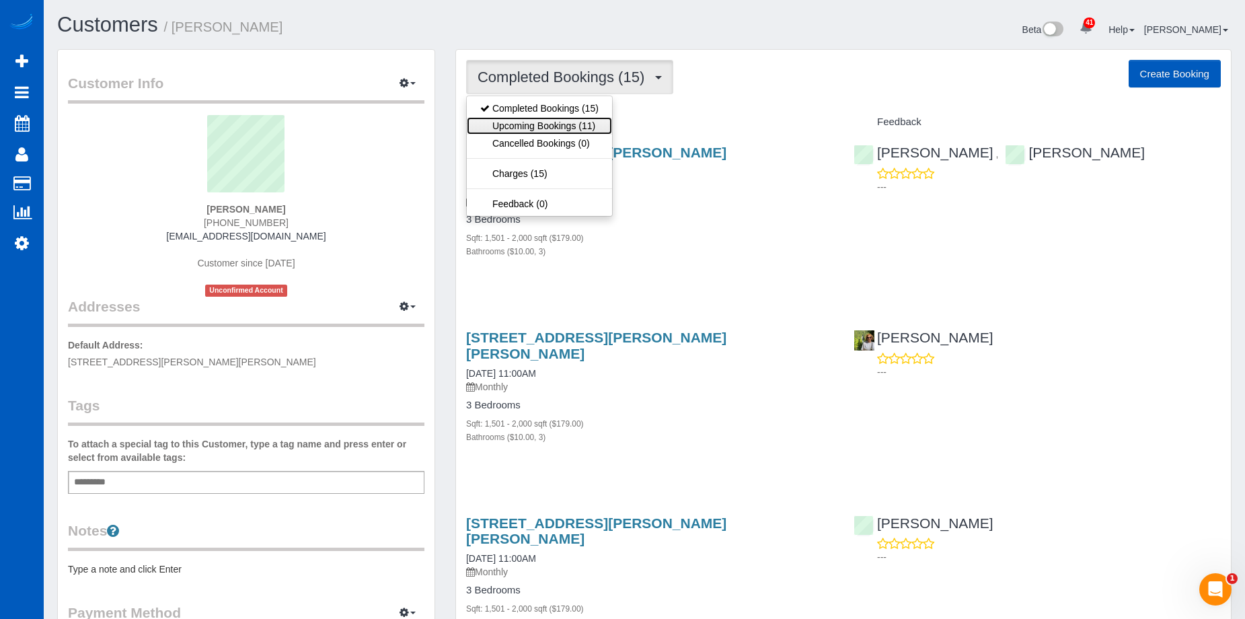
click at [563, 124] on link "Upcoming Bookings (11)" at bounding box center [539, 125] width 145 height 17
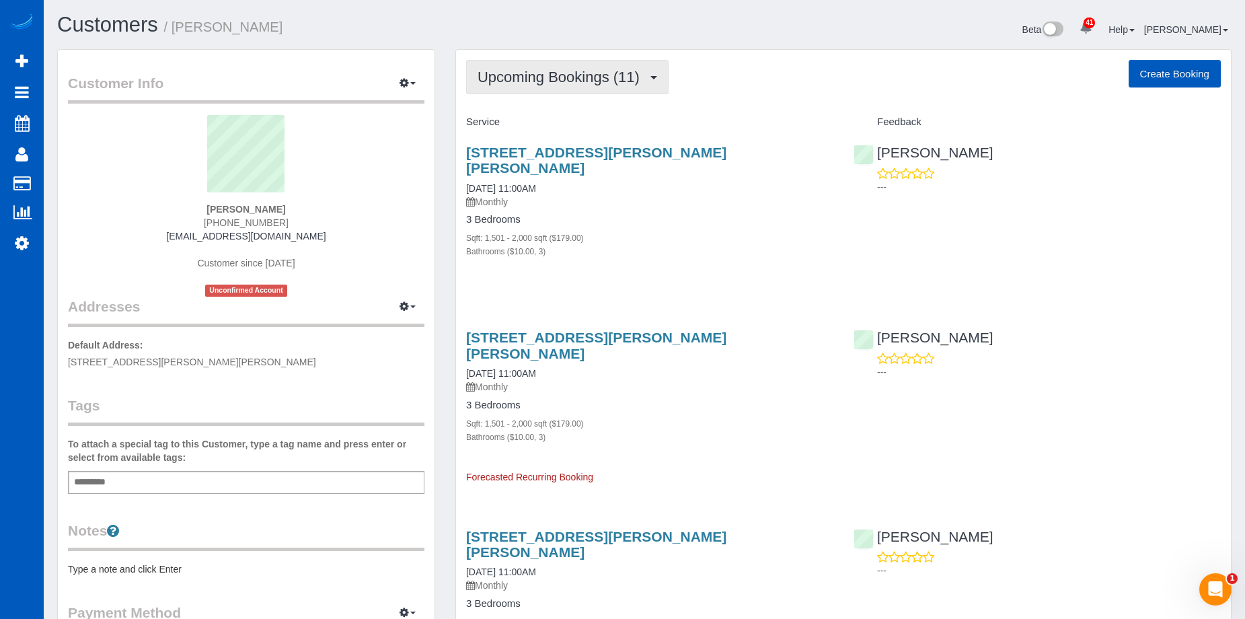
click at [590, 70] on span "Upcoming Bookings (11)" at bounding box center [562, 77] width 169 height 17
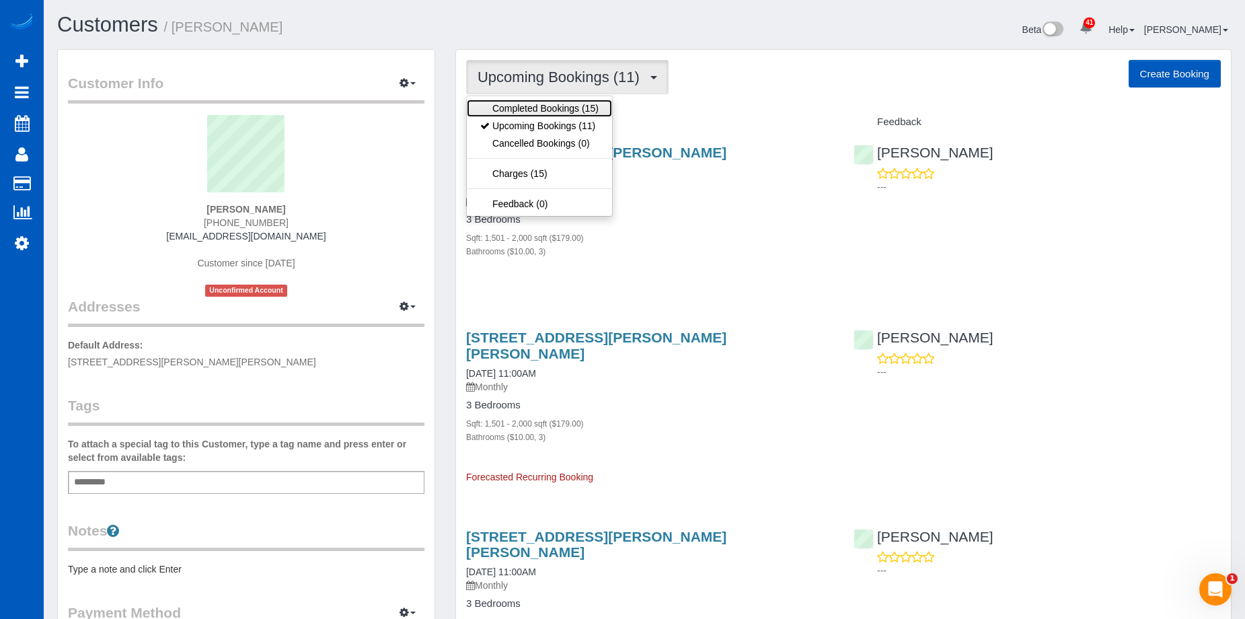
click at [553, 108] on link "Completed Bookings (15)" at bounding box center [539, 108] width 145 height 17
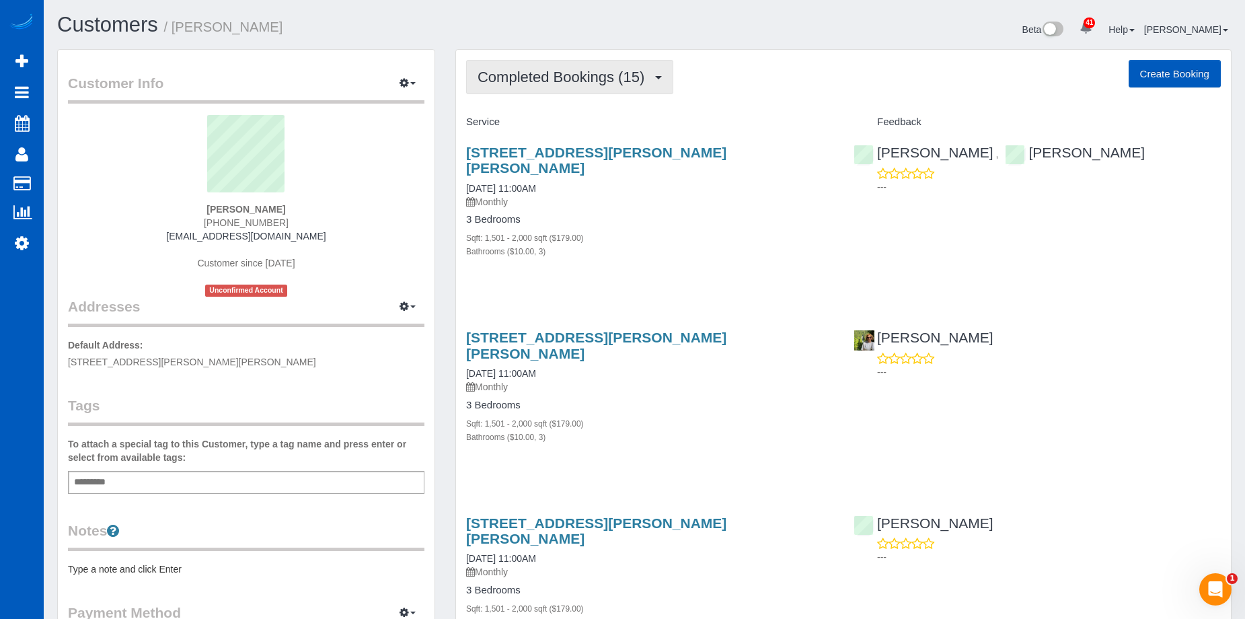
click at [581, 75] on span "Completed Bookings (15)" at bounding box center [565, 77] width 174 height 17
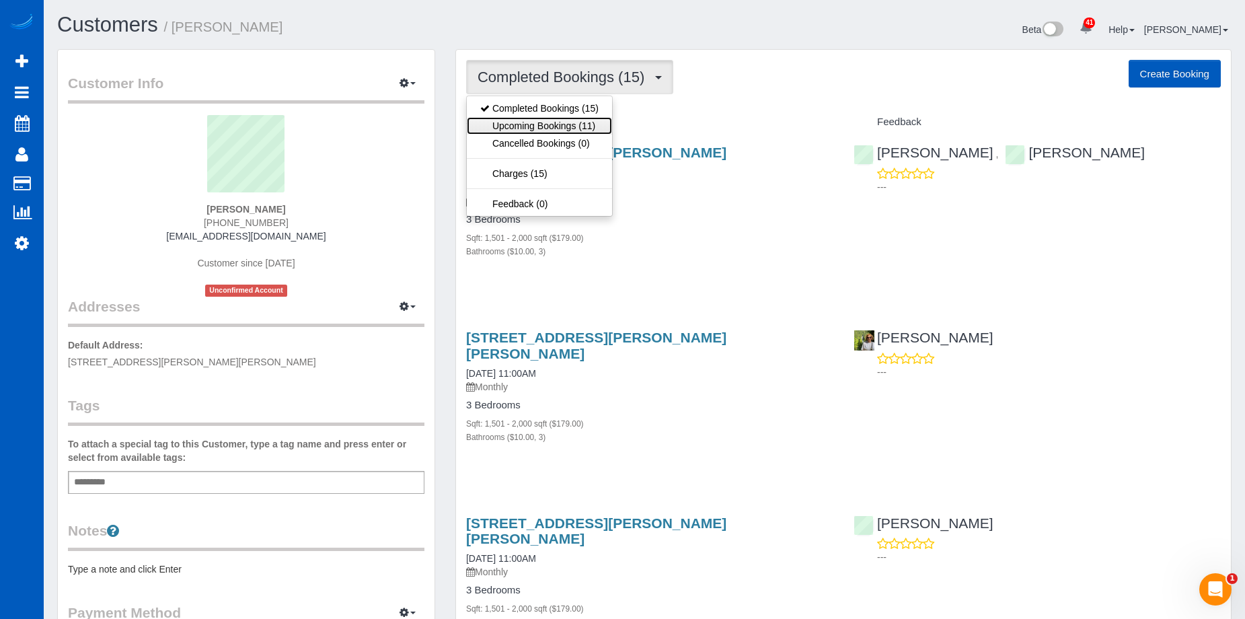
click at [564, 120] on link "Upcoming Bookings (11)" at bounding box center [539, 125] width 145 height 17
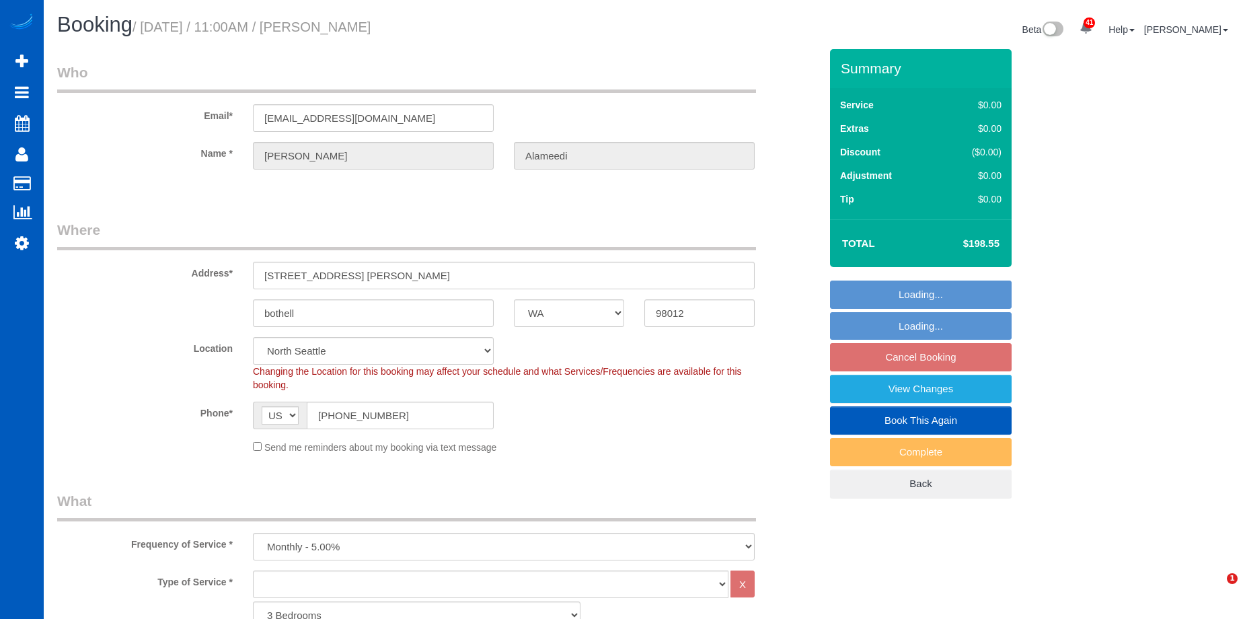
select select "WA"
select select "1501"
select select "3"
select select "spot2"
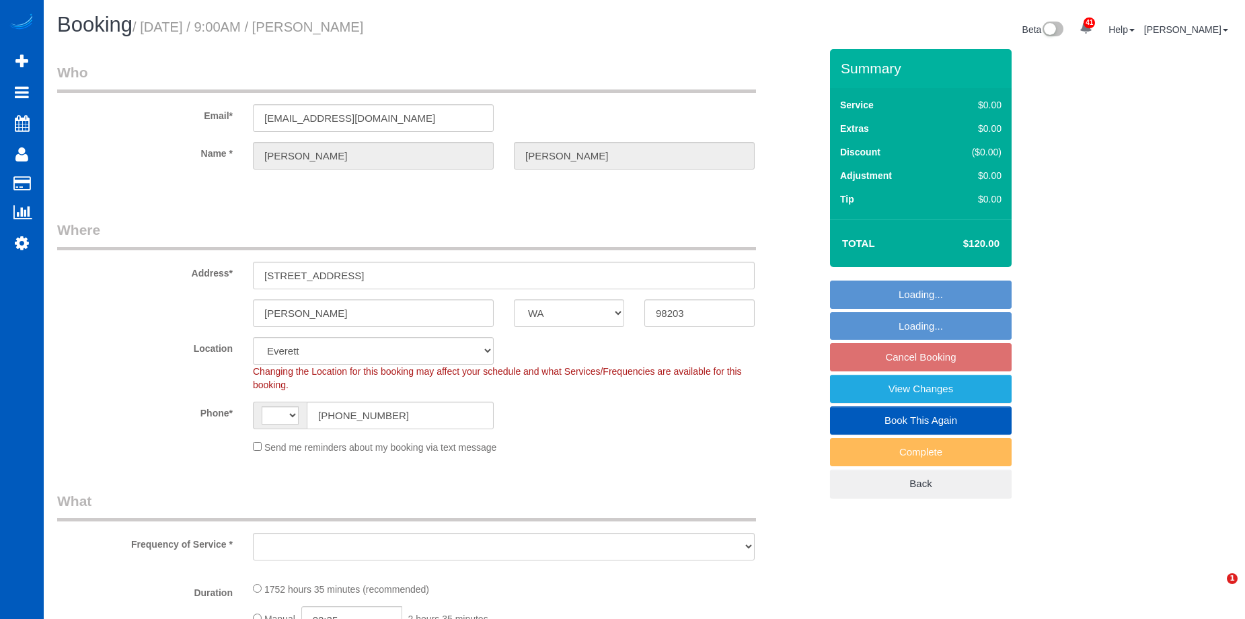
select select "WA"
select select "string:fspay-96b10224-c641-4475-b196-05408e127168"
select select "string:US"
select select "object:915"
select select "1001"
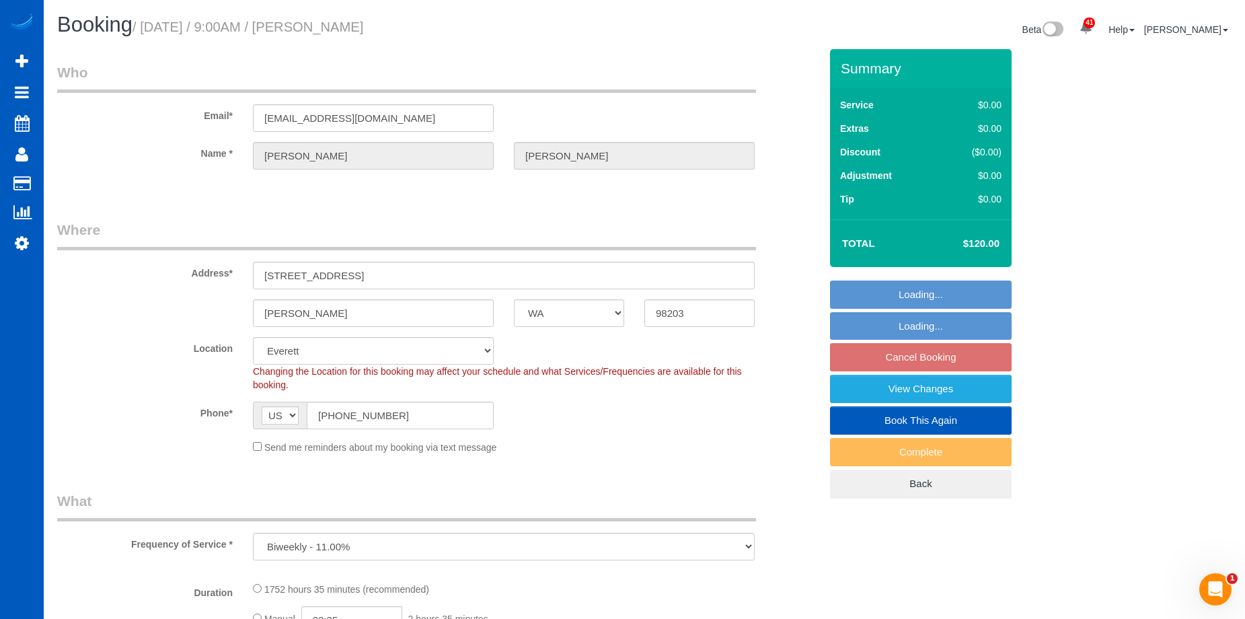
select select "2"
select select "object:1121"
select select "1001"
select select "2"
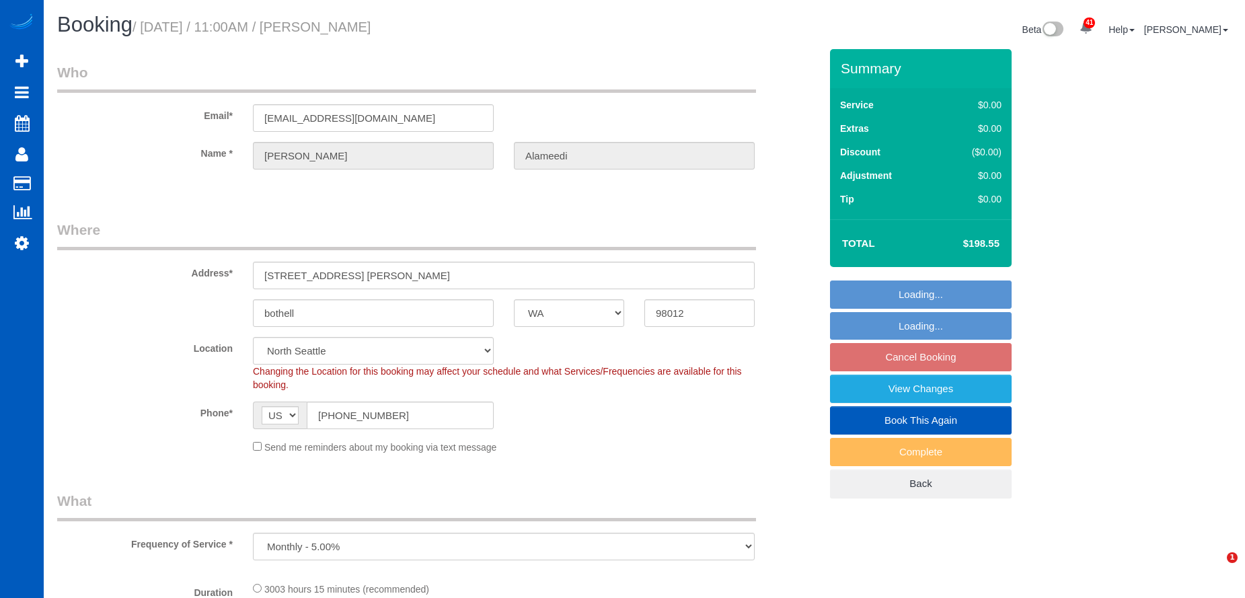
select select "WA"
select select "spot2"
select select "object:818"
select select "1501"
select select "3"
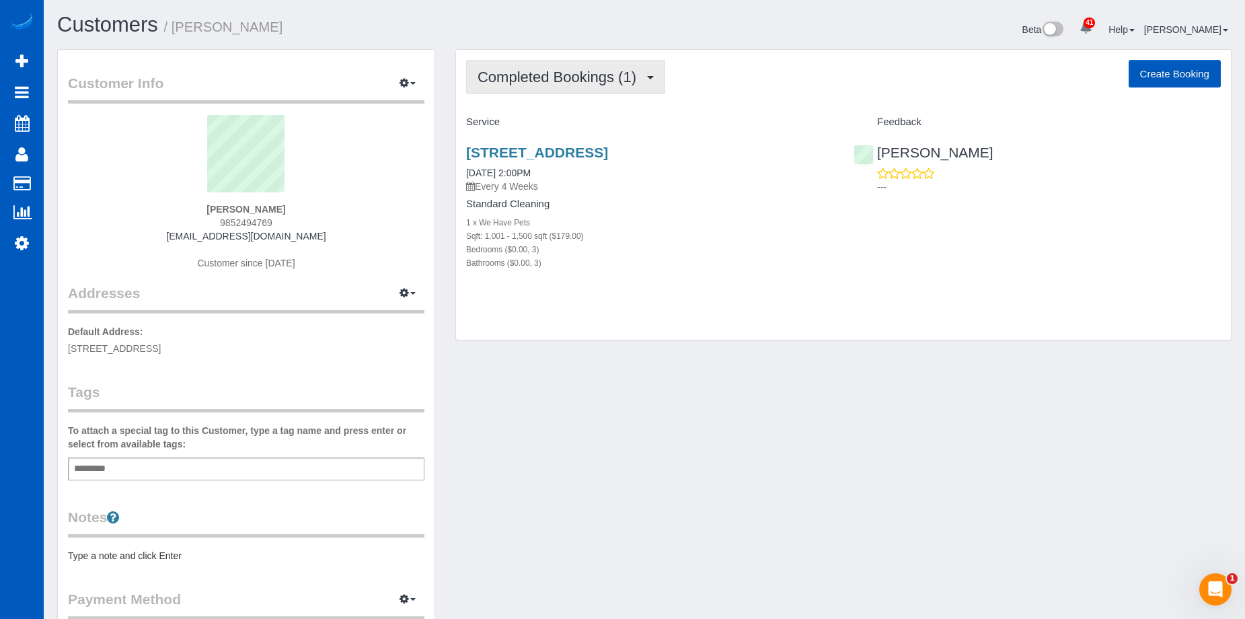
click at [618, 89] on button "Completed Bookings (1)" at bounding box center [565, 77] width 199 height 34
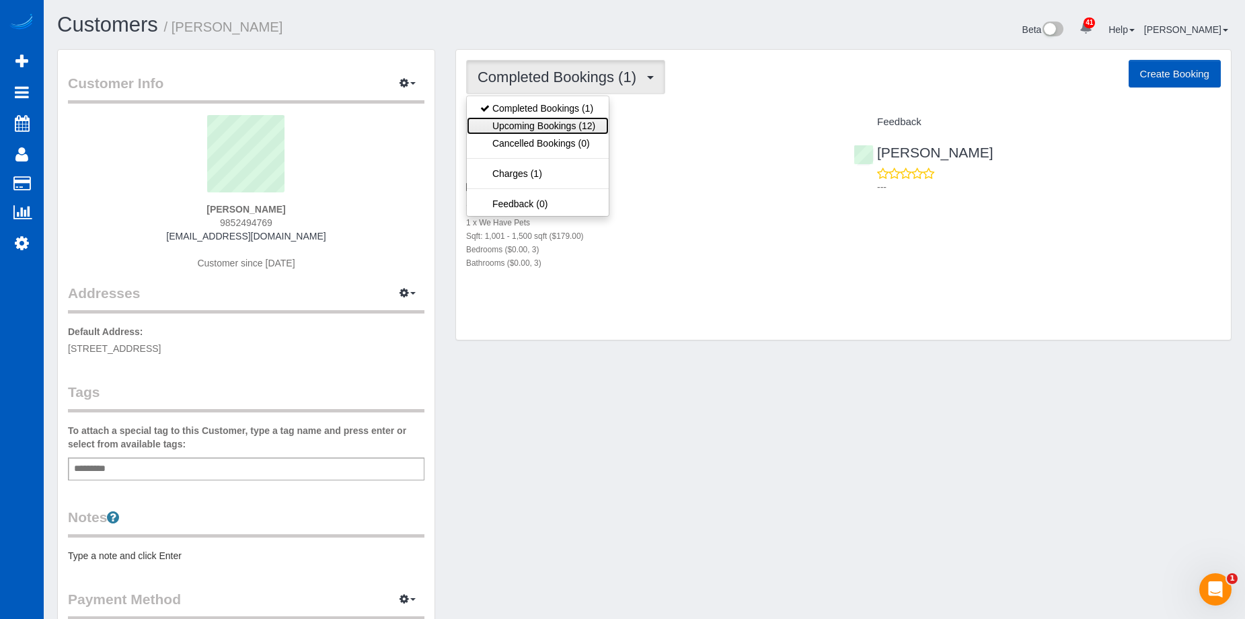
click at [575, 124] on link "Upcoming Bookings (12)" at bounding box center [538, 125] width 142 height 17
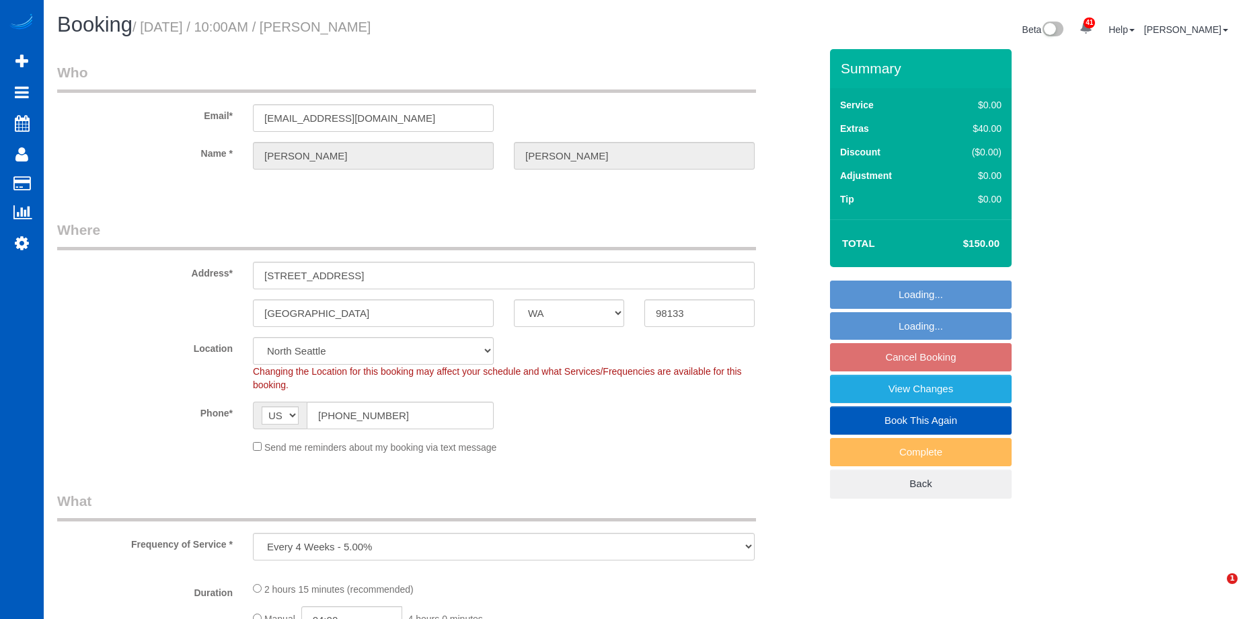
select select "WA"
select select "object:1047"
select select "199"
select select "number:8"
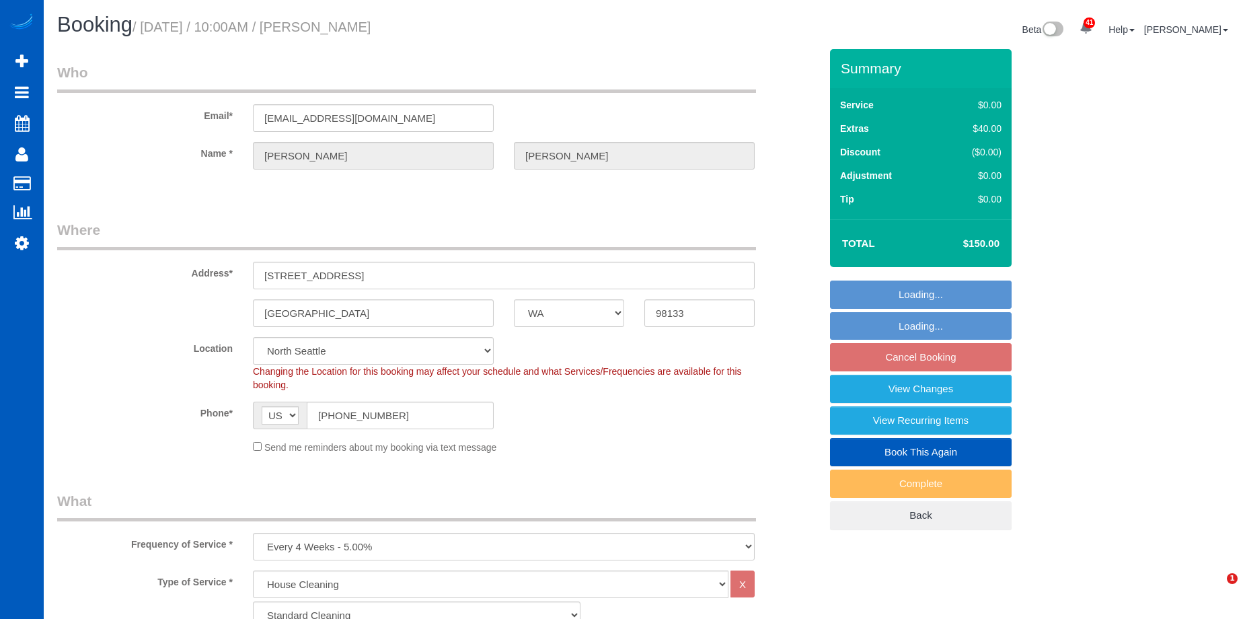
select select "1001"
select select "3"
select select "2"
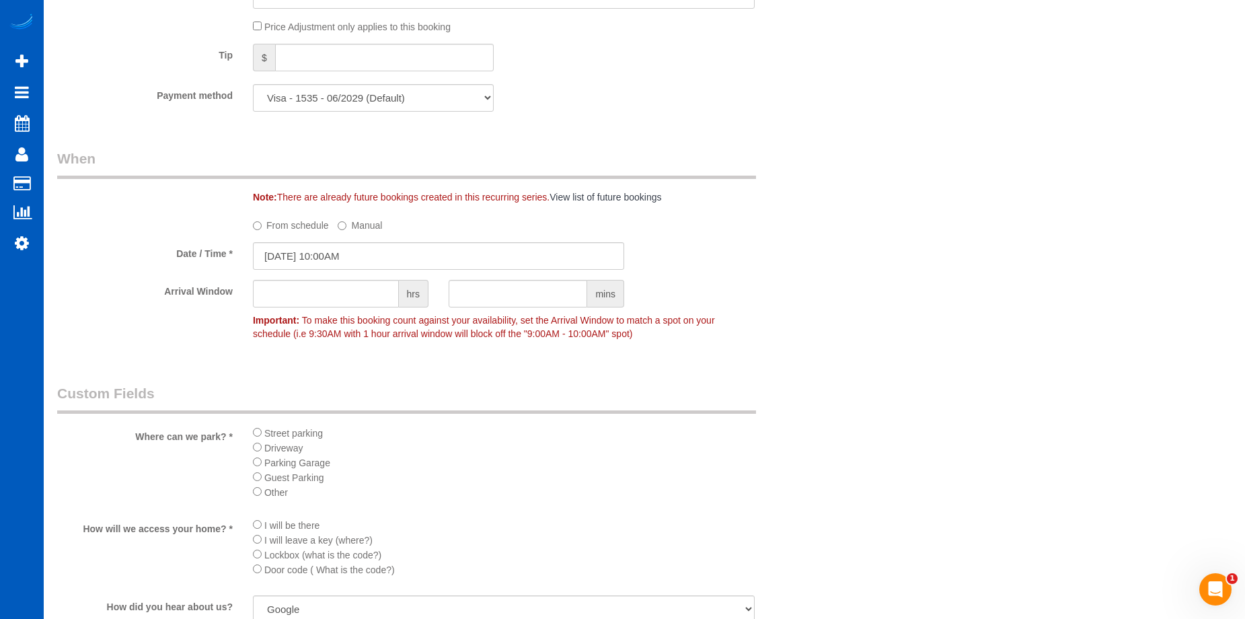
scroll to position [1211, 0]
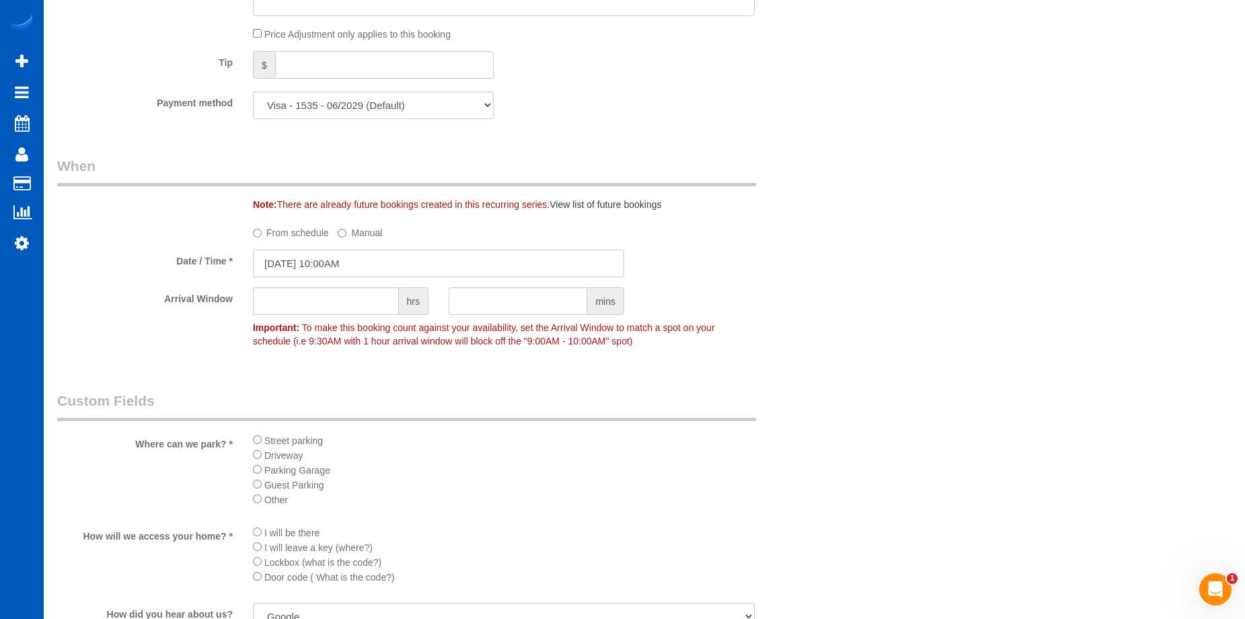
click at [369, 256] on input "10/02/2025 10:00AM" at bounding box center [438, 264] width 371 height 28
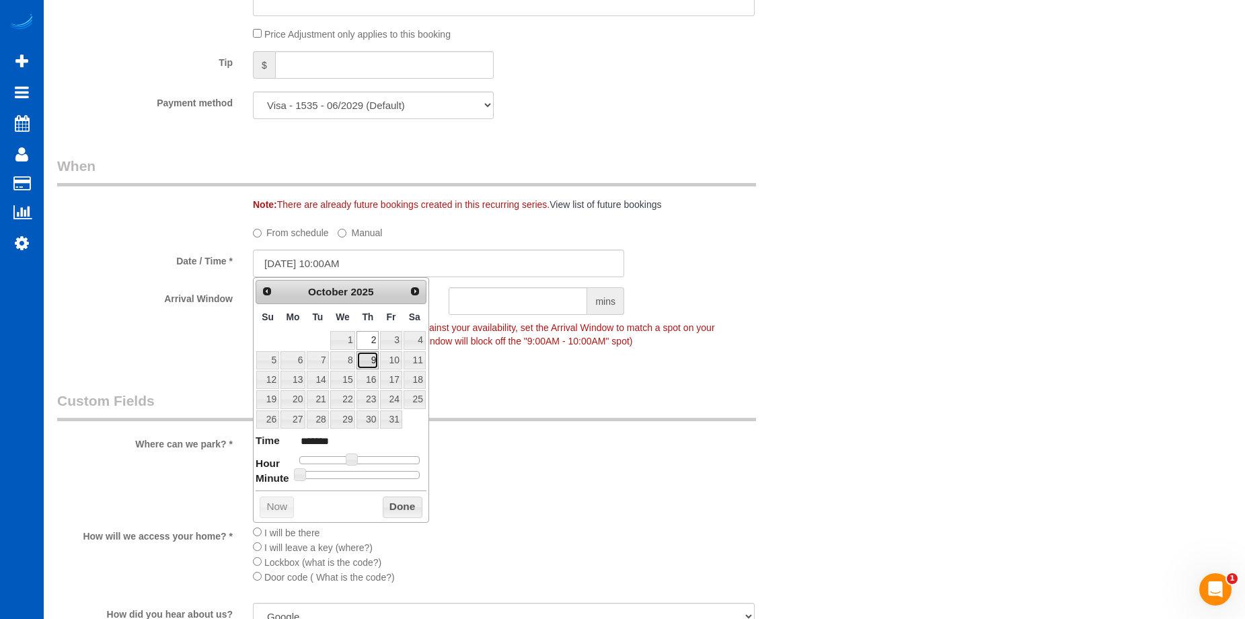
click at [368, 363] on link "9" at bounding box center [368, 360] width 22 height 18
type input "[DATE] 10:00AM"
click at [399, 512] on button "Done" at bounding box center [403, 508] width 40 height 22
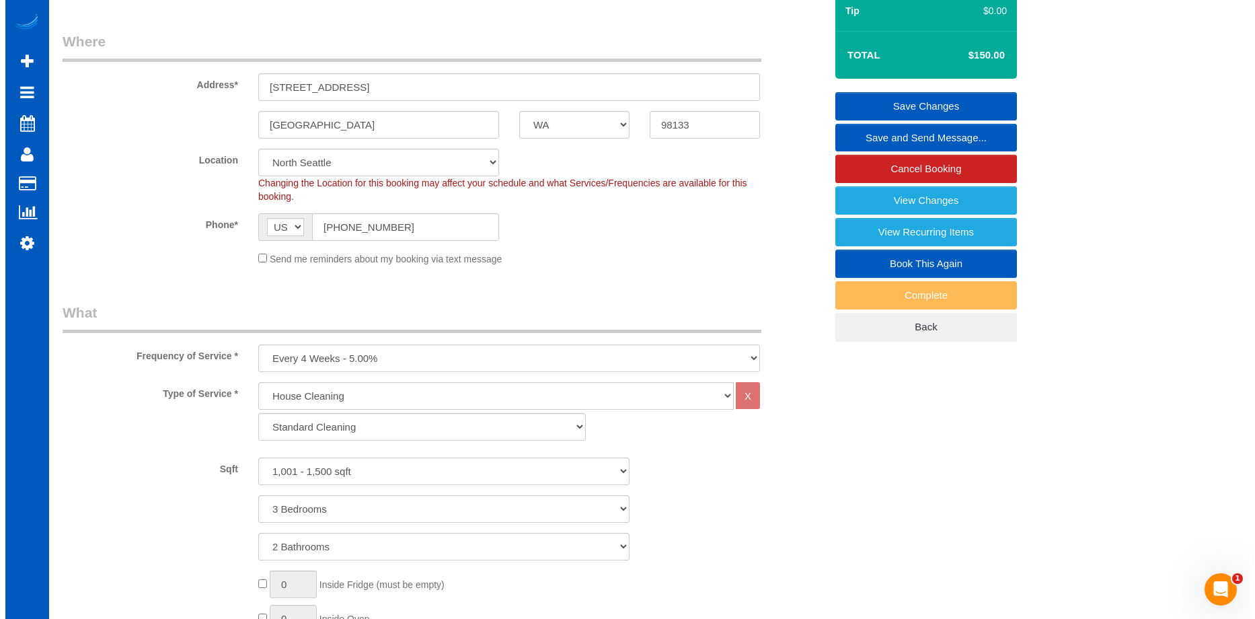
scroll to position [0, 0]
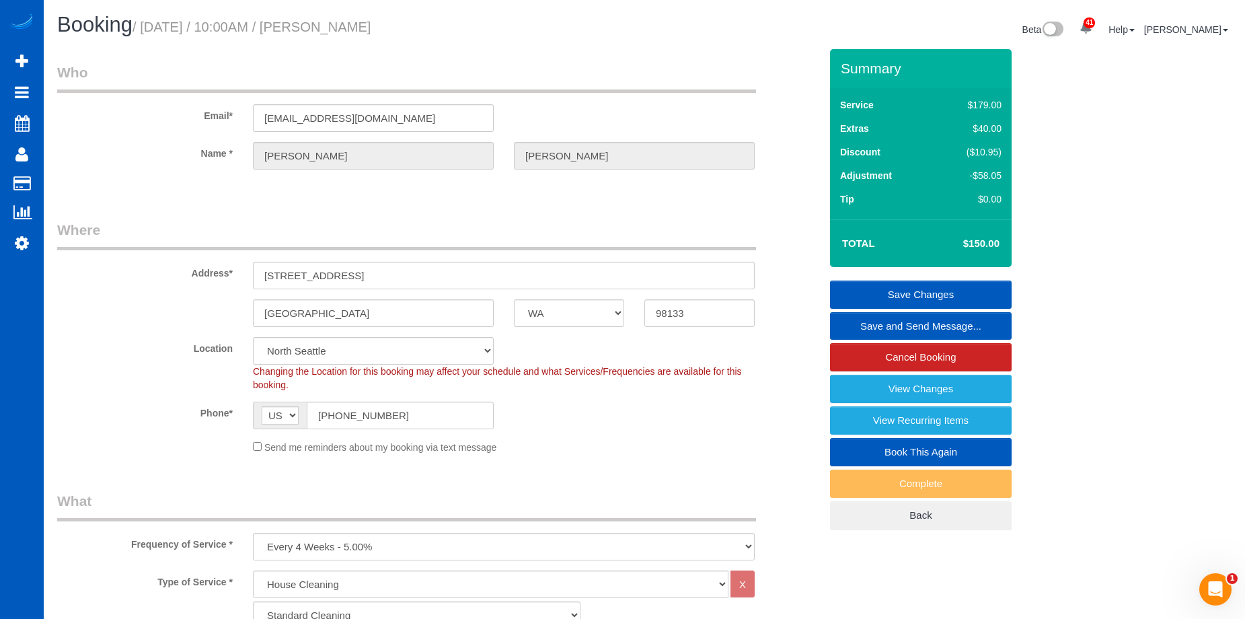
click at [886, 283] on link "Save Changes" at bounding box center [921, 295] width 182 height 28
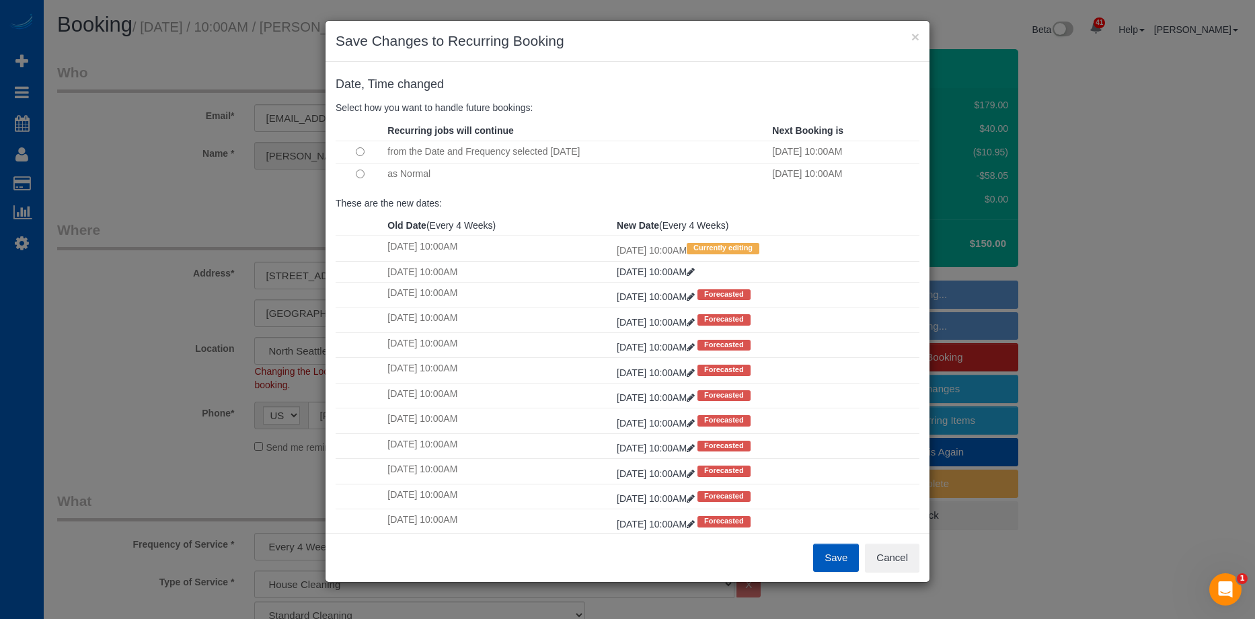
click at [838, 556] on button "Save" at bounding box center [836, 558] width 46 height 28
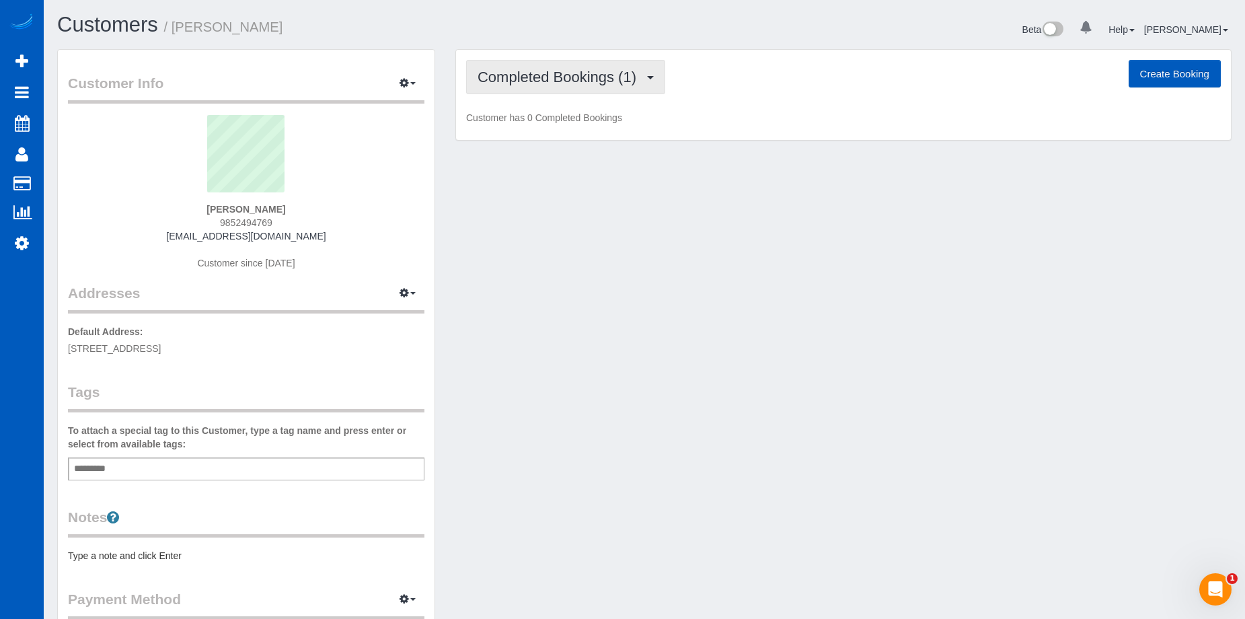
click at [628, 77] on span "Completed Bookings (1)" at bounding box center [561, 77] width 166 height 17
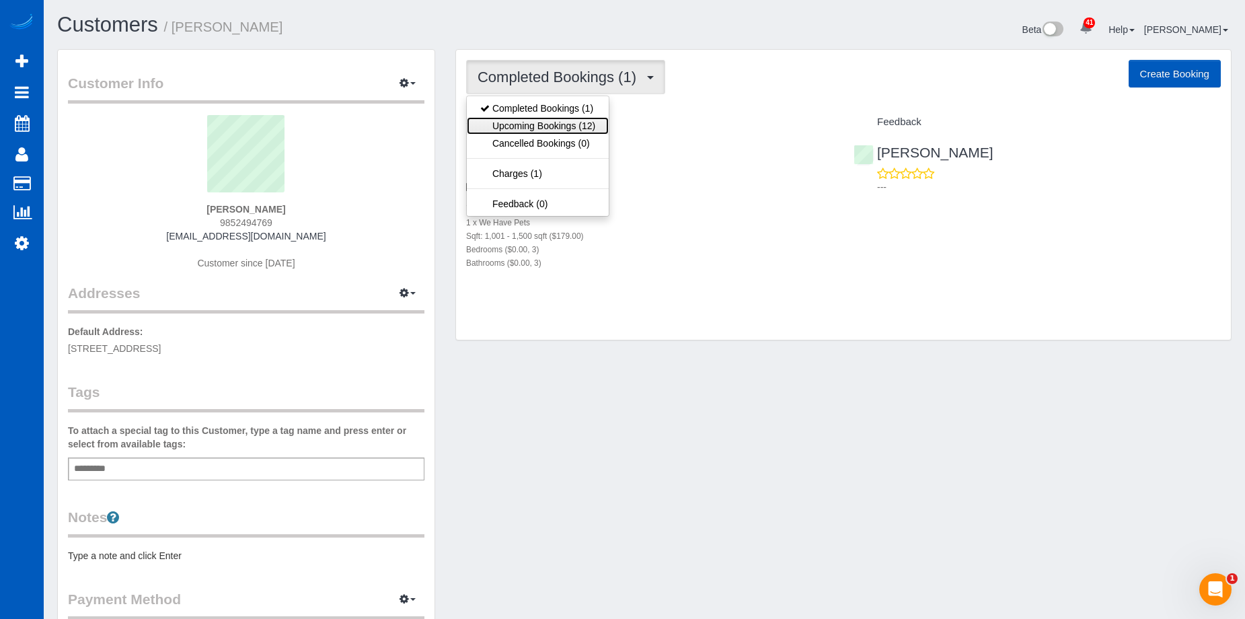
click at [581, 121] on link "Upcoming Bookings (12)" at bounding box center [538, 125] width 142 height 17
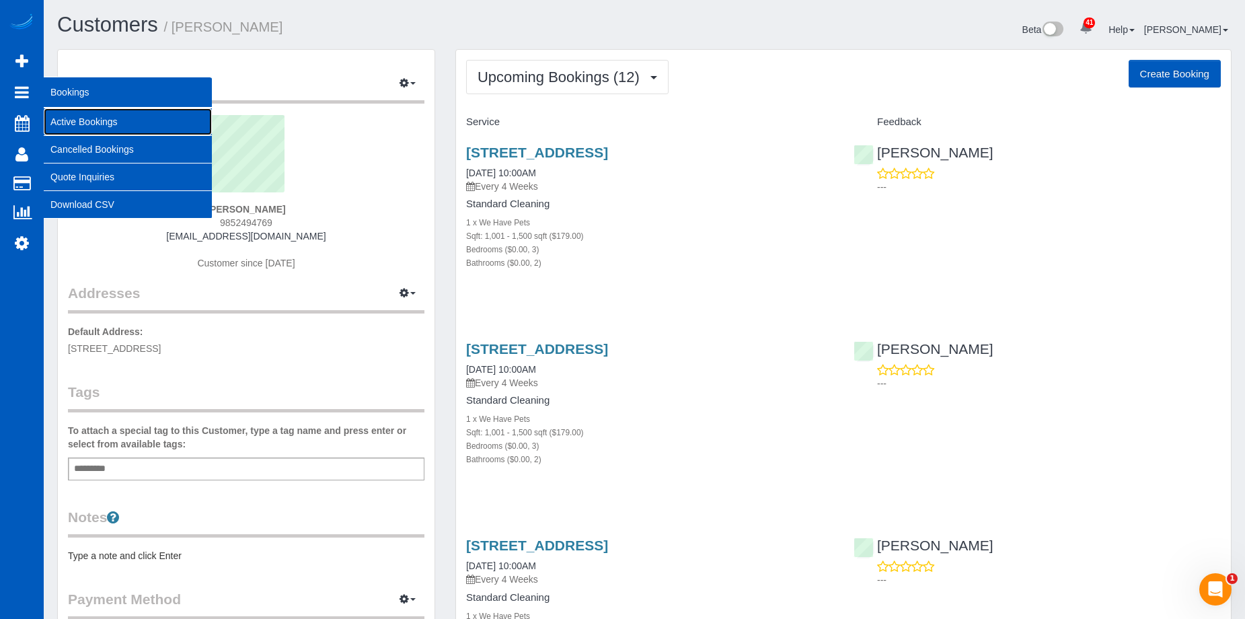
click at [64, 114] on link "Active Bookings" at bounding box center [128, 121] width 168 height 27
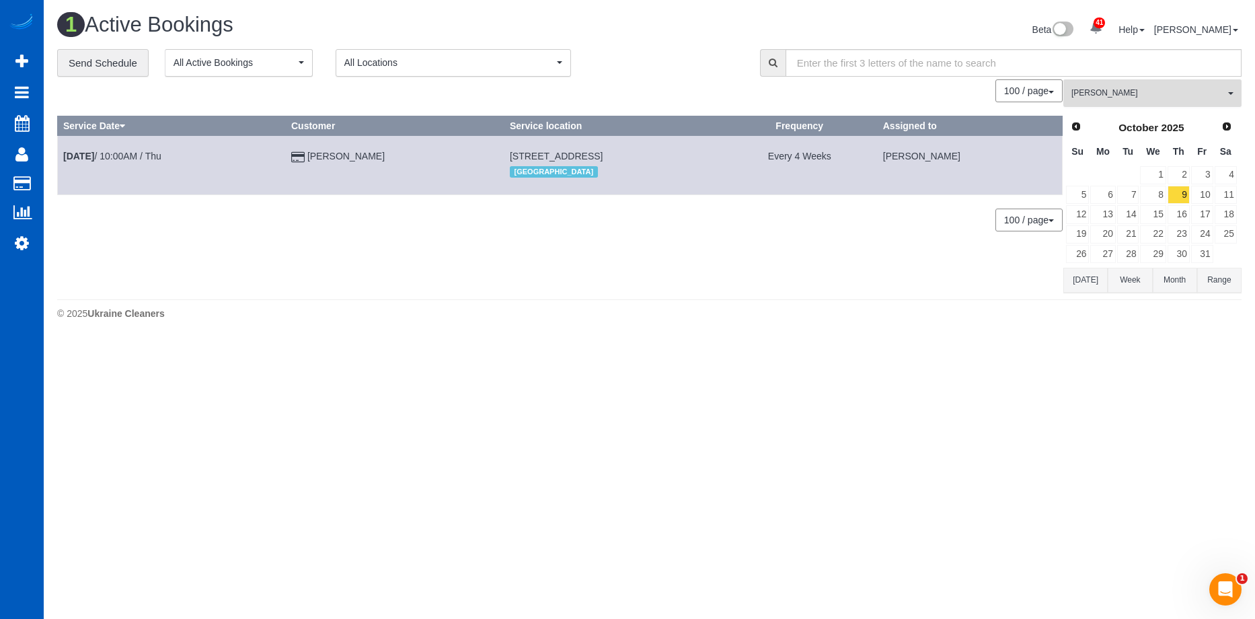
click at [1114, 89] on span "[PERSON_NAME]" at bounding box center [1148, 92] width 153 height 11
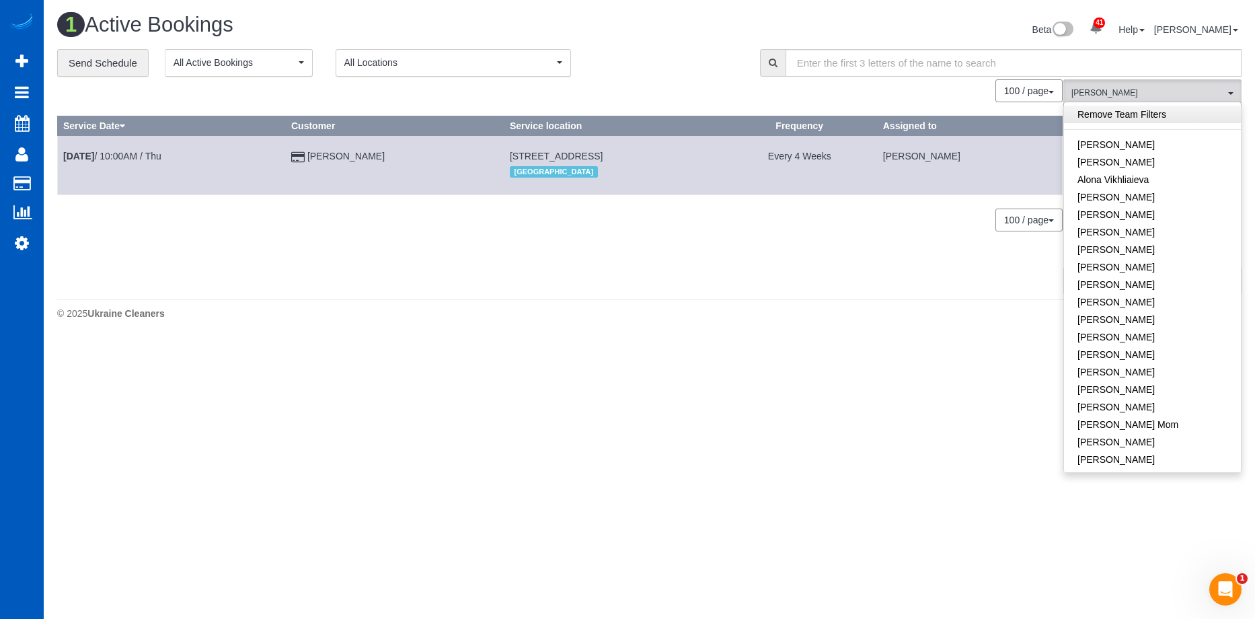
click at [1155, 117] on link "Remove Team Filters" at bounding box center [1152, 114] width 177 height 17
click at [690, 68] on div "**********" at bounding box center [398, 63] width 683 height 28
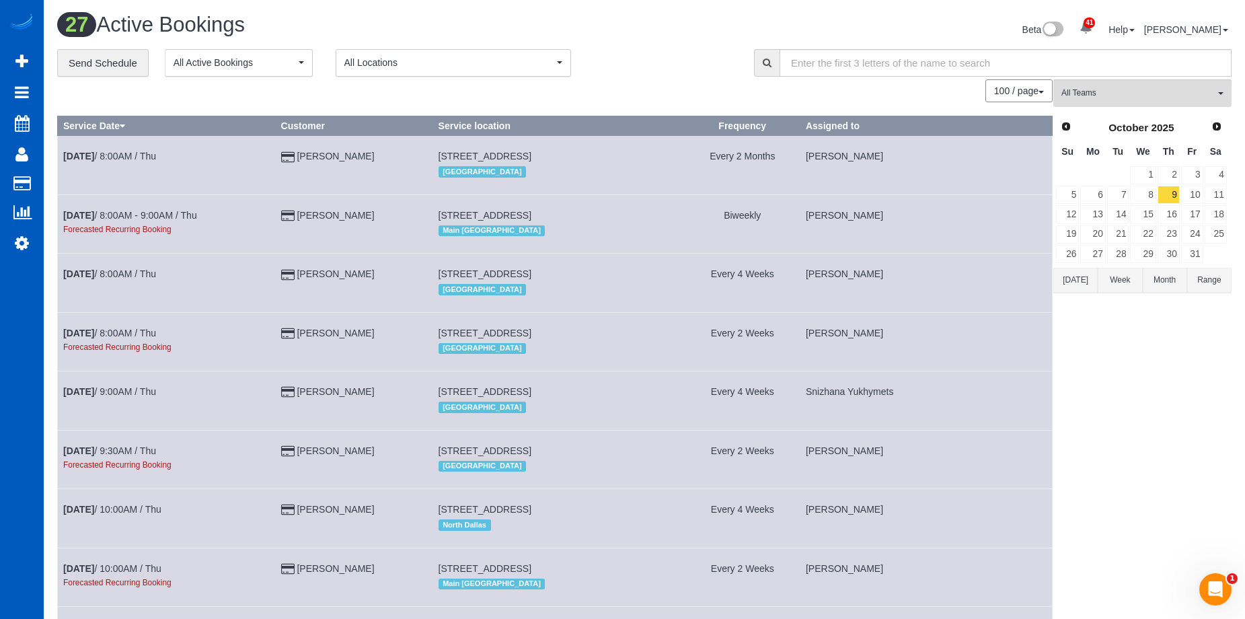
click at [1089, 280] on button "[DATE]" at bounding box center [1076, 280] width 44 height 25
click at [1102, 214] on link "15" at bounding box center [1093, 214] width 25 height 18
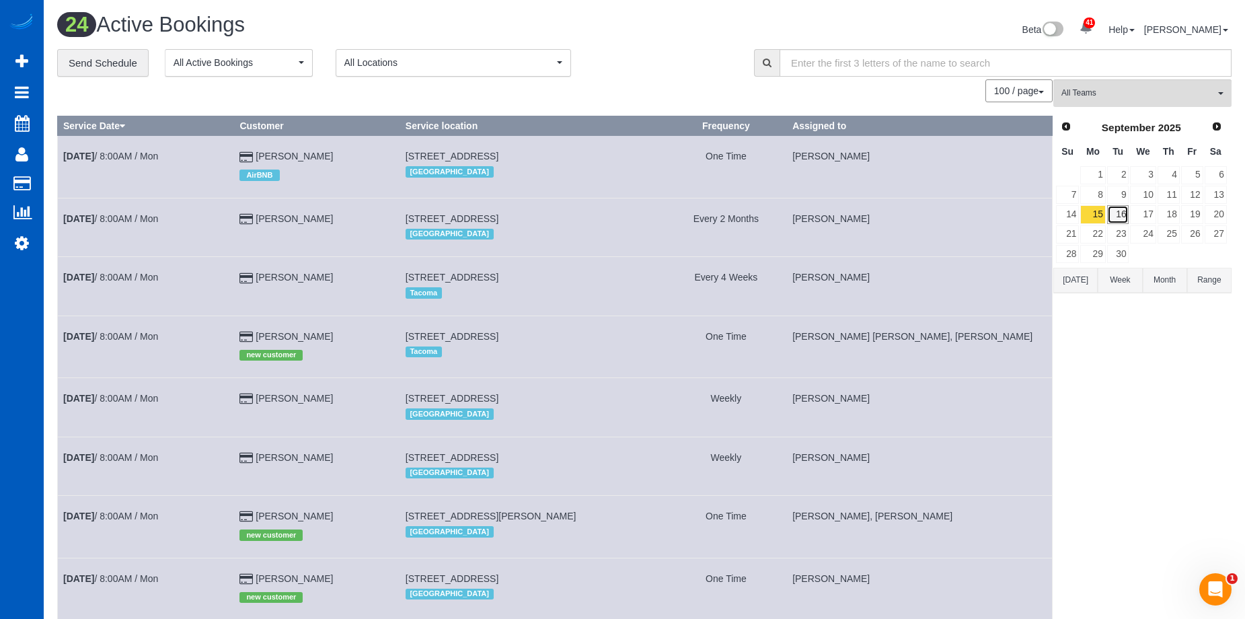
click at [1119, 208] on link "16" at bounding box center [1118, 214] width 22 height 18
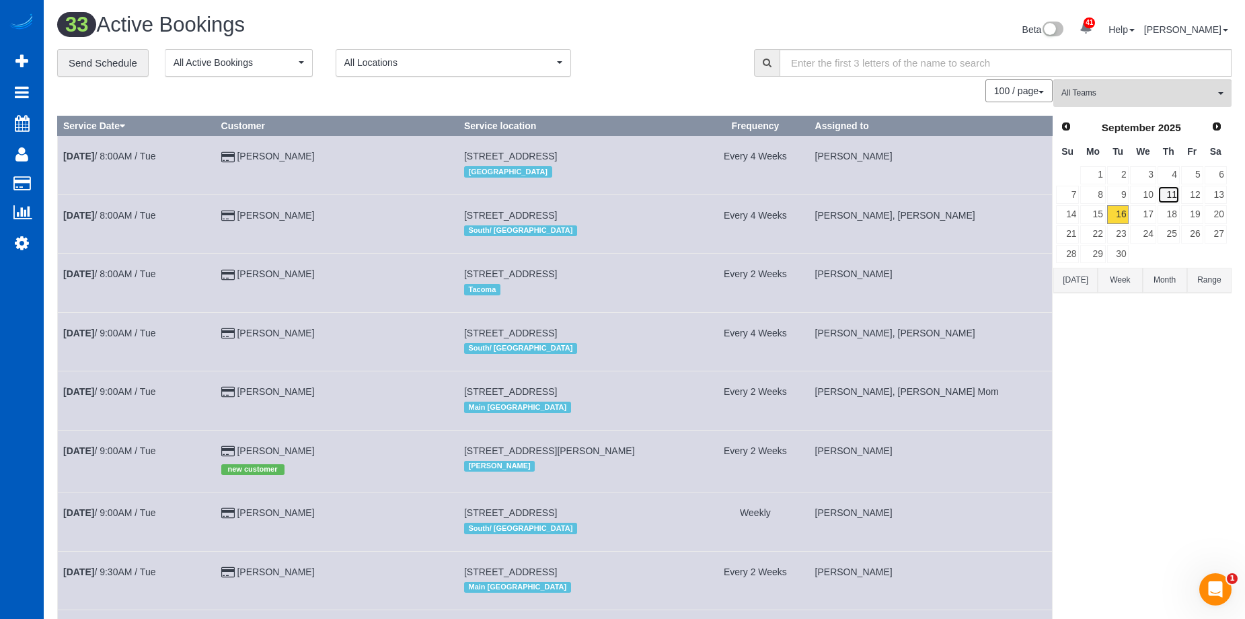
click at [1174, 192] on link "11" at bounding box center [1169, 195] width 22 height 18
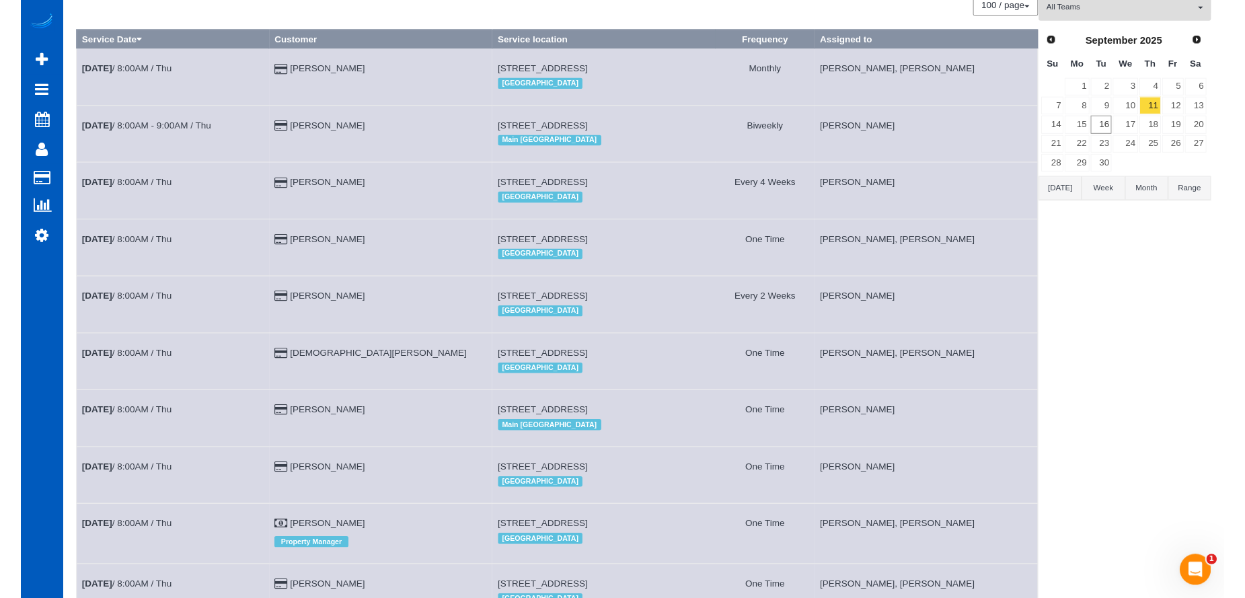
scroll to position [269, 0]
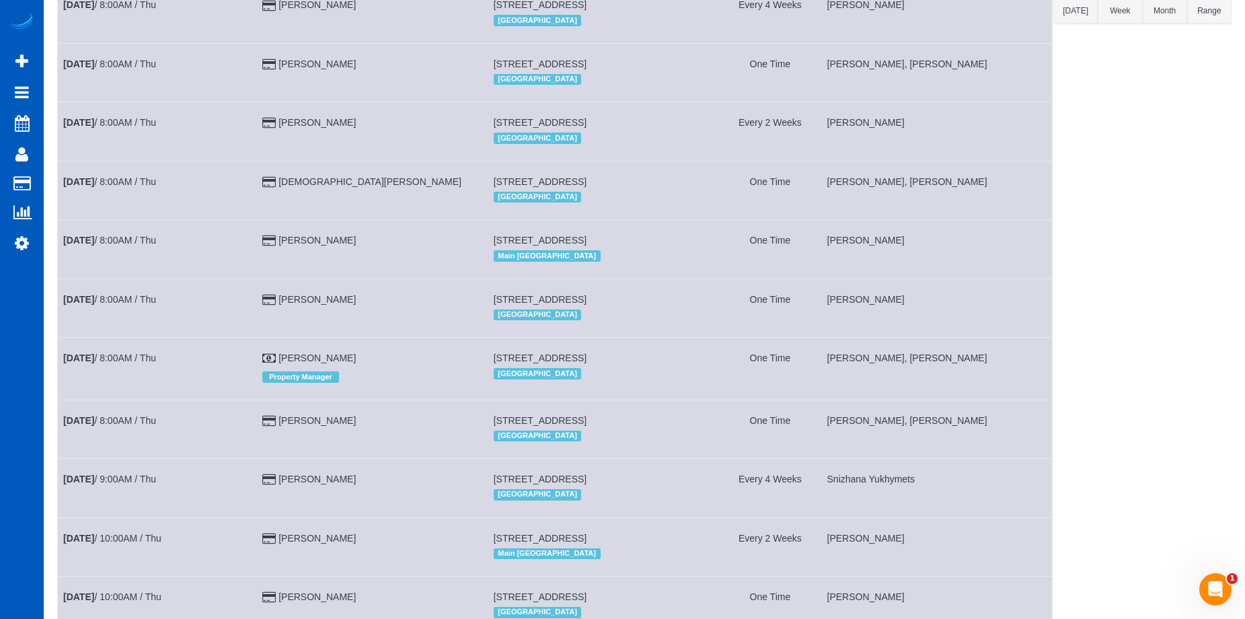
click at [414, 297] on td "[PERSON_NAME]" at bounding box center [372, 308] width 231 height 59
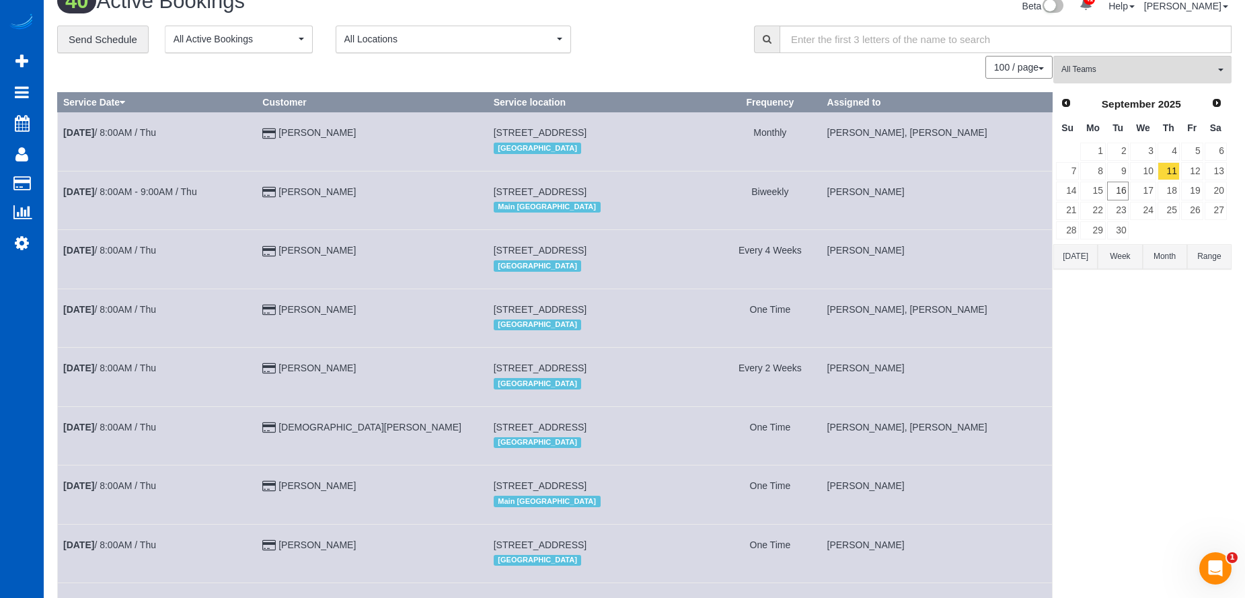
scroll to position [0, 0]
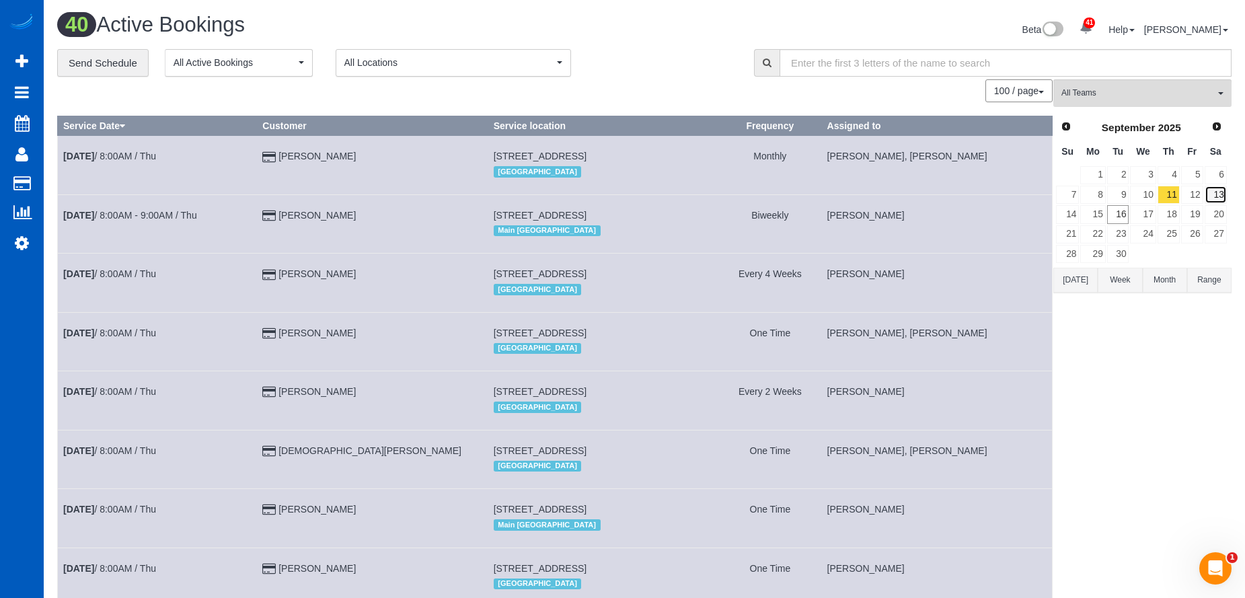
click at [1213, 194] on link "13" at bounding box center [1216, 195] width 22 height 18
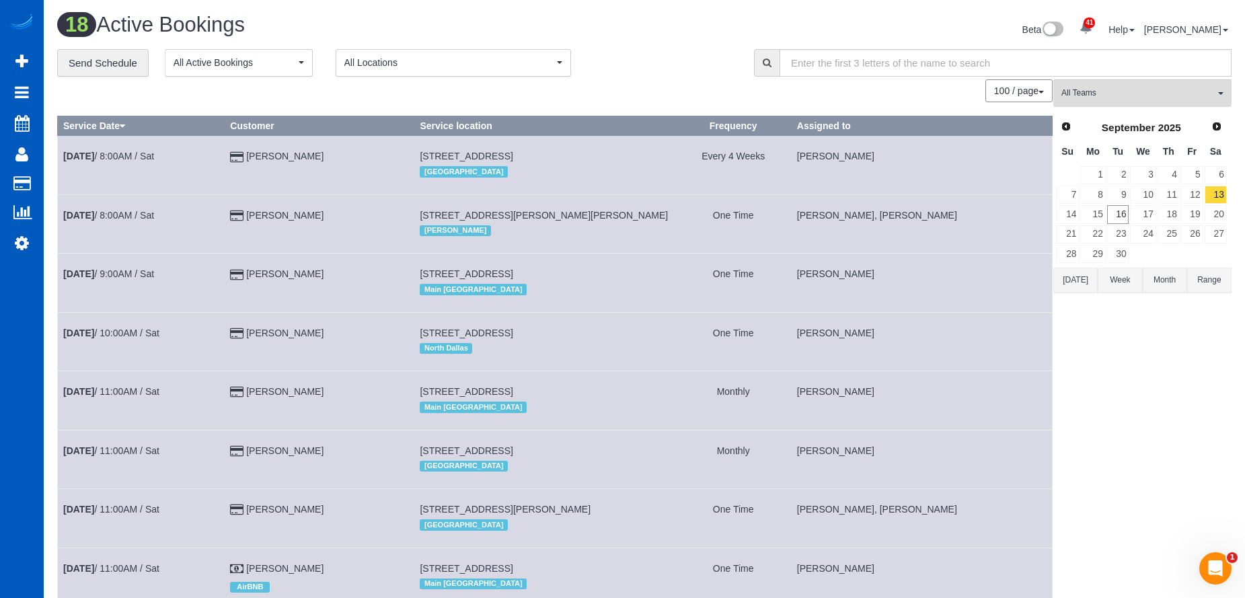
scroll to position [698, 0]
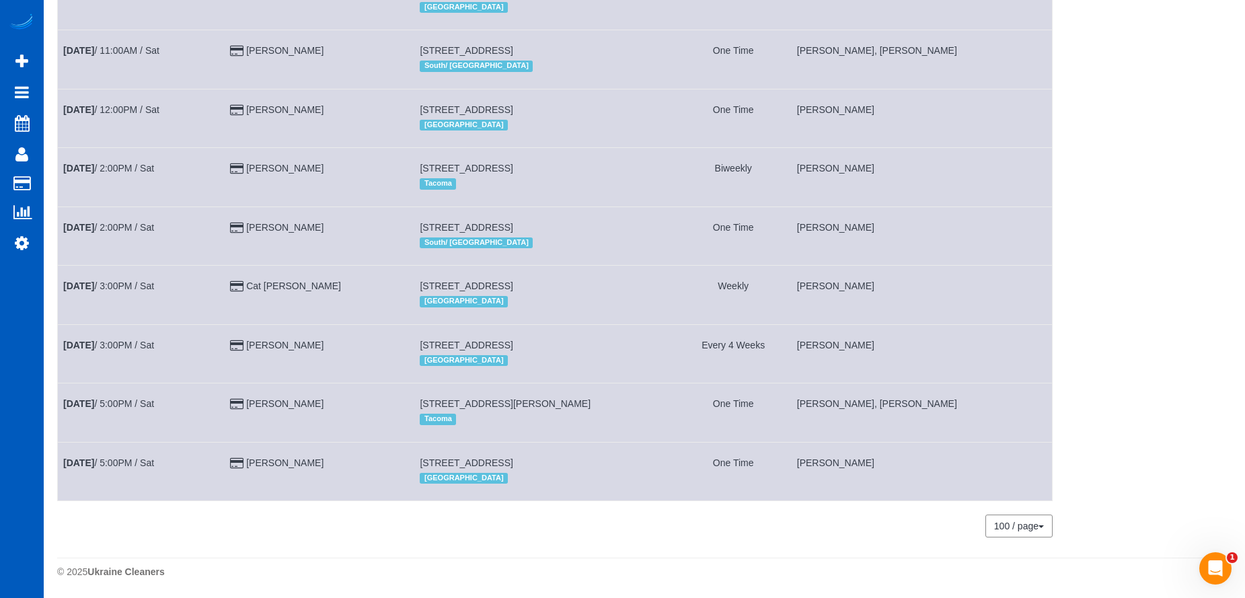
drag, startPoint x: 266, startPoint y: 408, endPoint x: 318, endPoint y: 404, distance: 51.3
click at [318, 404] on td "[PERSON_NAME]" at bounding box center [320, 413] width 190 height 59
copy link "[PERSON_NAME]"
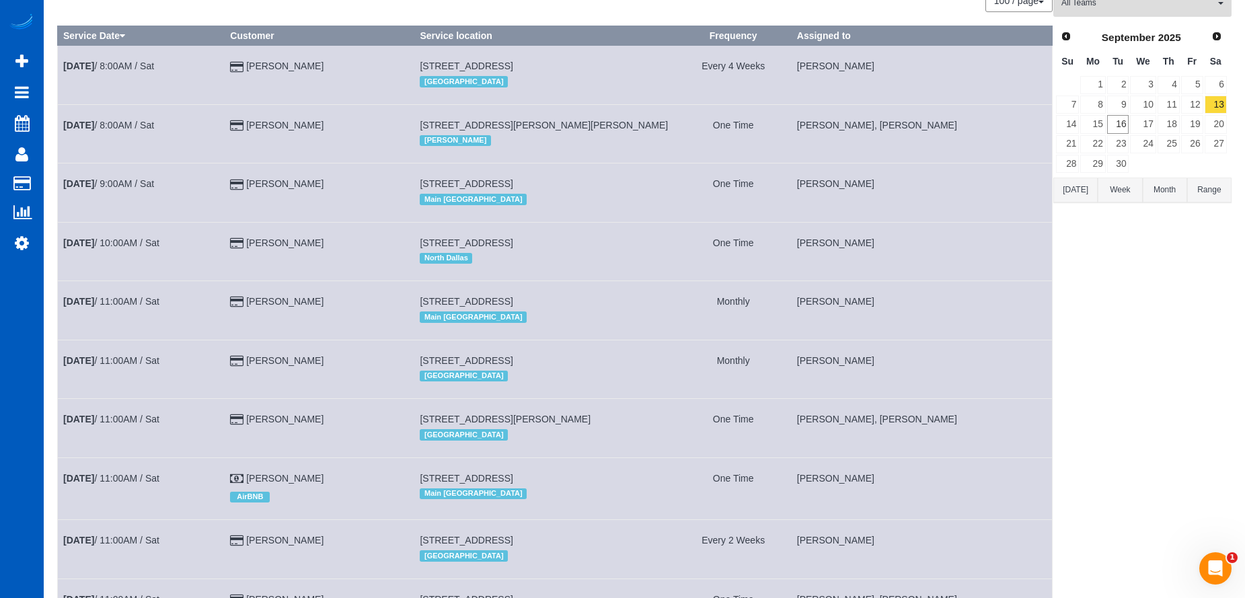
scroll to position [0, 0]
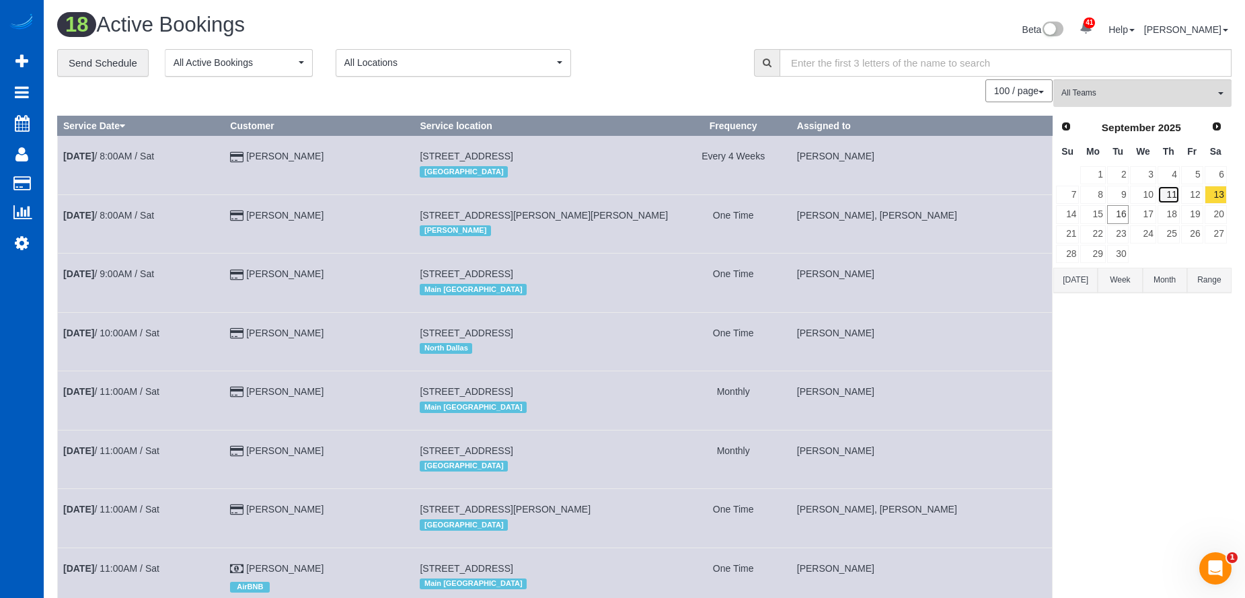
click at [1173, 190] on link "11" at bounding box center [1169, 195] width 22 height 18
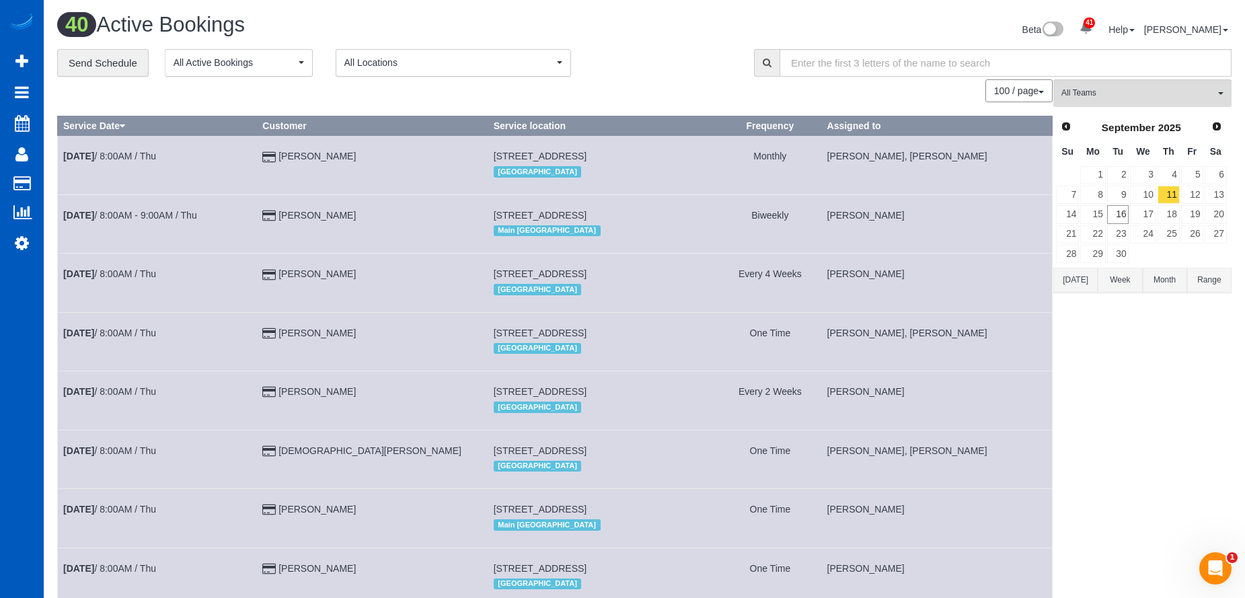
click at [647, 184] on td "[STREET_ADDRESS] [GEOGRAPHIC_DATA]" at bounding box center [603, 165] width 231 height 59
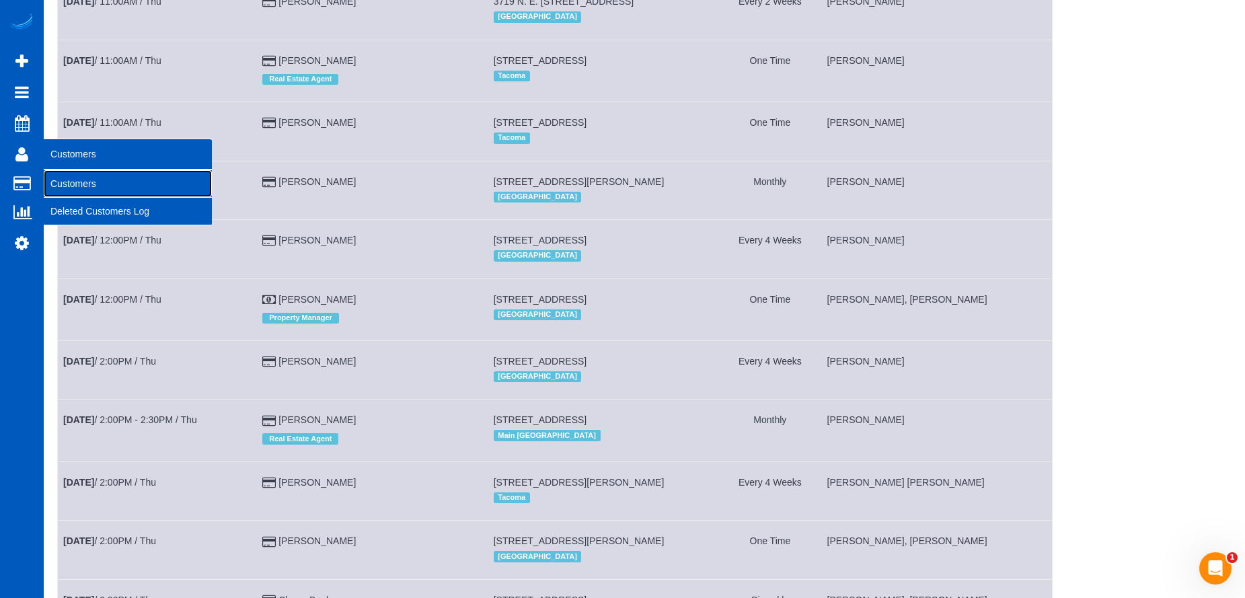
click at [70, 184] on link "Customers" at bounding box center [128, 183] width 168 height 27
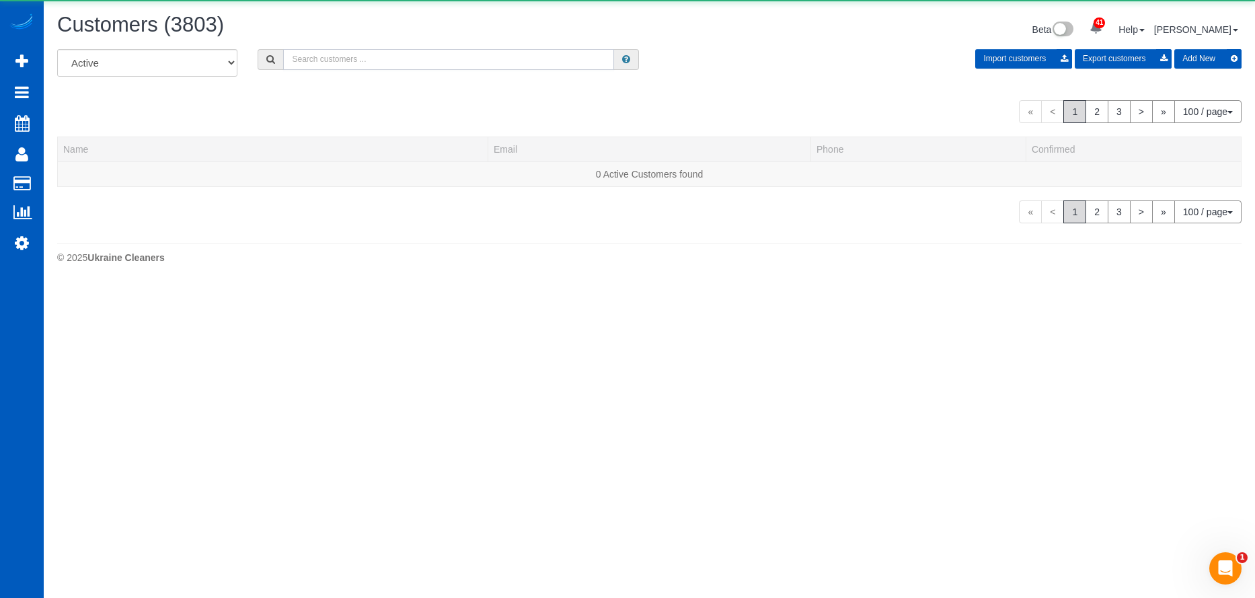
click at [356, 65] on input "text" at bounding box center [448, 59] width 331 height 21
paste input "[PERSON_NAME]"
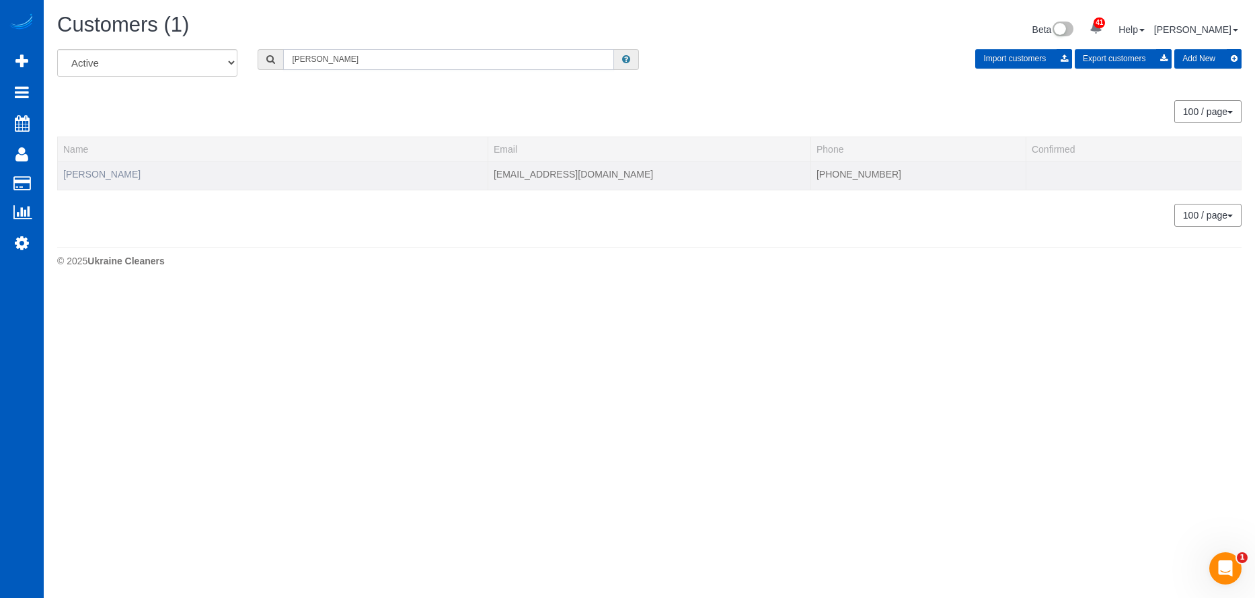
type input "[PERSON_NAME]"
click at [85, 175] on link "[PERSON_NAME]" at bounding box center [101, 174] width 77 height 11
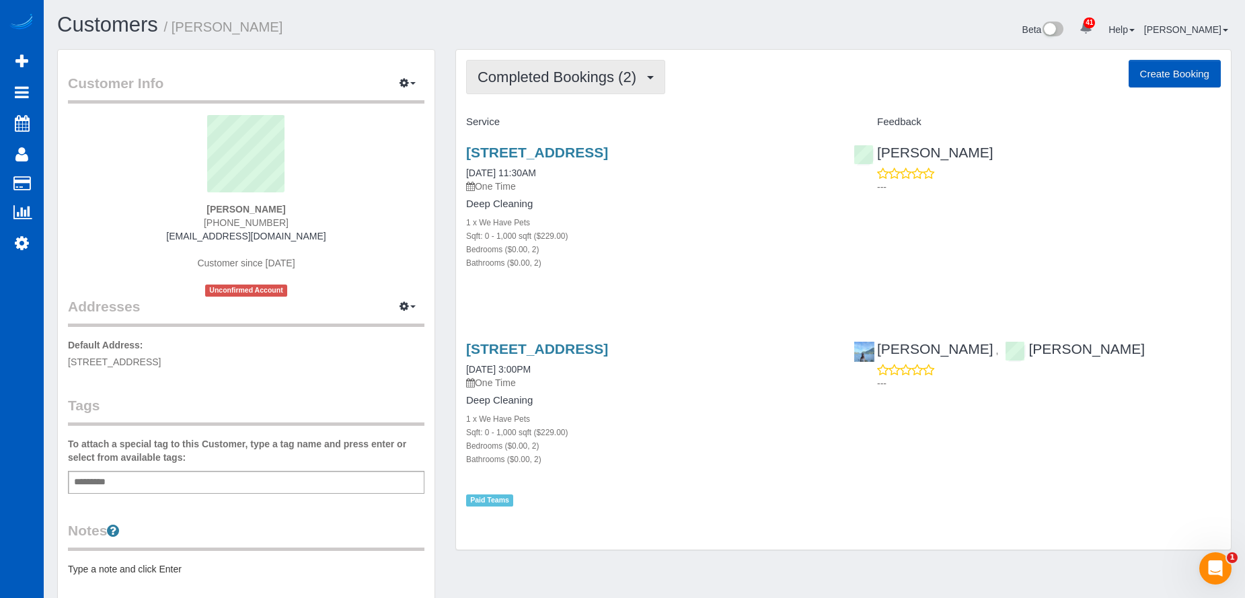
click at [539, 73] on span "Completed Bookings (2)" at bounding box center [561, 77] width 166 height 17
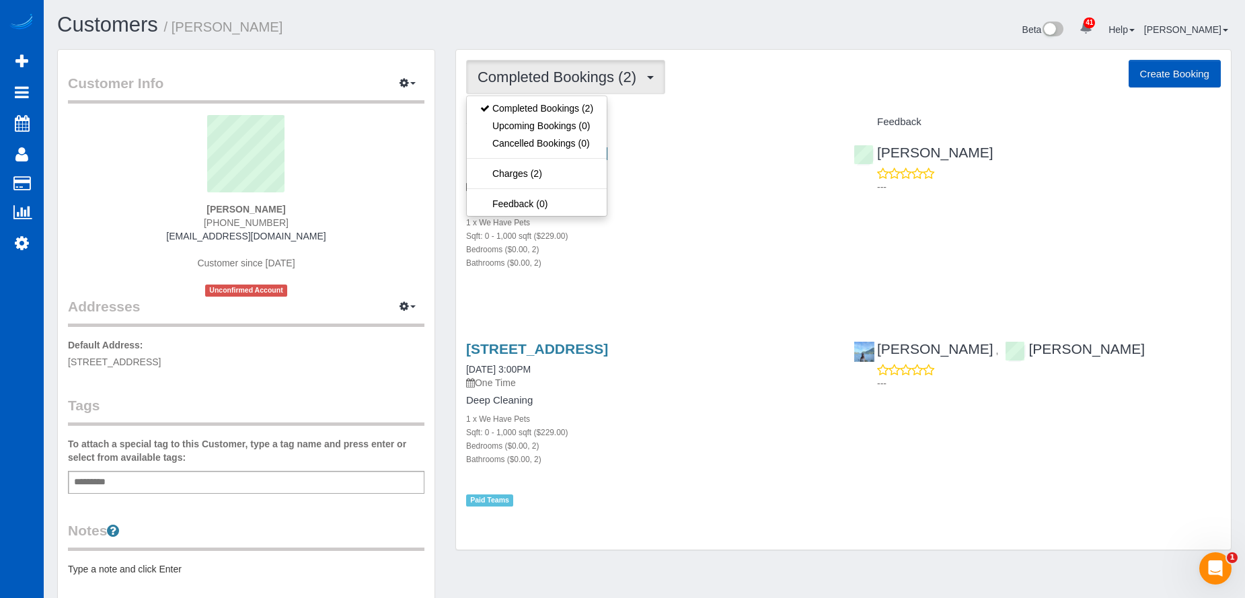
click at [574, 79] on span "Completed Bookings (2)" at bounding box center [561, 77] width 166 height 17
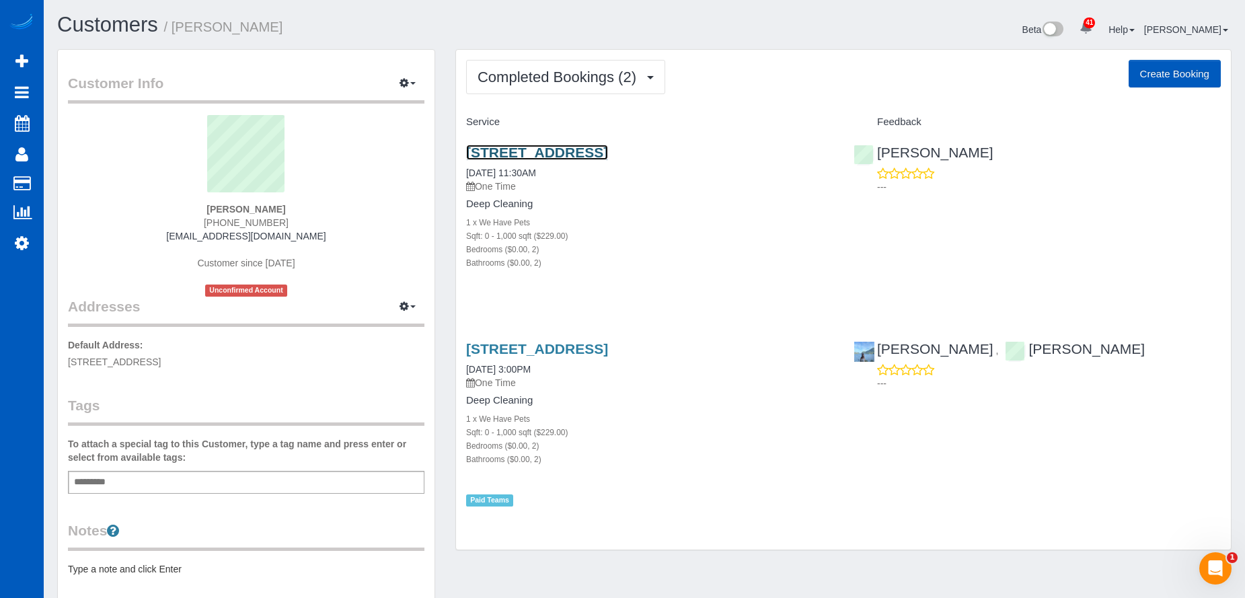
click at [608, 147] on link "[STREET_ADDRESS]" at bounding box center [537, 152] width 142 height 15
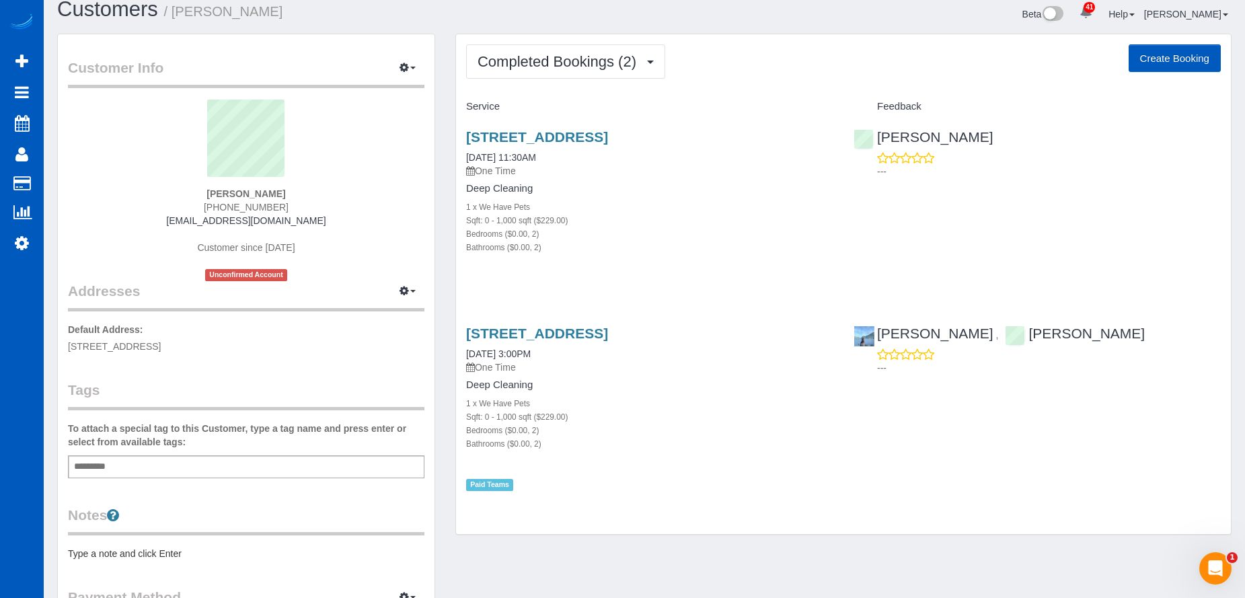
scroll to position [32, 0]
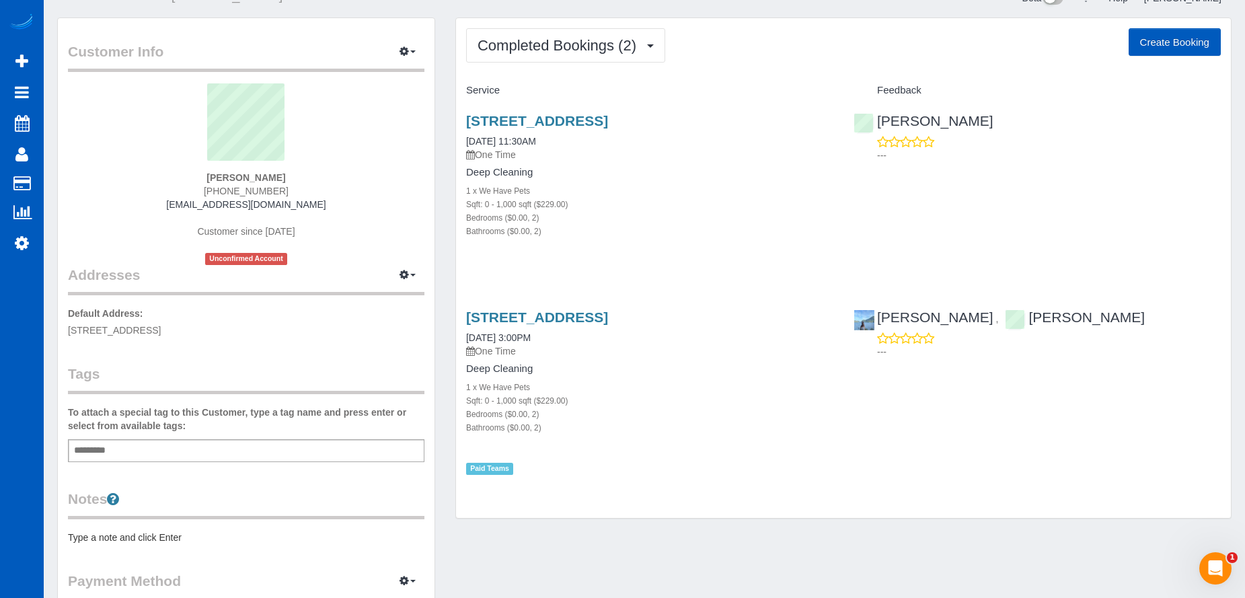
click at [1168, 36] on button "Create Booking" at bounding box center [1175, 42] width 92 height 28
select select "WA"
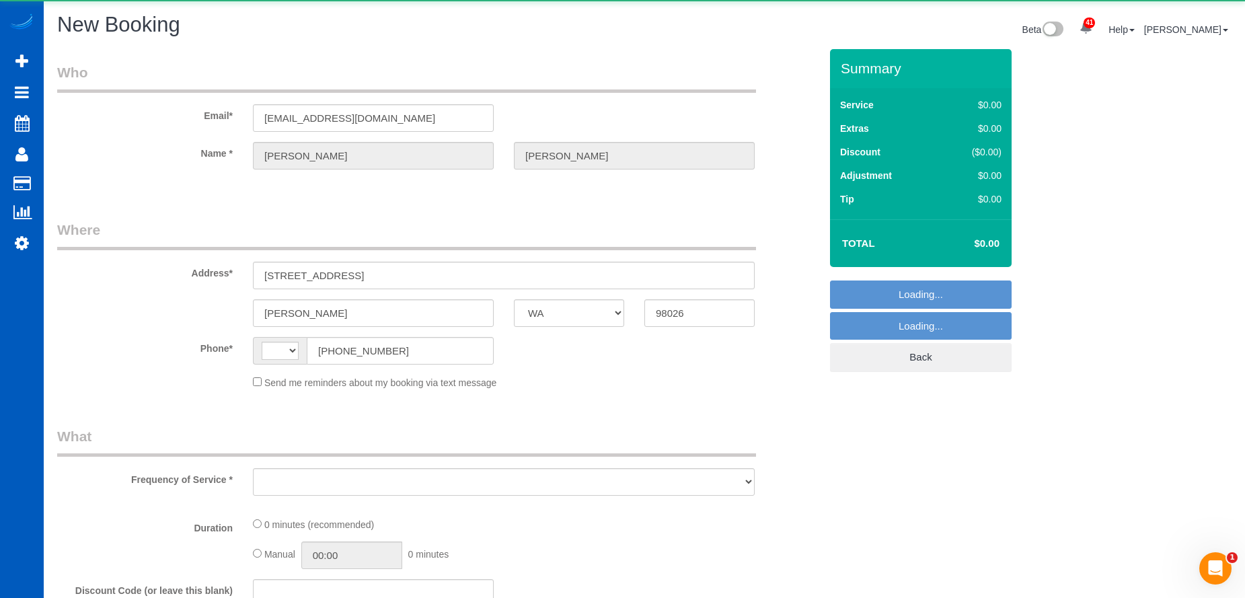
select select "string:[GEOGRAPHIC_DATA]"
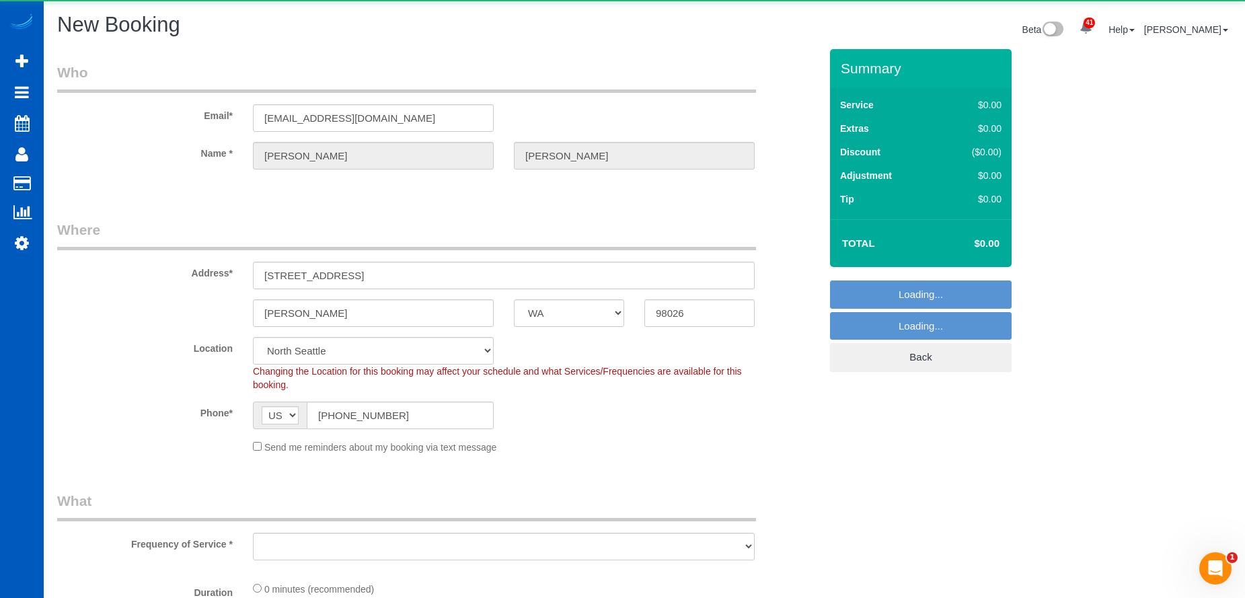
select select "object:5633"
select select "string:fspay-a190611f-c8b6-4641-b65e-048b791f7d79"
select select "199"
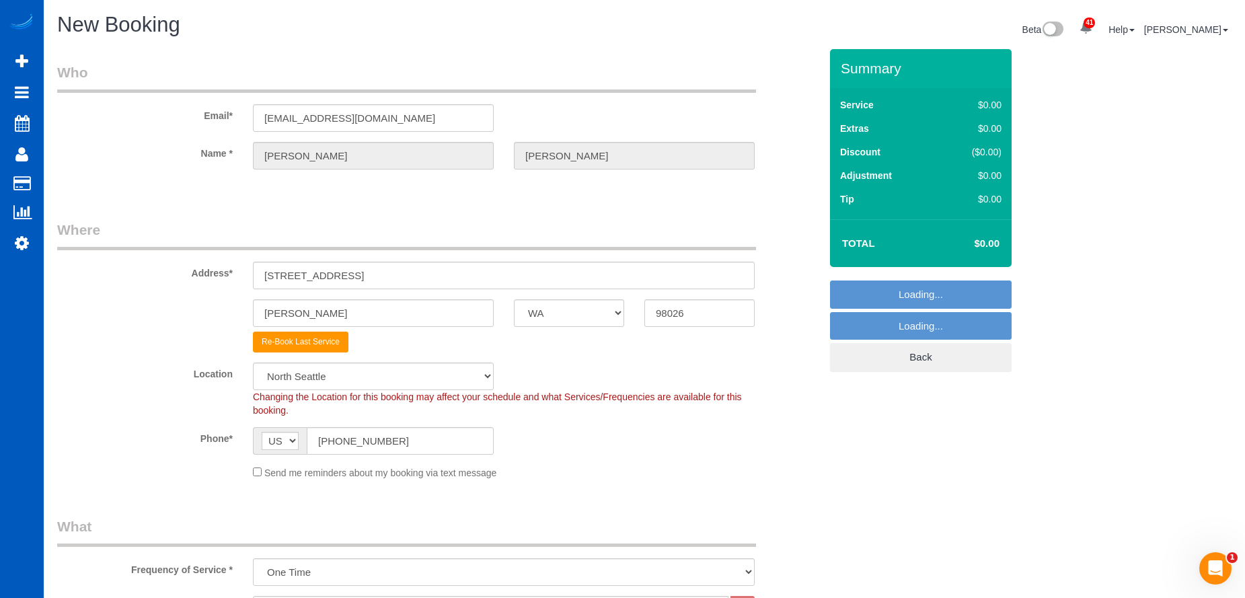
select select "object:5932"
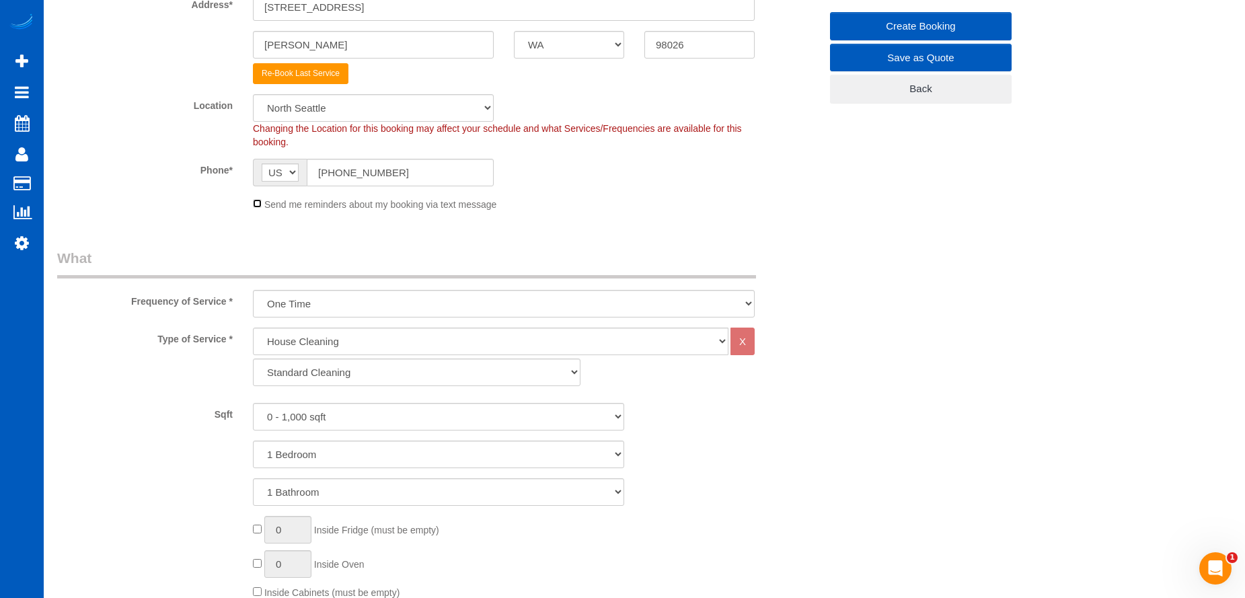
scroll to position [269, 0]
click at [370, 459] on select "1 Bedroom 2 Bedrooms 3 Bedrooms 4 Bedrooms 5 Bedrooms 6 Bedrooms 7 Bedrooms" at bounding box center [438, 454] width 371 height 28
select select "2"
click at [253, 440] on select "1 Bedroom 2 Bedrooms 3 Bedrooms 4 Bedrooms 5 Bedrooms 6 Bedrooms 7 Bedrooms" at bounding box center [438, 454] width 371 height 28
click at [366, 488] on select "1 Bathroom 2 Bathrooms 3 Bathrooms 4 Bathrooms 5 Bathrooms 6 Bathrooms 7 Bathro…" at bounding box center [438, 492] width 371 height 28
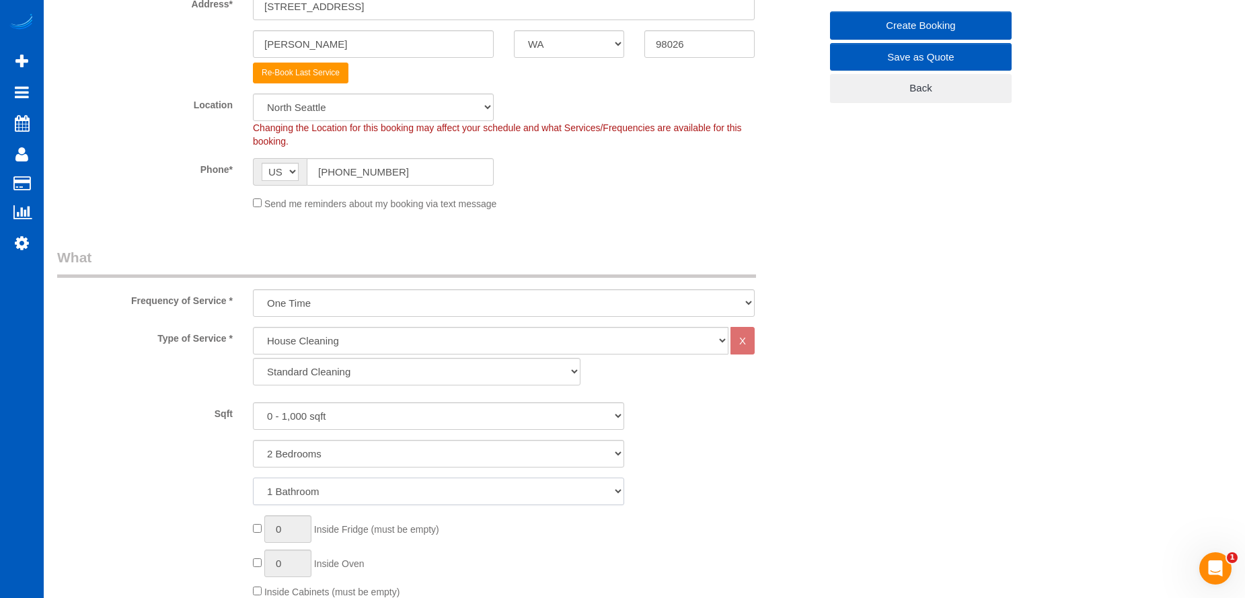
select select "2"
click at [253, 478] on select "1 Bathroom 2 Bathrooms 3 Bathrooms 4 Bathrooms 5 Bathrooms 6 Bathrooms 7 Bathro…" at bounding box center [438, 492] width 371 height 28
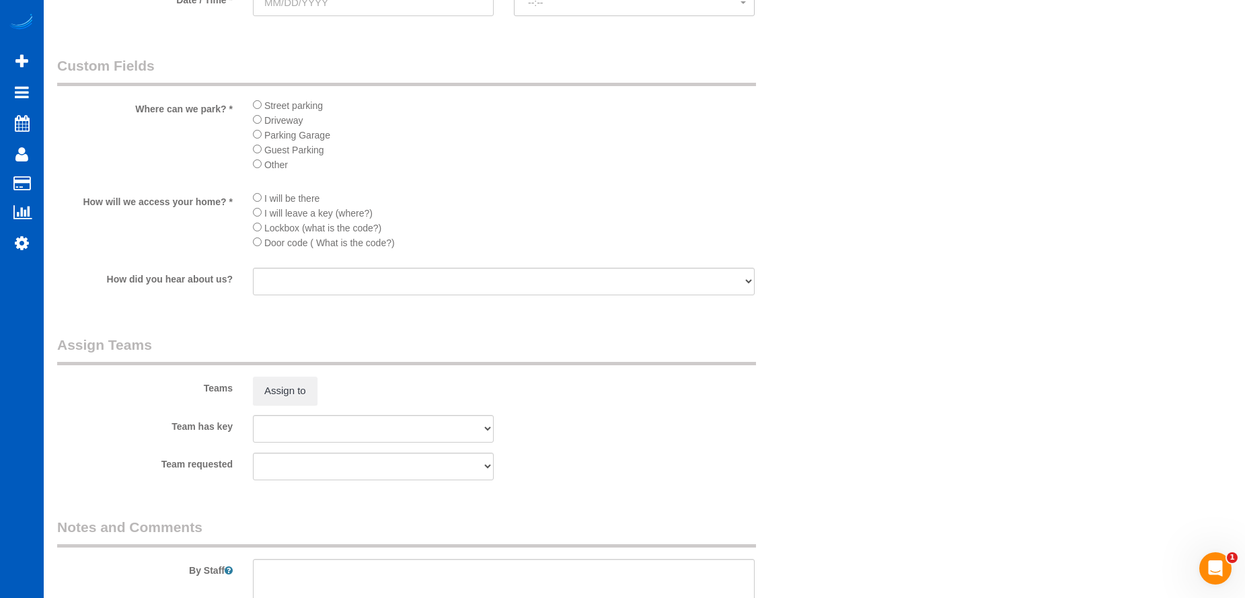
scroll to position [1480, 0]
click at [262, 147] on li "Guest Parking" at bounding box center [504, 143] width 502 height 15
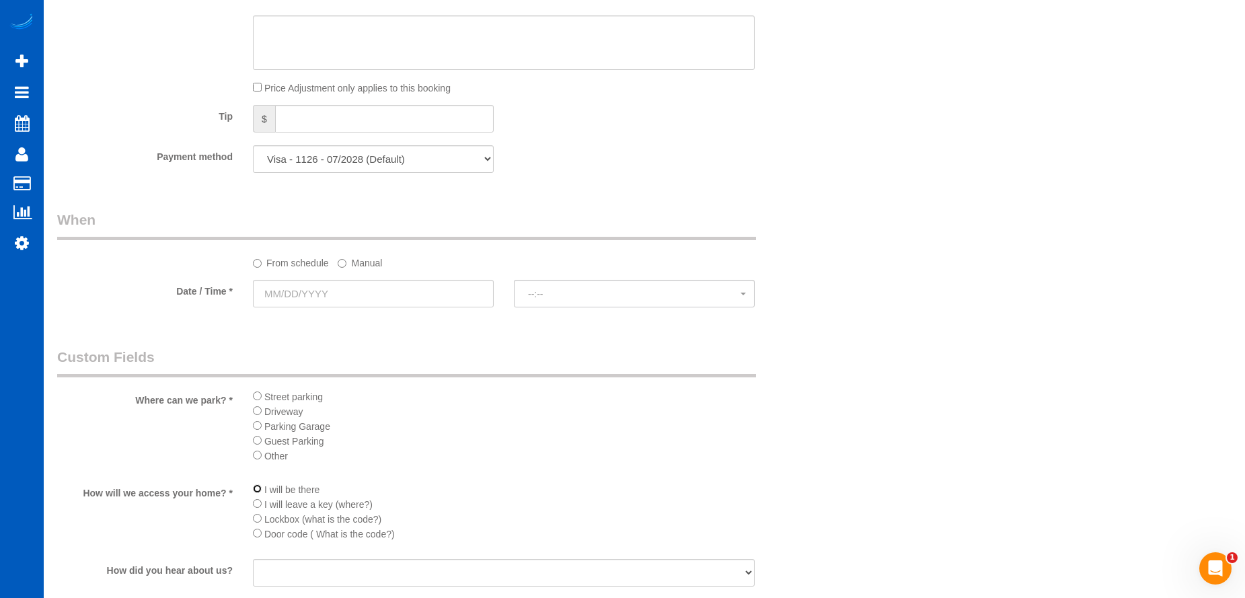
scroll to position [1009, 0]
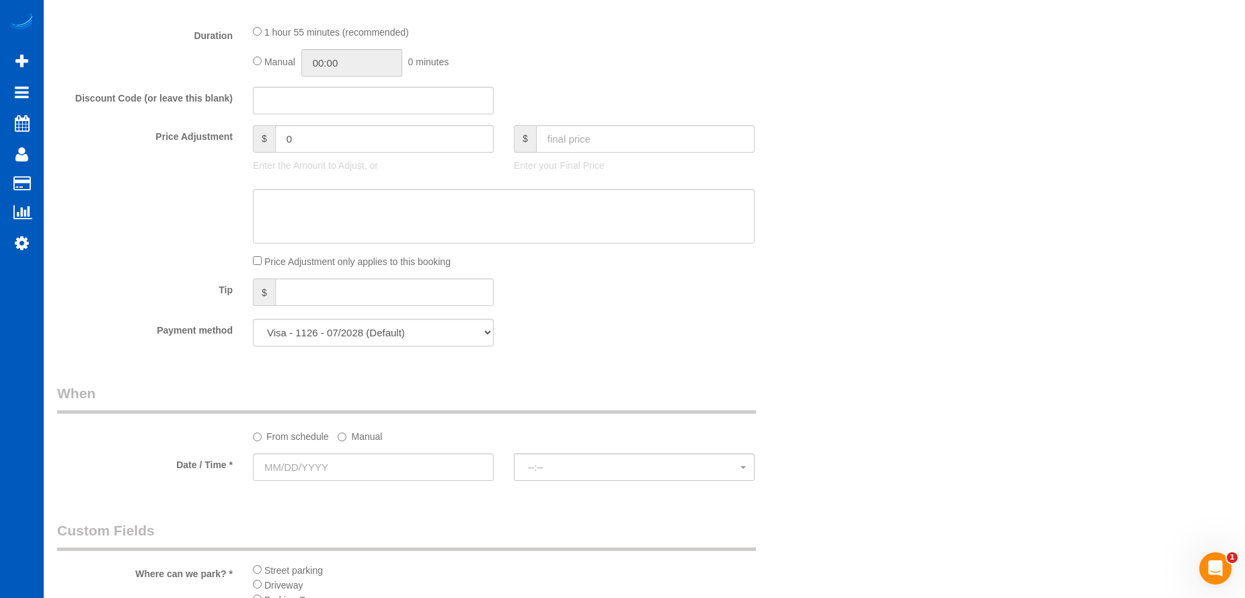
drag, startPoint x: 402, startPoint y: 491, endPoint x: 410, endPoint y: 468, distance: 24.3
click at [402, 490] on fieldset "When From schedule Manual Date / Time * --:-- --:--" at bounding box center [438, 439] width 763 height 110
click at [410, 468] on input "text" at bounding box center [373, 467] width 241 height 28
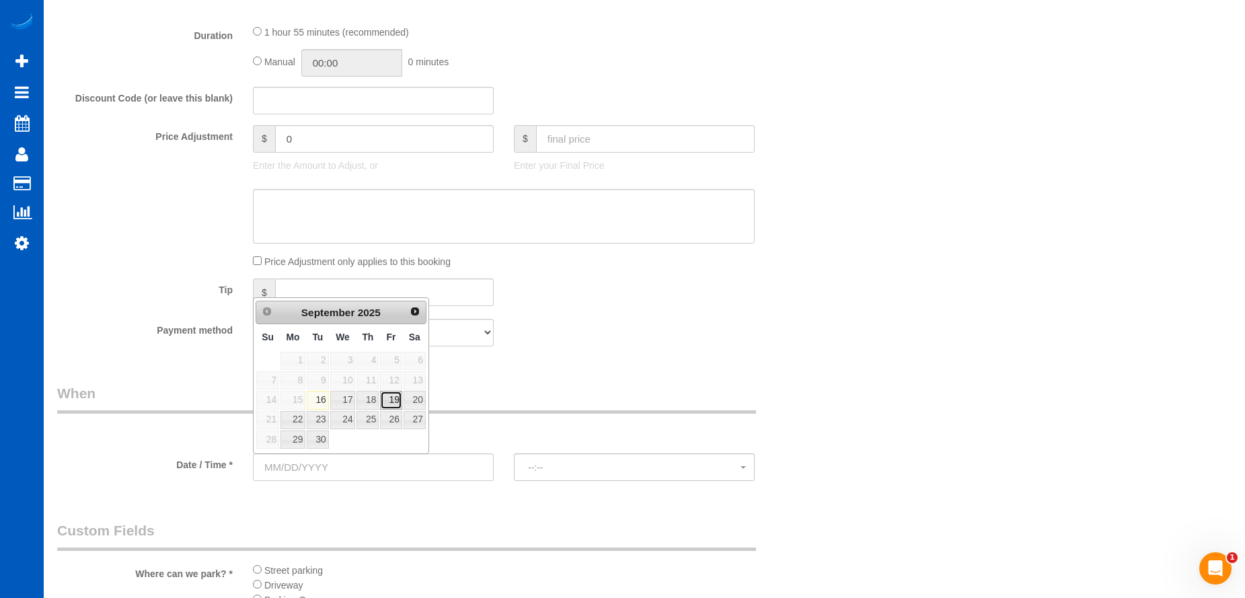
click at [400, 404] on link "19" at bounding box center [391, 400] width 22 height 18
type input "[DATE]"
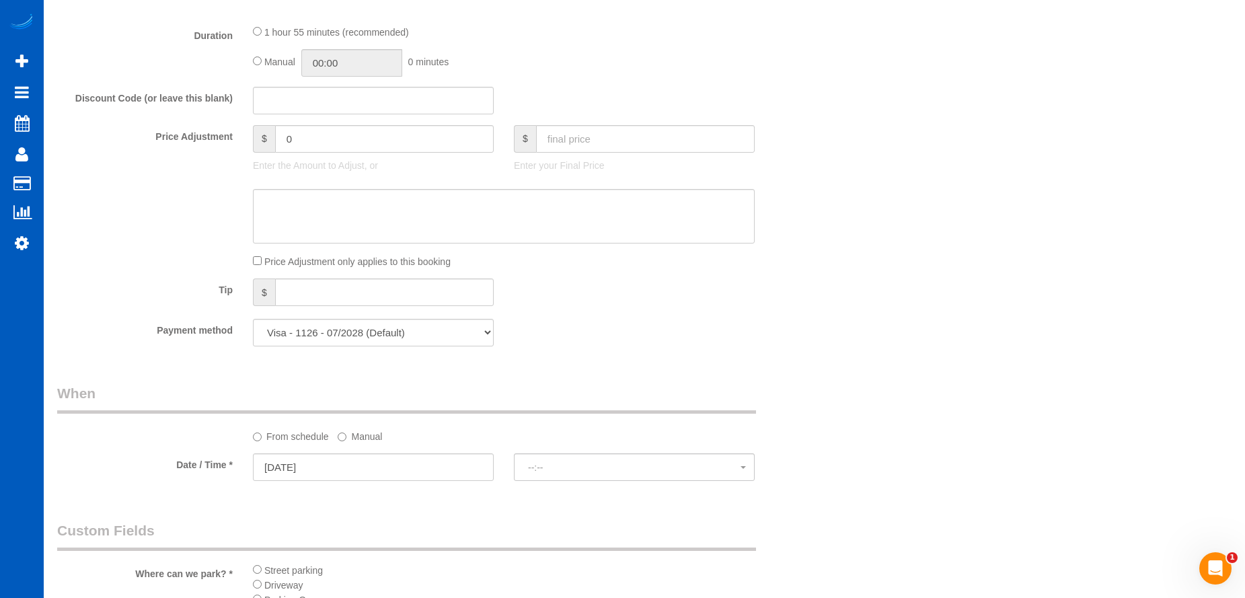
select select "spot1"
click at [569, 472] on span "11:00AM" at bounding box center [634, 467] width 213 height 11
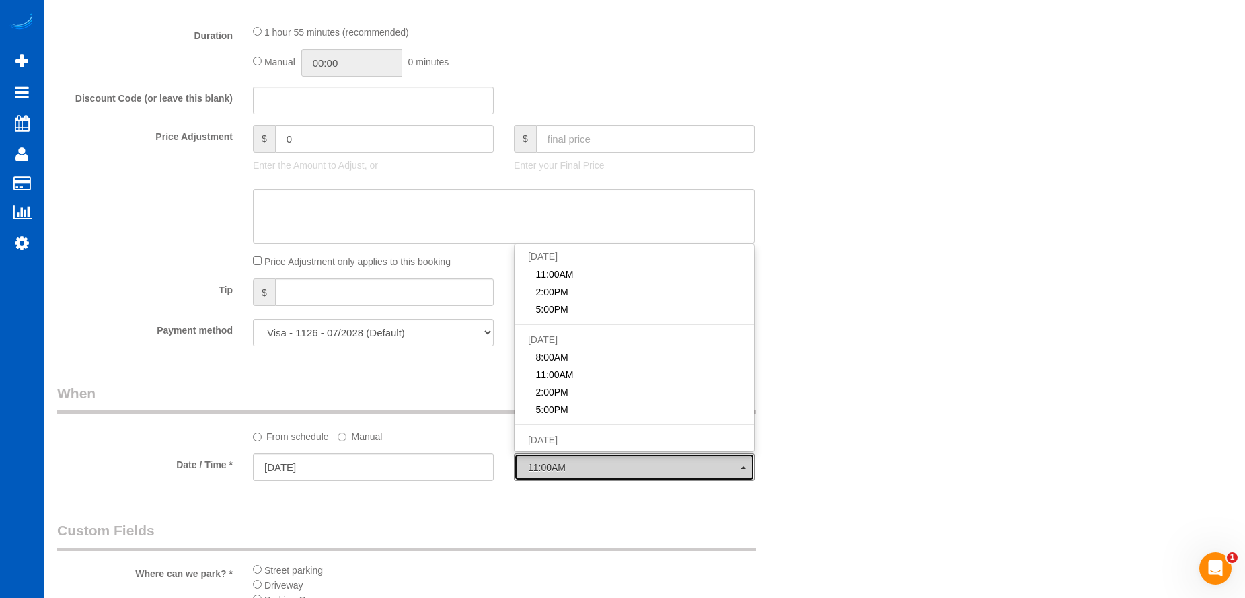
click at [590, 470] on span "11:00AM" at bounding box center [634, 467] width 213 height 11
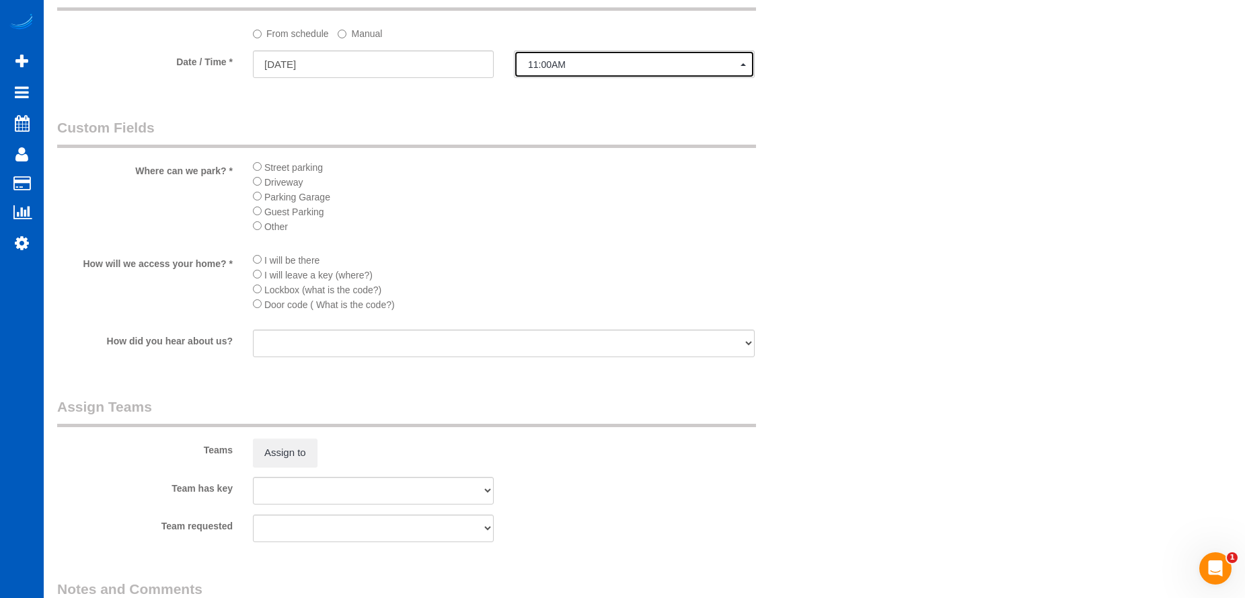
scroll to position [1413, 0]
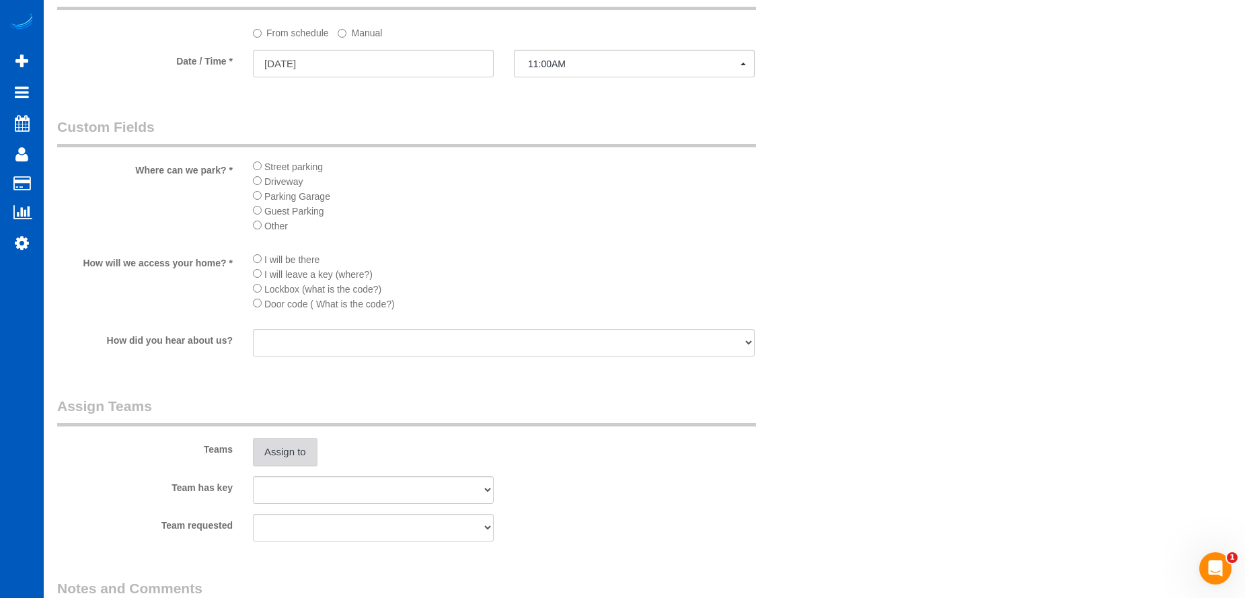
click at [312, 445] on button "Assign to" at bounding box center [285, 452] width 65 height 28
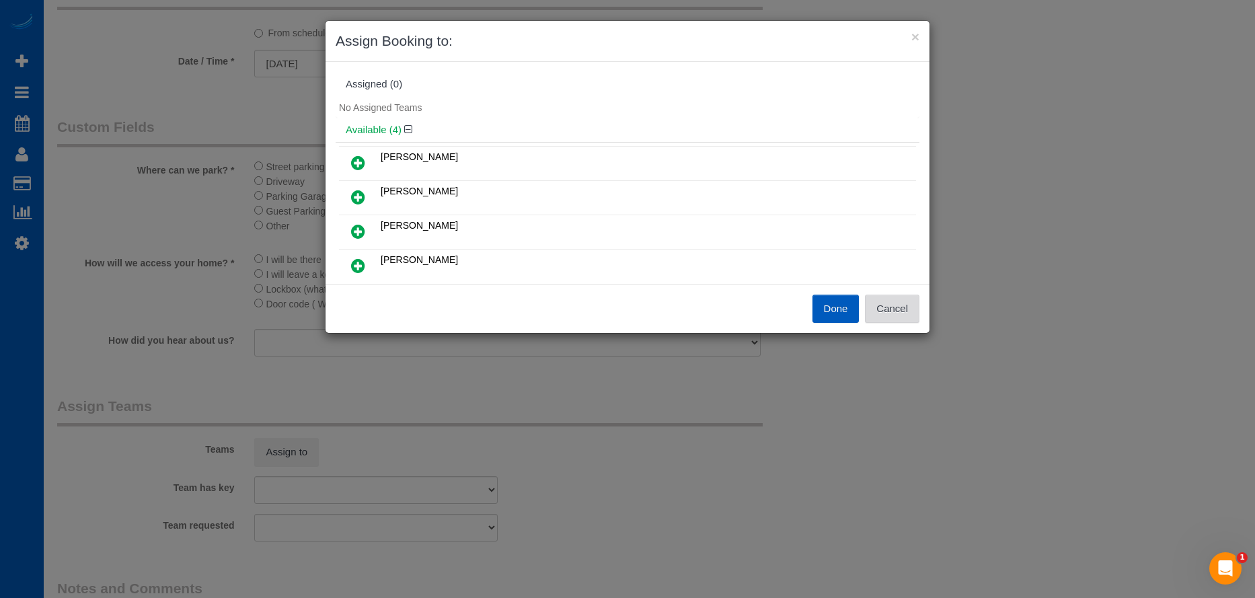
click at [897, 300] on button "Cancel" at bounding box center [892, 309] width 54 height 28
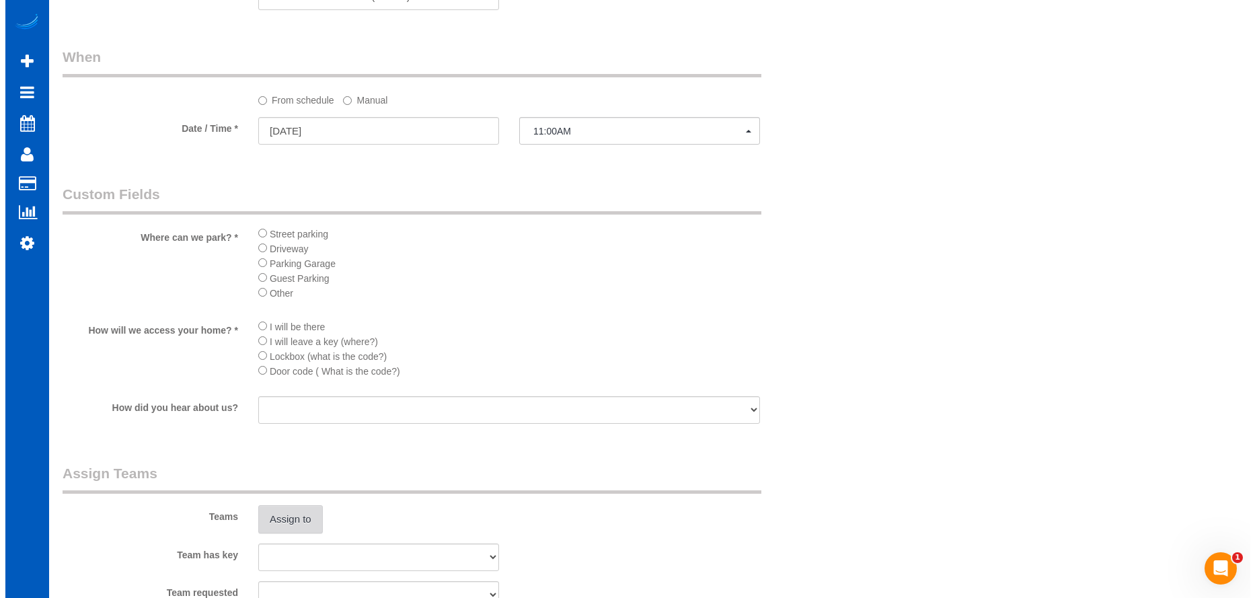
scroll to position [1615, 0]
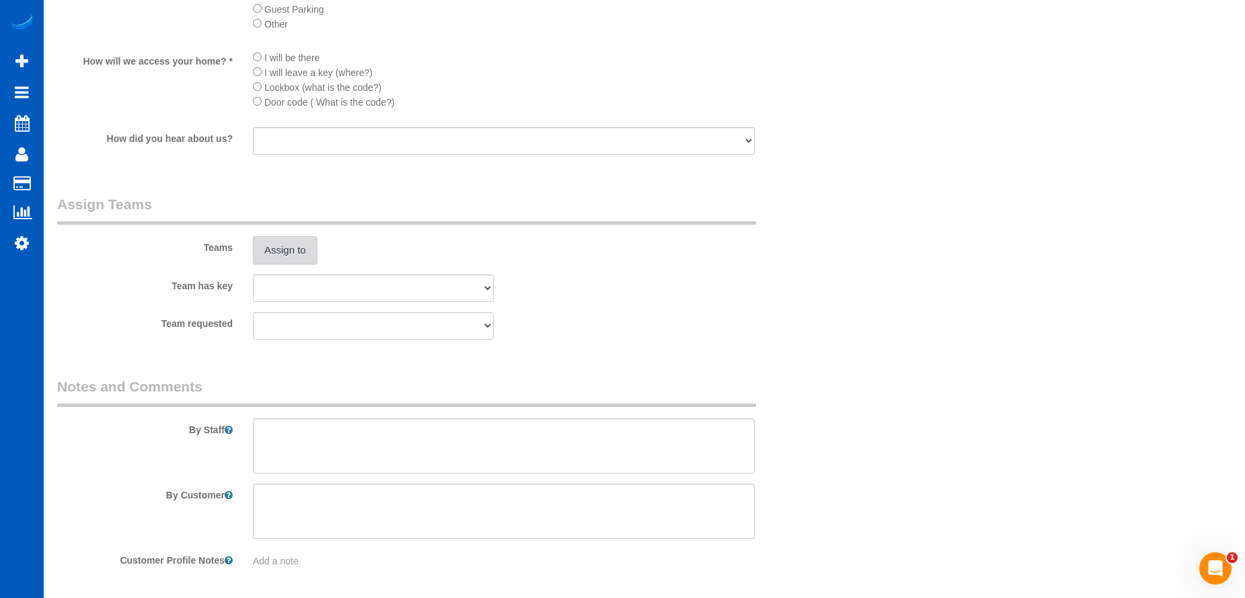
click at [299, 252] on button "Assign to" at bounding box center [285, 250] width 65 height 28
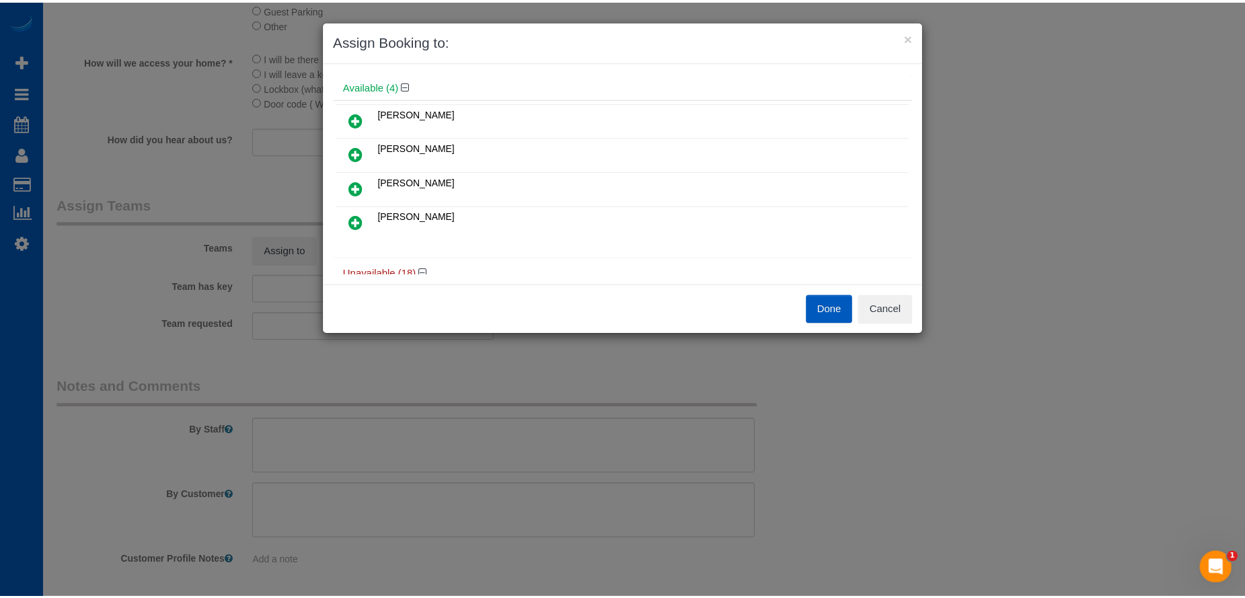
scroll to position [67, 0]
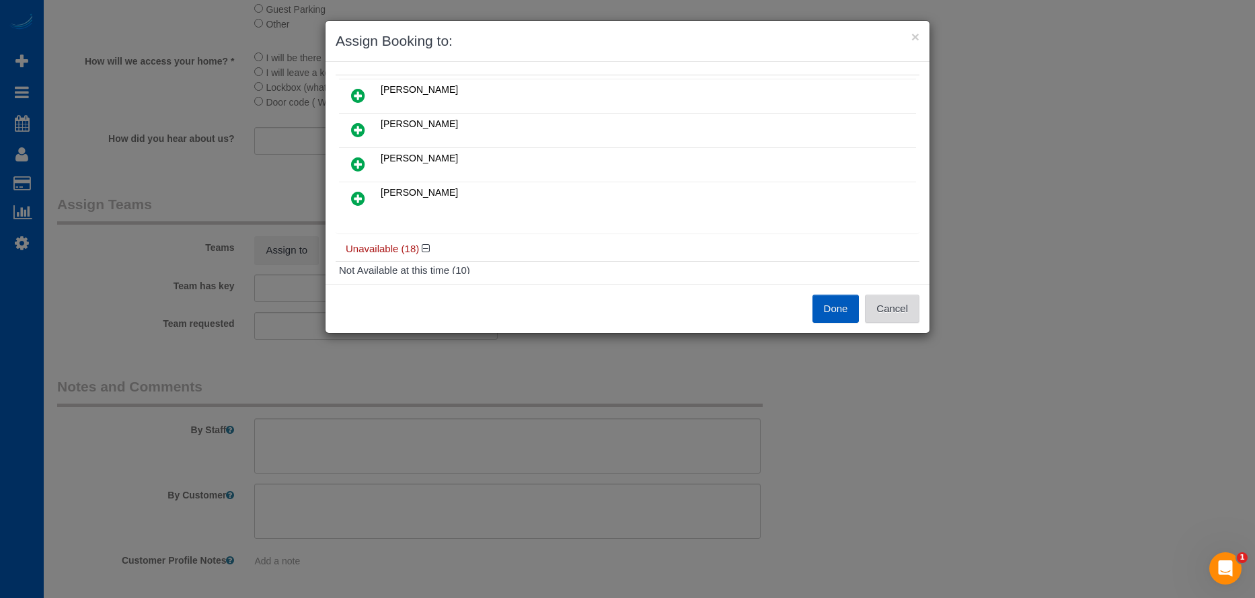
click at [909, 316] on button "Cancel" at bounding box center [892, 309] width 54 height 28
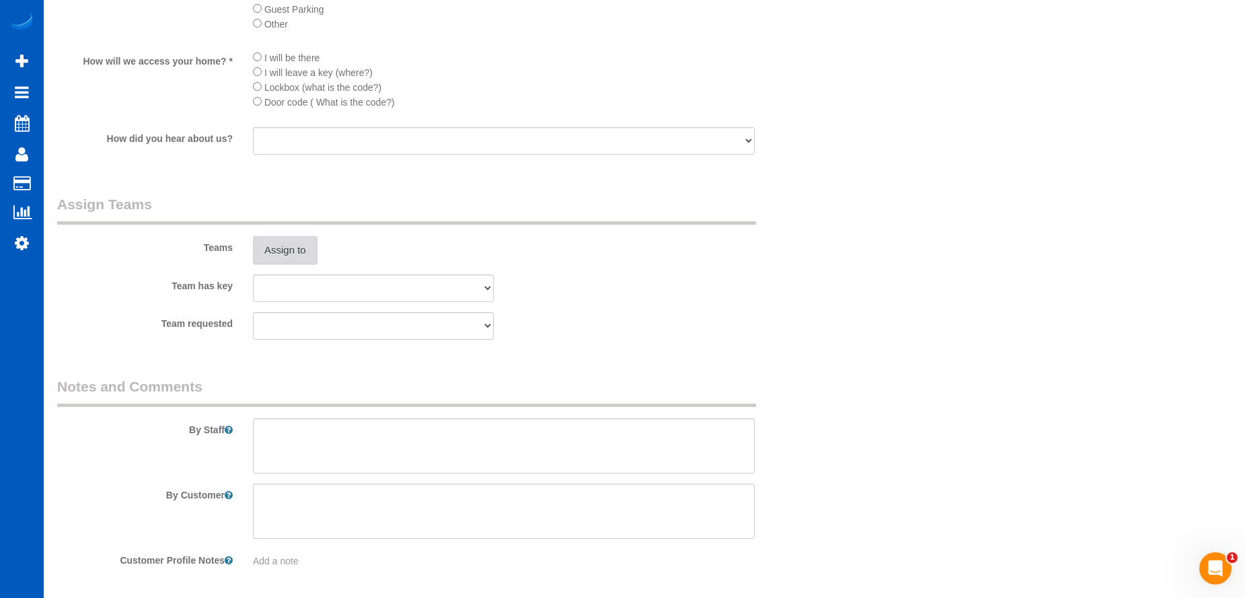
click at [300, 254] on button "Assign to" at bounding box center [285, 250] width 65 height 28
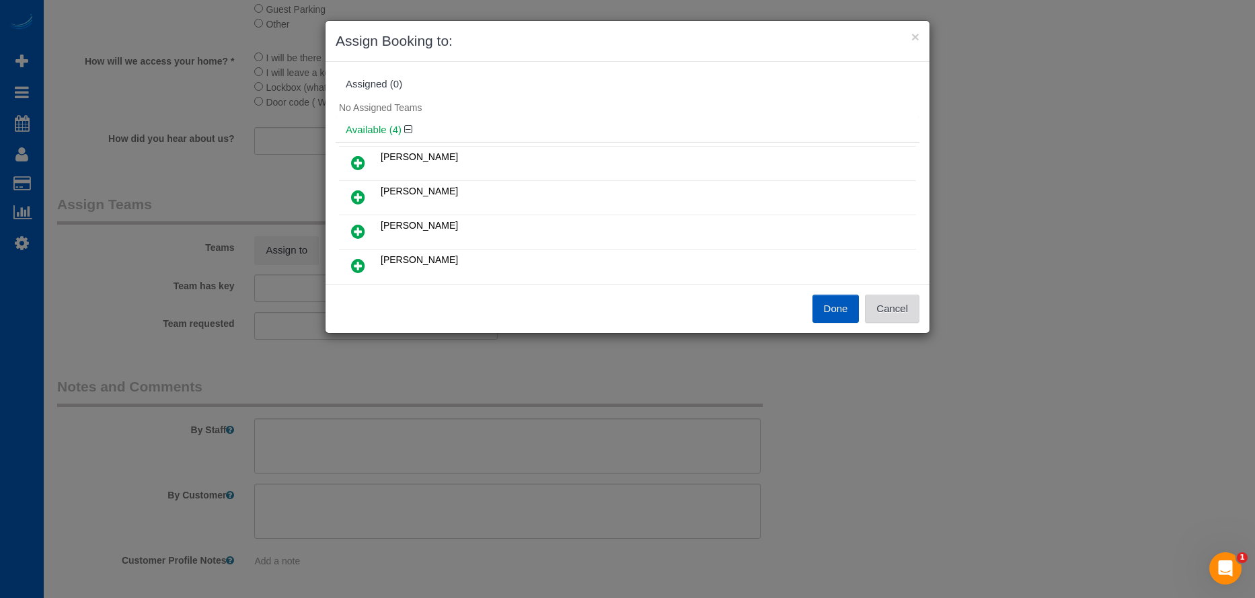
click at [904, 312] on button "Cancel" at bounding box center [892, 309] width 54 height 28
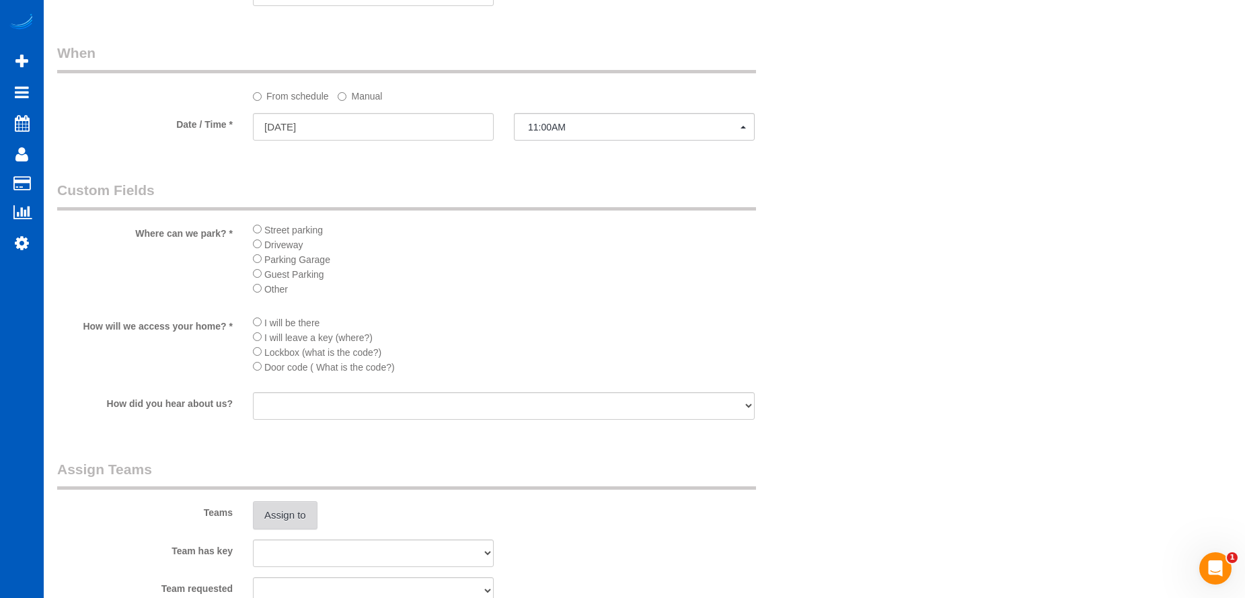
scroll to position [1346, 0]
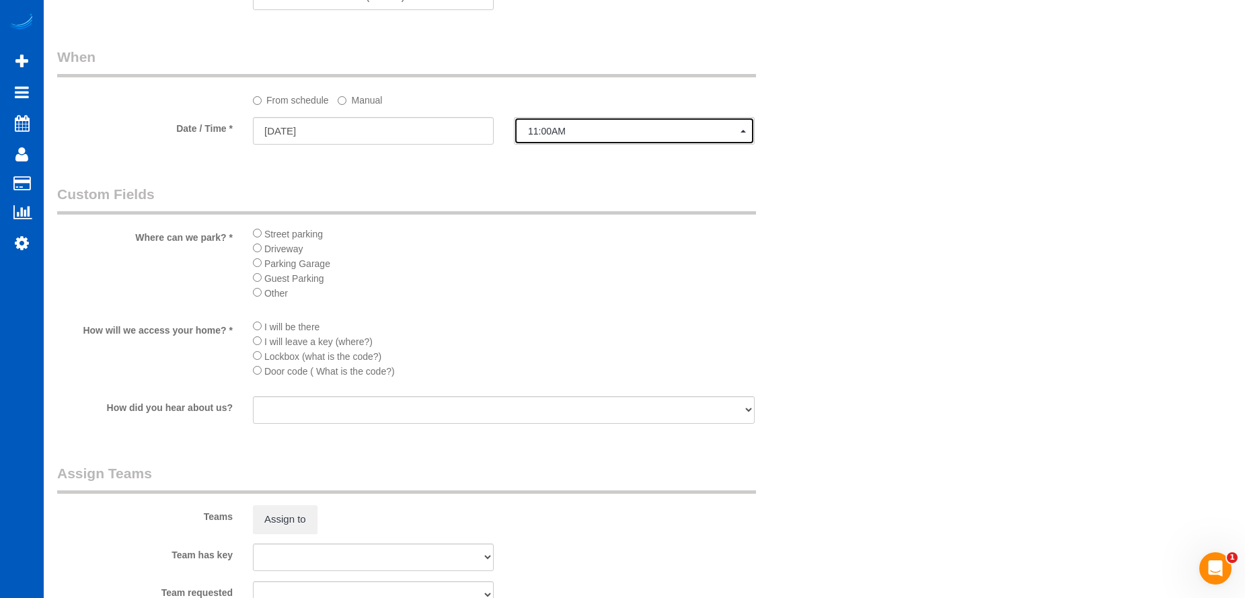
click at [629, 134] on span "11:00AM" at bounding box center [634, 131] width 213 height 11
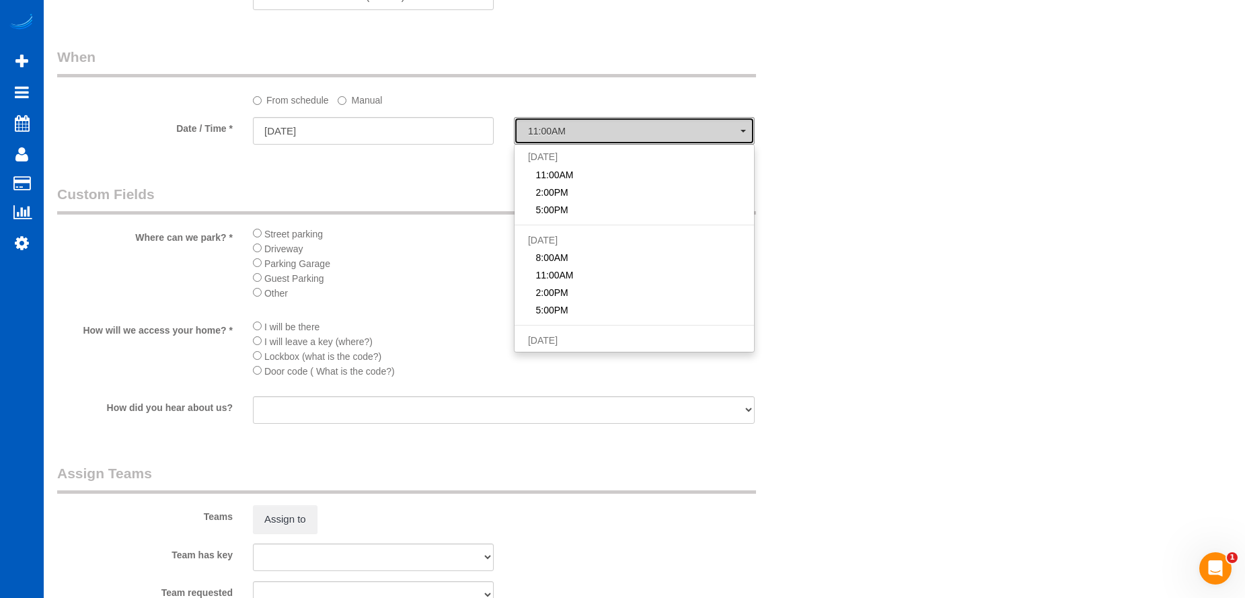
click at [616, 137] on button "11:00AM" at bounding box center [634, 131] width 241 height 28
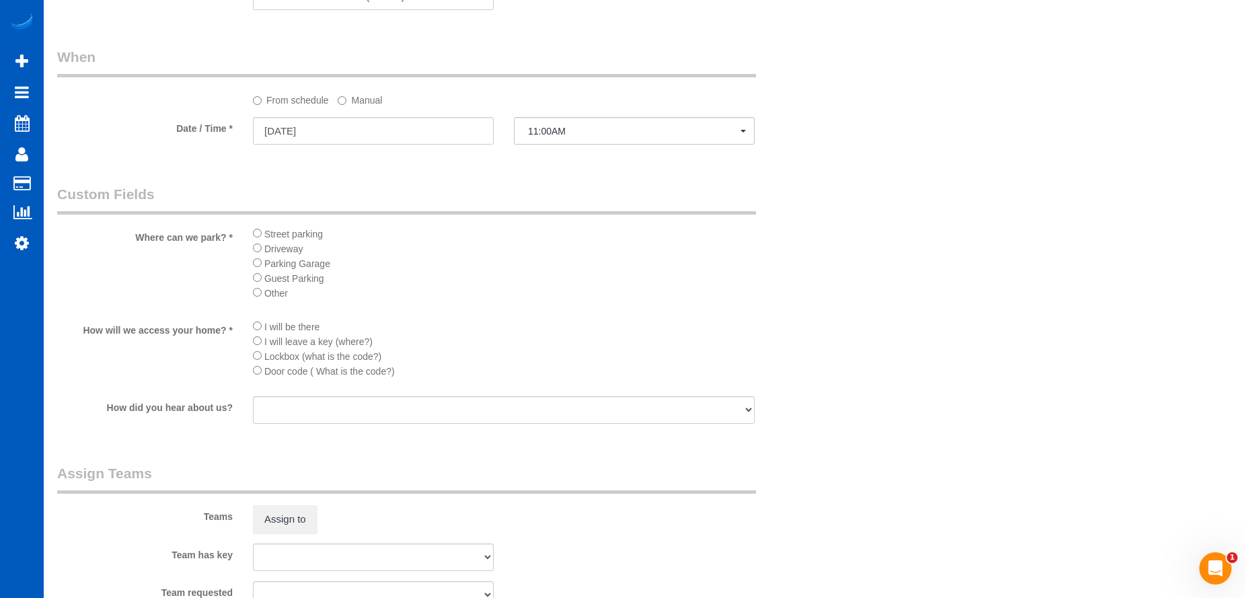
click at [361, 96] on label "Manual" at bounding box center [360, 98] width 44 height 18
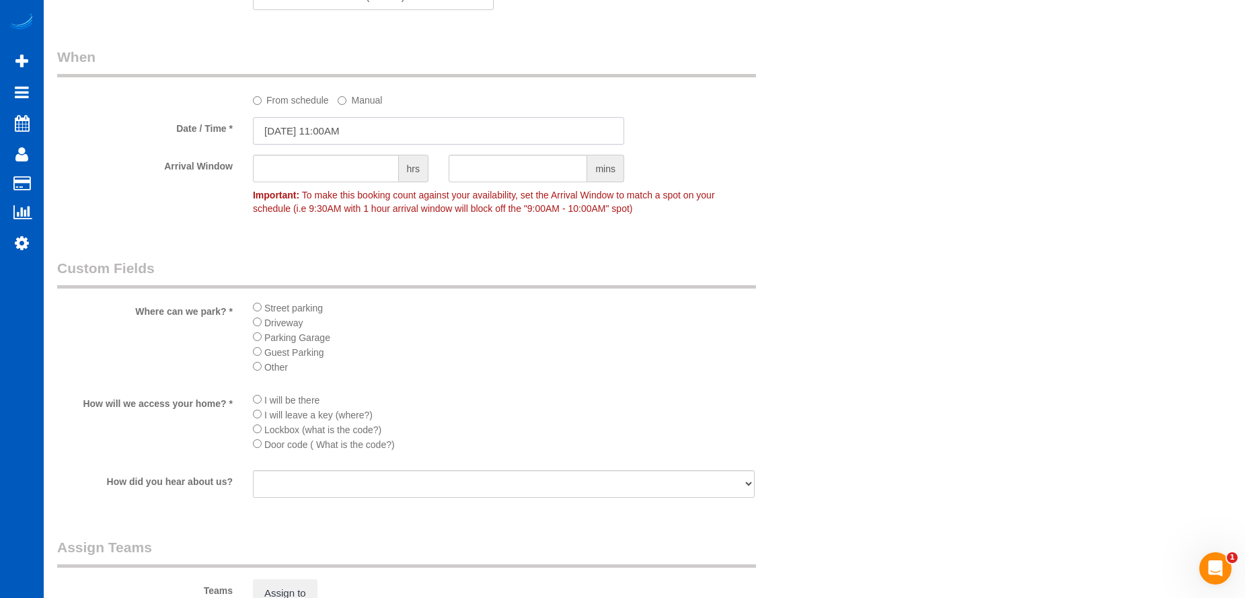
click at [356, 133] on input "[DATE] 11:00AM" at bounding box center [438, 131] width 371 height 28
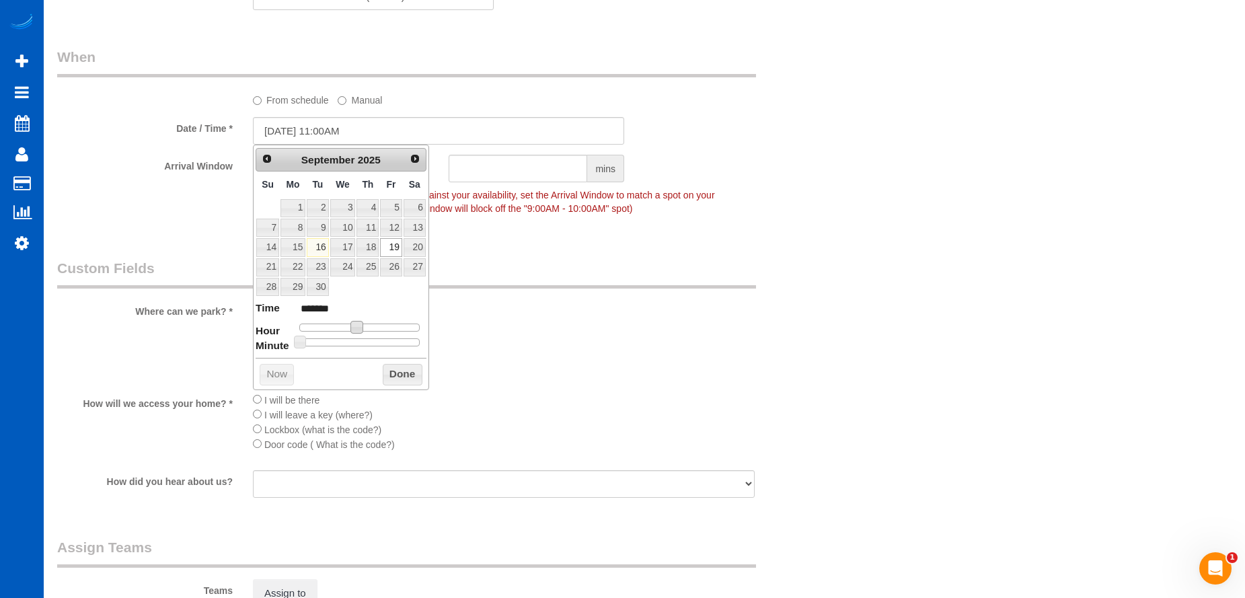
type input "[DATE] 10:00AM"
type input "*******"
type input "[DATE] 9:00AM"
type input "******"
type input "[DATE] 8:00AM"
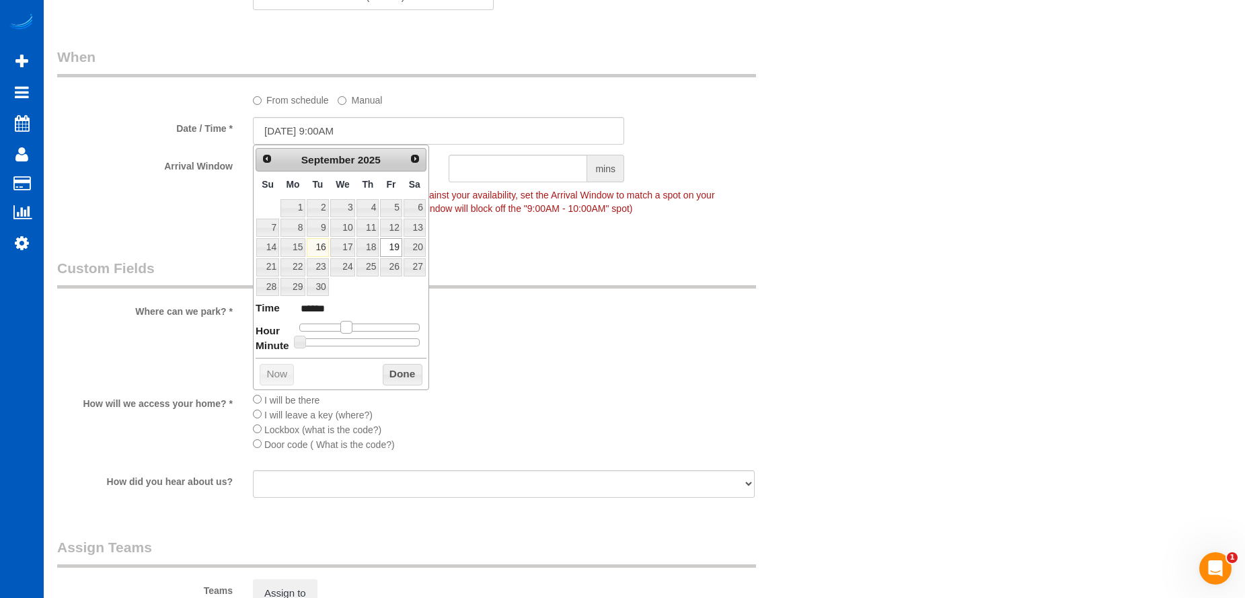
type input "******"
drag, startPoint x: 355, startPoint y: 326, endPoint x: 341, endPoint y: 329, distance: 14.5
click at [341, 329] on span at bounding box center [341, 327] width 12 height 12
click at [405, 375] on button "Done" at bounding box center [403, 375] width 40 height 22
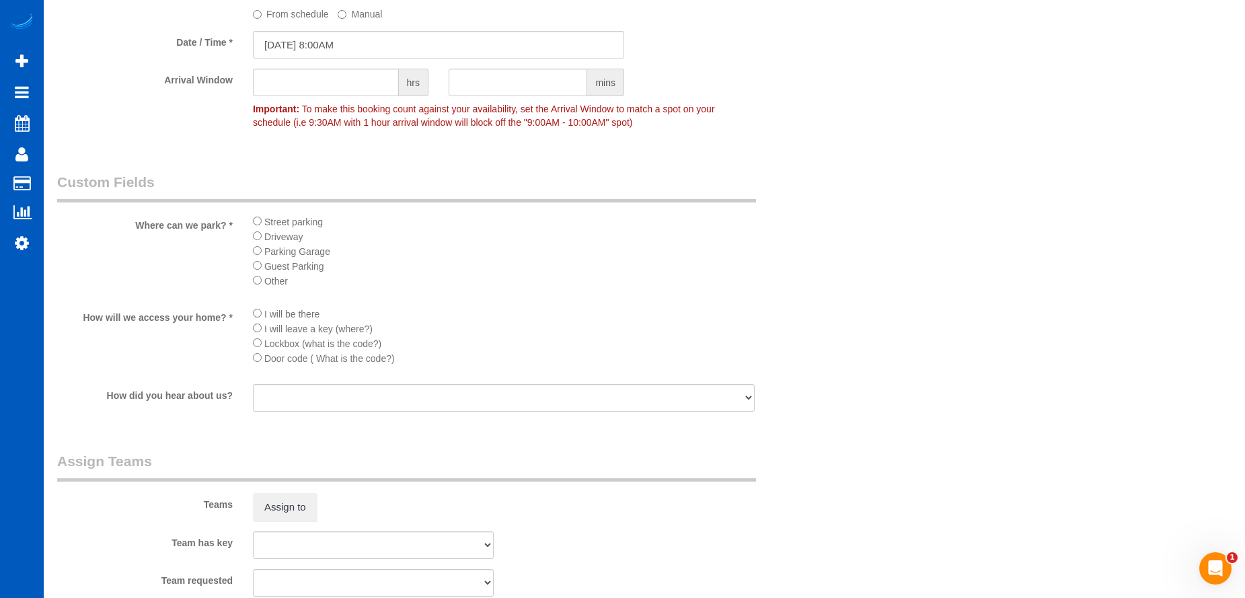
scroll to position [1547, 0]
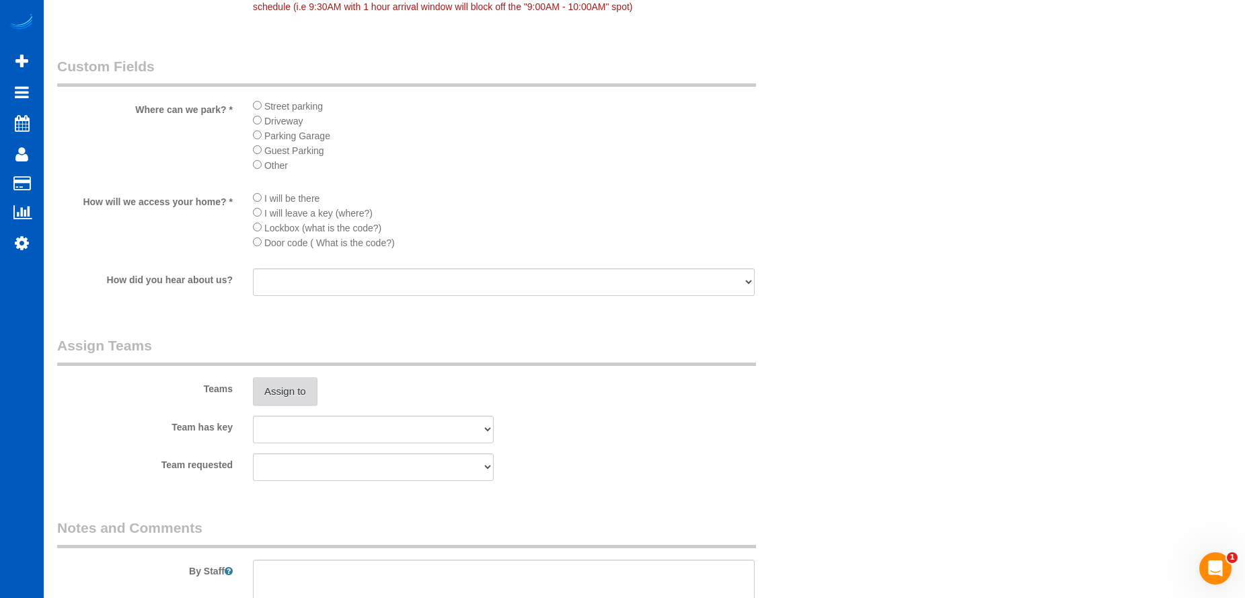
click at [287, 387] on button "Assign to" at bounding box center [285, 391] width 65 height 28
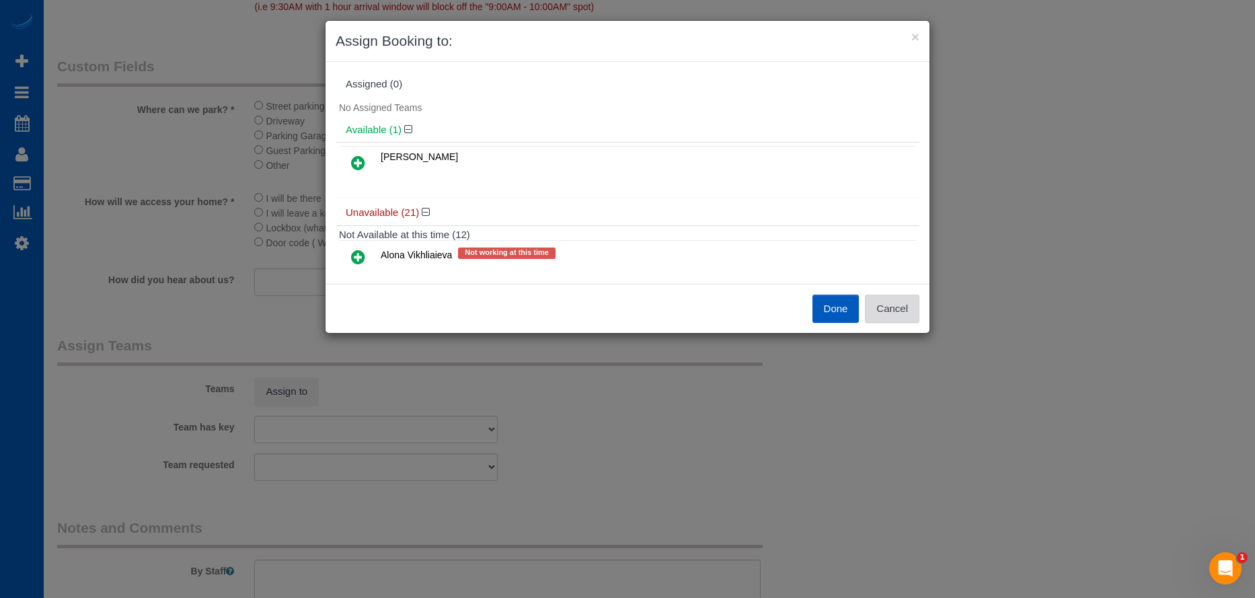
click at [892, 303] on button "Cancel" at bounding box center [892, 309] width 54 height 28
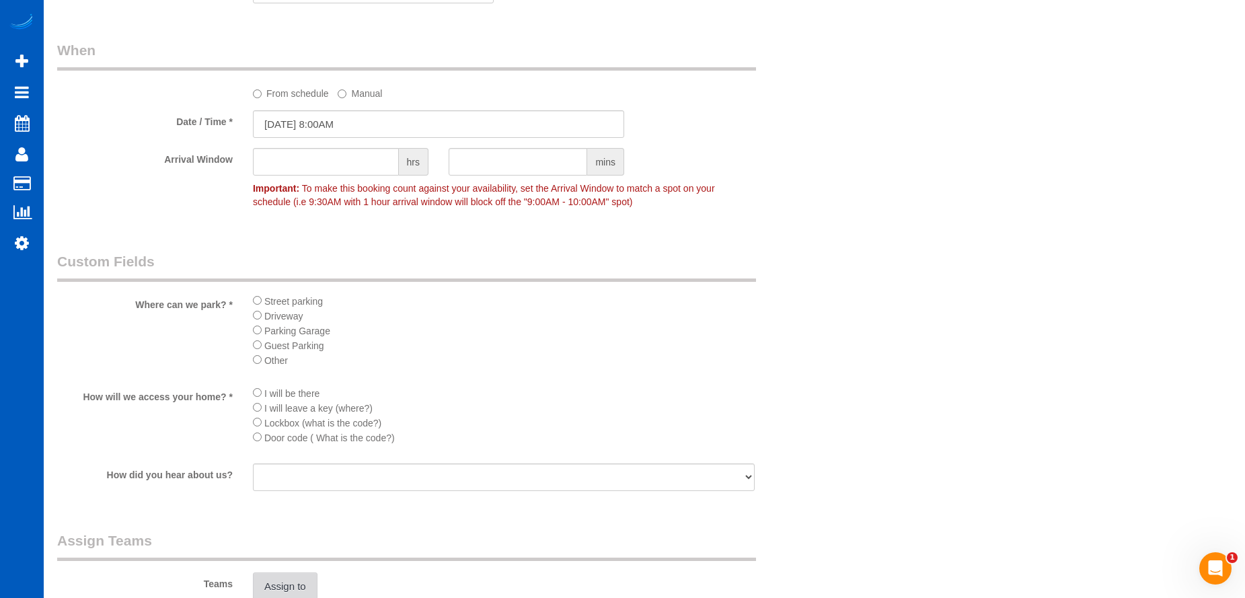
scroll to position [1346, 0]
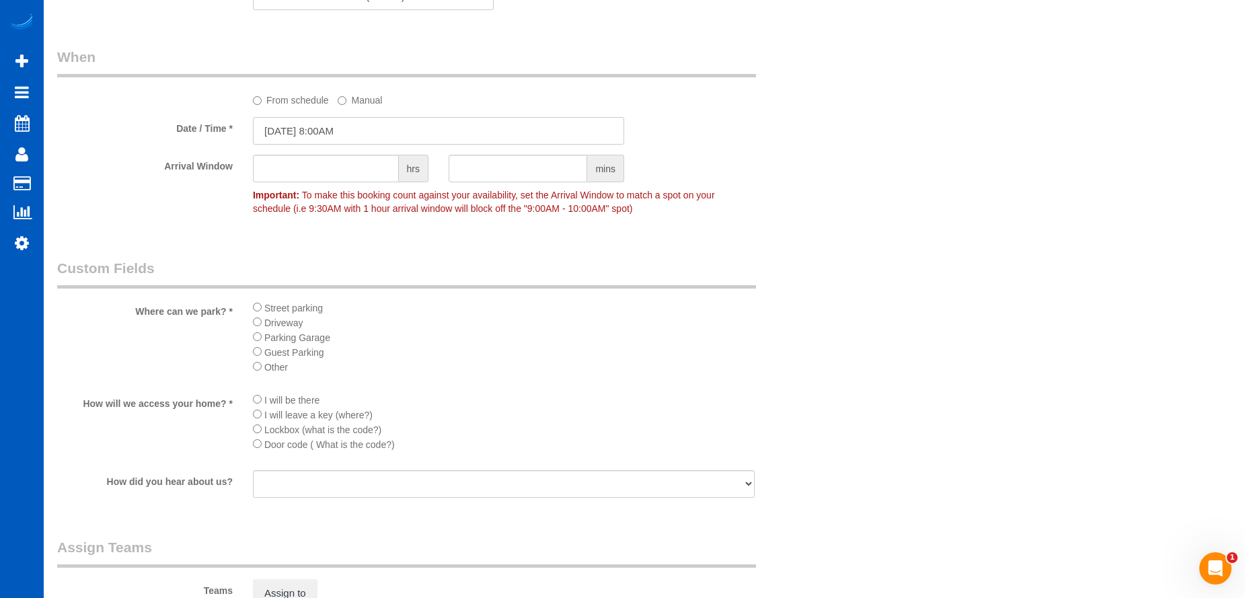
click at [356, 118] on input "[DATE] 8:00AM" at bounding box center [438, 131] width 371 height 28
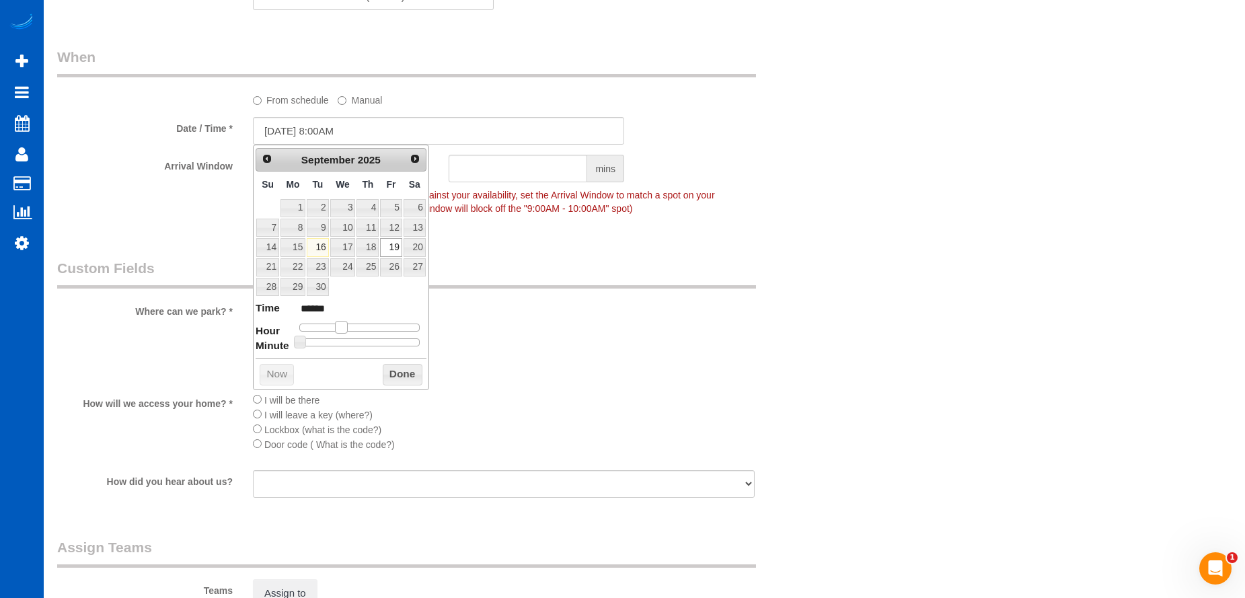
type input "[DATE] 9:00AM"
type input "******"
click at [346, 329] on span at bounding box center [346, 327] width 12 height 12
click at [403, 369] on button "Done" at bounding box center [403, 375] width 40 height 22
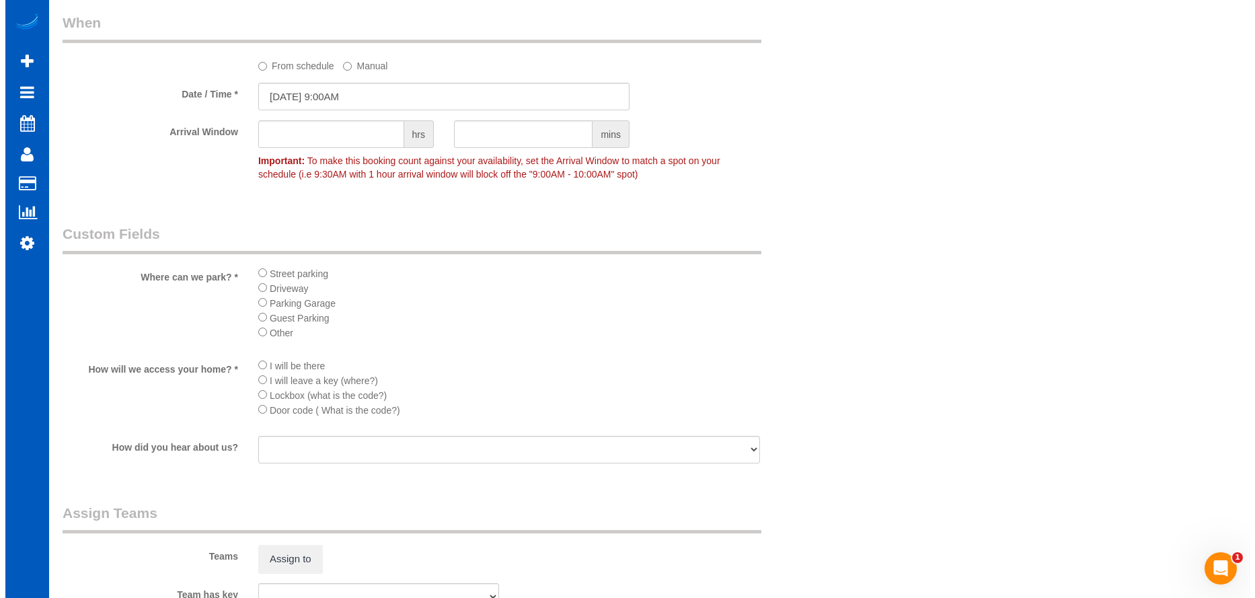
scroll to position [1413, 0]
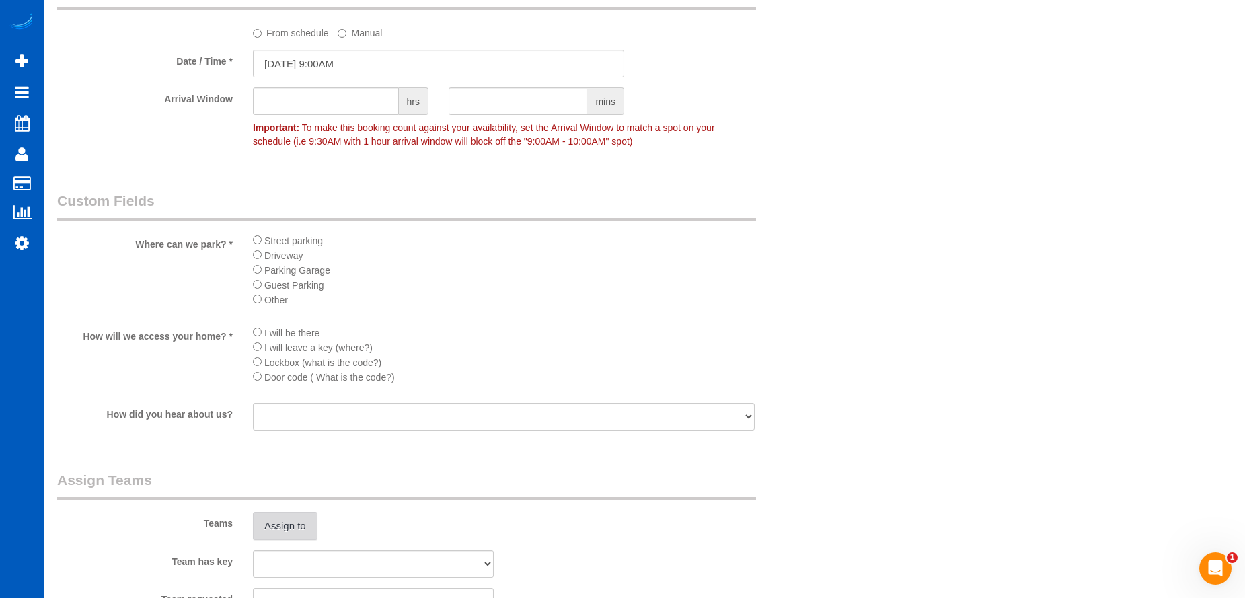
click at [297, 516] on button "Assign to" at bounding box center [285, 526] width 65 height 28
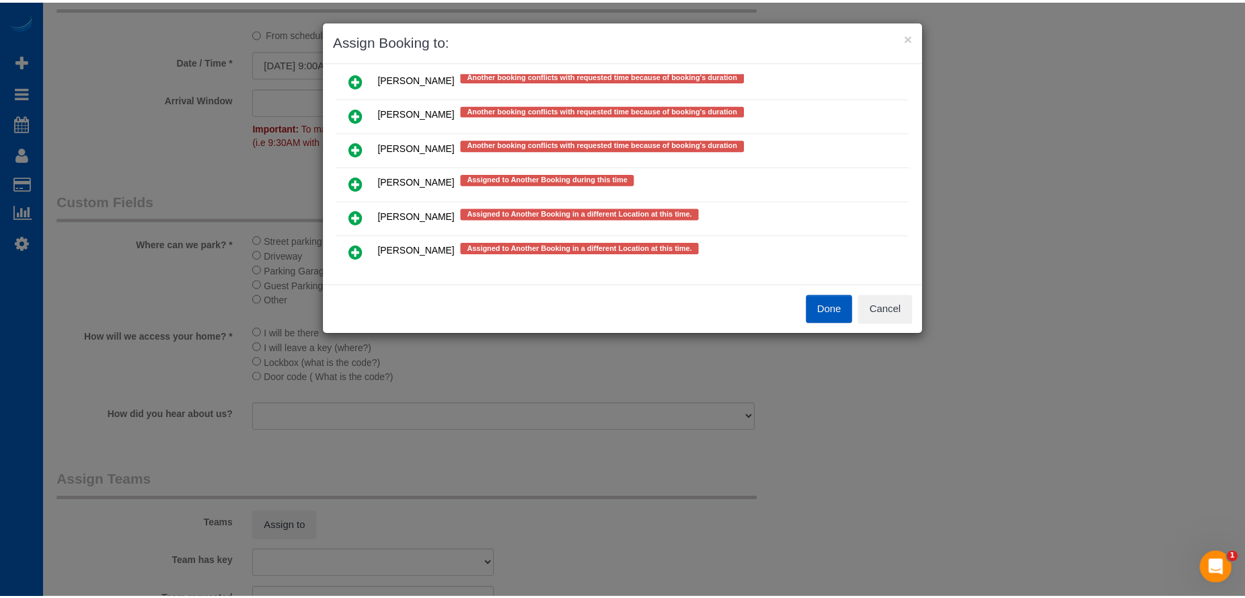
scroll to position [740, 0]
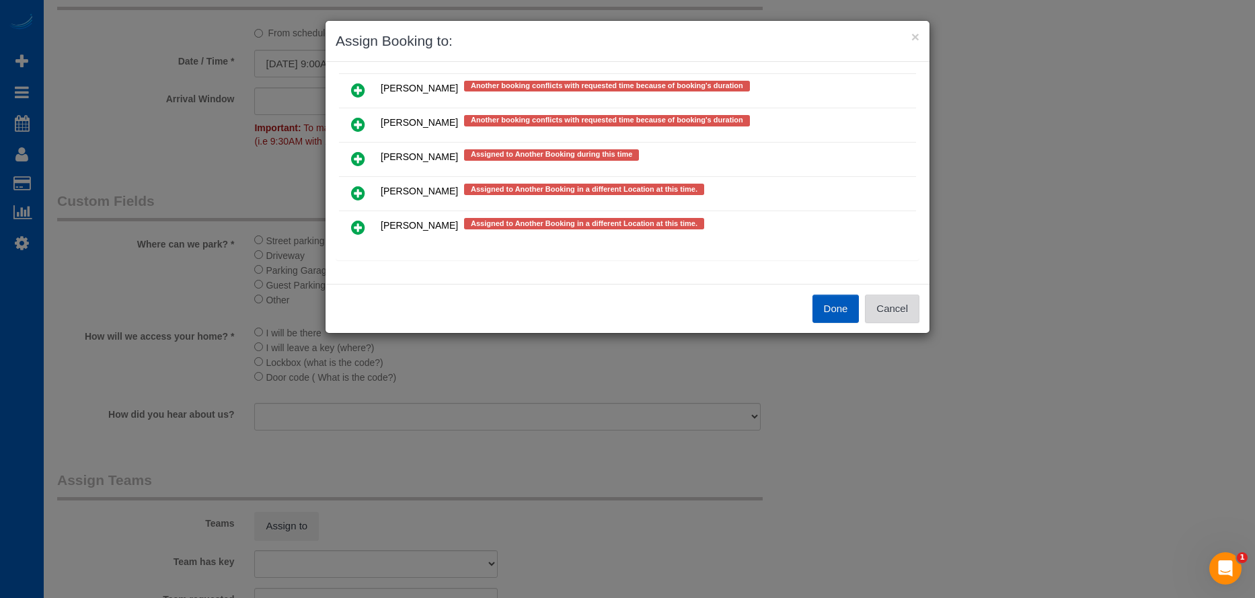
click at [895, 305] on button "Cancel" at bounding box center [892, 309] width 54 height 28
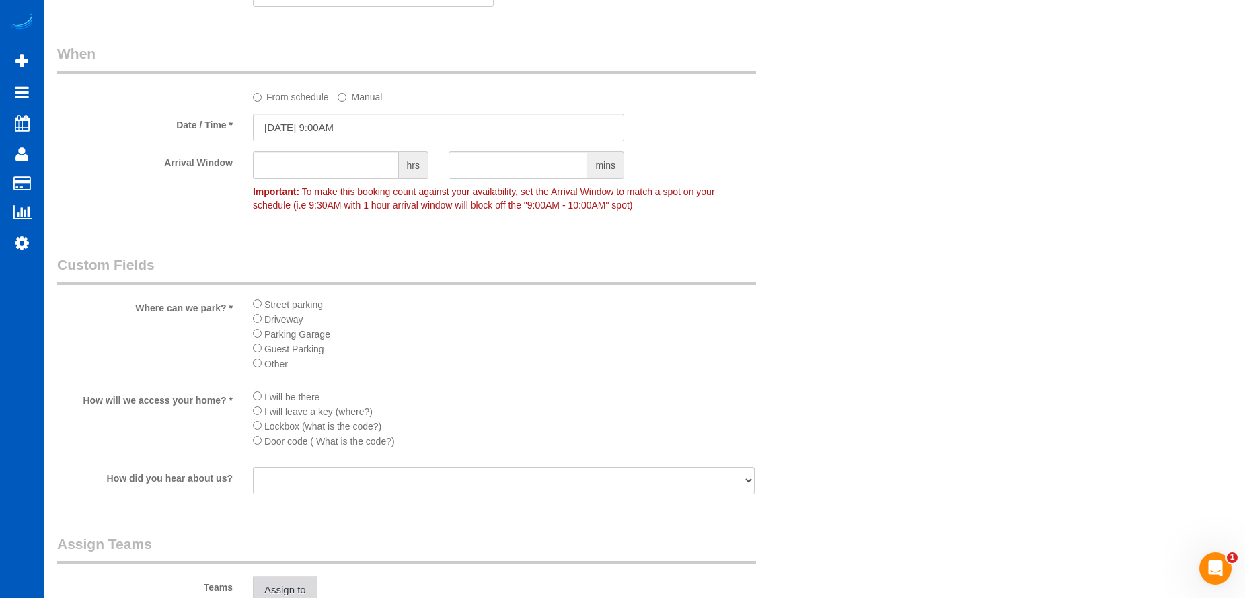
scroll to position [1278, 0]
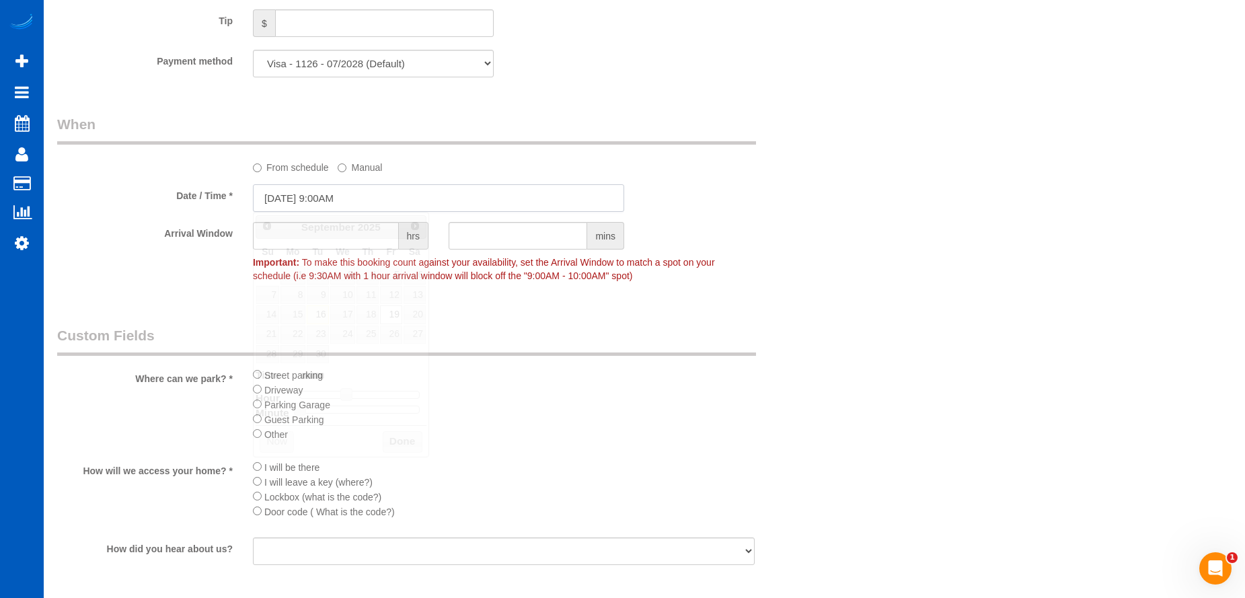
click at [298, 191] on input "[DATE] 9:00AM" at bounding box center [438, 198] width 371 height 28
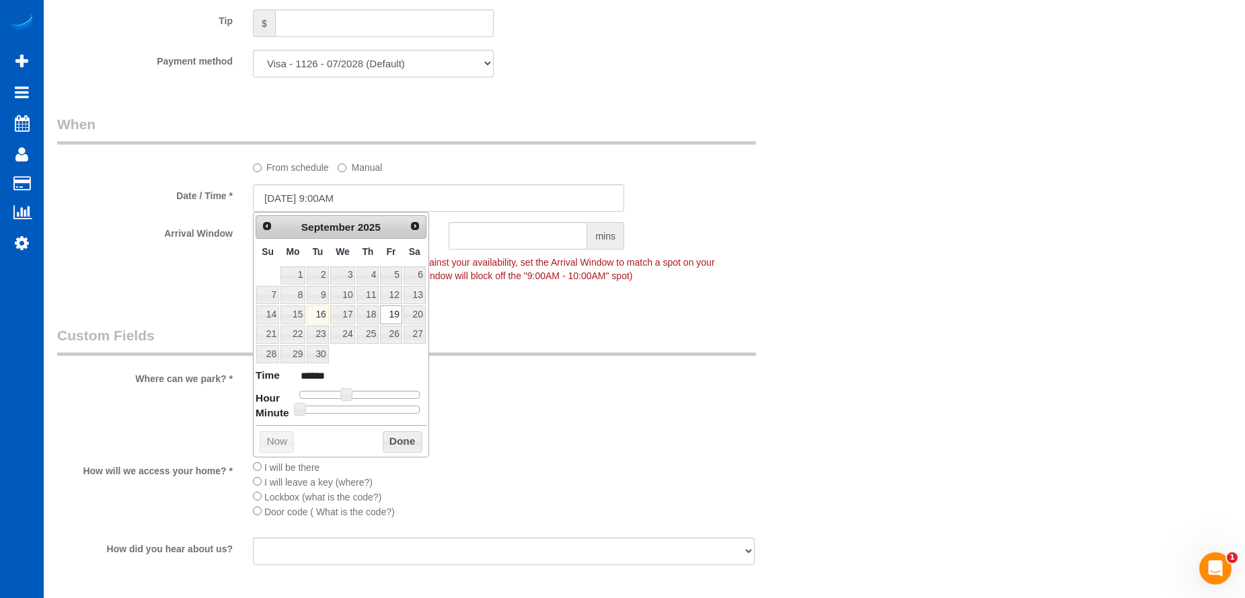
click at [432, 168] on div "From schedule Manual" at bounding box center [504, 165] width 522 height 18
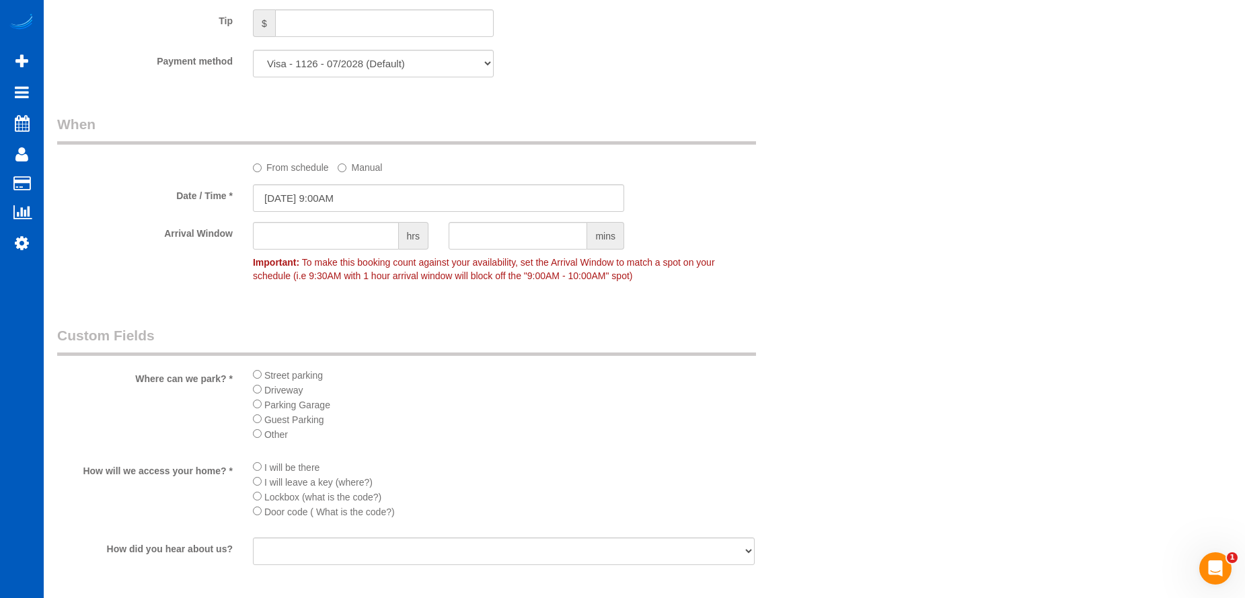
click at [279, 168] on label "From schedule" at bounding box center [291, 165] width 76 height 18
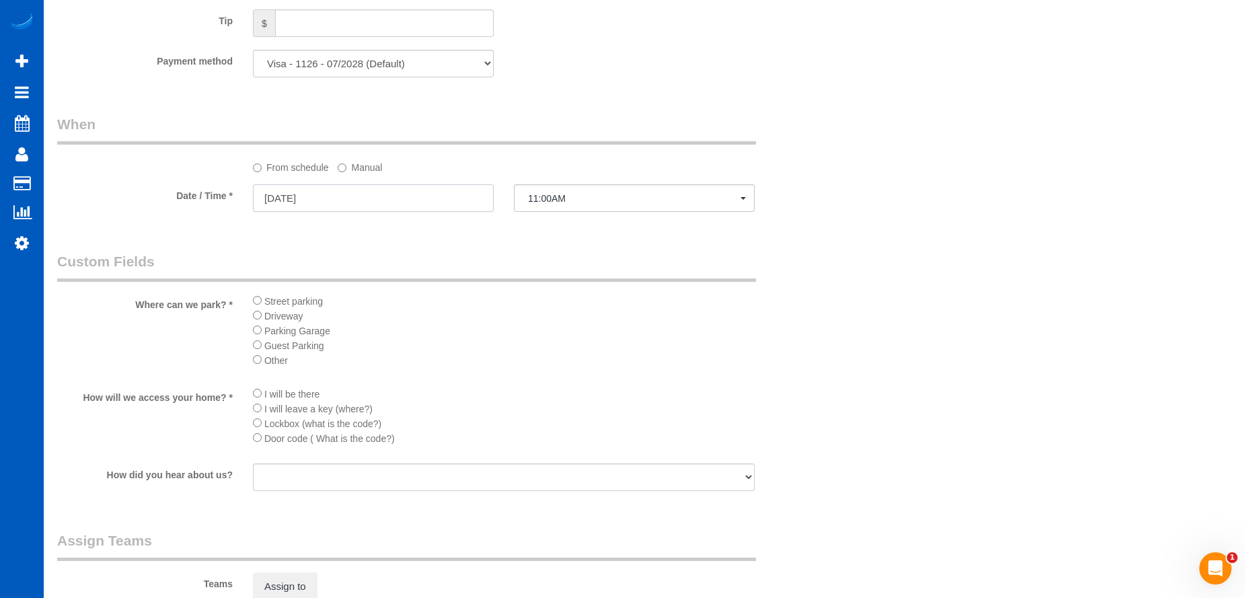
click at [356, 196] on input "[DATE]" at bounding box center [373, 198] width 241 height 28
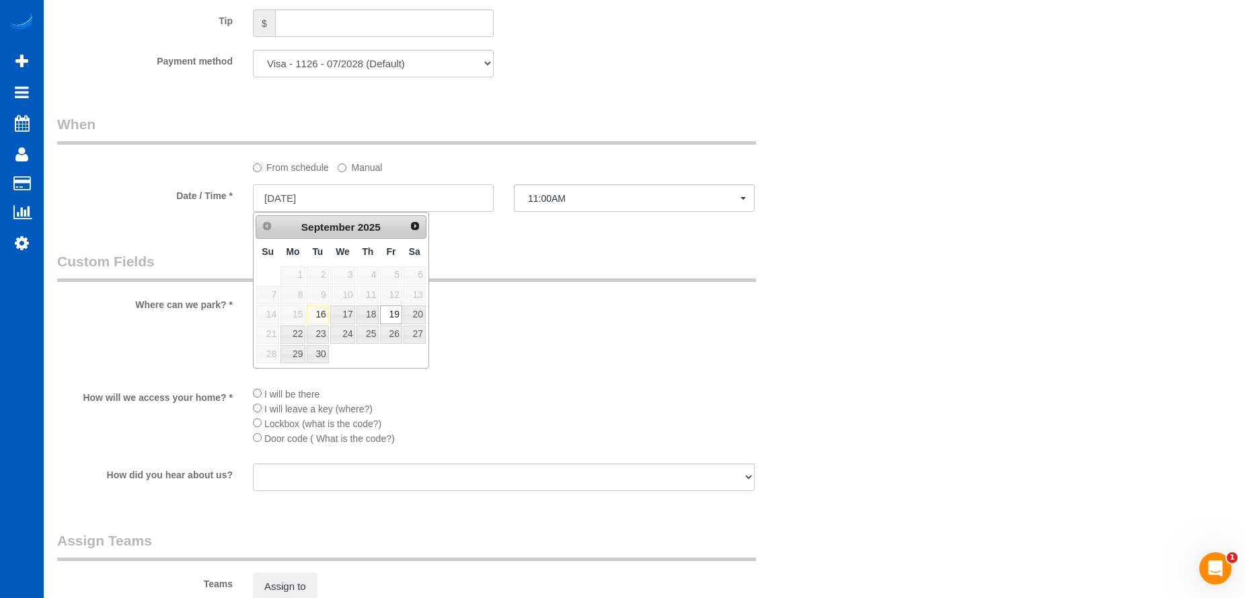
click at [373, 198] on input "[DATE]" at bounding box center [373, 198] width 241 height 28
click at [541, 193] on span "11:00AM" at bounding box center [634, 198] width 213 height 11
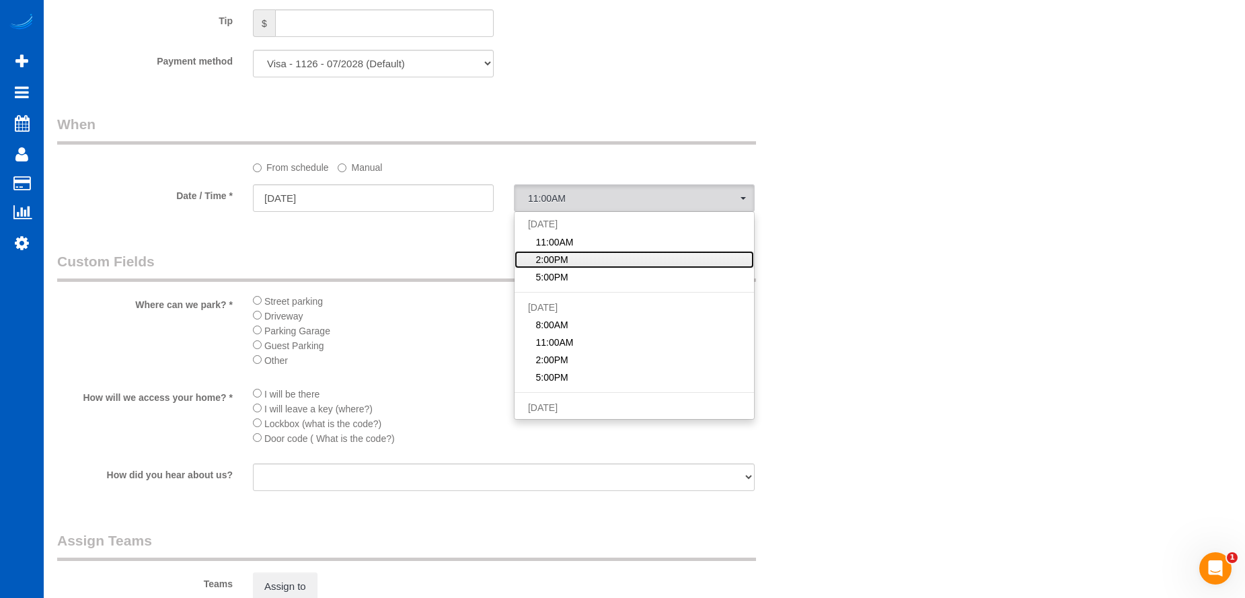
click at [555, 256] on span "2:00PM" at bounding box center [552, 259] width 32 height 13
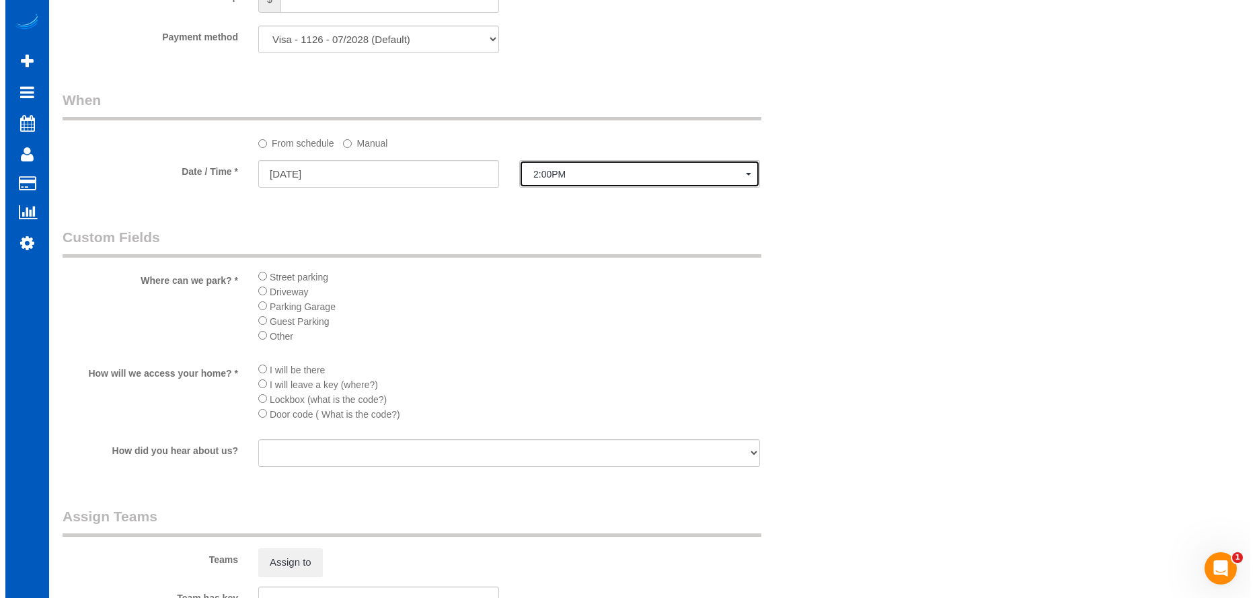
scroll to position [1346, 0]
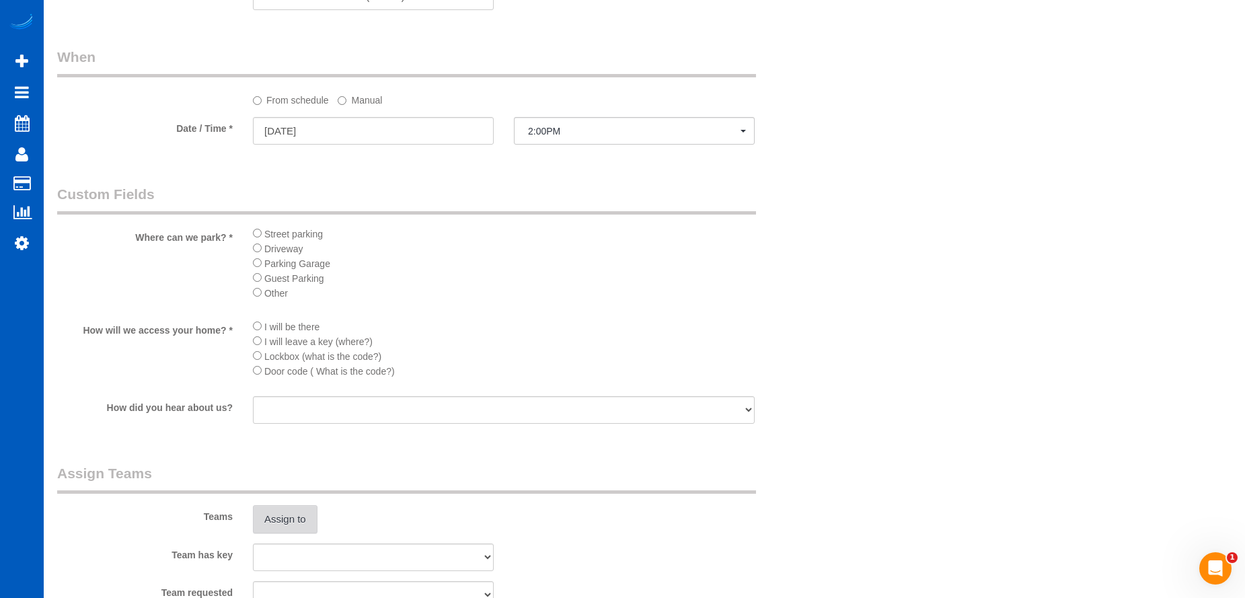
click at [276, 523] on button "Assign to" at bounding box center [285, 519] width 65 height 28
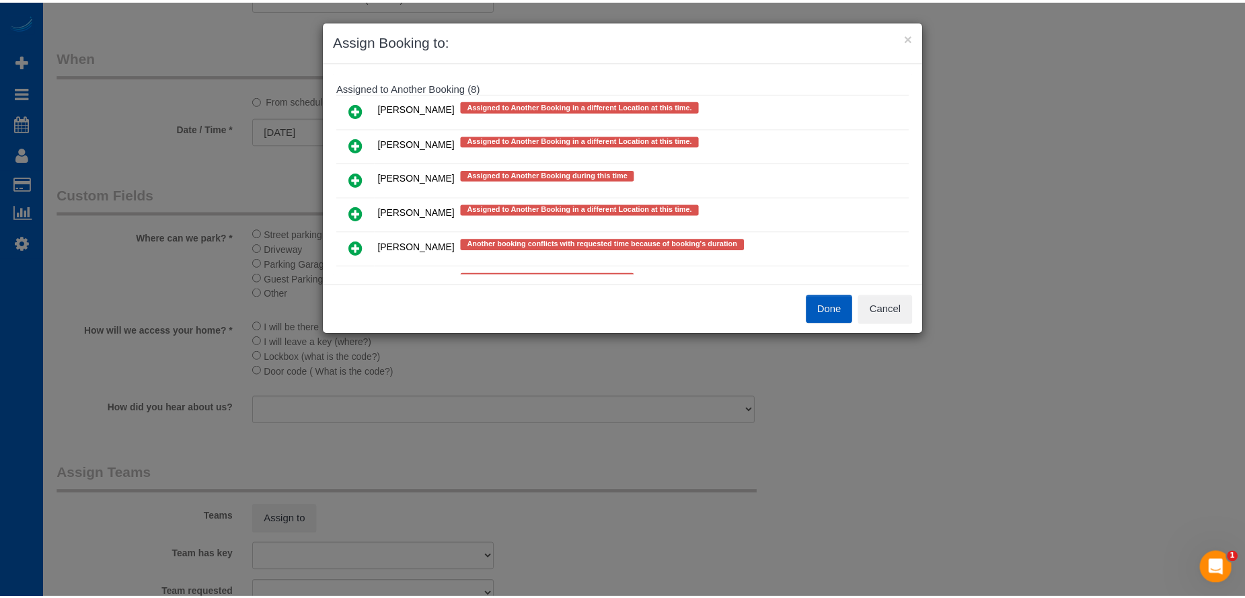
scroll to position [606, 0]
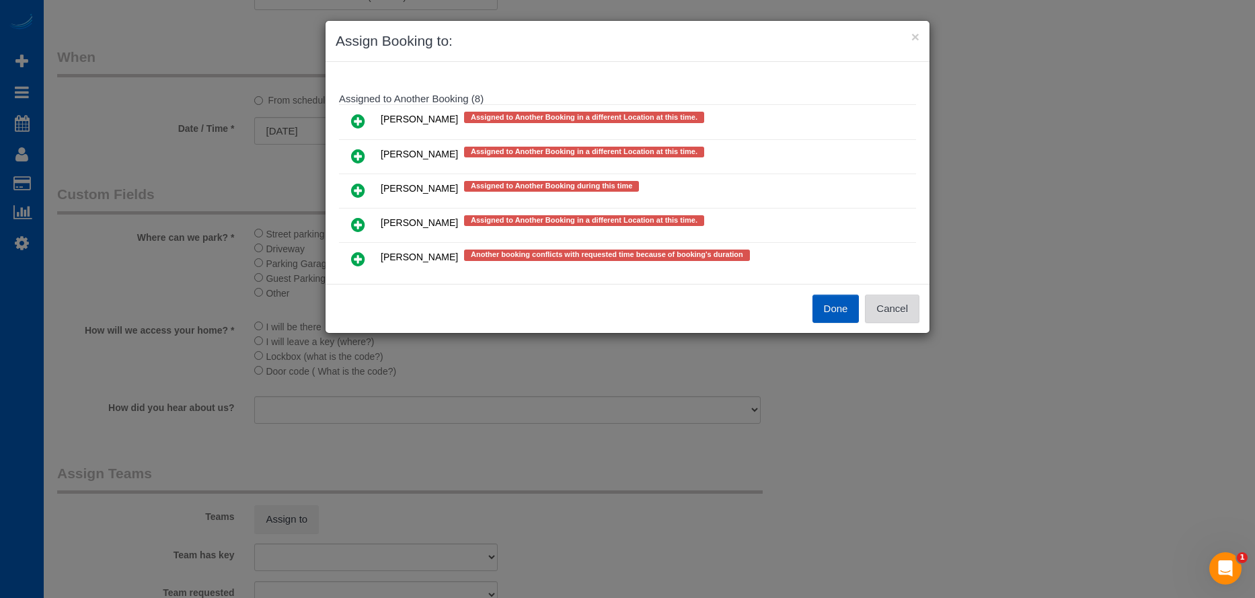
click at [899, 308] on button "Cancel" at bounding box center [892, 309] width 54 height 28
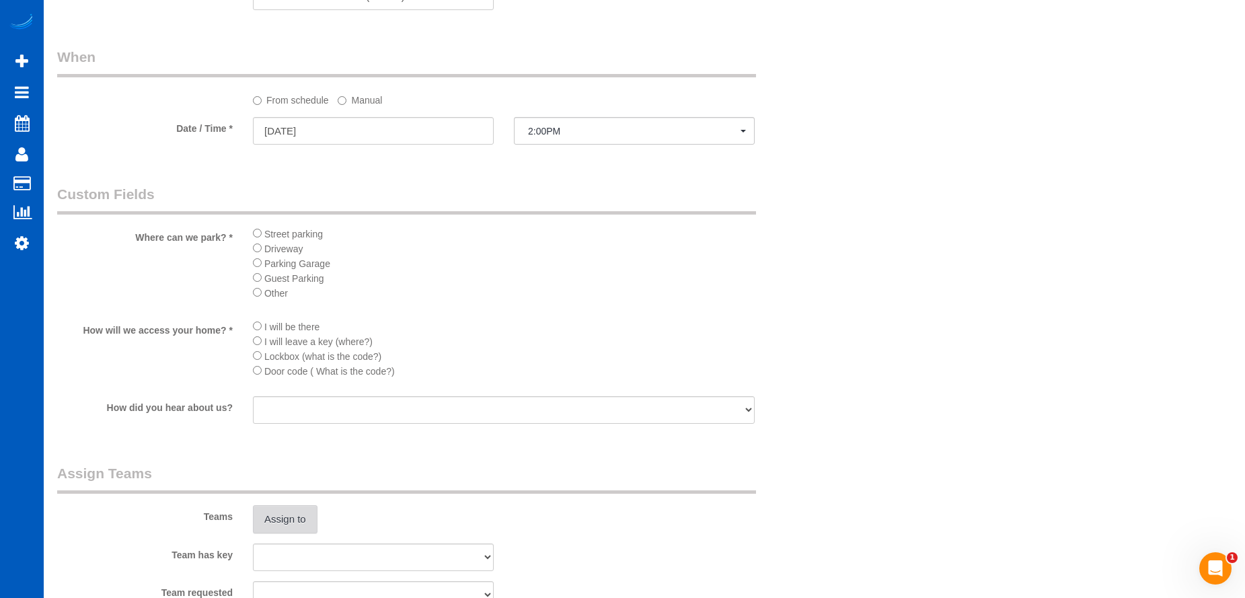
scroll to position [1278, 0]
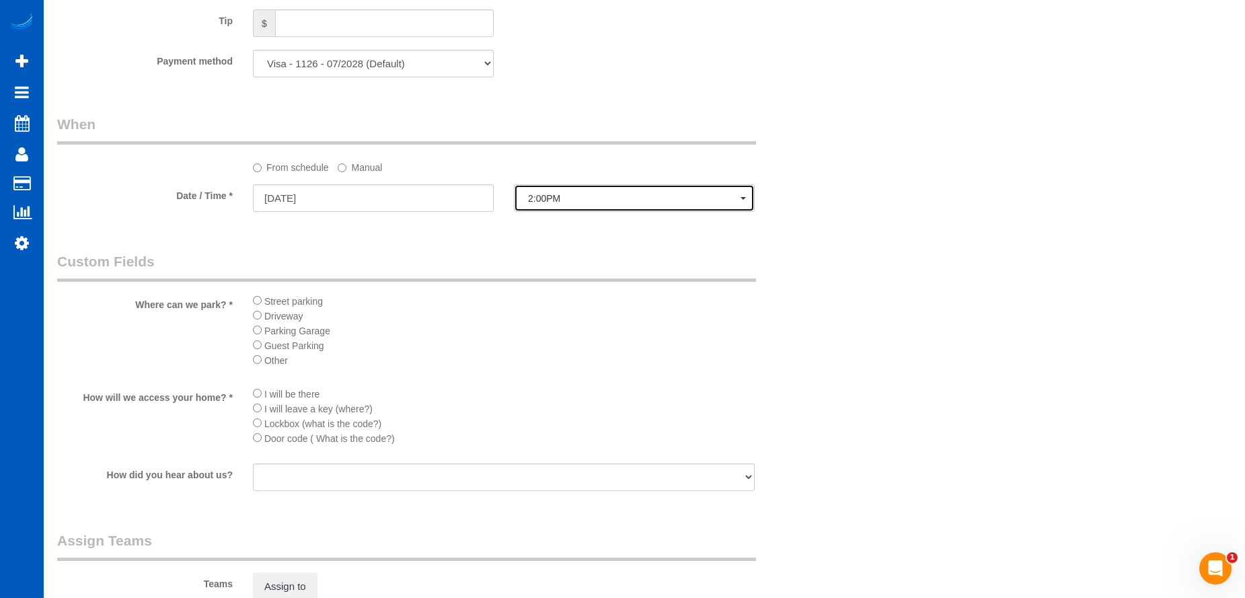
click at [580, 200] on span "2:00PM" at bounding box center [634, 198] width 213 height 11
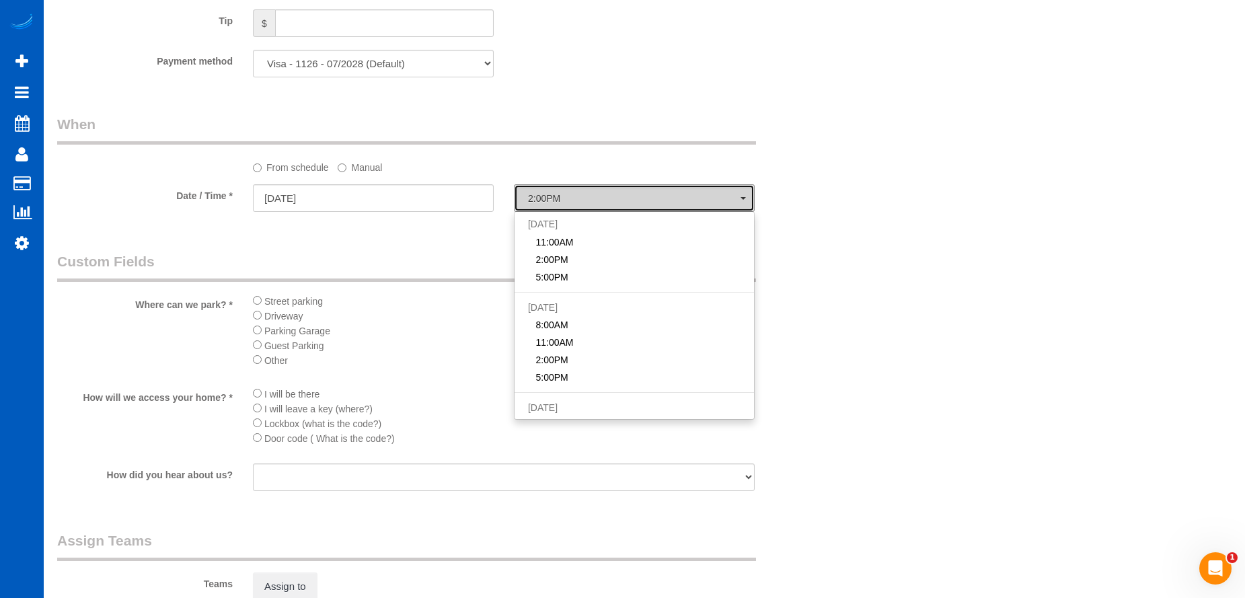
click at [580, 200] on span "2:00PM" at bounding box center [634, 198] width 213 height 11
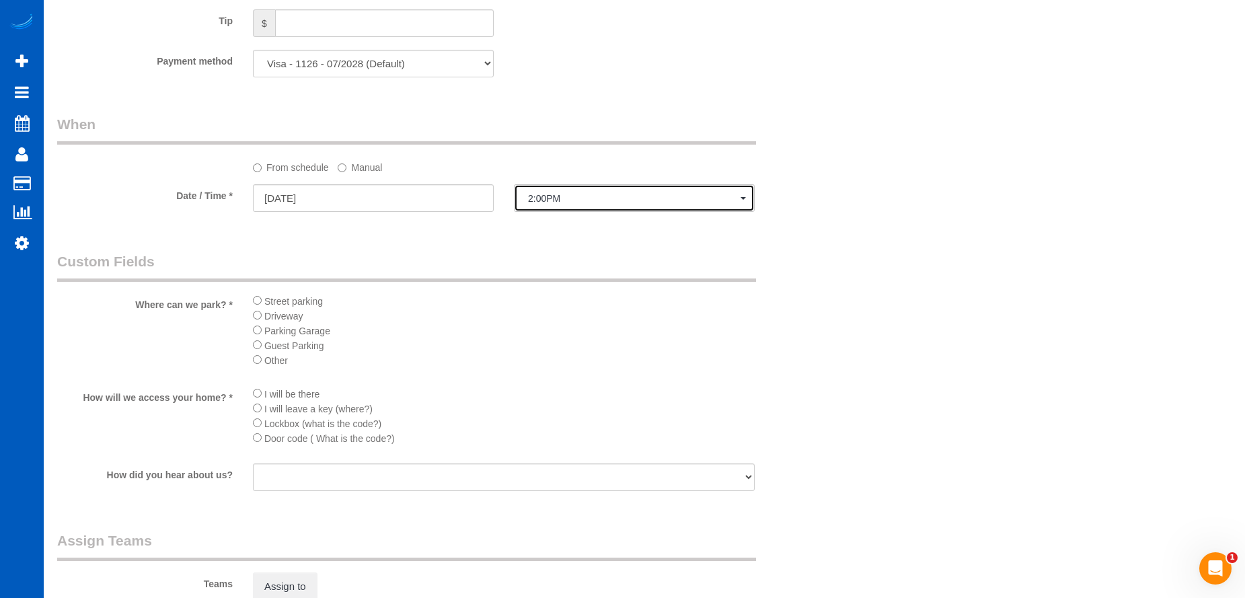
click at [567, 204] on button "2:00PM" at bounding box center [634, 198] width 241 height 28
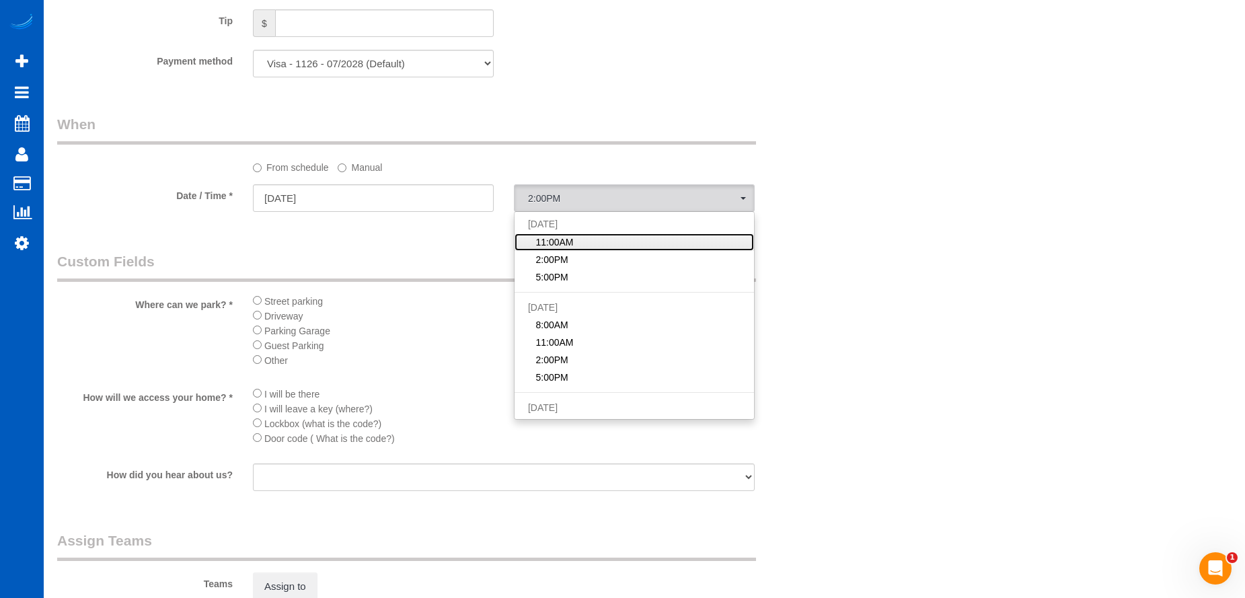
click at [569, 242] on span "11:00AM" at bounding box center [555, 241] width 38 height 13
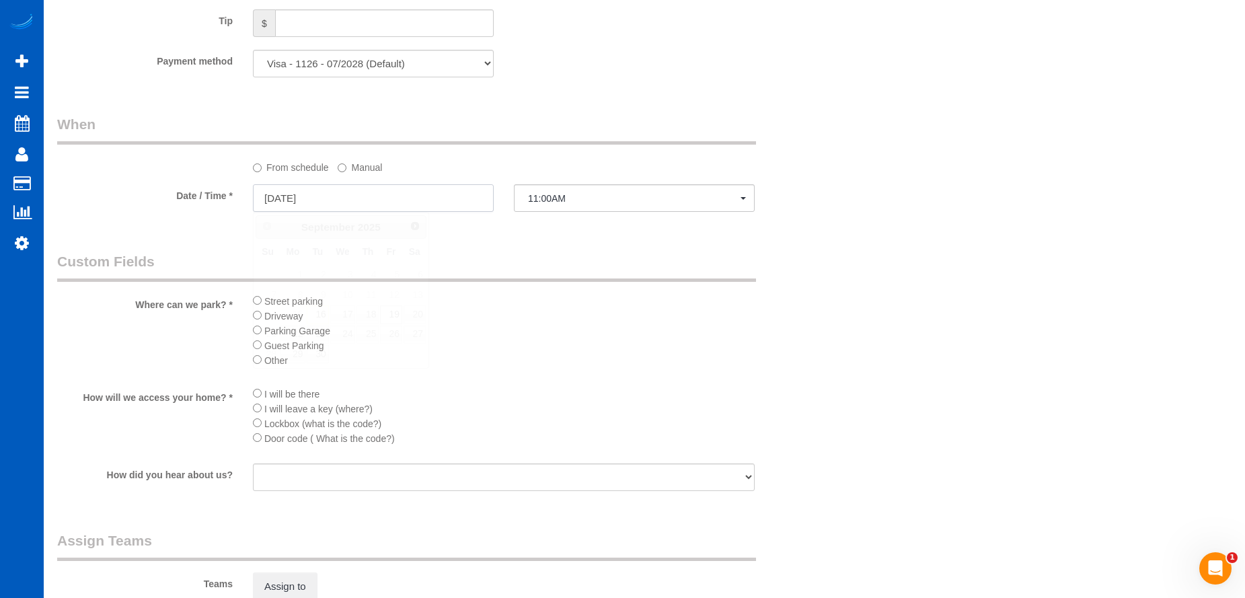
click at [344, 194] on input "[DATE]" at bounding box center [373, 198] width 241 height 28
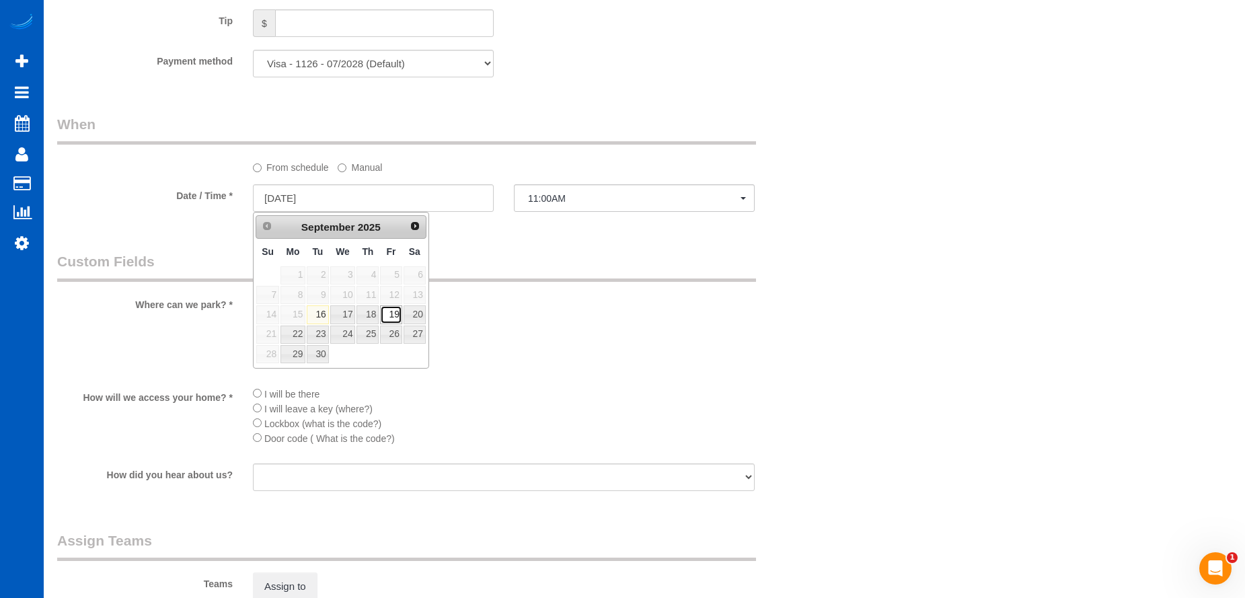
click at [393, 317] on link "19" at bounding box center [391, 314] width 22 height 18
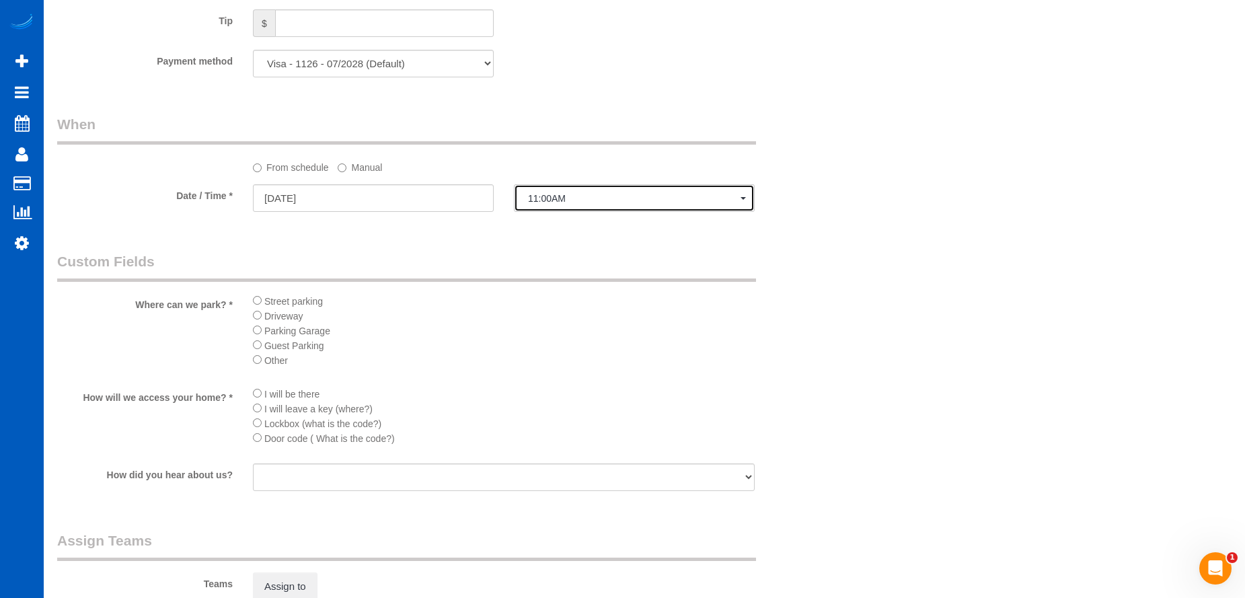
click at [554, 197] on span "11:00AM" at bounding box center [634, 198] width 213 height 11
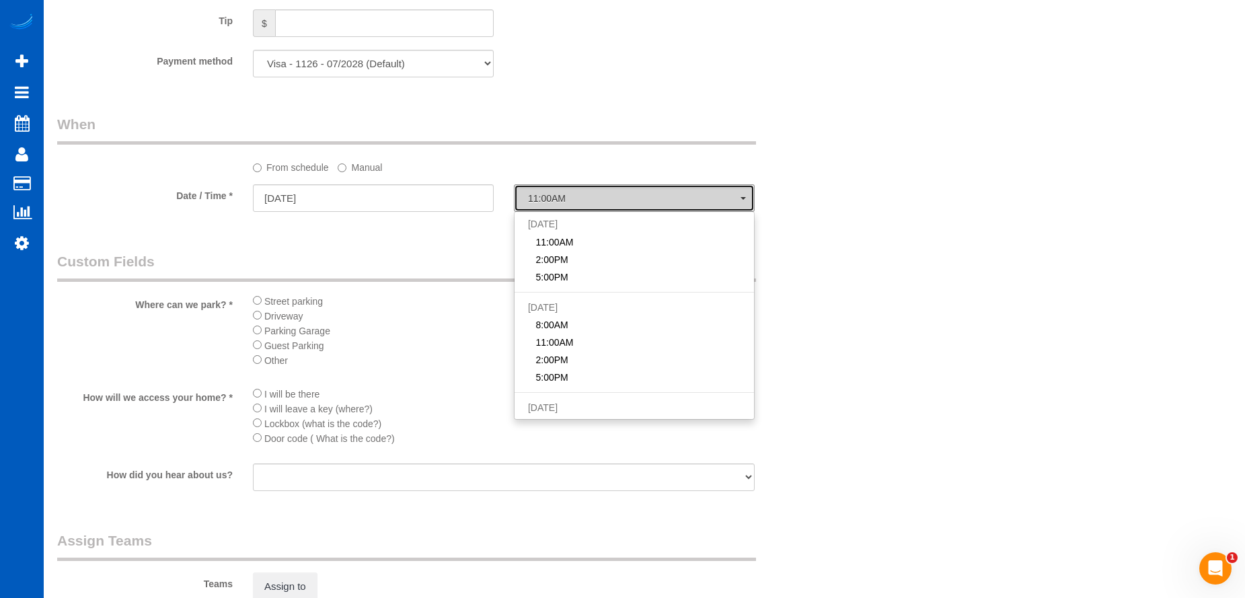
click at [554, 197] on span "11:00AM" at bounding box center [634, 198] width 213 height 11
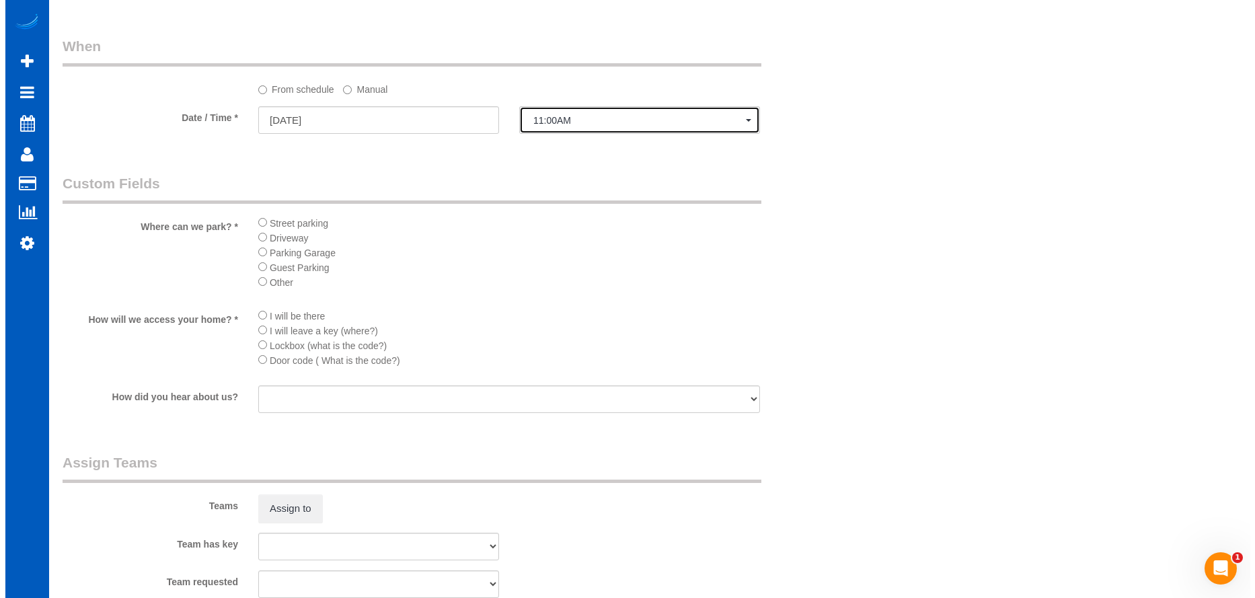
scroll to position [1480, 0]
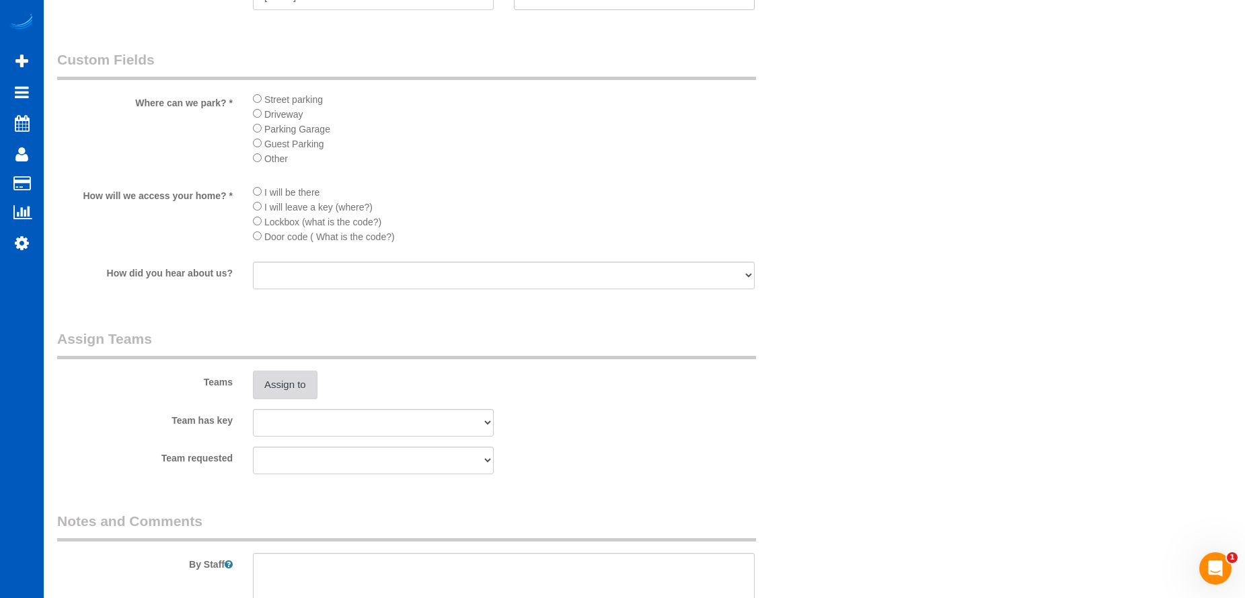
click at [284, 379] on button "Assign to" at bounding box center [285, 385] width 65 height 28
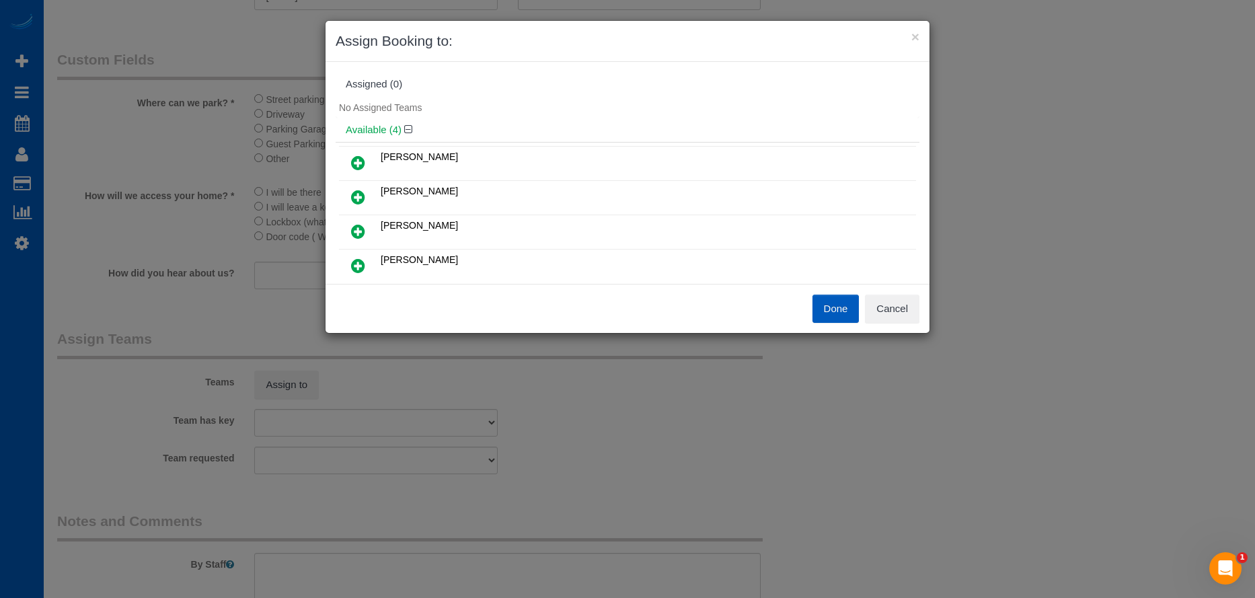
scroll to position [67, 0]
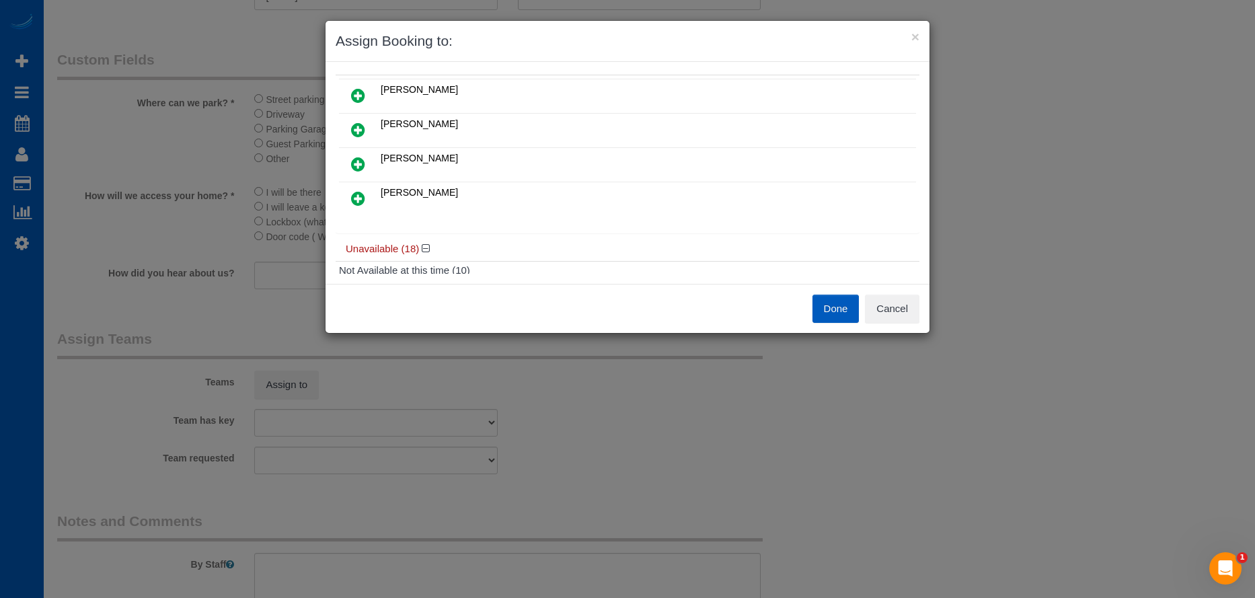
click at [363, 161] on icon at bounding box center [358, 164] width 14 height 16
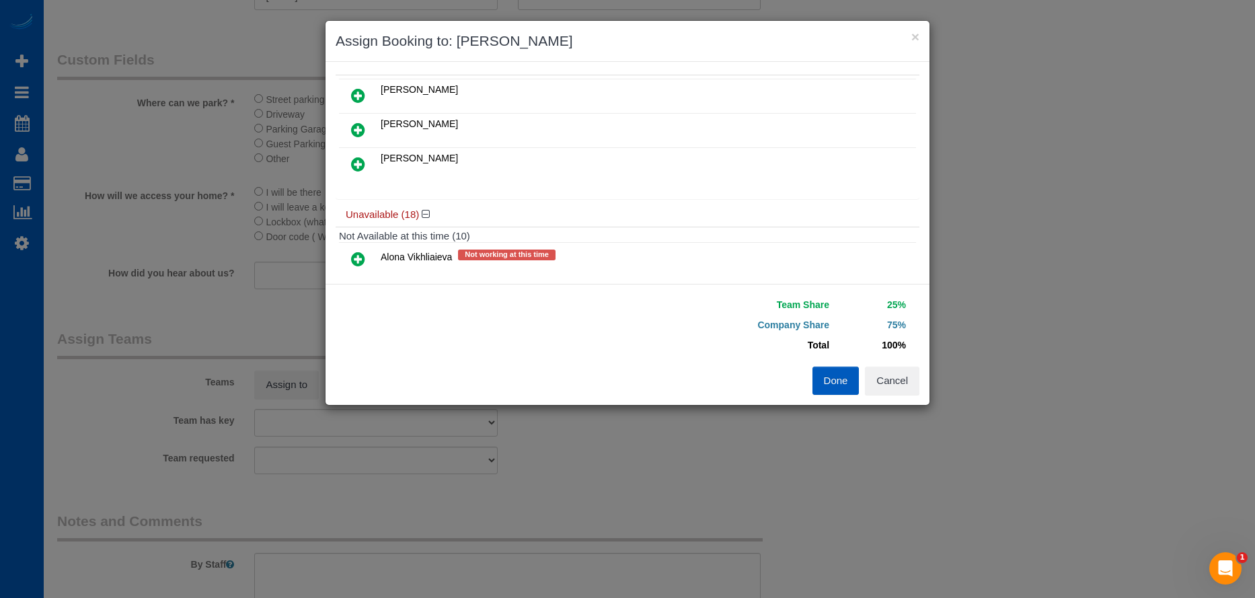
click at [355, 171] on icon at bounding box center [358, 164] width 14 height 16
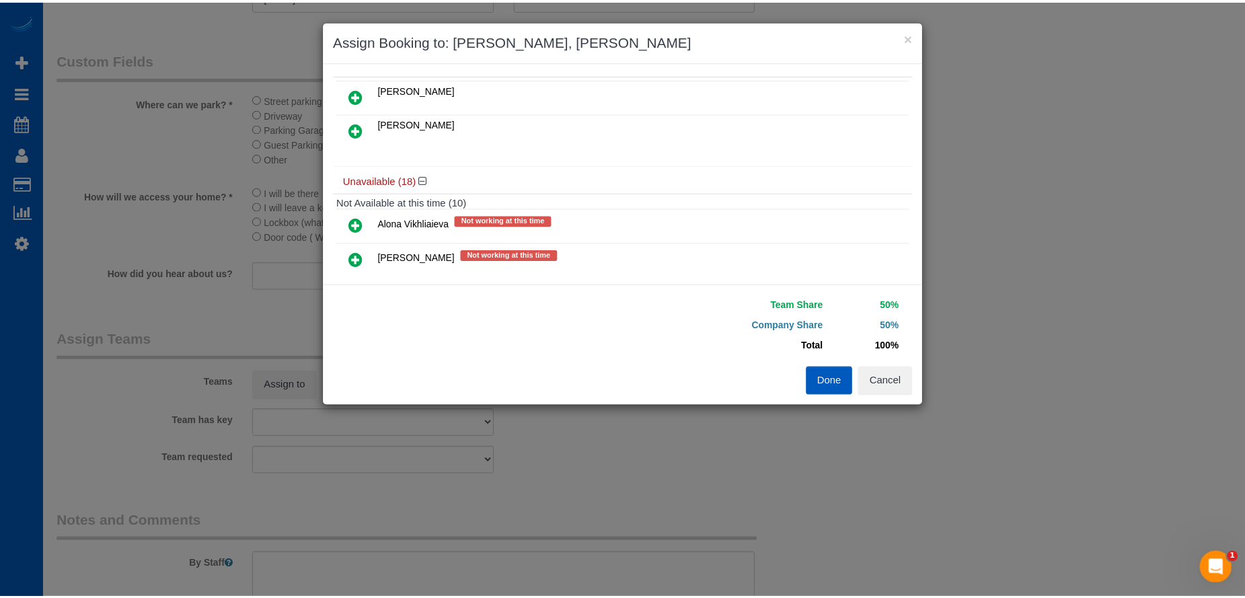
scroll to position [0, 0]
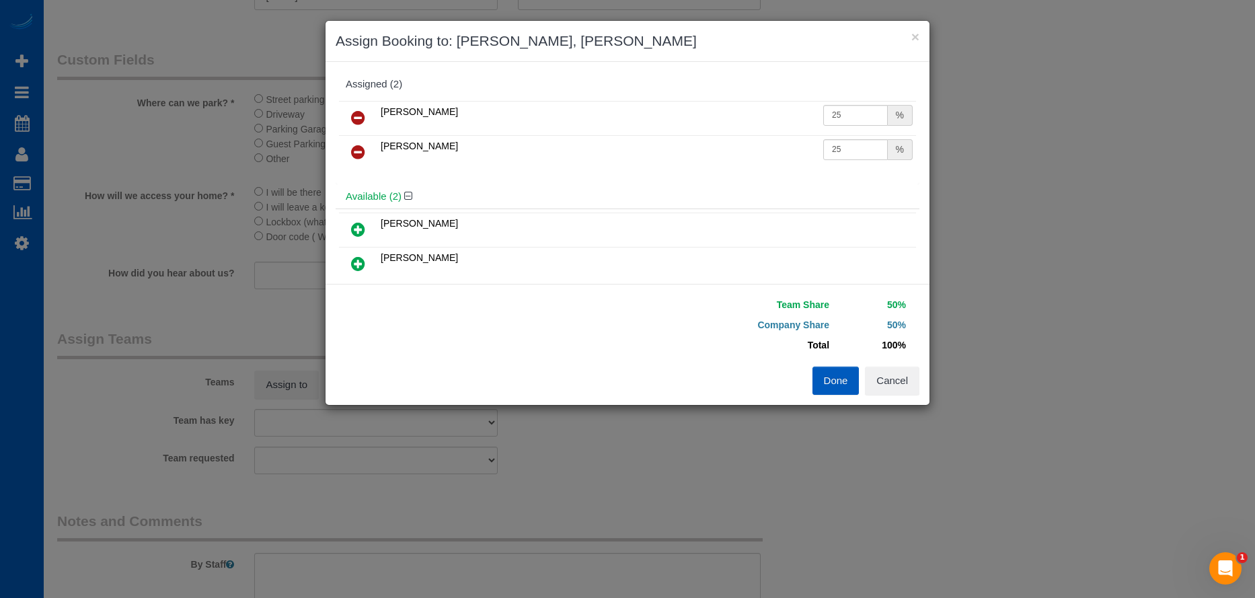
click at [834, 385] on button "Done" at bounding box center [836, 381] width 47 height 28
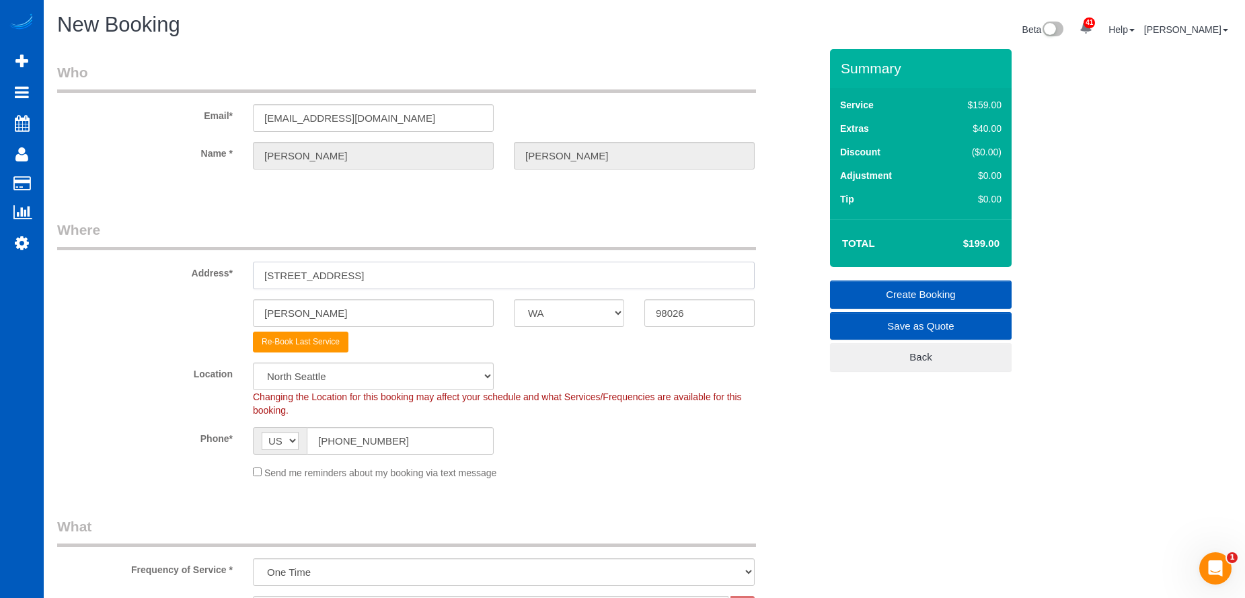
drag, startPoint x: 404, startPoint y: 274, endPoint x: 252, endPoint y: 264, distance: 152.4
click at [253, 264] on input "[STREET_ADDRESS]" at bounding box center [504, 276] width 502 height 28
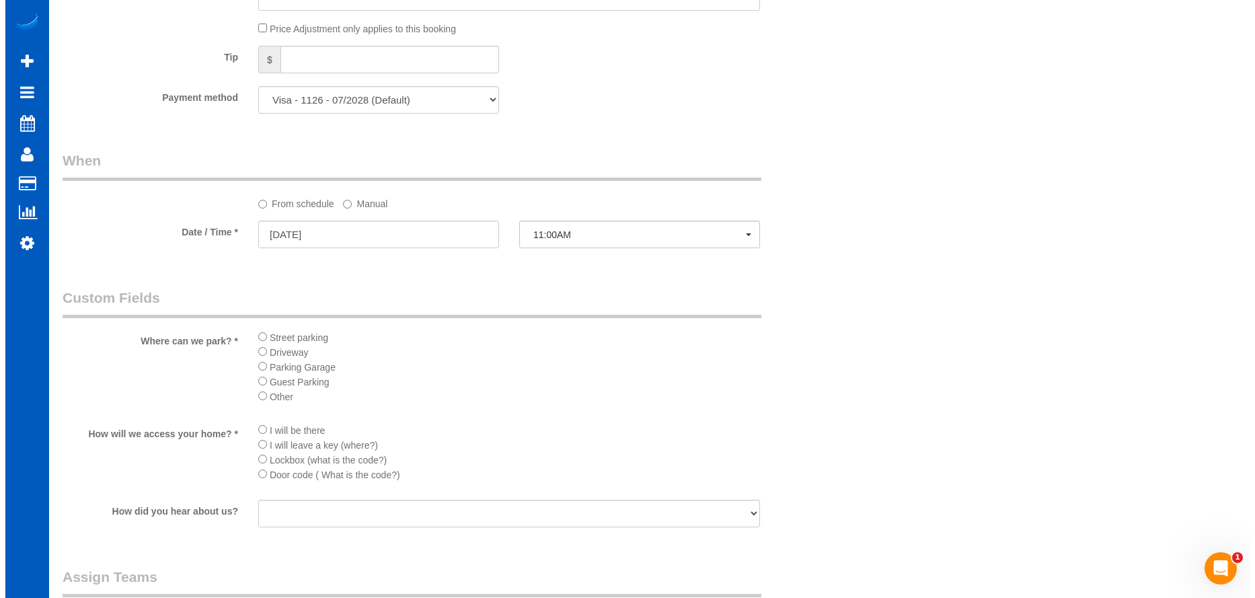
scroll to position [1413, 0]
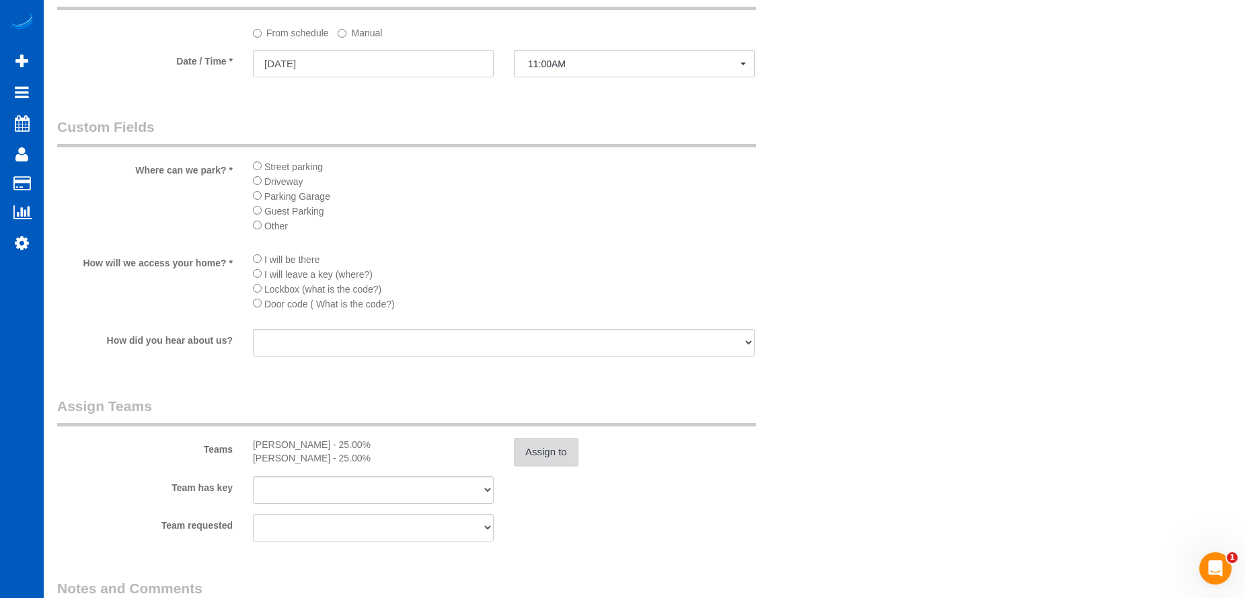
click at [536, 449] on button "Assign to" at bounding box center [546, 452] width 65 height 28
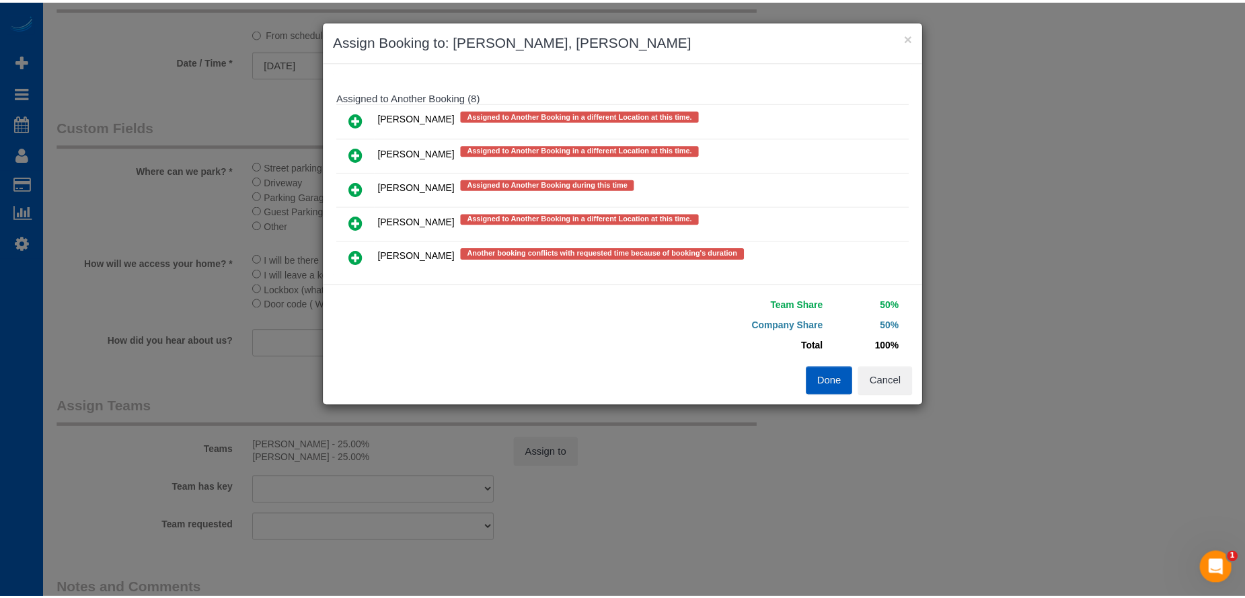
scroll to position [738, 0]
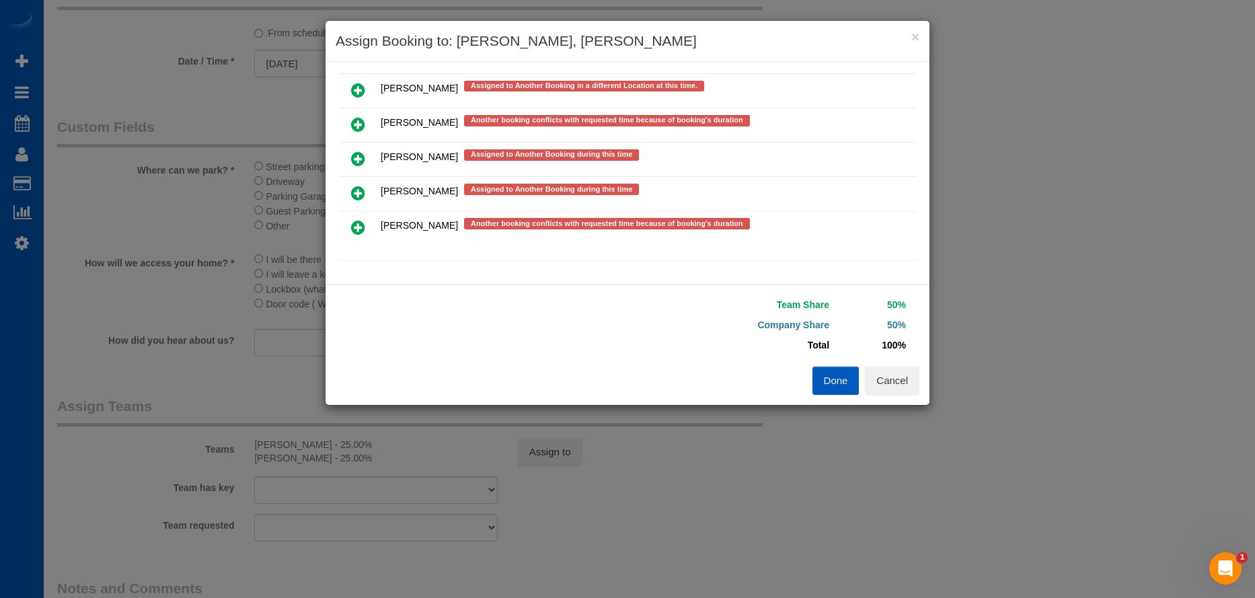
click at [918, 395] on div "Team Share 50% Company Share 50% Total 100% Warning: The Company share is 0%. I…" at bounding box center [628, 344] width 604 height 121
click at [911, 386] on button "Cancel" at bounding box center [892, 381] width 54 height 28
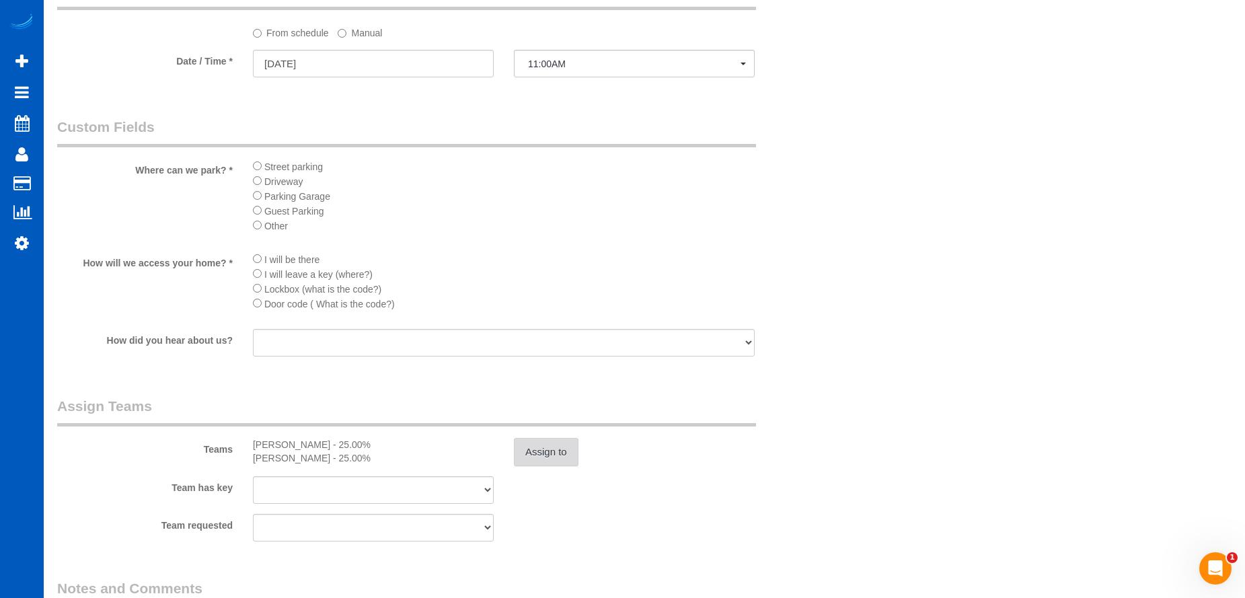
scroll to position [1144, 0]
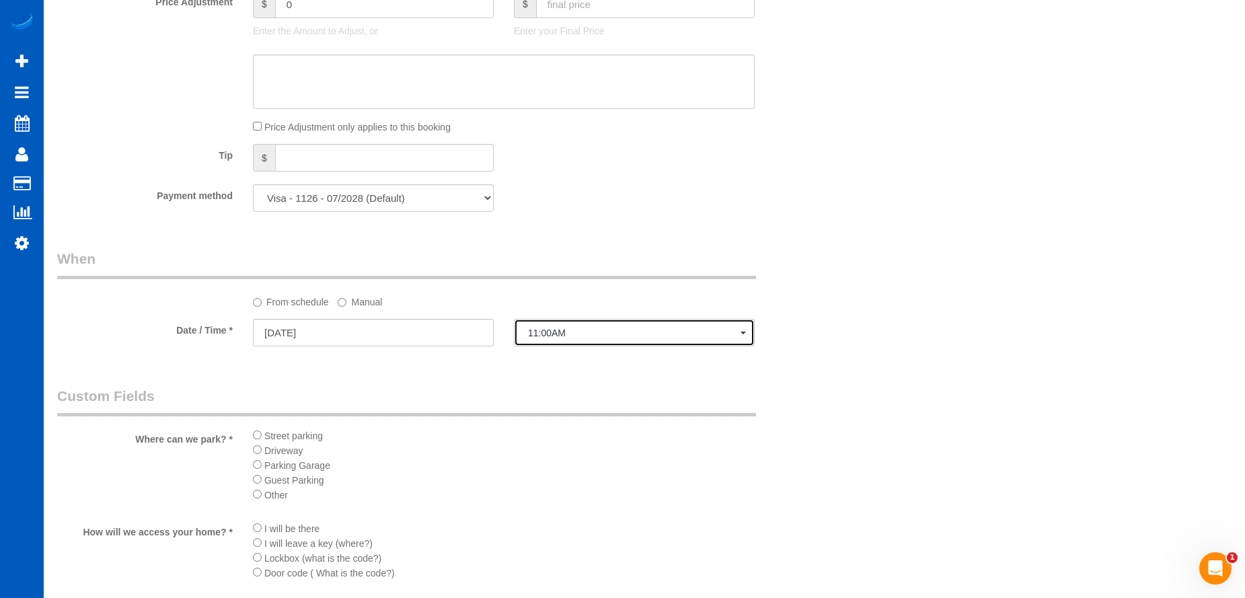
click at [613, 332] on span "11:00AM" at bounding box center [634, 333] width 213 height 11
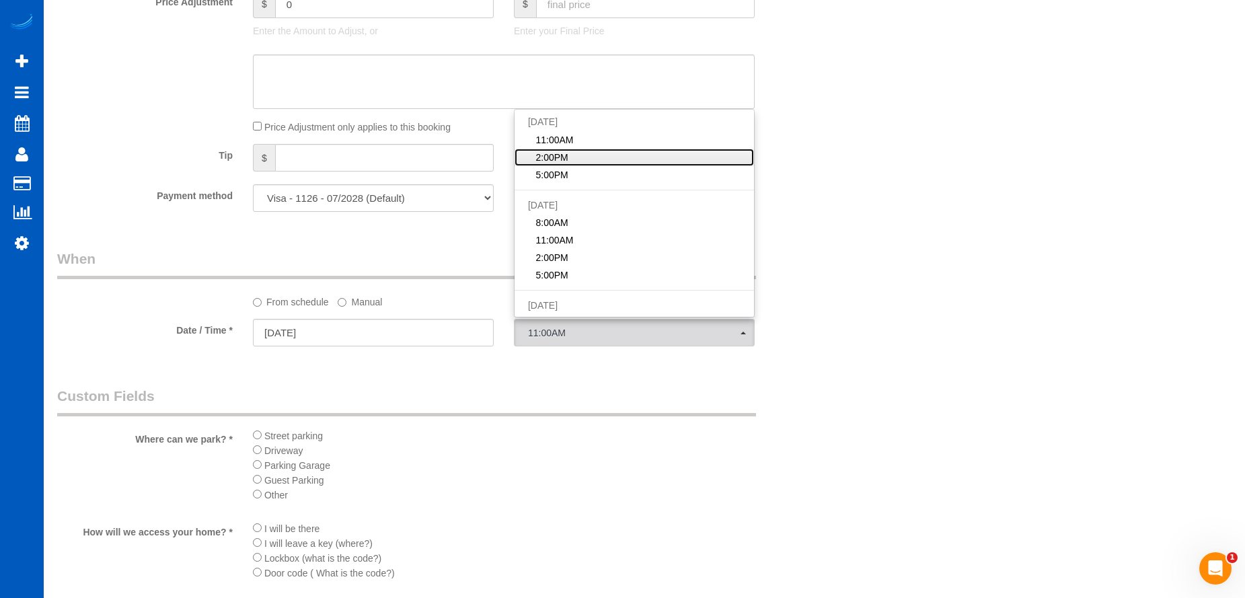
click at [633, 157] on link "2:00PM" at bounding box center [635, 157] width 240 height 17
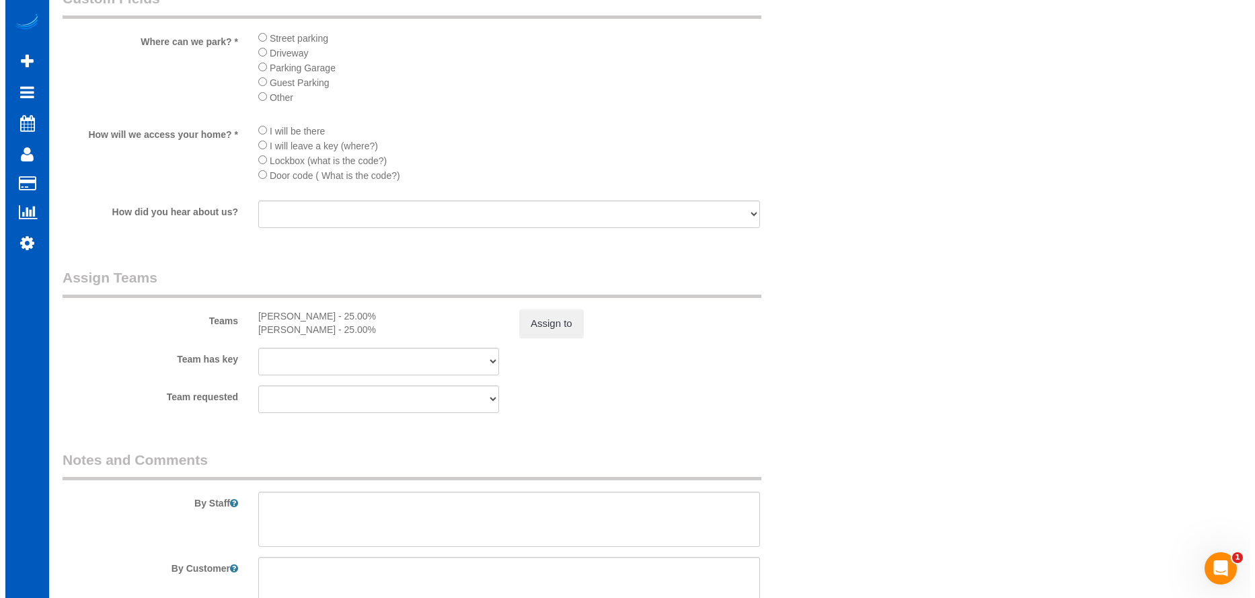
scroll to position [1547, 0]
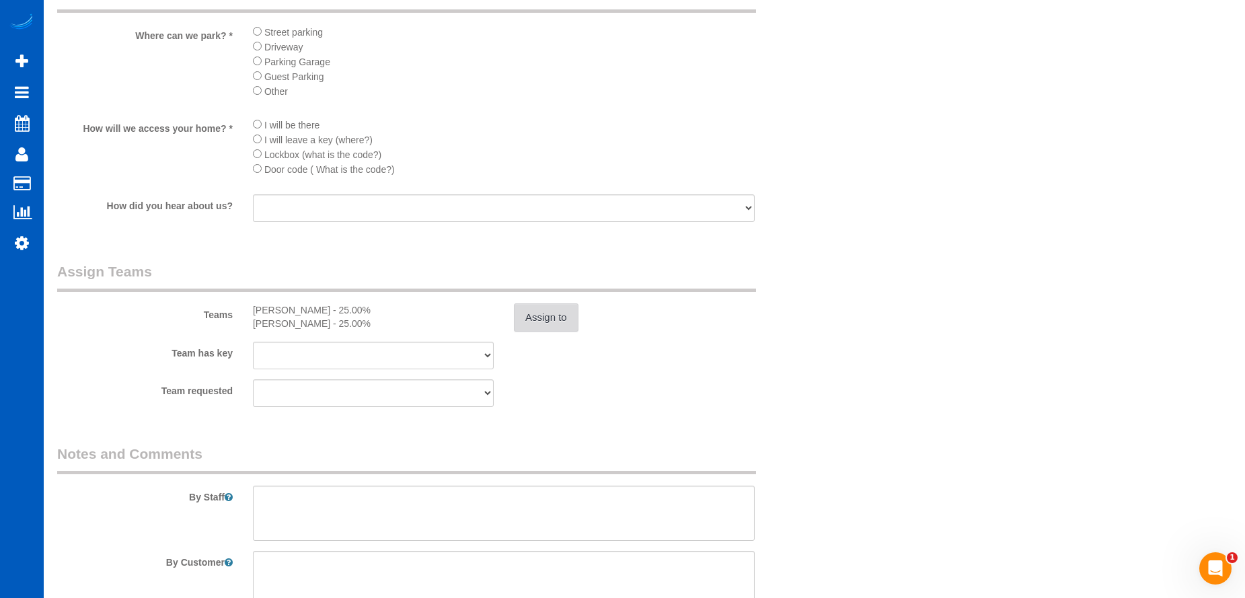
click at [563, 318] on button "Assign to" at bounding box center [546, 317] width 65 height 28
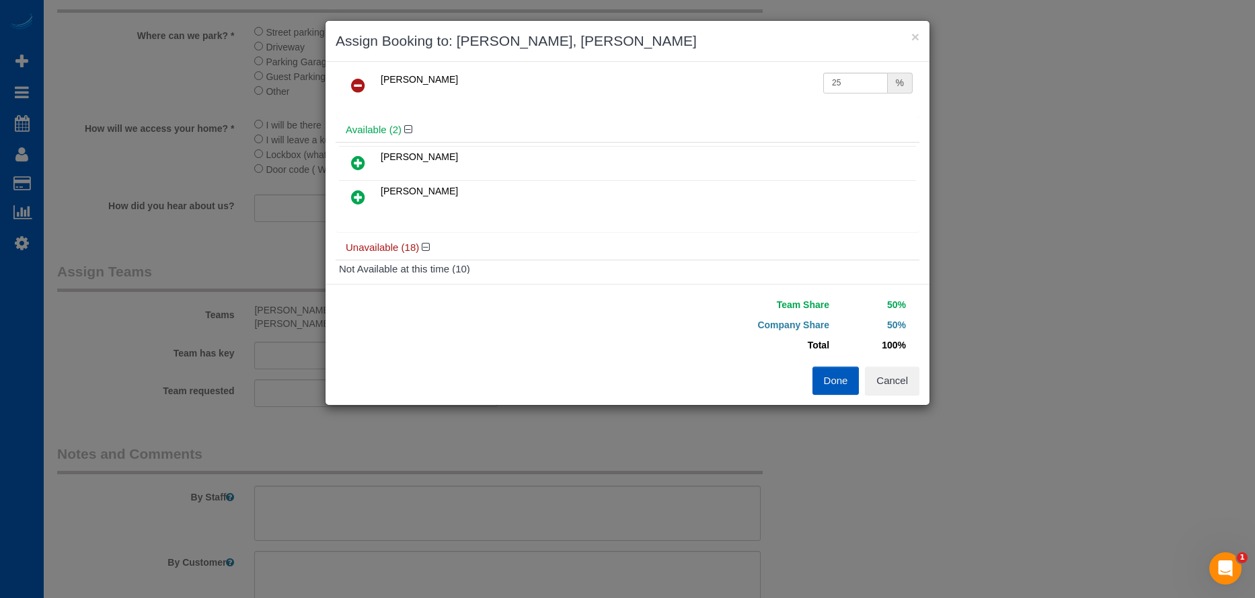
scroll to position [67, 0]
click at [890, 363] on div "Team Share 50% Company Share 50% Total 100% Warning: The Company share is 0%. I…" at bounding box center [774, 331] width 292 height 72
click at [887, 386] on button "Cancel" at bounding box center [892, 381] width 54 height 28
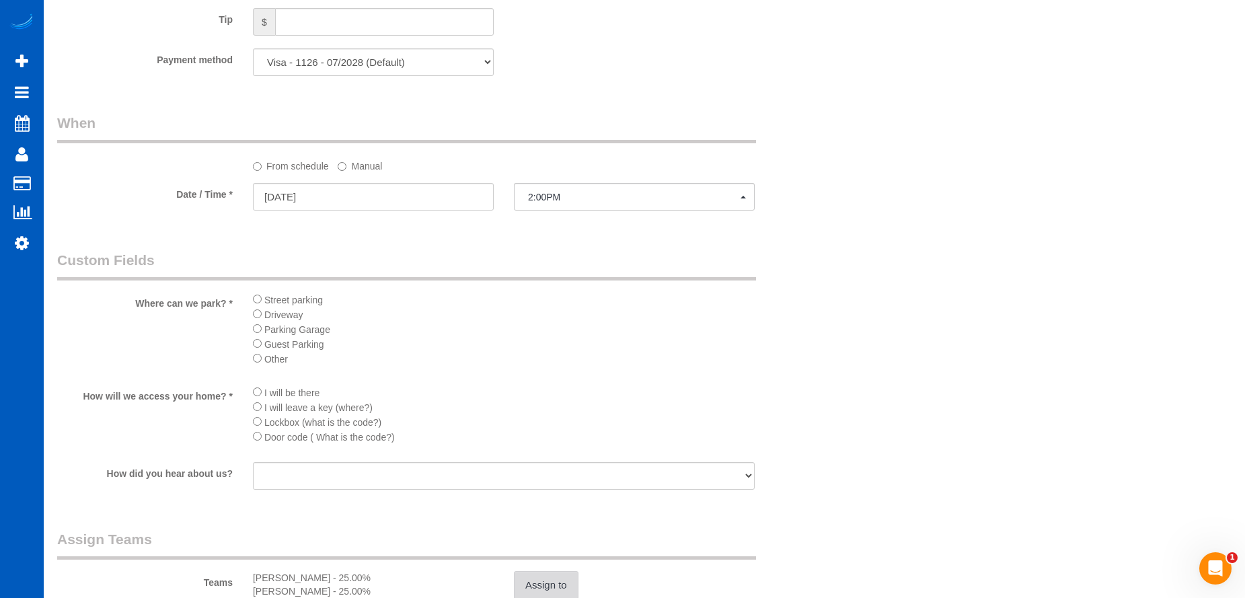
scroll to position [1278, 0]
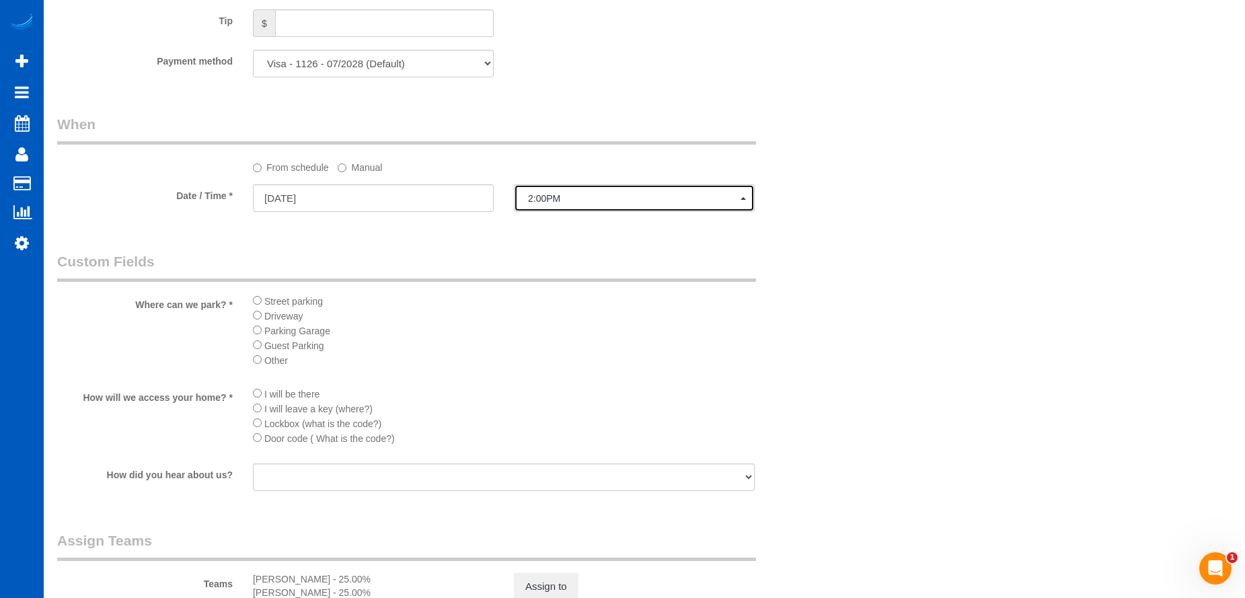
click at [616, 190] on button "2:00PM" at bounding box center [634, 198] width 241 height 28
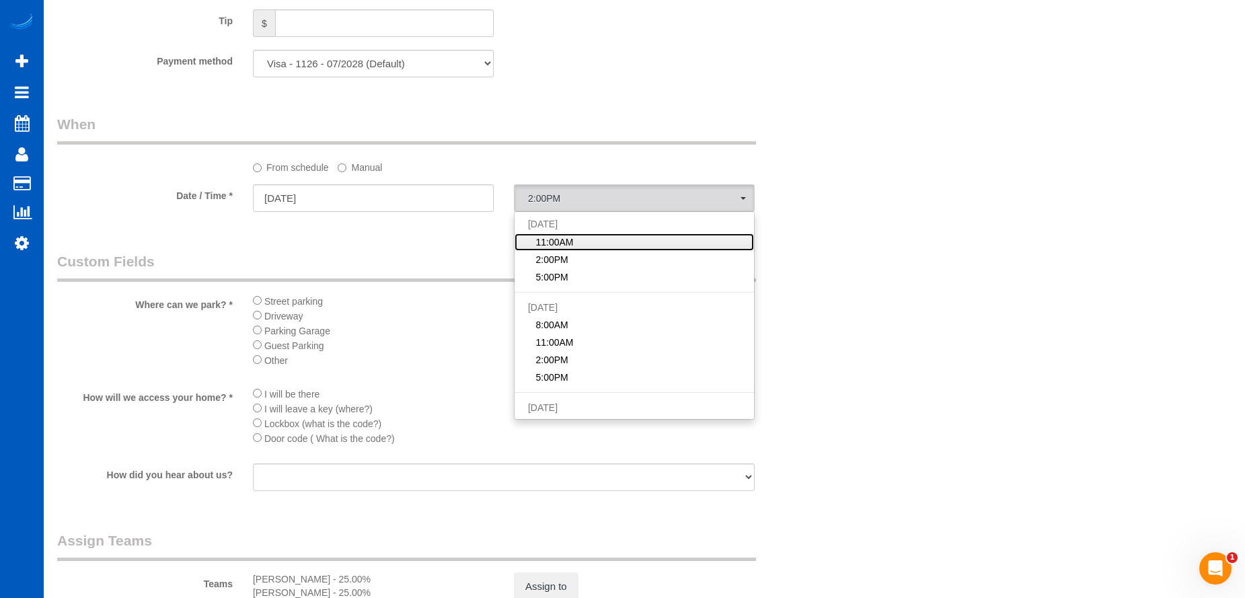
click at [581, 243] on link "11:00AM" at bounding box center [635, 241] width 240 height 17
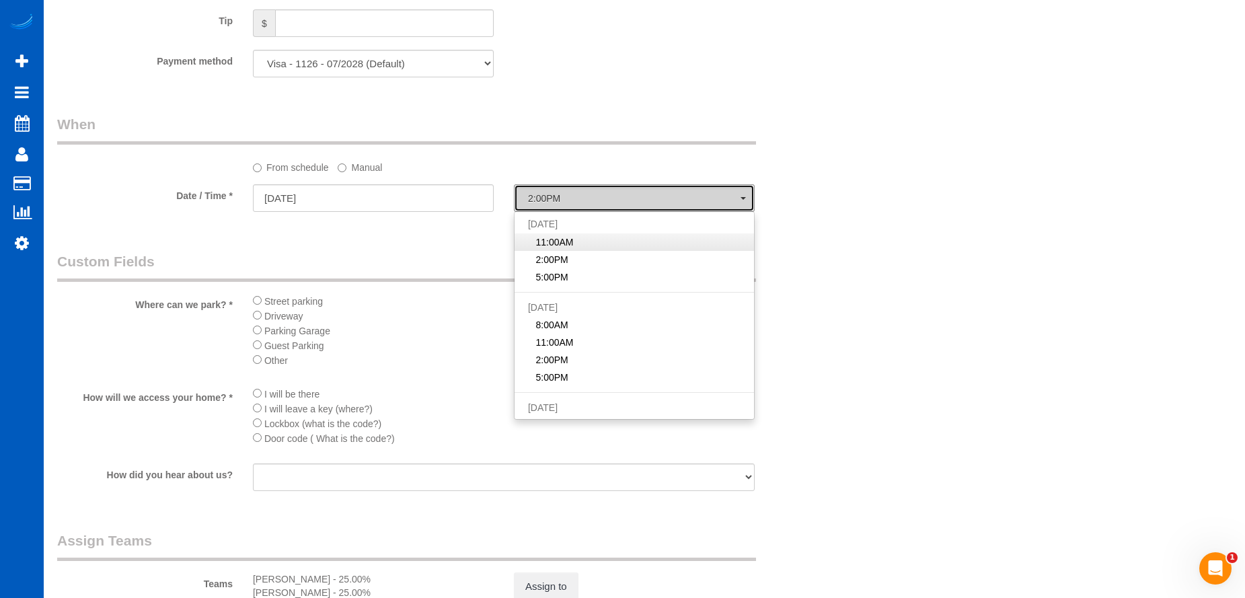
select select "spot17"
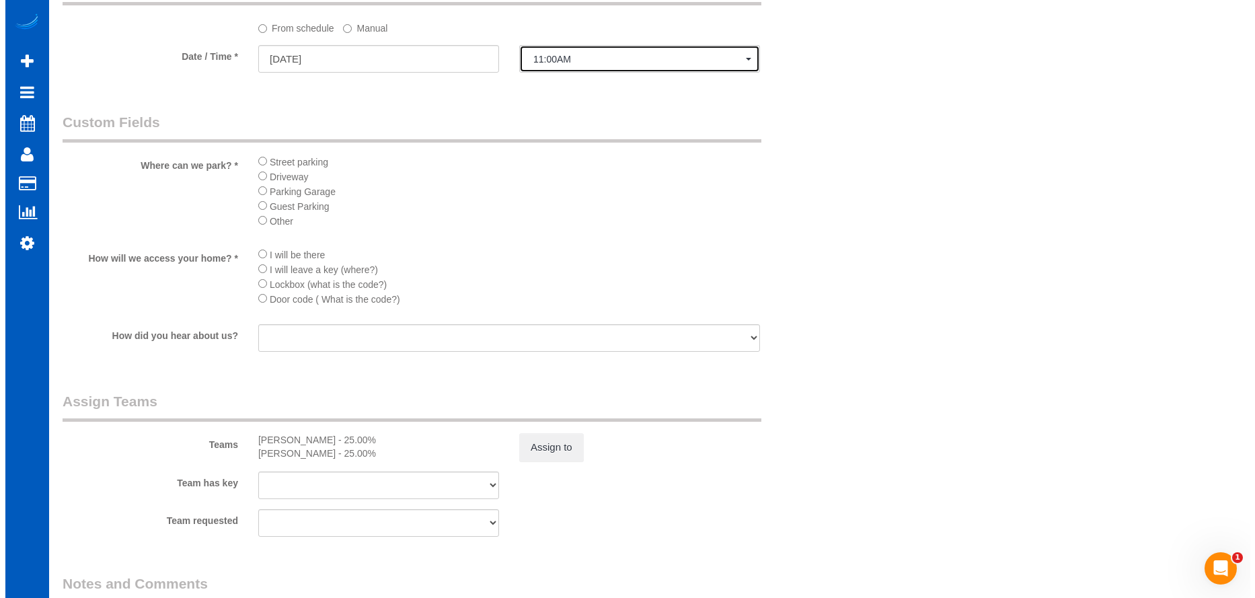
scroll to position [1547, 0]
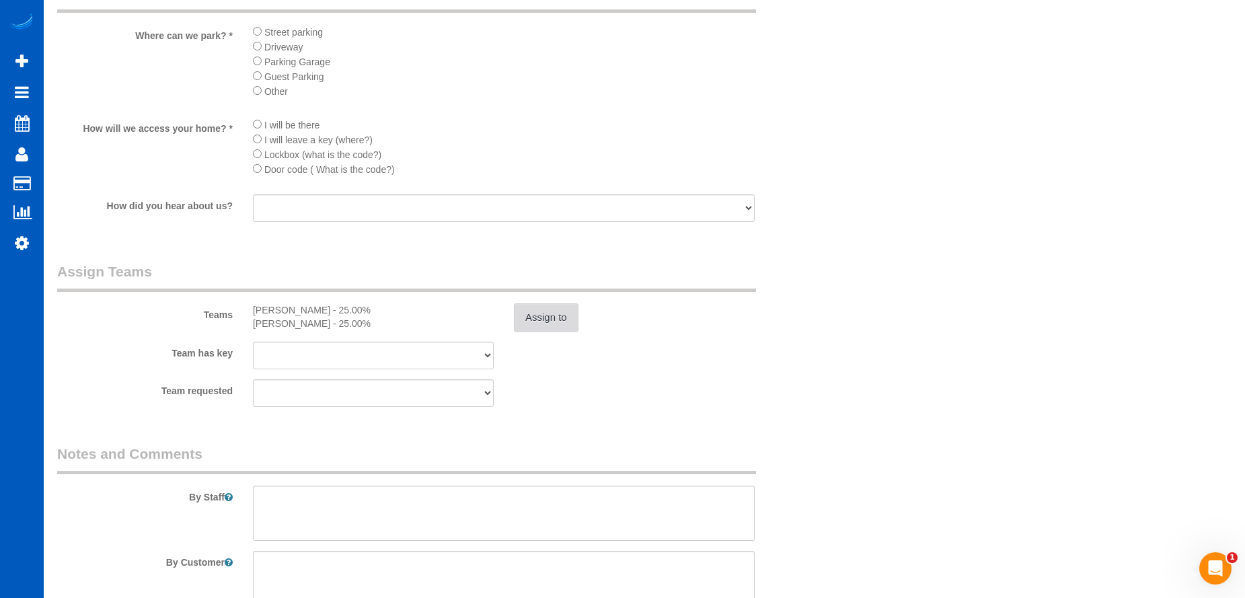
click at [554, 321] on button "Assign to" at bounding box center [546, 317] width 65 height 28
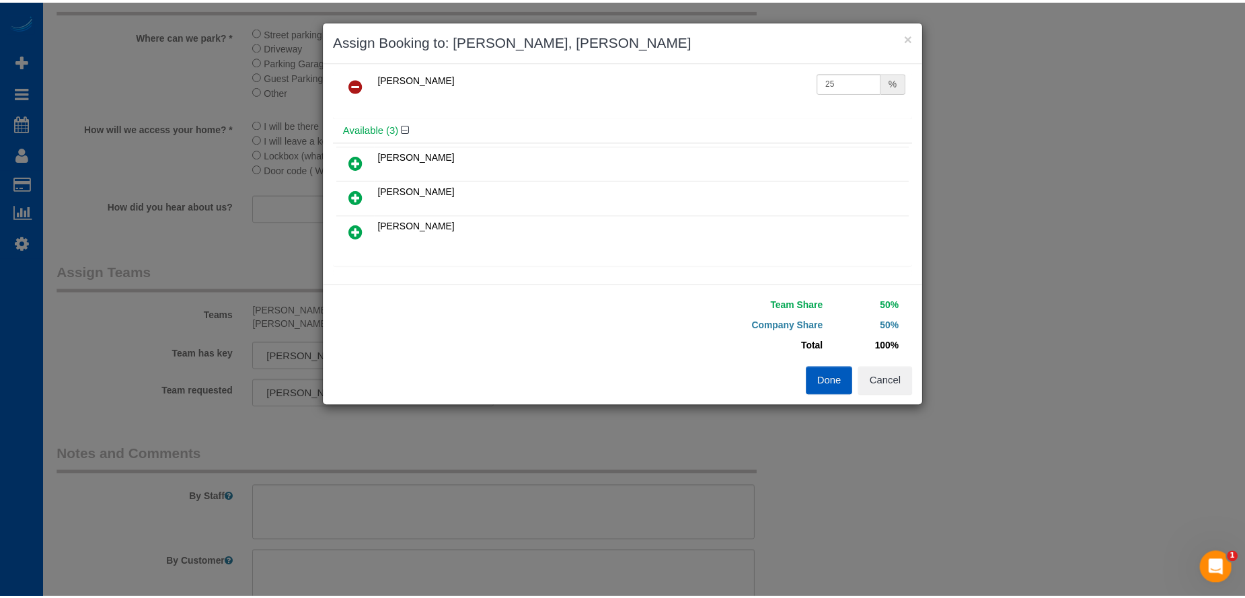
scroll to position [0, 0]
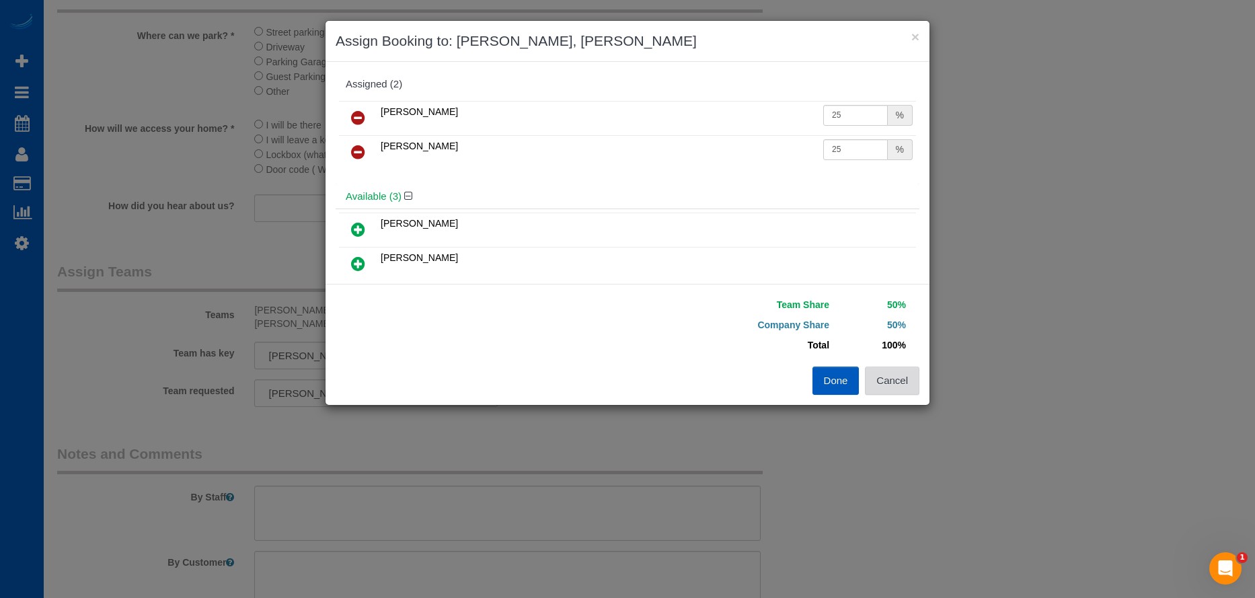
click at [909, 381] on button "Cancel" at bounding box center [892, 381] width 54 height 28
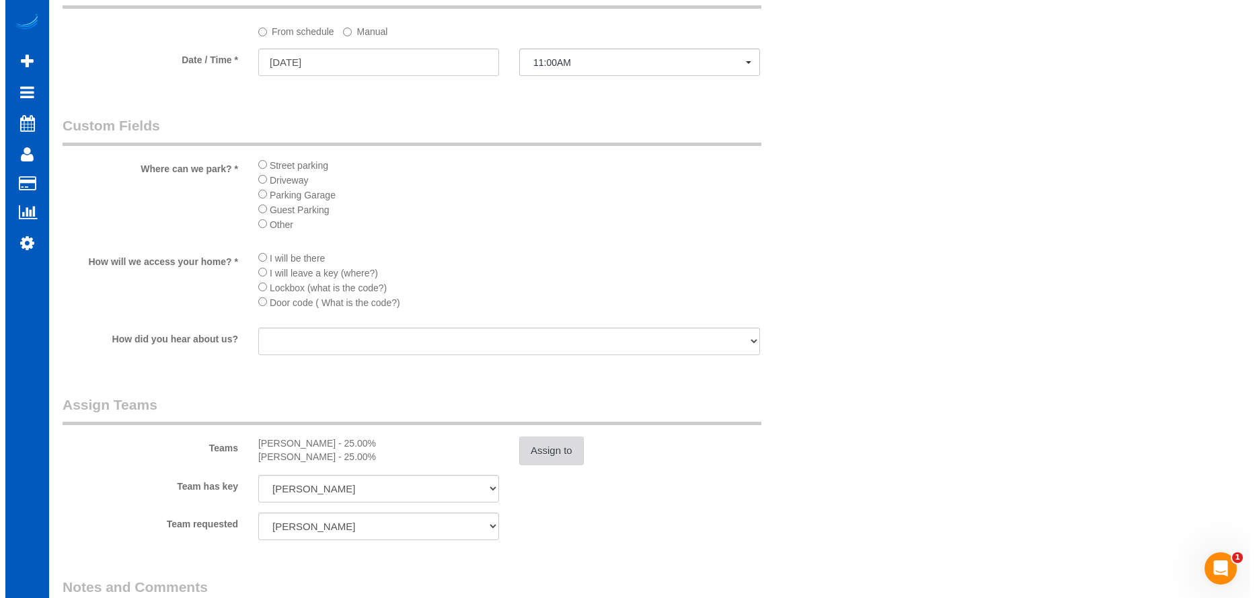
scroll to position [1480, 0]
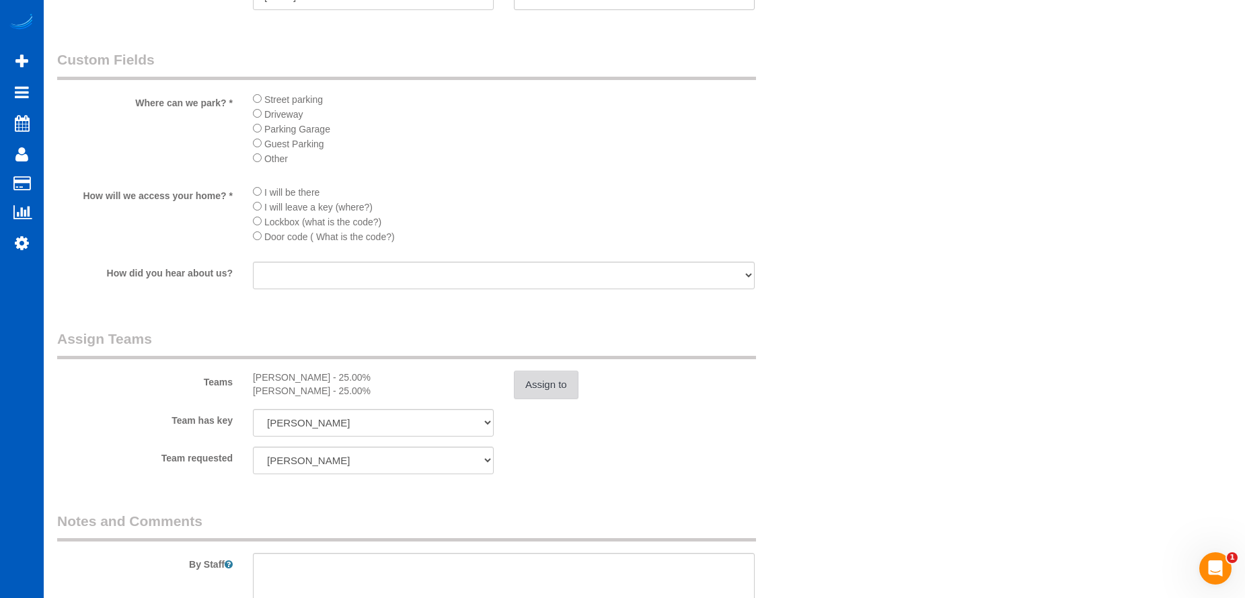
click at [559, 381] on button "Assign to" at bounding box center [546, 385] width 65 height 28
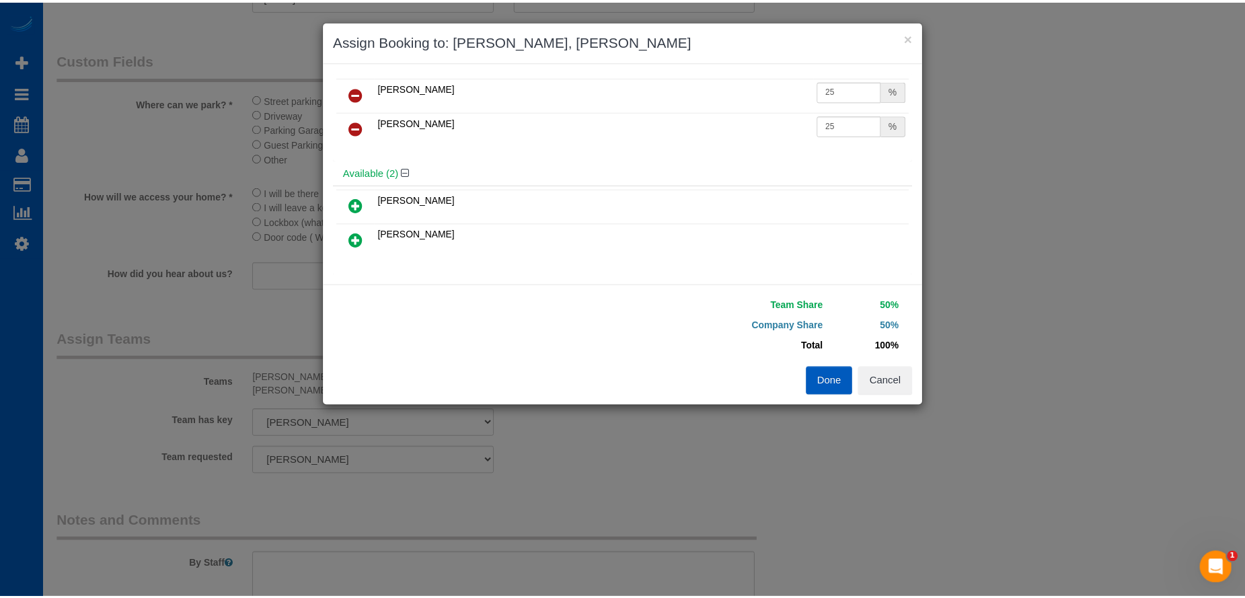
scroll to position [0, 0]
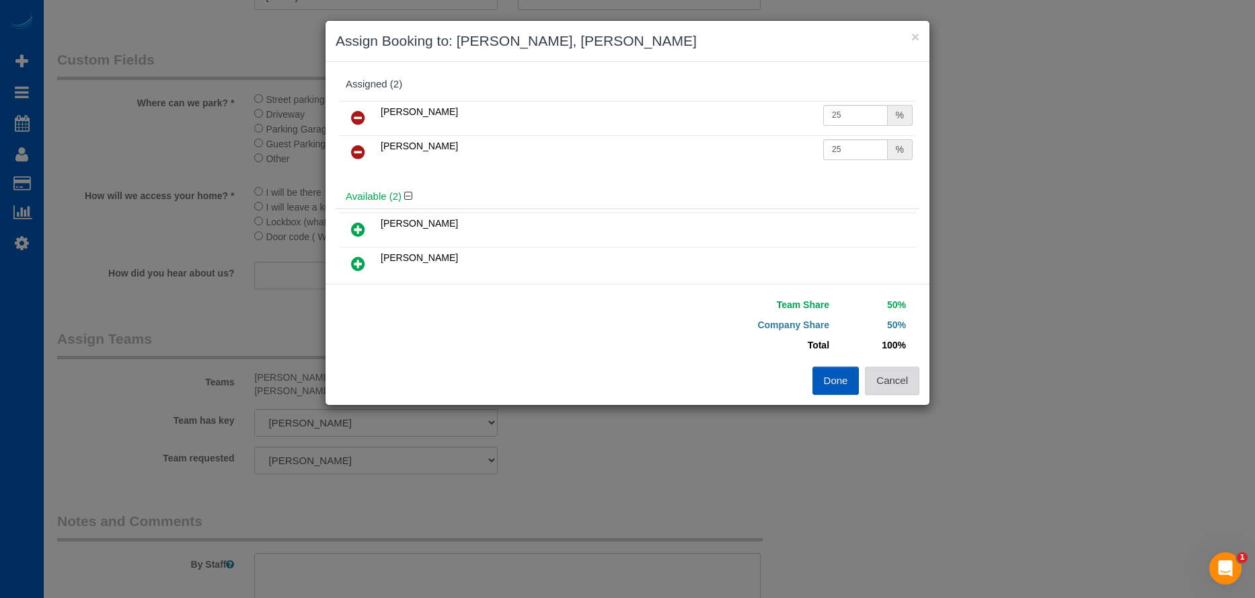
click at [893, 382] on button "Cancel" at bounding box center [892, 381] width 54 height 28
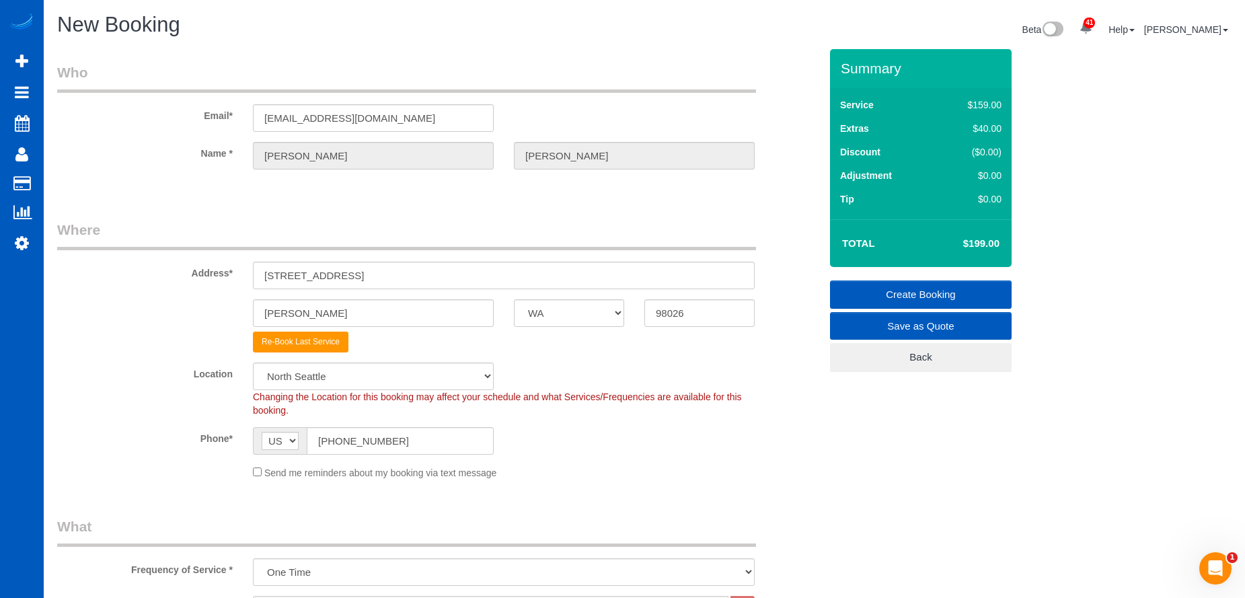
click at [885, 289] on link "Create Booking" at bounding box center [921, 295] width 182 height 28
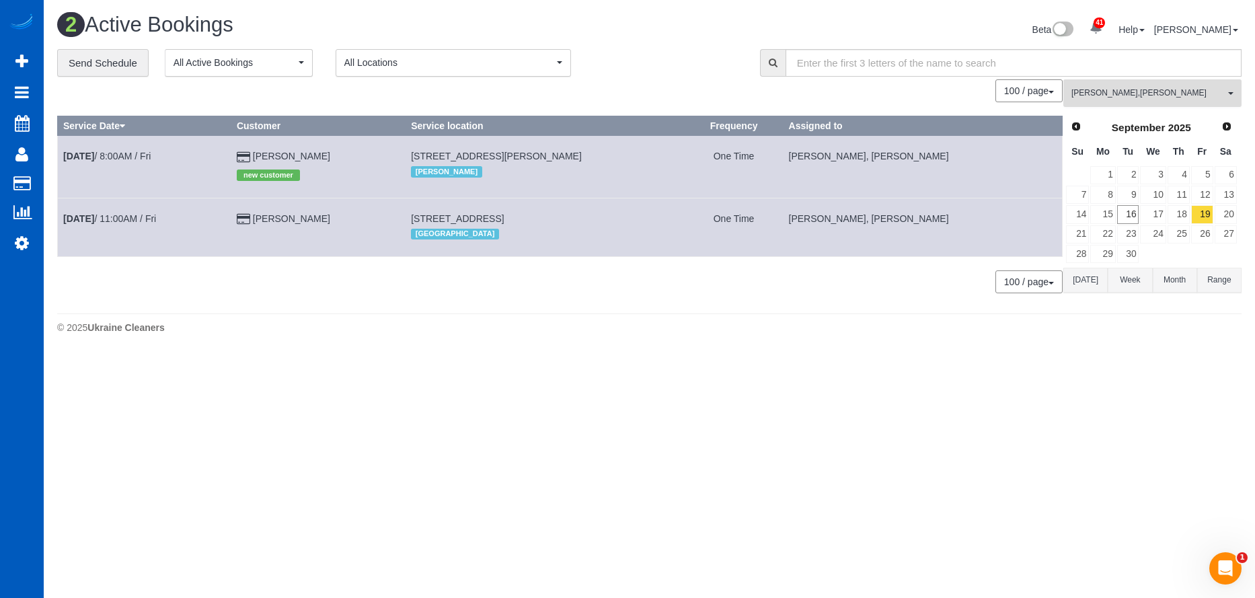
click at [1208, 87] on button "[PERSON_NAME] , [PERSON_NAME] All Teams" at bounding box center [1153, 93] width 178 height 28
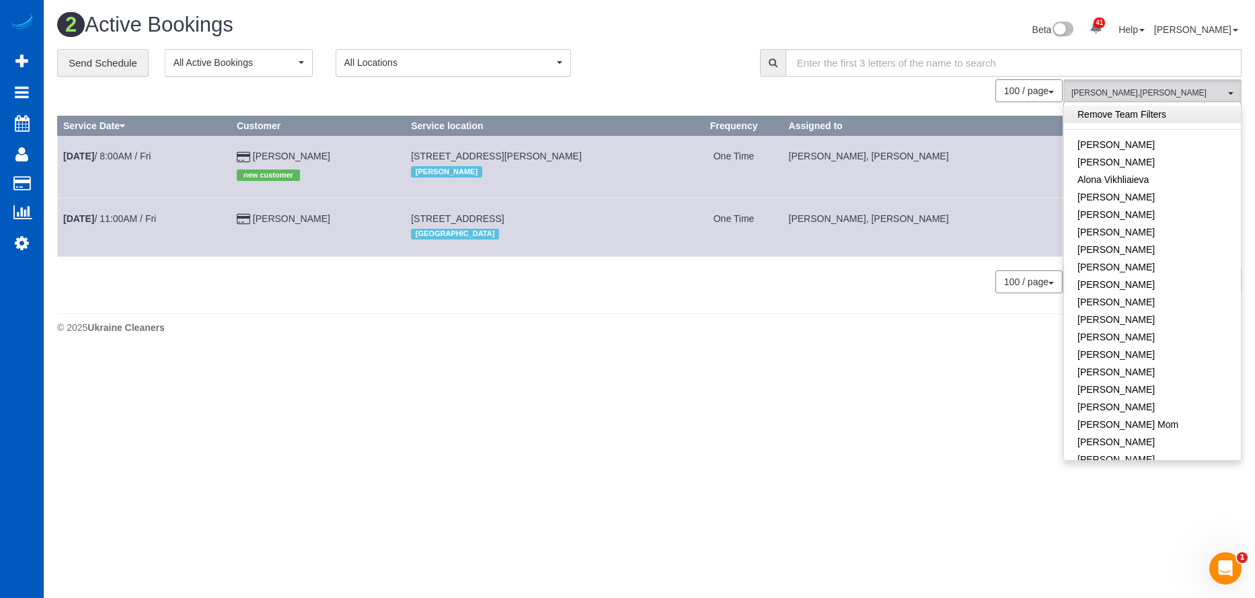
click at [1186, 116] on link "Remove Team Filters" at bounding box center [1152, 114] width 177 height 17
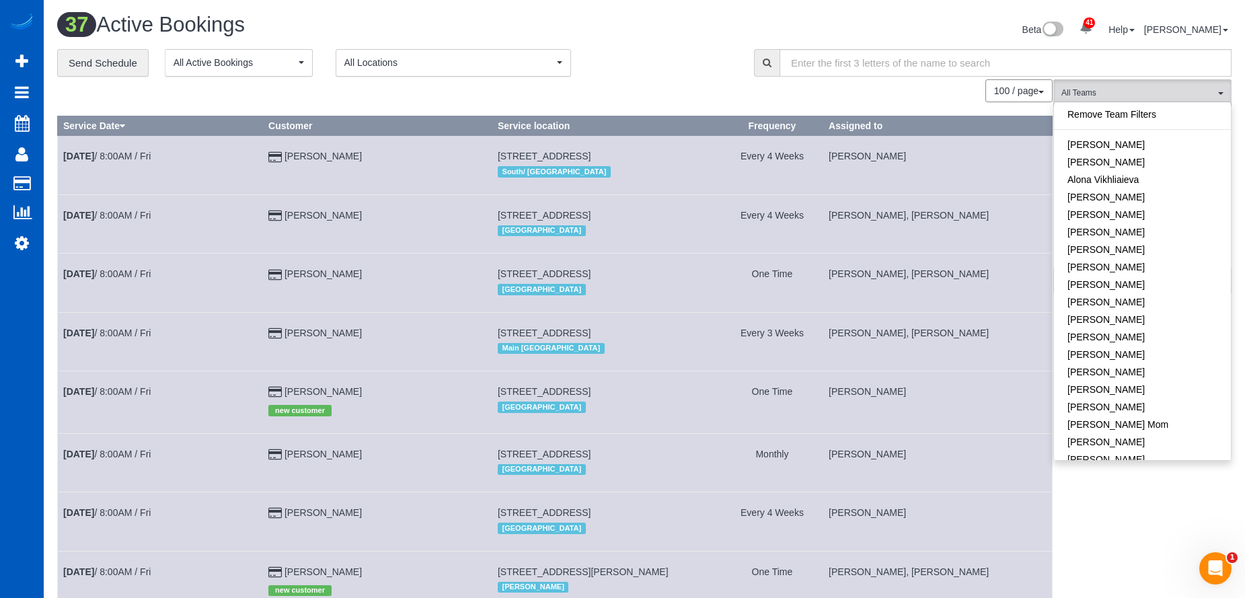
click at [628, 30] on h1 "37 Active Bookings" at bounding box center [345, 24] width 577 height 23
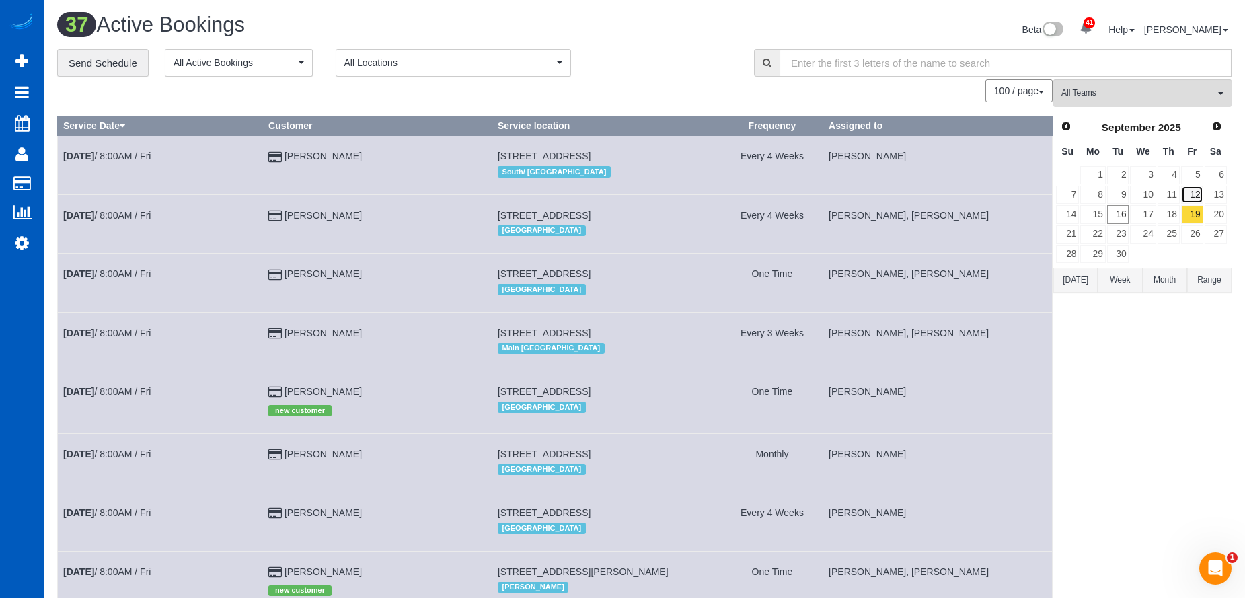
click at [1197, 192] on link "12" at bounding box center [1192, 195] width 22 height 18
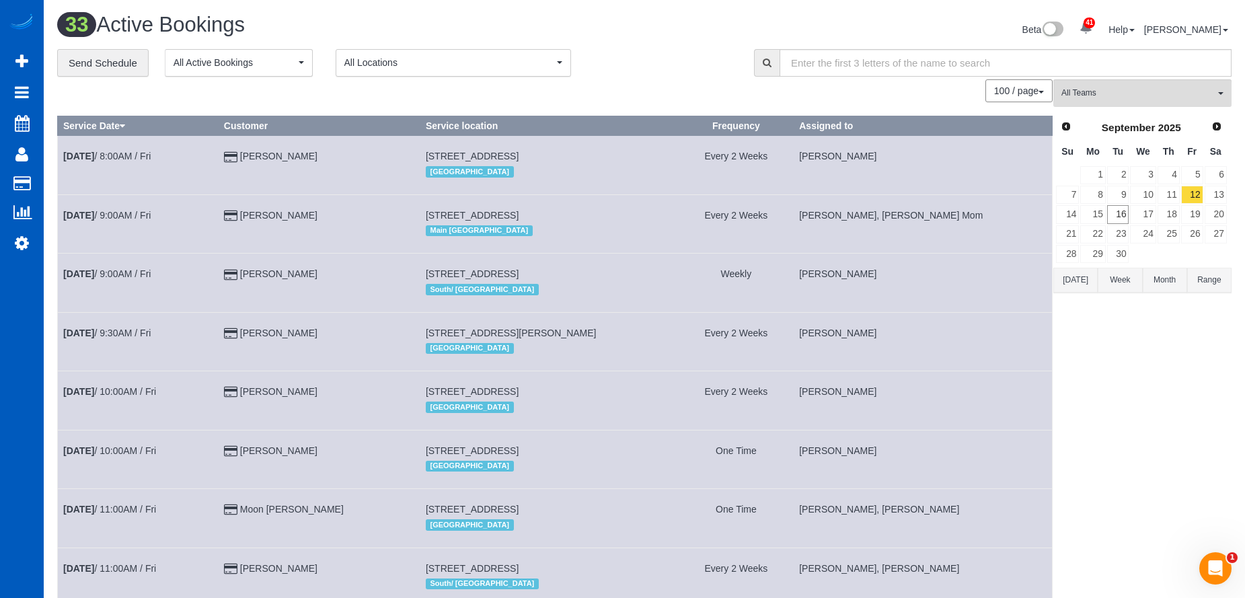
click at [1221, 193] on link "13" at bounding box center [1216, 195] width 22 height 18
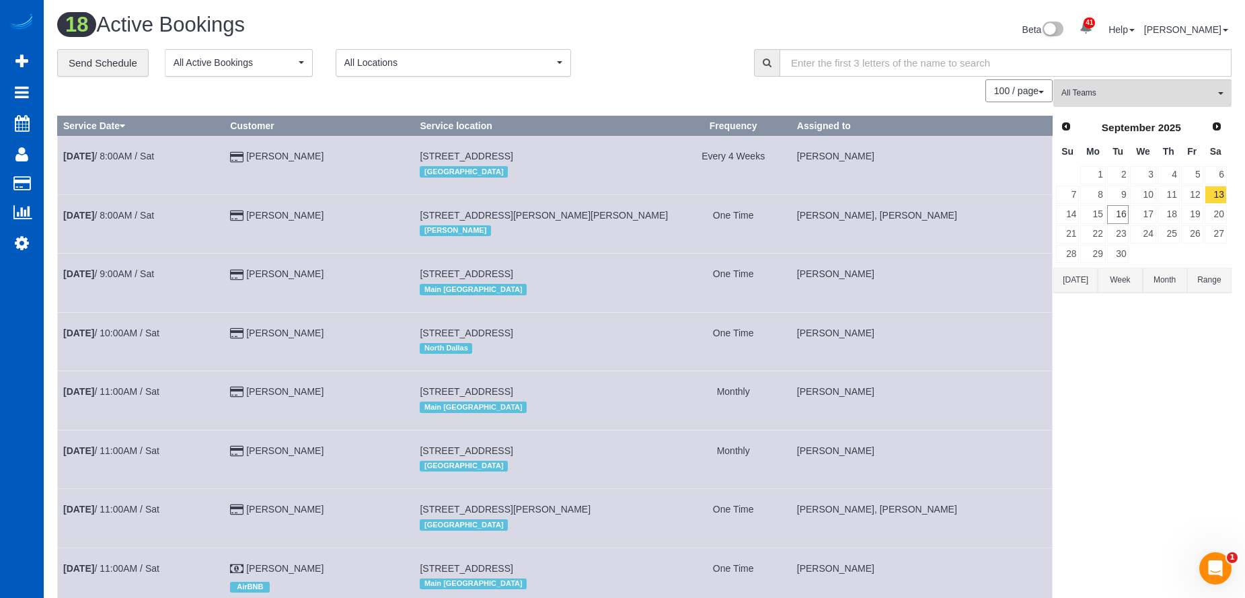
click at [628, 69] on div "**********" at bounding box center [395, 63] width 677 height 28
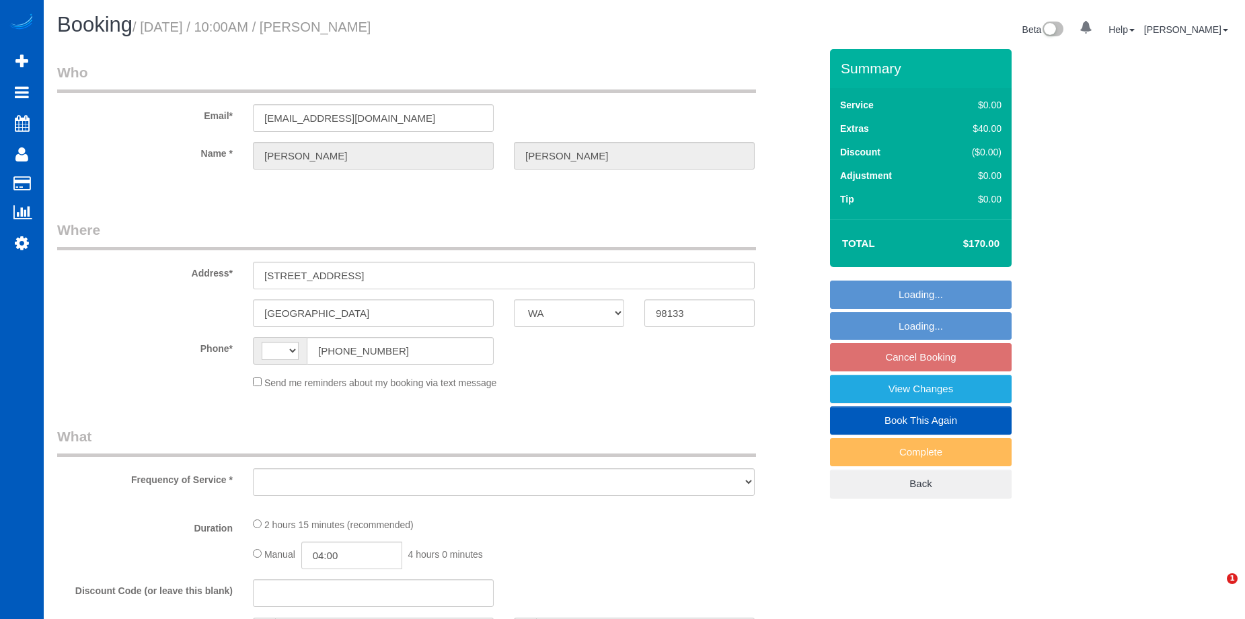
select select "WA"
select select "string:[GEOGRAPHIC_DATA]"
select select "string:fspay-24176193-f057-43b5-a25a-0a1f1e2b8b1c"
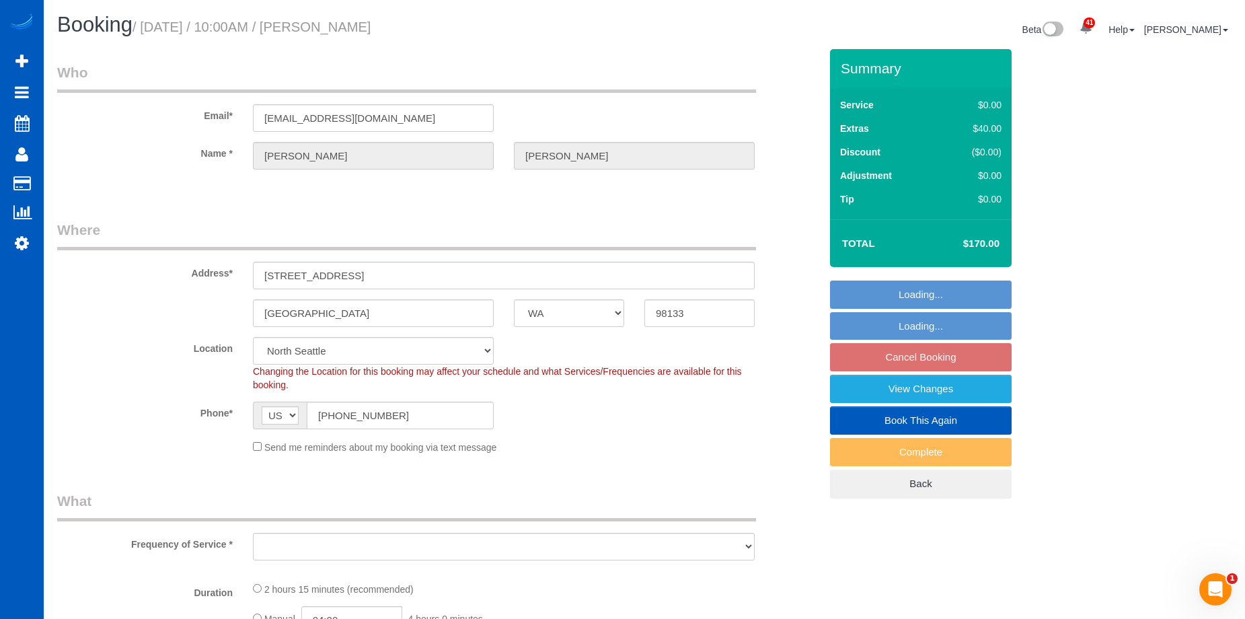
select select "number:8"
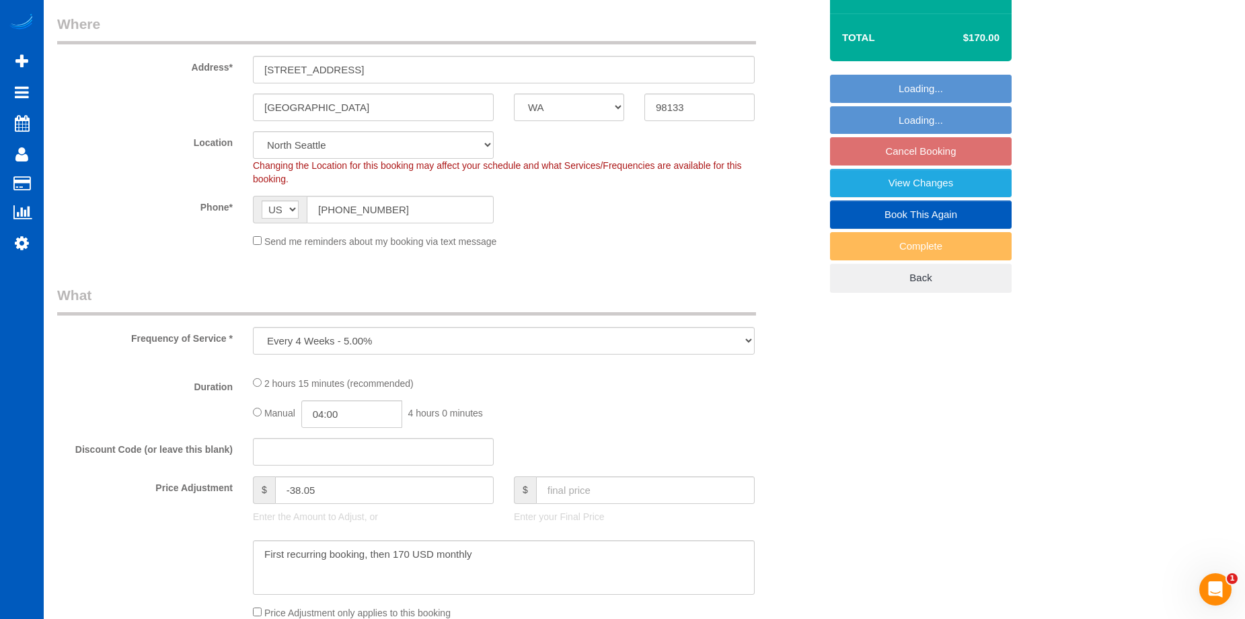
select select "object:1269"
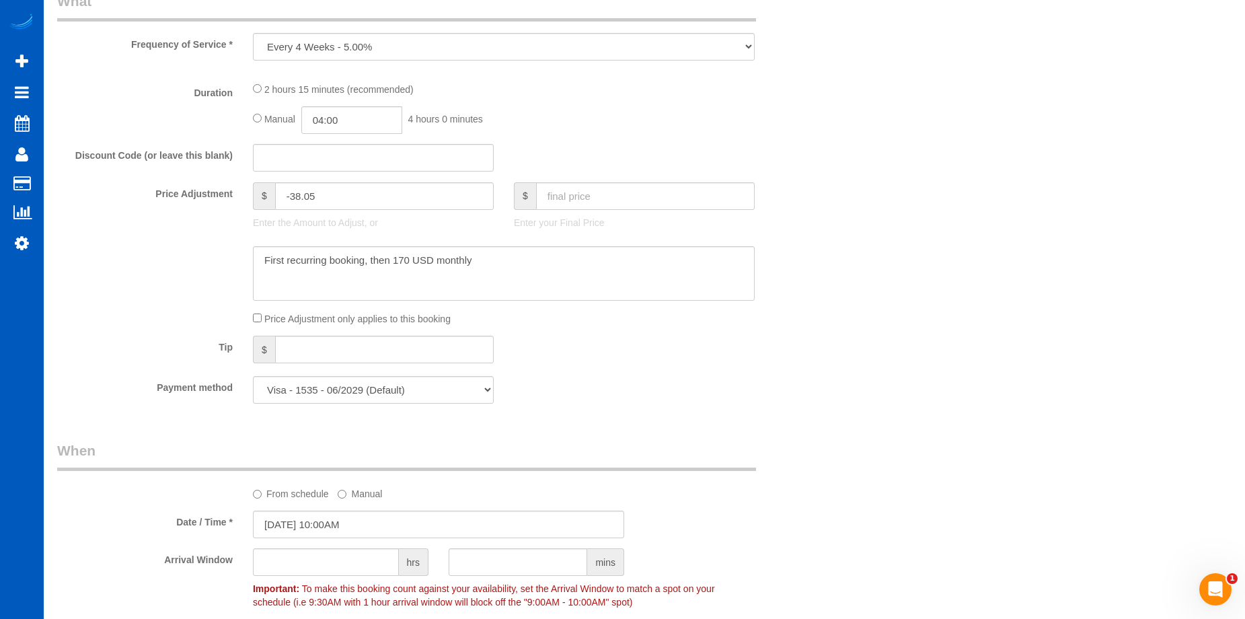
select select "199"
select select "1001"
select select "3"
select select "2"
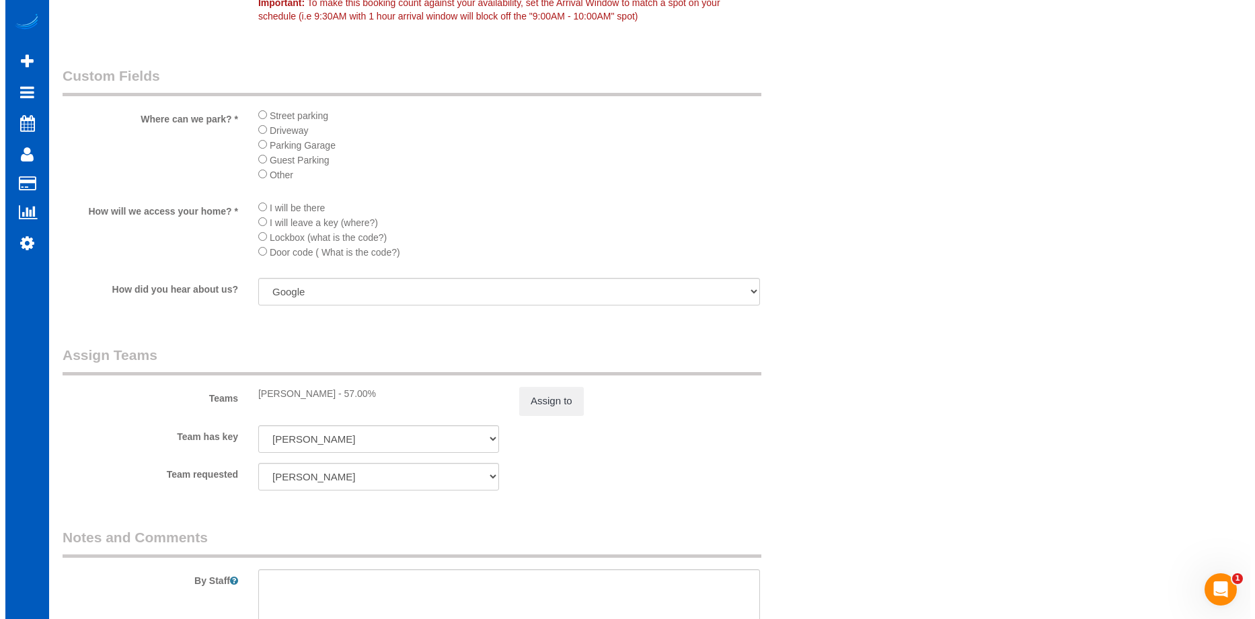
scroll to position [1513, 0]
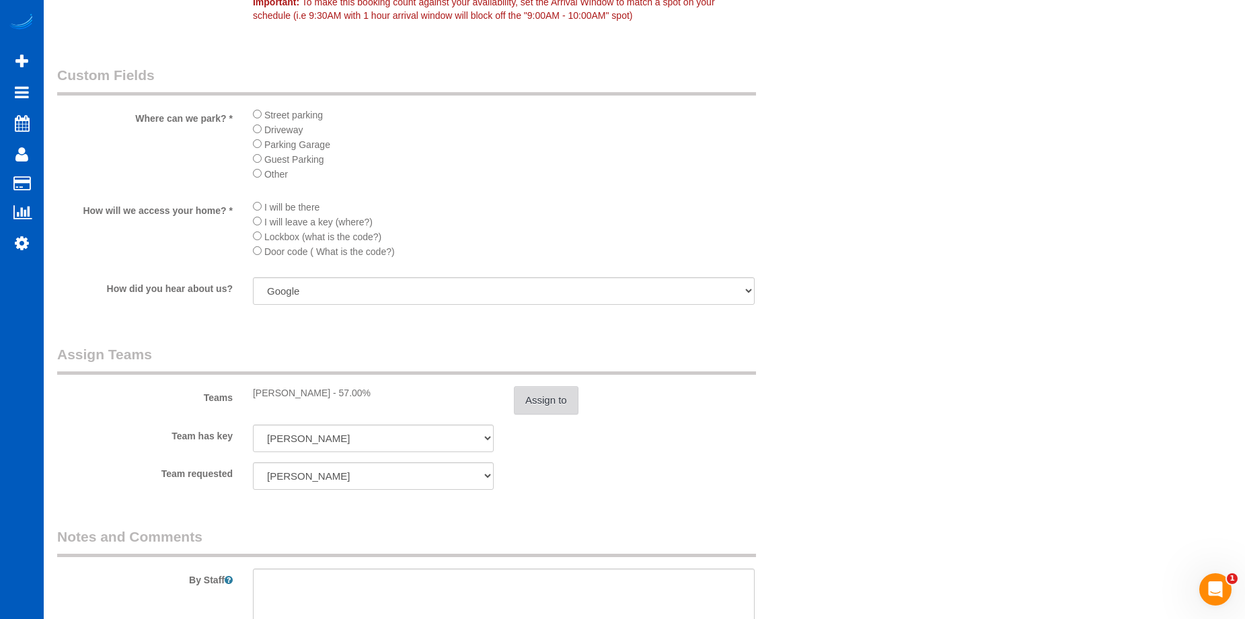
click at [554, 401] on button "Assign to" at bounding box center [546, 400] width 65 height 28
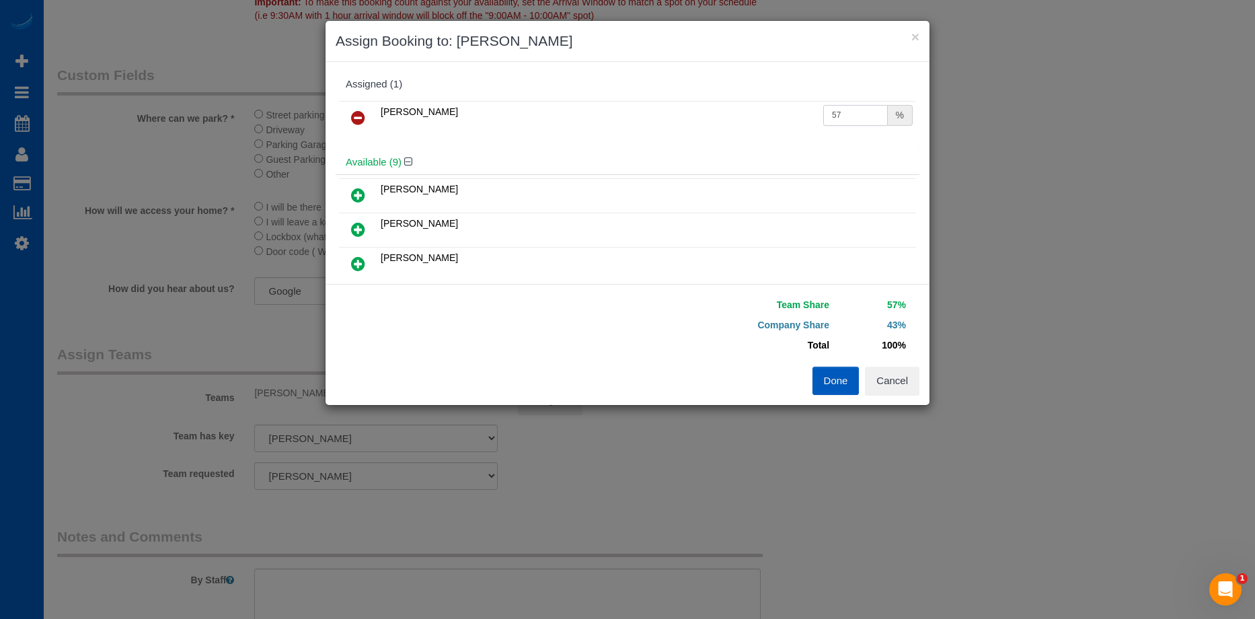
click at [824, 112] on input "57" at bounding box center [856, 115] width 65 height 21
drag, startPoint x: 836, startPoint y: 115, endPoint x: 788, endPoint y: 108, distance: 49.0
click at [788, 108] on tr "Nataliia Moskalenko 57 %" at bounding box center [627, 118] width 577 height 34
type input "50"
click at [828, 374] on button "Done" at bounding box center [836, 381] width 47 height 28
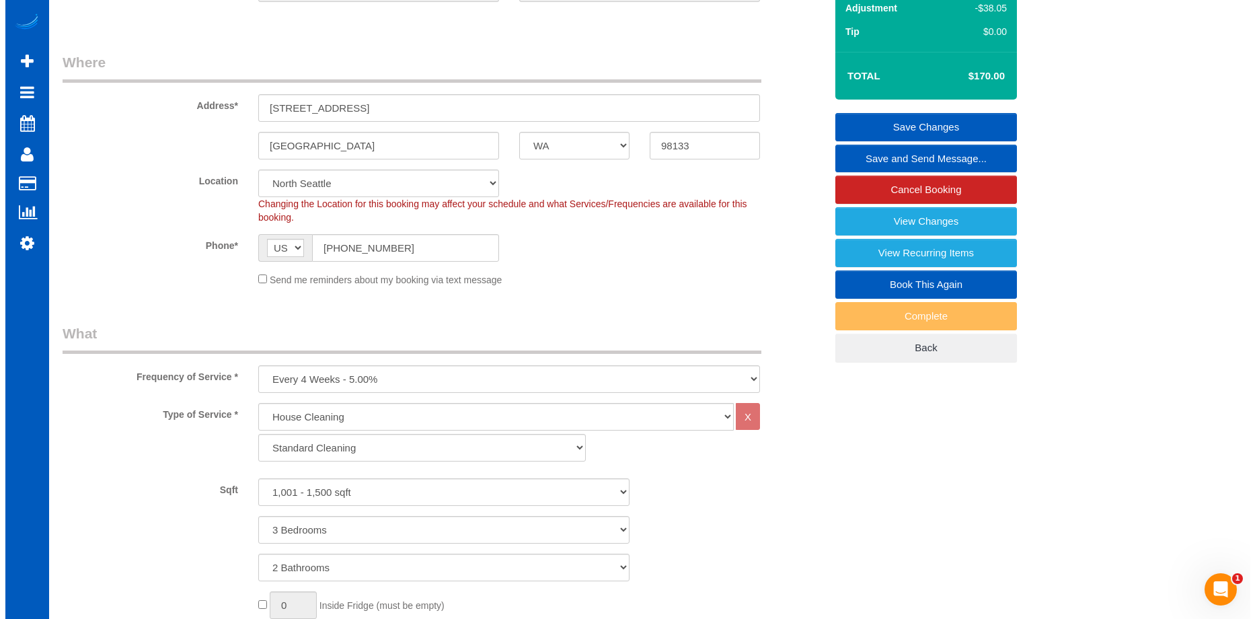
scroll to position [0, 0]
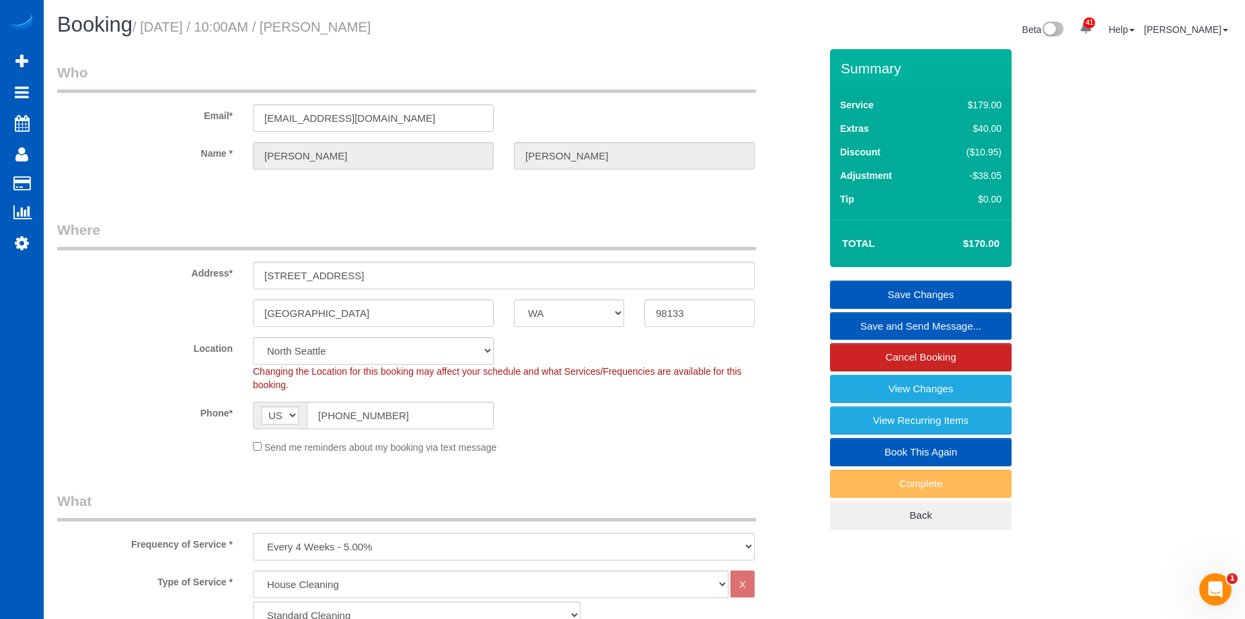
click at [880, 285] on link "Save Changes" at bounding box center [921, 295] width 182 height 28
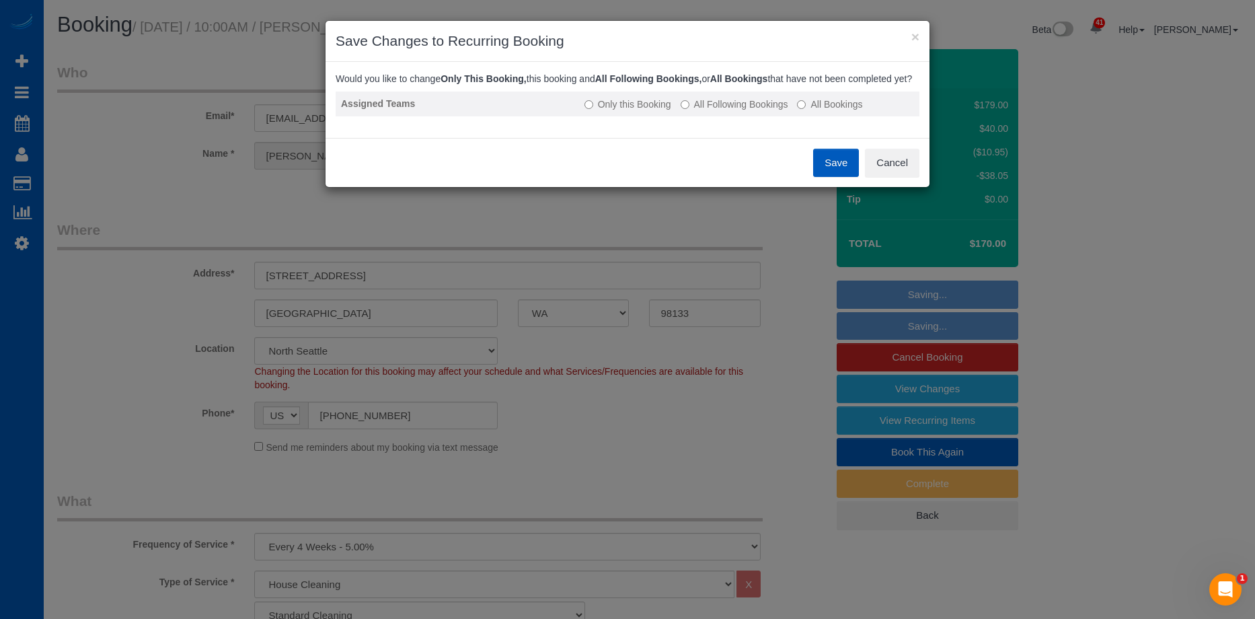
click at [740, 111] on label "All Following Bookings" at bounding box center [735, 104] width 108 height 13
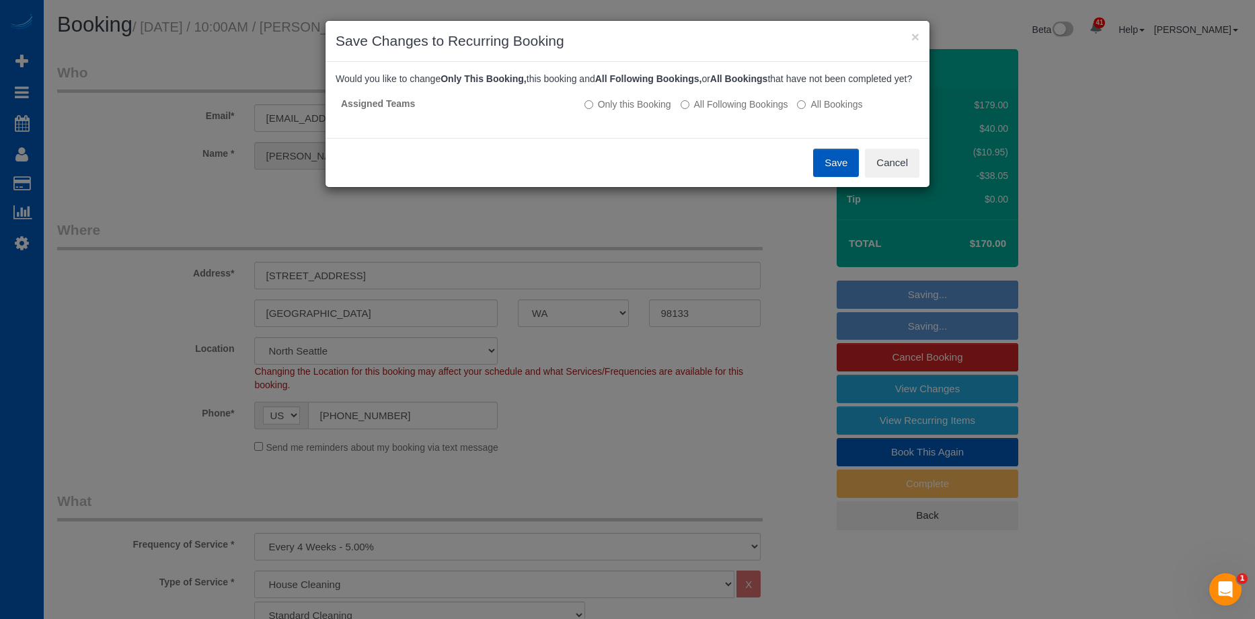
click at [834, 174] on button "Save" at bounding box center [836, 163] width 46 height 28
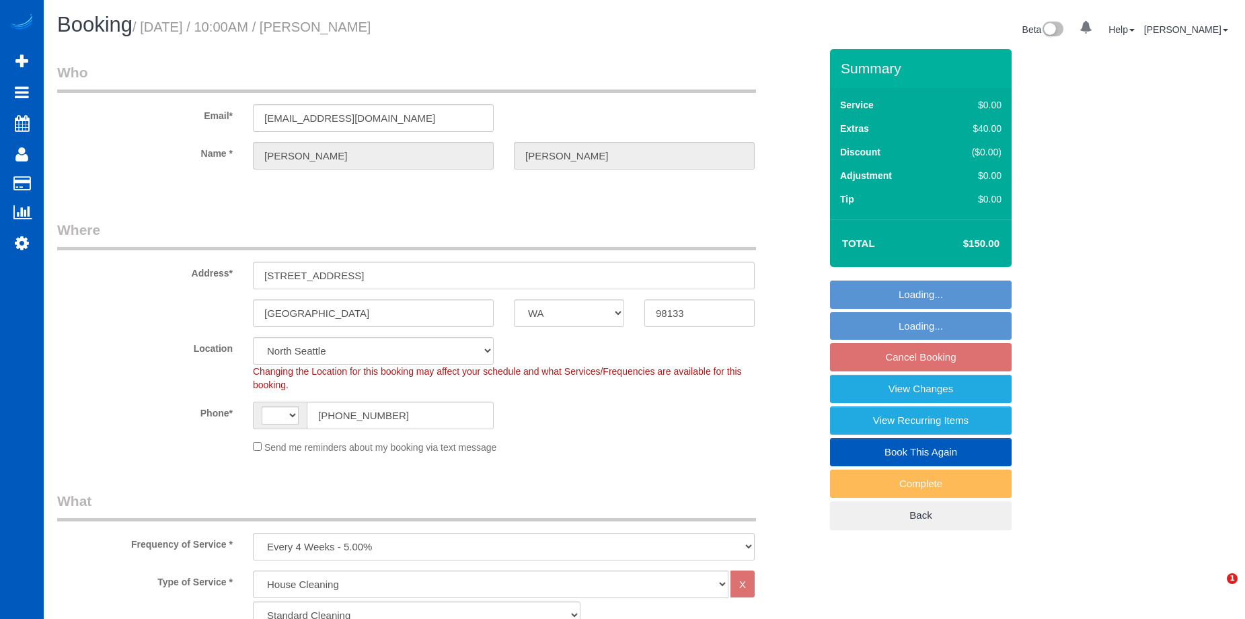
select select "WA"
select select "199"
select select "1001"
select select "3"
select select "2"
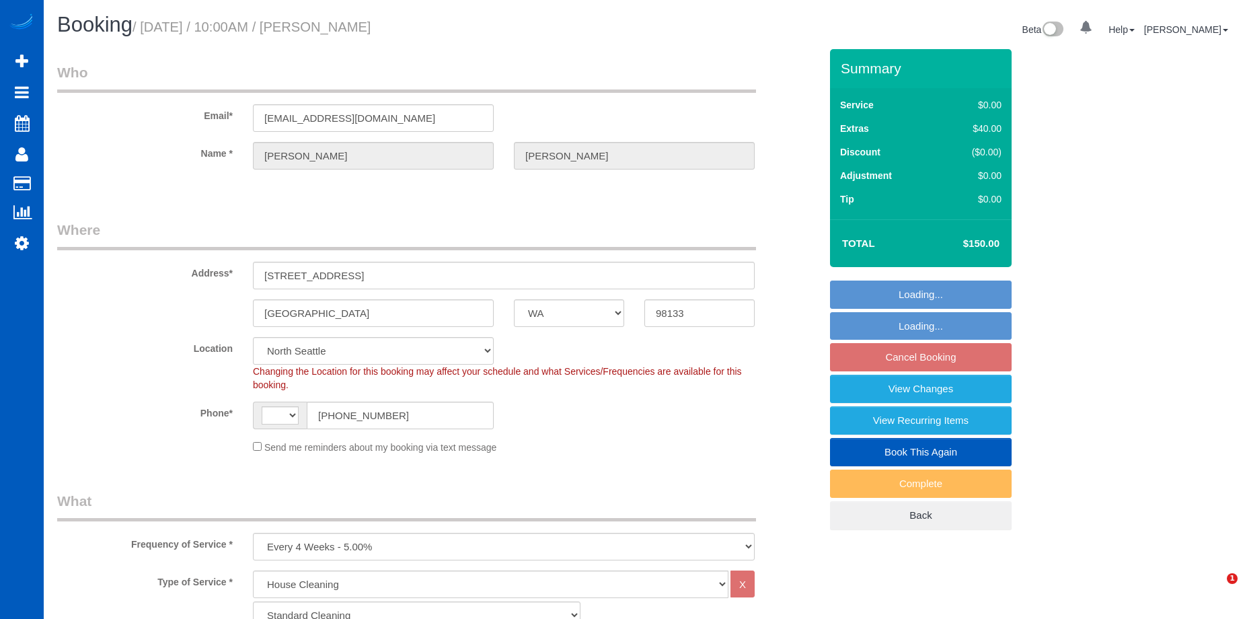
select select "number:8"
select select "object:1059"
select select "string:[GEOGRAPHIC_DATA]"
select select "1001"
select select "3"
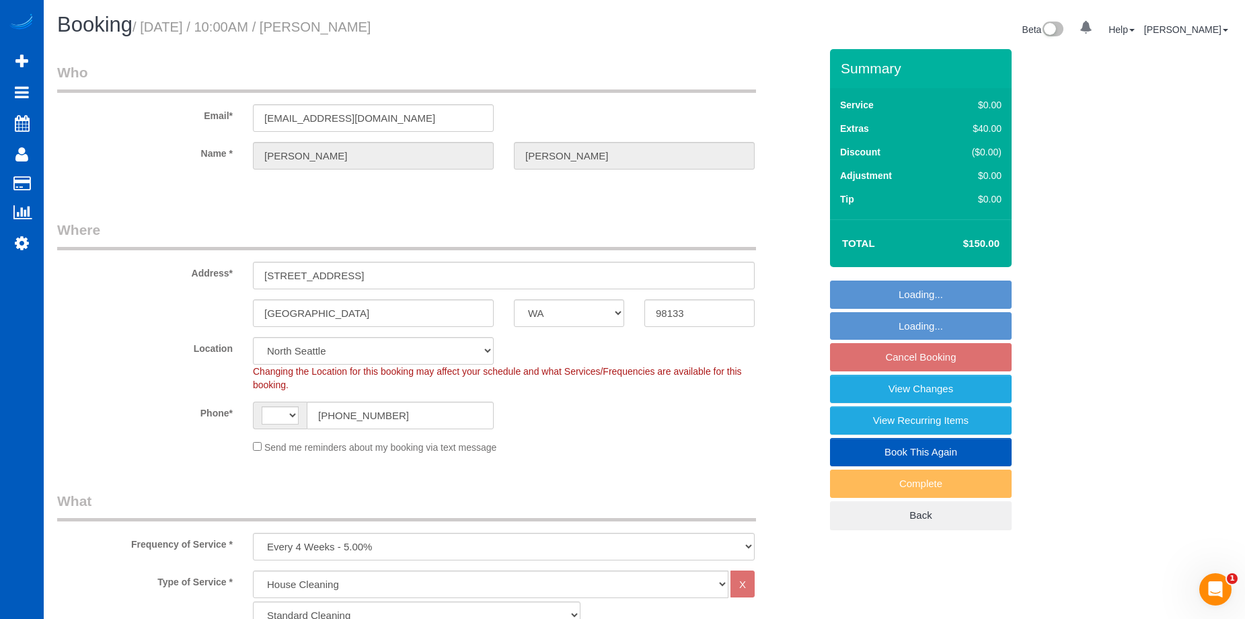
select select "2"
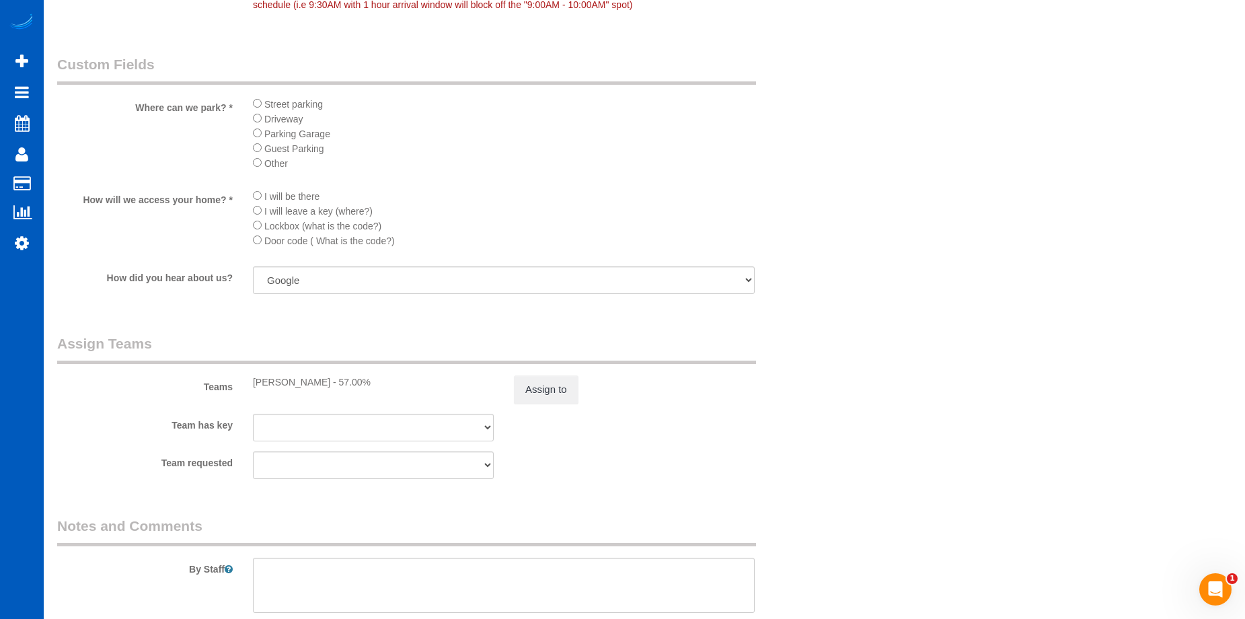
scroll to position [1806, 0]
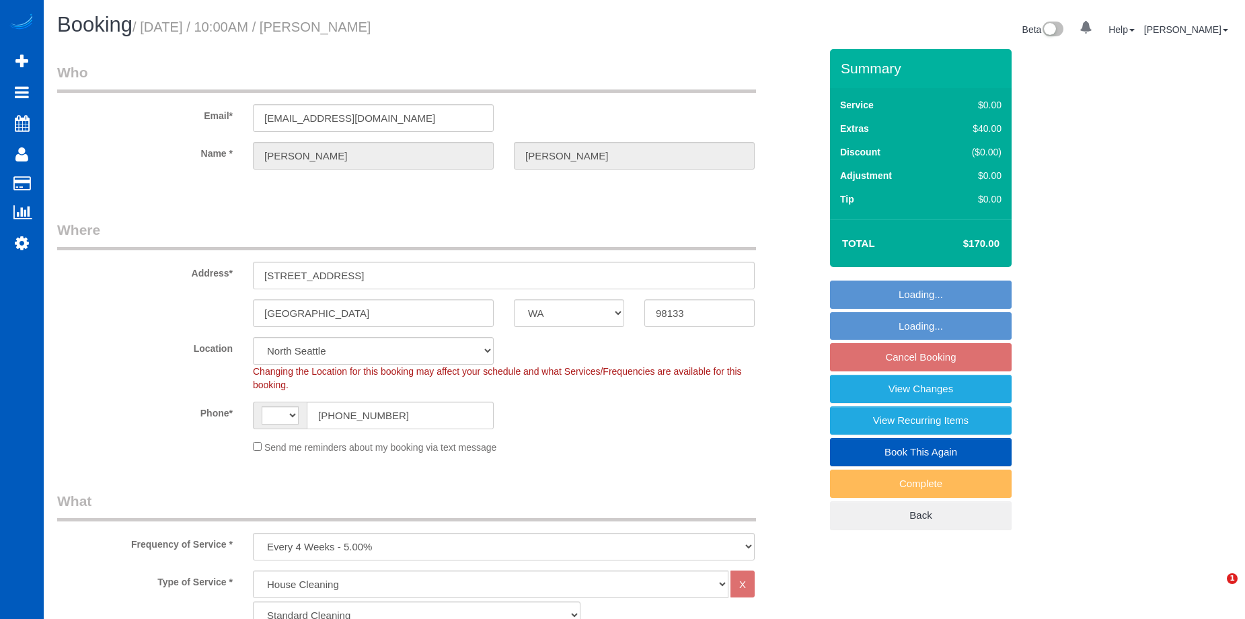
select select "WA"
select select "199"
select select "number:8"
select select "object:938"
select select "string:[GEOGRAPHIC_DATA]"
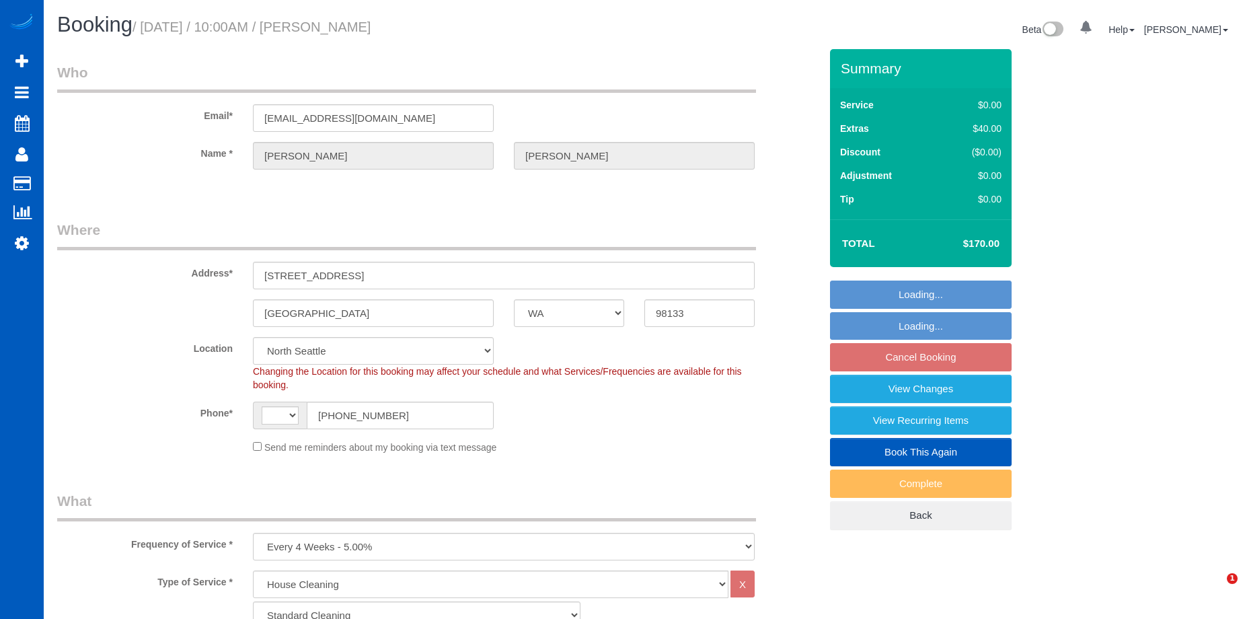
select select "1001"
select select "3"
select select "2"
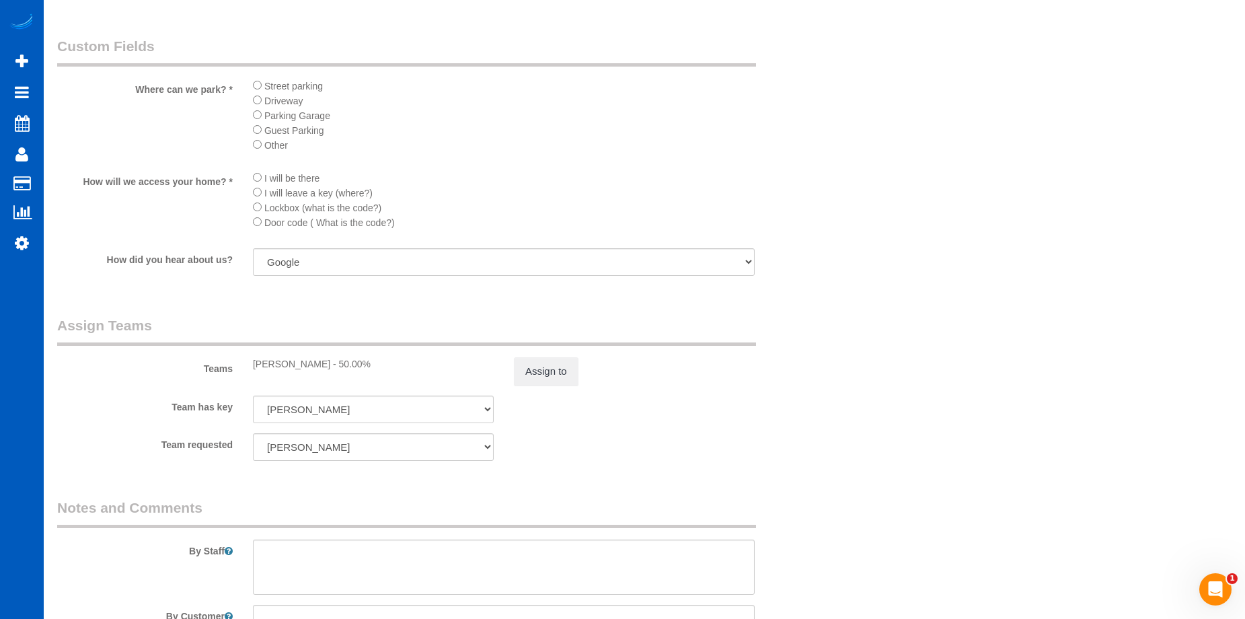
scroll to position [1547, 0]
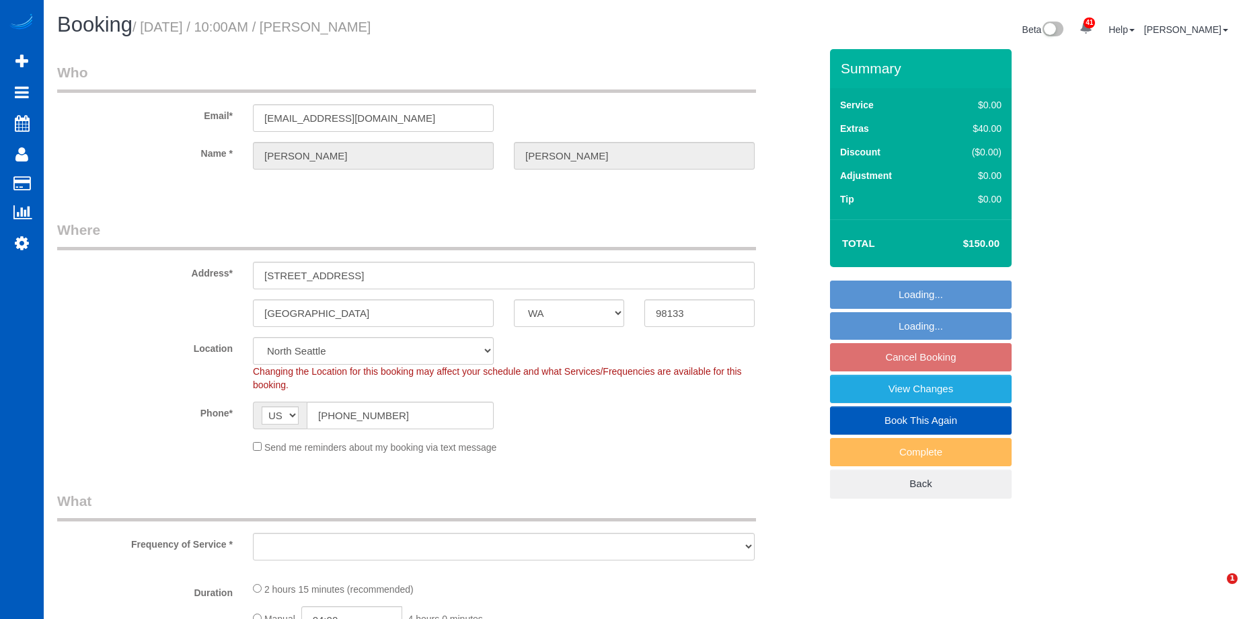
select select "WA"
select select "number:8"
select select "199"
select select "1001"
select select "3"
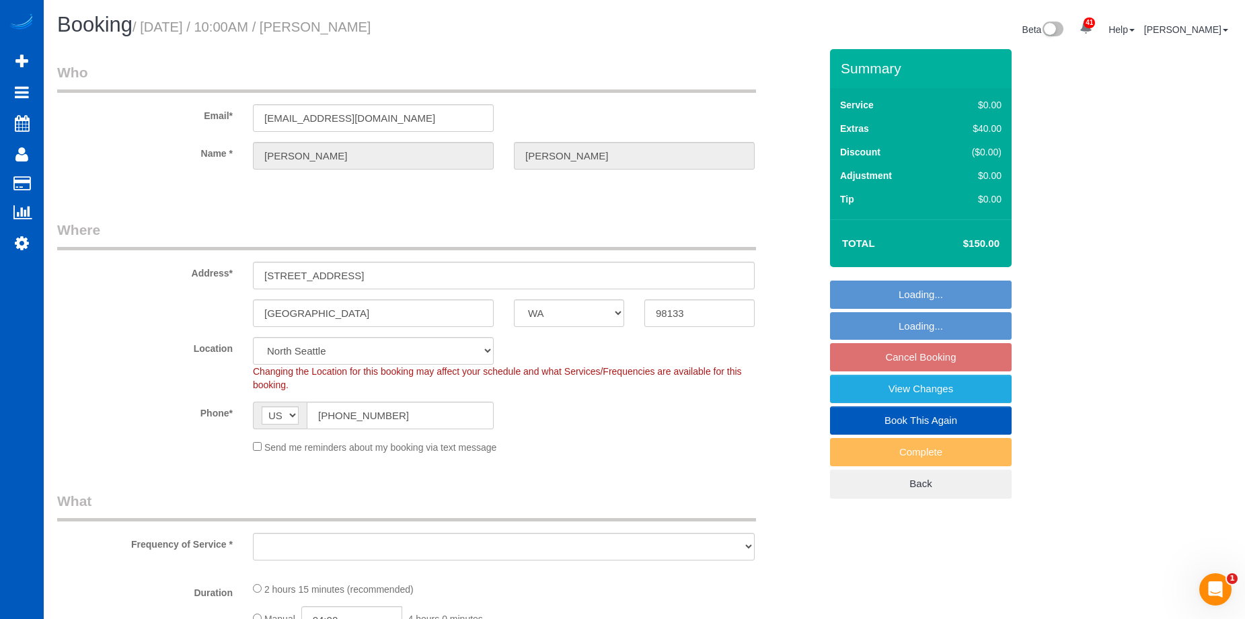
select select "2"
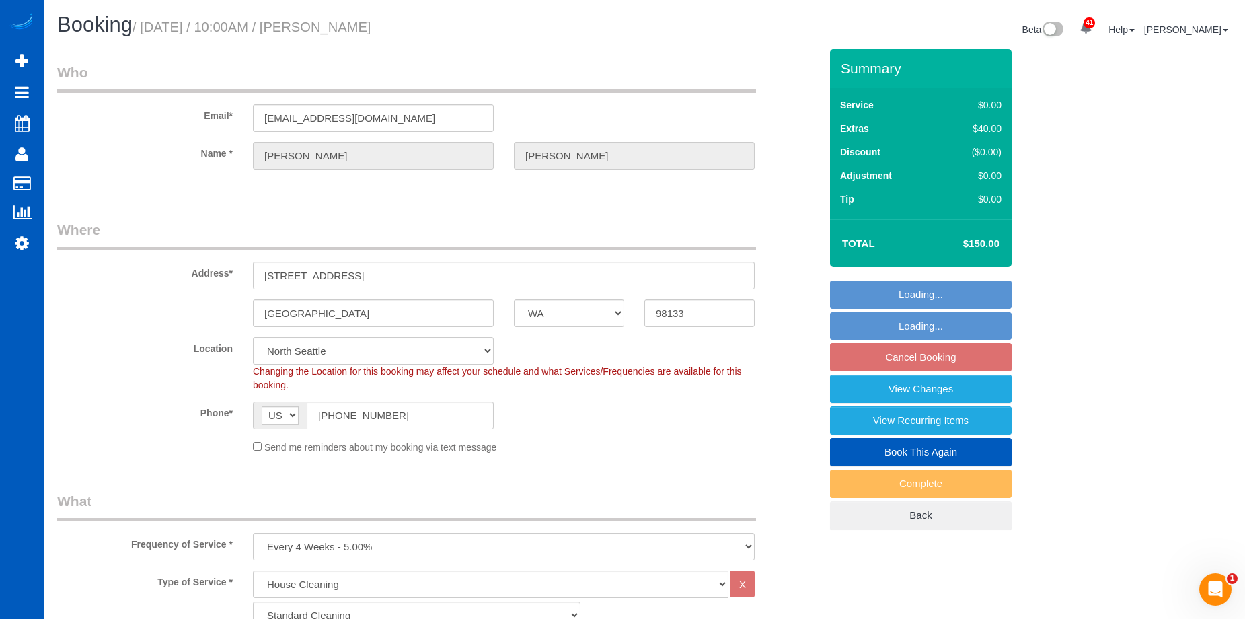
select select "object:1272"
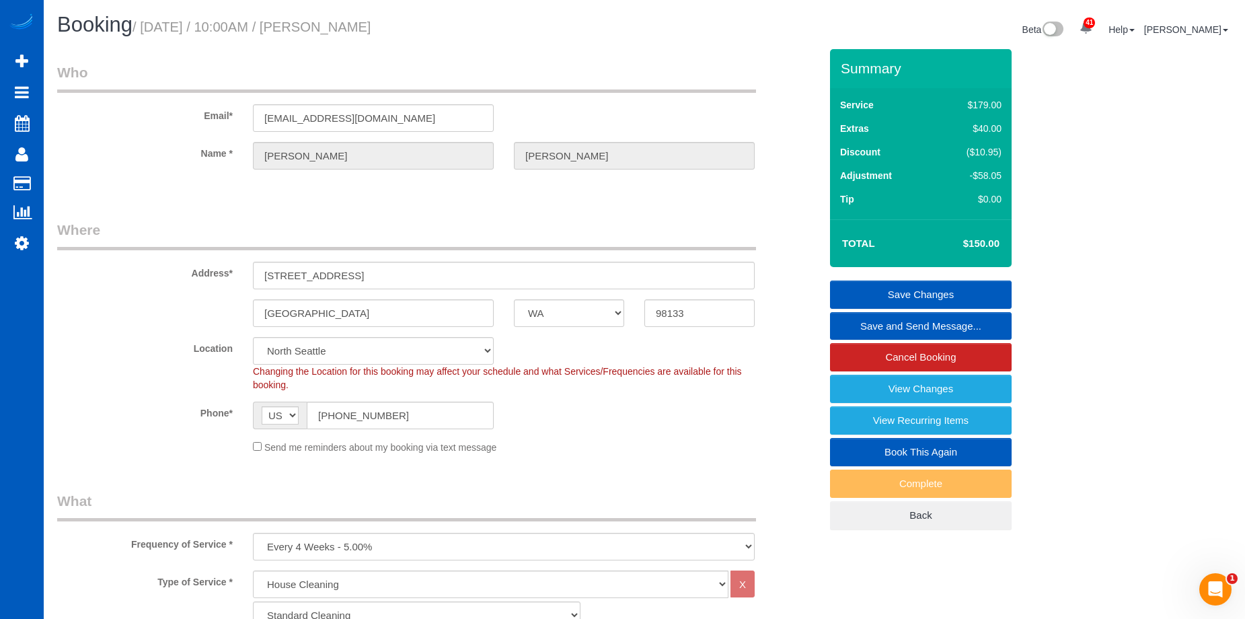
click at [854, 319] on link "Save and Send Message..." at bounding box center [921, 326] width 182 height 28
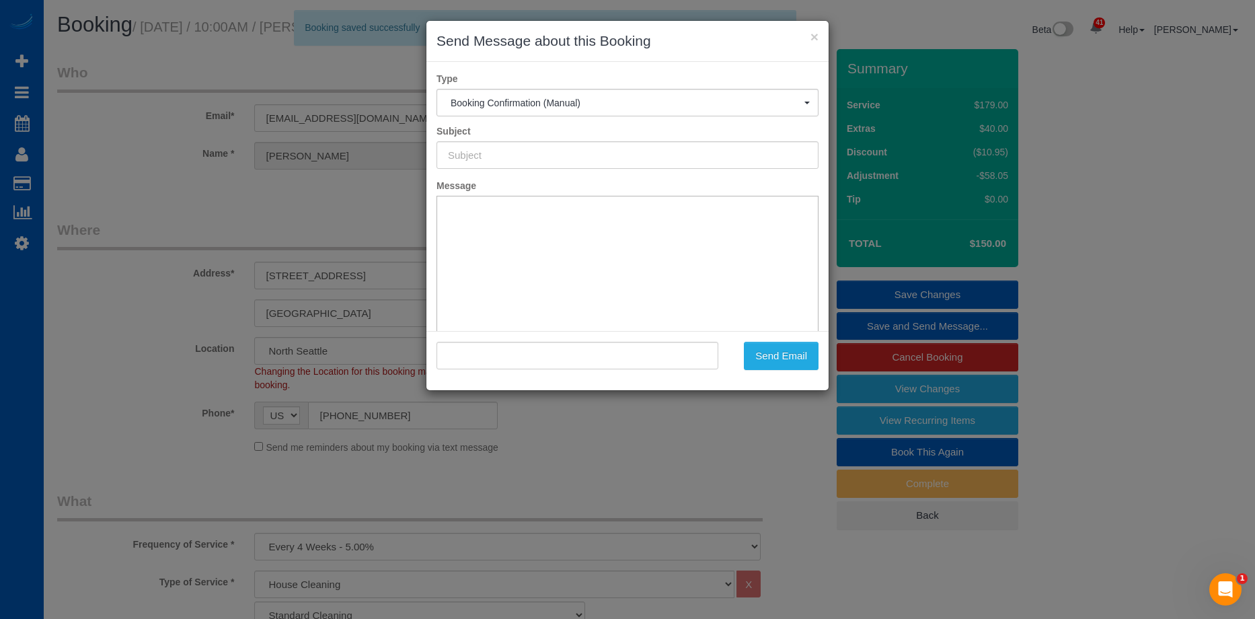
type input "Cleaning Service Confirmed!"
type input ""[PERSON_NAME]" <[EMAIL_ADDRESS][DOMAIN_NAME]>"
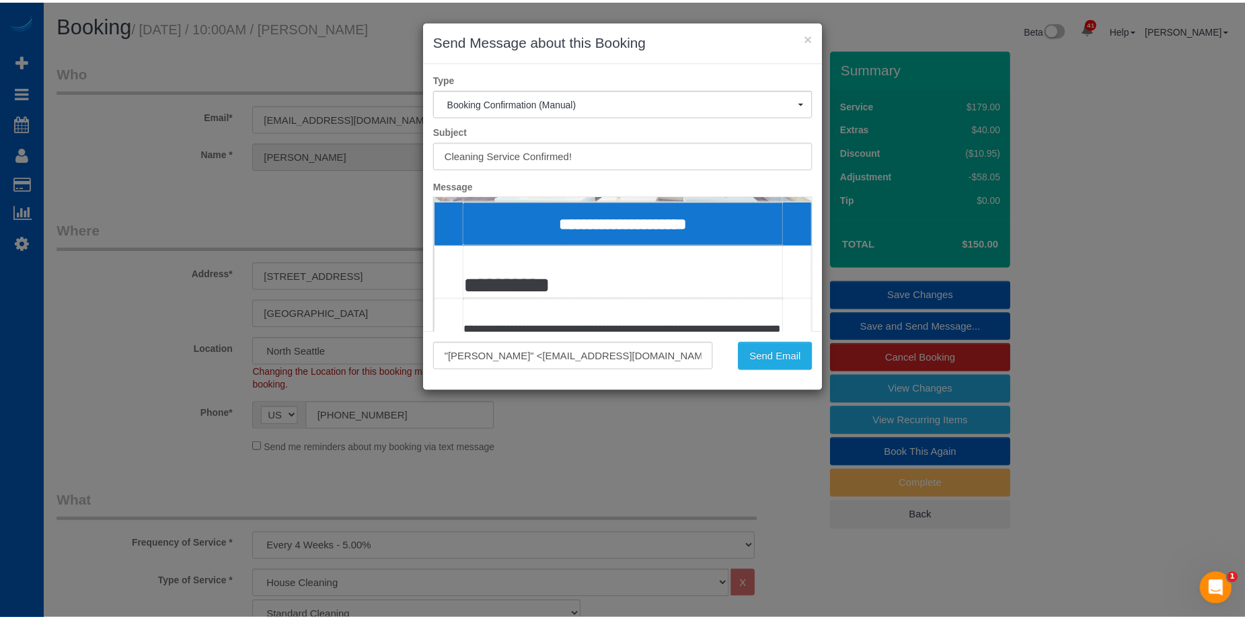
scroll to position [202, 0]
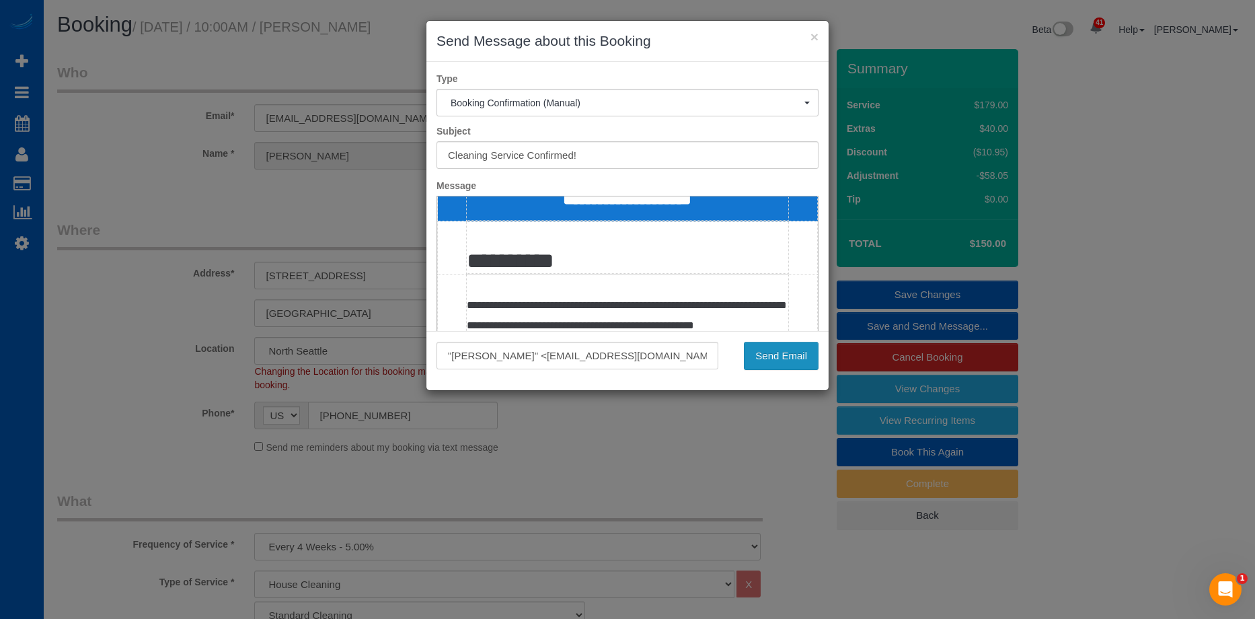
click at [779, 350] on button "Send Email" at bounding box center [781, 356] width 75 height 28
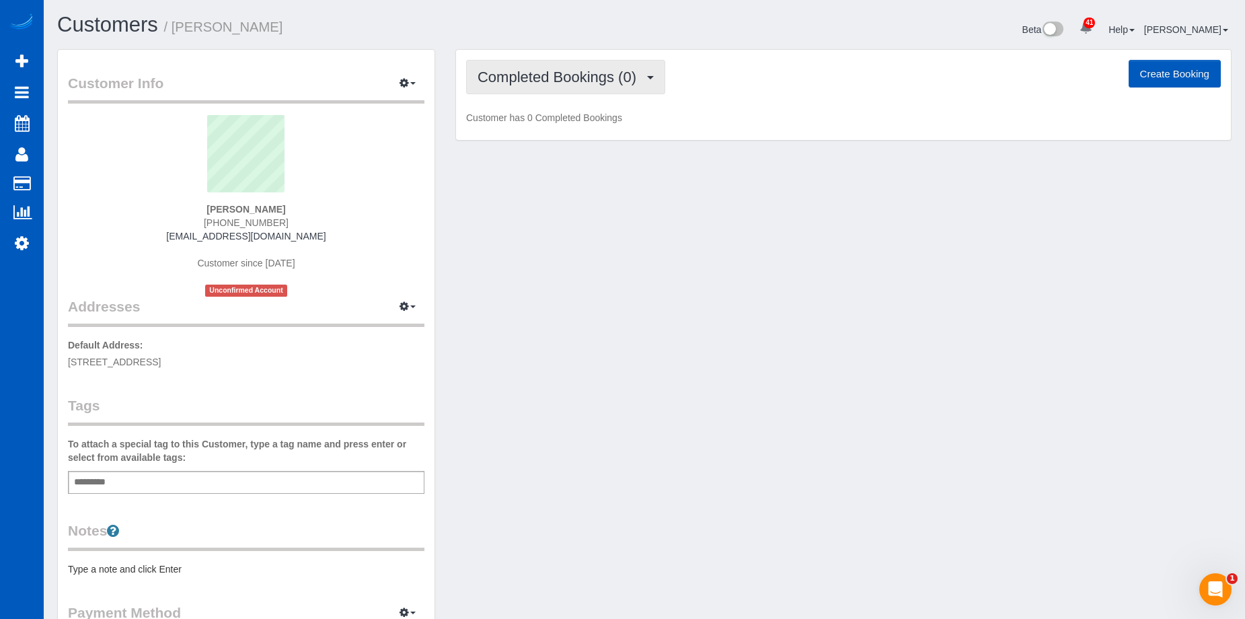
click at [556, 73] on span "Completed Bookings (0)" at bounding box center [561, 77] width 166 height 17
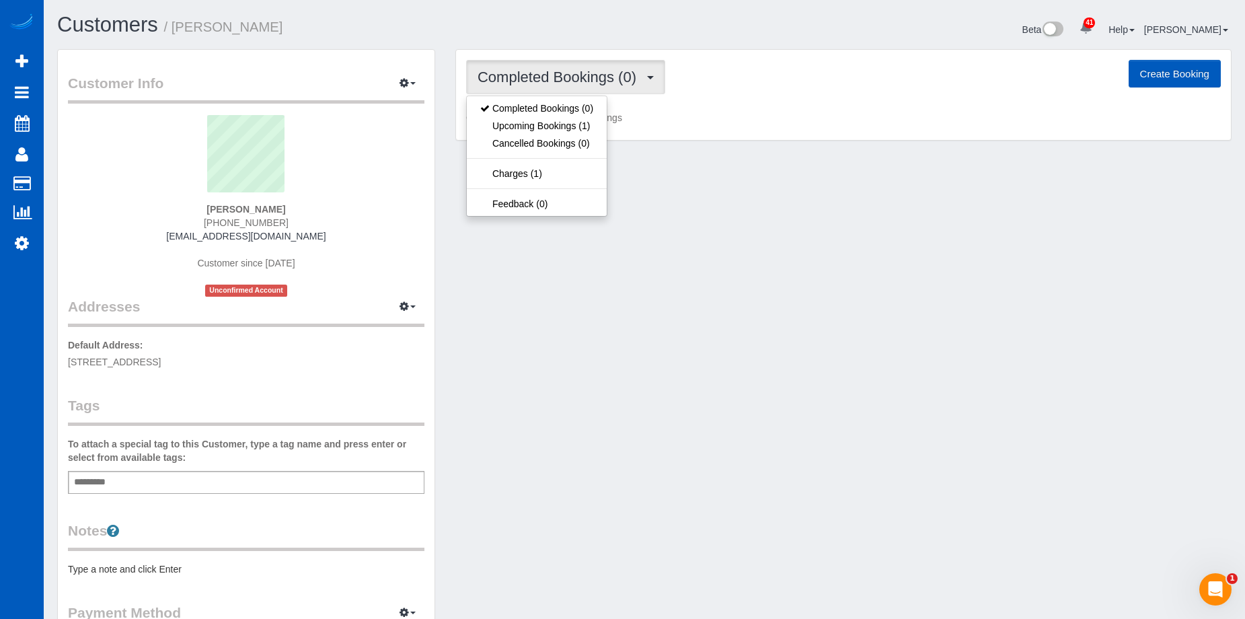
click at [556, 73] on span "Completed Bookings (0)" at bounding box center [561, 77] width 166 height 17
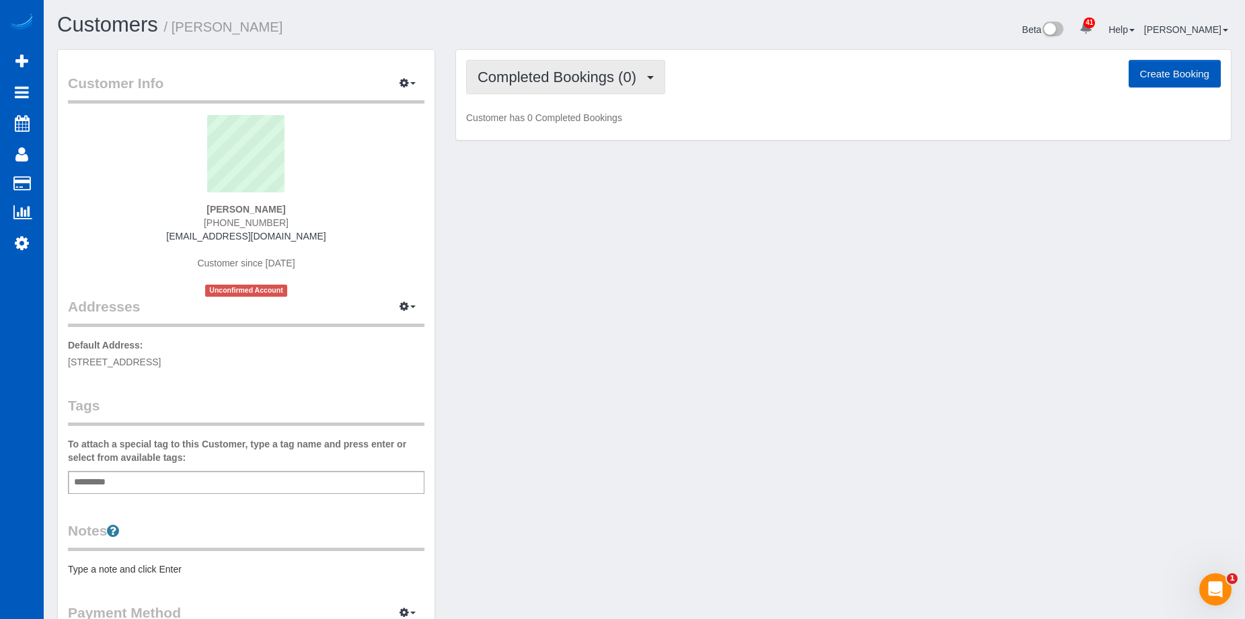
click at [557, 77] on span "Completed Bookings (0)" at bounding box center [561, 77] width 166 height 17
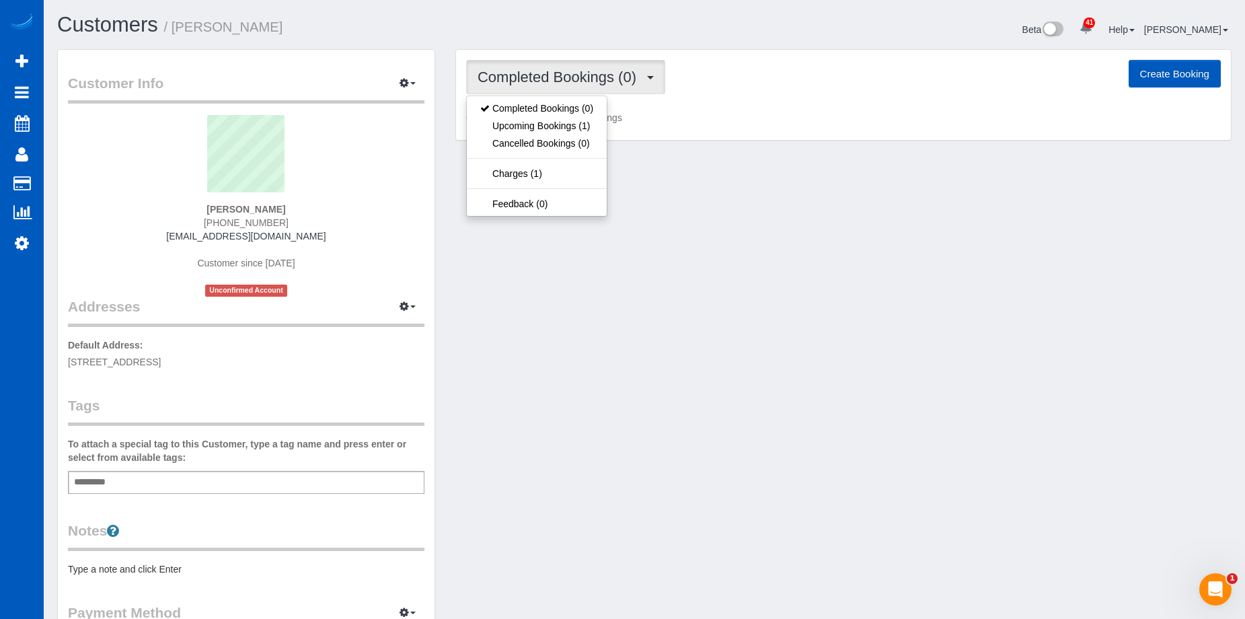
click at [557, 77] on span "Completed Bookings (0)" at bounding box center [561, 77] width 166 height 17
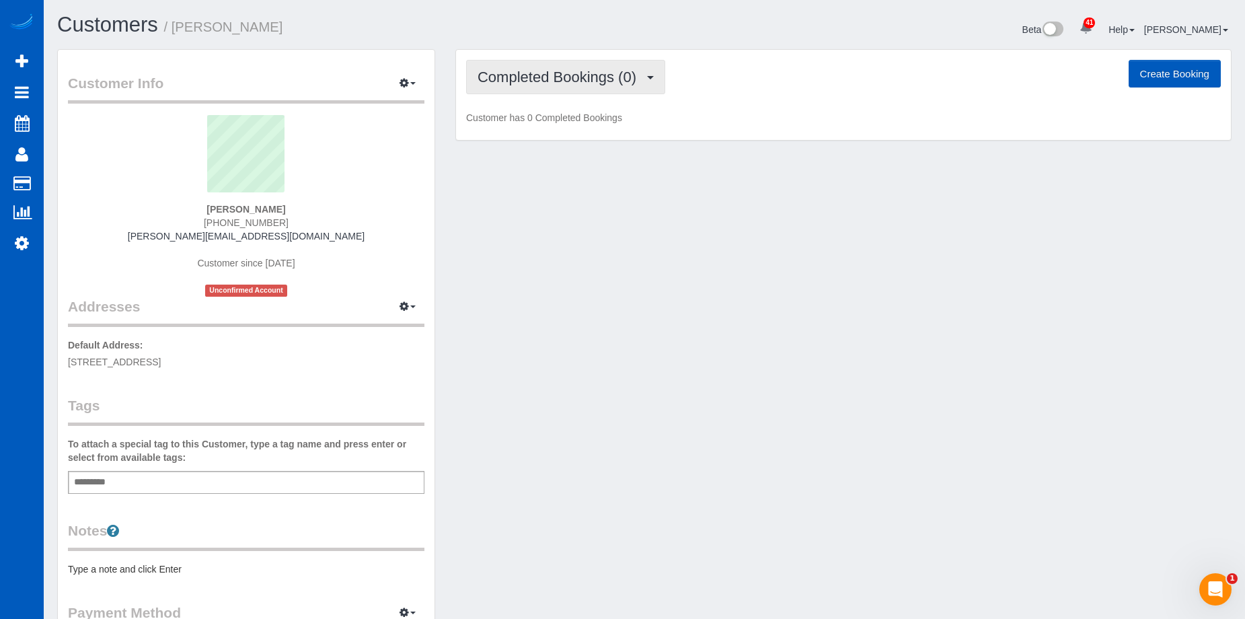
click at [521, 69] on span "Completed Bookings (0)" at bounding box center [561, 77] width 166 height 17
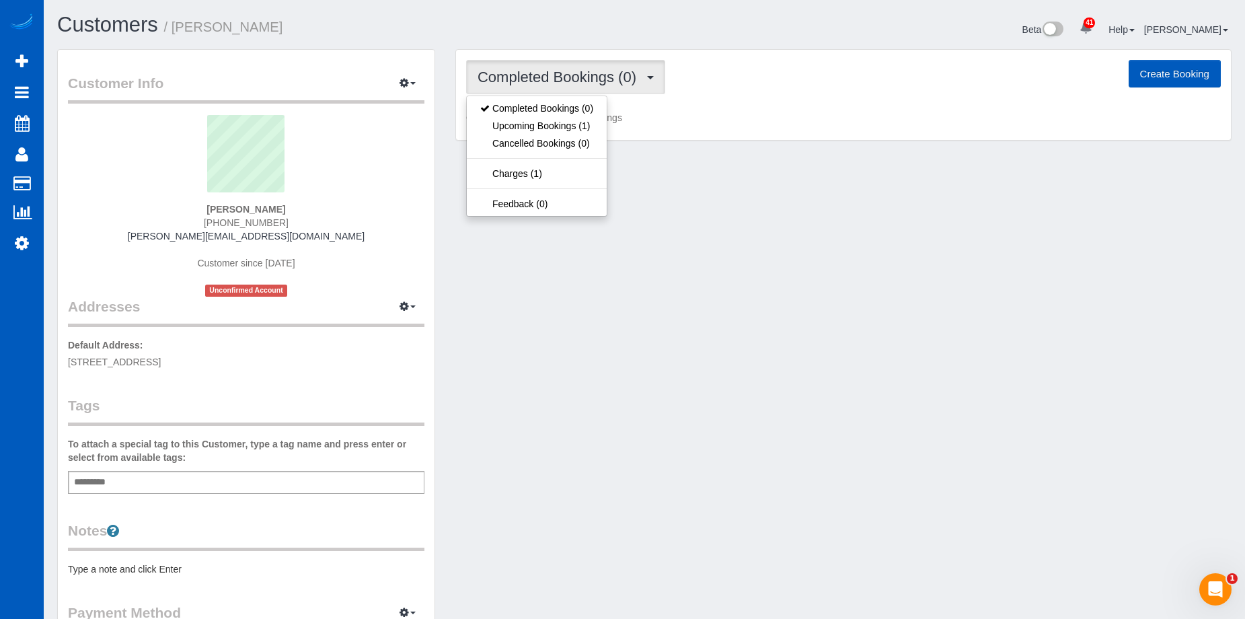
click at [521, 69] on span "Completed Bookings (0)" at bounding box center [561, 77] width 166 height 17
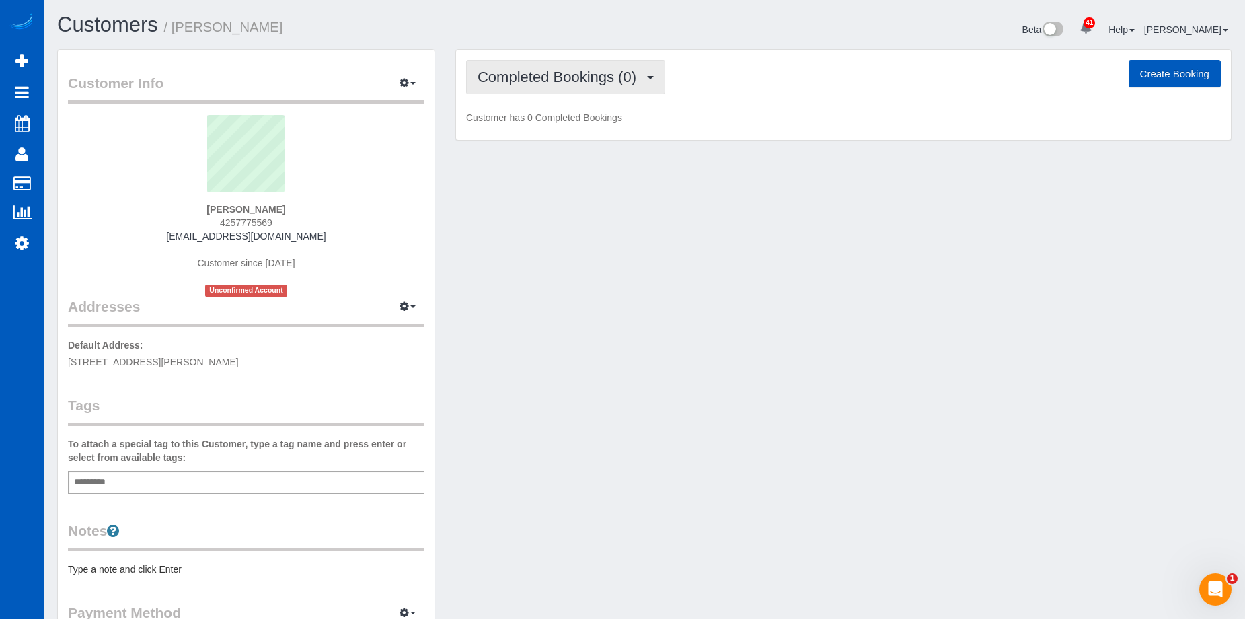
click at [532, 66] on button "Completed Bookings (0)" at bounding box center [565, 77] width 199 height 34
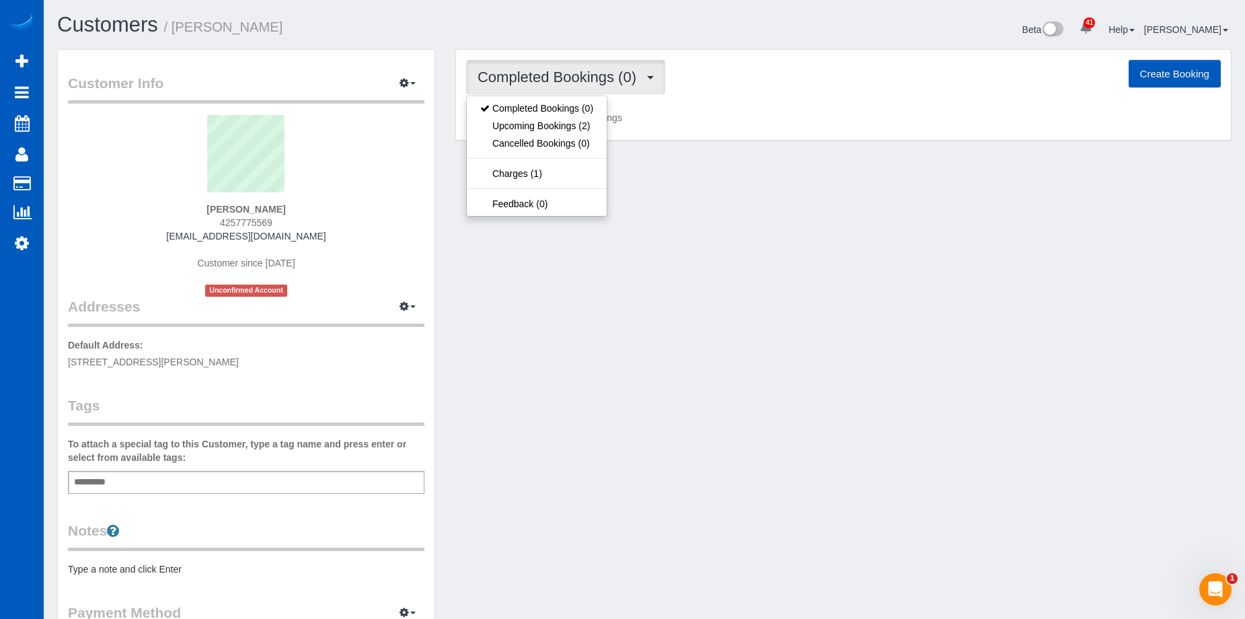
click at [539, 72] on span "Completed Bookings (0)" at bounding box center [561, 77] width 166 height 17
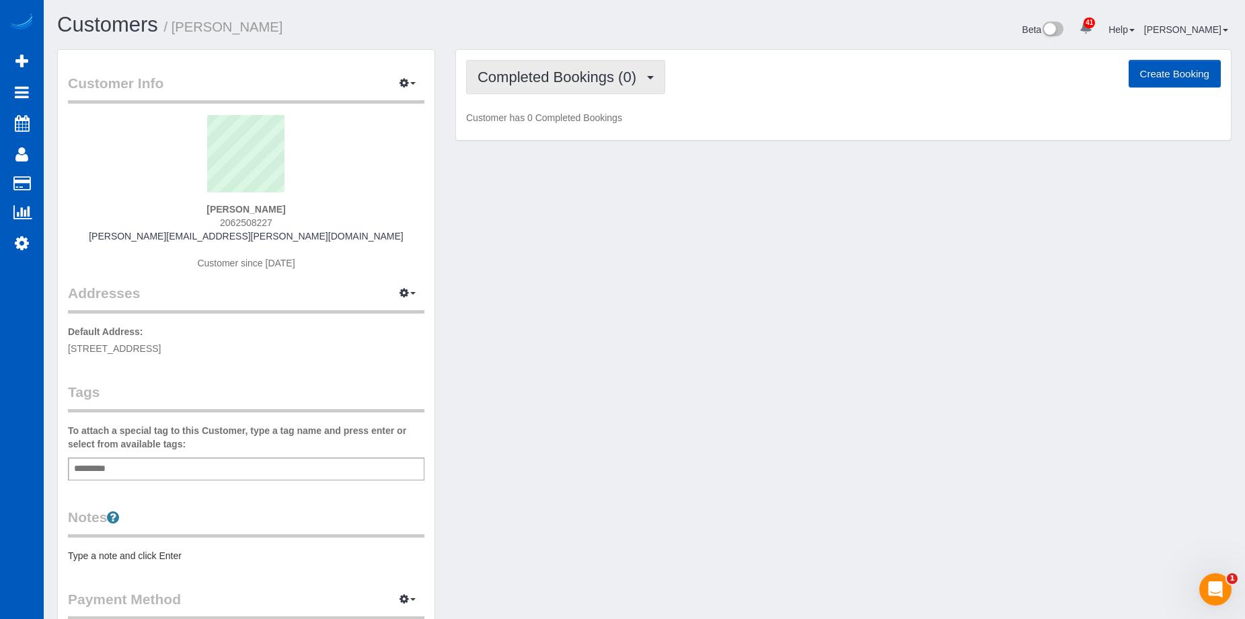
click at [548, 69] on button "Completed Bookings (0)" at bounding box center [565, 77] width 199 height 34
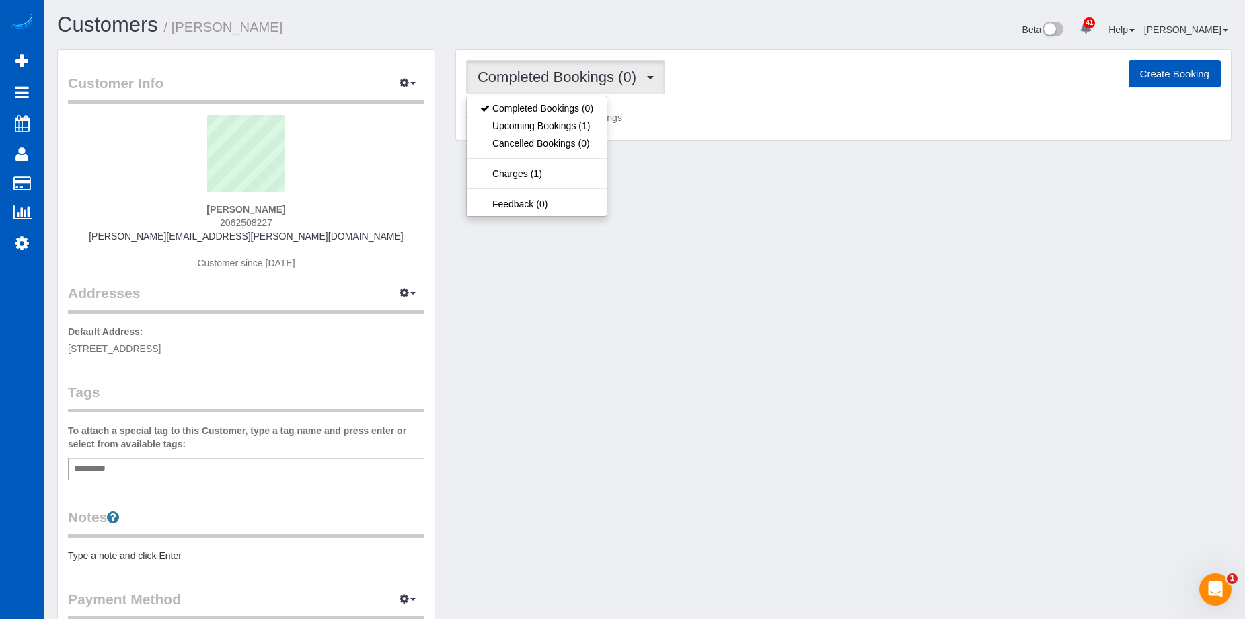
click at [548, 69] on span "Completed Bookings (0)" at bounding box center [561, 77] width 166 height 17
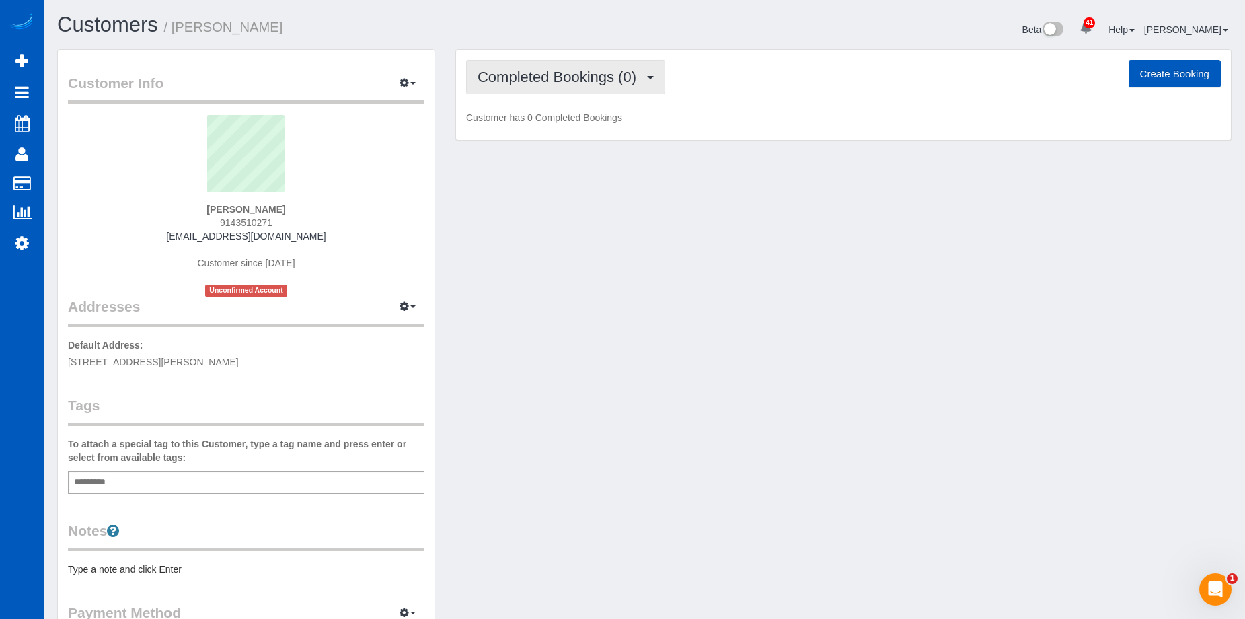
click at [538, 67] on button "Completed Bookings (0)" at bounding box center [565, 77] width 199 height 34
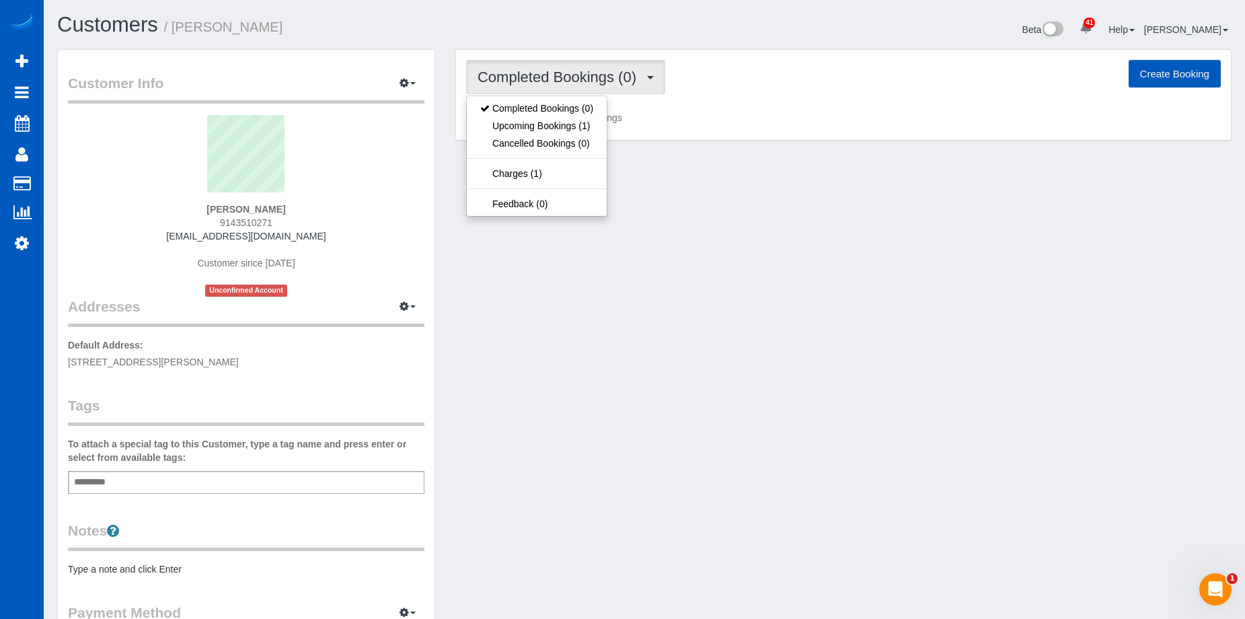
click at [546, 70] on span "Completed Bookings (0)" at bounding box center [561, 77] width 166 height 17
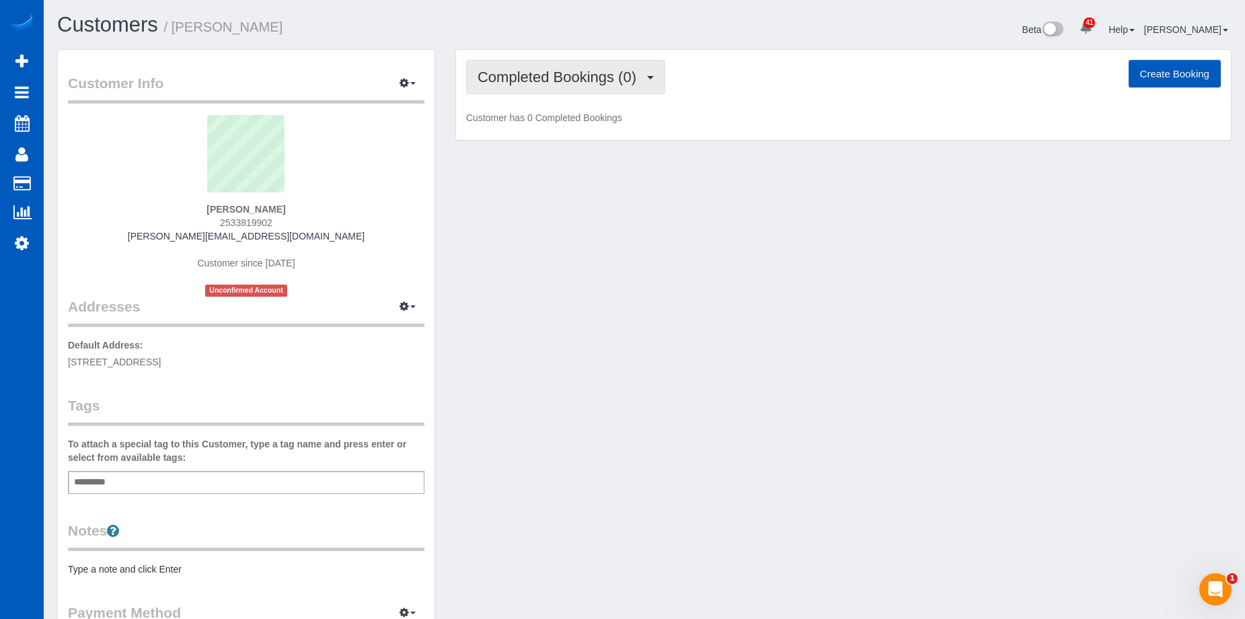
click at [544, 79] on span "Completed Bookings (0)" at bounding box center [561, 77] width 166 height 17
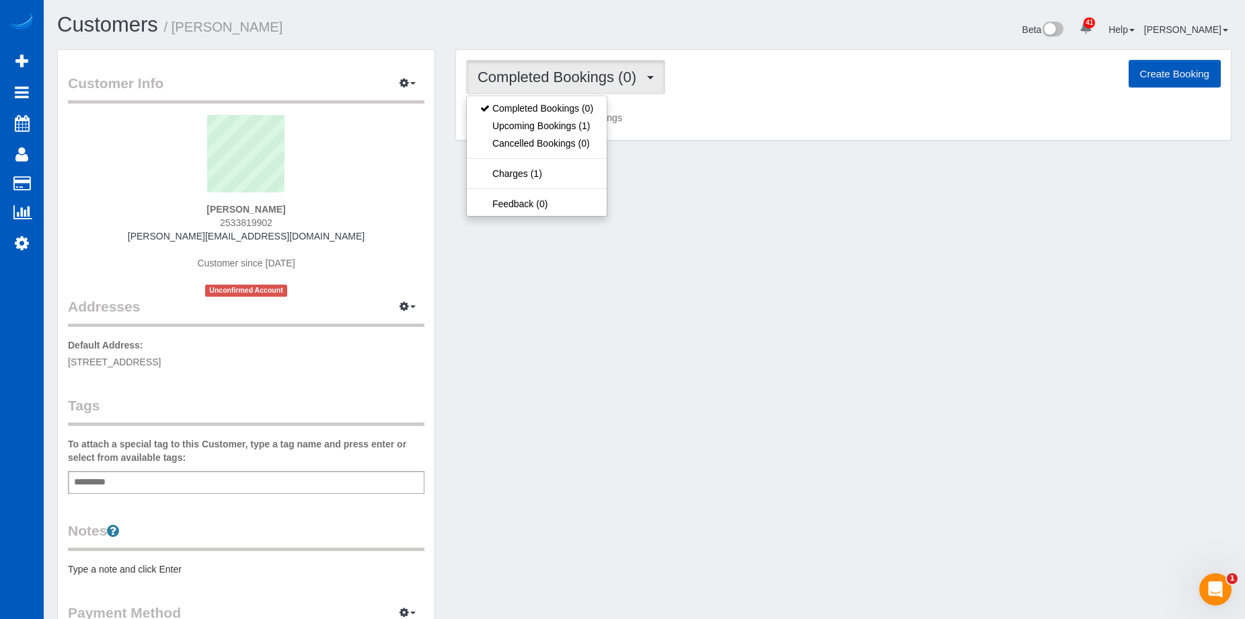
click at [545, 79] on span "Completed Bookings (0)" at bounding box center [561, 77] width 166 height 17
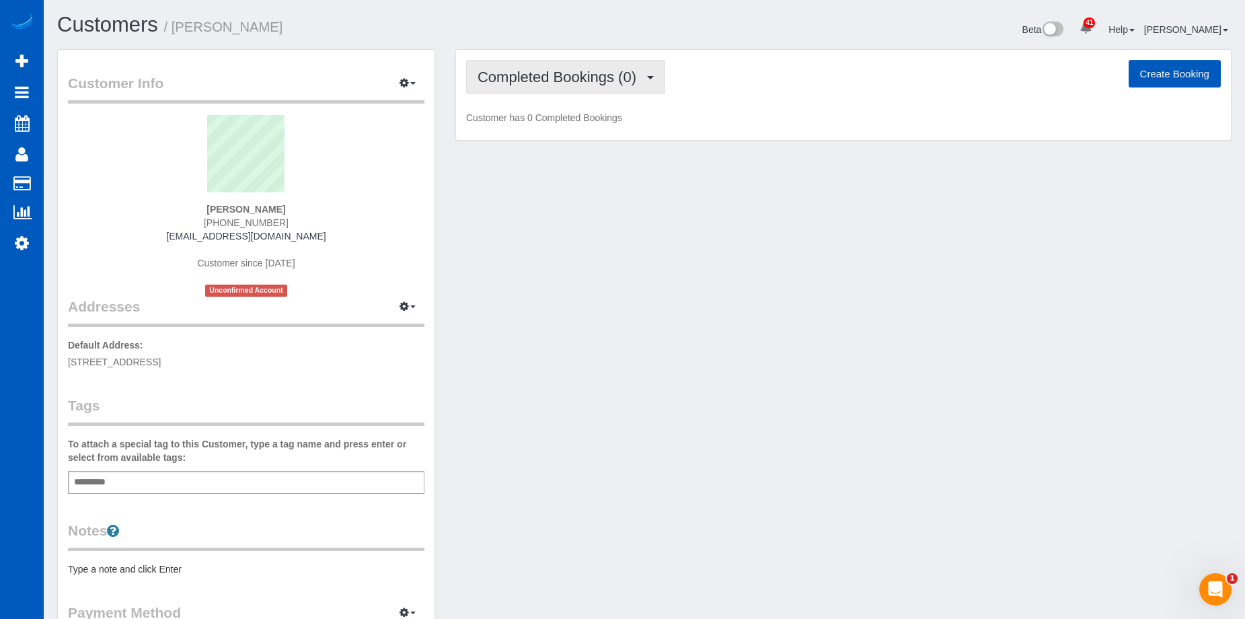
click at [565, 69] on span "Completed Bookings (0)" at bounding box center [561, 77] width 166 height 17
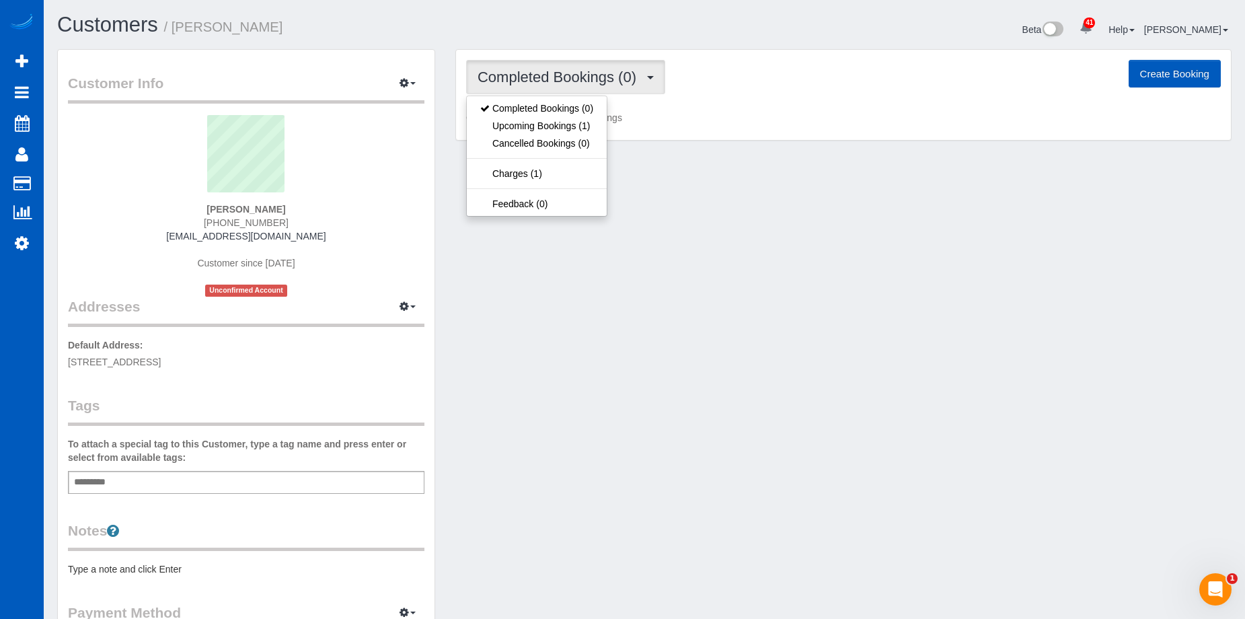
click at [565, 69] on span "Completed Bookings (0)" at bounding box center [561, 77] width 166 height 17
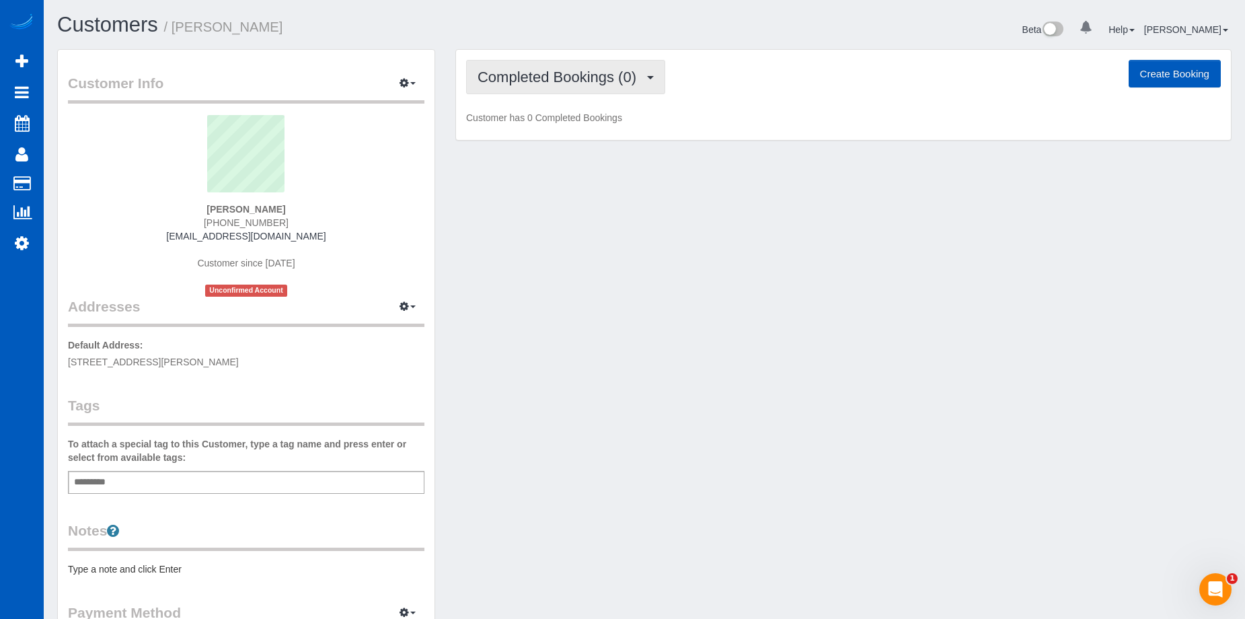
click at [583, 60] on button "Completed Bookings (0)" at bounding box center [565, 77] width 199 height 34
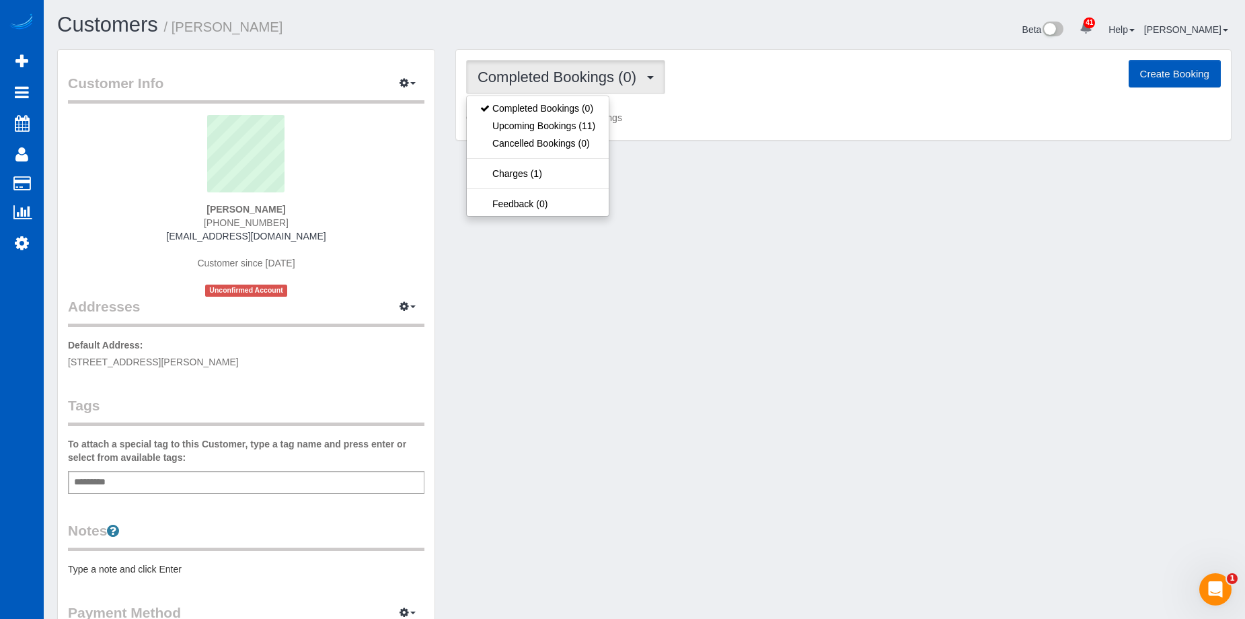
click at [585, 60] on button "Completed Bookings (0)" at bounding box center [565, 77] width 199 height 34
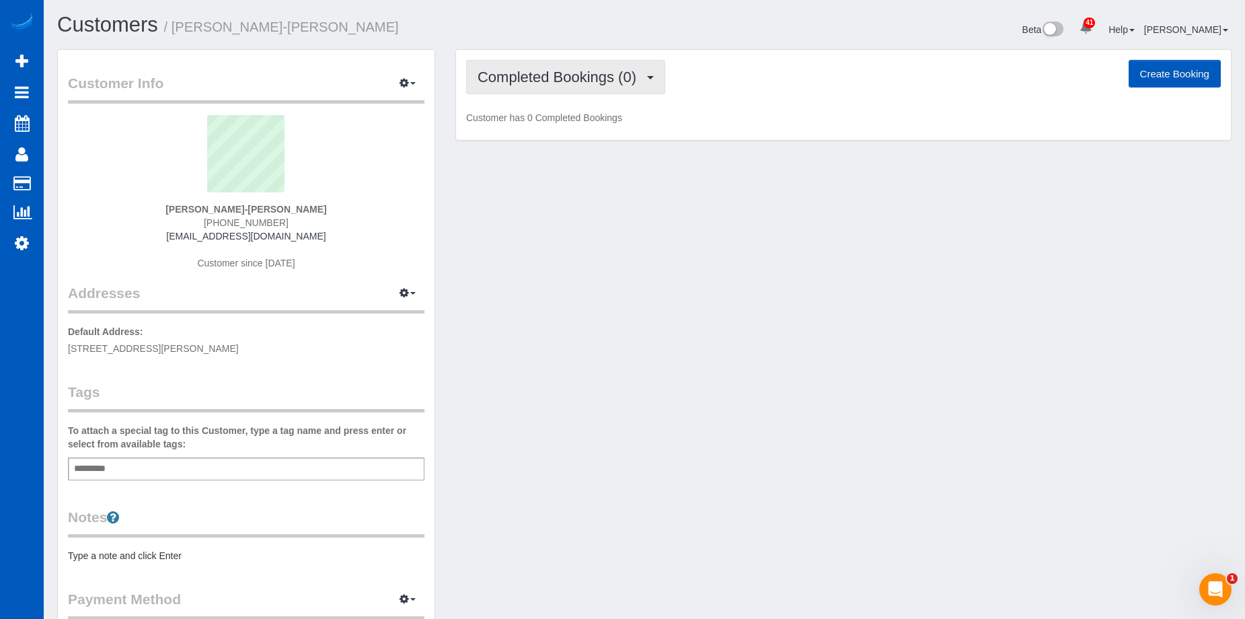
click at [558, 77] on span "Completed Bookings (0)" at bounding box center [561, 77] width 166 height 17
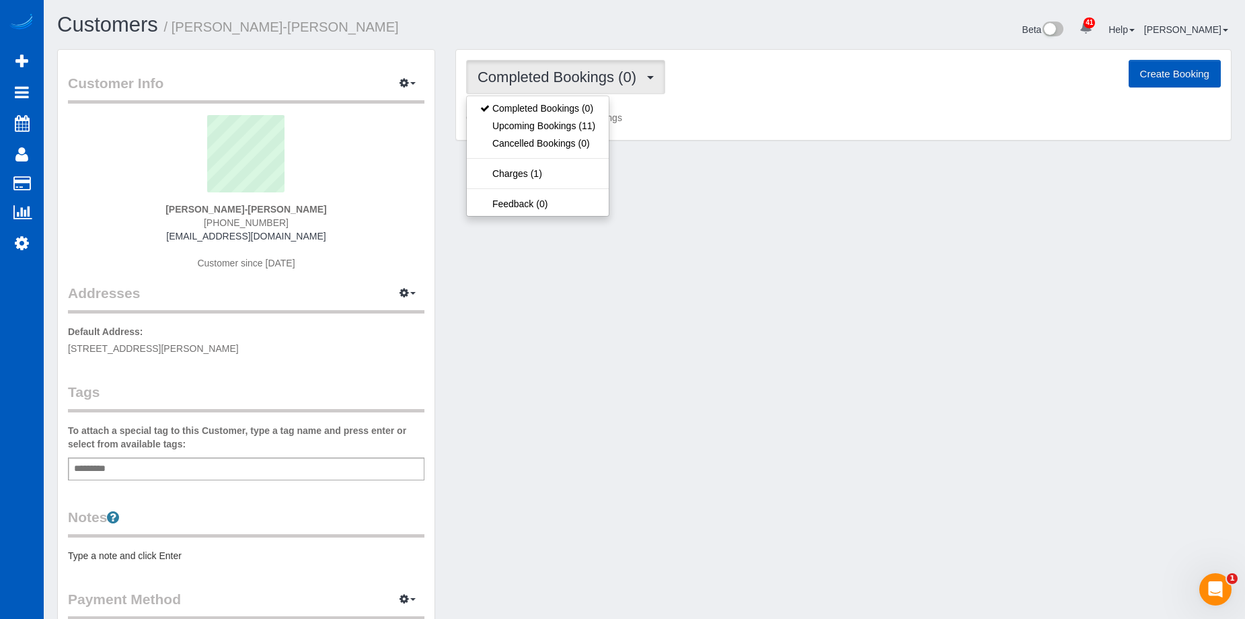
click at [558, 77] on span "Completed Bookings (0)" at bounding box center [561, 77] width 166 height 17
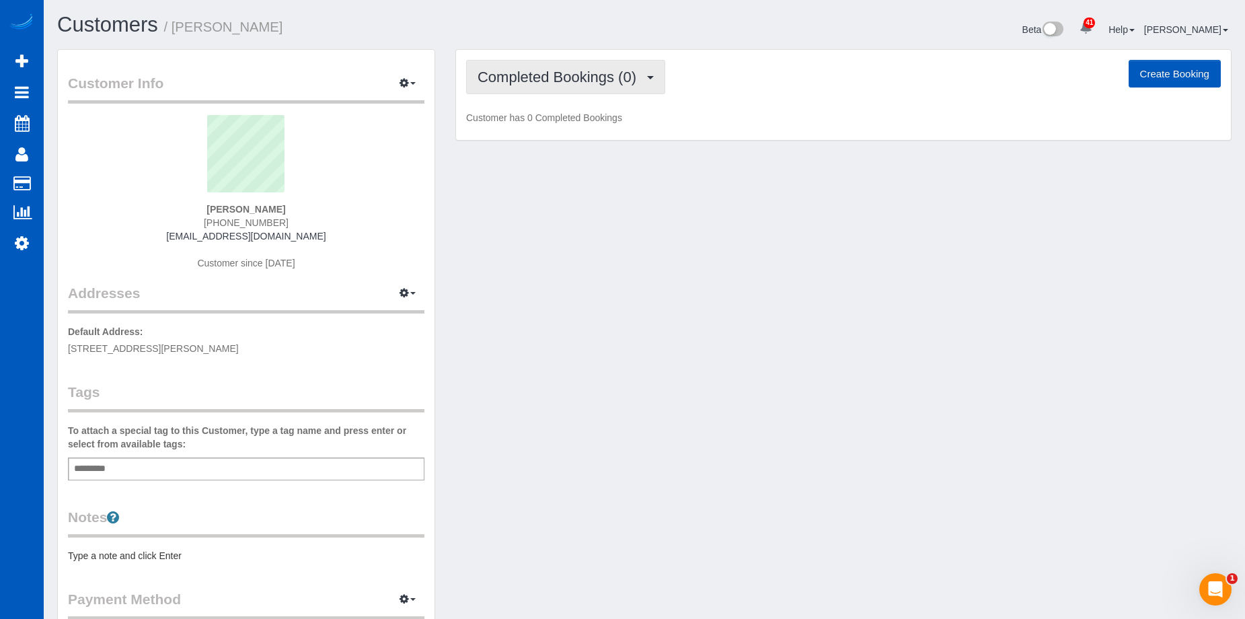
click at [562, 84] on span "Completed Bookings (0)" at bounding box center [561, 77] width 166 height 17
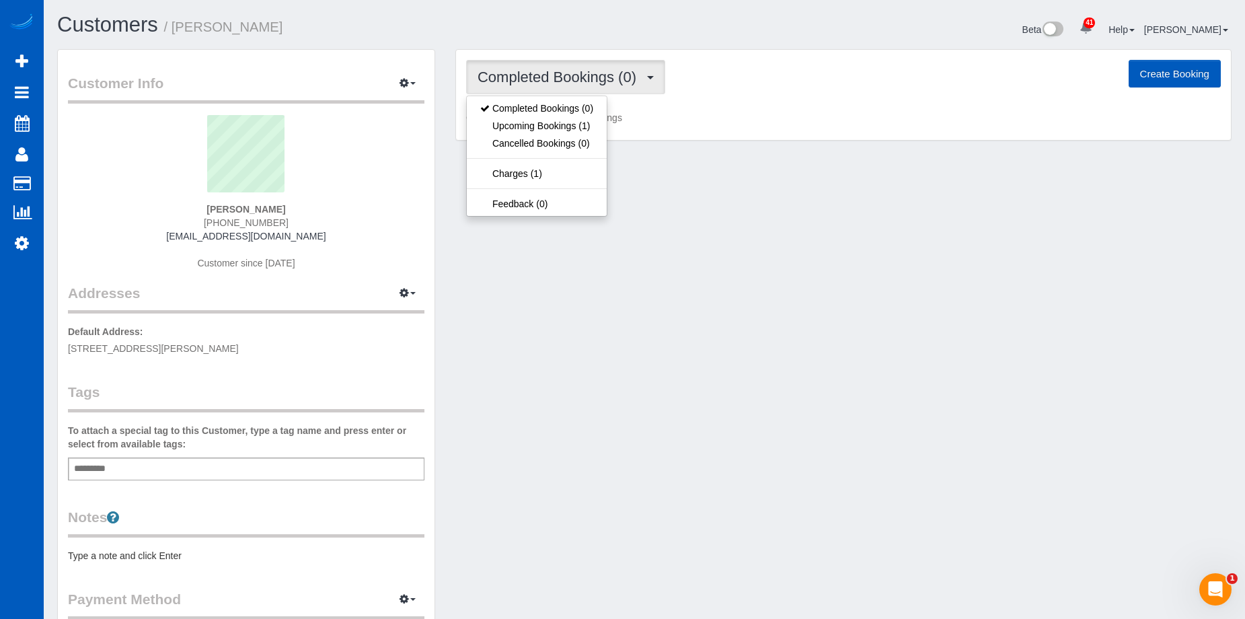
click at [569, 75] on span "Completed Bookings (0)" at bounding box center [561, 77] width 166 height 17
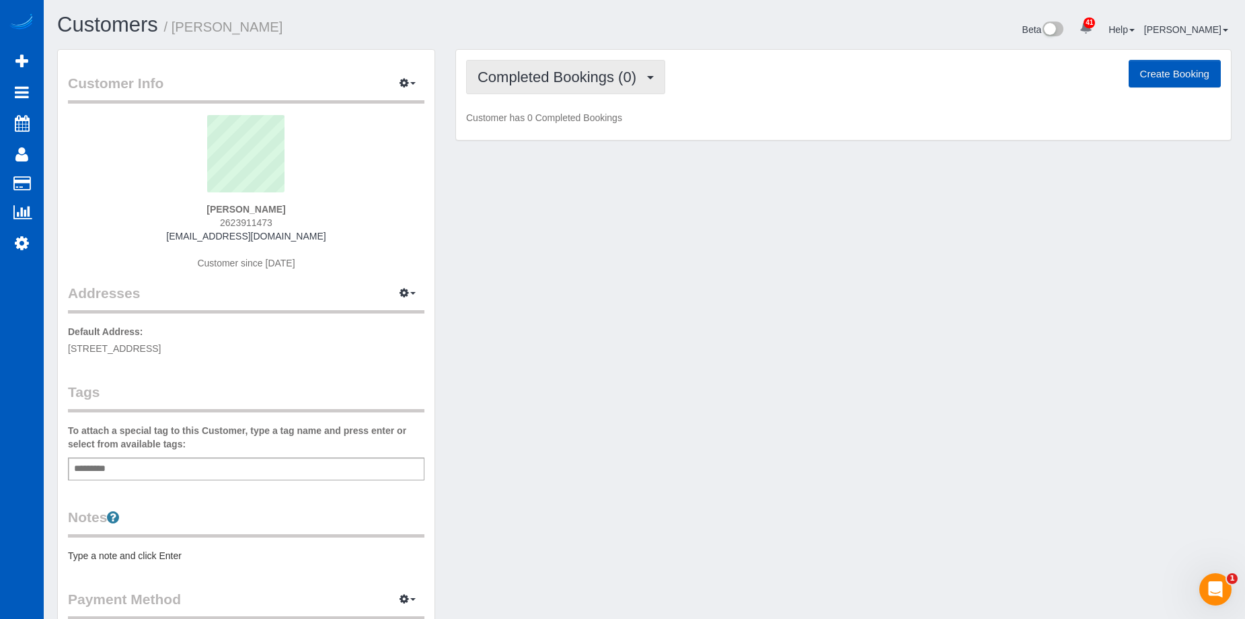
click at [566, 82] on span "Completed Bookings (0)" at bounding box center [561, 77] width 166 height 17
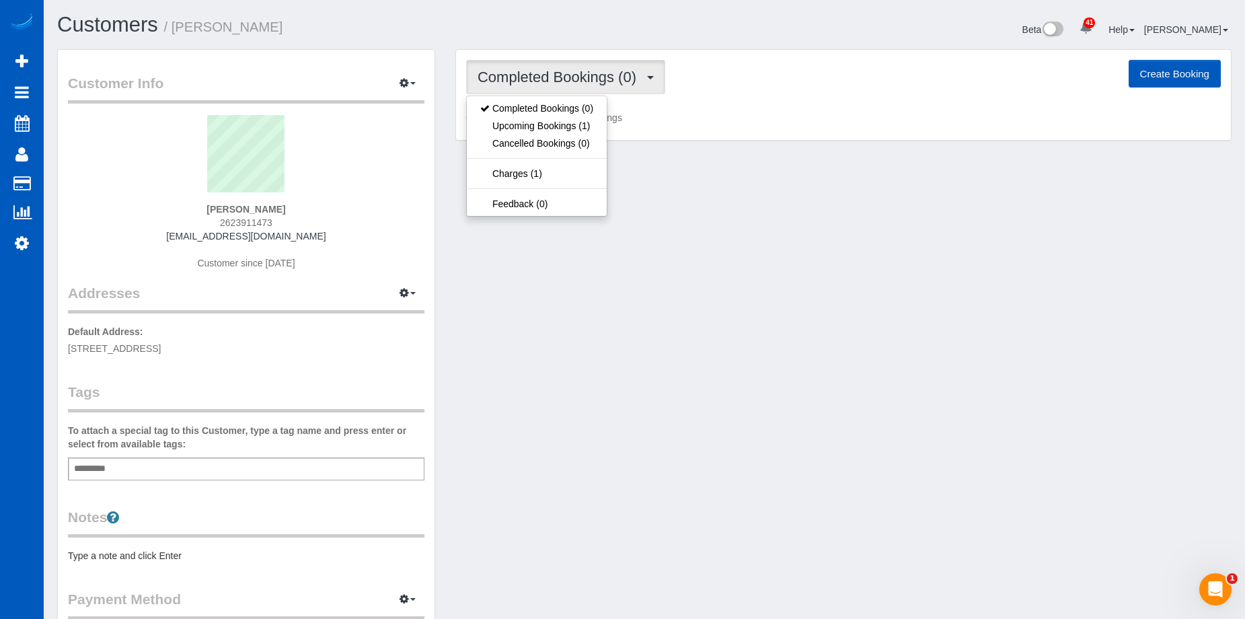
click at [569, 77] on span "Completed Bookings (0)" at bounding box center [561, 77] width 166 height 17
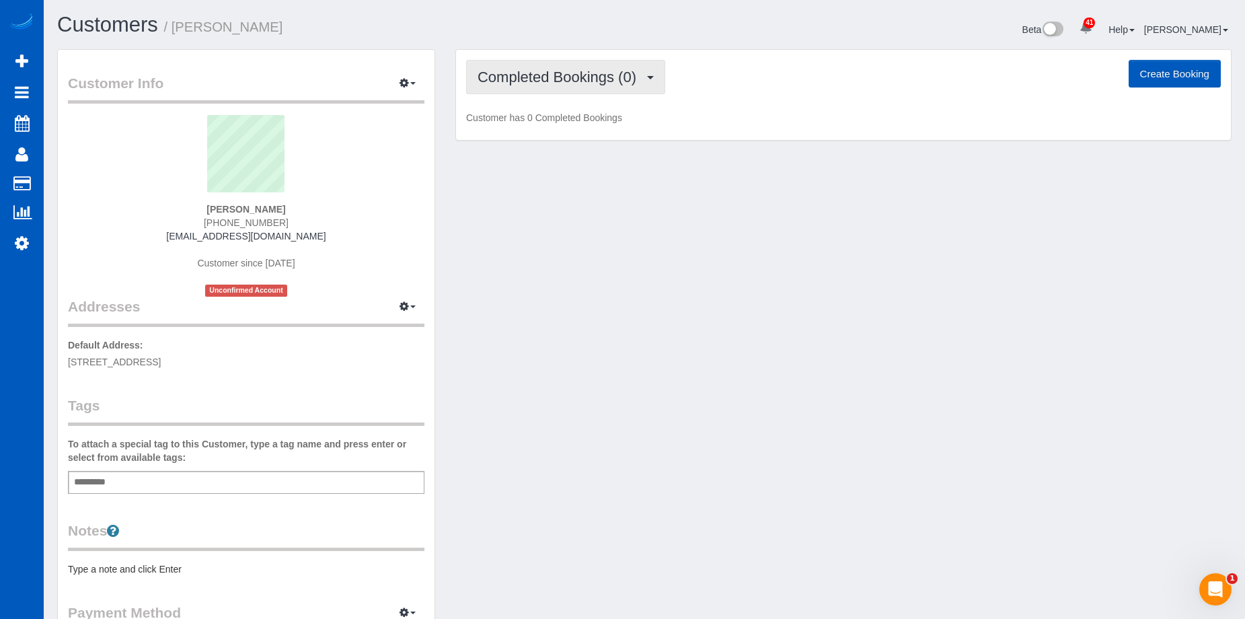
click at [556, 80] on span "Completed Bookings (0)" at bounding box center [561, 77] width 166 height 17
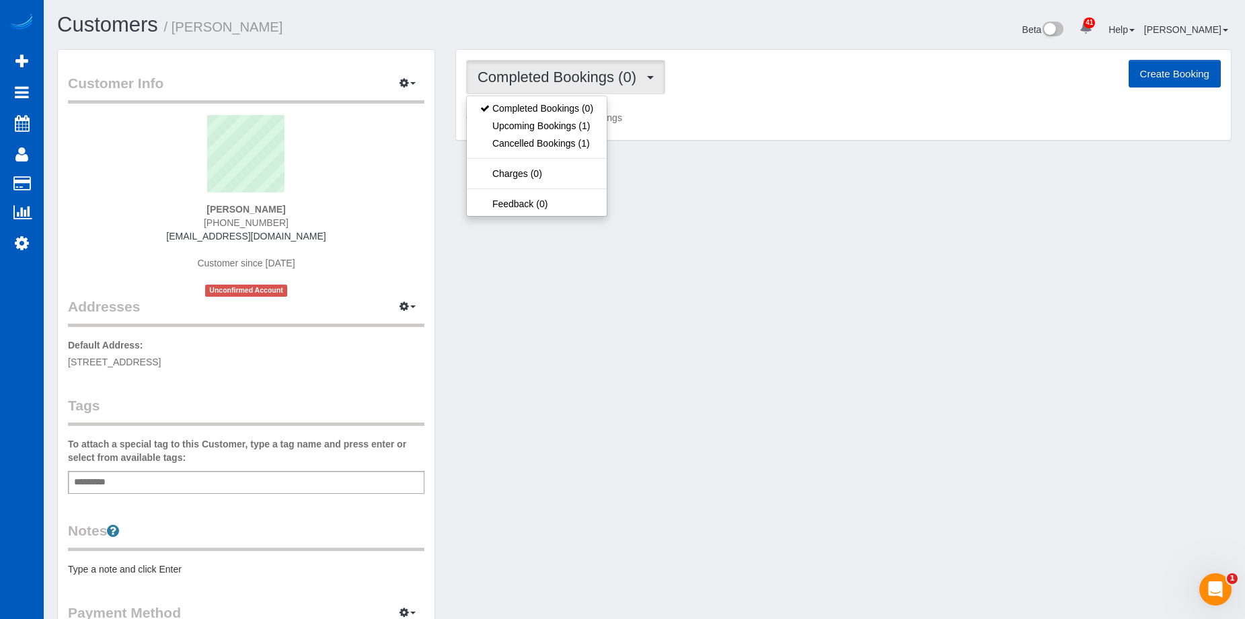
click at [562, 74] on span "Completed Bookings (0)" at bounding box center [561, 77] width 166 height 17
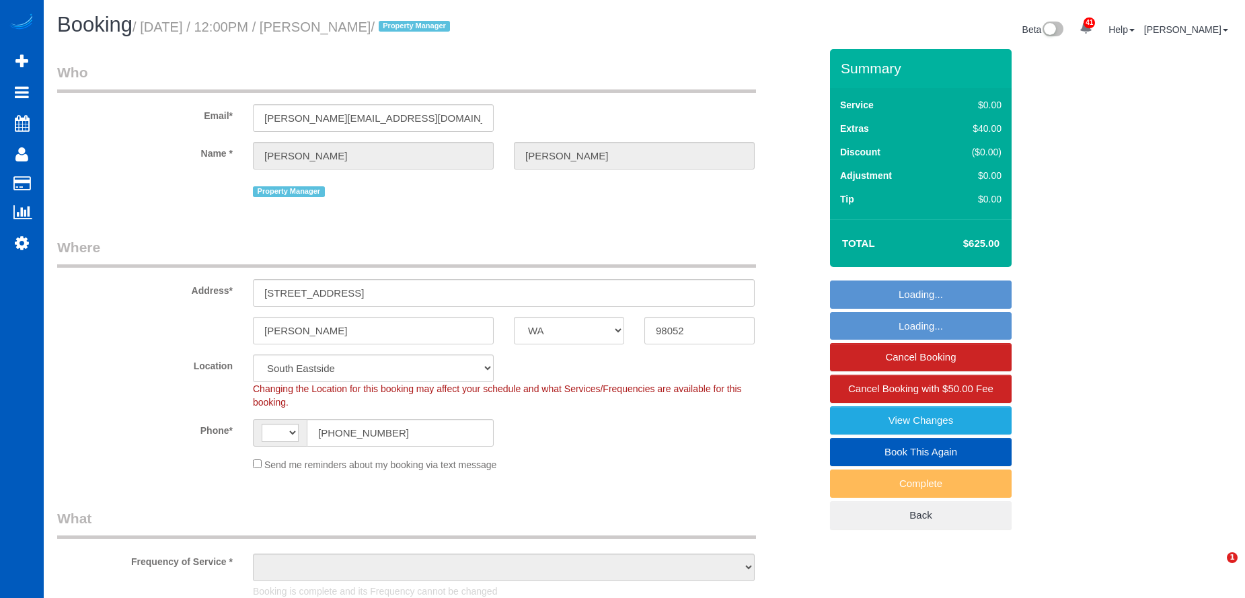
select select "WA"
select select "string:US"
select select "object:1014"
select select "199"
select select "4501"
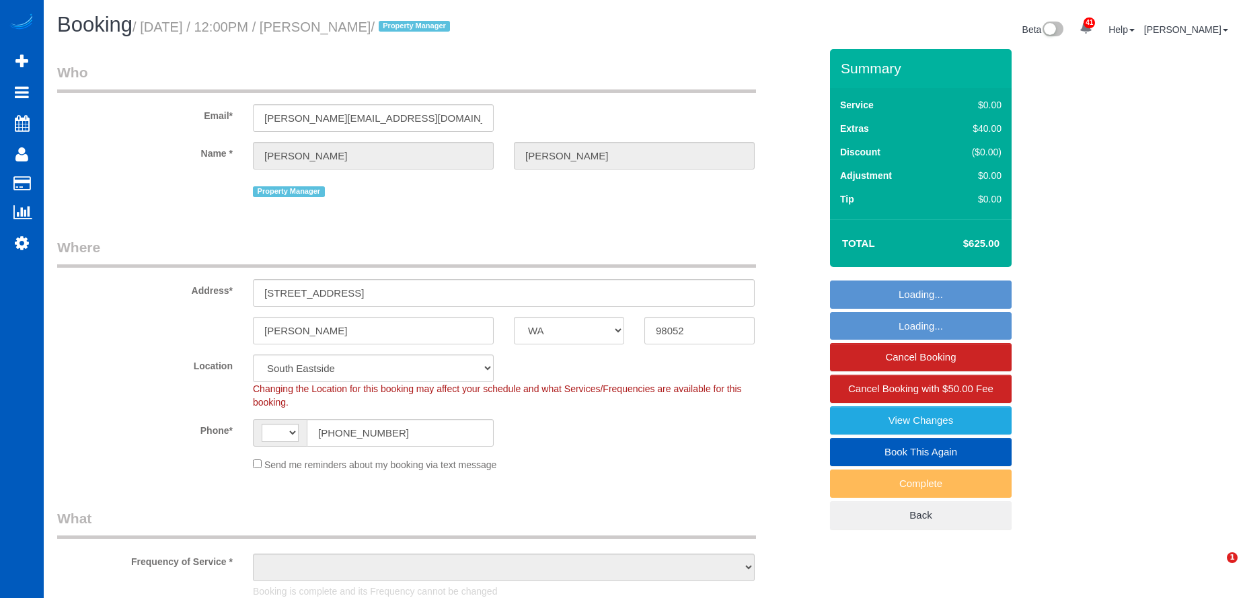
select select "5"
select select "4"
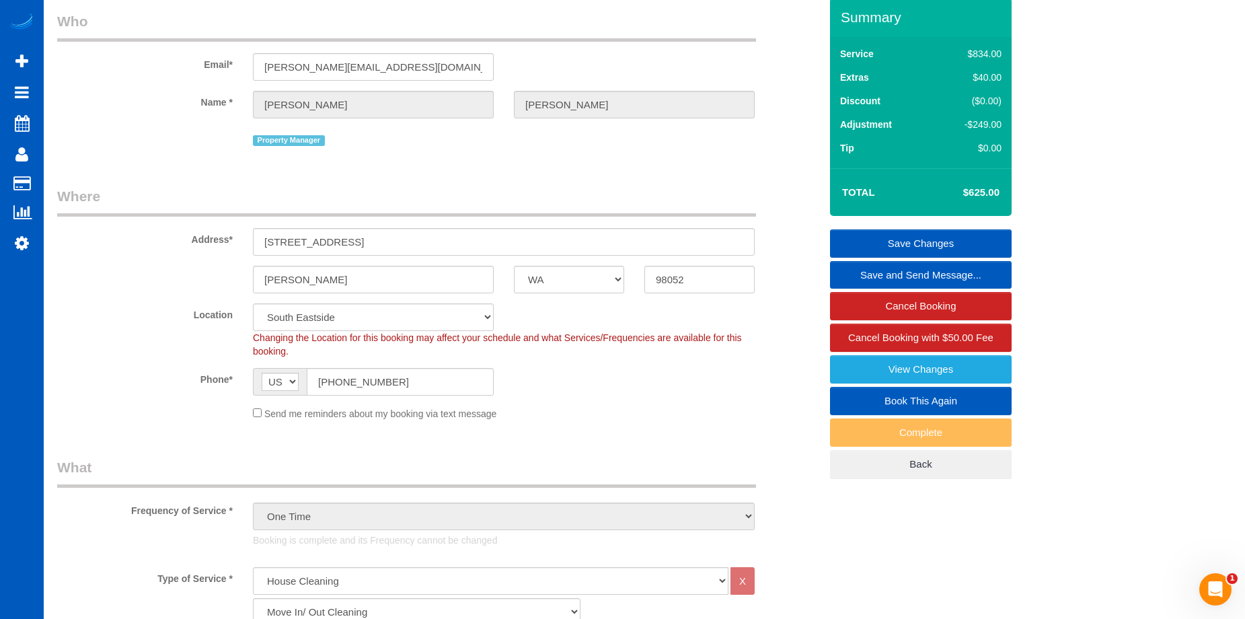
scroll to position [135, 0]
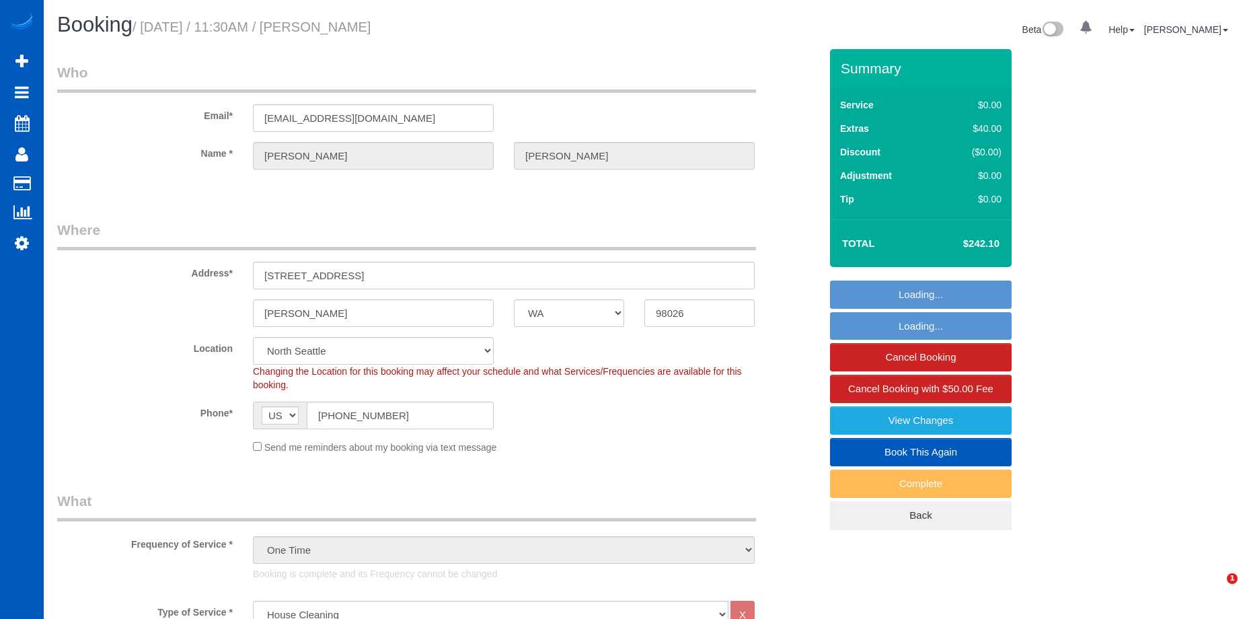
select select "WA"
select select "199"
select select "2"
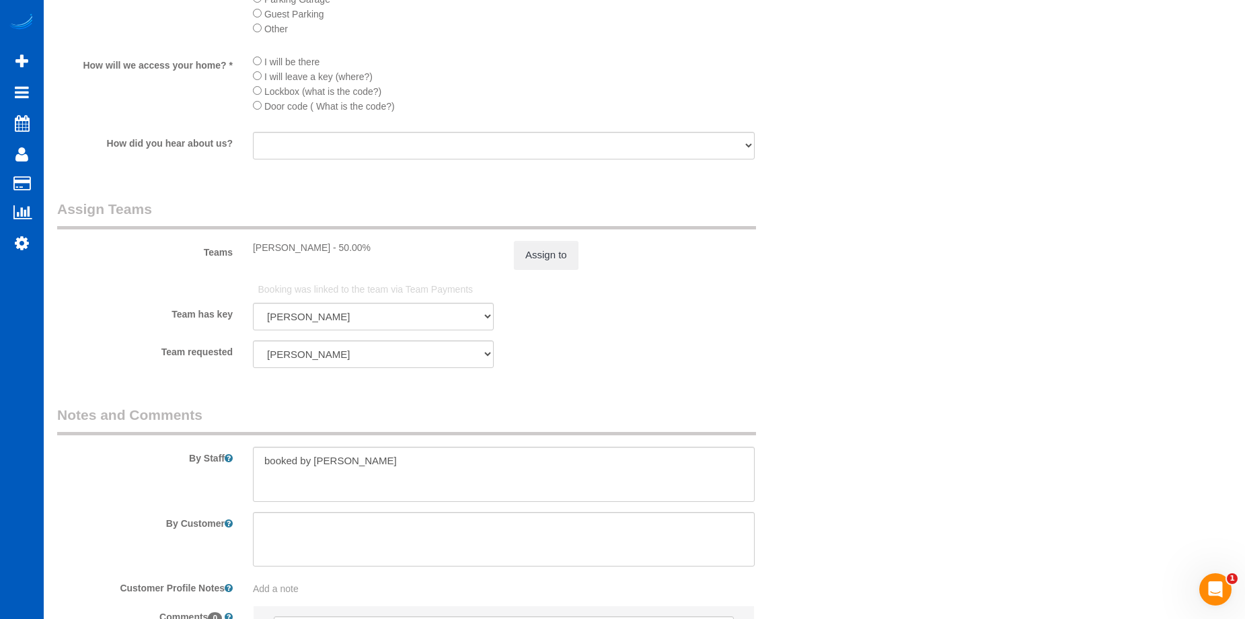
scroll to position [1817, 0]
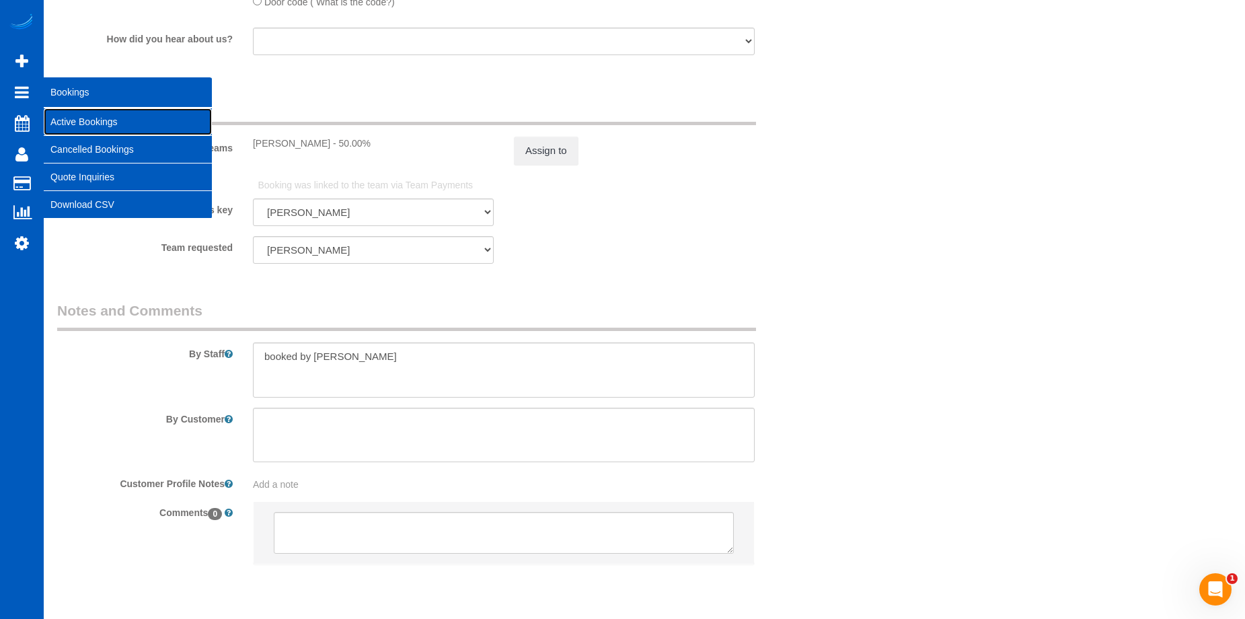
click at [61, 116] on link "Active Bookings" at bounding box center [128, 121] width 168 height 27
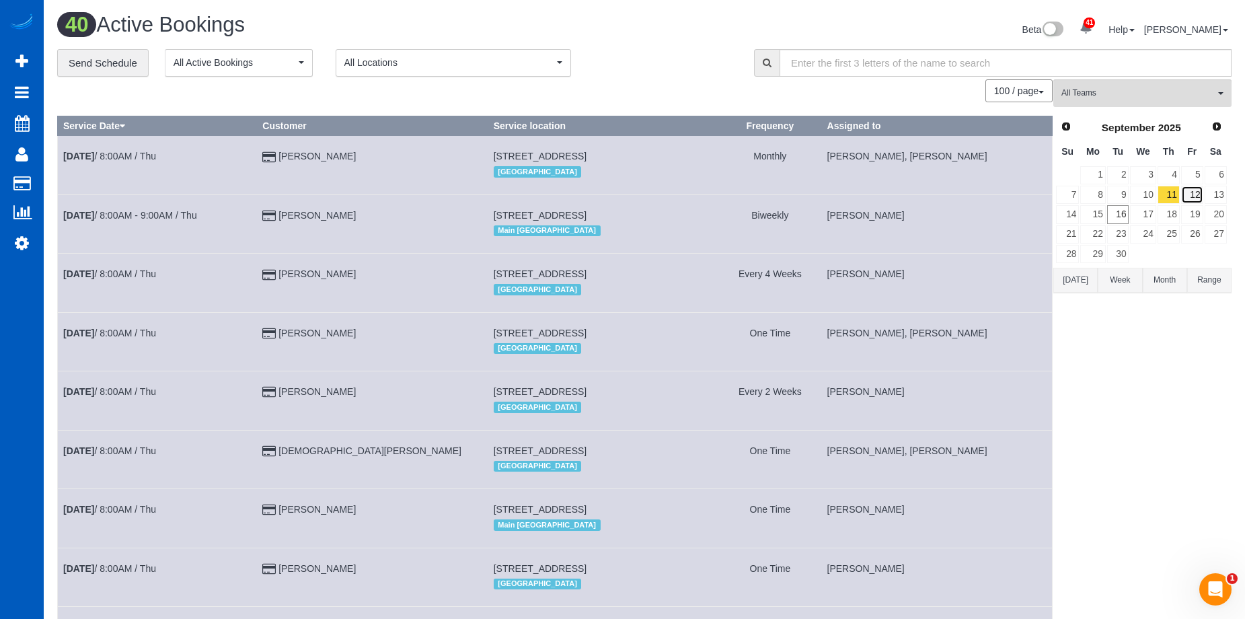
click at [1187, 196] on link "12" at bounding box center [1192, 195] width 22 height 18
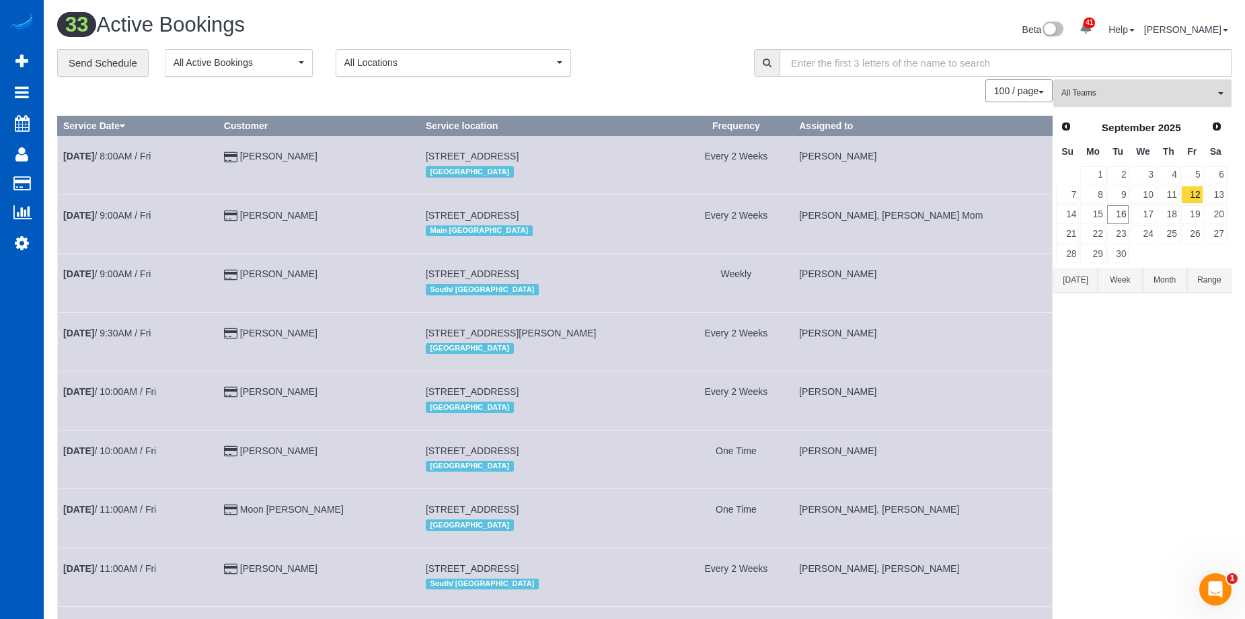
click at [1096, 96] on span "All Teams" at bounding box center [1138, 92] width 153 height 11
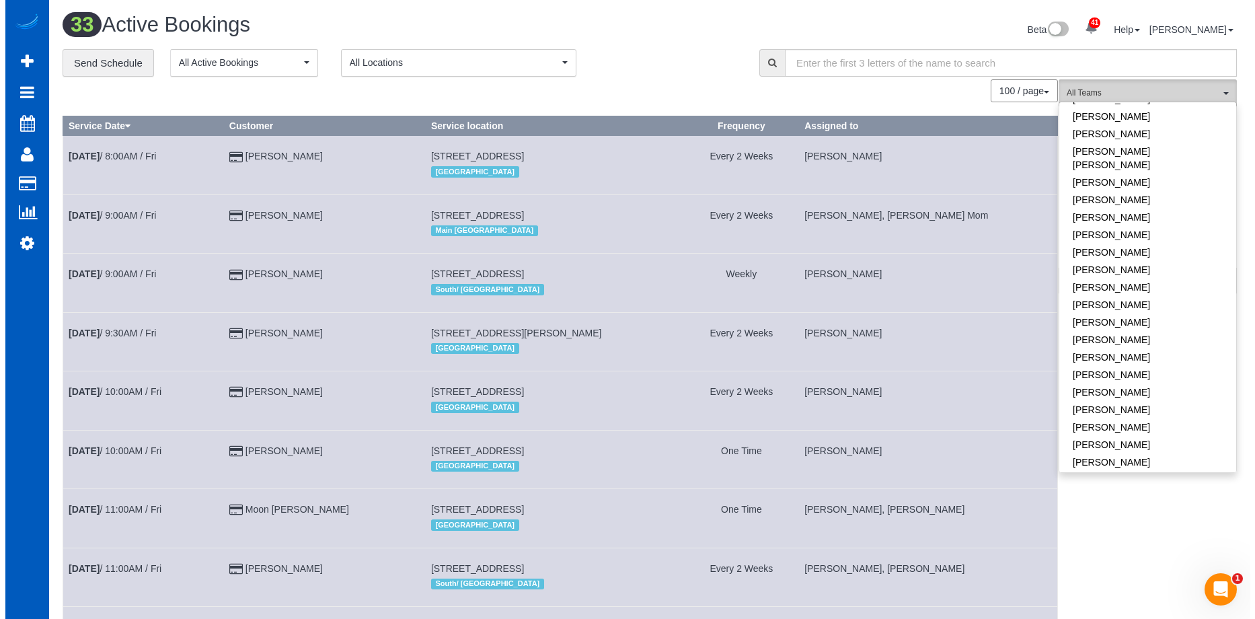
scroll to position [874, 0]
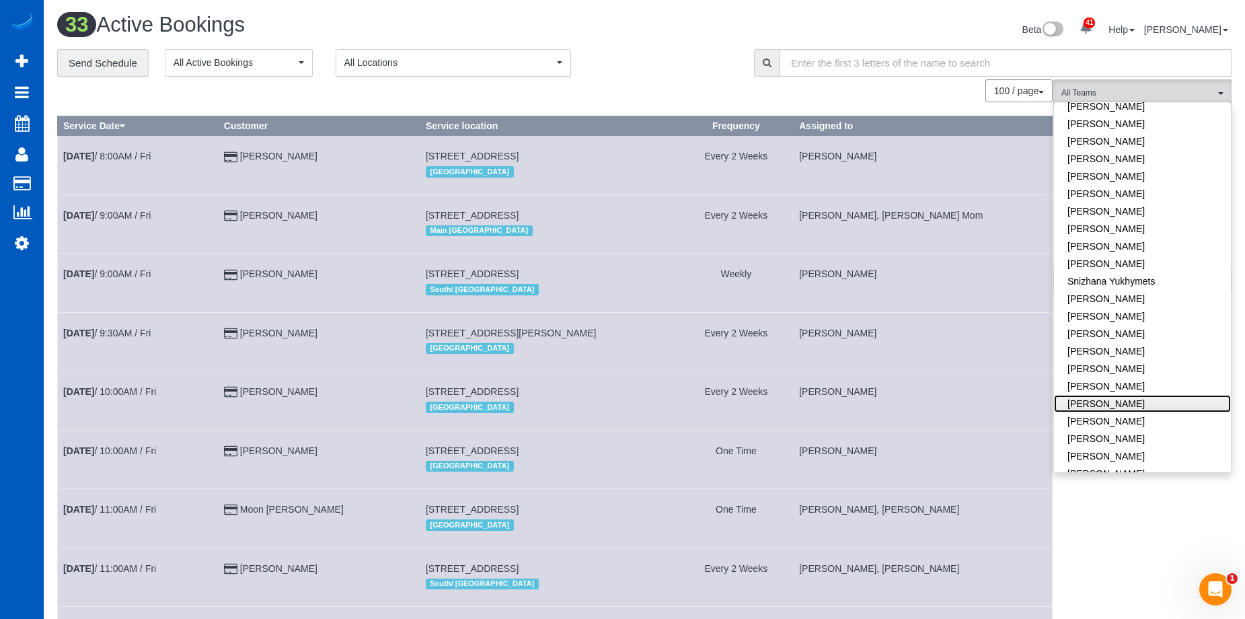
click at [1151, 395] on link "[PERSON_NAME]" at bounding box center [1142, 403] width 177 height 17
click at [1144, 412] on link "[PERSON_NAME]" at bounding box center [1142, 420] width 177 height 17
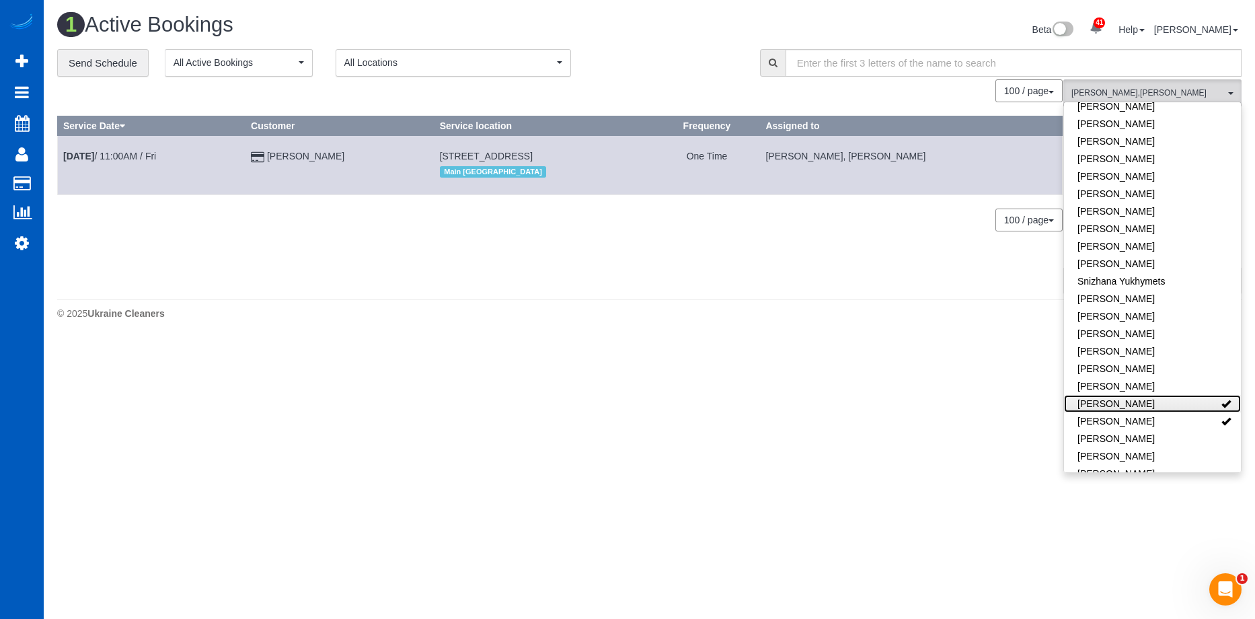
click at [1194, 395] on link "[PERSON_NAME]" at bounding box center [1152, 403] width 177 height 17
click at [1194, 412] on link "[PERSON_NAME]" at bounding box center [1152, 420] width 177 height 17
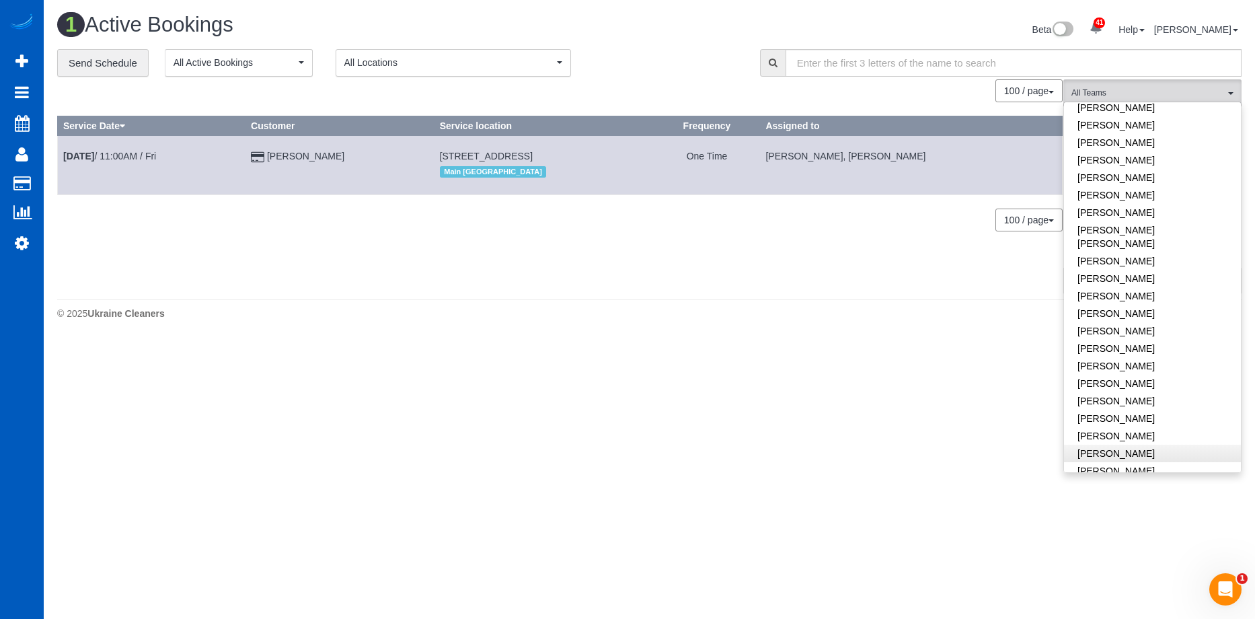
scroll to position [403, 0]
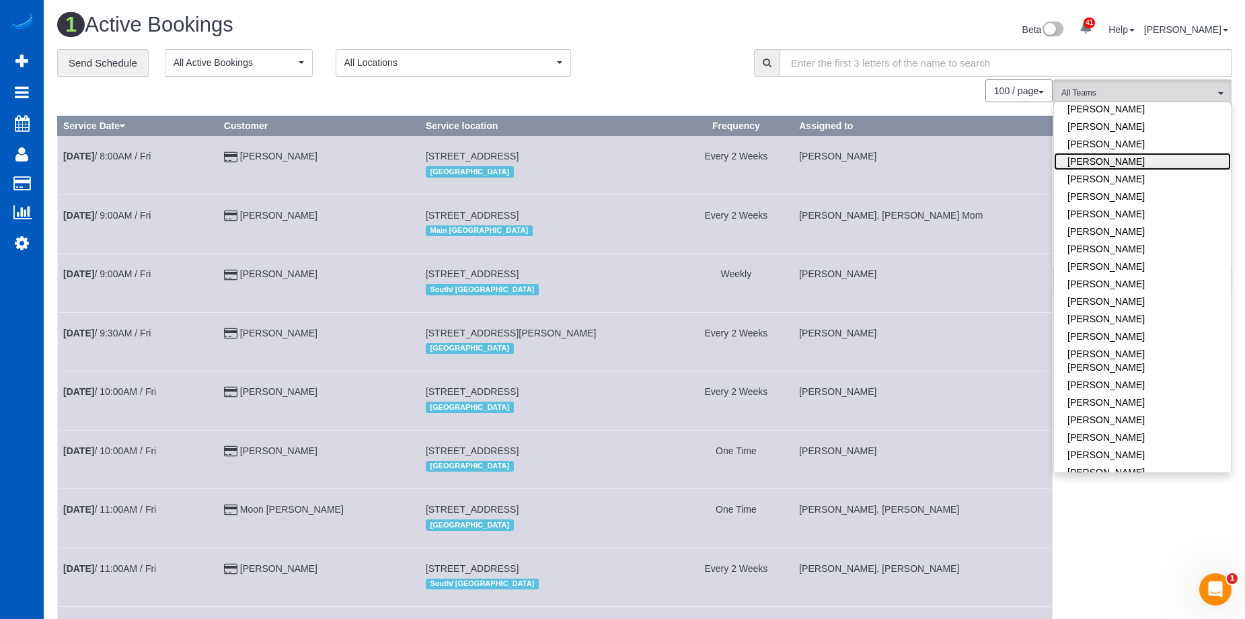
click at [1133, 155] on link "[PERSON_NAME]" at bounding box center [1142, 161] width 177 height 17
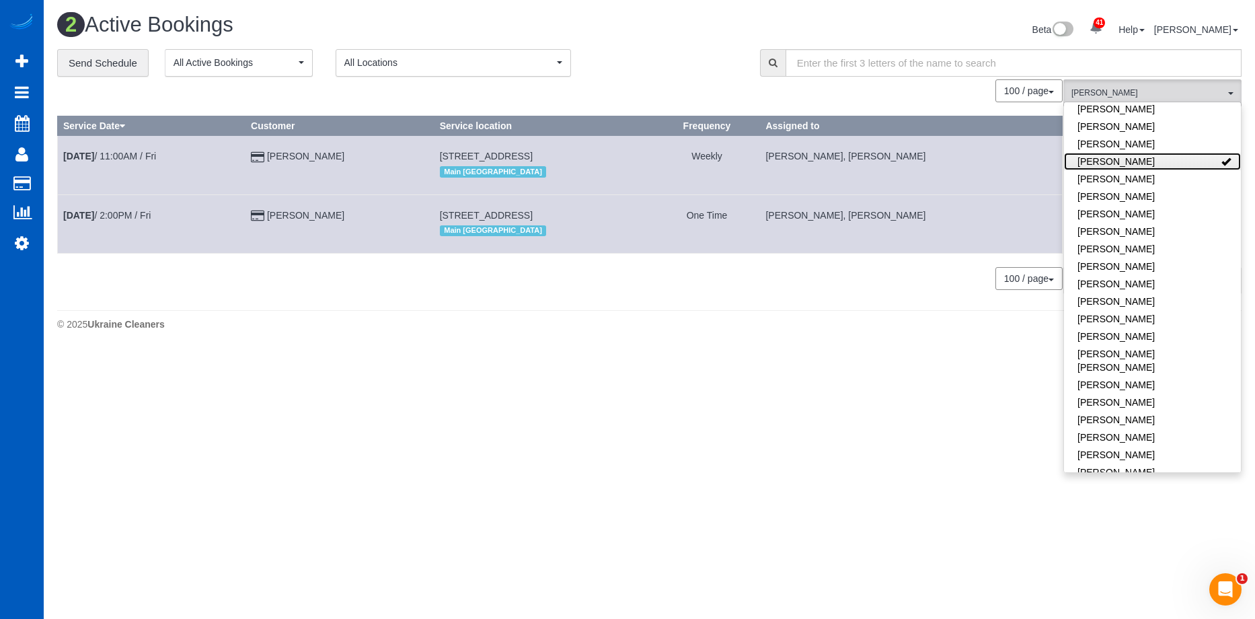
click at [1117, 157] on link "[PERSON_NAME]" at bounding box center [1152, 161] width 177 height 17
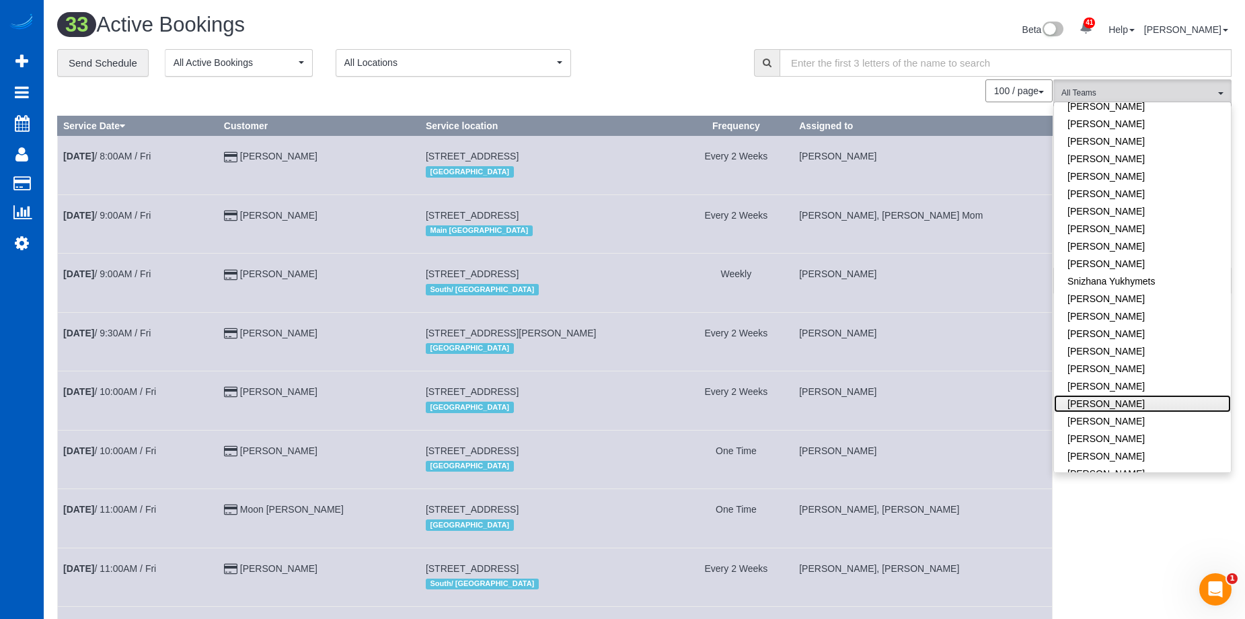
click at [1146, 395] on link "[PERSON_NAME]" at bounding box center [1142, 403] width 177 height 17
click at [1138, 412] on link "[PERSON_NAME]" at bounding box center [1142, 420] width 177 height 17
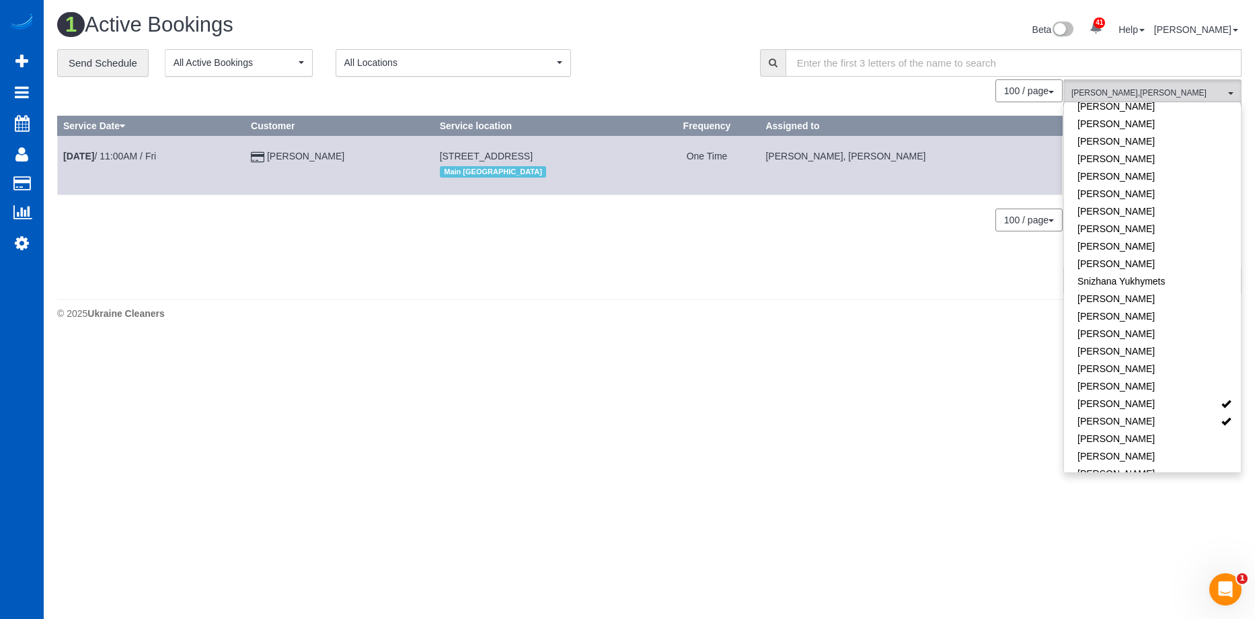
click at [689, 73] on div "**********" at bounding box center [398, 63] width 683 height 28
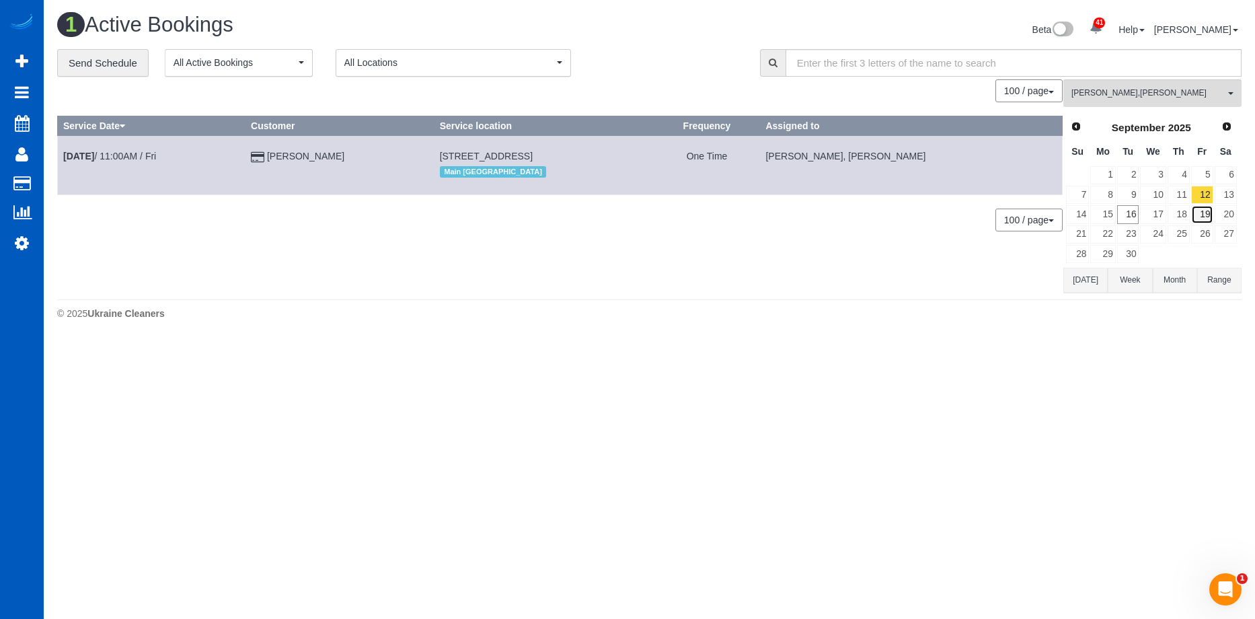
click at [1209, 209] on link "19" at bounding box center [1203, 214] width 22 height 18
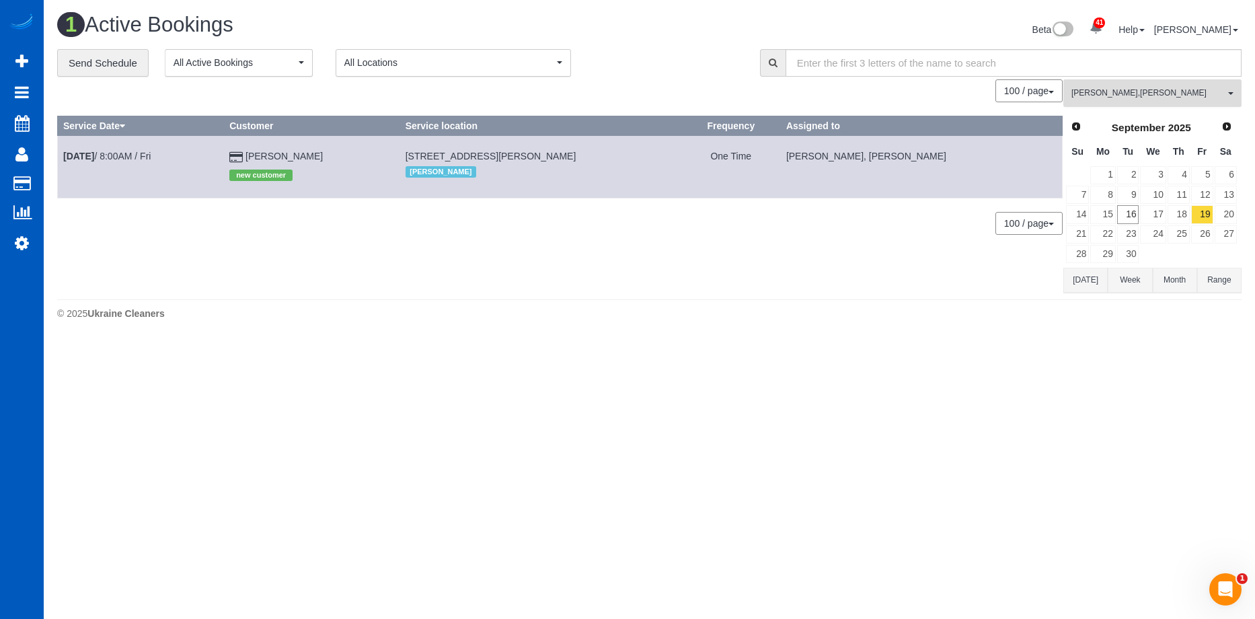
click at [1100, 90] on span "Viktoriia Zhukovska , Vira Zhukovska" at bounding box center [1148, 92] width 153 height 11
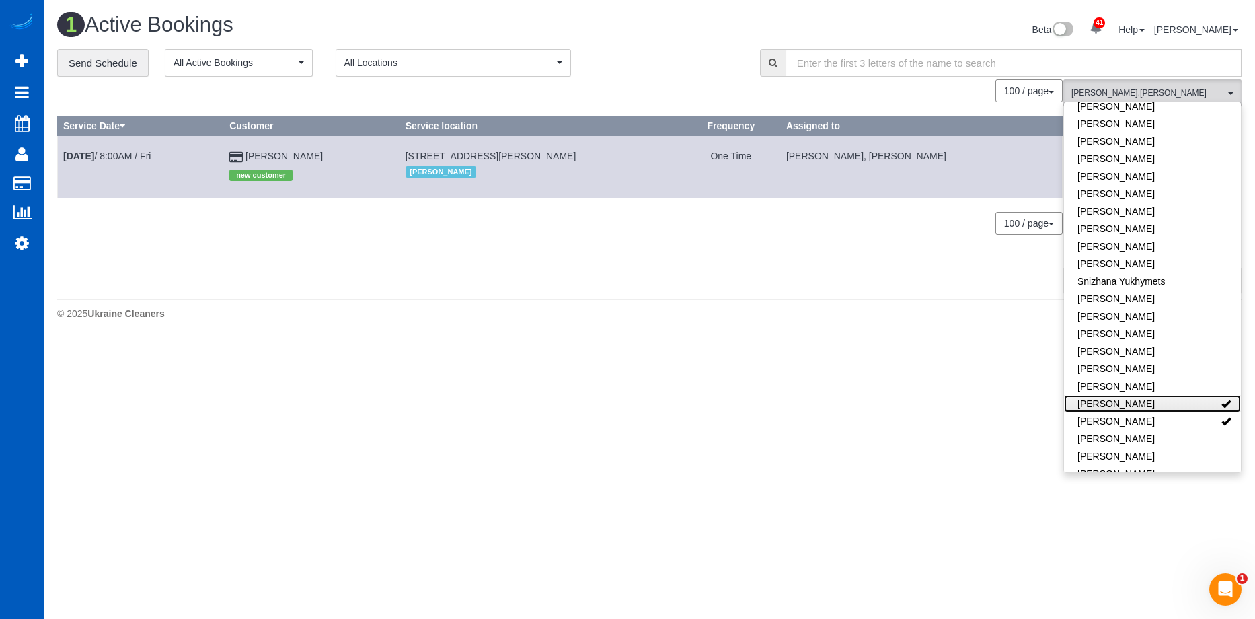
click at [1184, 398] on link "[PERSON_NAME]" at bounding box center [1152, 403] width 177 height 17
click at [1184, 412] on link "[PERSON_NAME]" at bounding box center [1152, 420] width 177 height 17
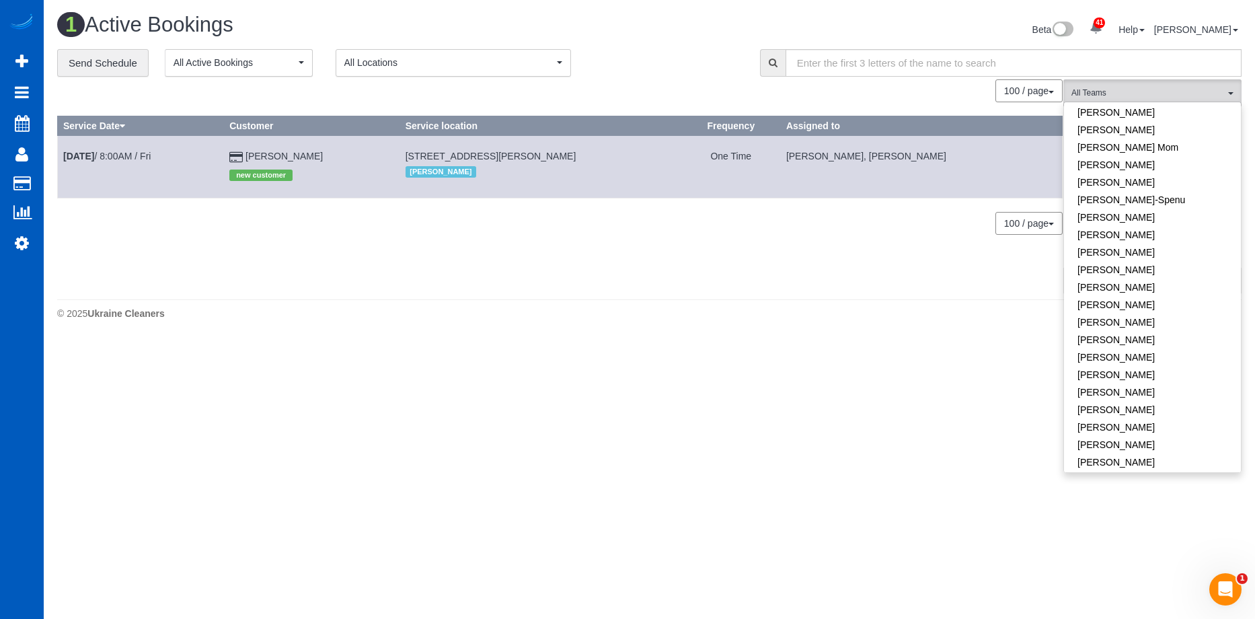
scroll to position [268, 0]
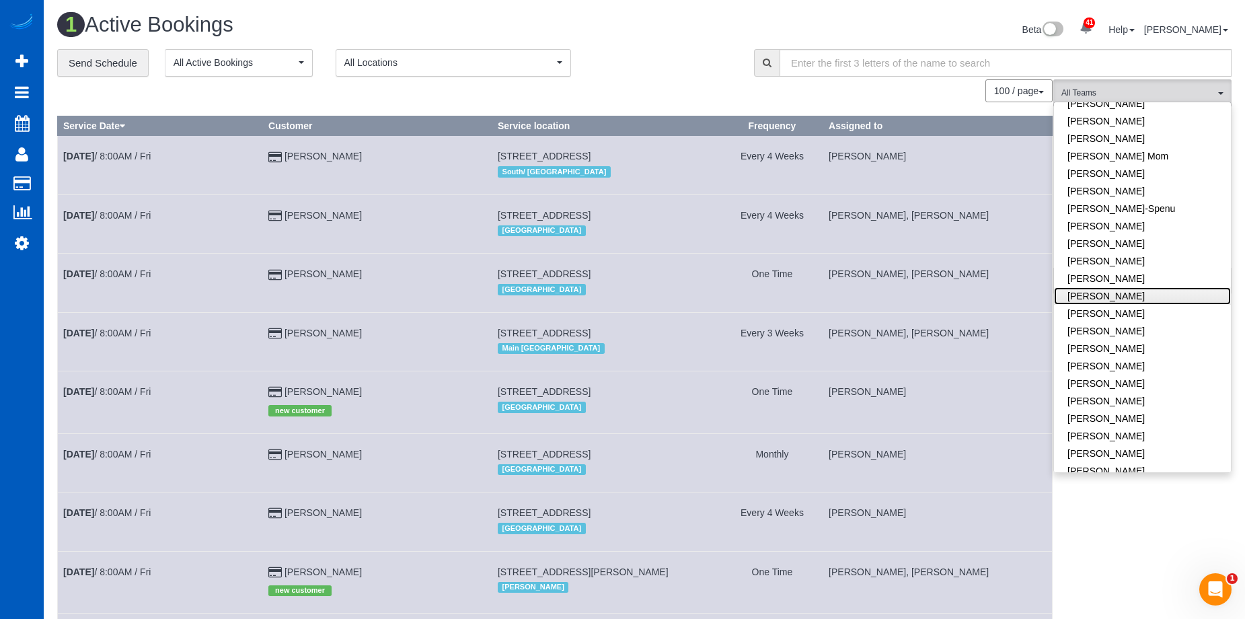
click at [1173, 301] on link "[PERSON_NAME]" at bounding box center [1142, 295] width 177 height 17
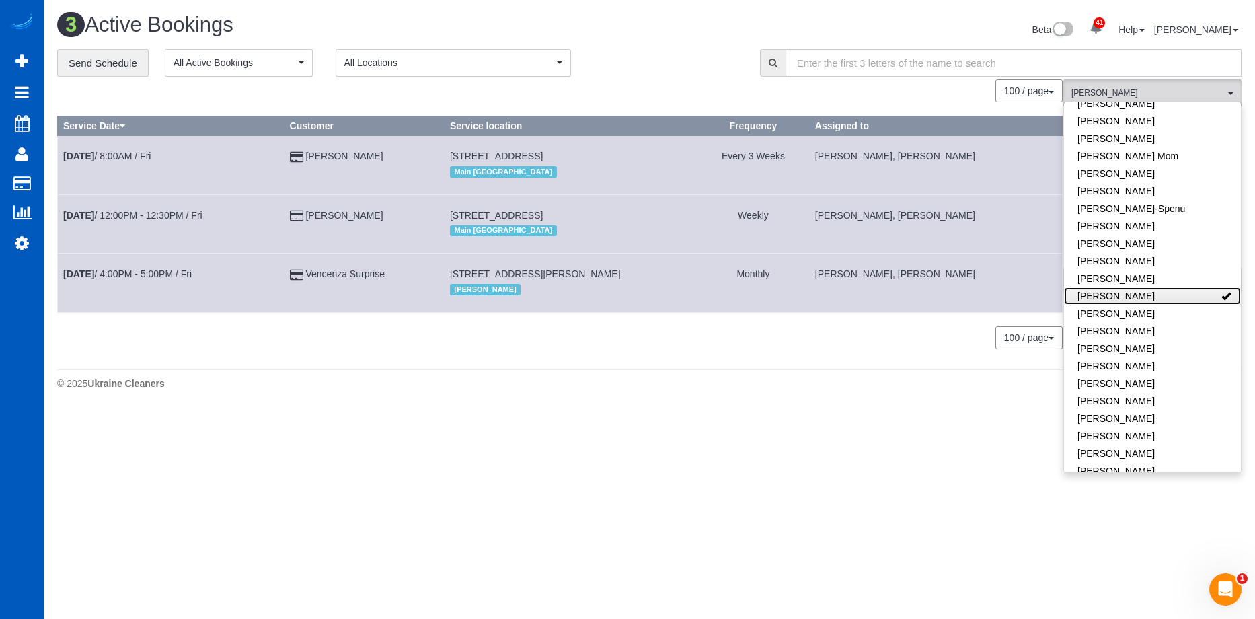
click at [1177, 295] on link "[PERSON_NAME]" at bounding box center [1152, 295] width 177 height 17
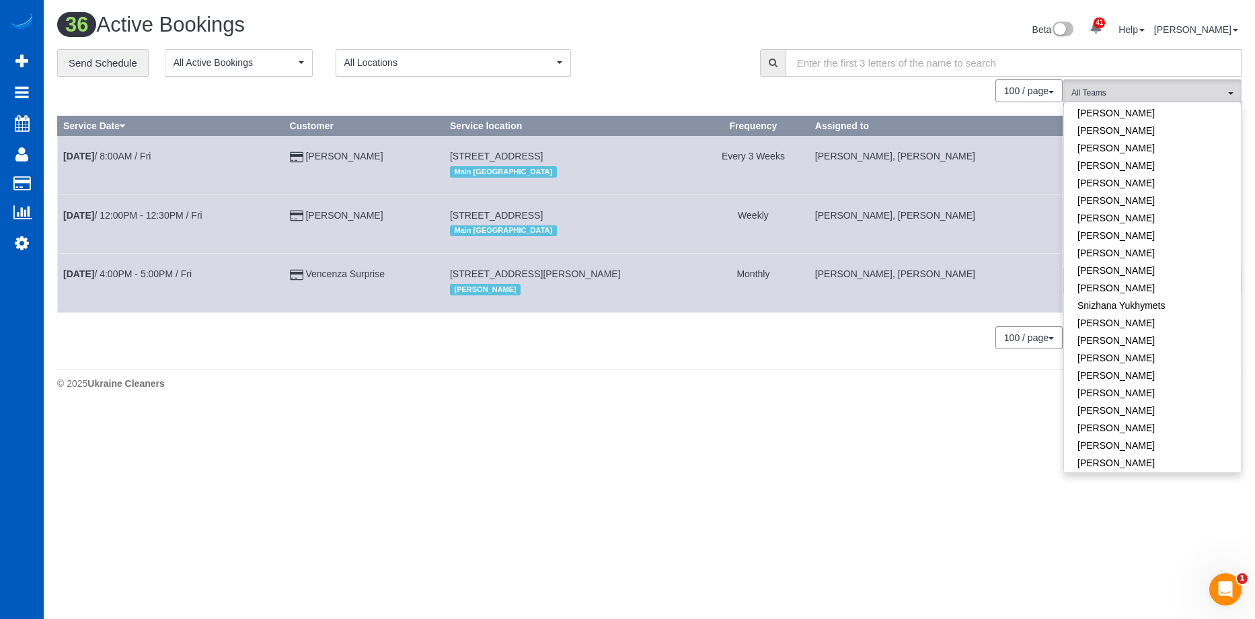
scroll to position [874, 0]
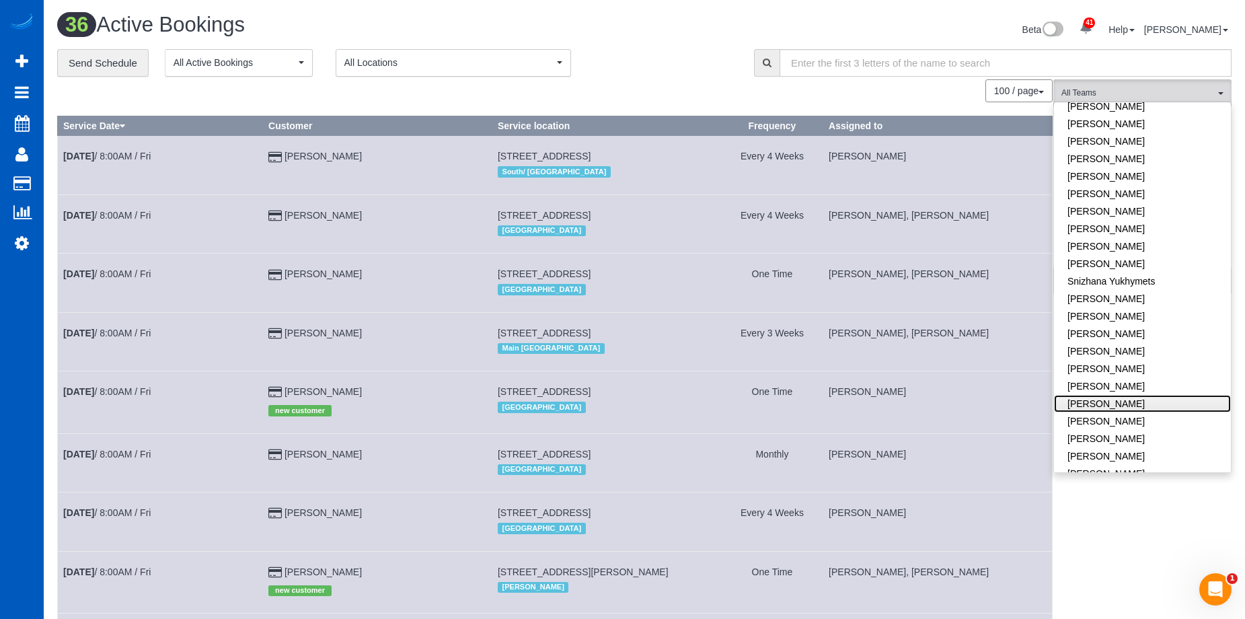
click at [1157, 395] on link "[PERSON_NAME]" at bounding box center [1142, 403] width 177 height 17
click at [1151, 398] on link "[PERSON_NAME]" at bounding box center [1142, 403] width 177 height 17
click at [1154, 395] on link "[PERSON_NAME]" at bounding box center [1142, 403] width 177 height 17
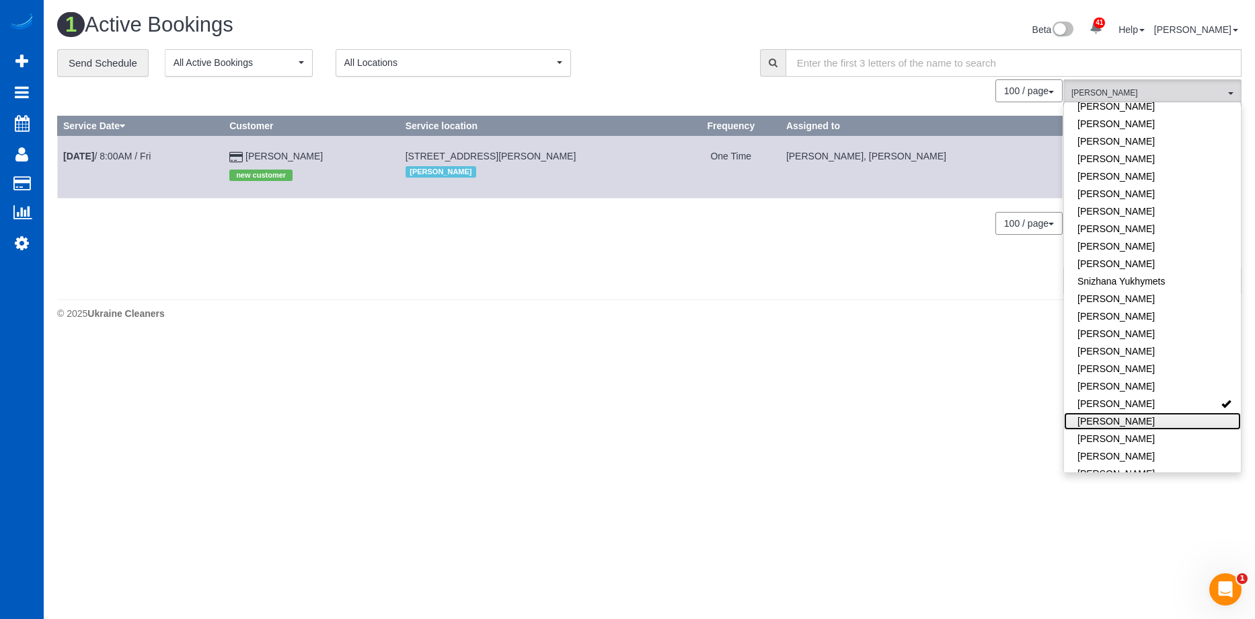
click at [1151, 412] on link "[PERSON_NAME]" at bounding box center [1152, 420] width 177 height 17
click at [710, 57] on div "**********" at bounding box center [398, 63] width 683 height 28
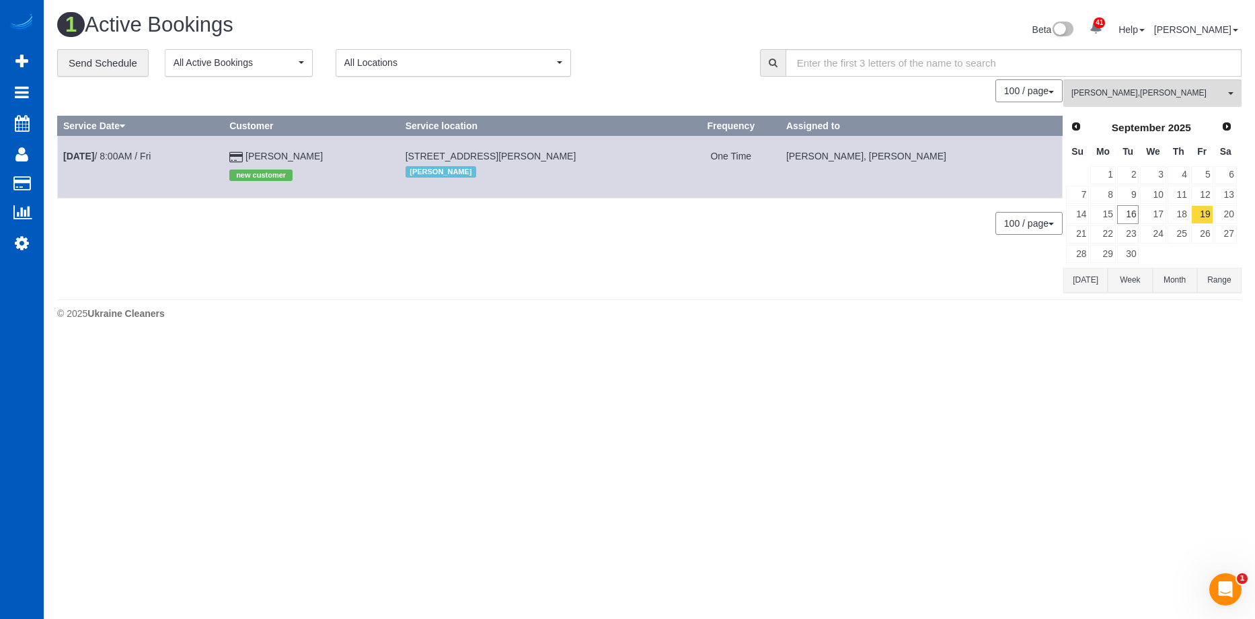
drag, startPoint x: 413, startPoint y: 154, endPoint x: 584, endPoint y: 159, distance: 171.0
click at [584, 159] on td "6926 73rd Dr Ne, Marysville, WA 98270 Everett" at bounding box center [541, 167] width 282 height 62
copy span "6926 73rd Dr Ne, Marysville, WA 98270"
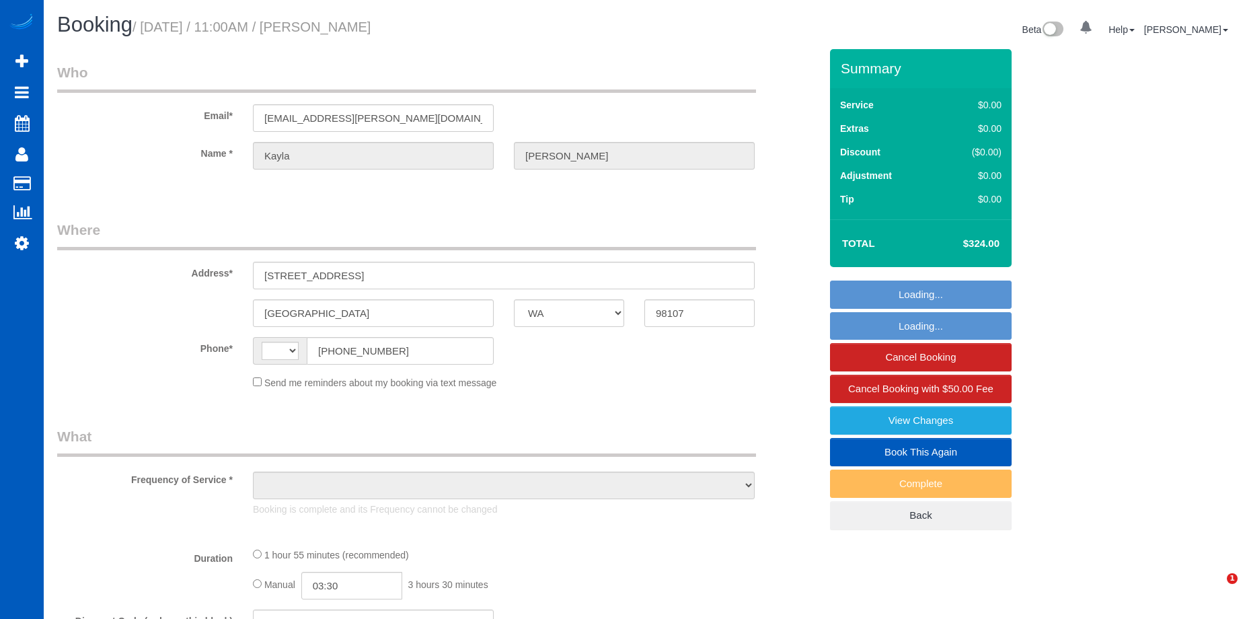
select select "WA"
select select "string:fspay-2e11521f-ae48-4966-98c6-781a2a0f4ff0"
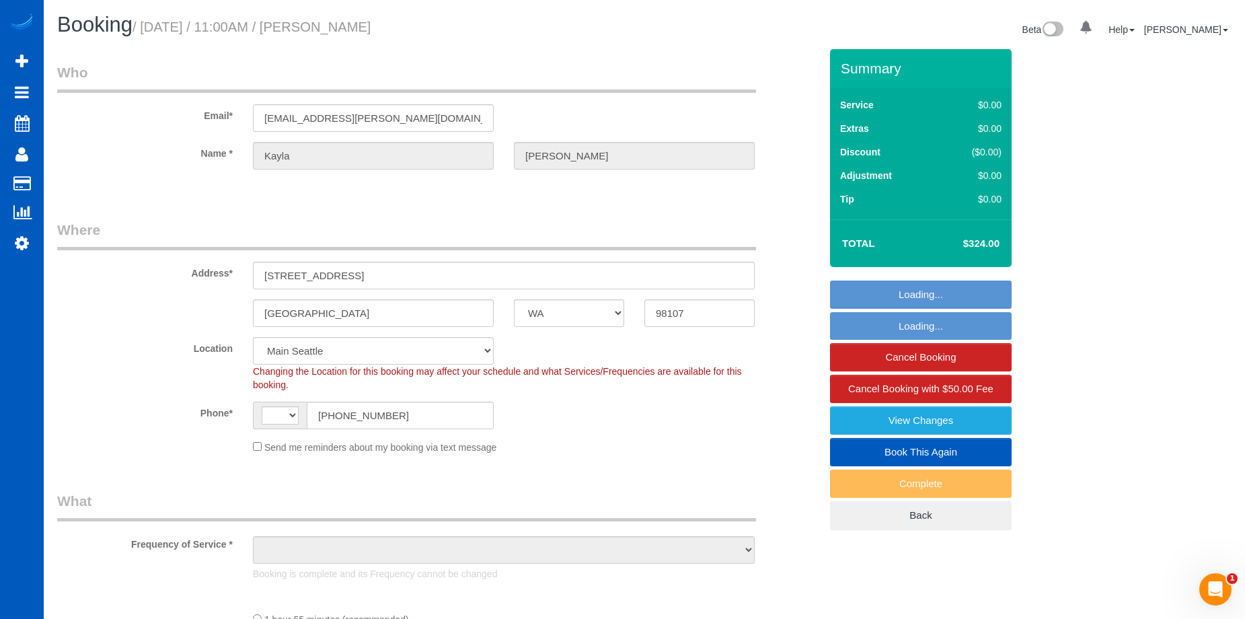
select select "string:[GEOGRAPHIC_DATA]"
select select "number:10"
select select "object:929"
select select "199"
select select "1501"
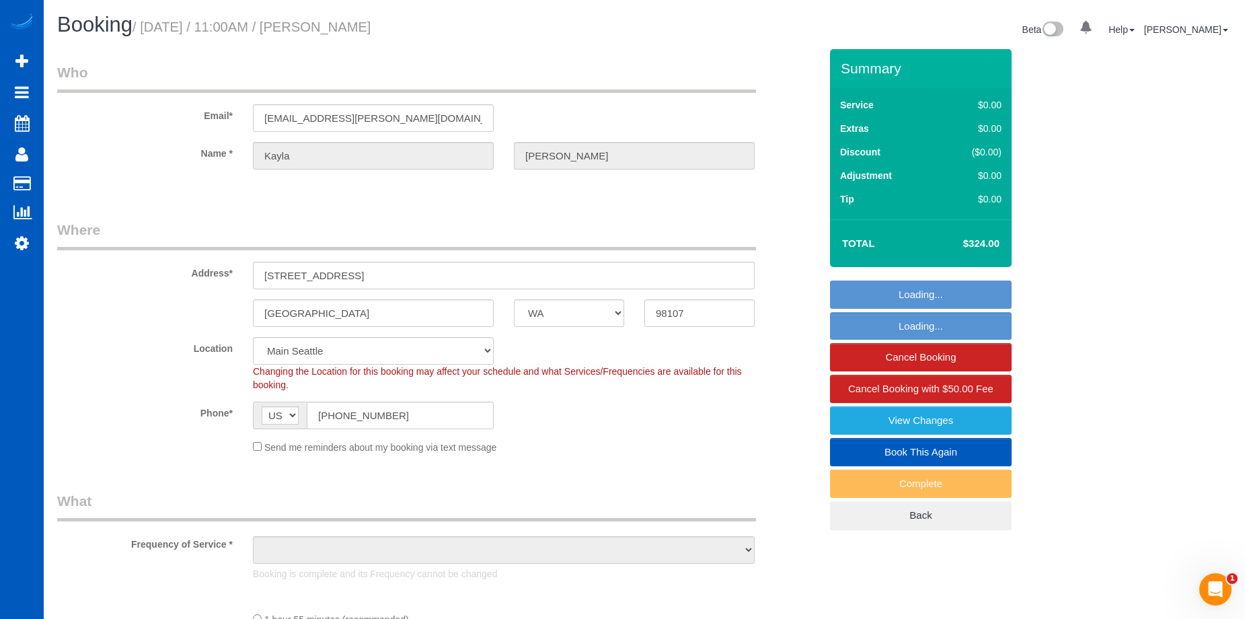
select select "2"
select select "3"
select select "spot1"
select select "object:1248"
select select "1501"
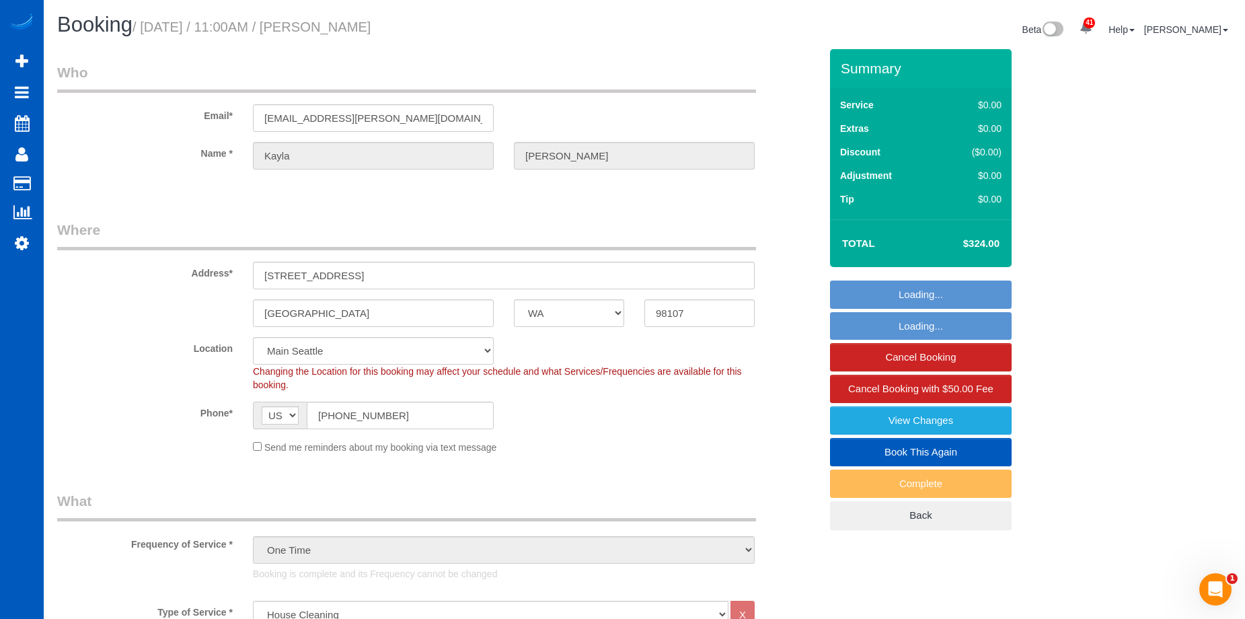
select select "2"
select select "3"
select select "WA"
select select "number:10"
select select "object:1066"
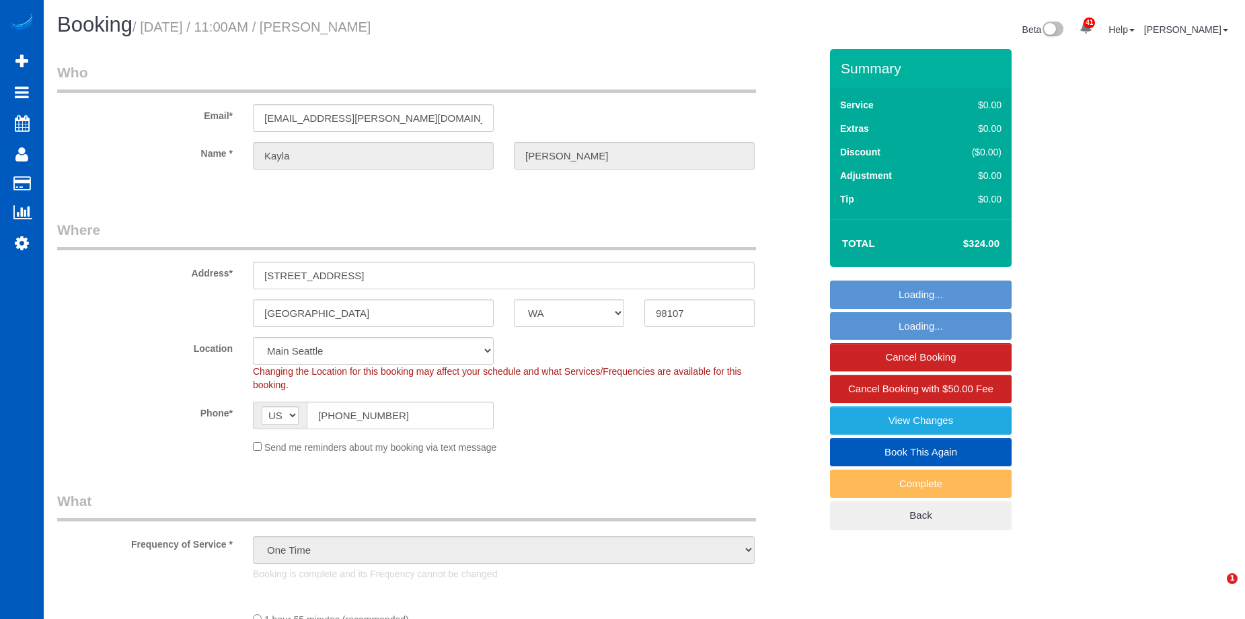
select select "199"
select select "1501"
select select "2"
select select "3"
select select "spot1"
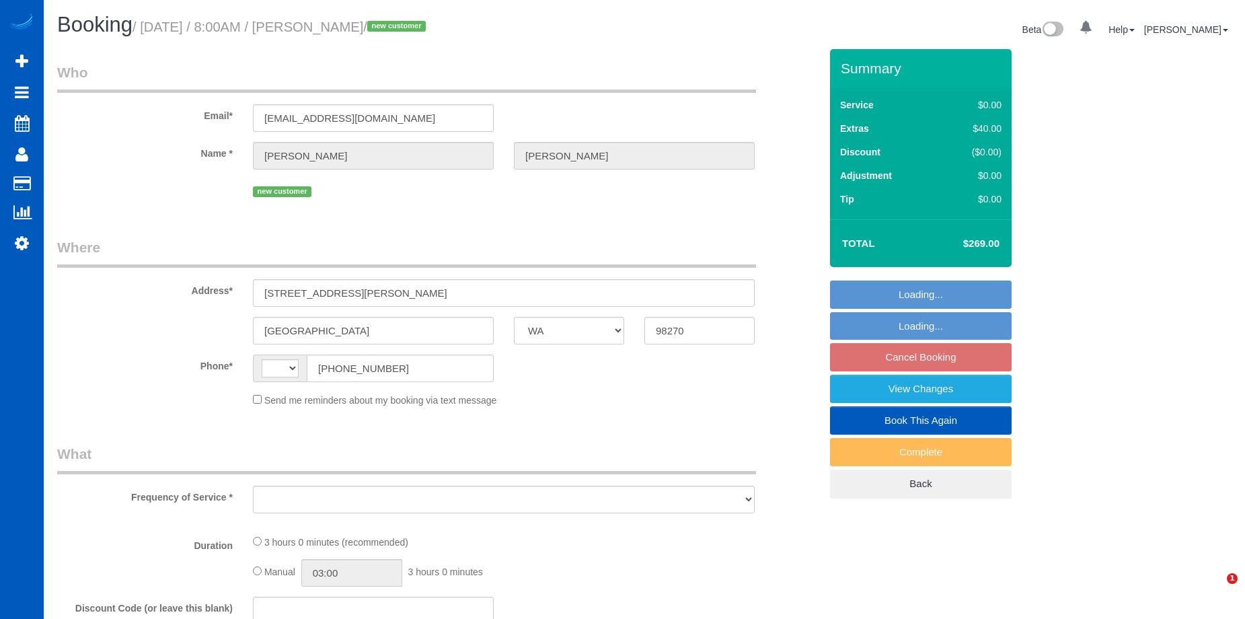
select select "WA"
select select "string:[GEOGRAPHIC_DATA]"
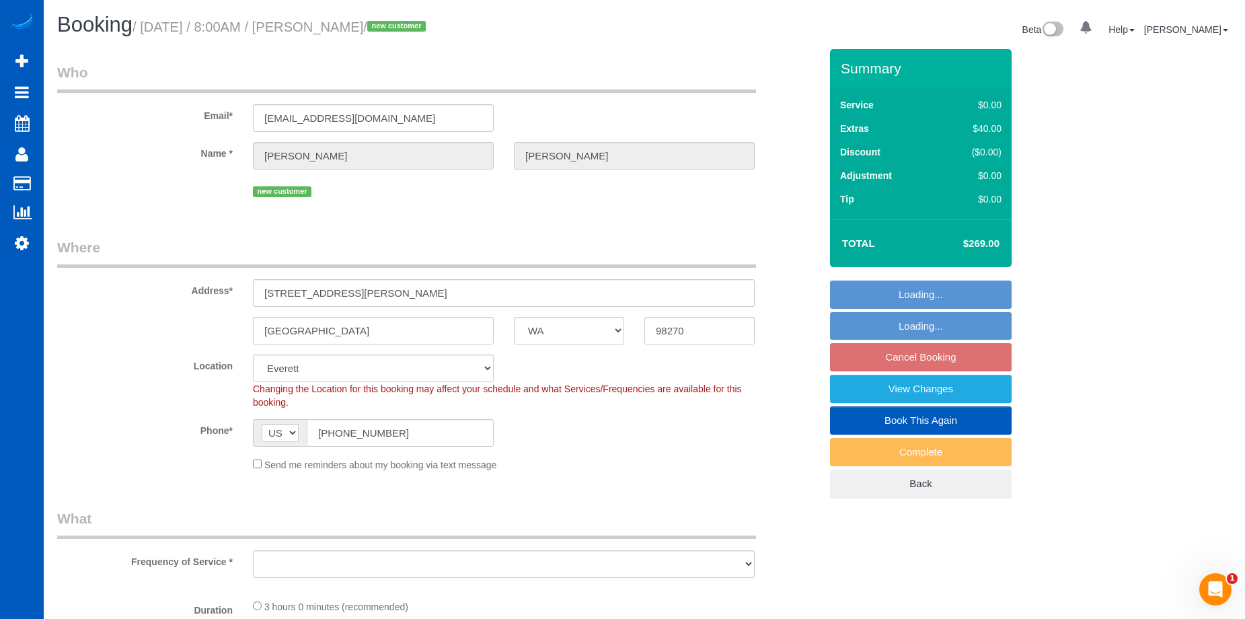
select select "object:922"
select select "string:fspay-b03f1313-9949-43fc-b8a2-61b79a2c8c88"
select select "199"
select select "2001"
select select "4"
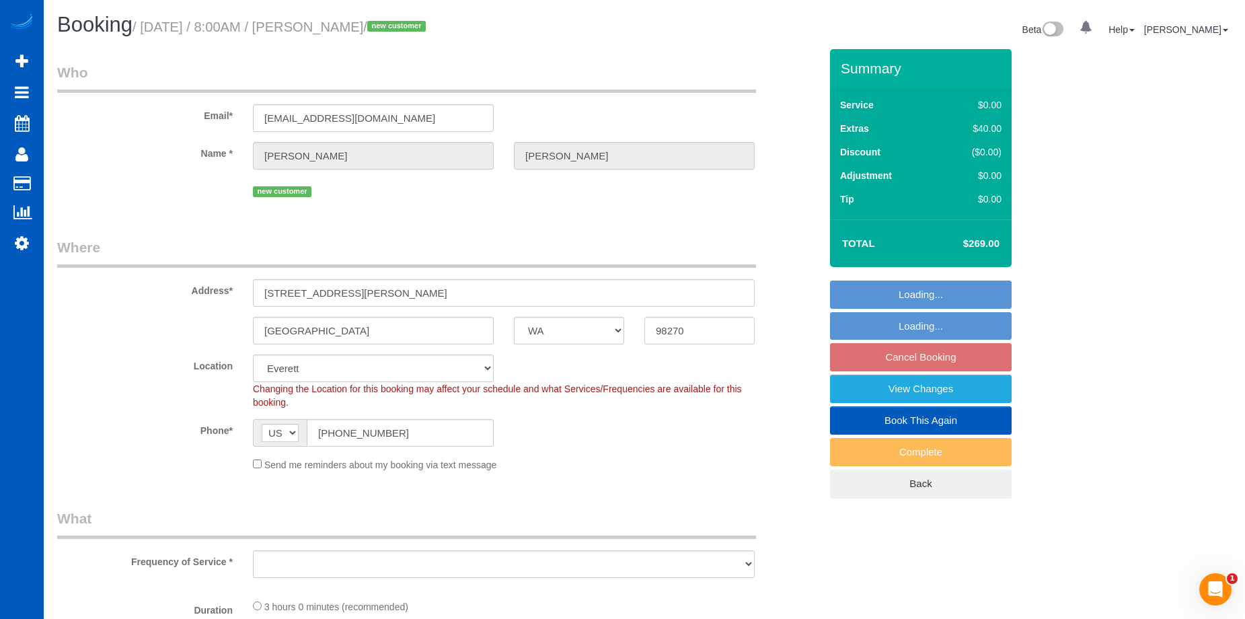
select select "3"
select select "spot1"
select select "2001"
select select "4"
select select "3"
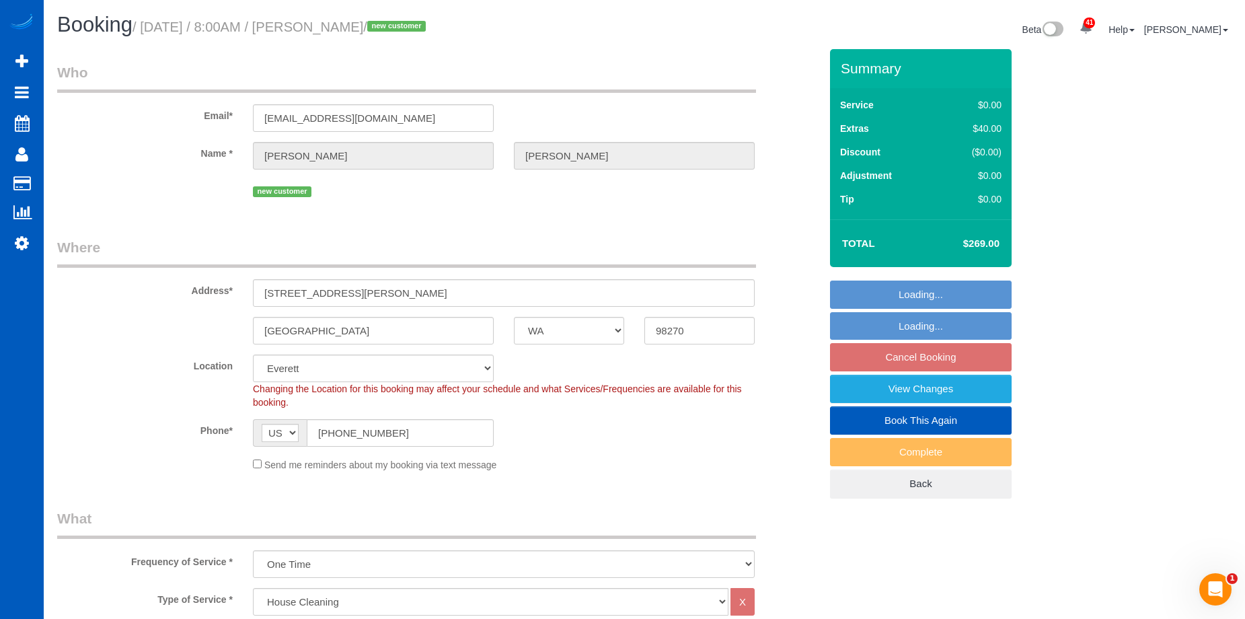
select select "object:1261"
